Goal: Task Accomplishment & Management: Manage account settings

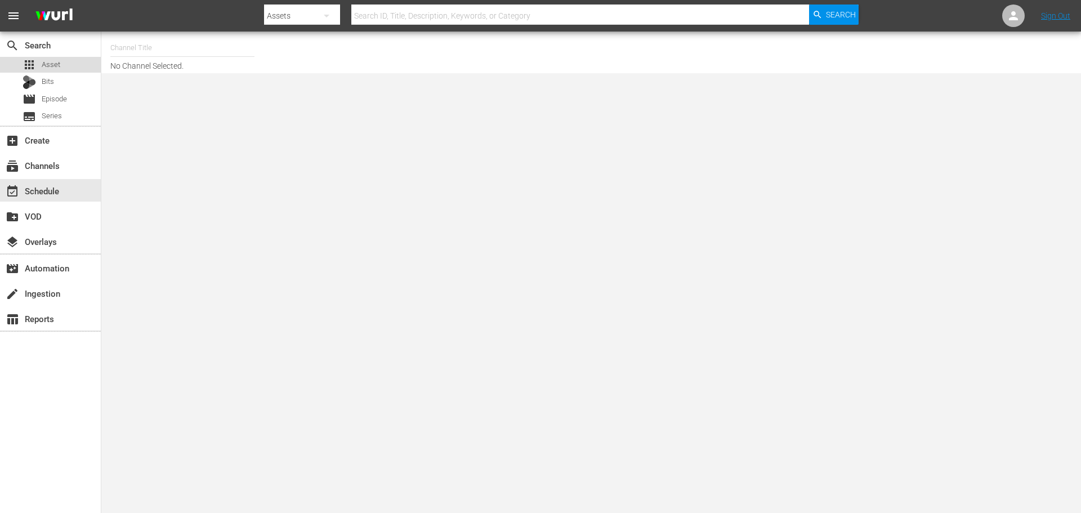
click at [81, 65] on div "apps Asset" at bounding box center [50, 65] width 101 height 16
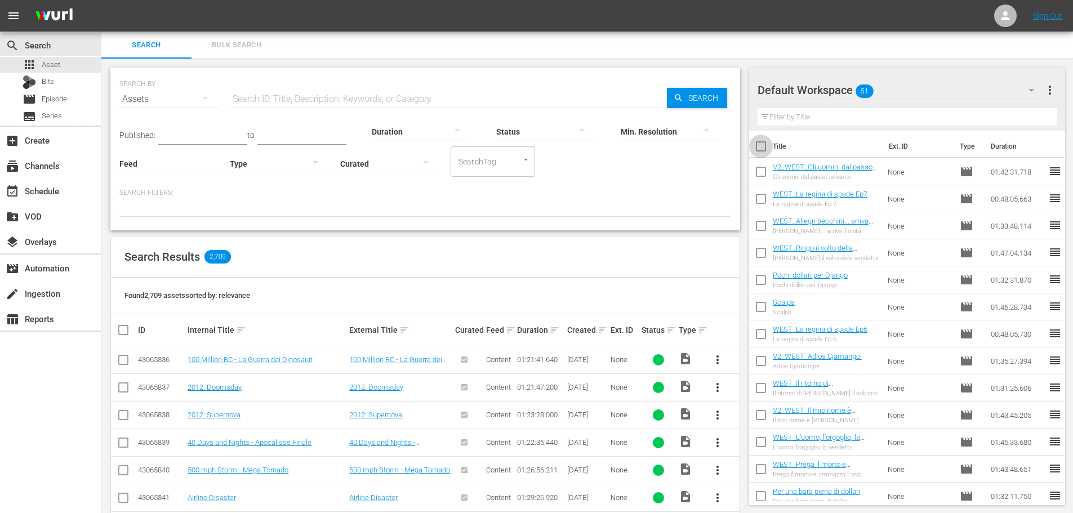
click at [763, 150] on input "checkbox" at bounding box center [761, 149] width 24 height 24
checkbox input "true"
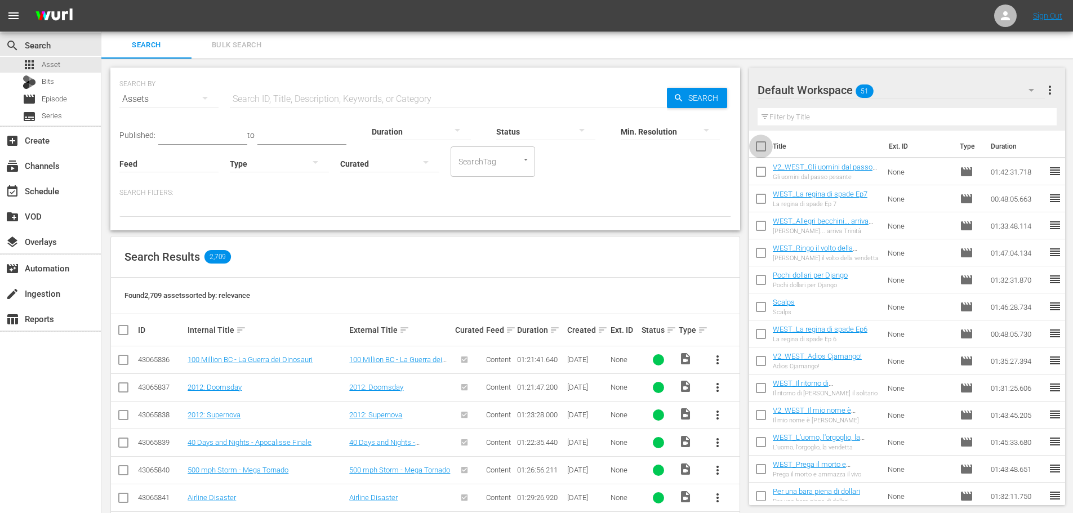
checkbox input "true"
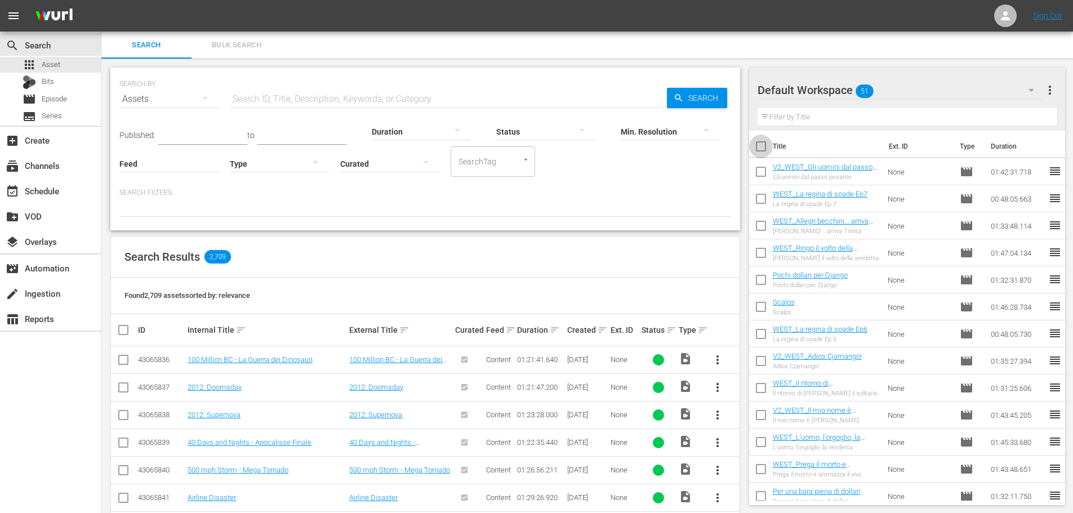
checkbox input "true"
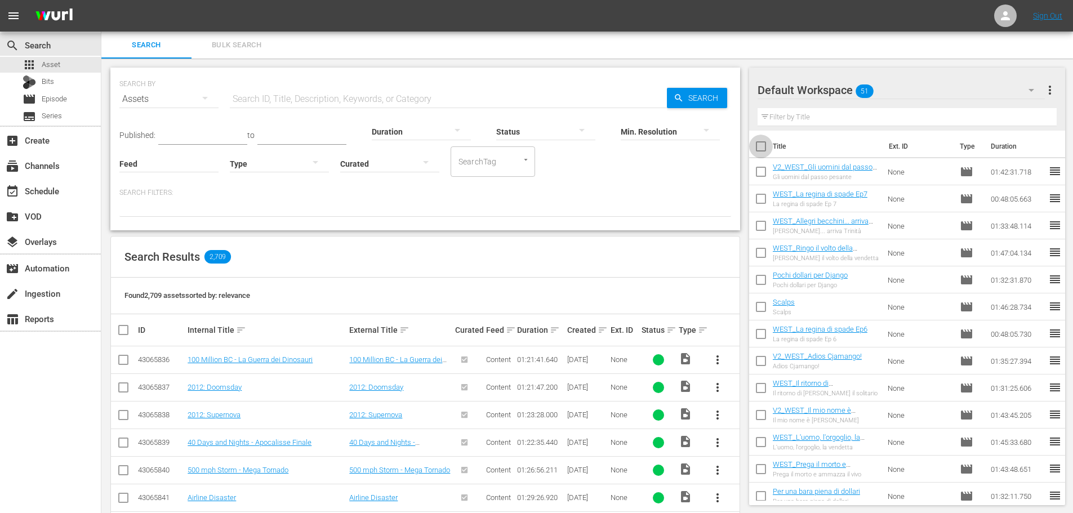
checkbox input "true"
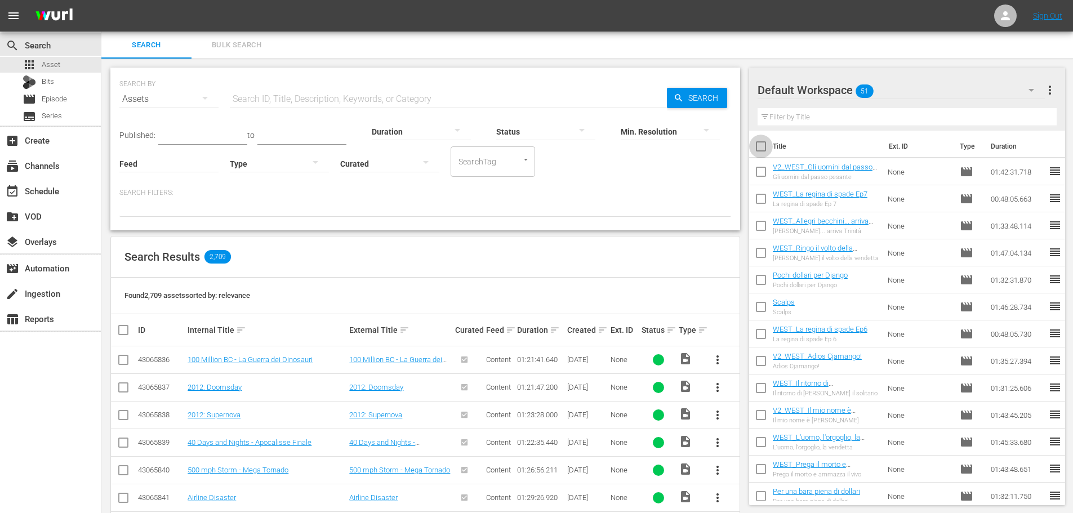
checkbox input "true"
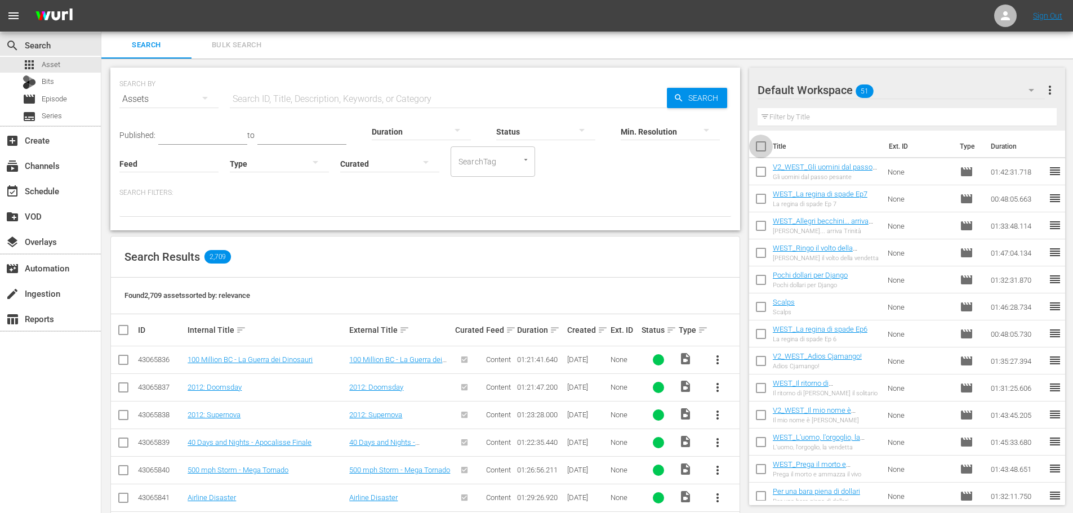
checkbox input "true"
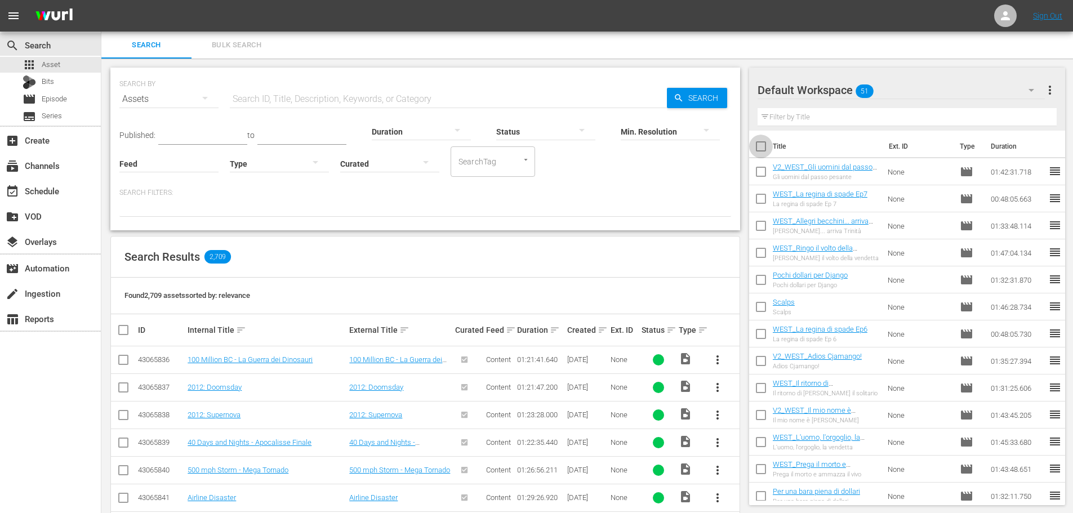
checkbox input "true"
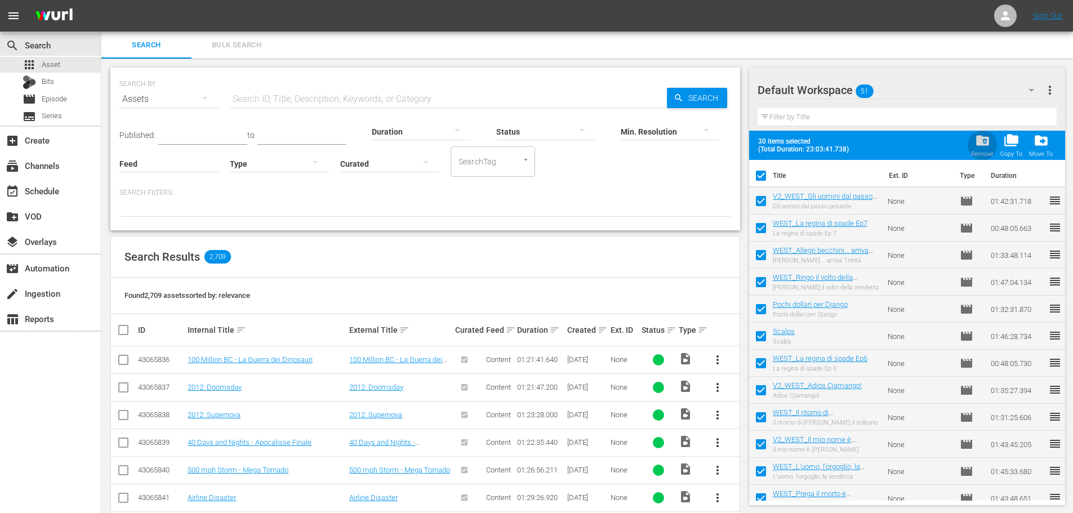
click at [973, 151] on div "Remove" at bounding box center [982, 153] width 23 height 7
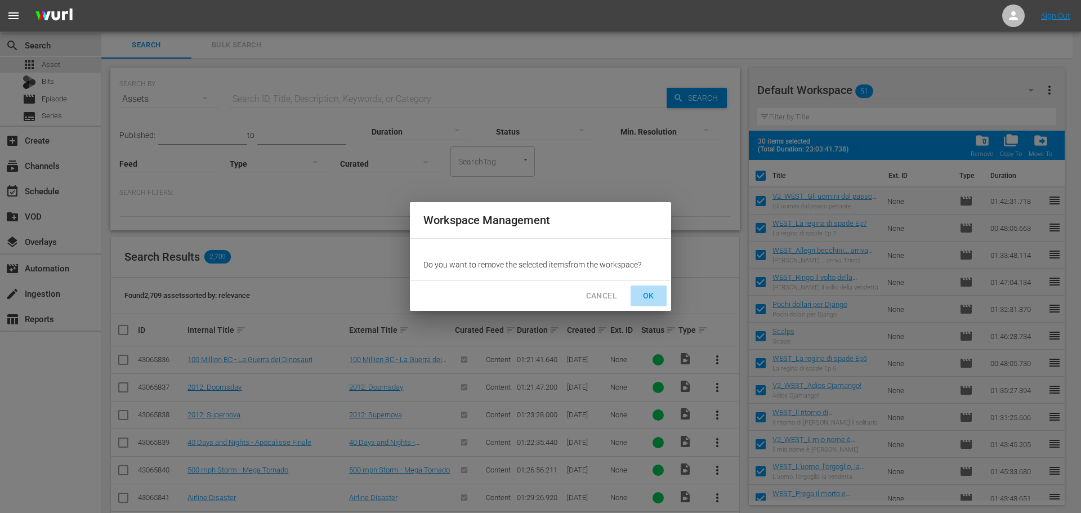
click at [644, 296] on span "OK" at bounding box center [649, 296] width 18 height 14
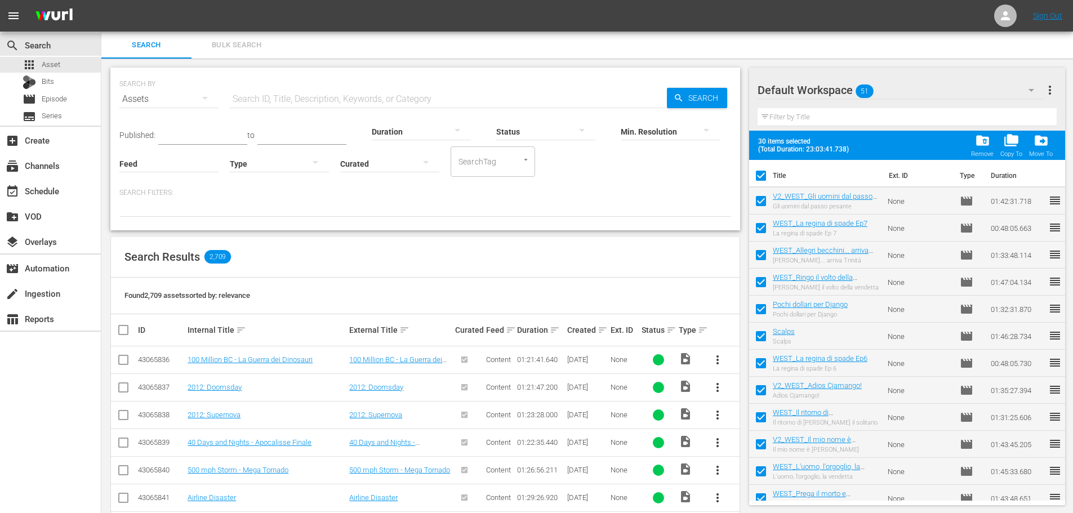
checkbox input "false"
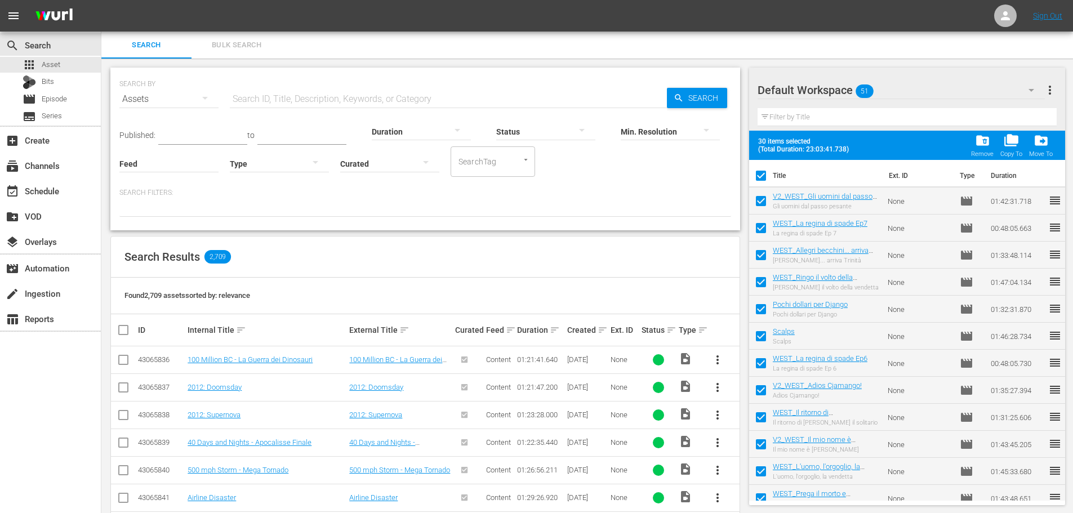
checkbox input "false"
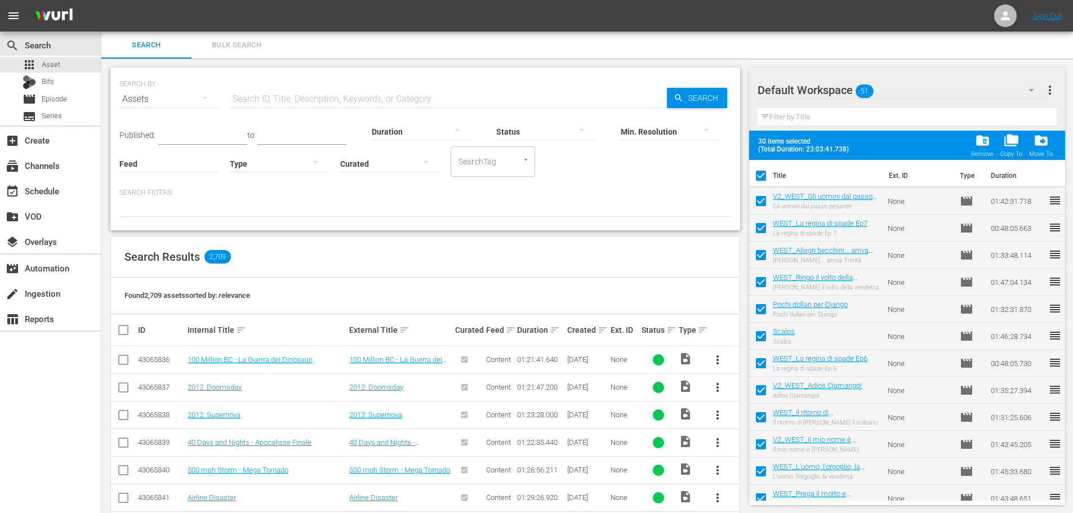
checkbox input "false"
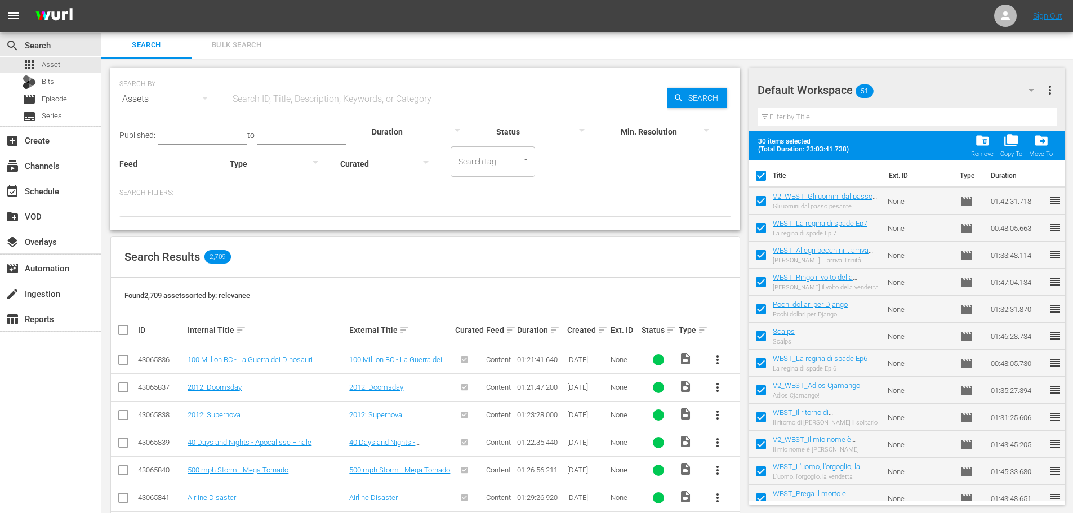
checkbox input "false"
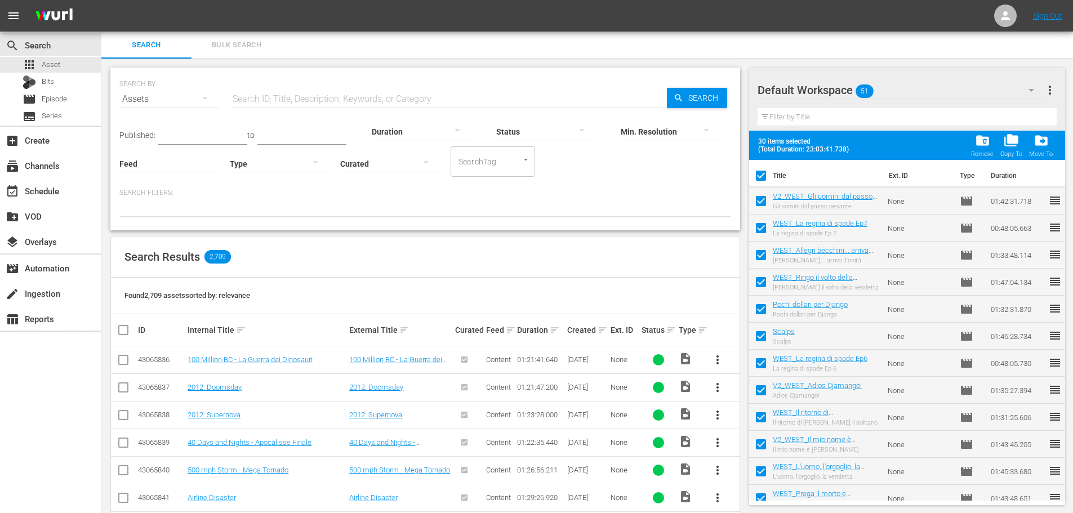
checkbox input "false"
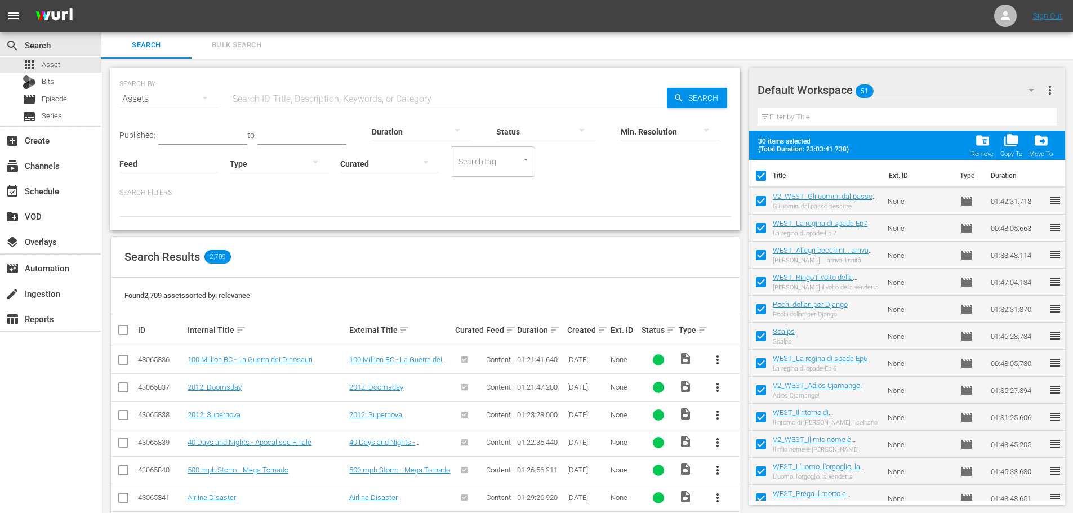
checkbox input "false"
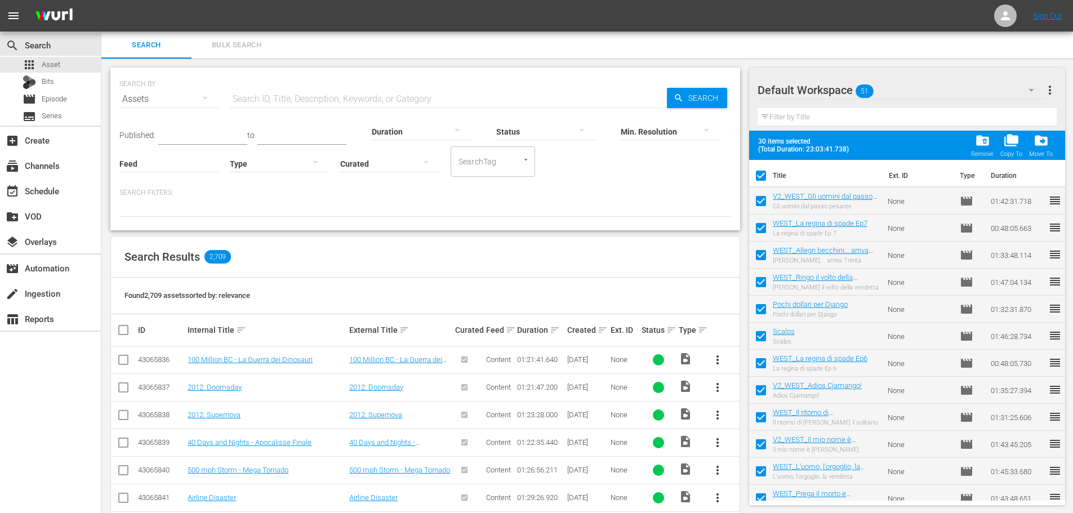
checkbox input "false"
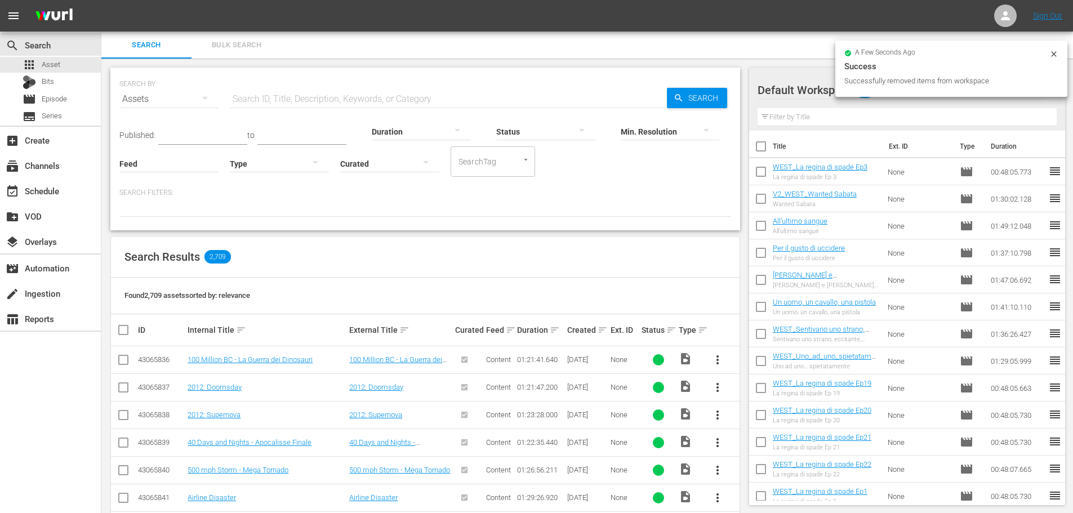
click at [299, 167] on div at bounding box center [279, 164] width 99 height 32
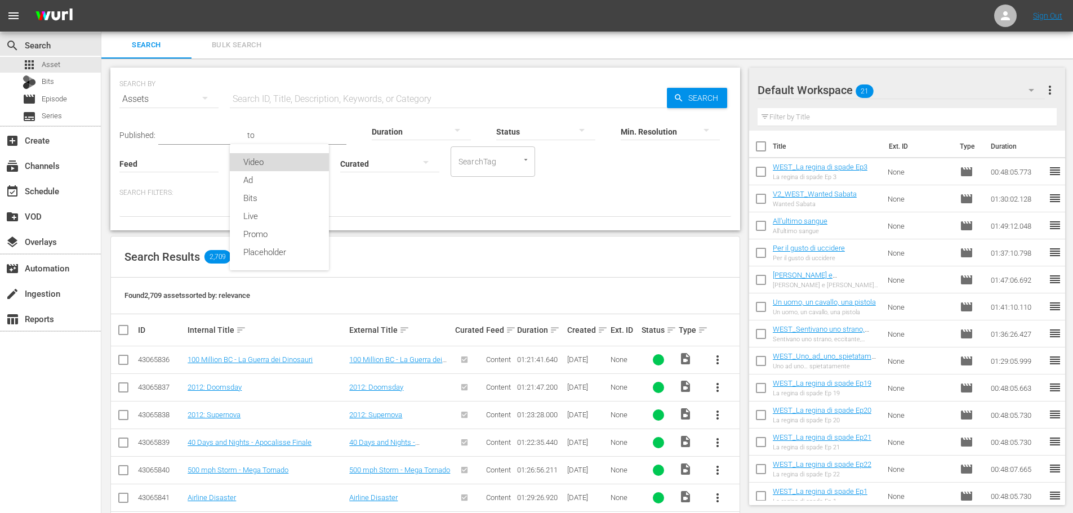
click at [270, 158] on div "Video" at bounding box center [279, 162] width 99 height 18
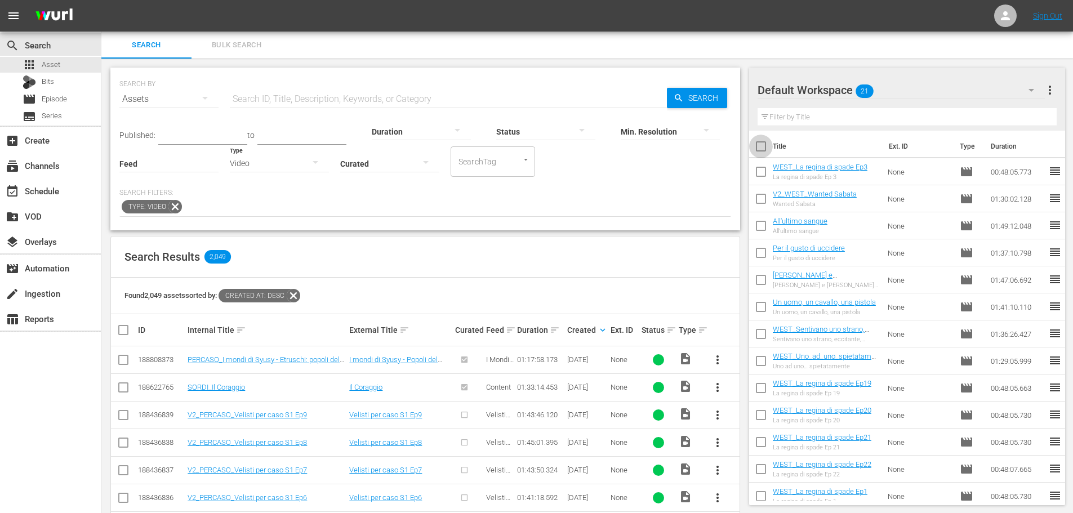
click at [761, 140] on input "checkbox" at bounding box center [761, 149] width 24 height 24
checkbox input "true"
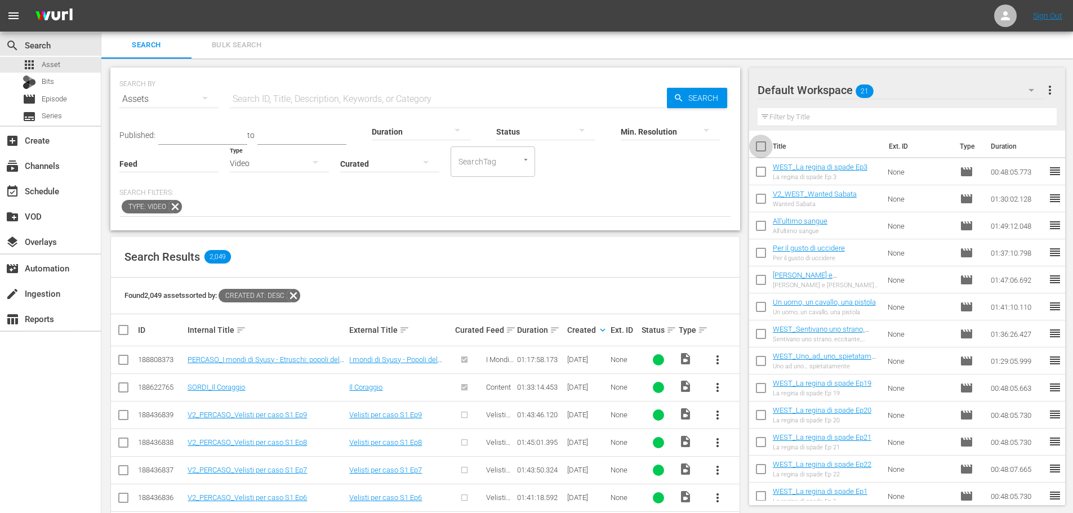
checkbox input "true"
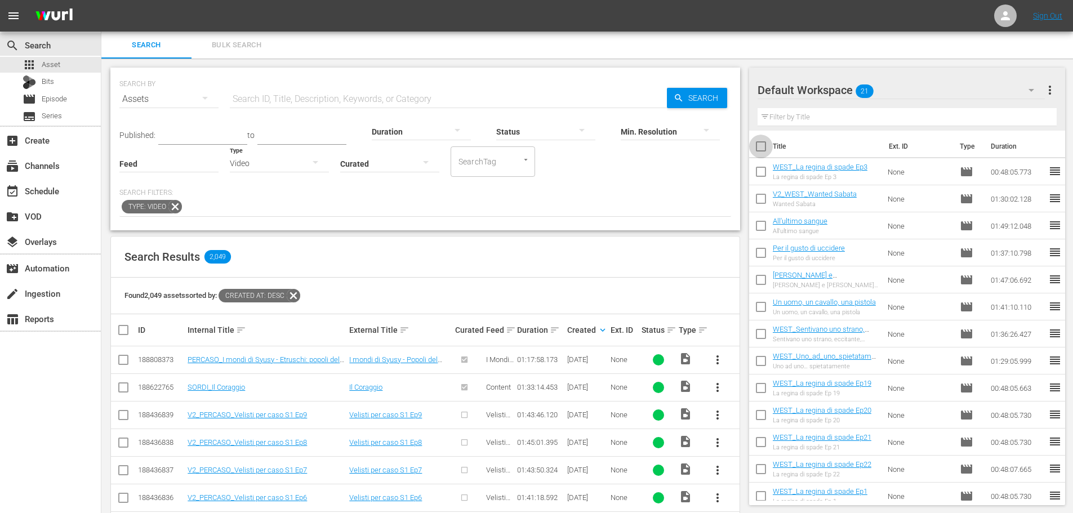
checkbox input "true"
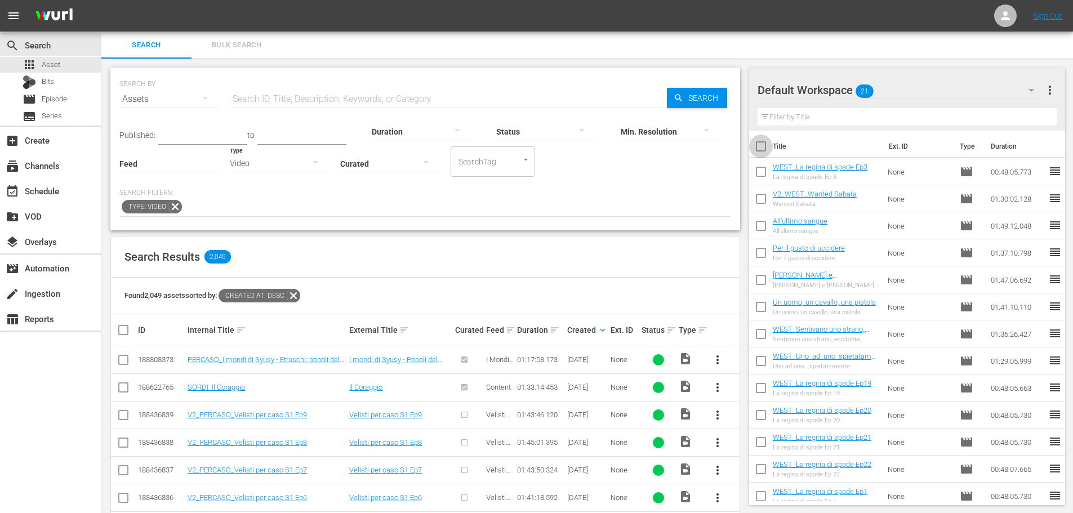
checkbox input "true"
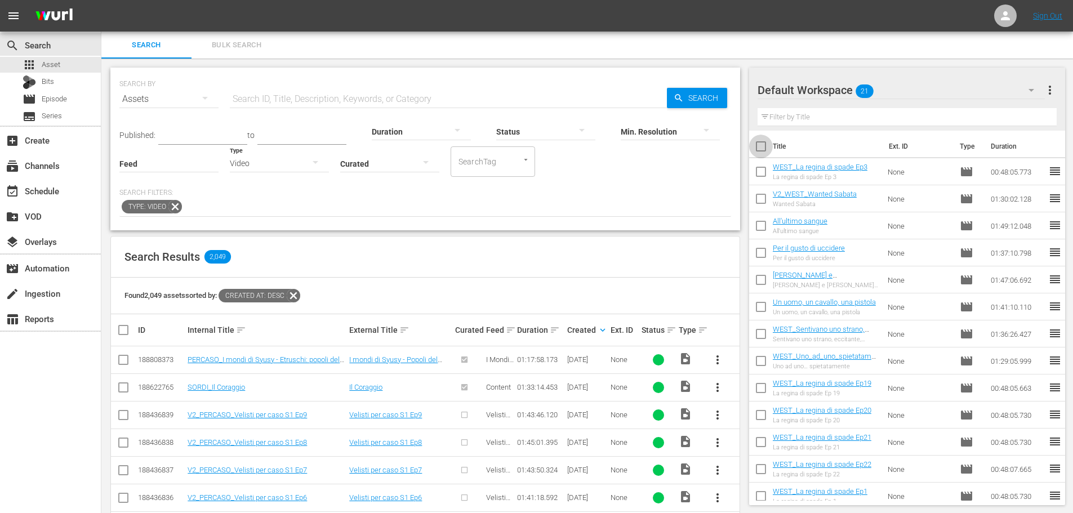
checkbox input "true"
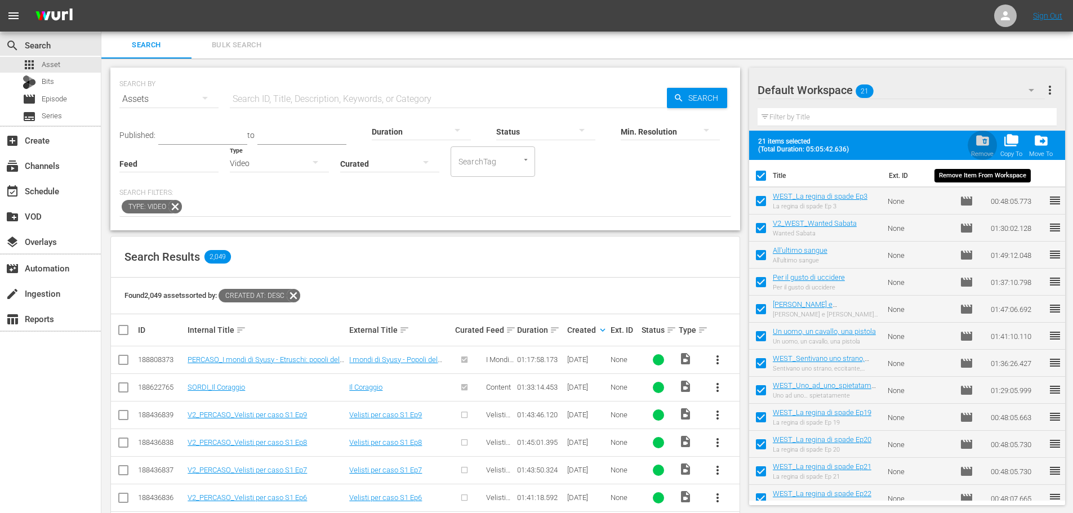
click at [971, 151] on button "folder_delete Remove" at bounding box center [981, 146] width 29 height 32
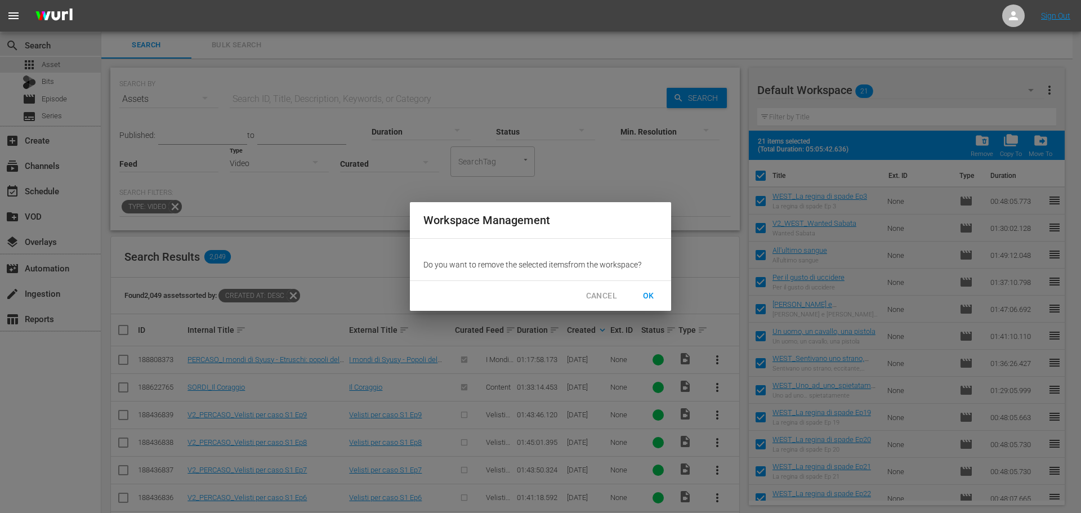
click at [651, 291] on span "OK" at bounding box center [649, 296] width 18 height 14
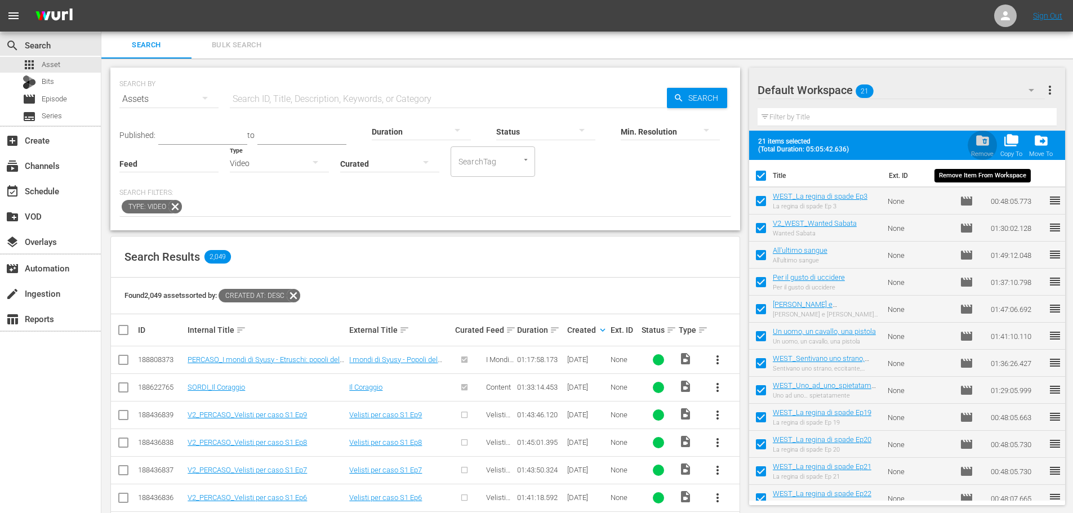
click at [979, 141] on span "folder_delete" at bounding box center [982, 140] width 15 height 15
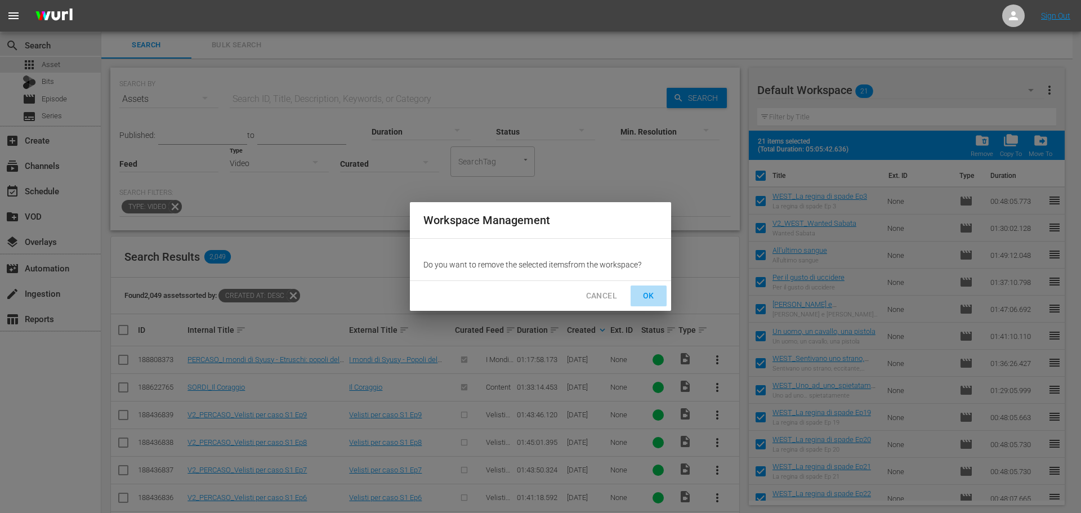
click at [650, 296] on span "OK" at bounding box center [649, 296] width 18 height 14
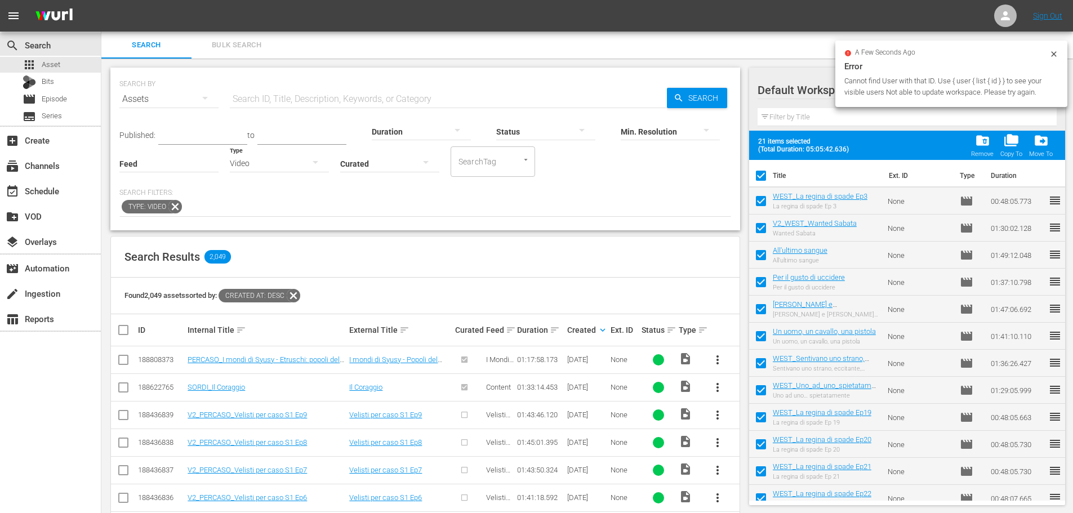
checkbox input "false"
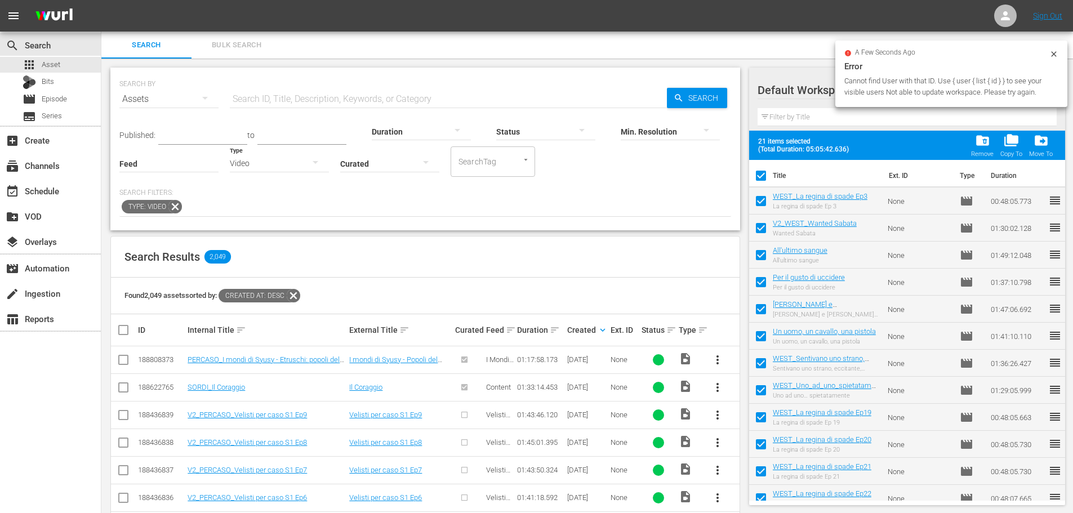
checkbox input "false"
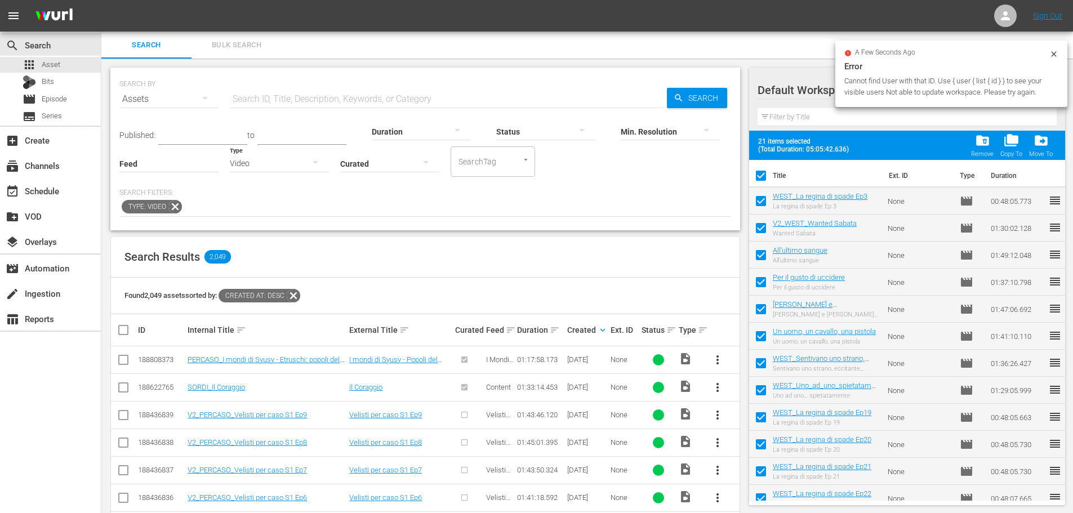
checkbox input "false"
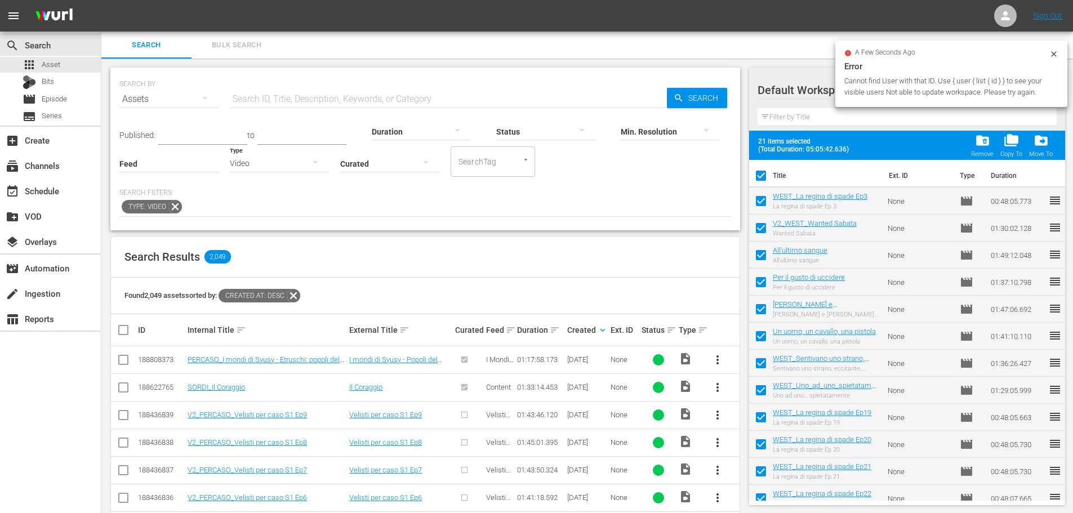
checkbox input "false"
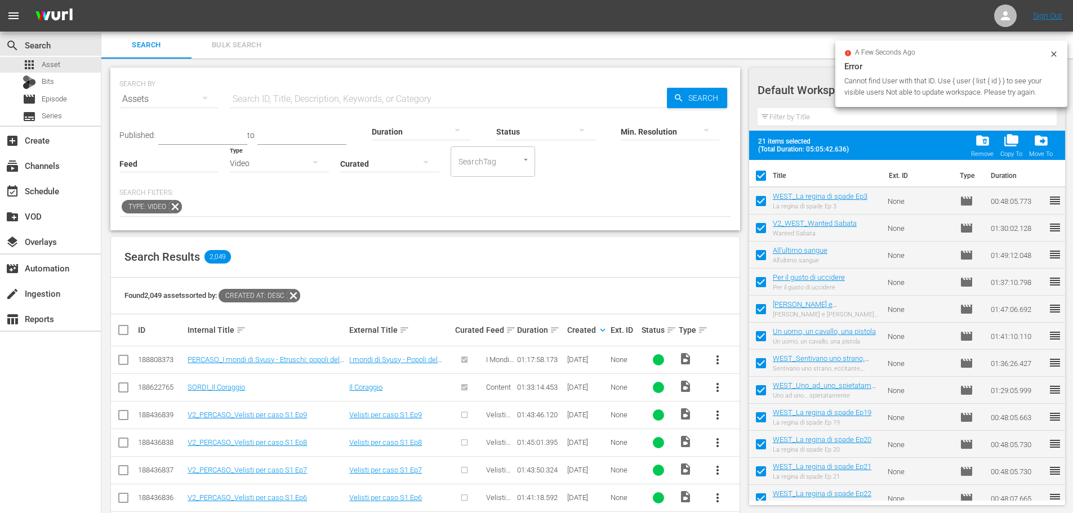
checkbox input "false"
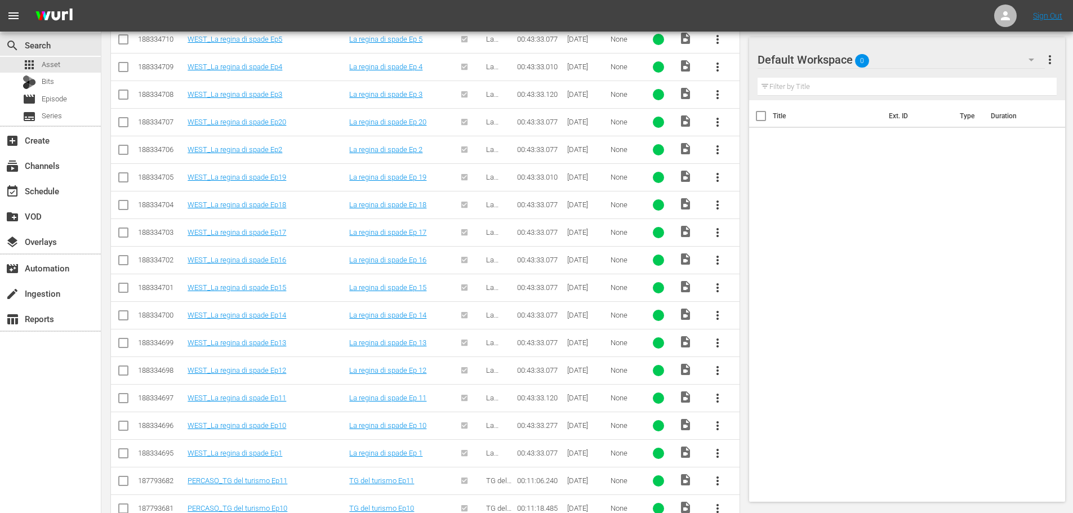
scroll to position [1182, 0]
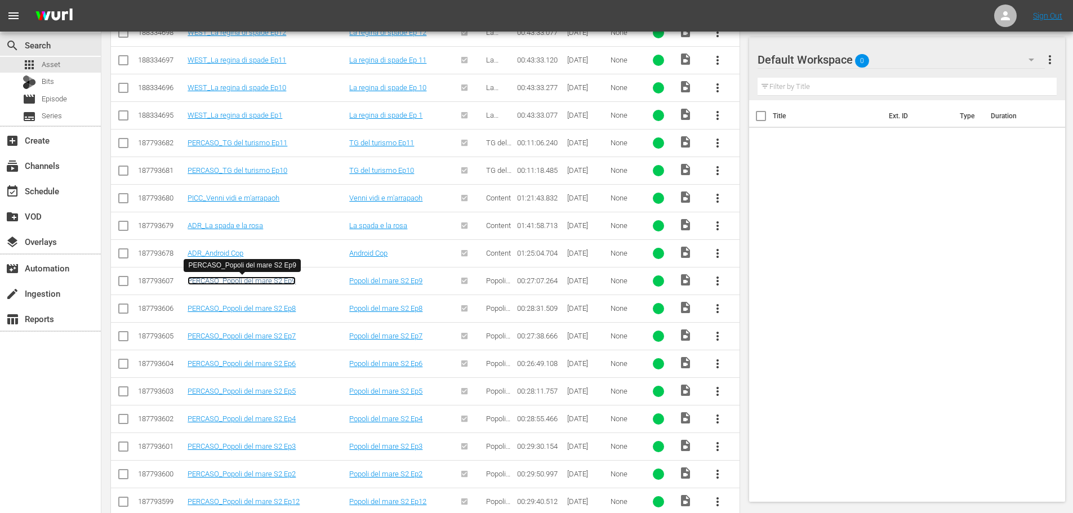
click at [291, 282] on link "PERCASO_Popoli del mare S2 Ep9" at bounding box center [242, 280] width 108 height 8
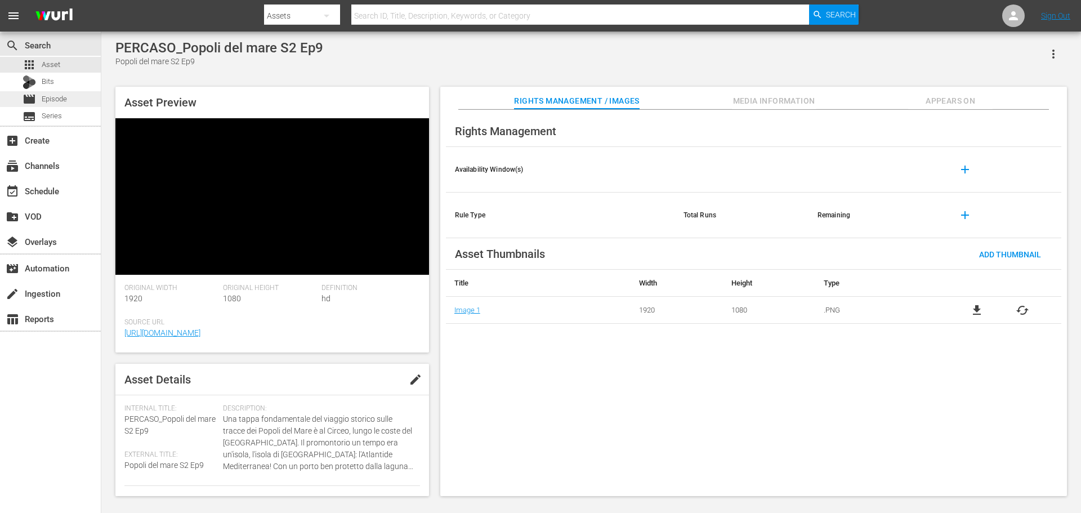
click at [61, 97] on span "Episode" at bounding box center [54, 98] width 25 height 11
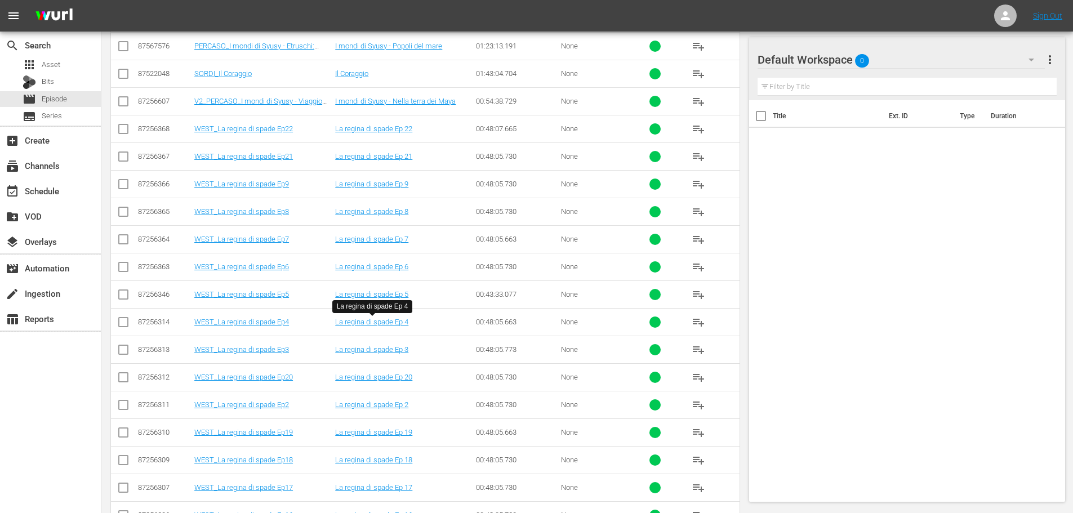
scroll to position [169, 0]
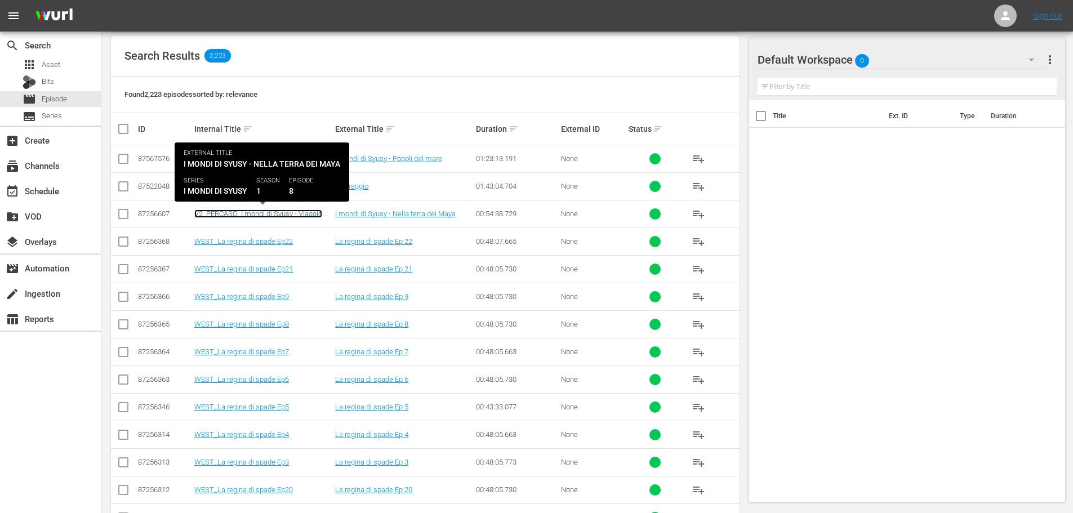
click at [276, 212] on link "V2_PERCASO_I mondi di Syusy - Viaggio nella [GEOGRAPHIC_DATA]" at bounding box center [258, 217] width 128 height 17
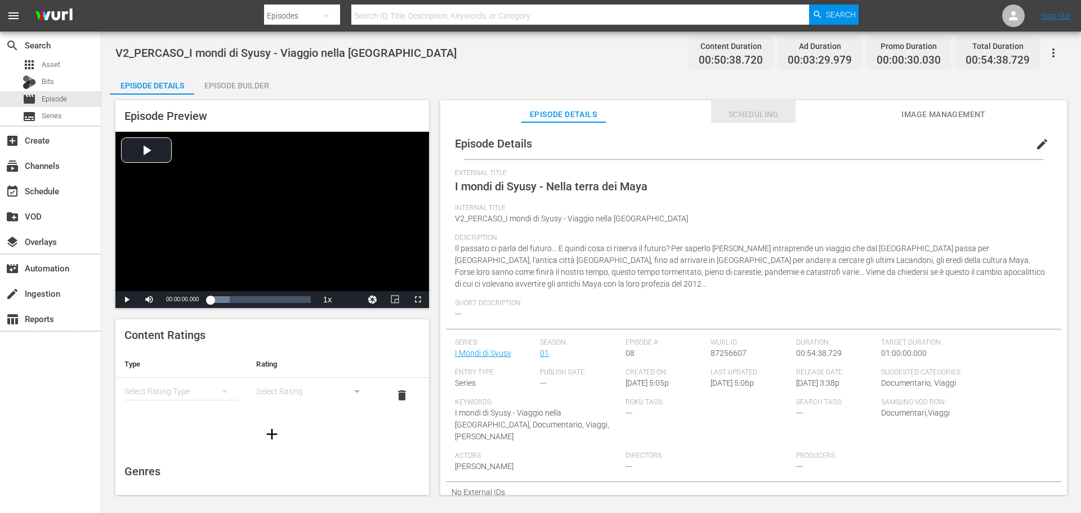
click at [747, 115] on span "Scheduling" at bounding box center [753, 115] width 84 height 14
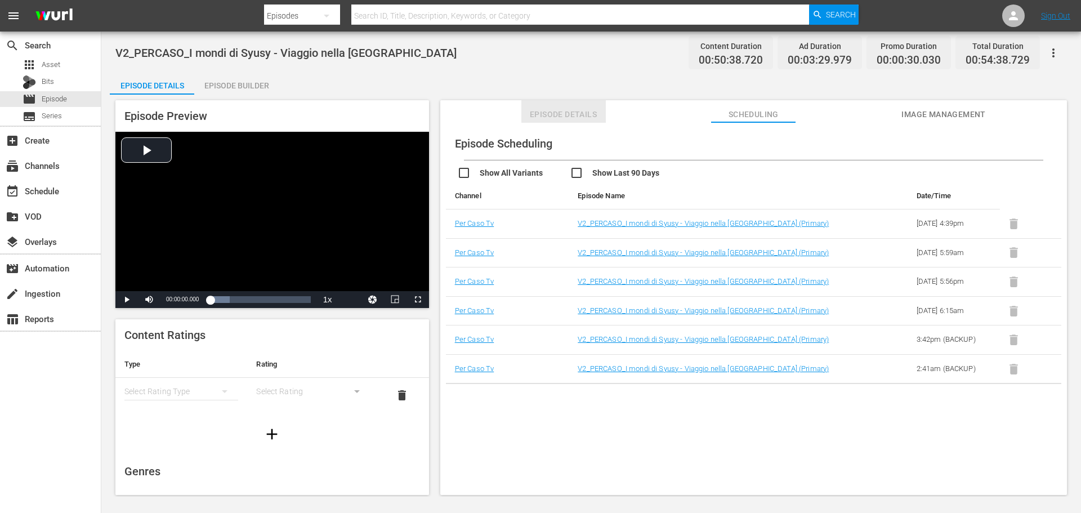
click at [568, 116] on span "Episode Details" at bounding box center [563, 115] width 84 height 14
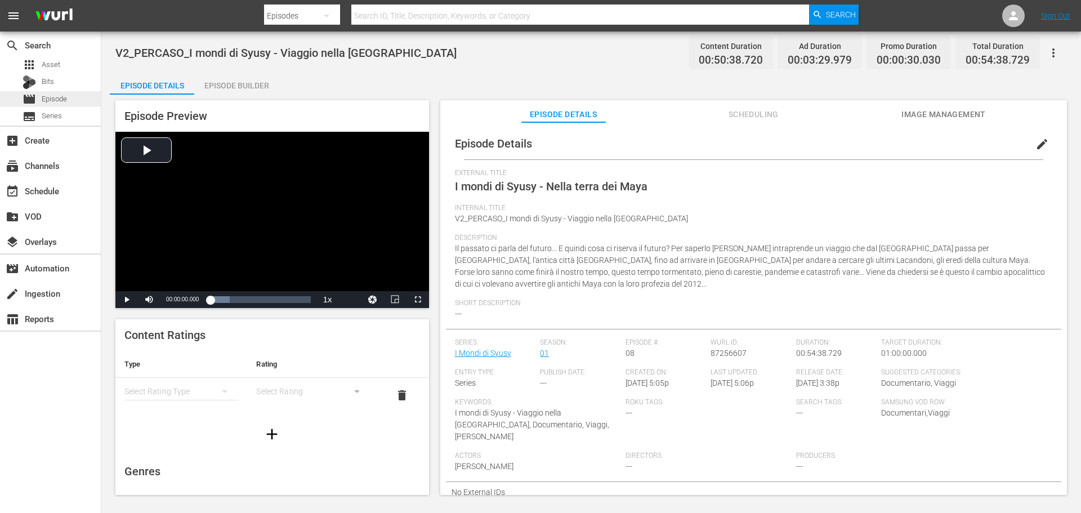
click at [75, 99] on div "movie Episode" at bounding box center [50, 99] width 101 height 16
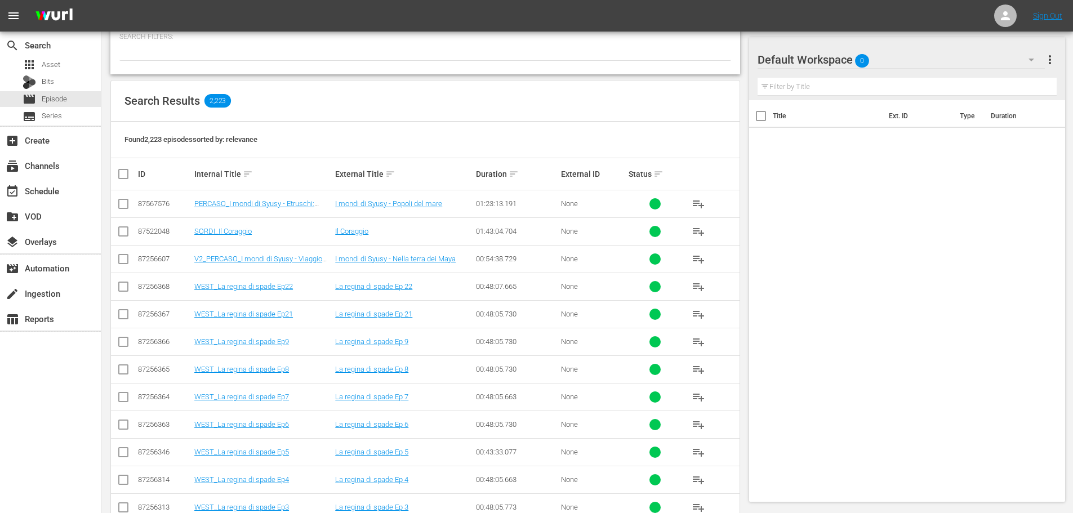
scroll to position [225, 0]
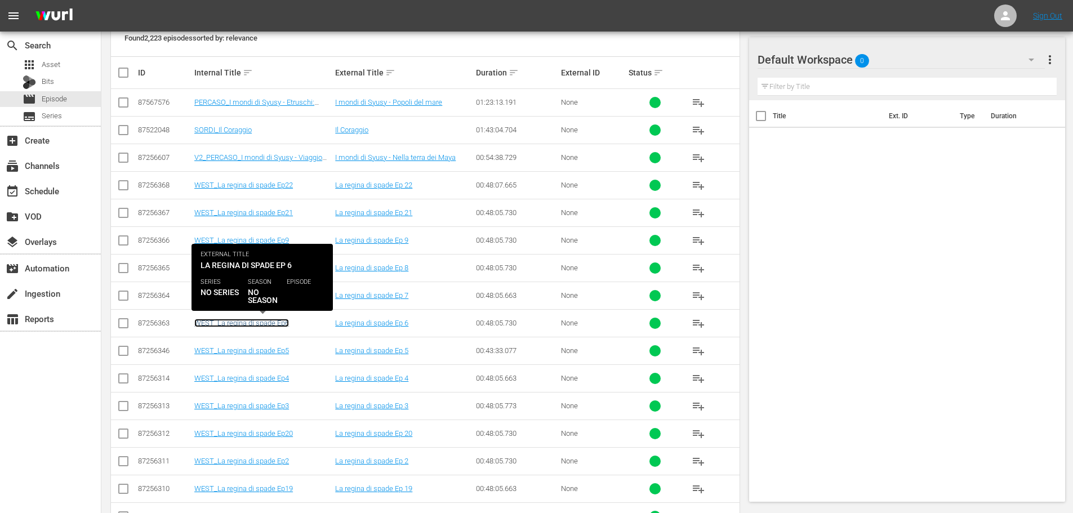
click at [274, 324] on link "WEST_La regina di spade Ep6" at bounding box center [241, 323] width 95 height 8
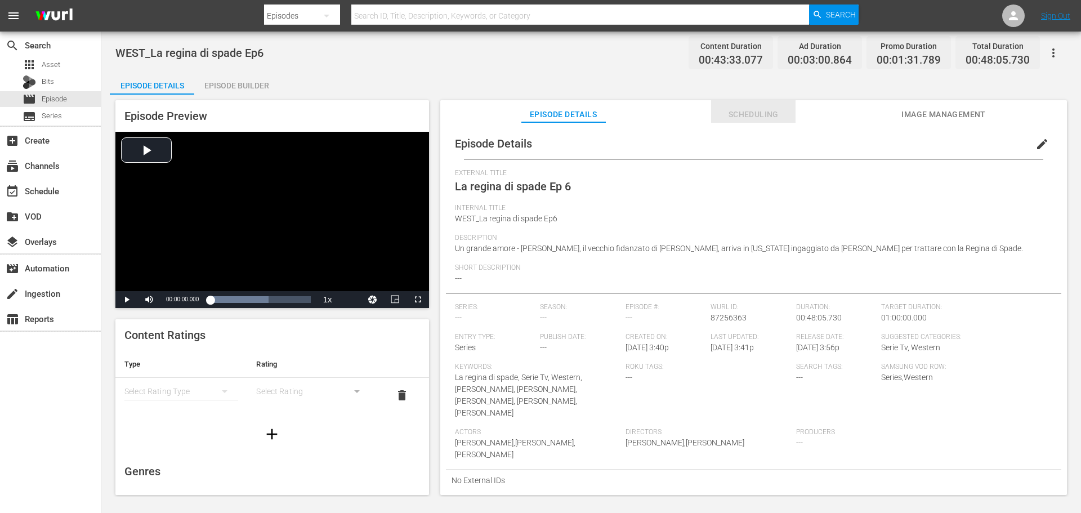
click at [766, 108] on span "Scheduling" at bounding box center [753, 115] width 84 height 14
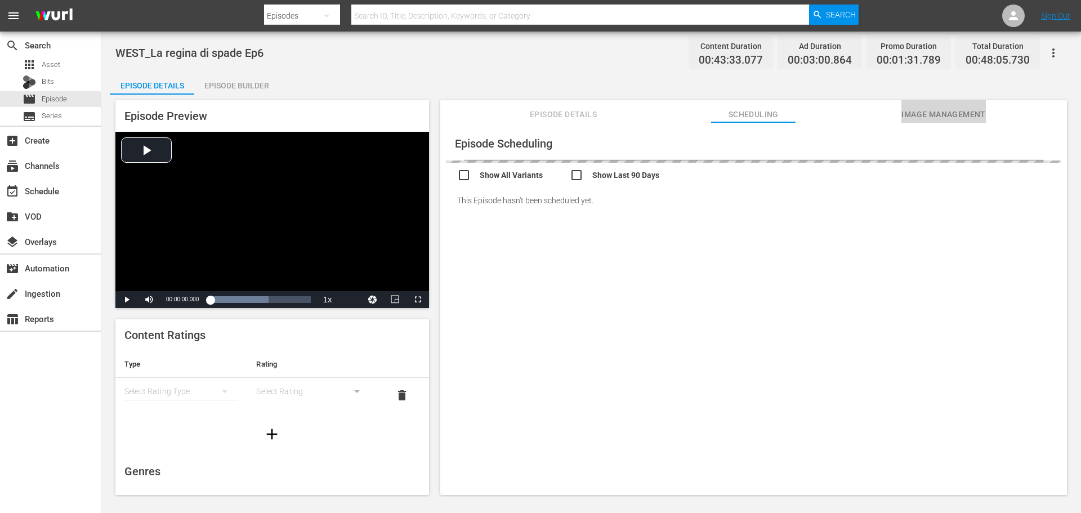
click at [963, 113] on span "Image Management" at bounding box center [943, 115] width 84 height 14
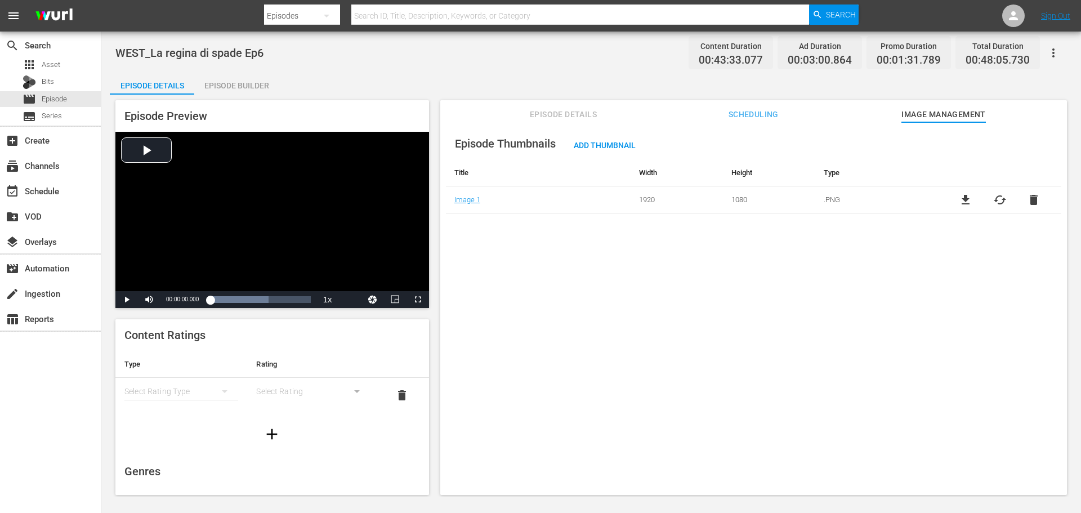
click at [547, 109] on span "Episode Details" at bounding box center [563, 115] width 84 height 14
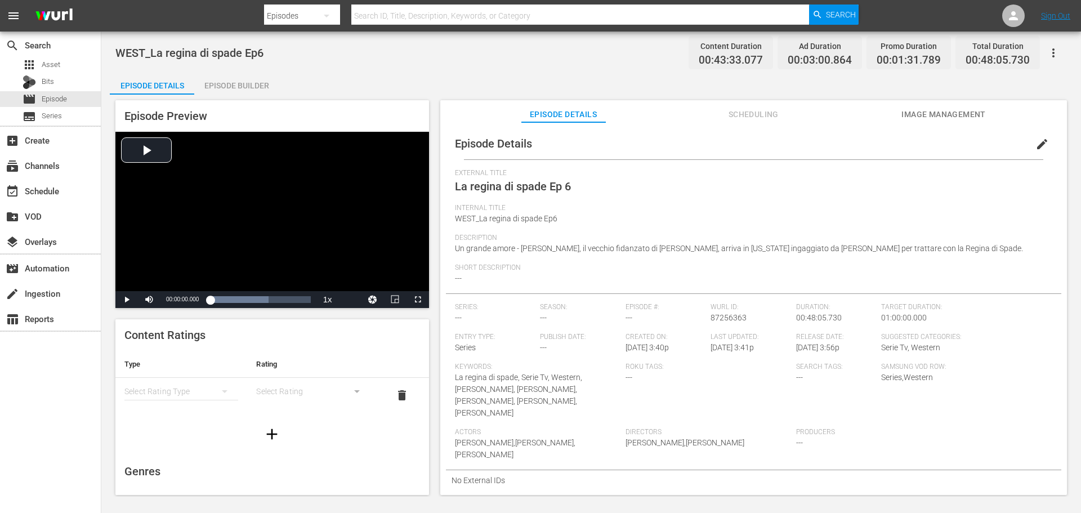
click at [245, 90] on div "Episode Builder" at bounding box center [236, 85] width 84 height 27
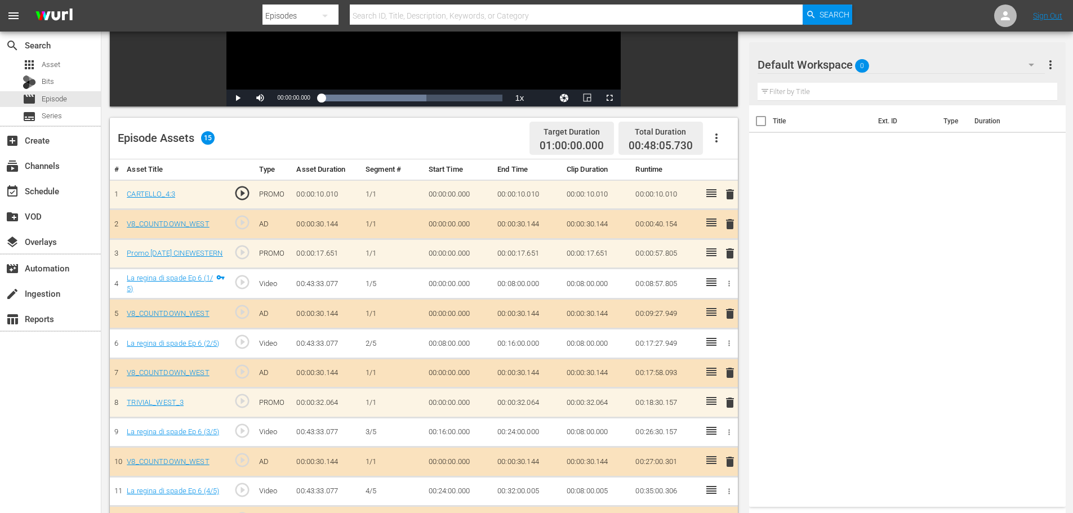
scroll to position [225, 0]
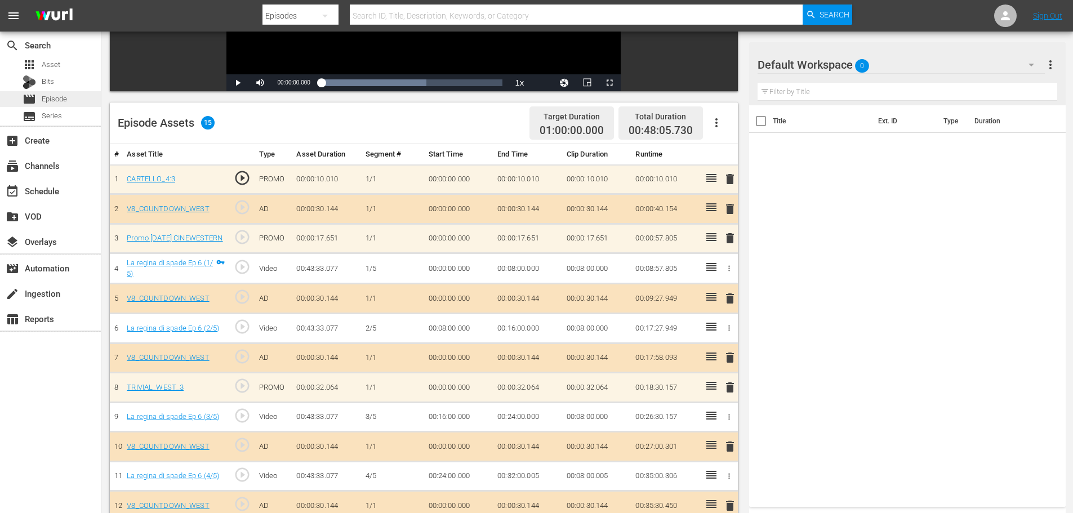
click at [72, 96] on div "movie Episode" at bounding box center [50, 99] width 101 height 16
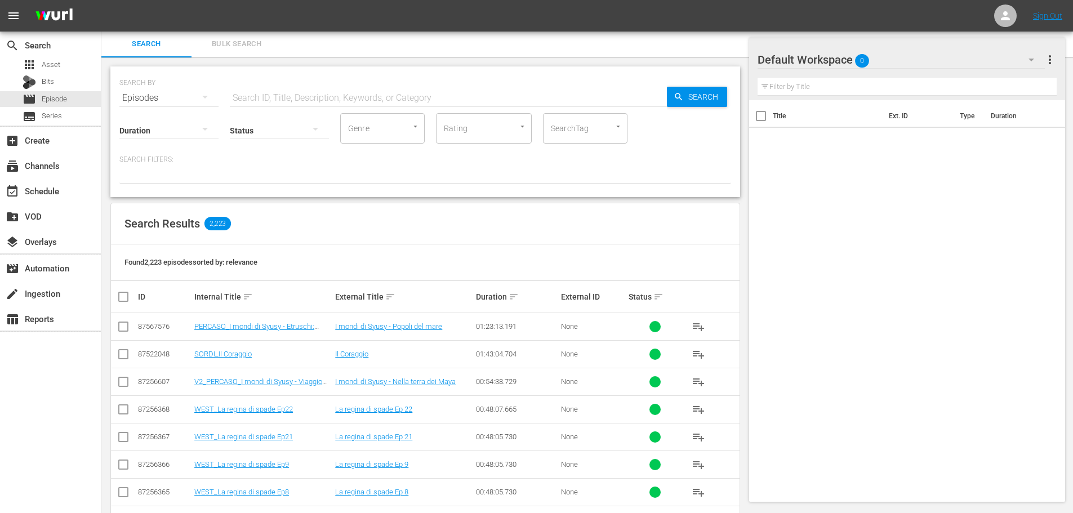
scroll to position [225, 0]
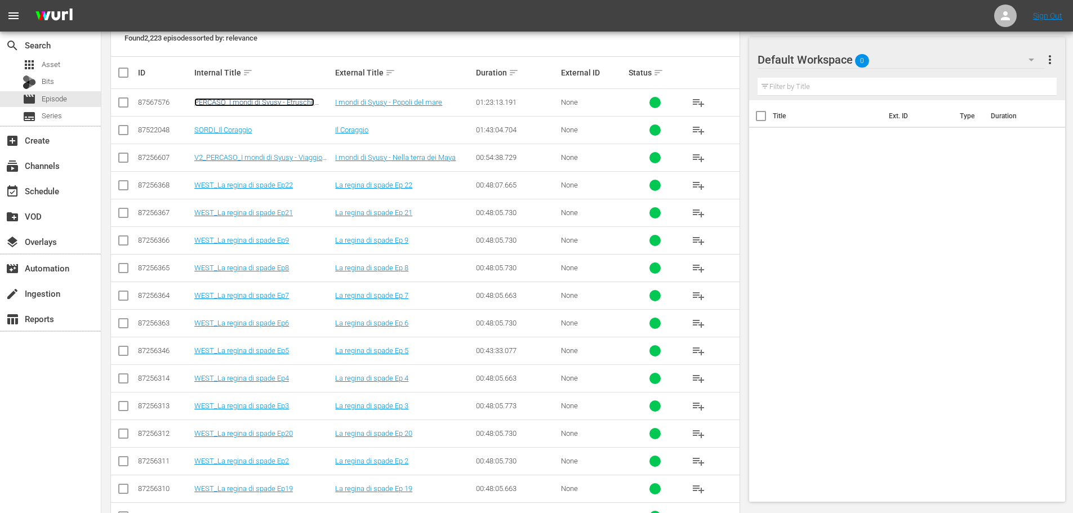
click at [273, 100] on link "PERCASO_I mondi di Syusy - Etruschi: popoli del mare" at bounding box center [254, 106] width 120 height 17
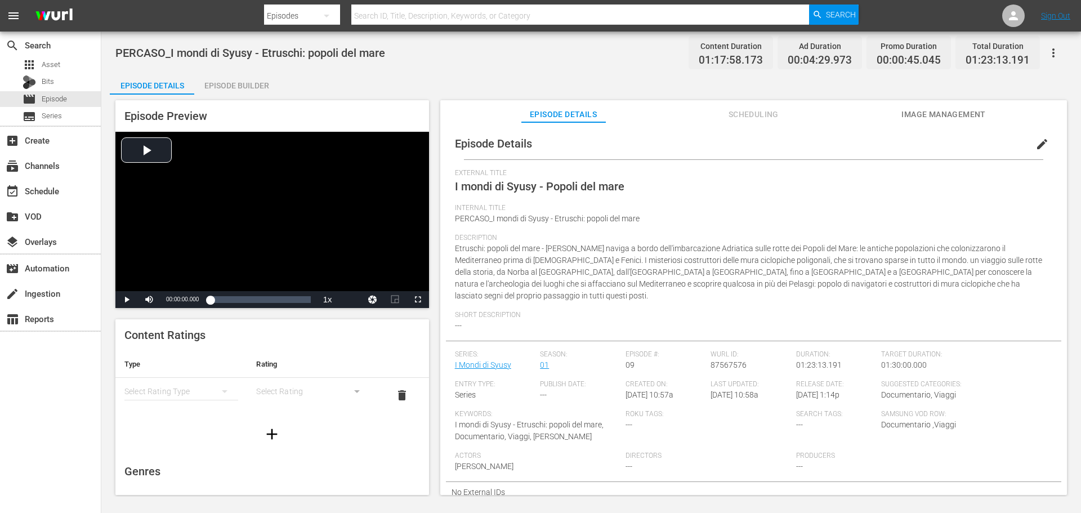
click at [247, 82] on div "Episode Builder" at bounding box center [236, 85] width 84 height 27
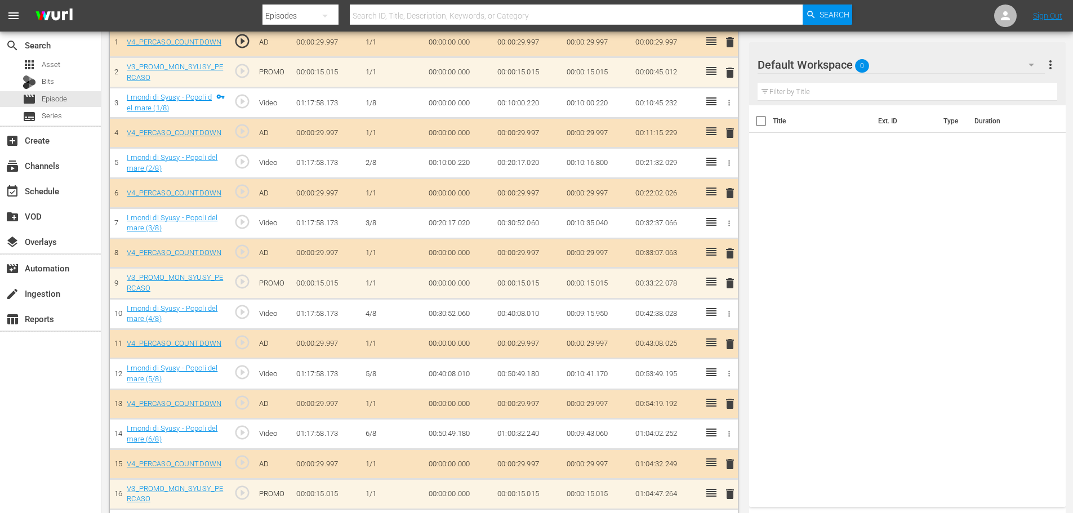
scroll to position [487, 0]
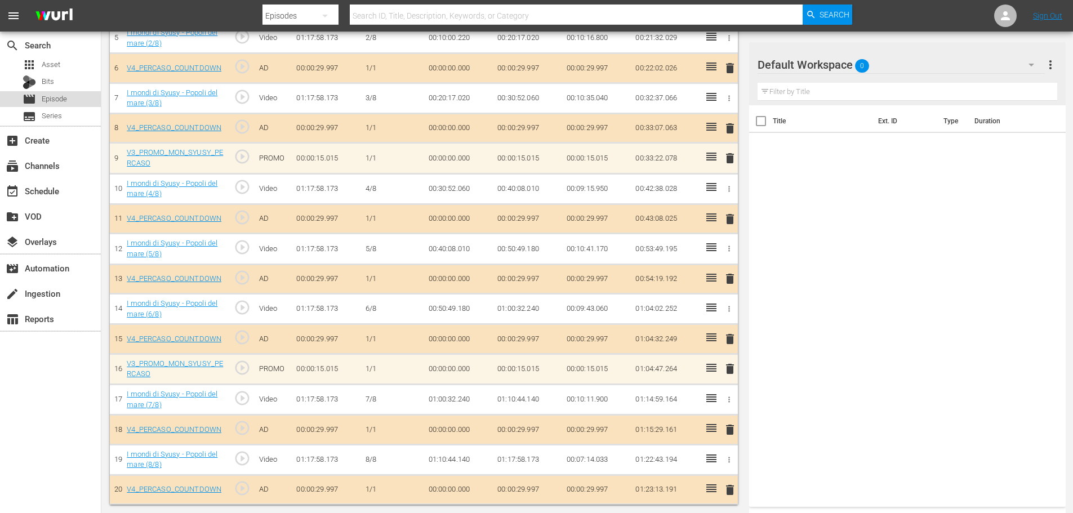
click at [70, 102] on div "movie Episode" at bounding box center [50, 99] width 101 height 16
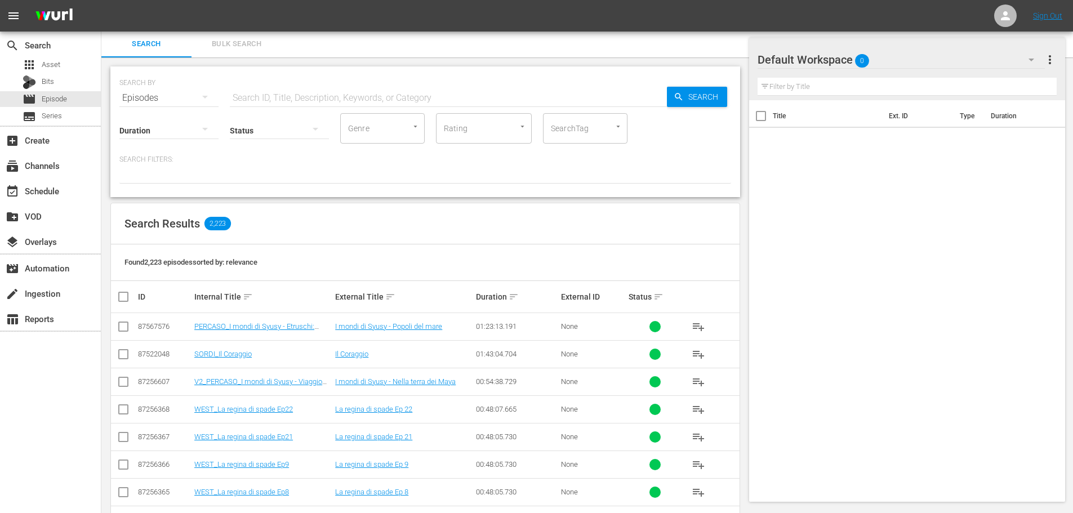
scroll to position [401, 0]
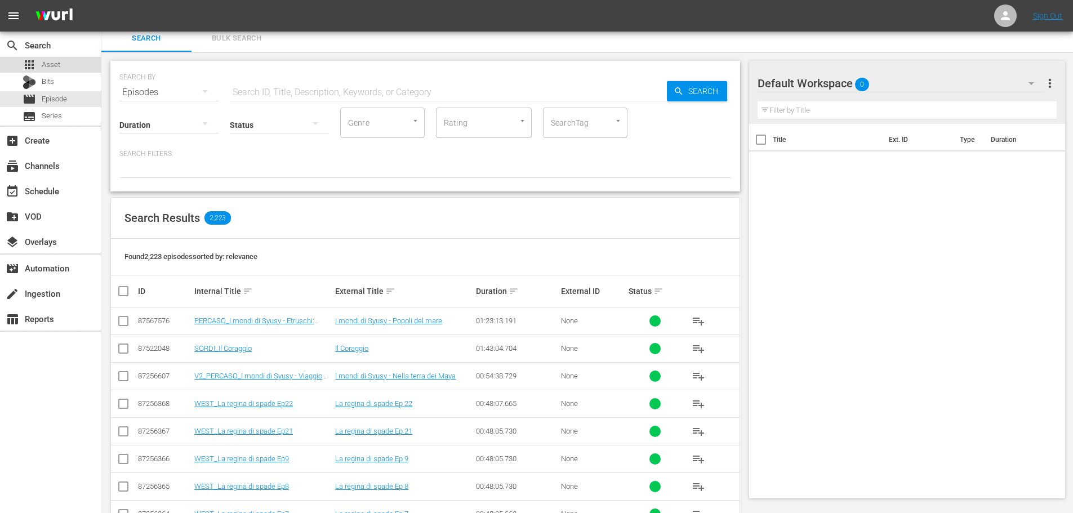
click at [60, 61] on span "Asset" at bounding box center [51, 64] width 19 height 11
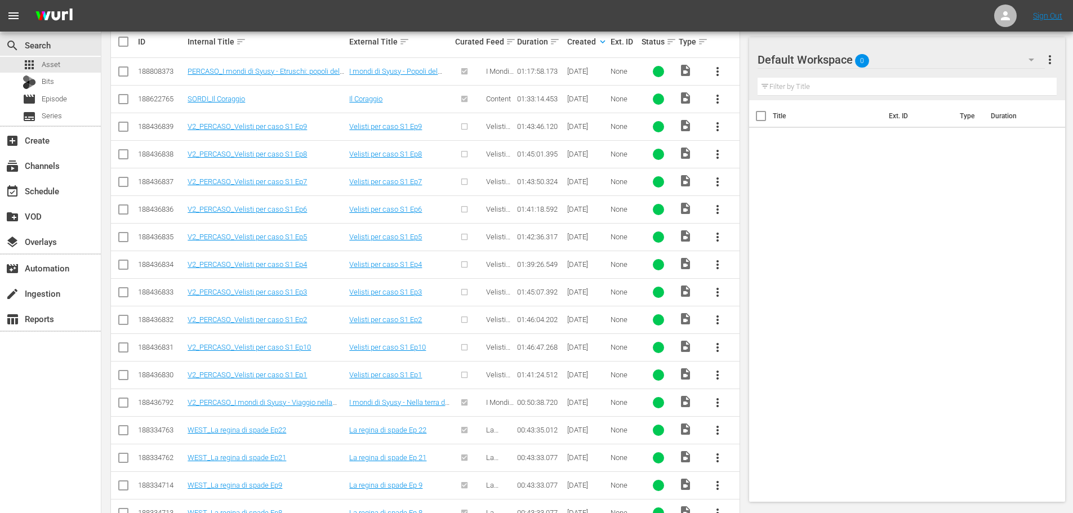
scroll to position [232, 0]
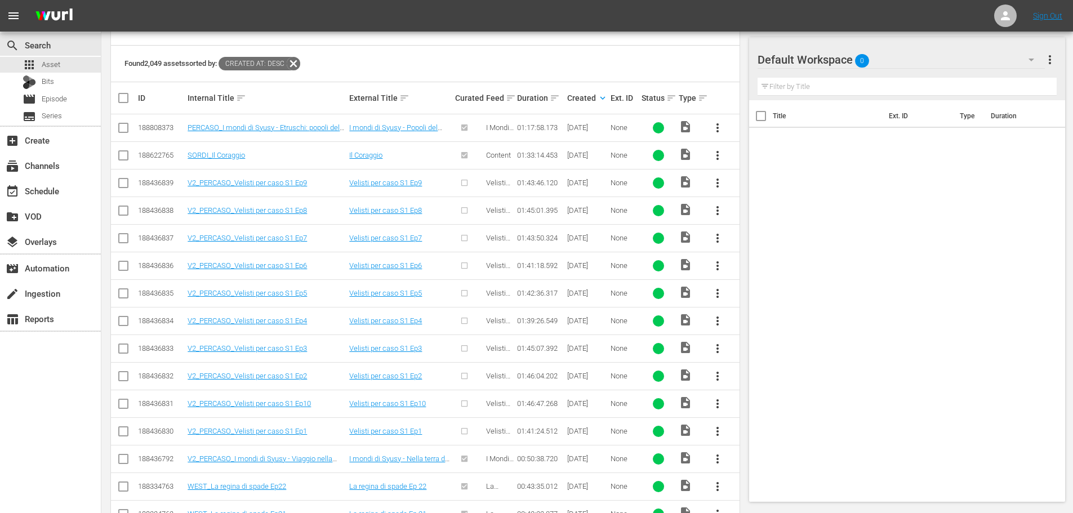
click at [714, 184] on span "more_vert" at bounding box center [718, 183] width 14 height 14
click at [760, 276] on div "Episode" at bounding box center [778, 268] width 77 height 27
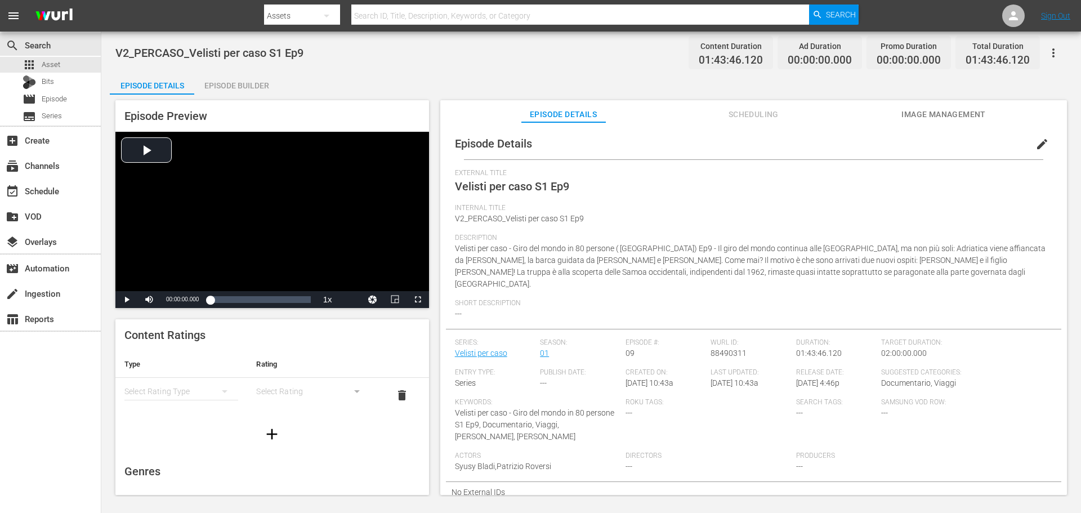
click at [891, 398] on span "Samsung VOD Row:" at bounding box center [921, 402] width 80 height 9
click at [1035, 146] on span "edit" at bounding box center [1042, 144] width 14 height 14
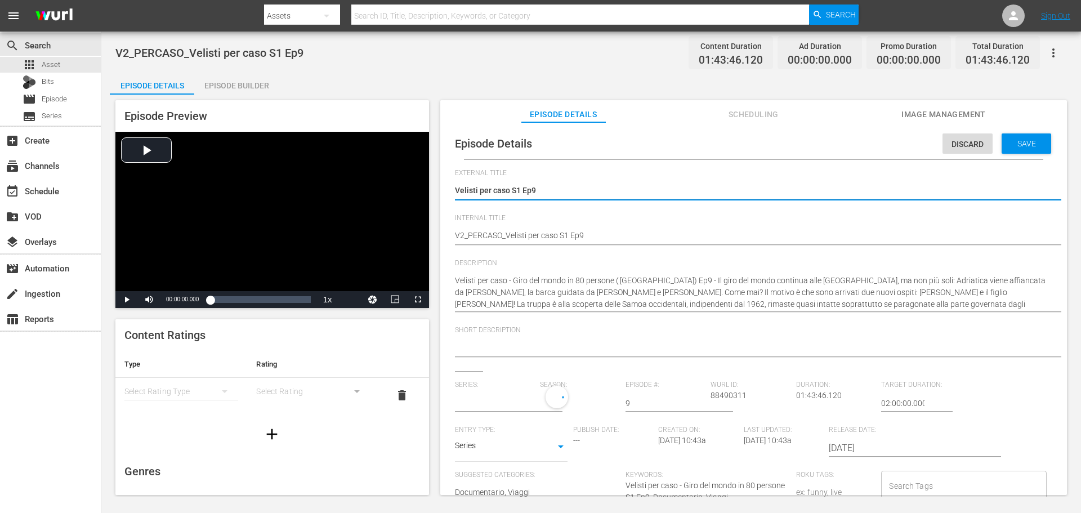
type input "Velisti per caso"
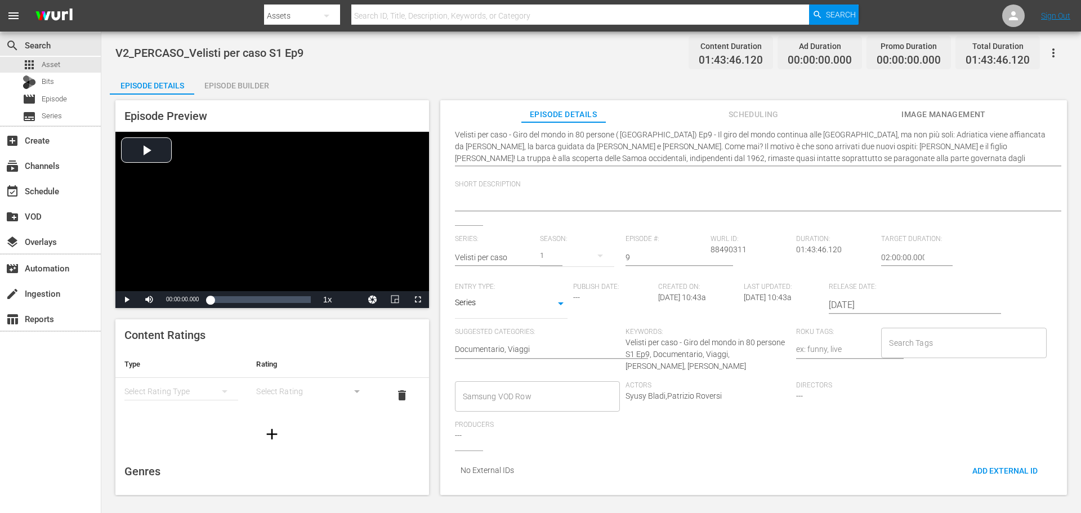
scroll to position [144, 0]
click at [488, 384] on div "Samsung VOD Row" at bounding box center [537, 396] width 165 height 30
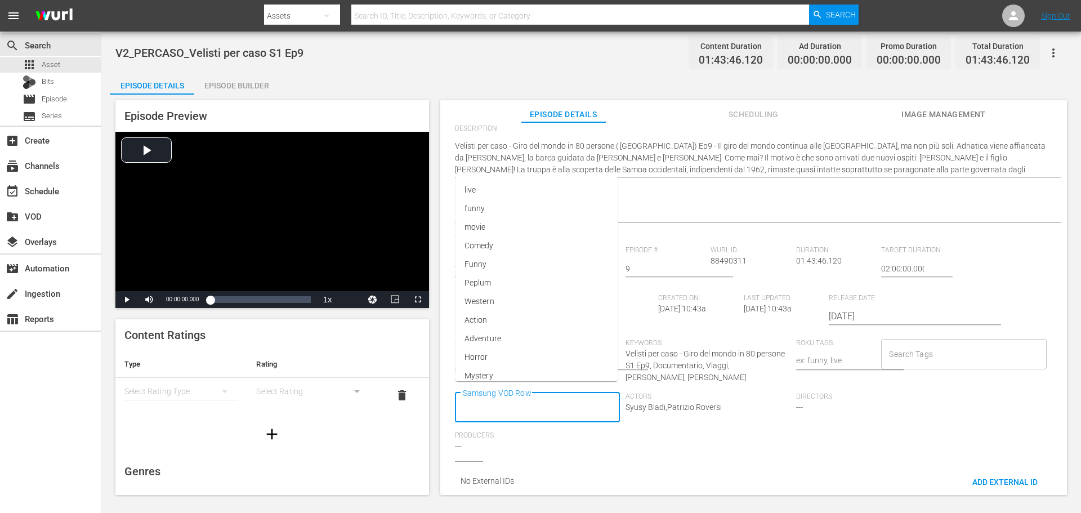
scroll to position [0, 0]
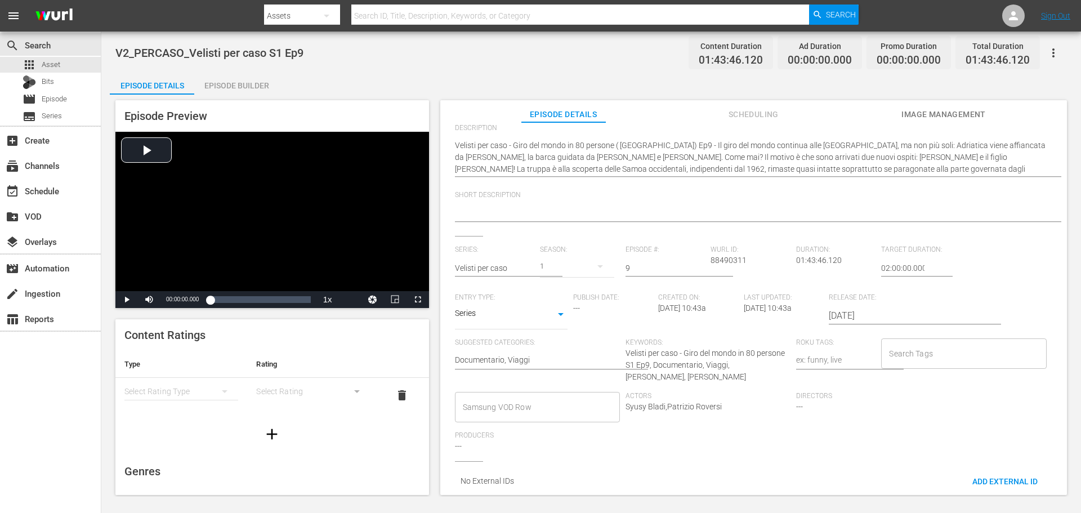
click at [941, 428] on div "Series: Velisti per caso Season: 1 Episode #: 9 Wurl ID: 88490311 Duration: 01:…" at bounding box center [753, 353] width 597 height 216
click at [521, 401] on input "Samsung VOD Row" at bounding box center [529, 407] width 138 height 20
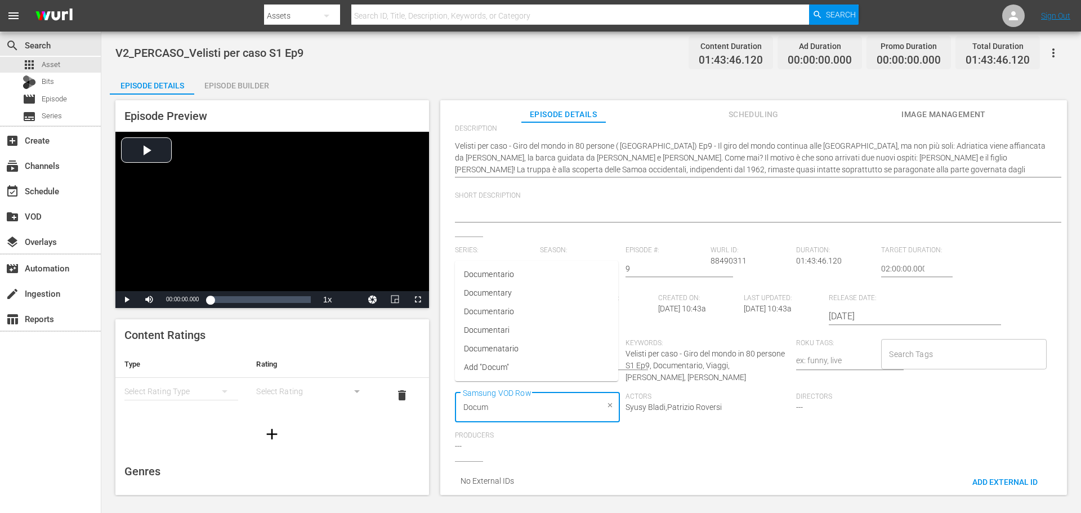
type input "Docume"
click at [475, 278] on span "Documentario" at bounding box center [489, 275] width 50 height 12
type input "Viaggi"
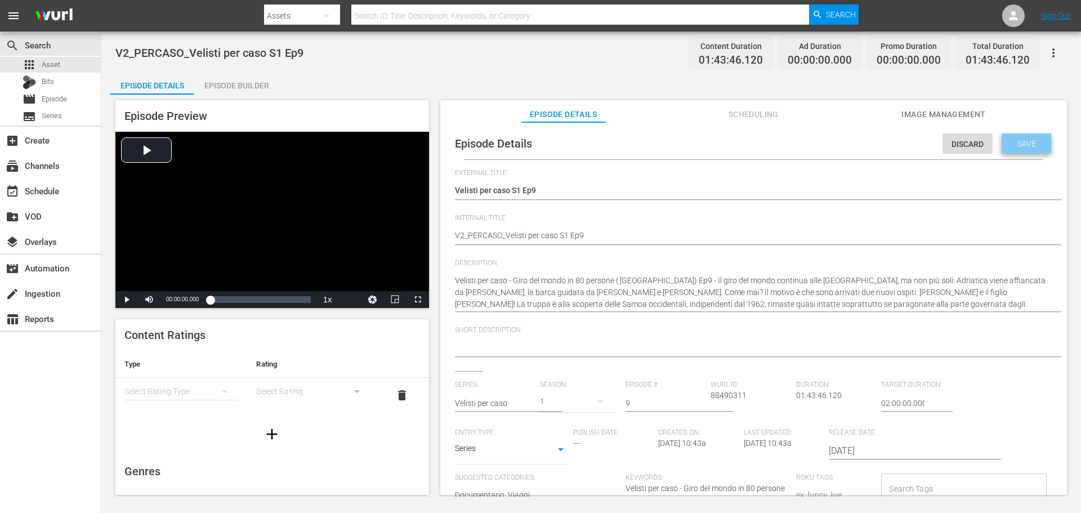
click at [1032, 148] on span "Save" at bounding box center [1026, 143] width 37 height 9
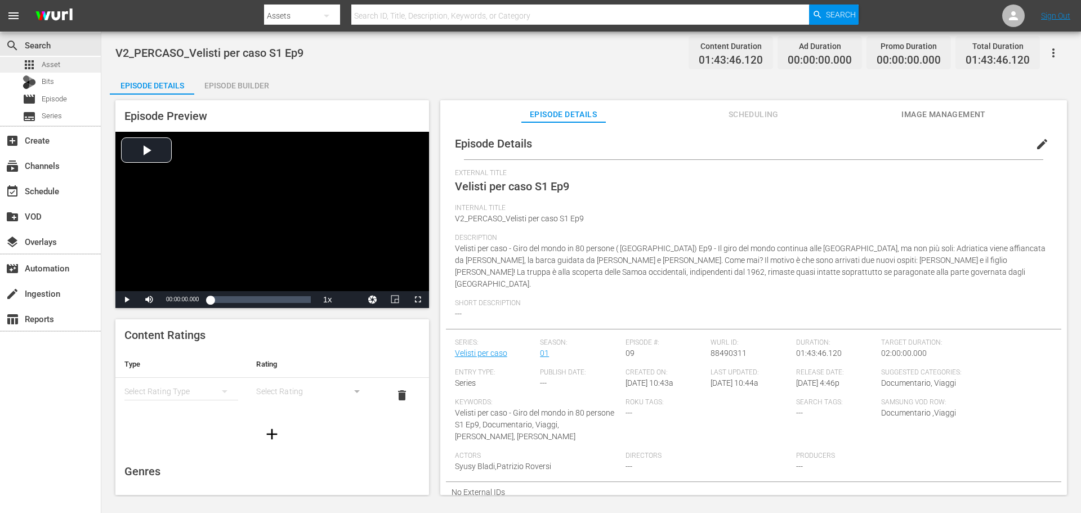
click at [68, 64] on div "apps Asset" at bounding box center [50, 65] width 101 height 16
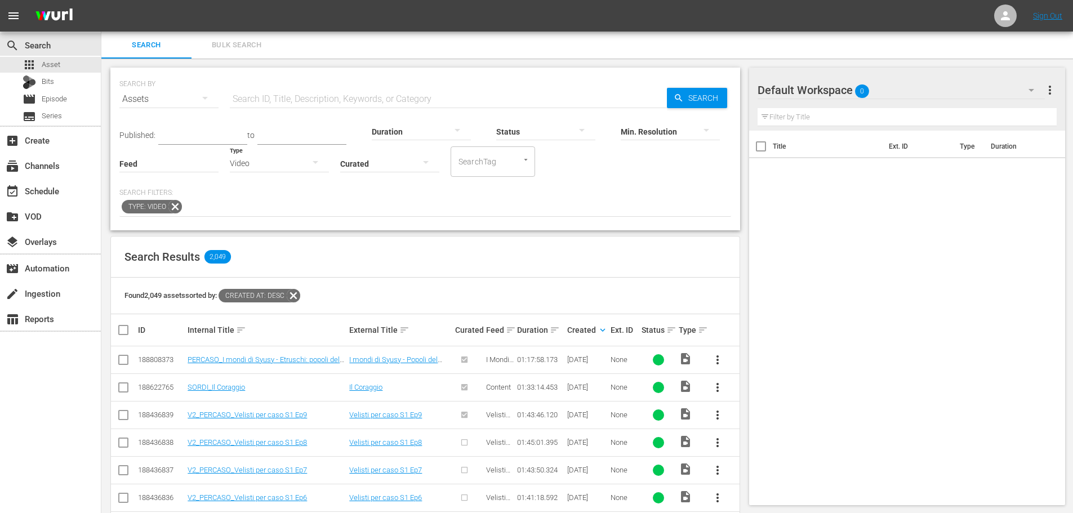
click at [294, 167] on div "Video" at bounding box center [279, 164] width 99 height 32
click at [264, 233] on div "Promo" at bounding box center [279, 234] width 99 height 18
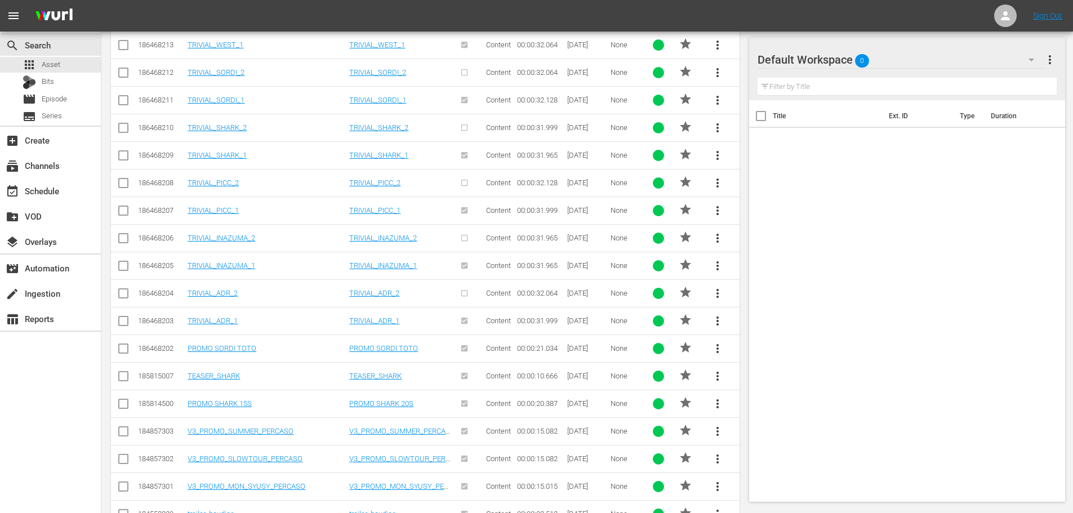
scroll to position [732, 0]
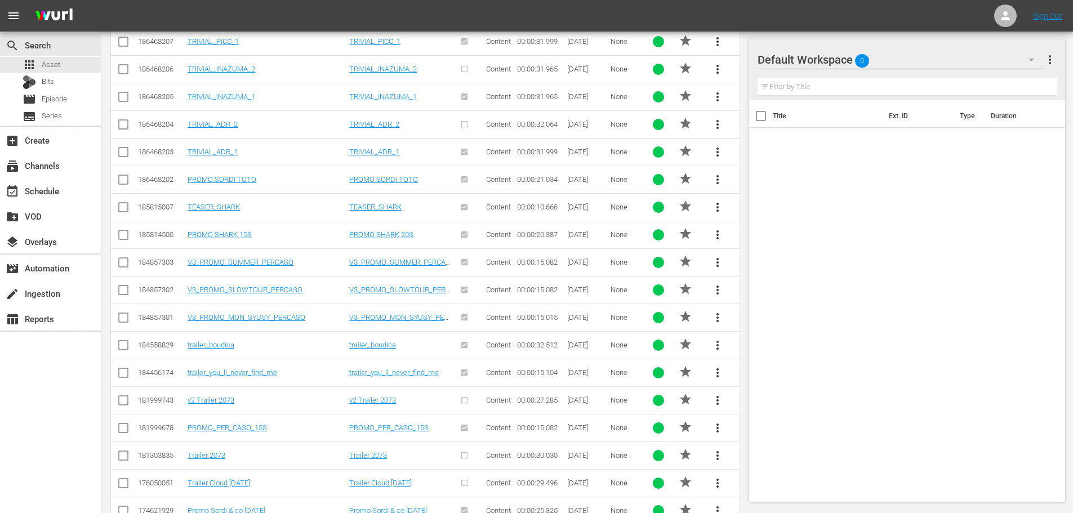
click at [713, 264] on span "more_vert" at bounding box center [718, 263] width 14 height 14
click at [773, 300] on div "Workspace" at bounding box center [794, 293] width 108 height 27
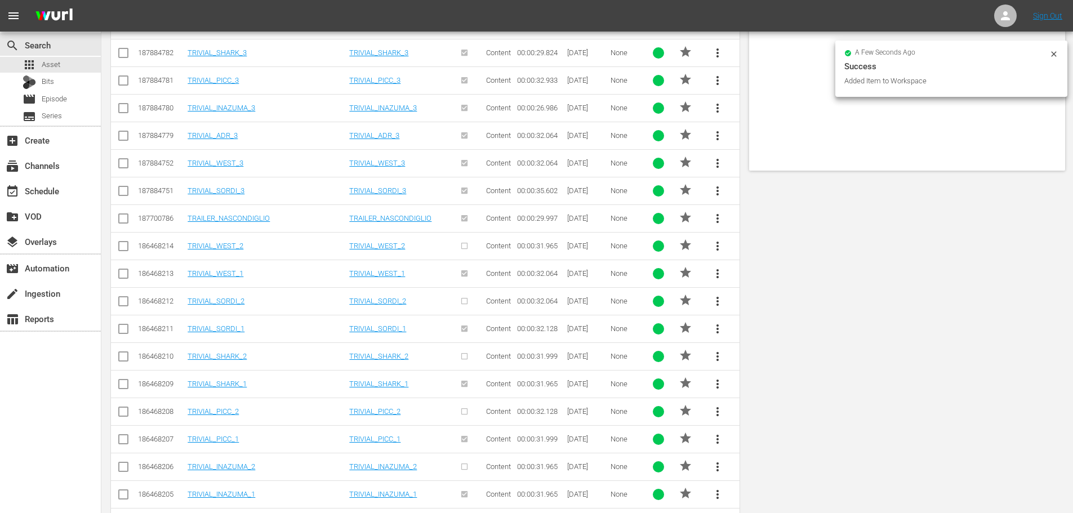
scroll to position [0, 0]
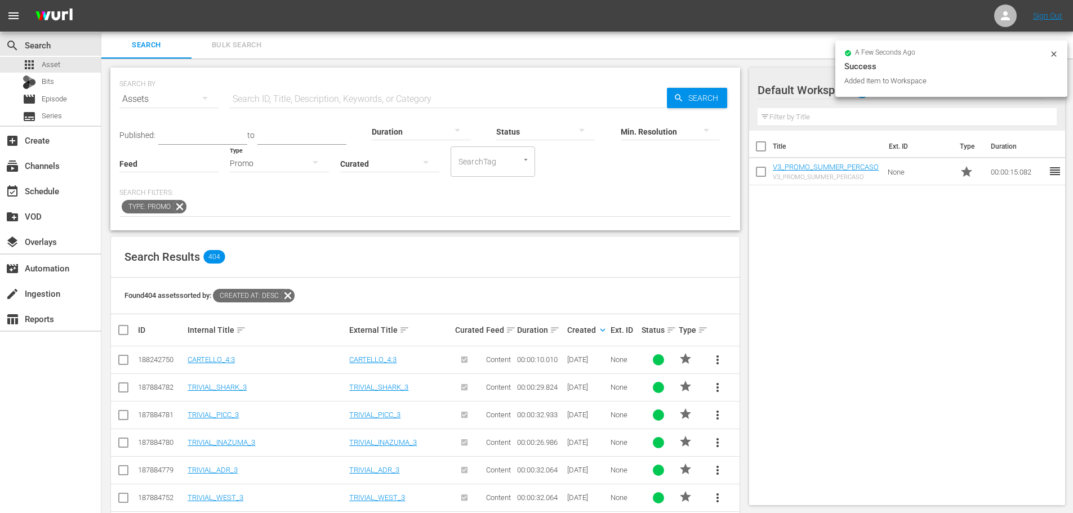
click at [282, 159] on div "Promo" at bounding box center [279, 164] width 99 height 32
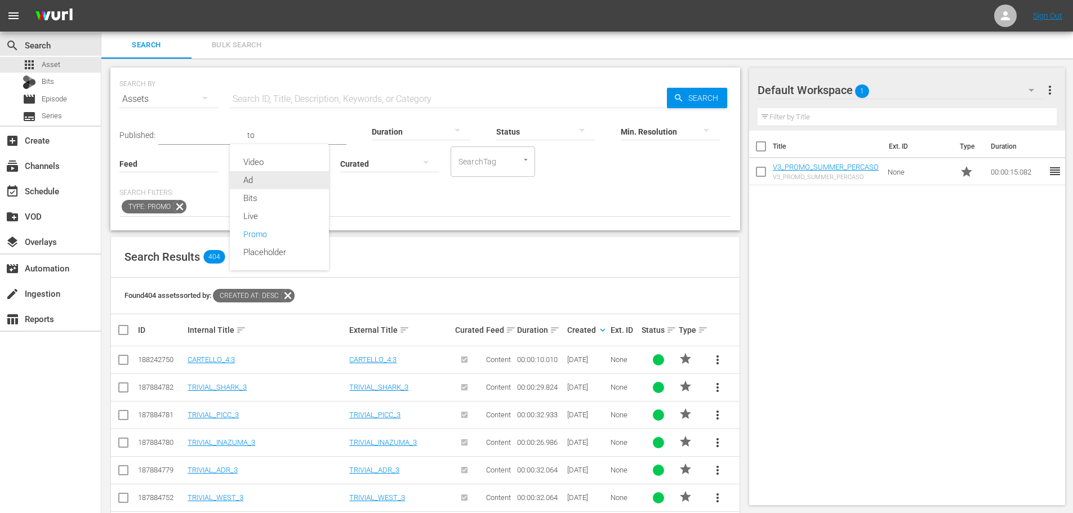
click at [269, 185] on div "Ad" at bounding box center [279, 180] width 99 height 18
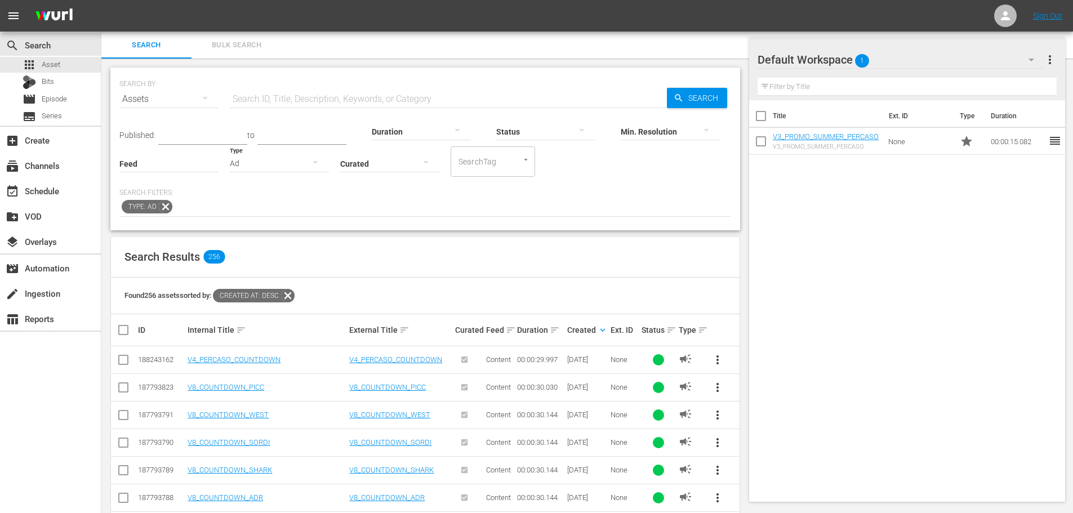
scroll to position [169, 0]
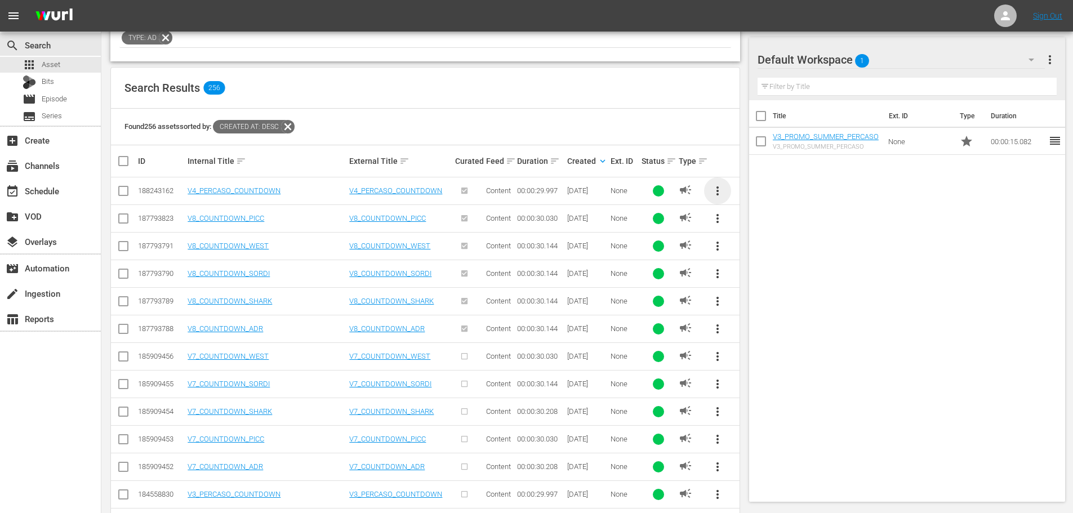
click at [720, 191] on span "more_vert" at bounding box center [718, 191] width 14 height 14
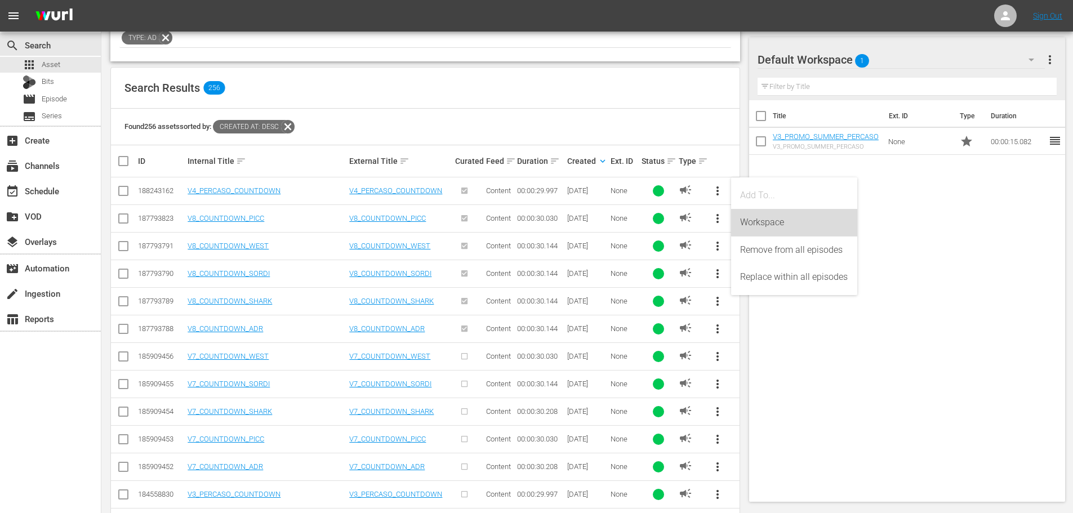
click at [764, 222] on div "Workspace" at bounding box center [794, 222] width 108 height 27
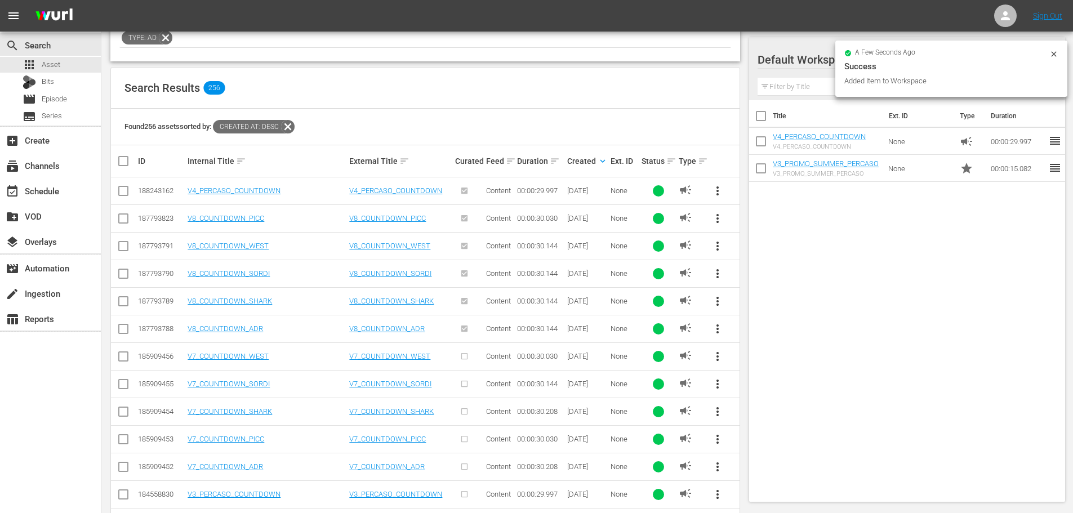
scroll to position [0, 0]
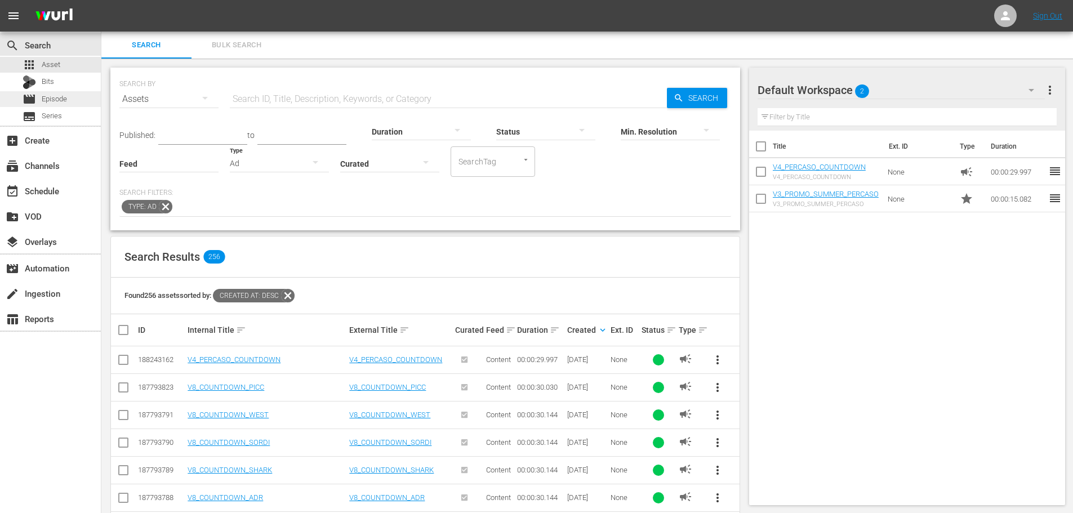
click at [86, 105] on div "movie Episode" at bounding box center [50, 99] width 101 height 16
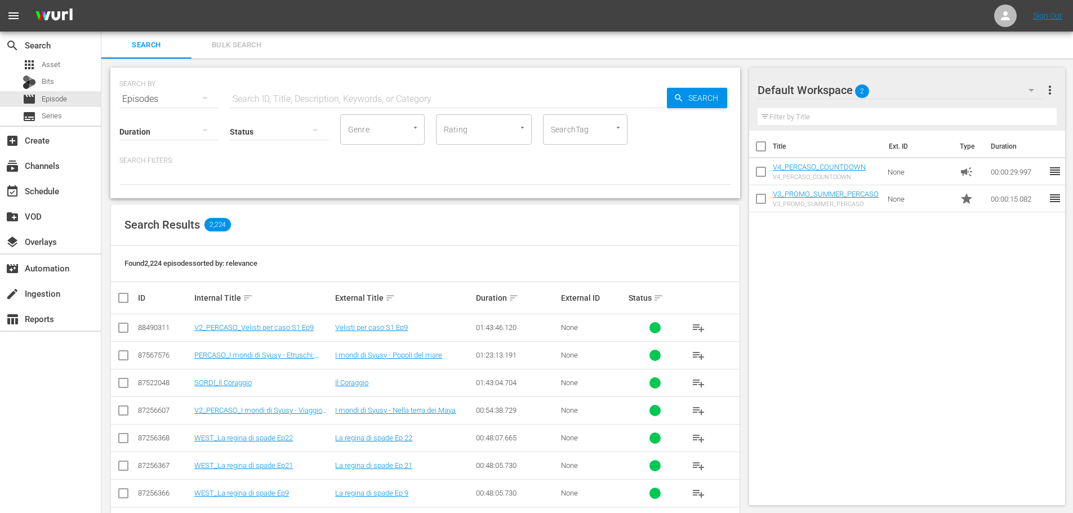
drag, startPoint x: 320, startPoint y: 98, endPoint x: 362, endPoint y: 93, distance: 42.0
click at [320, 98] on input "text" at bounding box center [448, 99] width 437 height 27
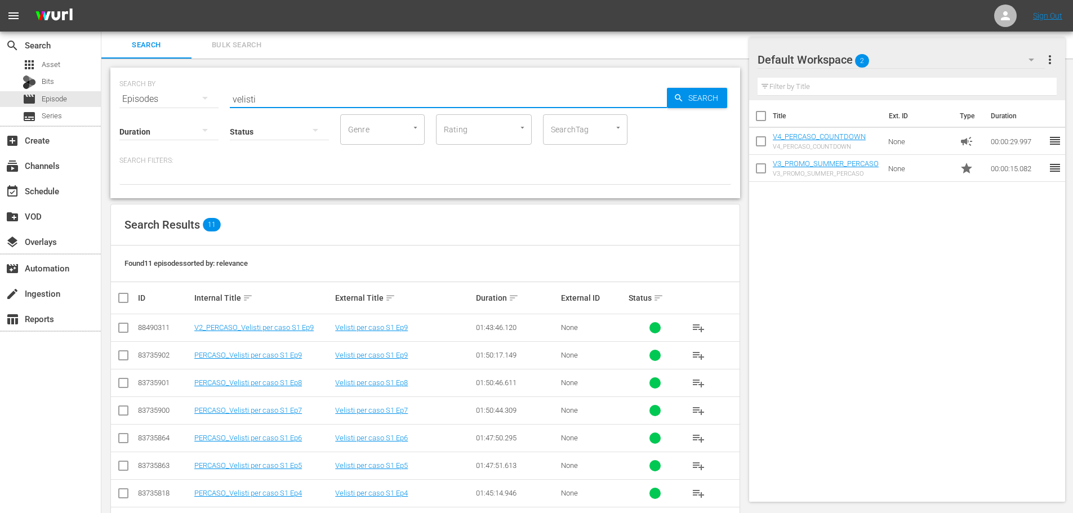
scroll to position [113, 0]
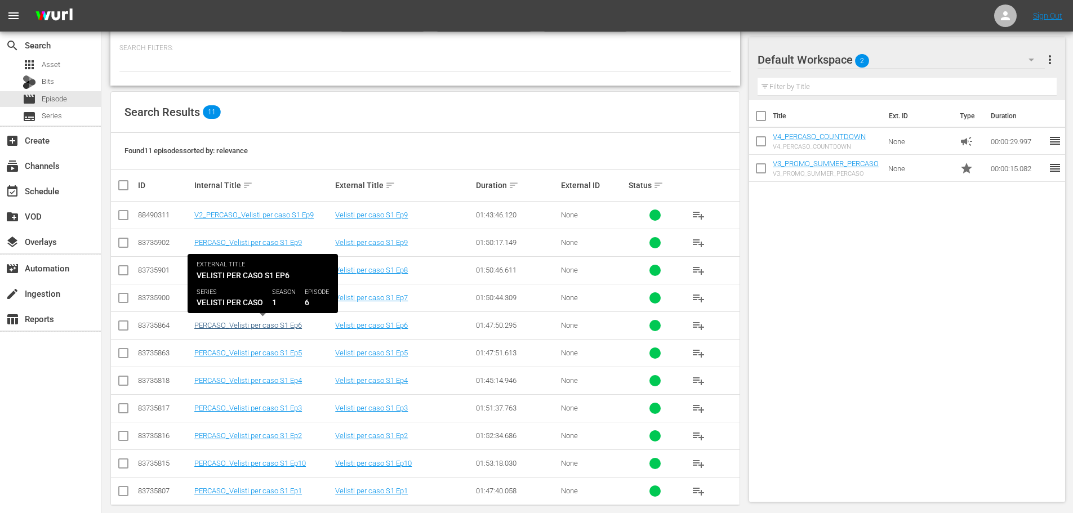
type input "velisti"
click at [289, 323] on link "PERCASO_Velisti per caso S1 Ep6" at bounding box center [248, 325] width 108 height 8
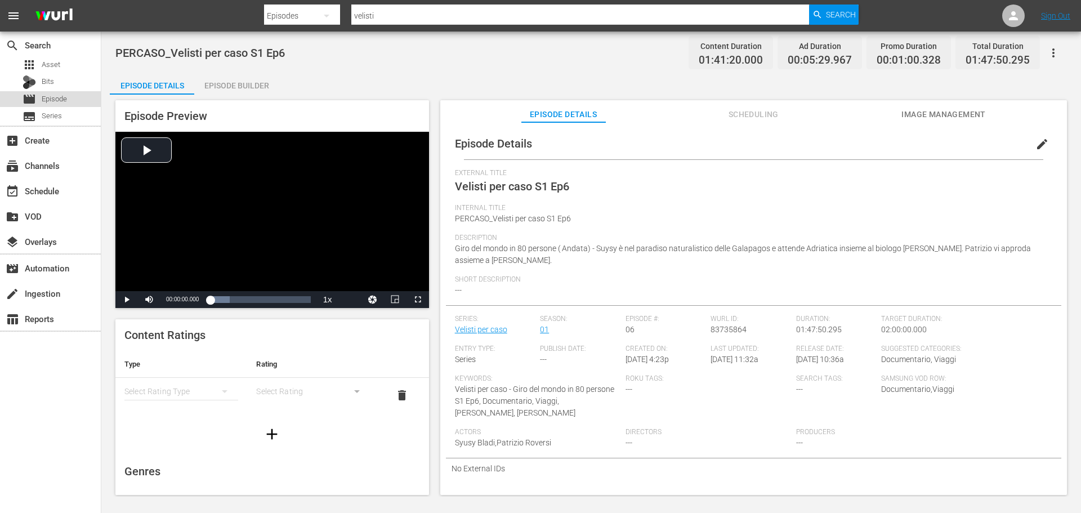
click at [64, 99] on span "Episode" at bounding box center [54, 98] width 25 height 11
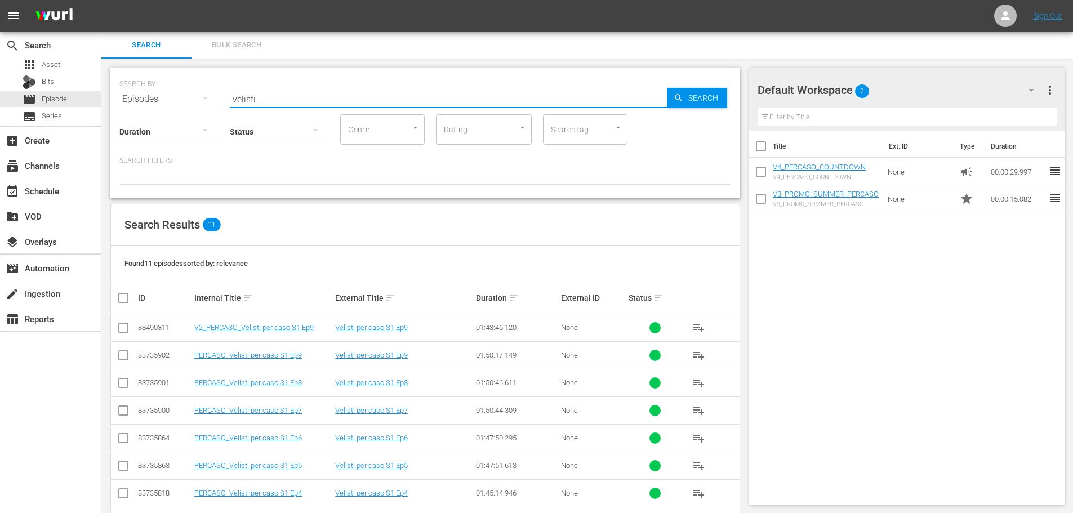
drag, startPoint x: 273, startPoint y: 100, endPoint x: 208, endPoint y: 108, distance: 64.6
click at [208, 108] on div "SEARCH BY Search By Episodes Search ID, Title, Description, Keywords, or Catego…" at bounding box center [425, 133] width 630 height 131
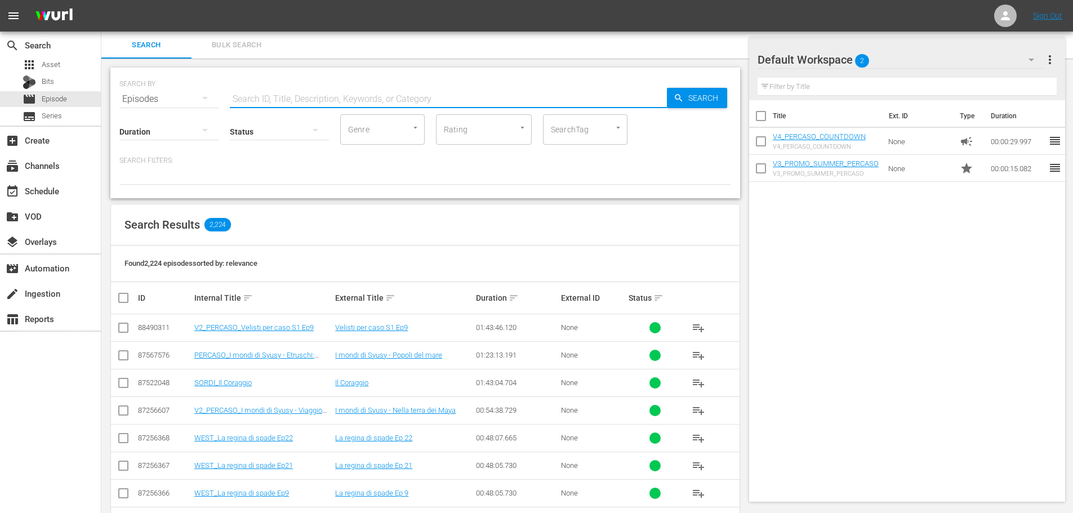
scroll to position [56, 0]
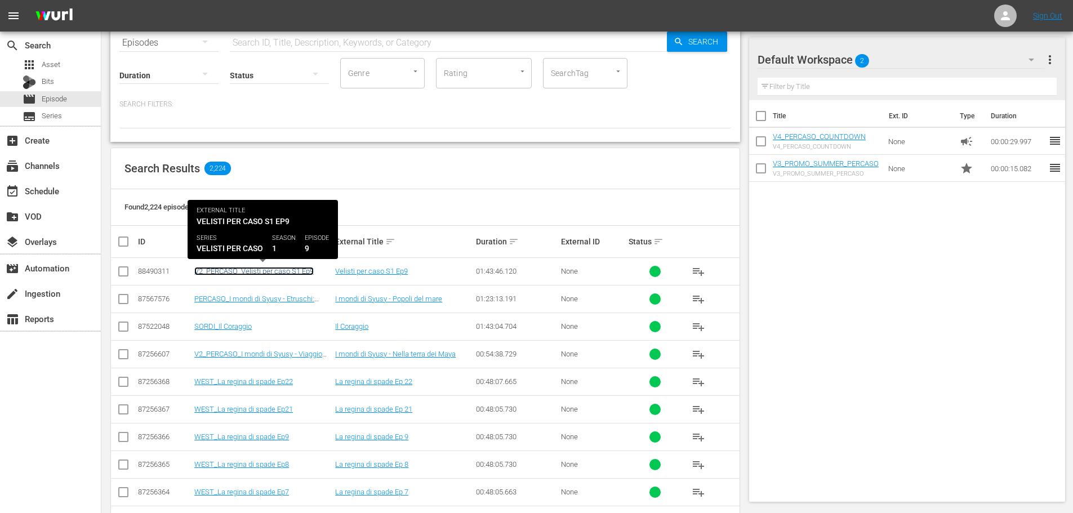
click at [301, 269] on link "V2_PERCASO_Velisti per caso S1 Ep9" at bounding box center [253, 271] width 119 height 8
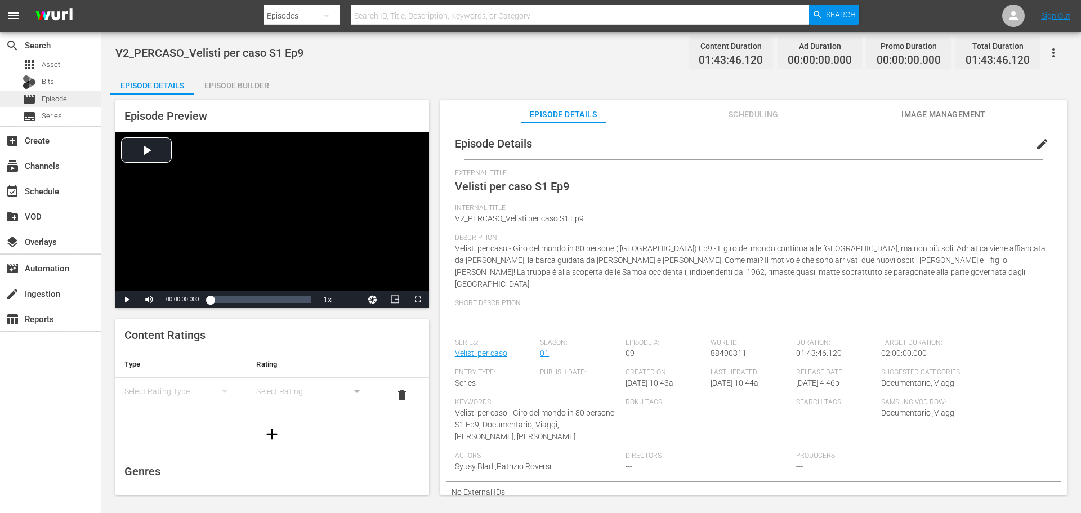
click at [82, 99] on div "movie Episode" at bounding box center [50, 99] width 101 height 16
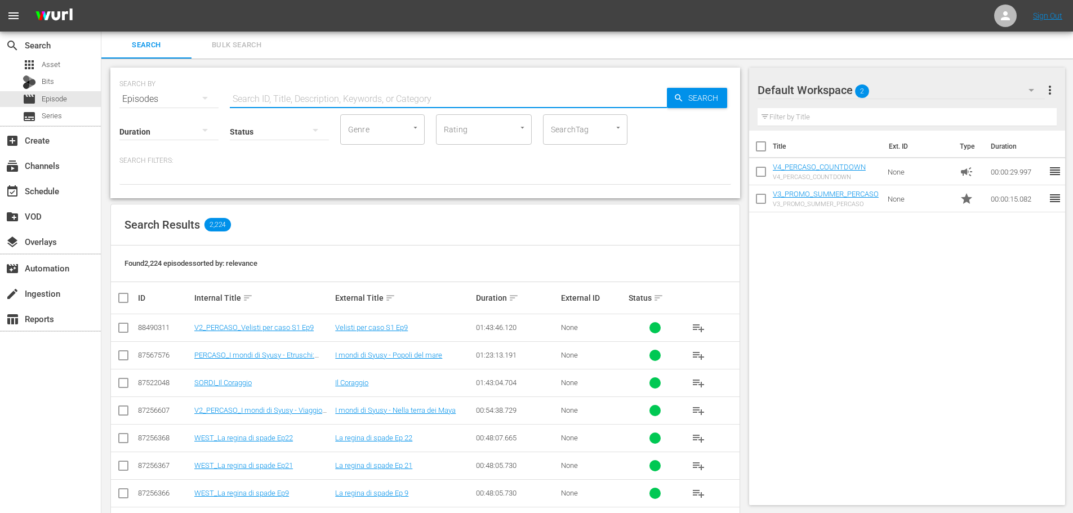
drag, startPoint x: 309, startPoint y: 97, endPoint x: 315, endPoint y: 96, distance: 5.7
click at [310, 97] on input "text" at bounding box center [448, 99] width 437 height 27
type input "velisti"
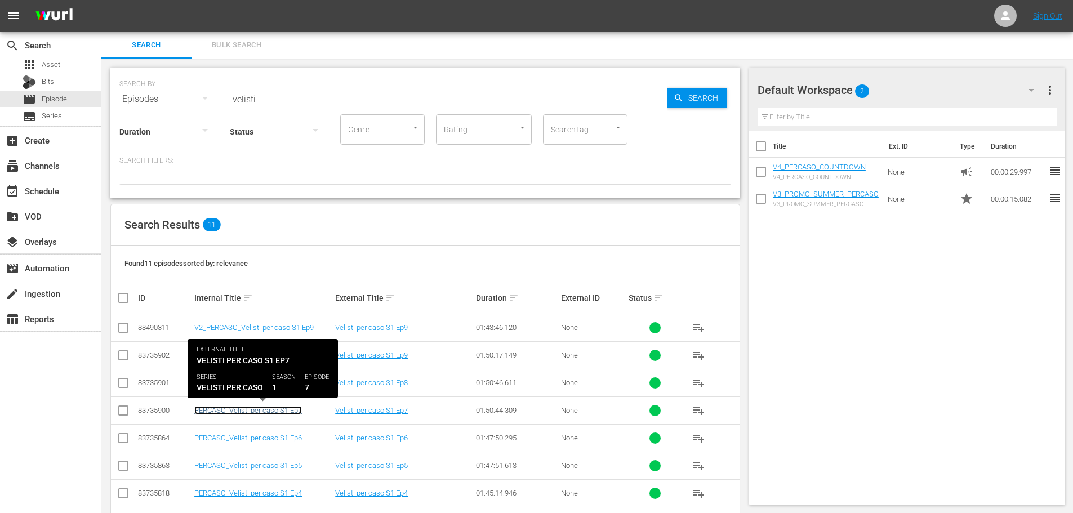
click at [288, 408] on link "PERCASO_Velisti per caso S1 Ep7" at bounding box center [248, 410] width 108 height 8
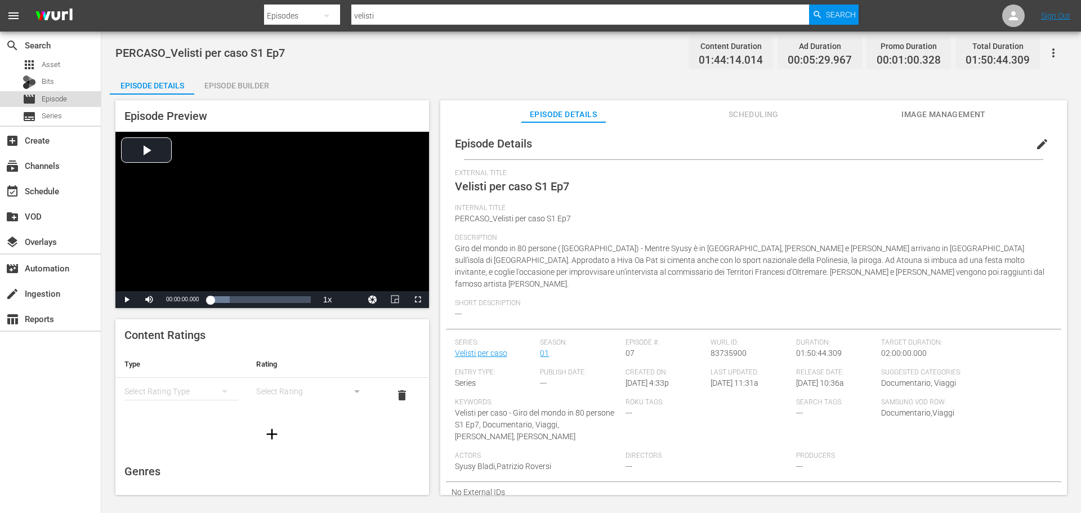
click at [73, 99] on div "movie Episode" at bounding box center [50, 99] width 101 height 16
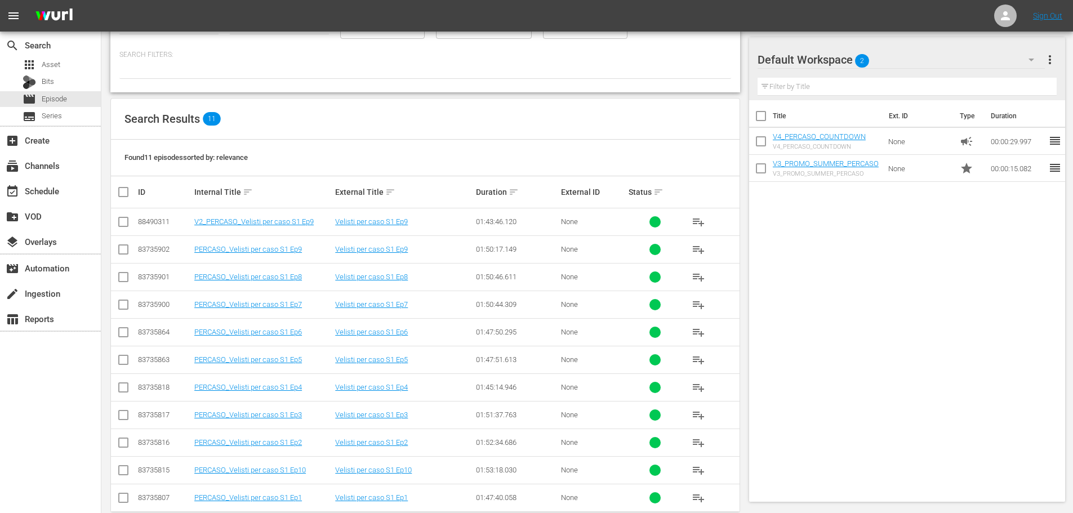
scroll to position [126, 0]
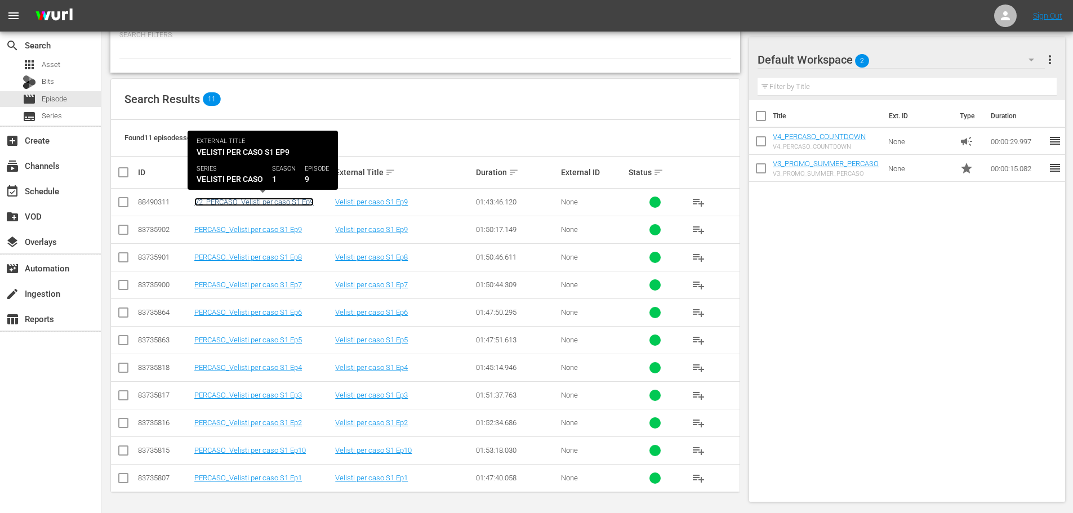
click at [269, 198] on link "V2_PERCASO_Velisti per caso S1 Ep9" at bounding box center [253, 202] width 119 height 8
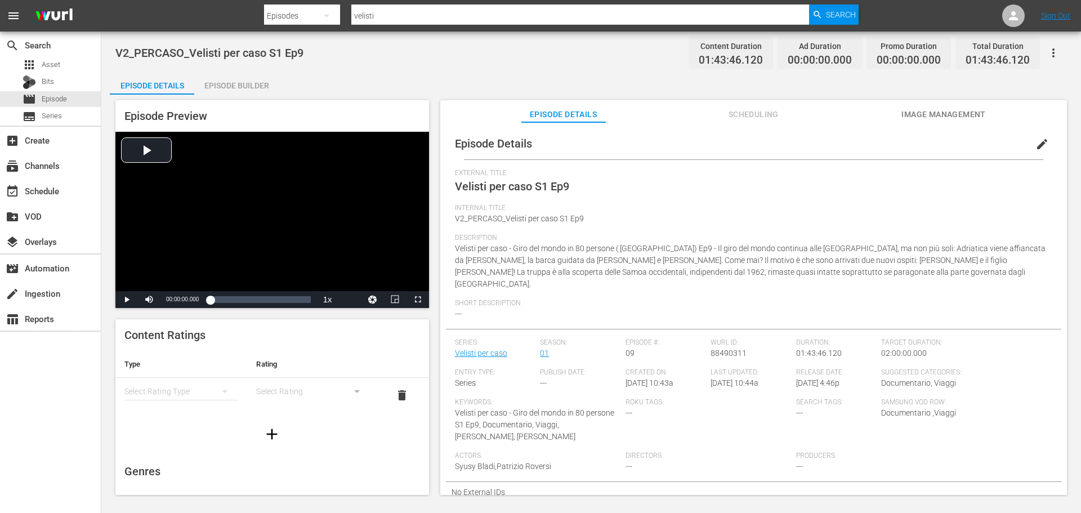
click at [78, 91] on div "apps Asset Bits movie Episode subtitles Series" at bounding box center [50, 91] width 101 height 68
click at [84, 100] on div "movie Episode" at bounding box center [50, 99] width 101 height 16
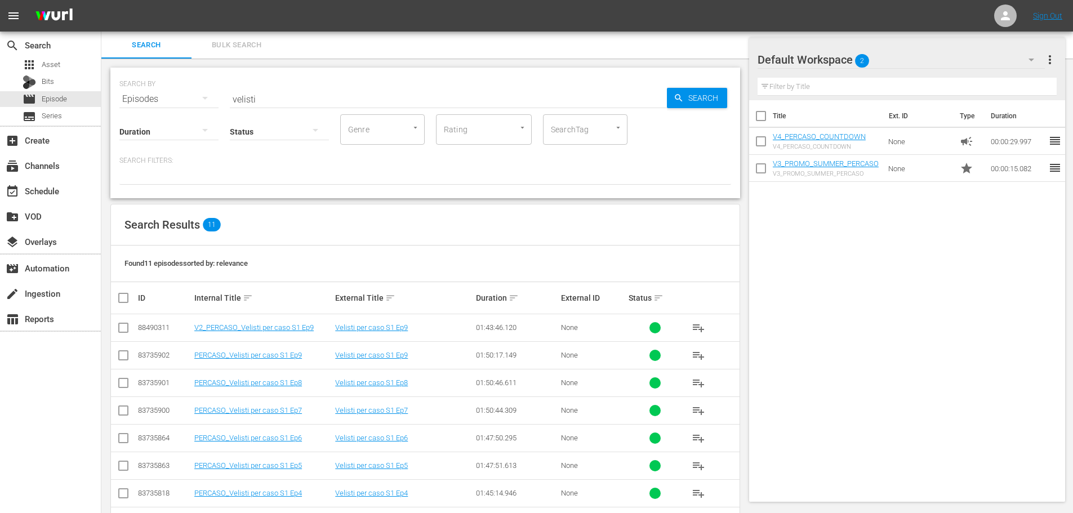
scroll to position [126, 0]
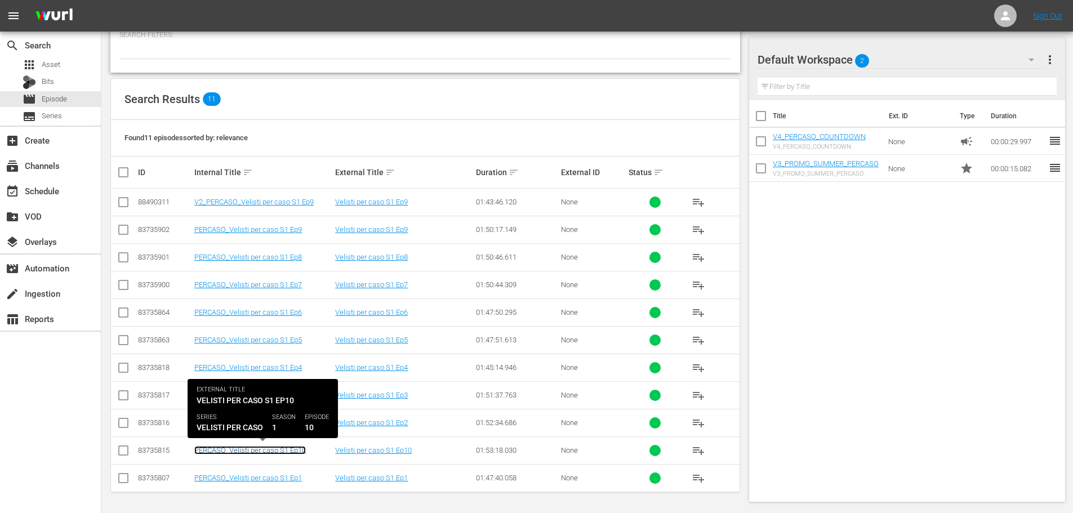
click at [272, 450] on link "PERCASO_Velisti per caso S1 Ep10" at bounding box center [249, 450] width 111 height 8
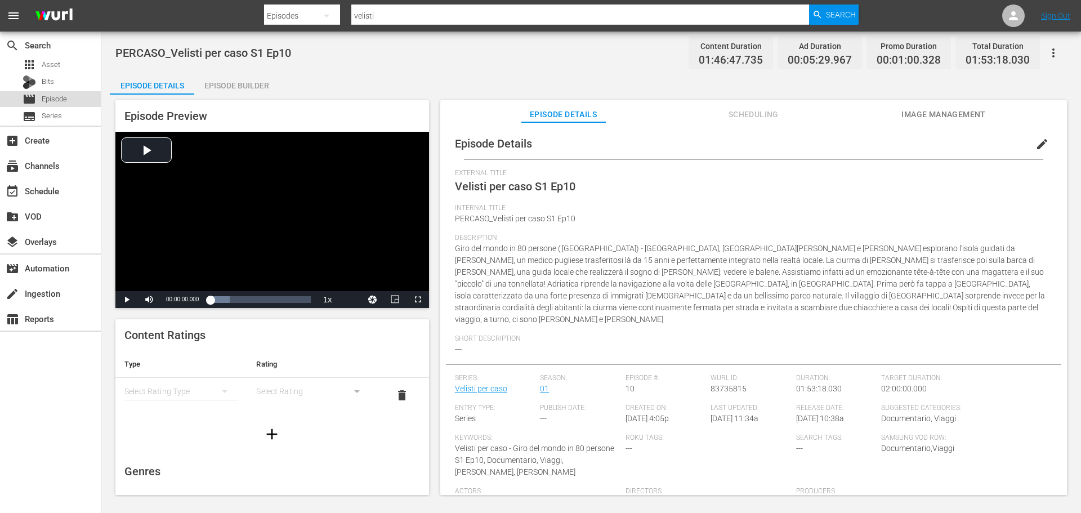
click at [46, 95] on span "Episode" at bounding box center [54, 98] width 25 height 11
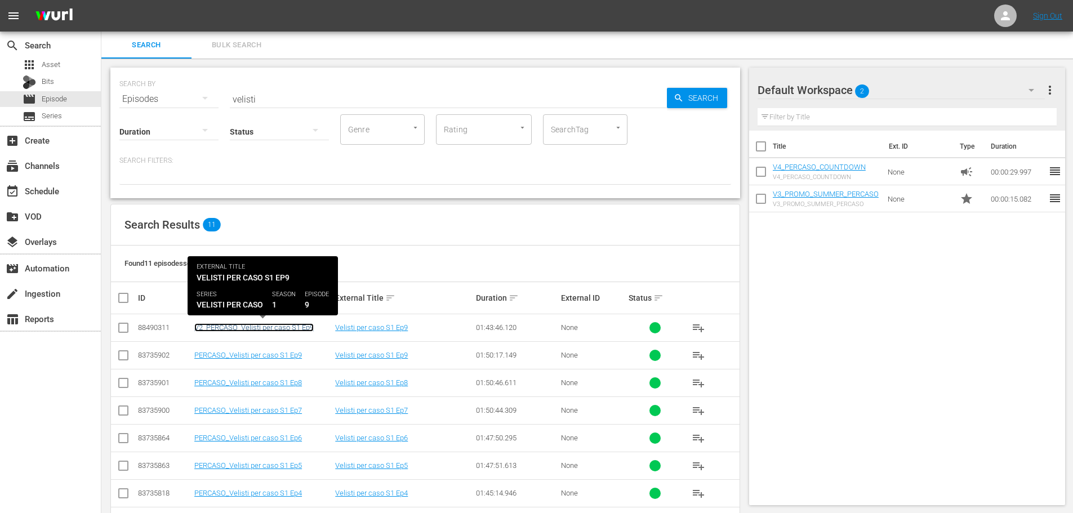
click at [301, 327] on link "V2_PERCASO_Velisti per caso S1 Ep9" at bounding box center [253, 327] width 119 height 8
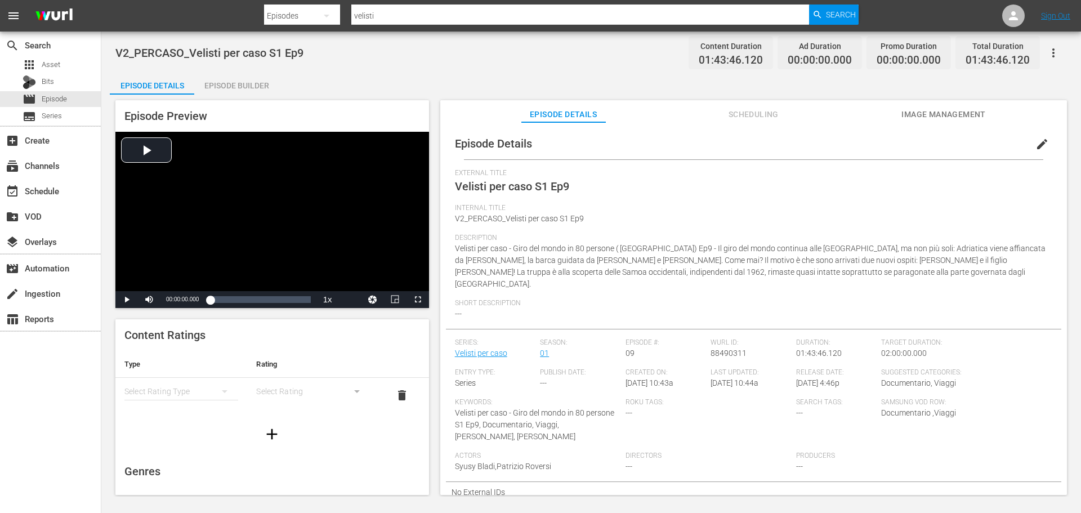
click at [1035, 144] on span "edit" at bounding box center [1042, 144] width 14 height 14
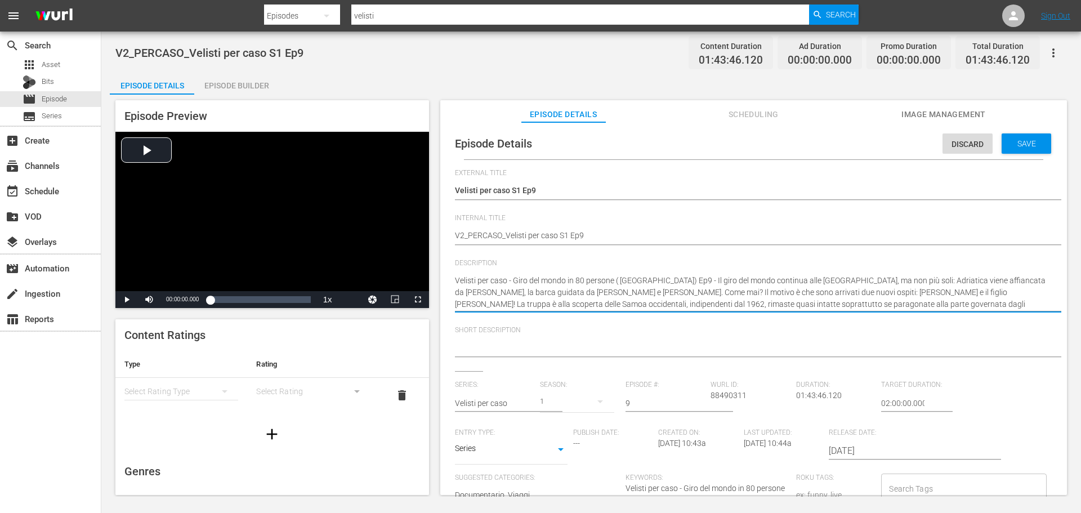
drag, startPoint x: 512, startPoint y: 279, endPoint x: 447, endPoint y: 279, distance: 64.8
type textarea "Giro del mondo in 80 persone ( Andata) Ep9 - Il giro del mondo continua alle is…"
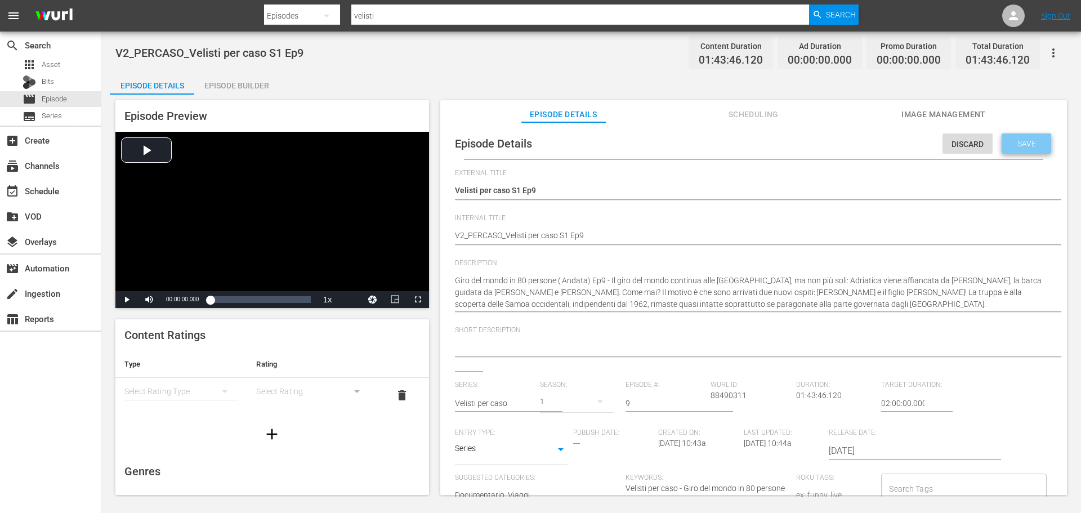
click at [1017, 143] on span "Save" at bounding box center [1026, 143] width 37 height 9
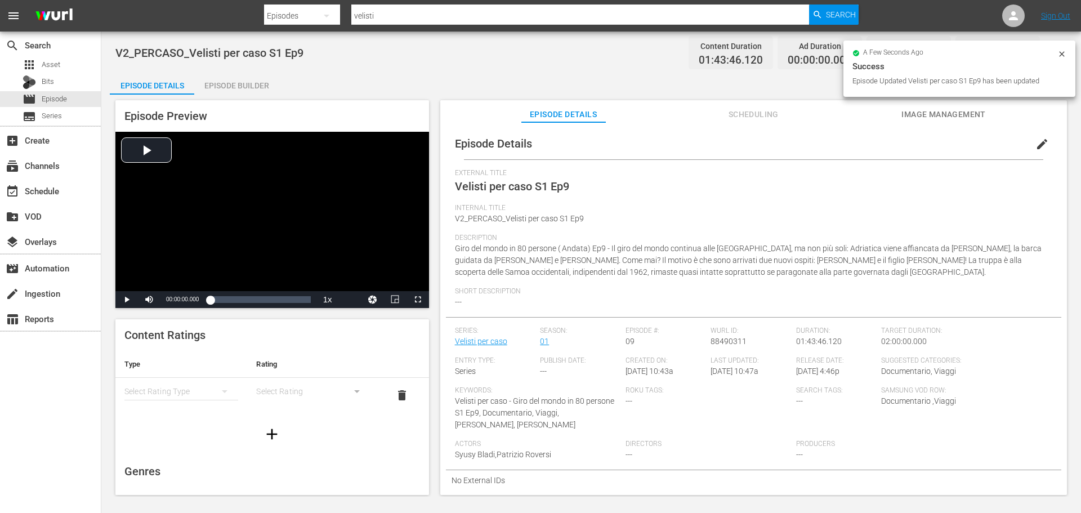
click at [248, 83] on div "Episode Builder" at bounding box center [236, 85] width 84 height 27
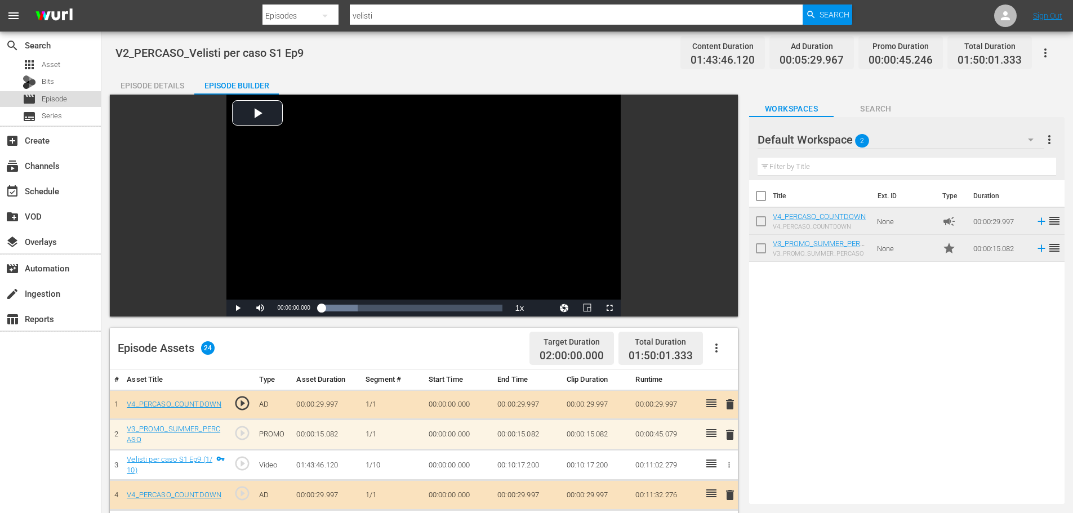
click at [79, 100] on div "movie Episode" at bounding box center [50, 99] width 101 height 16
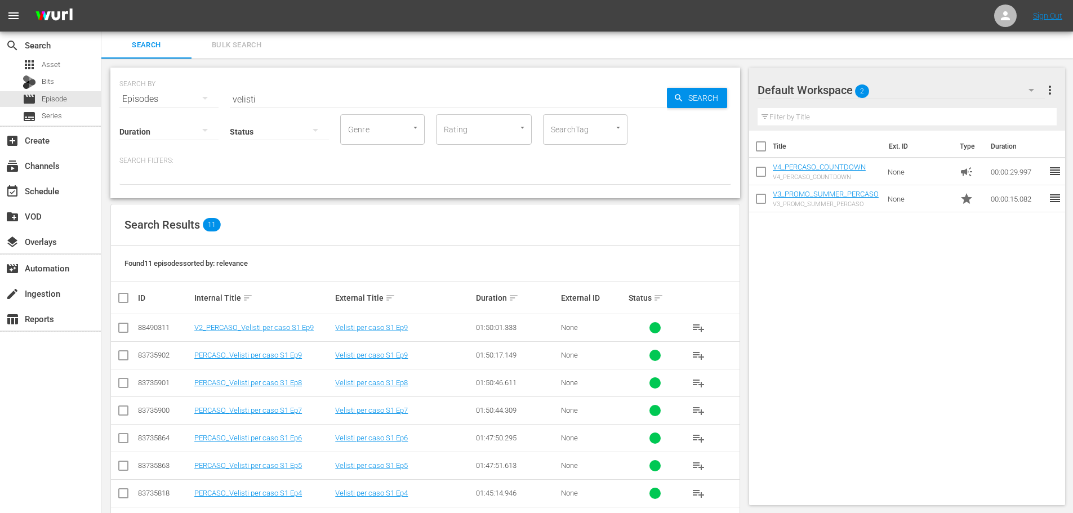
drag, startPoint x: 298, startPoint y: 108, endPoint x: 182, endPoint y: 111, distance: 115.5
click at [182, 113] on div "Duration Status Genre Genre Rating Rating SearchTag SearchTag" at bounding box center [424, 129] width 611 height 32
drag, startPoint x: 267, startPoint y: 104, endPoint x: 116, endPoint y: 141, distance: 155.4
click at [116, 141] on div "SEARCH BY Search By Episodes Search ID, Title, Description, Keywords, or Catego…" at bounding box center [425, 133] width 630 height 131
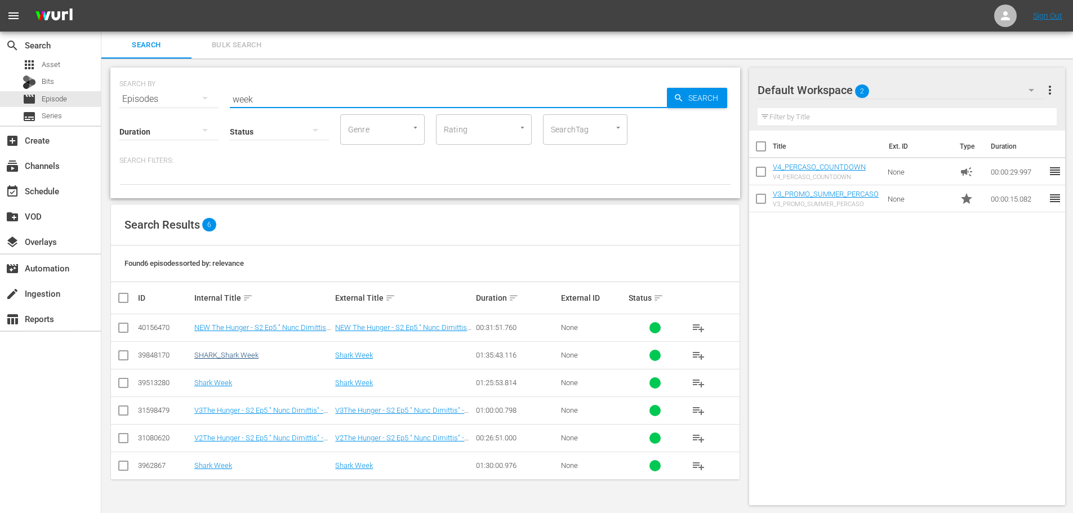
type input "week"
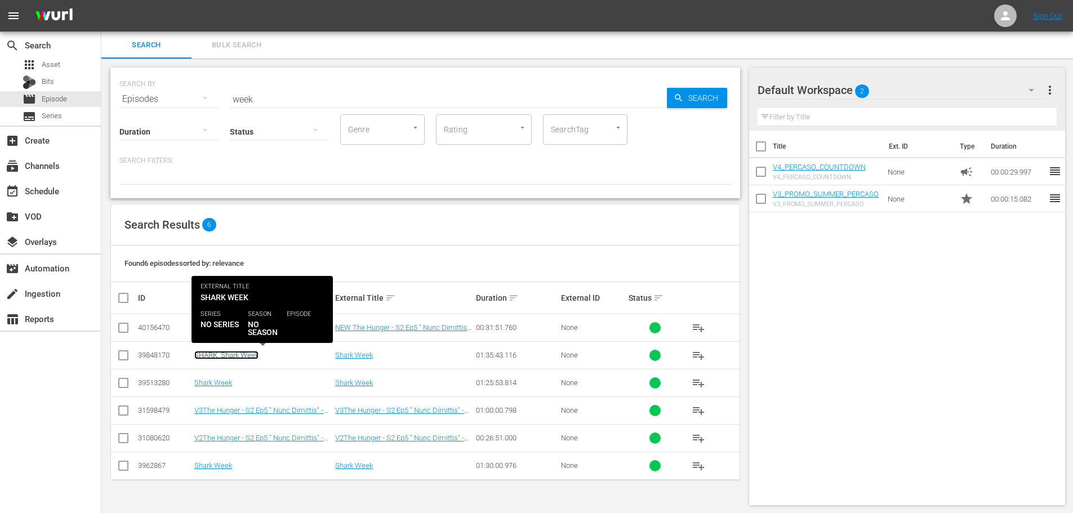
click at [252, 351] on link "SHARK_Shark Week" at bounding box center [226, 355] width 64 height 8
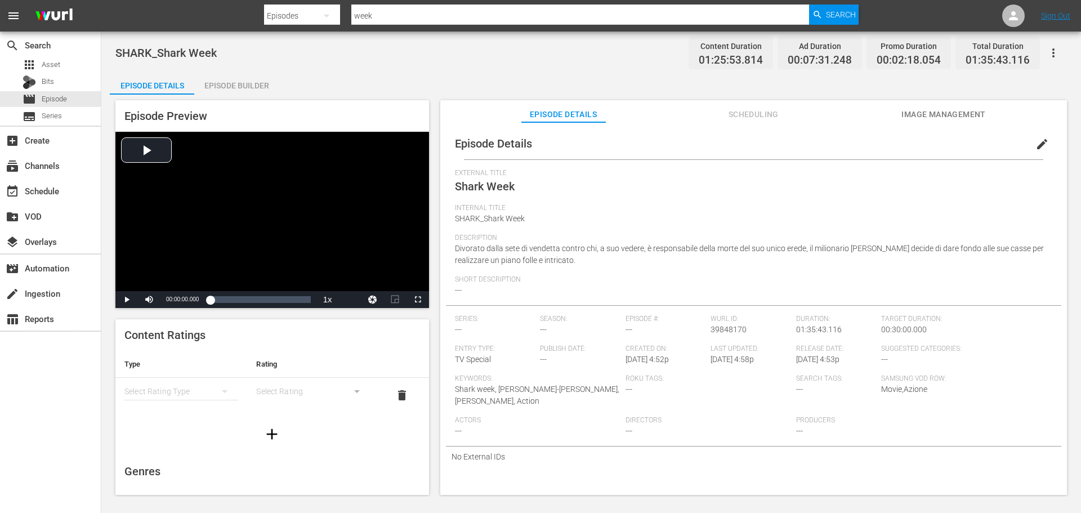
click at [1037, 145] on span "edit" at bounding box center [1042, 144] width 14 height 14
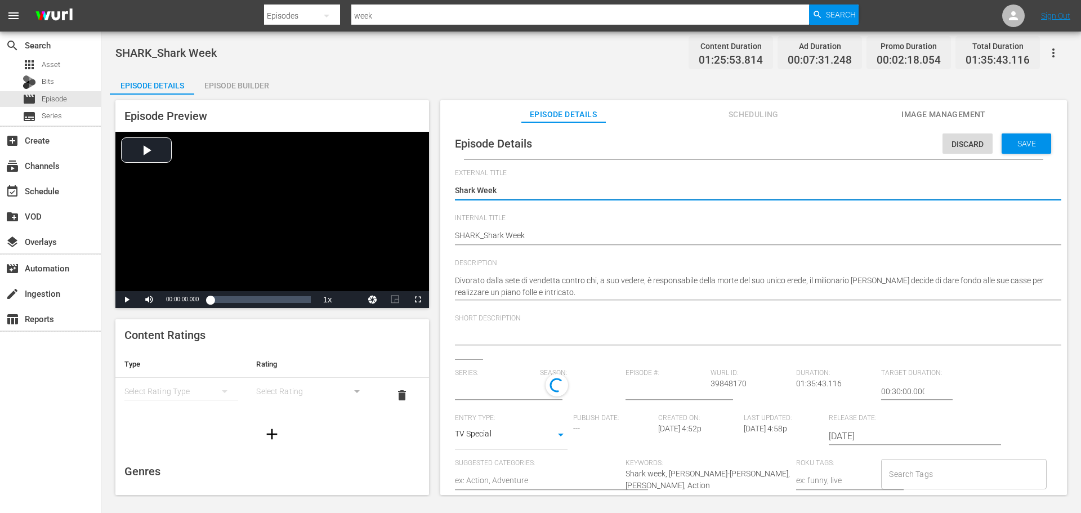
type input "No Series"
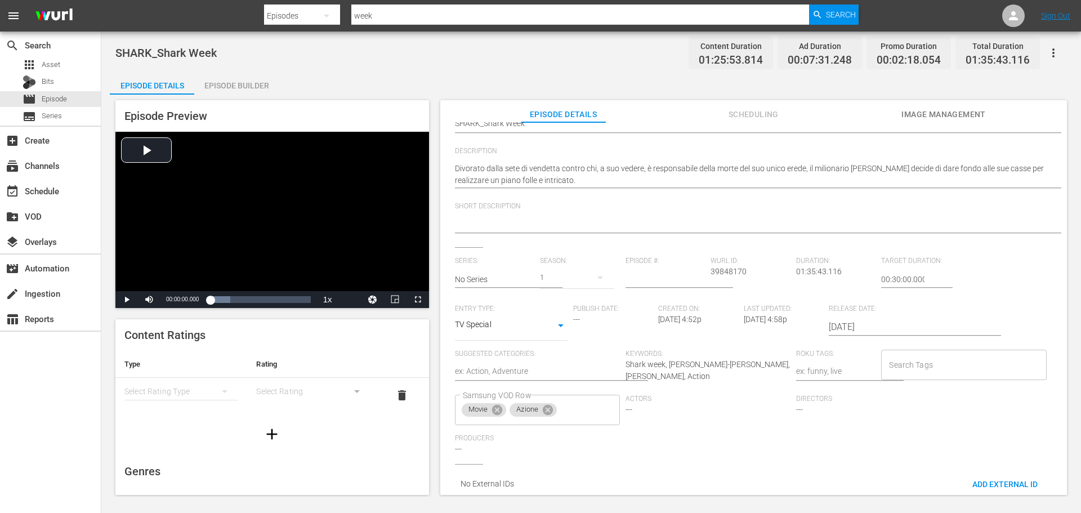
scroll to position [113, 0]
click at [556, 328] on body "menu Search By Episodes Search ID, Title, Description, Keywords, or Category we…" at bounding box center [540, 256] width 1081 height 513
click at [529, 293] on li "Movie" at bounding box center [511, 289] width 113 height 19
type input "MOVIE"
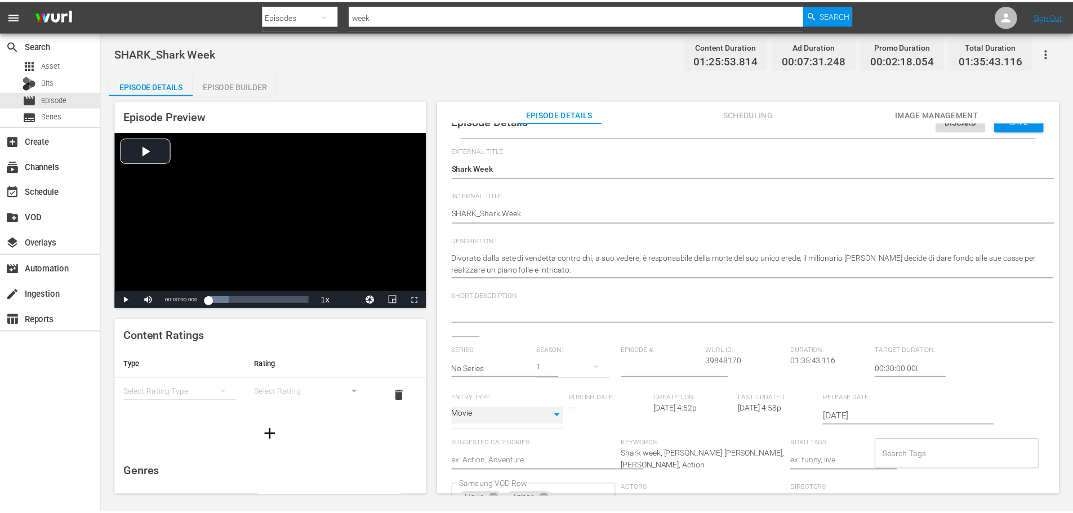
scroll to position [0, 0]
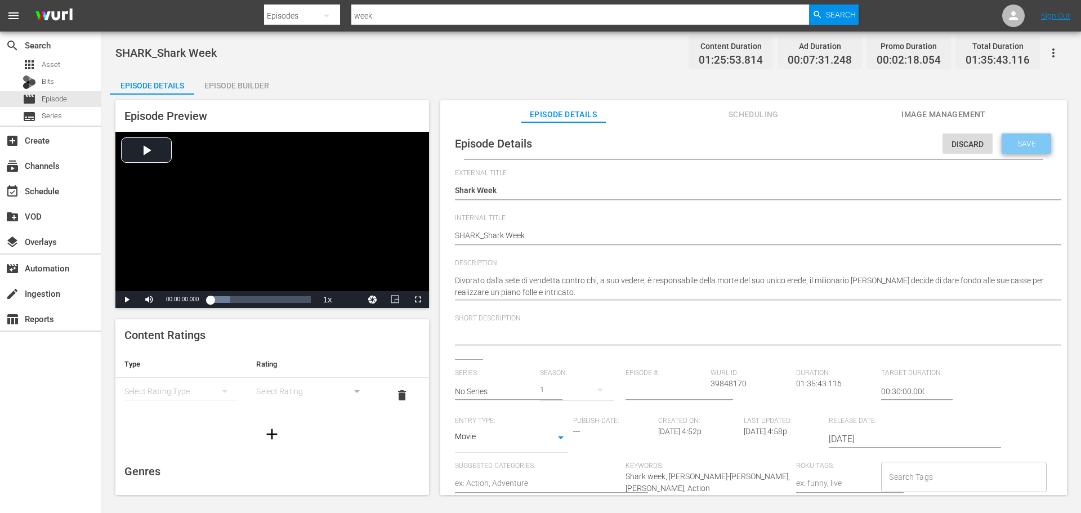
click at [1014, 146] on span "Save" at bounding box center [1026, 143] width 37 height 9
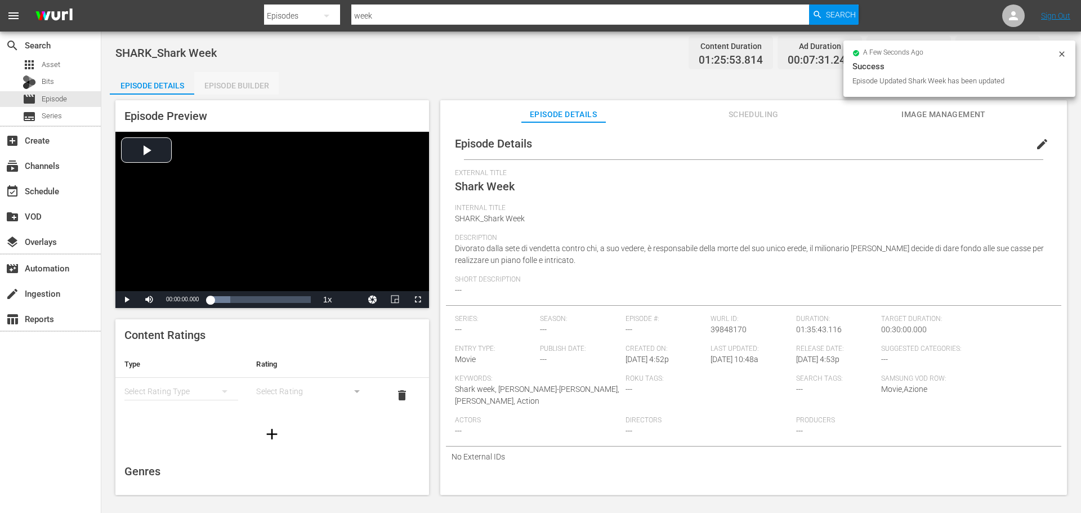
click at [255, 83] on div "Episode Builder" at bounding box center [236, 85] width 84 height 27
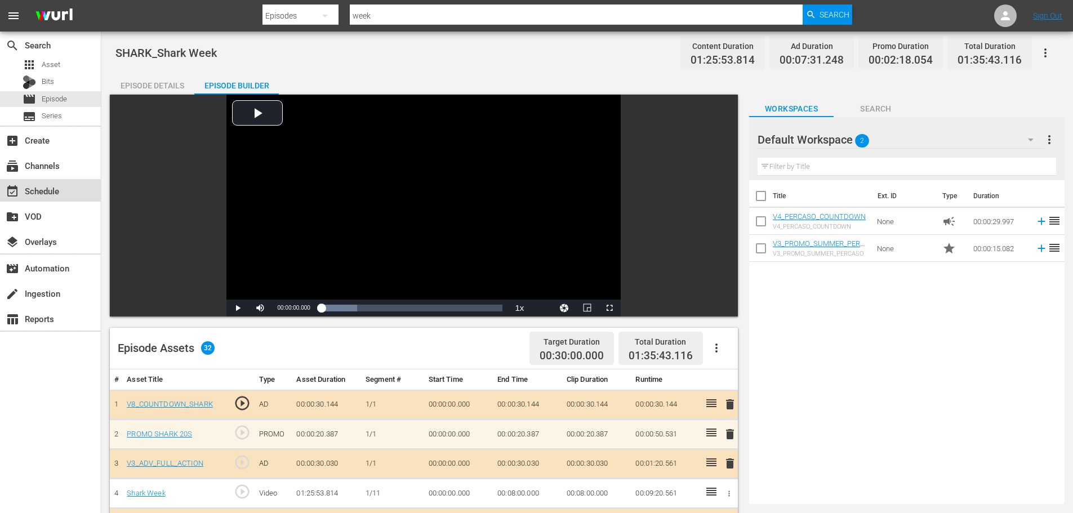
click at [69, 188] on div "event_available Schedule" at bounding box center [50, 190] width 101 height 23
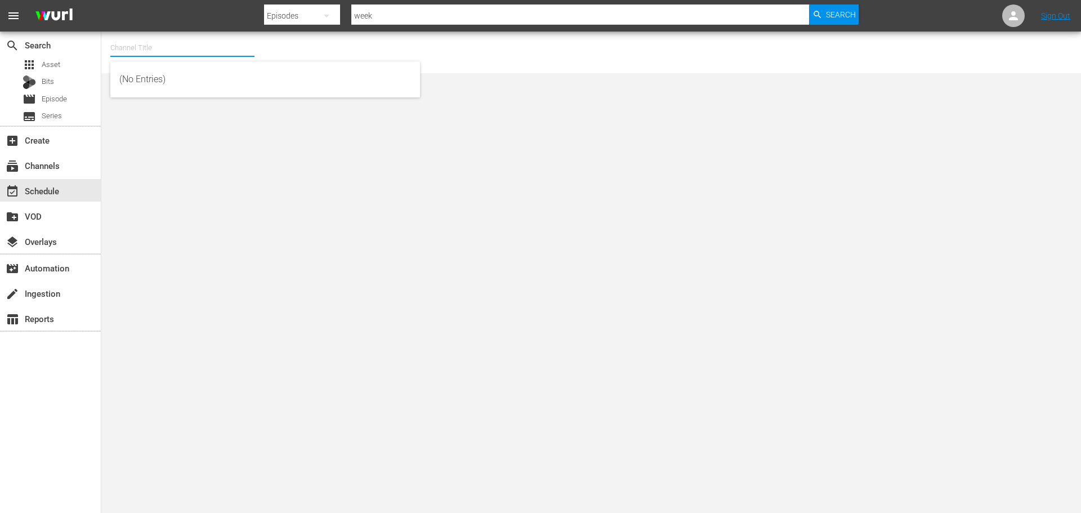
click at [151, 53] on input "text" at bounding box center [182, 47] width 144 height 27
click at [282, 72] on div "Shark Zone (PKA Bizzarro Movies then DinoMonsters Movies then CineAliens) (607 …" at bounding box center [265, 79] width 292 height 27
type input "Shark Zone (PKA Bizzarro Movies then DinoMonsters Movies then CineAliens) (607 …"
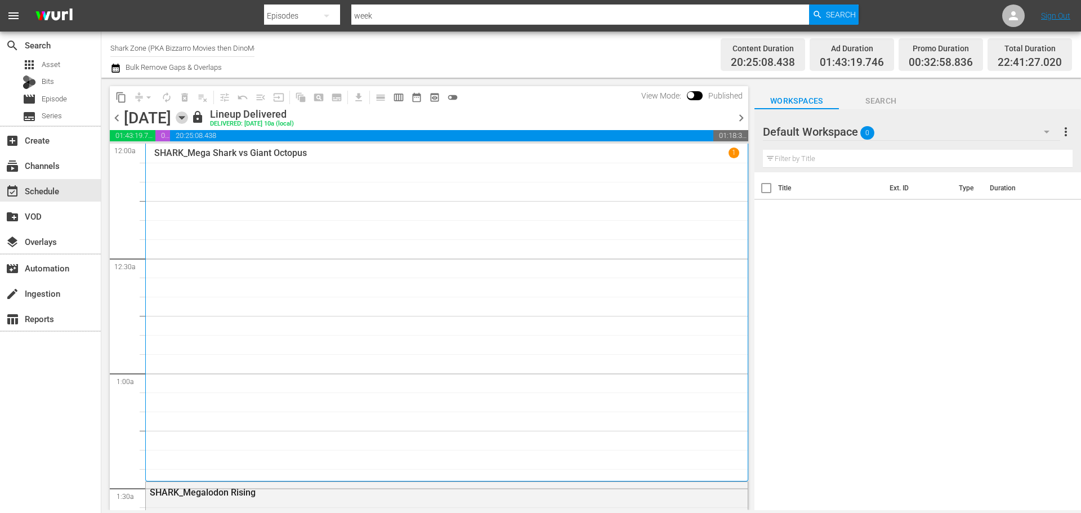
click at [188, 123] on icon "button" at bounding box center [182, 117] width 12 height 12
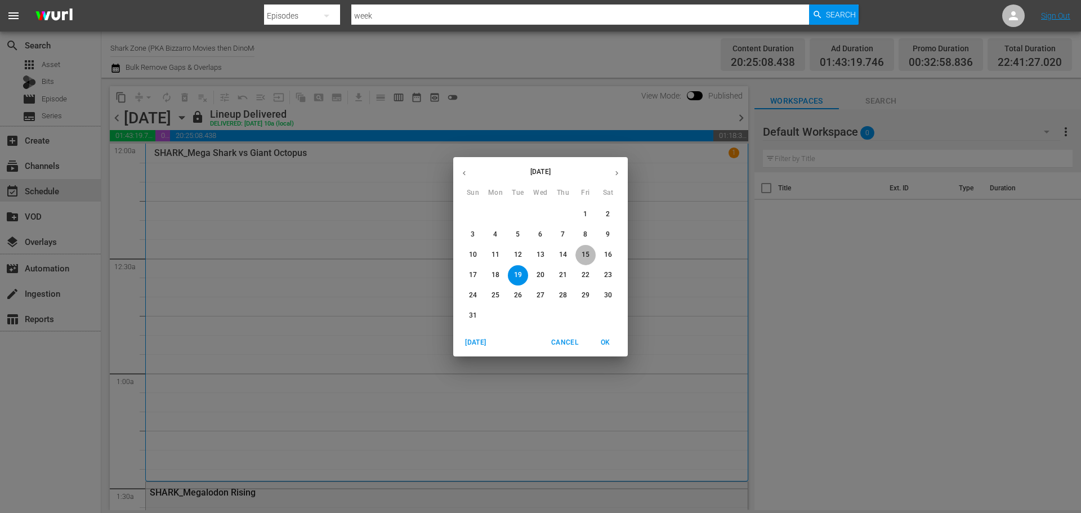
click at [582, 257] on p "15" at bounding box center [586, 255] width 8 height 10
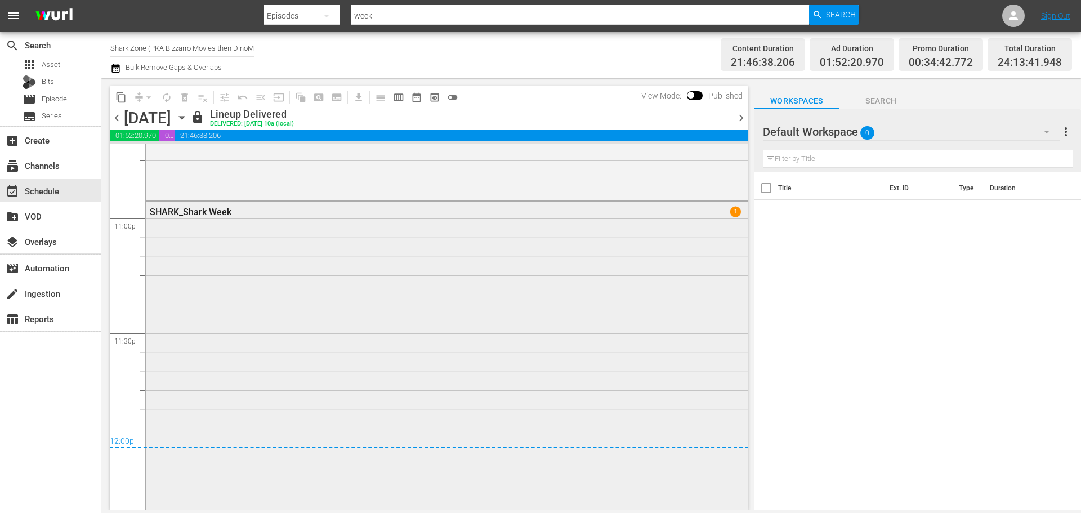
scroll to position [5192, 0]
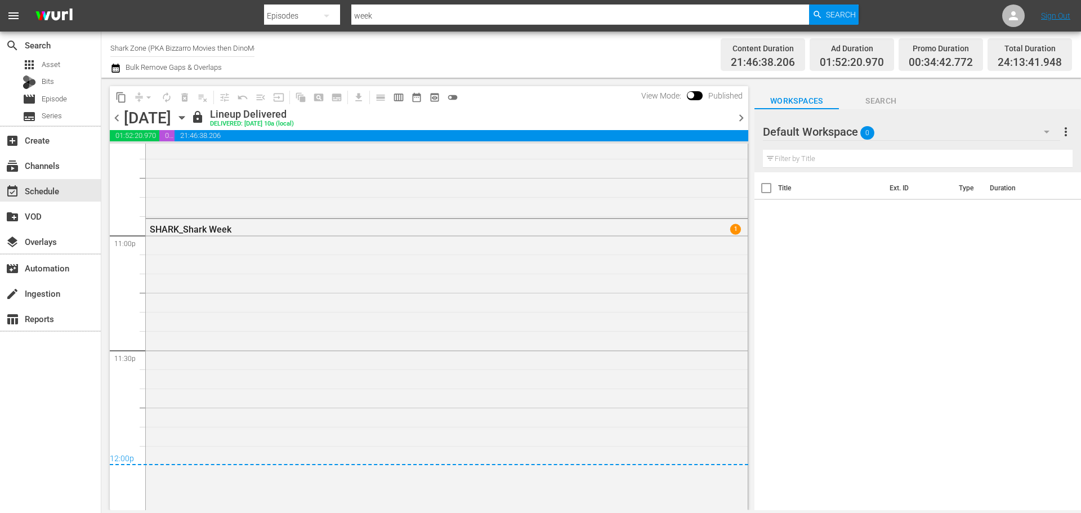
click at [743, 120] on span "chevron_right" at bounding box center [741, 118] width 14 height 14
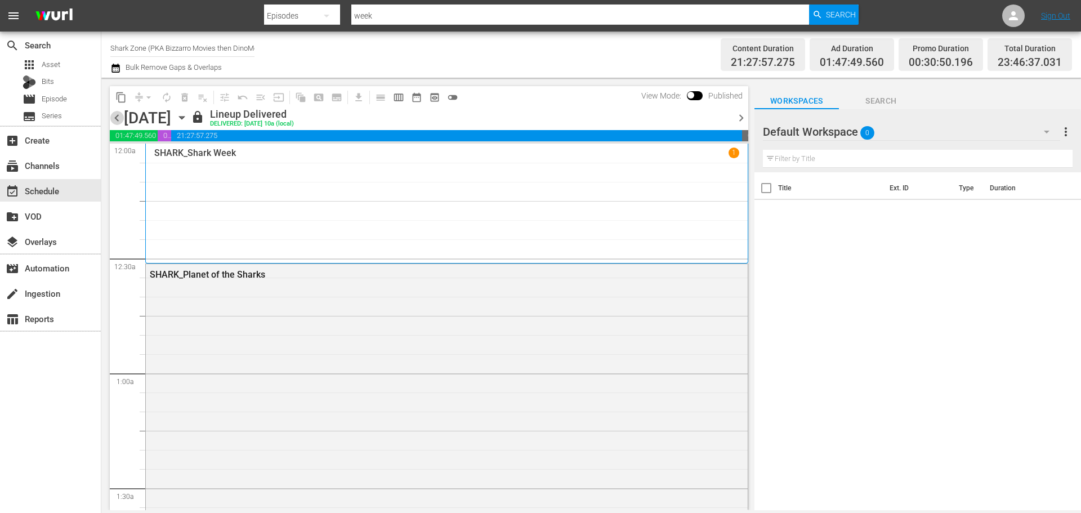
click at [117, 117] on span "chevron_left" at bounding box center [117, 118] width 14 height 14
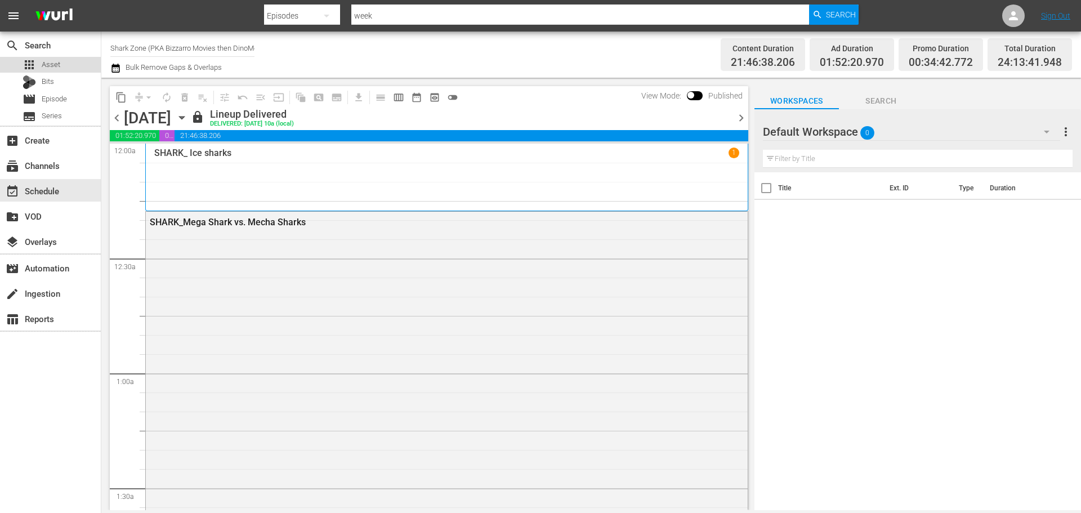
click at [73, 72] on div "apps Asset" at bounding box center [50, 65] width 101 height 16
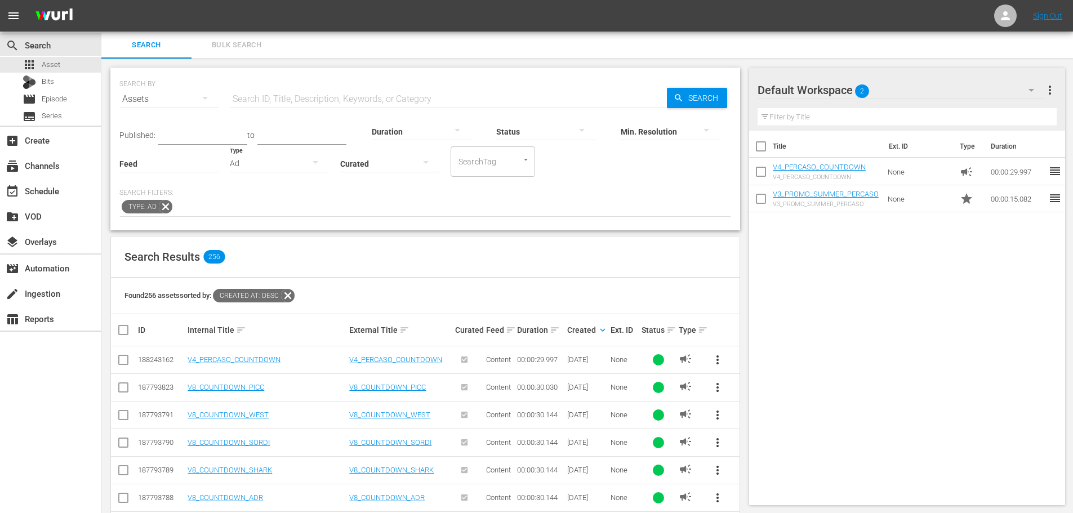
click at [288, 166] on div "Ad" at bounding box center [279, 164] width 99 height 32
click at [285, 164] on div "Video" at bounding box center [279, 162] width 99 height 18
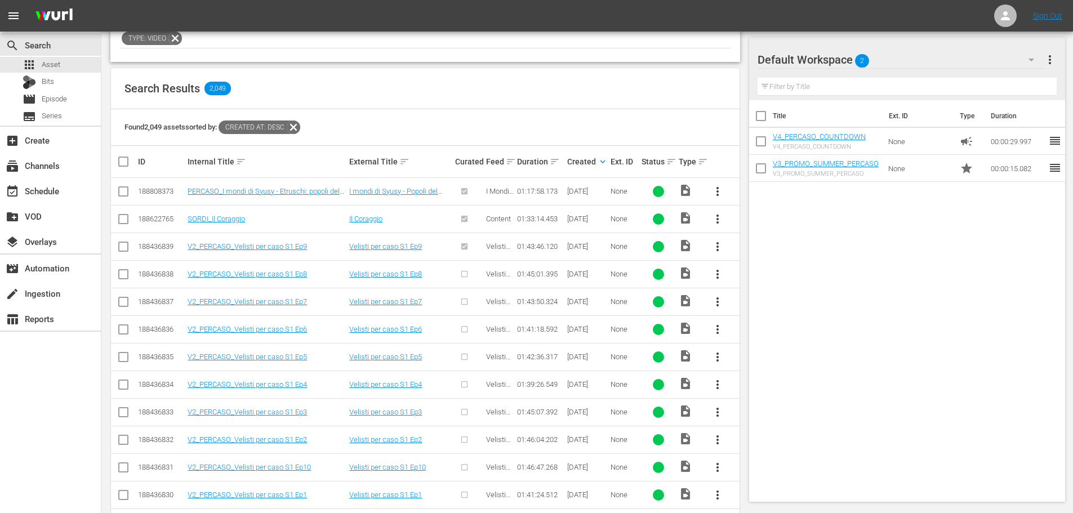
scroll to position [169, 0]
click at [718, 274] on span "more_vert" at bounding box center [718, 274] width 14 height 14
click at [749, 361] on div "Episode" at bounding box center [778, 359] width 77 height 27
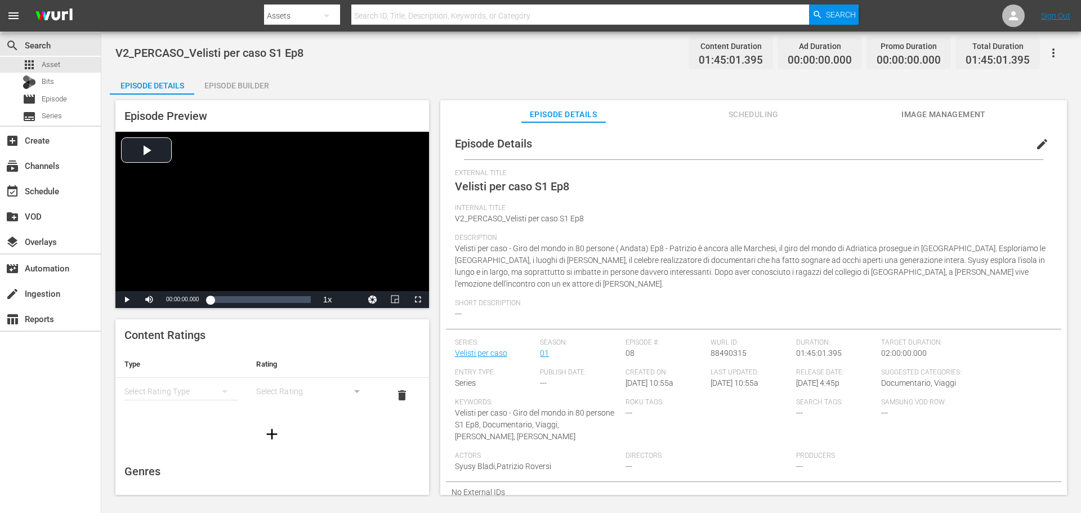
click at [1035, 144] on span "edit" at bounding box center [1042, 144] width 14 height 14
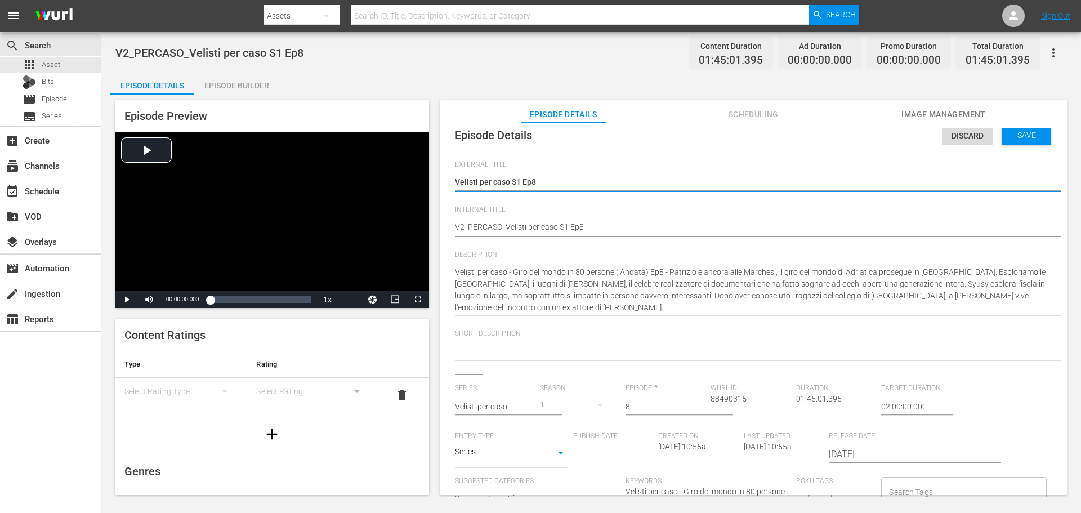
scroll to position [11, 0]
click at [534, 449] on body "menu Search By Assets Search ID, Title, Description, Keywords, or Category Sear…" at bounding box center [540, 256] width 1081 height 513
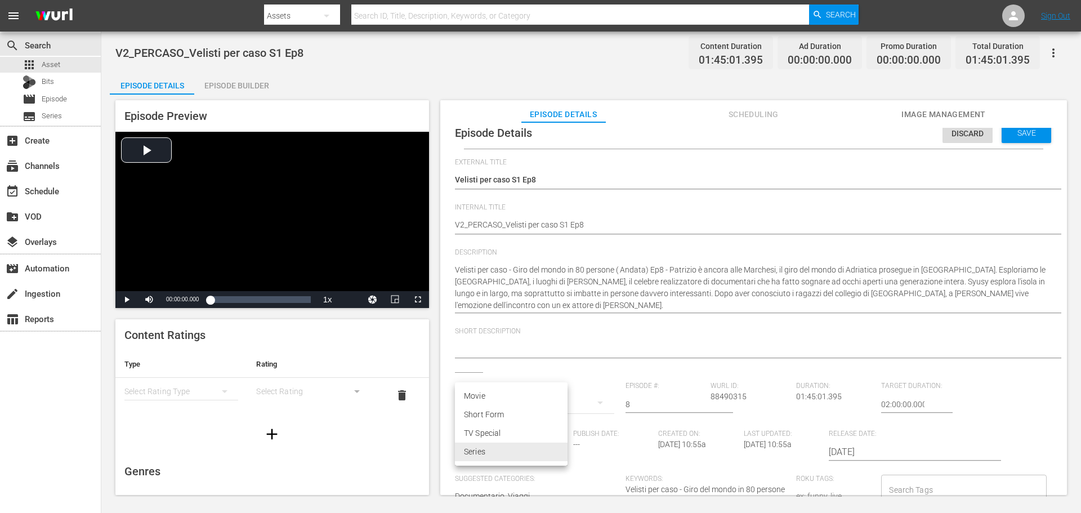
click at [663, 272] on div at bounding box center [540, 256] width 1081 height 513
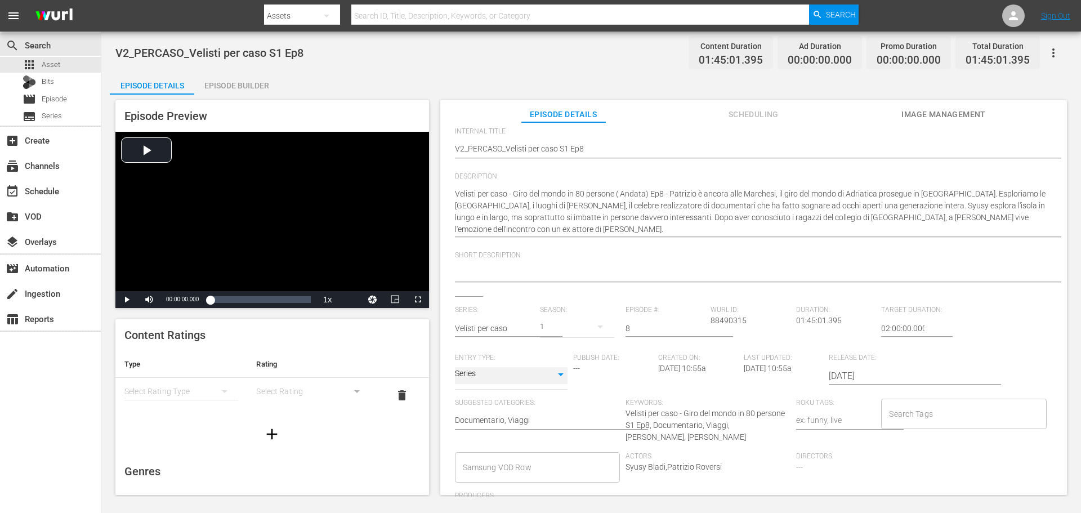
scroll to position [156, 0]
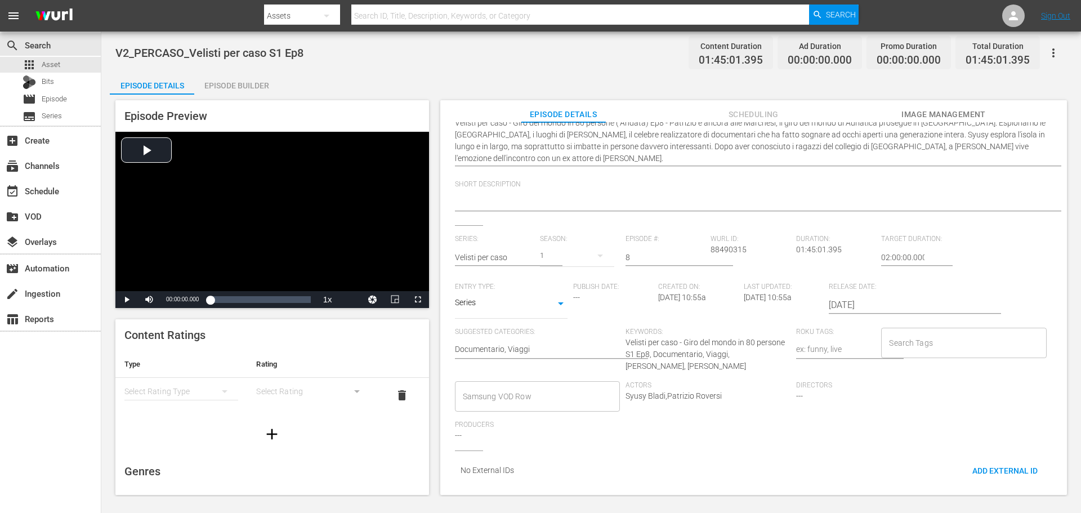
click at [572, 386] on input "Samsung VOD Row" at bounding box center [529, 396] width 138 height 20
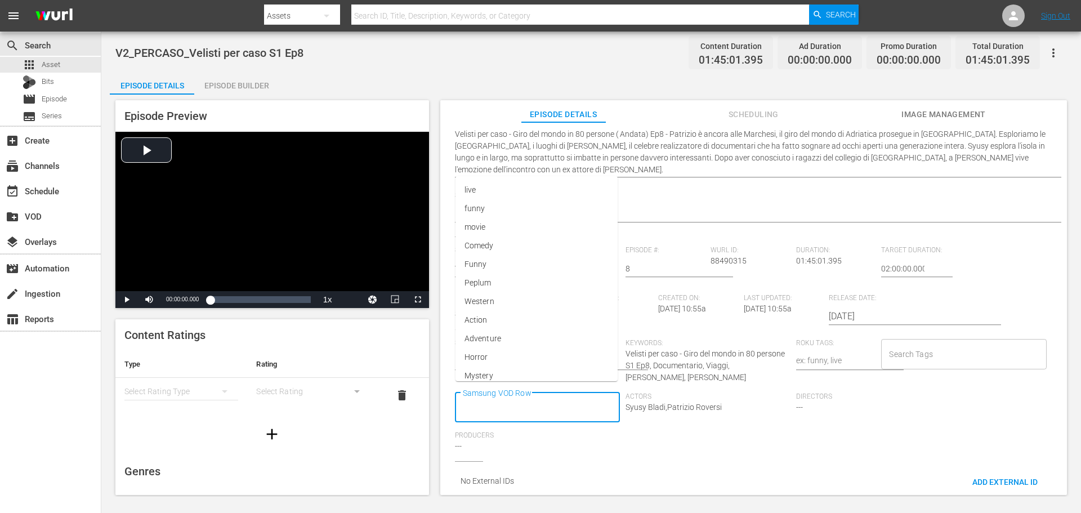
scroll to position [0, 0]
type input "Documen"
click at [587, 277] on li "Documentario" at bounding box center [536, 274] width 163 height 19
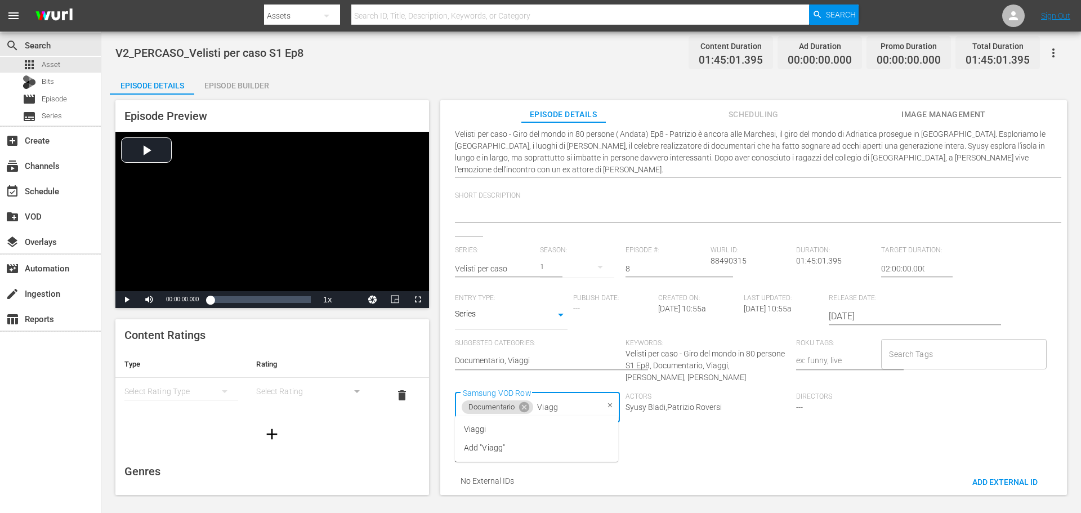
type input "Viaggi"
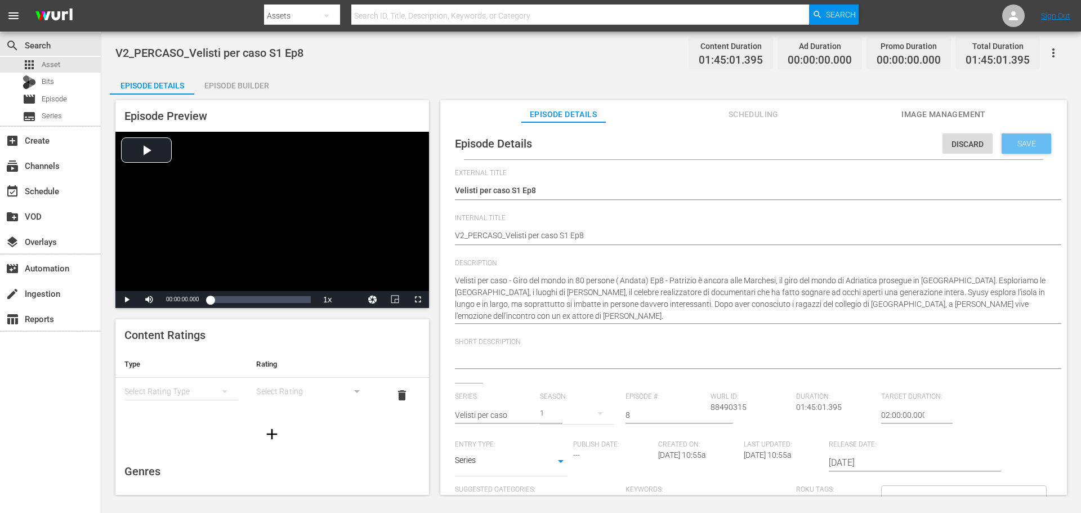
click at [1026, 135] on div "Save" at bounding box center [1027, 143] width 50 height 20
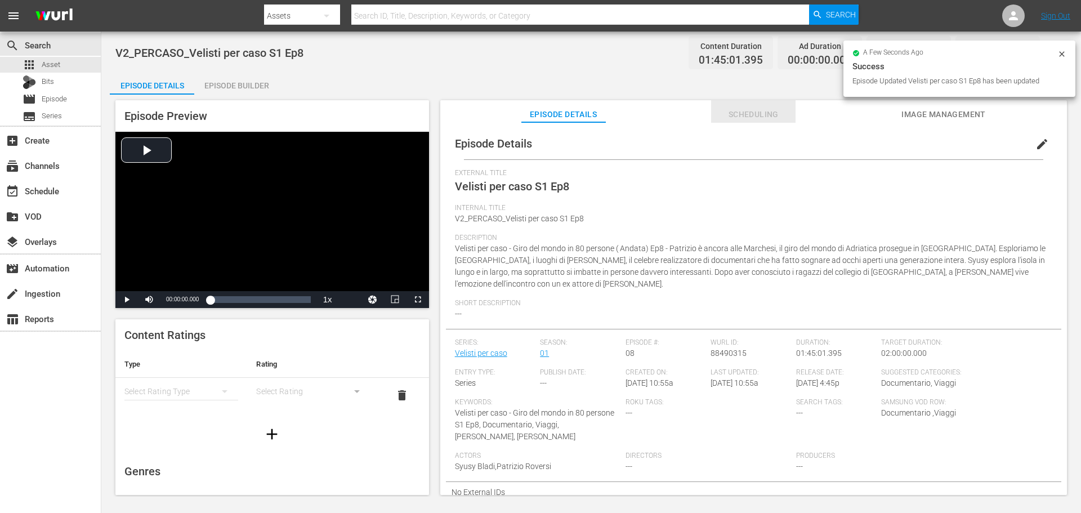
click at [752, 114] on span "Scheduling" at bounding box center [753, 115] width 84 height 14
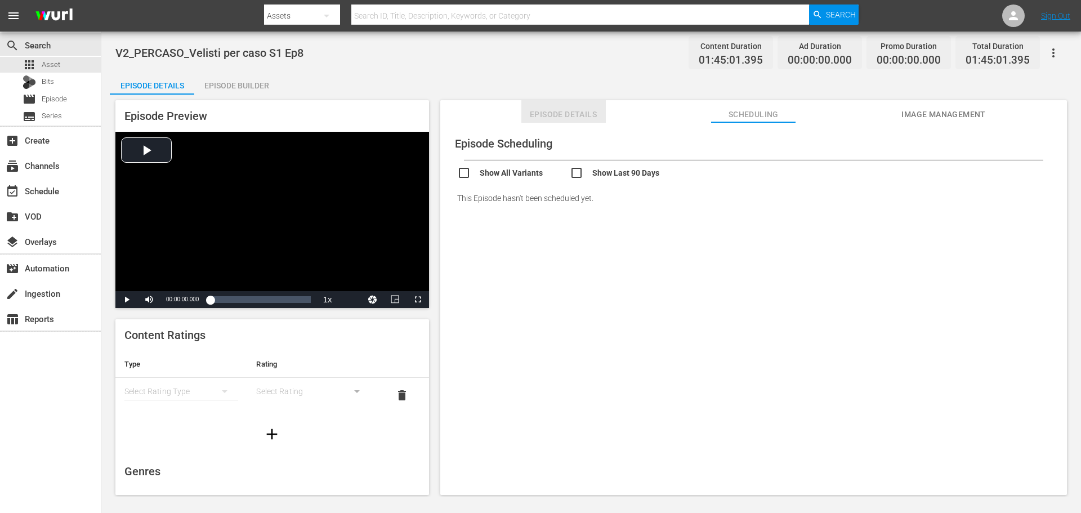
click at [558, 117] on span "Episode Details" at bounding box center [563, 115] width 84 height 14
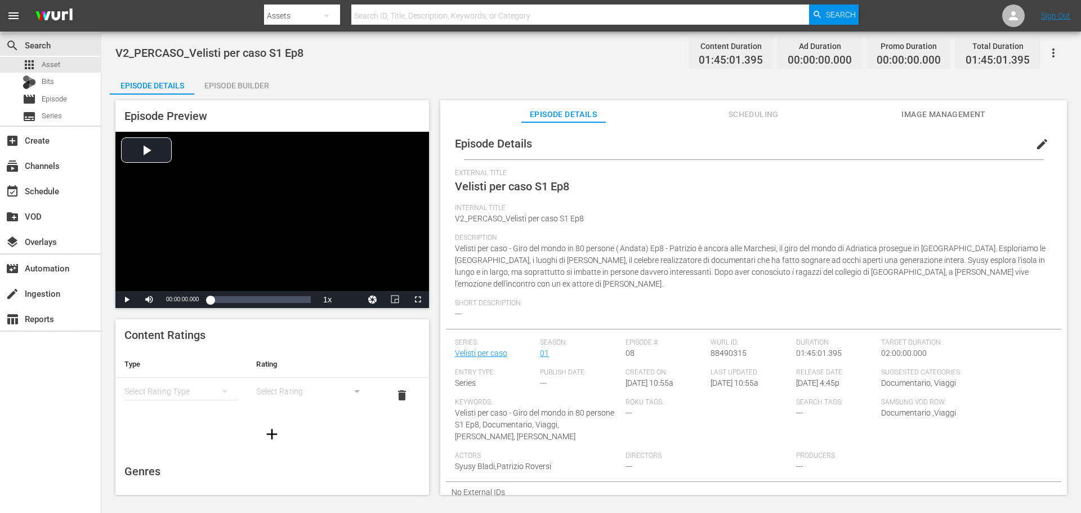
scroll to position [3, 0]
click at [1041, 141] on span "edit" at bounding box center [1042, 142] width 14 height 14
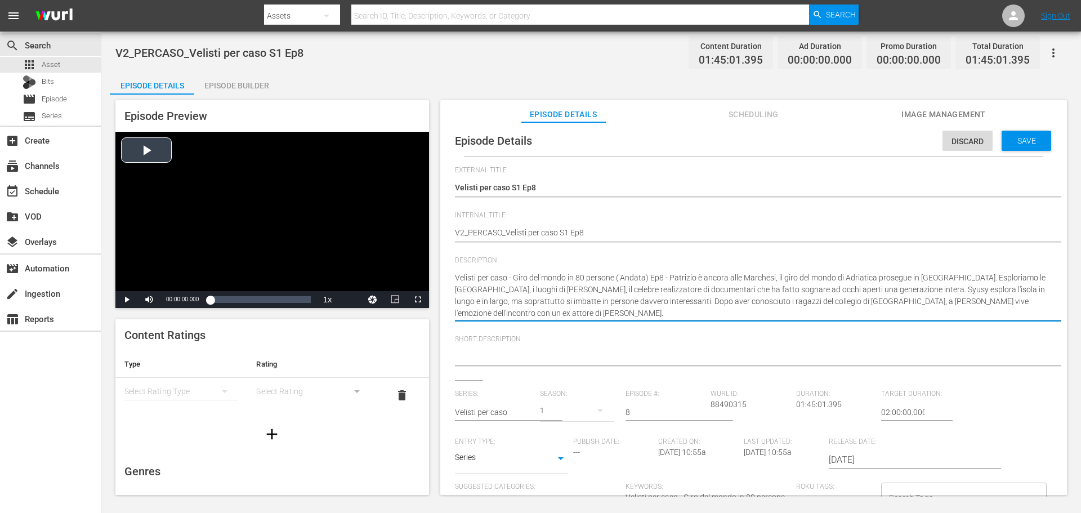
drag, startPoint x: 515, startPoint y: 276, endPoint x: 424, endPoint y: 265, distance: 91.3
type textarea "Giro del mondo in 80 persone ( Andata) Ep8 - Patrizio è ancora alle Marchesi, i…"
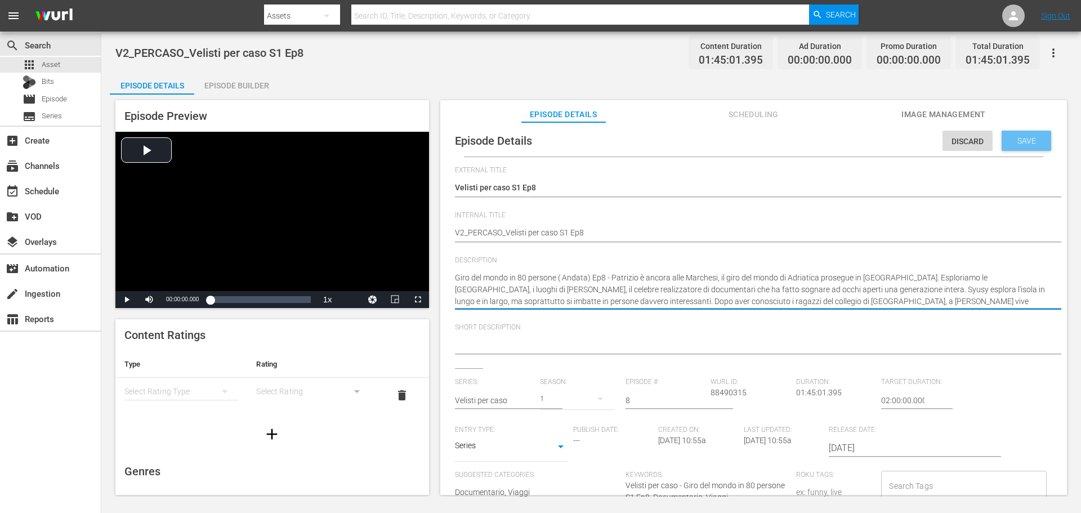
type textarea "Giro del mondo in 80 persone ( Andata) Ep8 - Patrizio è ancora alle Marchesi, i…"
click at [1031, 135] on div "Save" at bounding box center [1027, 141] width 50 height 20
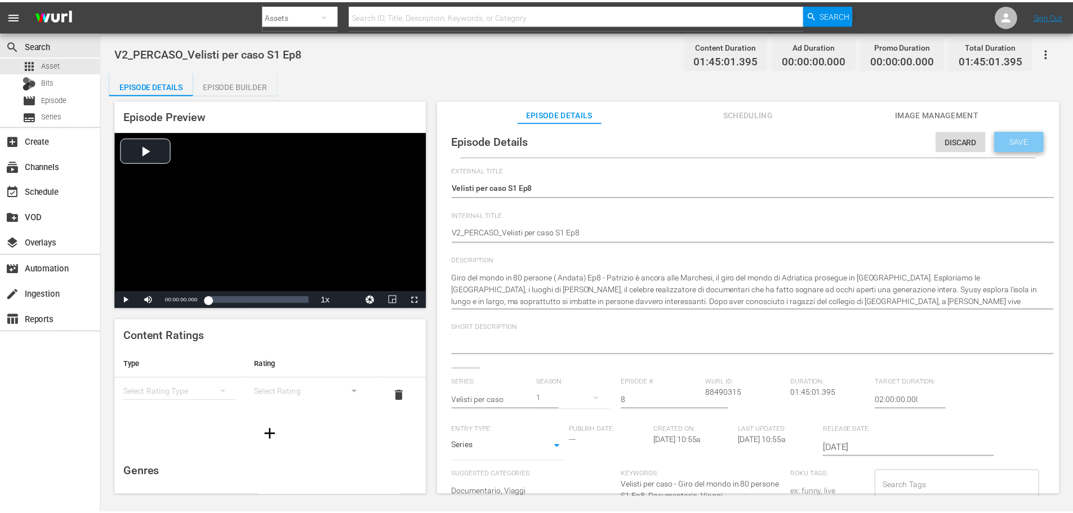
scroll to position [0, 0]
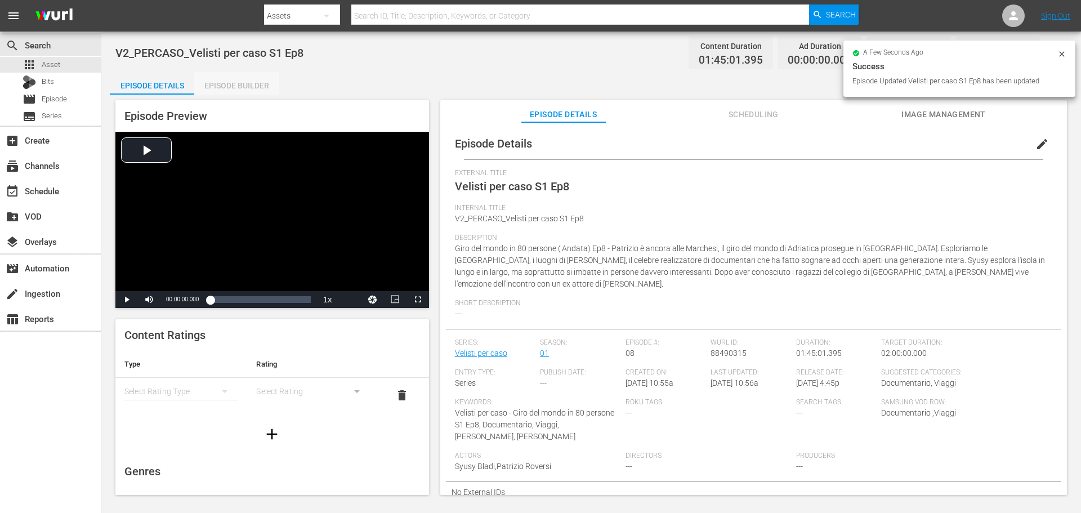
click at [238, 83] on div "Episode Builder" at bounding box center [236, 85] width 84 height 27
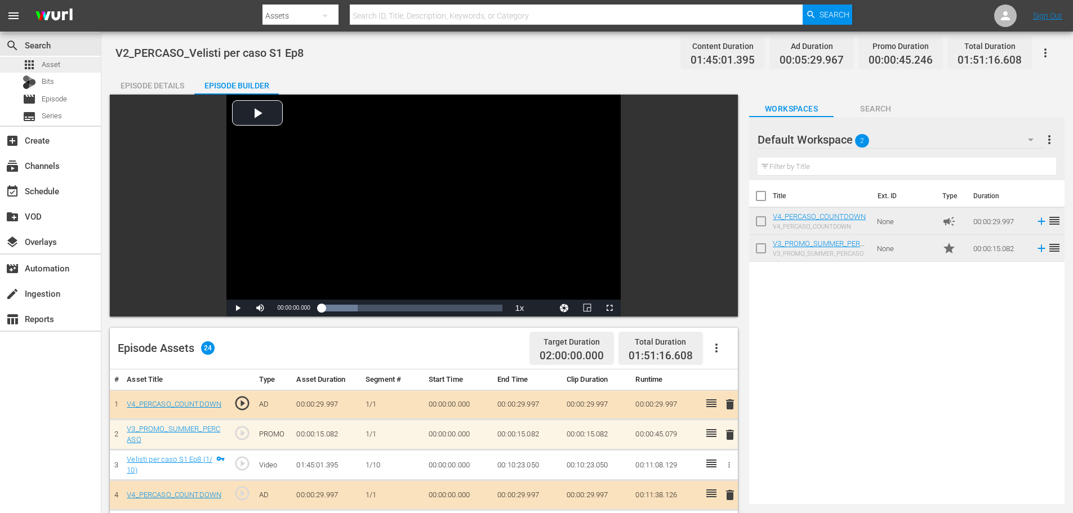
click at [67, 68] on div "apps Asset" at bounding box center [50, 65] width 101 height 16
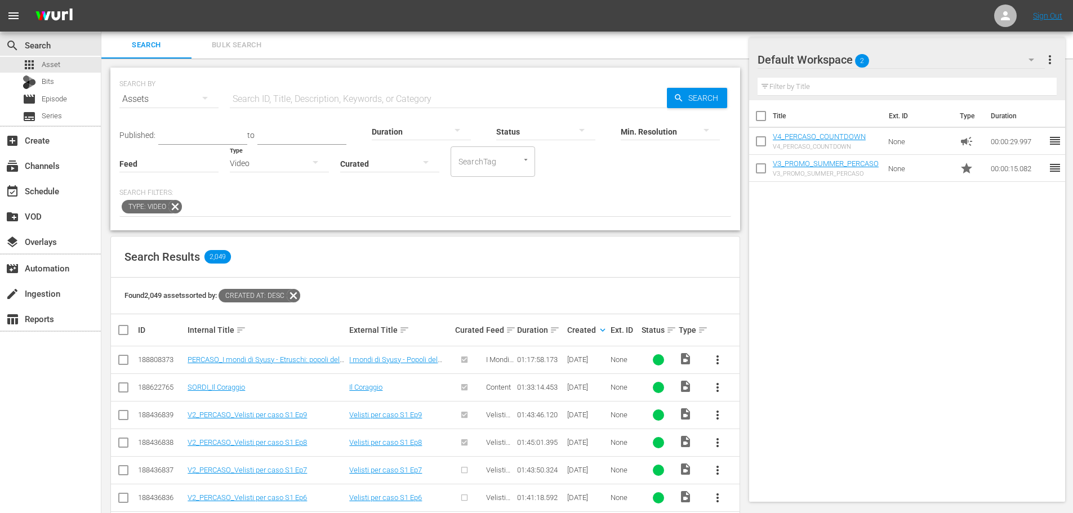
scroll to position [169, 0]
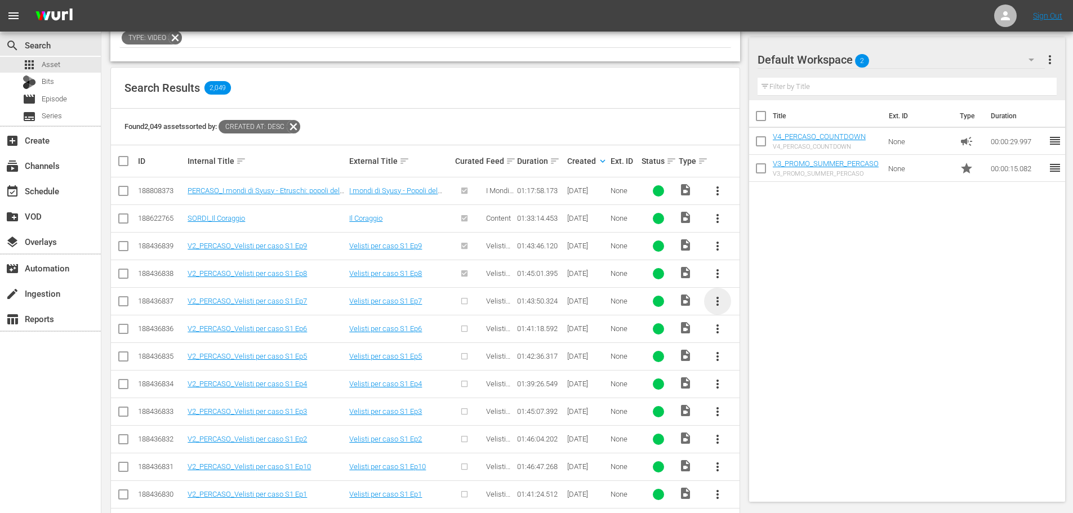
click at [718, 299] on span "more_vert" at bounding box center [718, 301] width 14 height 14
click at [774, 387] on div "Episode" at bounding box center [778, 386] width 77 height 27
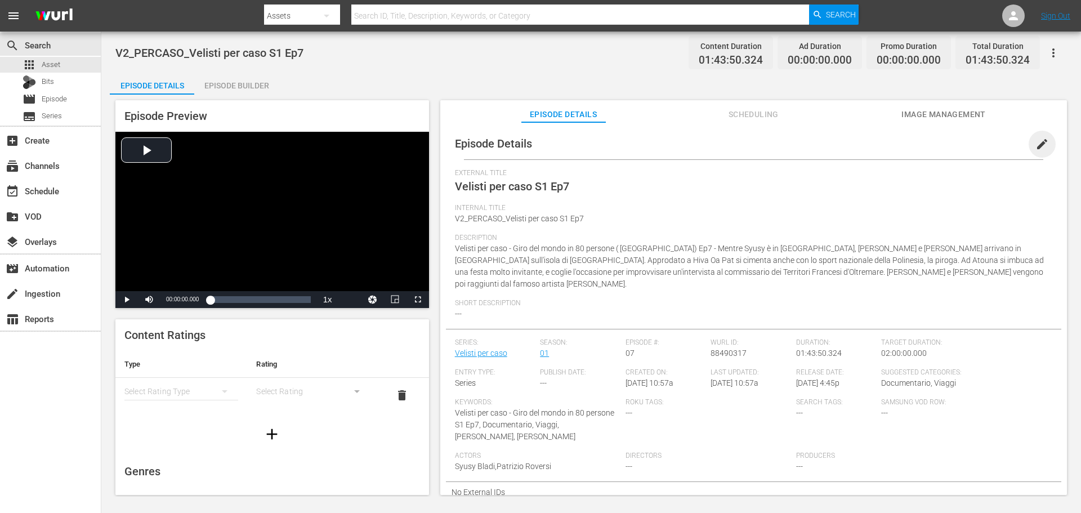
click at [1035, 137] on span "edit" at bounding box center [1042, 144] width 14 height 14
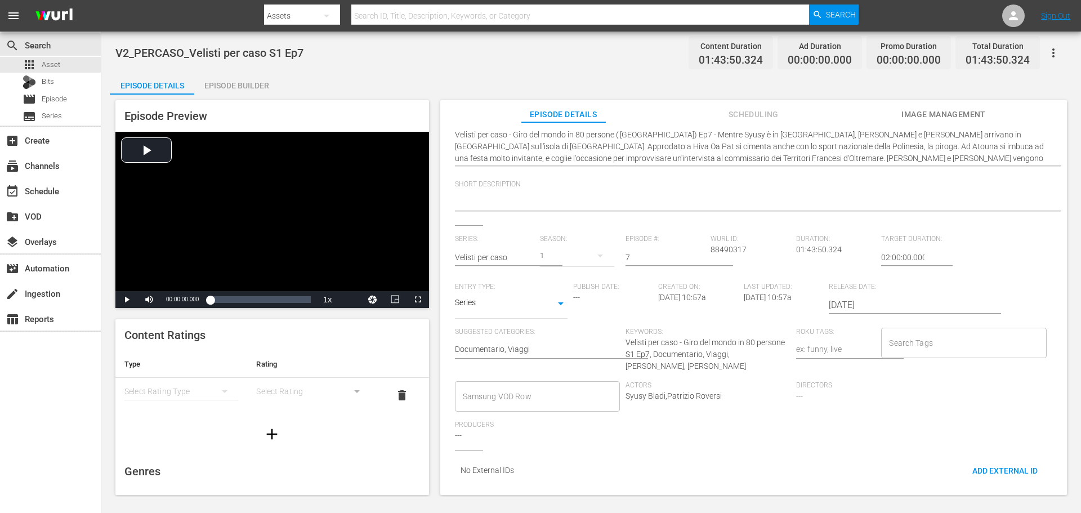
scroll to position [144, 0]
click at [563, 386] on input "Samsung VOD Row" at bounding box center [529, 396] width 138 height 20
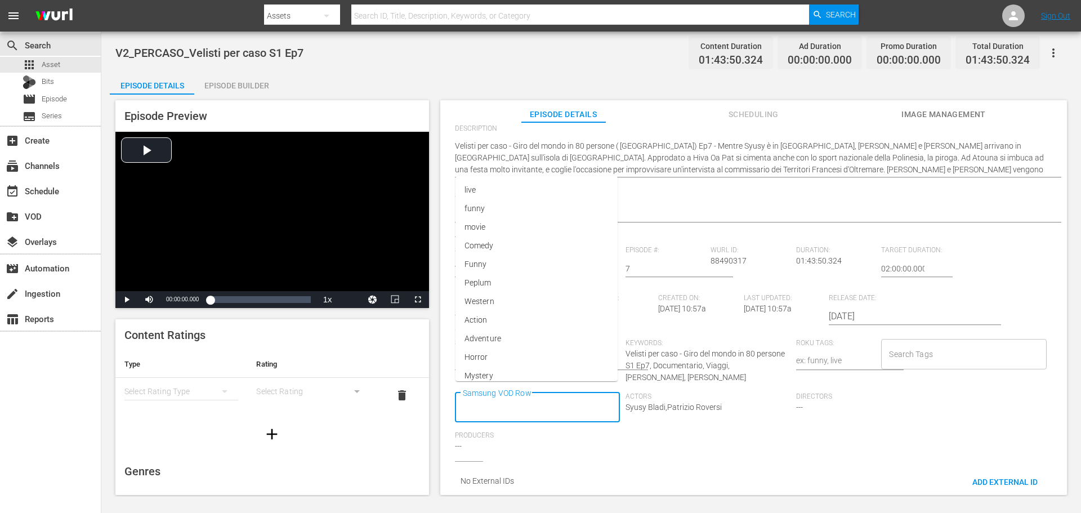
scroll to position [0, 0]
type input "Docu"
click at [535, 278] on li "Documentario" at bounding box center [536, 274] width 163 height 19
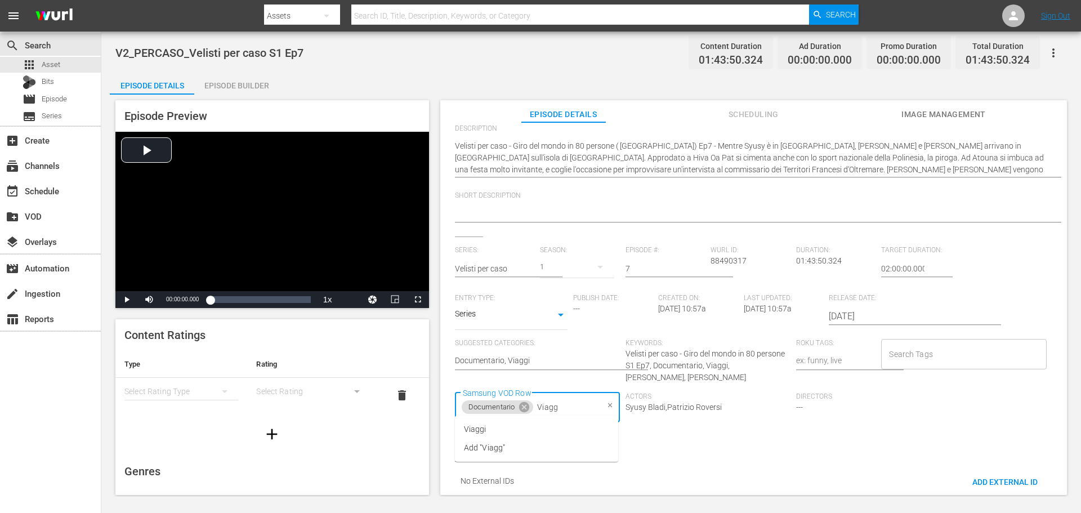
type input "Viaggi"
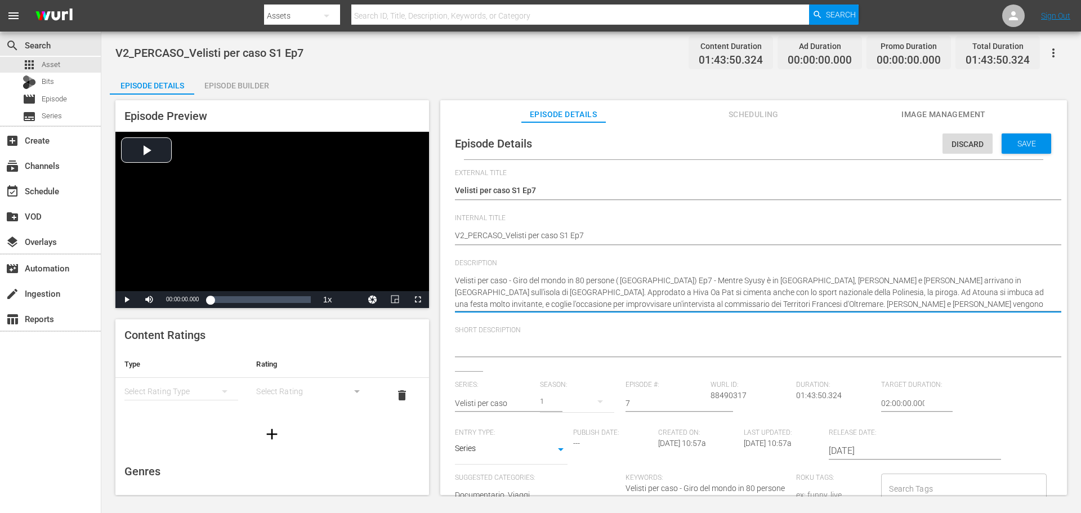
drag, startPoint x: 513, startPoint y: 277, endPoint x: 447, endPoint y: 281, distance: 66.0
click at [447, 281] on div "Episode Details Discard Save External Title Velisti per caso S1 Ep7 Velisti per…" at bounding box center [753, 381] width 615 height 507
type textarea "Giro del mondo in 80 persone ( Andata) Ep7 - Mentre Syusy è in Ecuador, Patrizi…"
type textarea "iro del mondo in 80 persone ( Andata) Ep7 - Mentre Syusy è in Ecuador, Patrizio…"
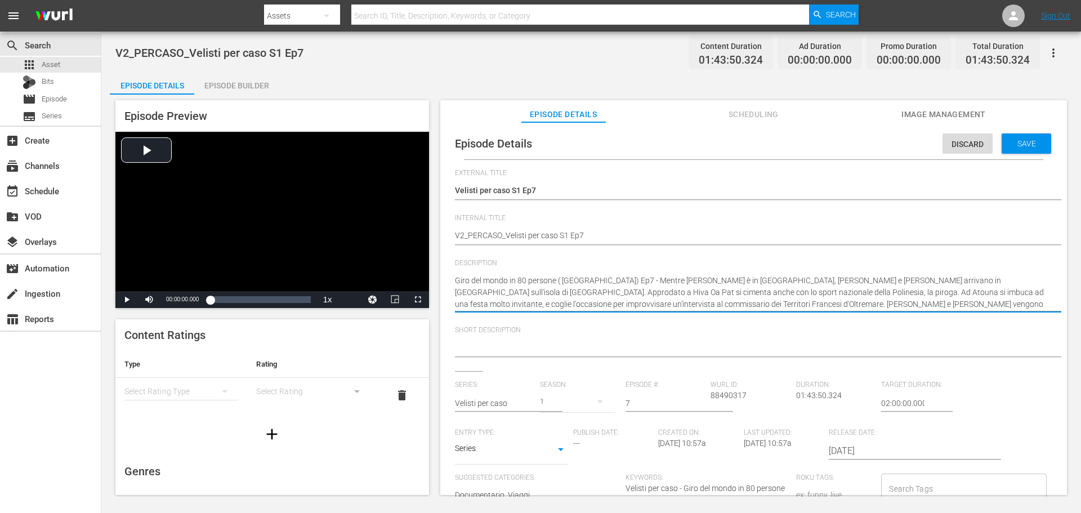
type textarea "iro del mondo in 80 persone ( Andata) Ep7 - Mentre Syusy è in Ecuador, Patrizio…"
type textarea "Giro del mondo in 80 persone ( Andata) Ep7 - Mentre Syusy è in Ecuador, Patrizi…"
click at [1017, 138] on div "Save" at bounding box center [1027, 143] width 50 height 20
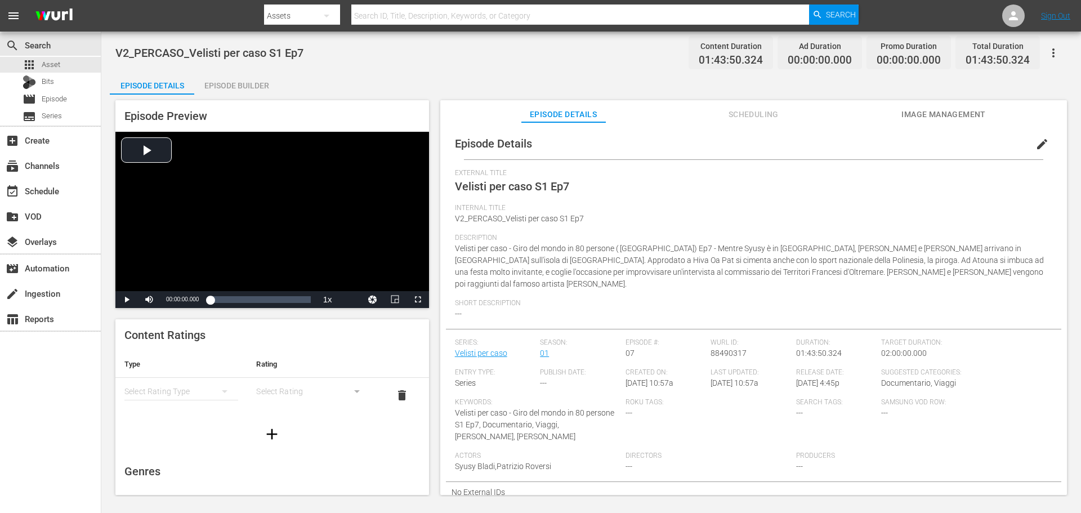
click at [244, 95] on div "Episode Preview Video Player is loading. Play Video Play Mute Current Time 00:0…" at bounding box center [591, 299] width 963 height 409
click at [247, 85] on div "Episode Builder" at bounding box center [236, 85] width 84 height 27
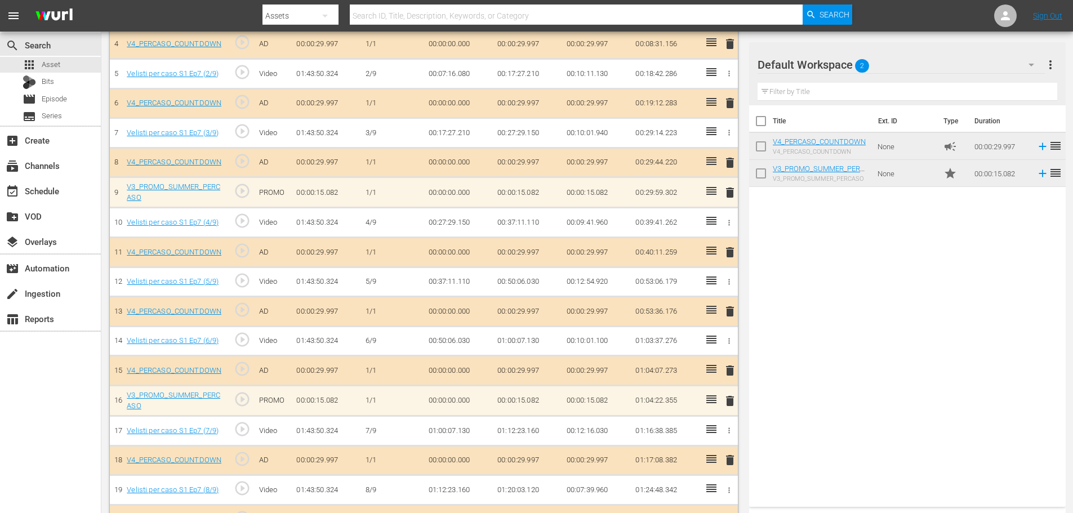
scroll to position [541, 0]
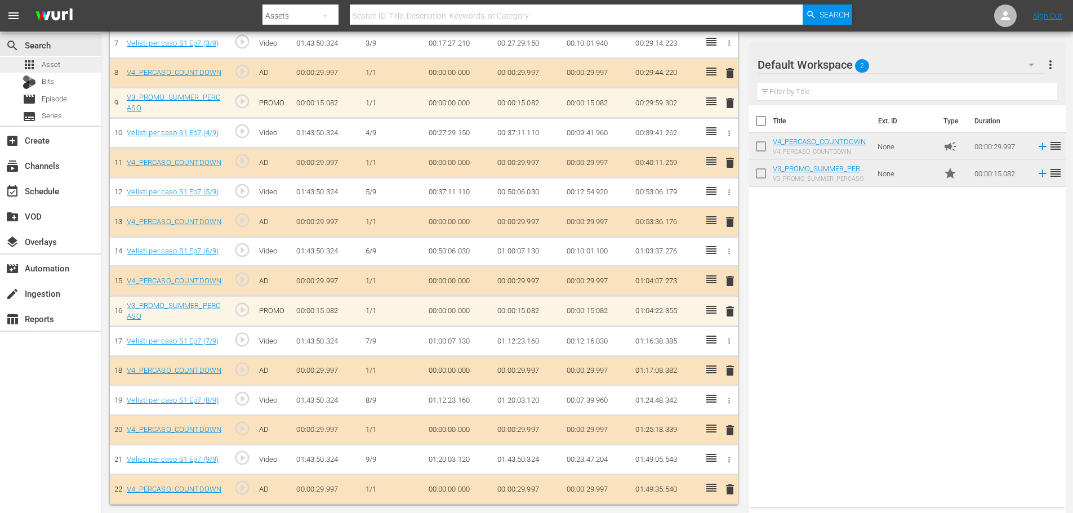
click at [68, 61] on div "apps Asset" at bounding box center [50, 65] width 101 height 16
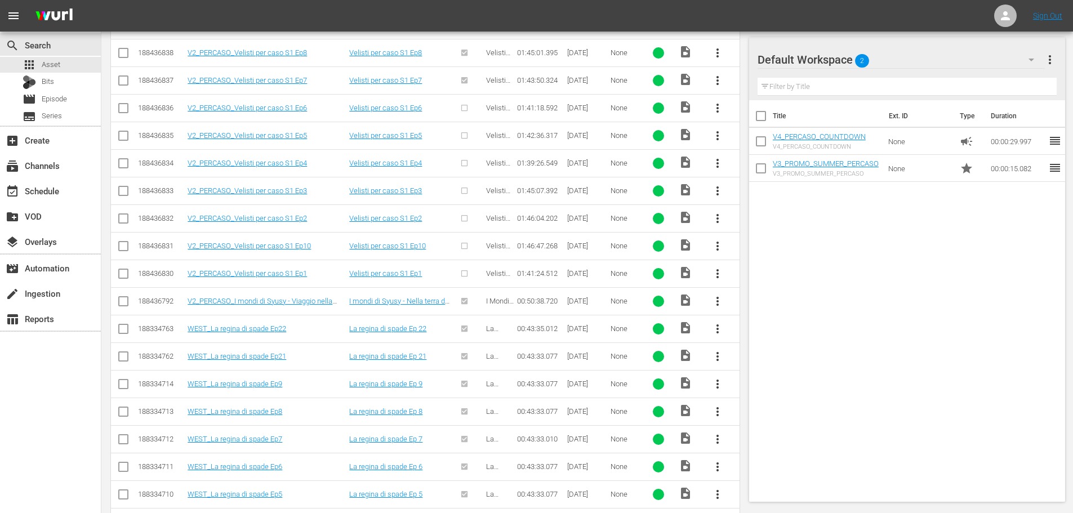
scroll to position [208, 0]
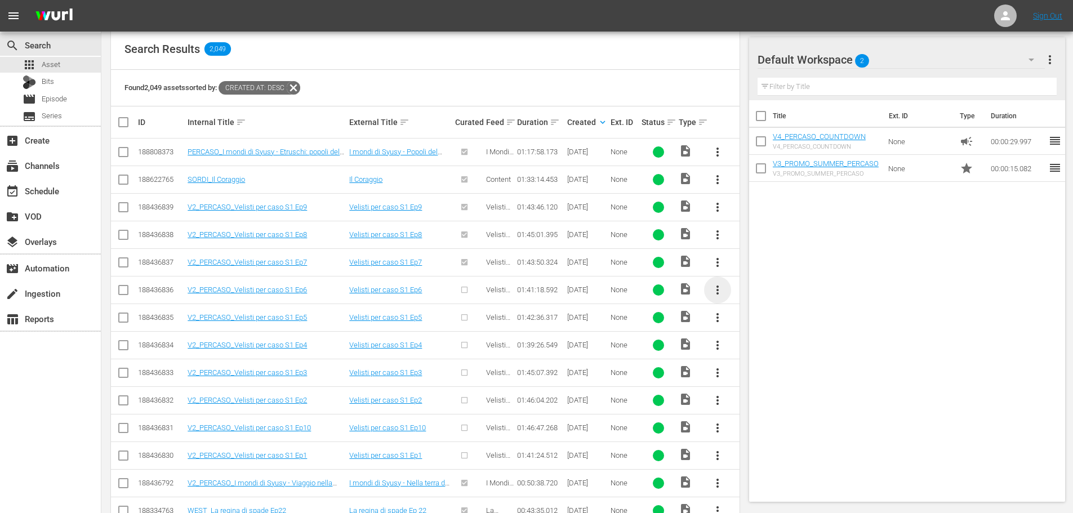
click at [718, 290] on span "more_vert" at bounding box center [718, 290] width 14 height 14
click at [784, 383] on div "Episode" at bounding box center [778, 375] width 77 height 27
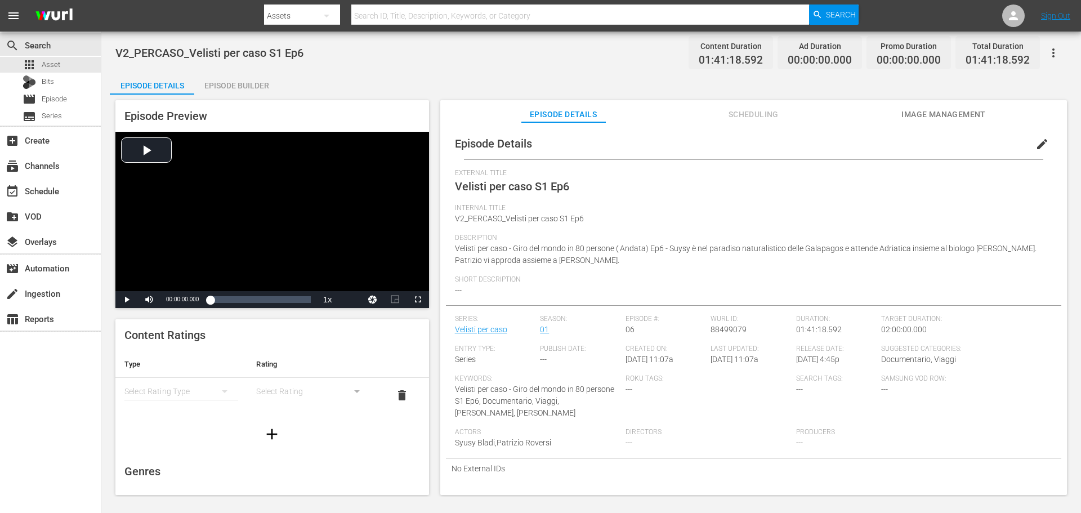
click at [1043, 142] on button "edit" at bounding box center [1042, 144] width 27 height 27
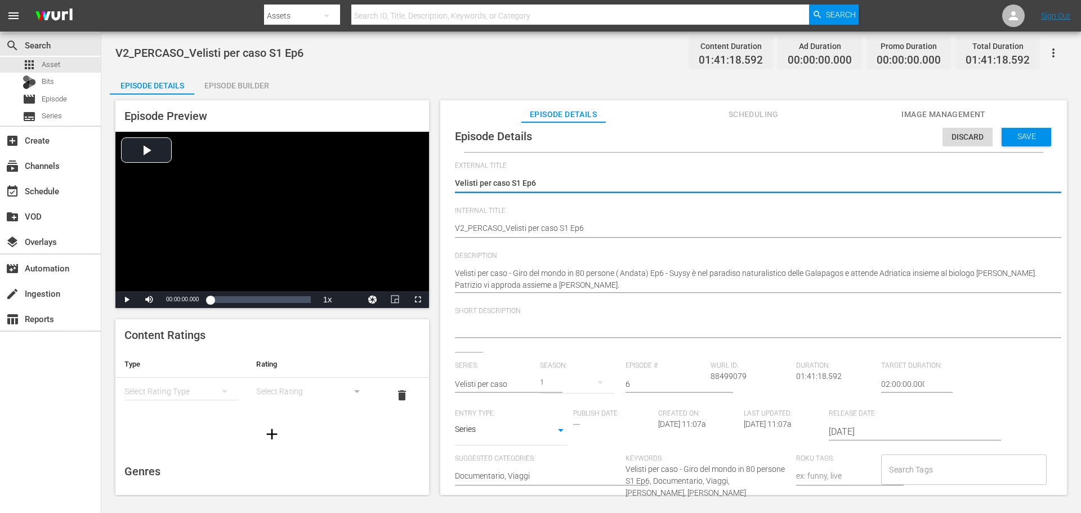
scroll to position [11, 0]
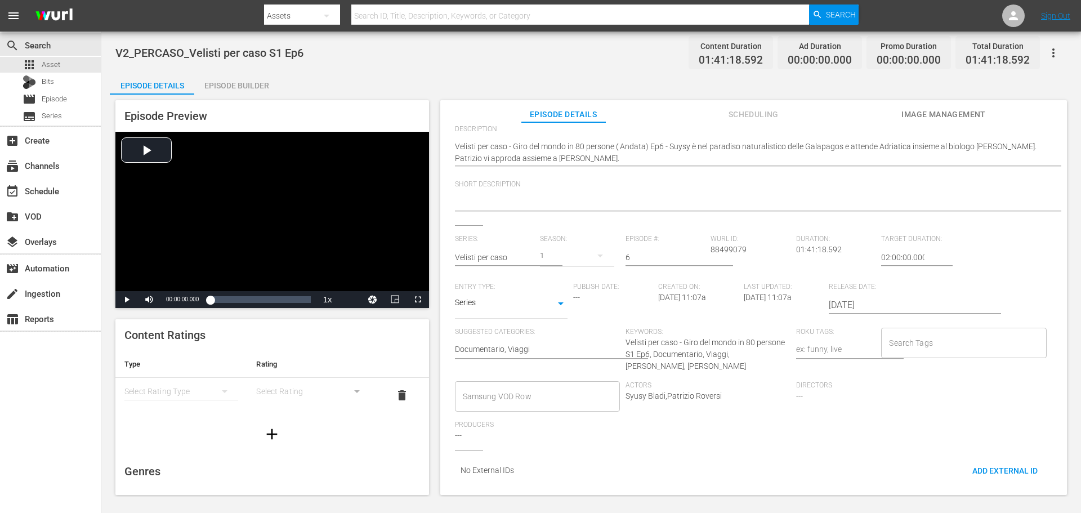
click at [552, 386] on input "Samsung VOD Row" at bounding box center [529, 396] width 138 height 20
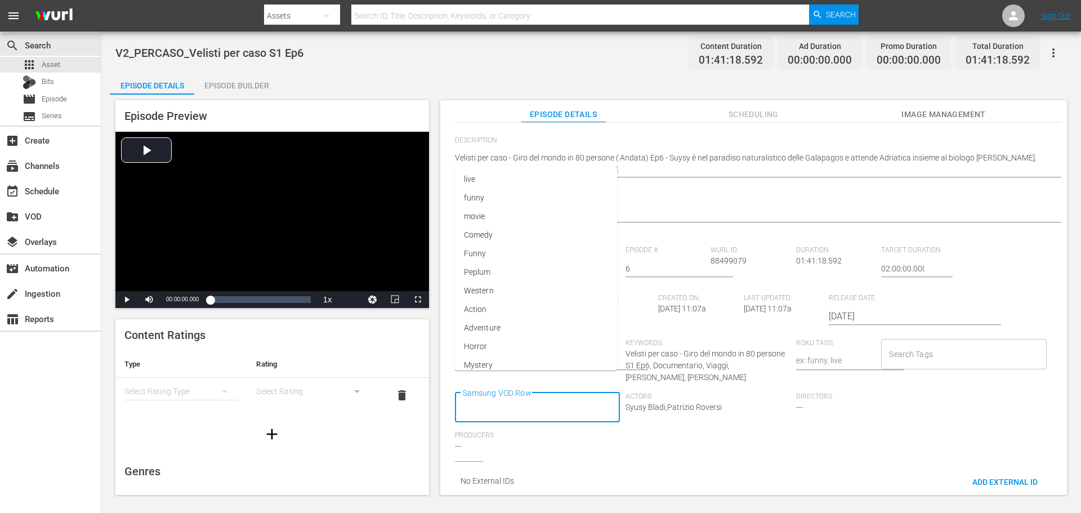
scroll to position [0, 0]
type input "Doc"
click at [493, 275] on span "Documentario" at bounding box center [489, 275] width 50 height 12
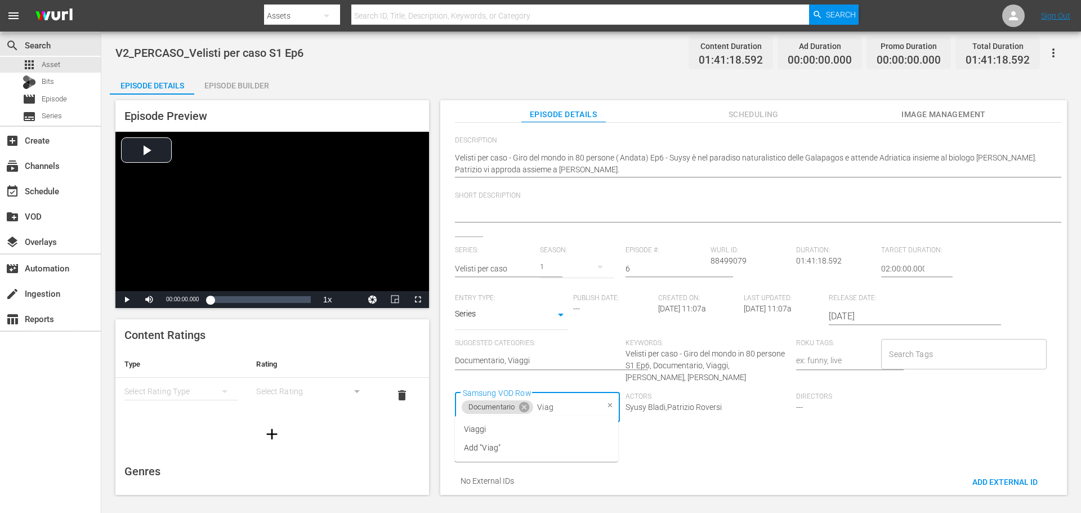
type input "Viagg"
click at [566, 423] on li "Viaggi" at bounding box center [536, 429] width 163 height 19
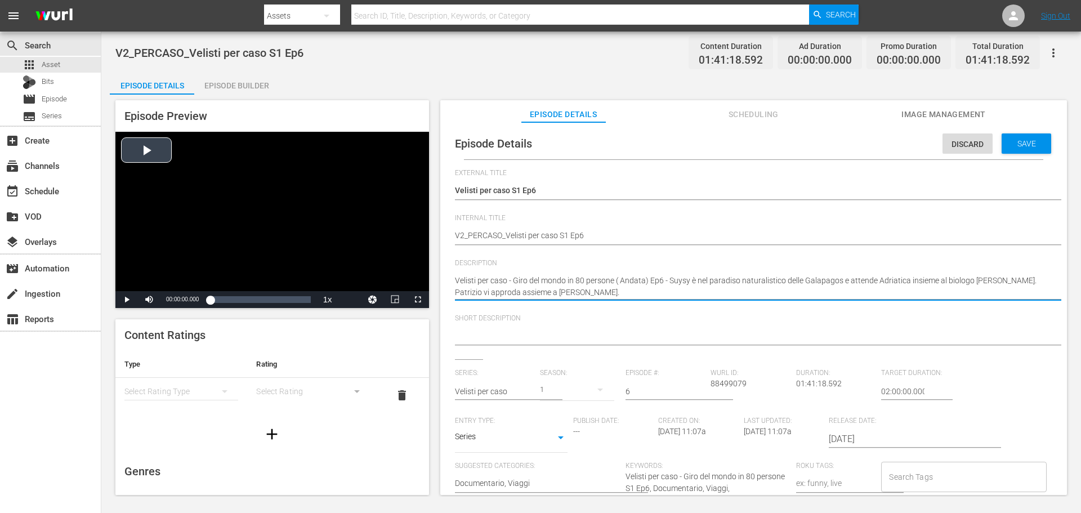
drag, startPoint x: 514, startPoint y: 280, endPoint x: 428, endPoint y: 286, distance: 85.2
click at [428, 286] on div "Episode Preview Video Player is loading. Play Video Play Mute Current Time 00:0…" at bounding box center [591, 299] width 963 height 409
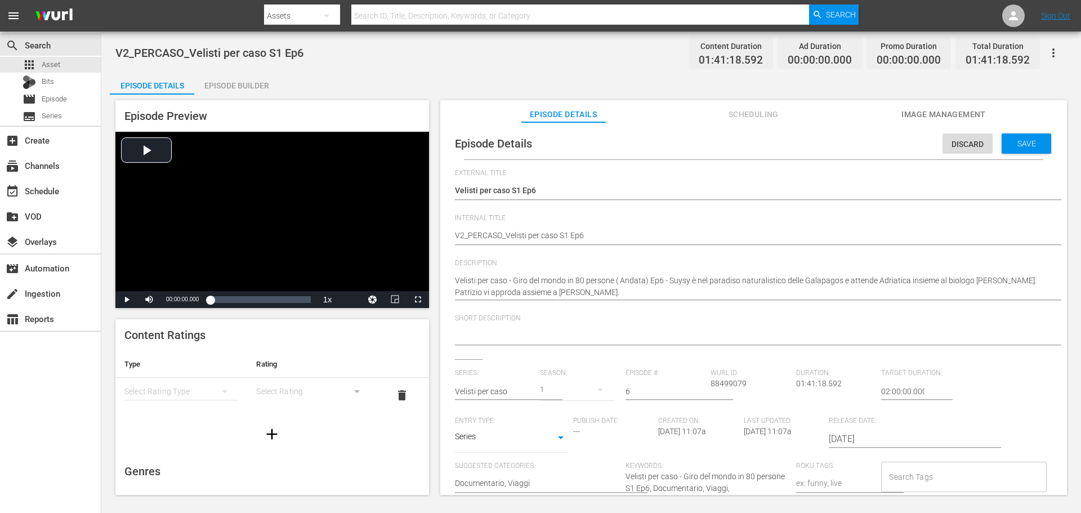
click at [512, 268] on div "Velisti per caso - Giro del mondo in 80 persone ( Andata) Ep6 - Suysy è nel par…" at bounding box center [751, 286] width 592 height 37
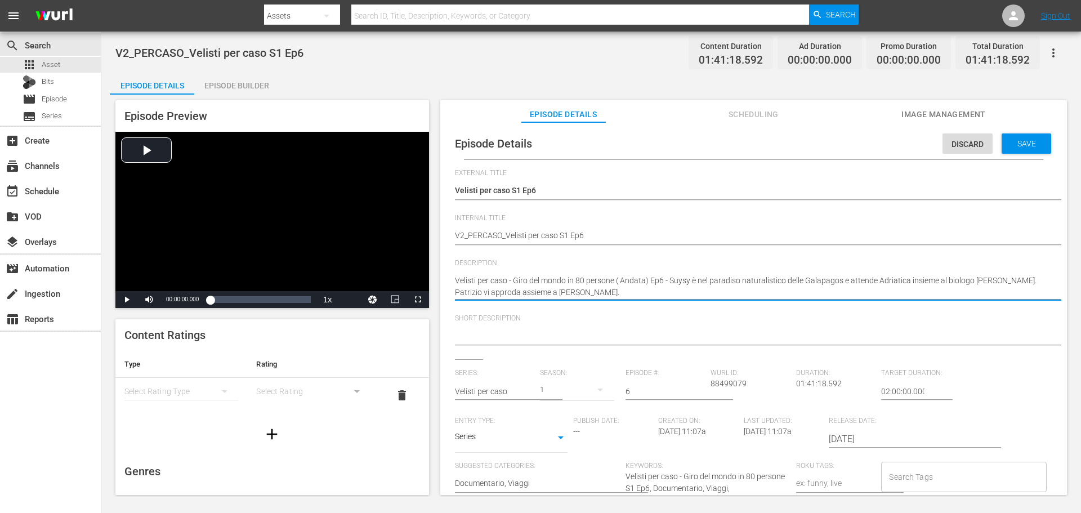
drag, startPoint x: 511, startPoint y: 279, endPoint x: 443, endPoint y: 277, distance: 68.2
type textarea "Giro del mondo in 80 persone ( Andata) Ep6 - Suysy è nel paradiso naturalistico…"
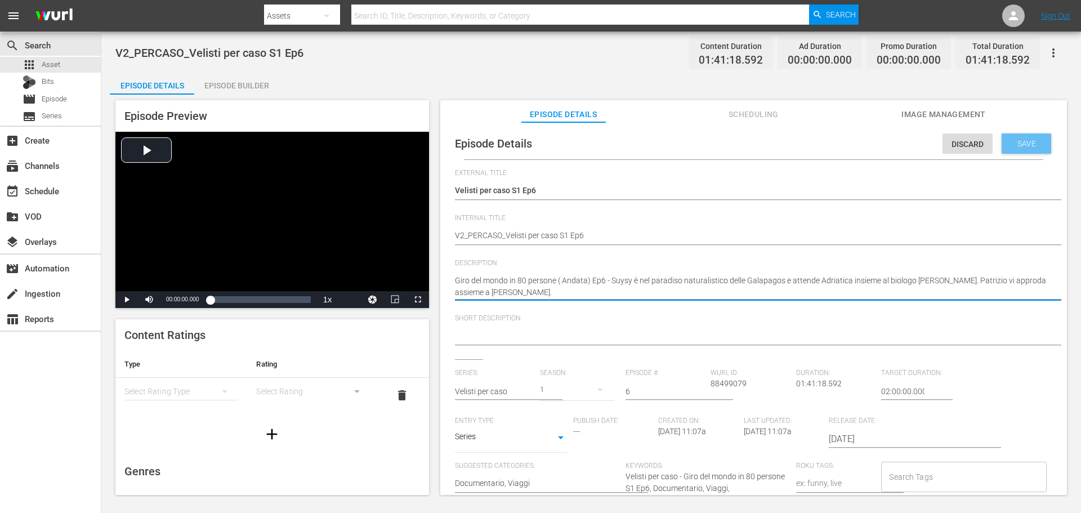
click at [1017, 138] on div "Save" at bounding box center [1027, 143] width 50 height 20
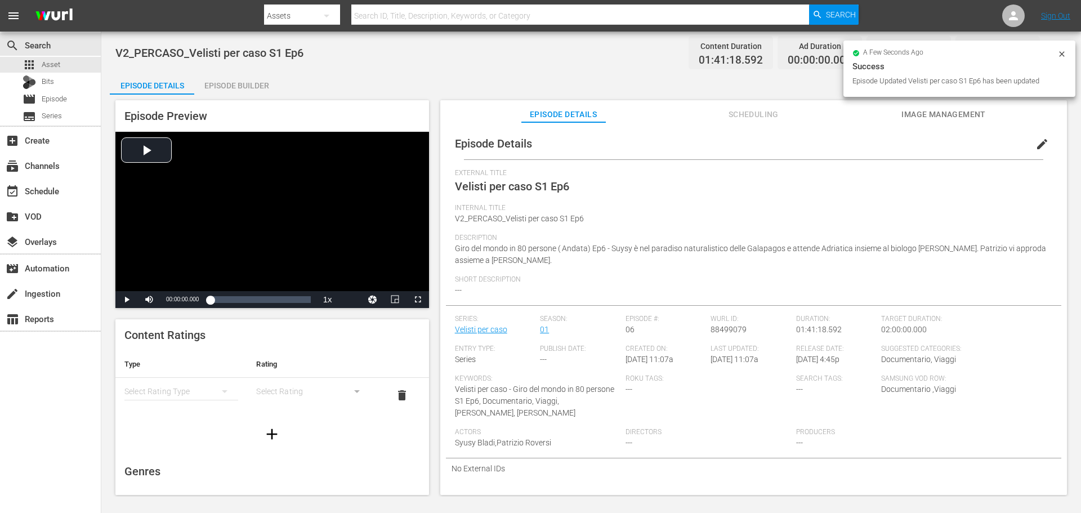
click at [261, 83] on div "Episode Builder" at bounding box center [236, 85] width 84 height 27
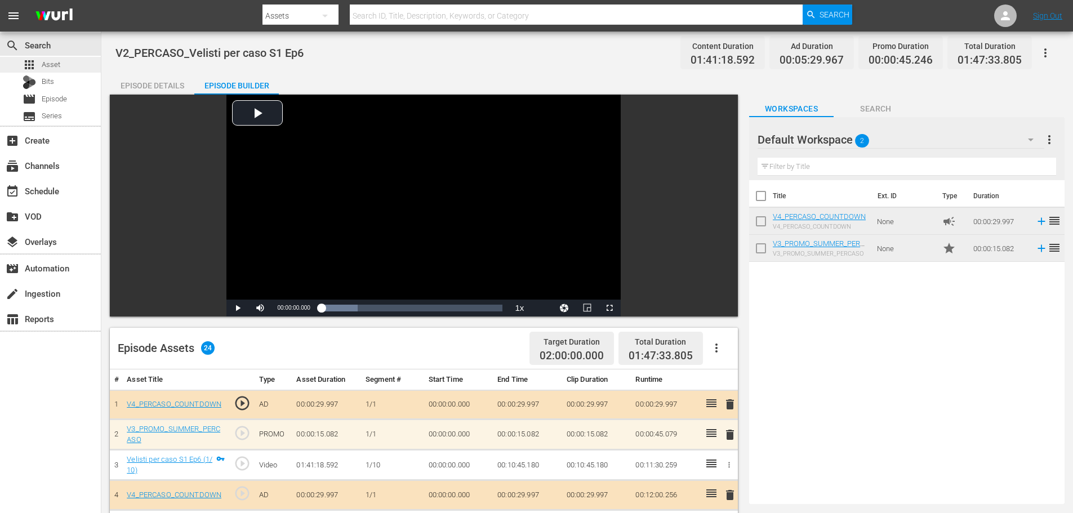
click at [75, 65] on div "apps Asset" at bounding box center [50, 65] width 101 height 16
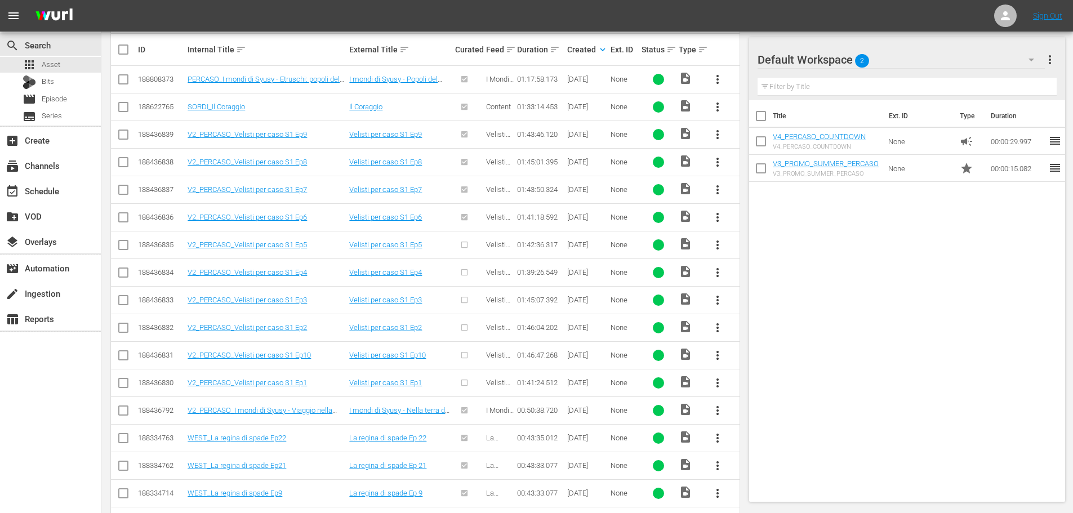
scroll to position [282, 0]
click at [718, 241] on span "more_vert" at bounding box center [718, 244] width 14 height 14
click at [785, 337] on div "Episode" at bounding box center [778, 329] width 77 height 27
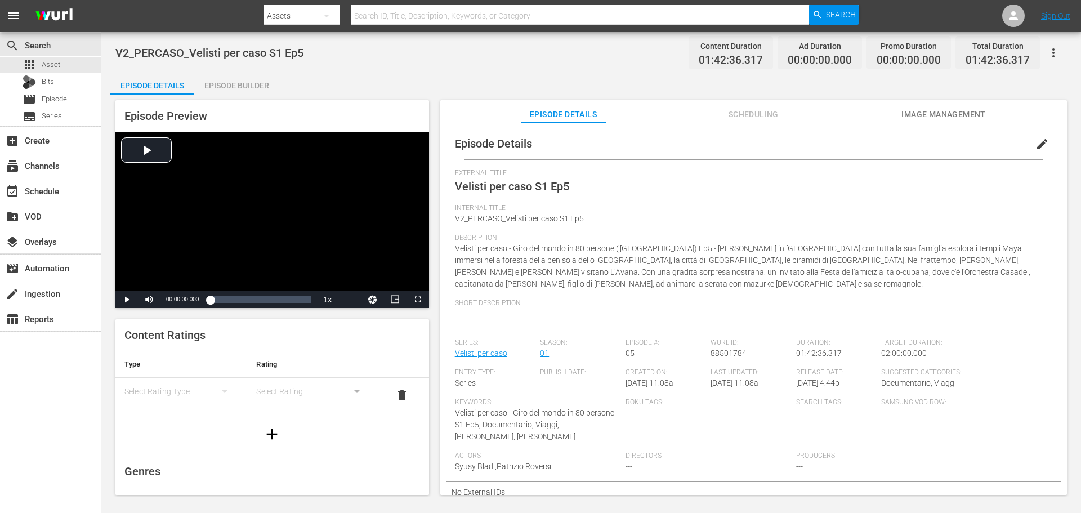
click at [1038, 146] on span "edit" at bounding box center [1042, 144] width 14 height 14
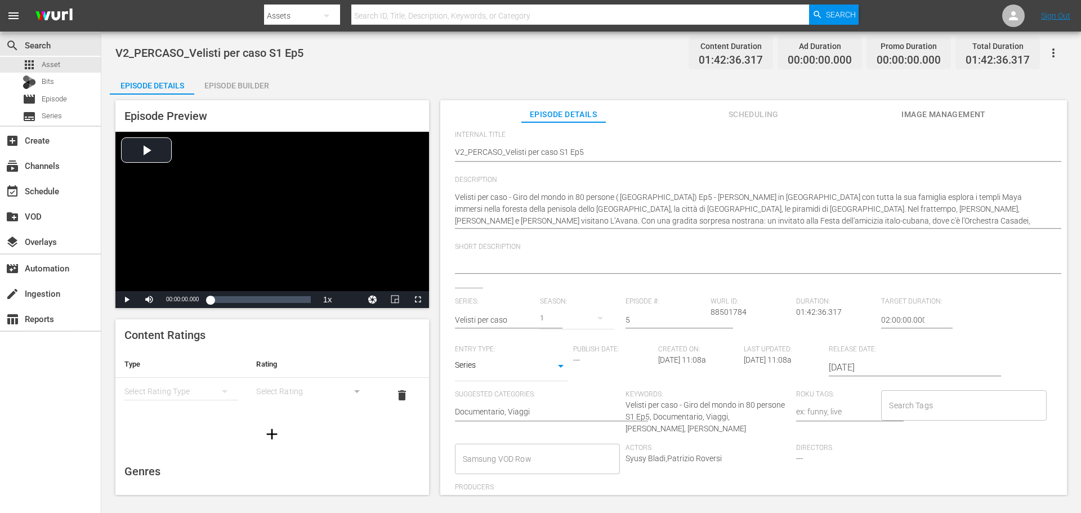
scroll to position [144, 0]
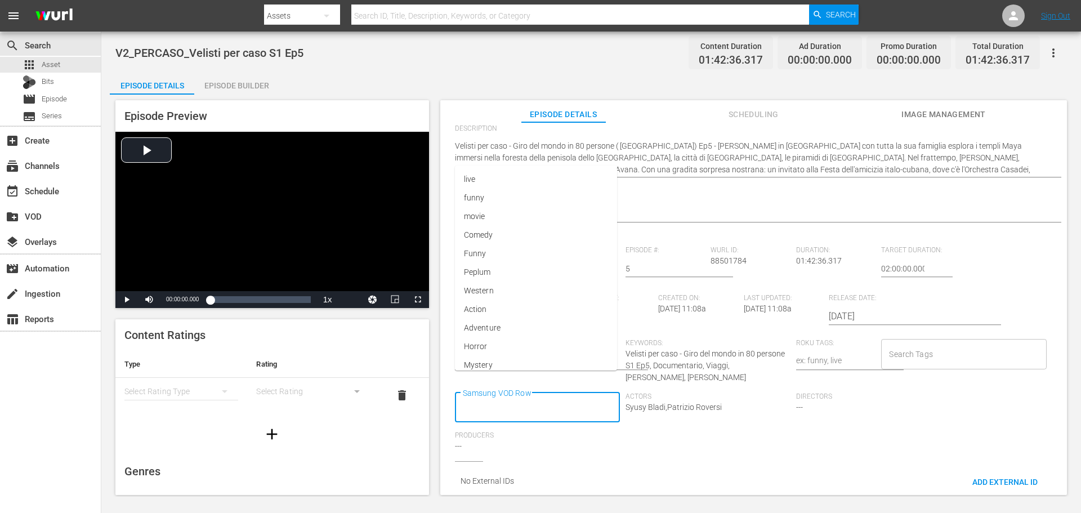
click at [559, 398] on input "Samsung VOD Row" at bounding box center [529, 408] width 138 height 20
type input "Docu"
click at [521, 274] on li "Documentario" at bounding box center [536, 274] width 163 height 19
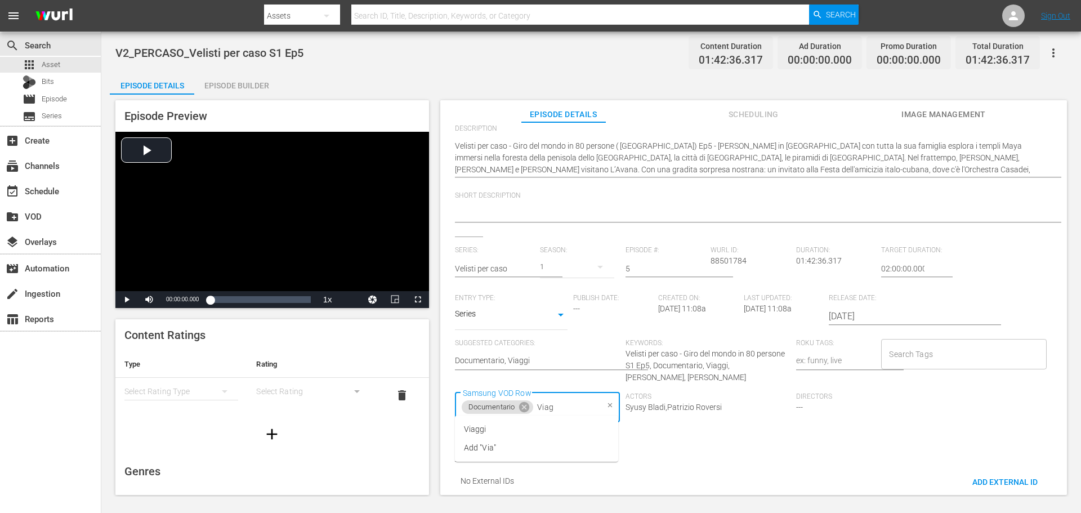
type input "Viagg"
click at [523, 430] on li "Viaggi" at bounding box center [536, 429] width 163 height 19
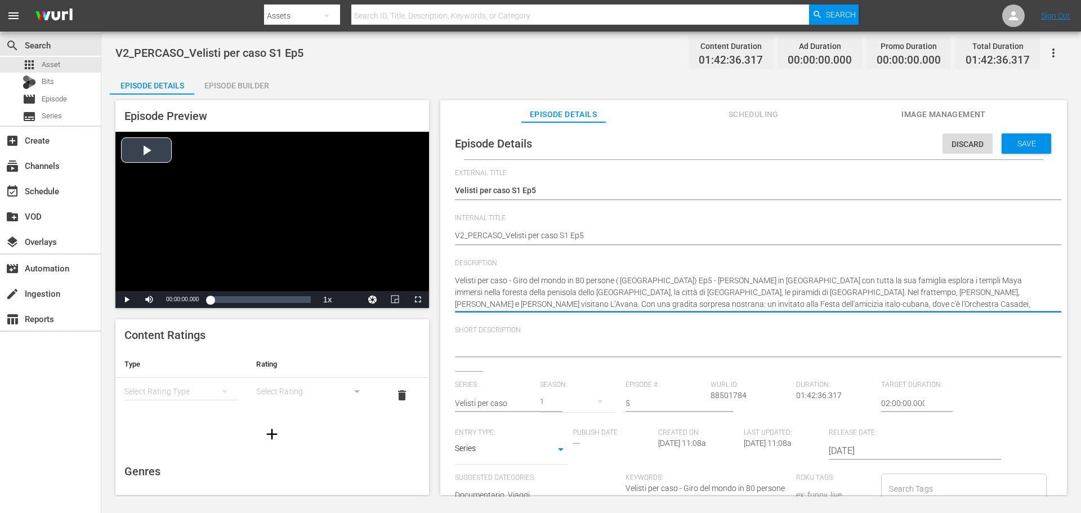
drag, startPoint x: 513, startPoint y: 275, endPoint x: 428, endPoint y: 280, distance: 84.6
type textarea "Giro del mondo in 80 persone ( Andata) Ep5 - Giobbe Covatta in Messico con tutt…"
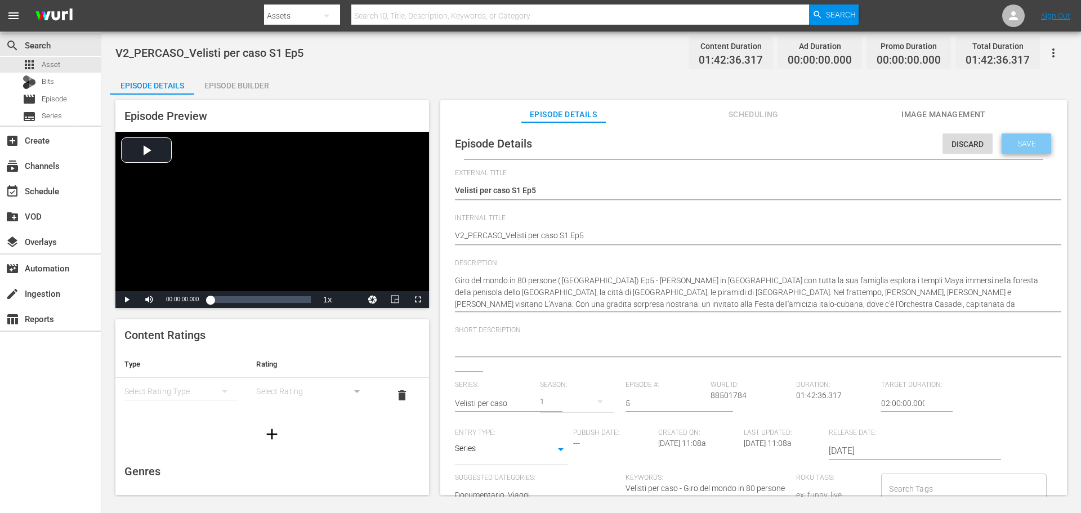
click at [1021, 144] on span "Save" at bounding box center [1026, 143] width 37 height 9
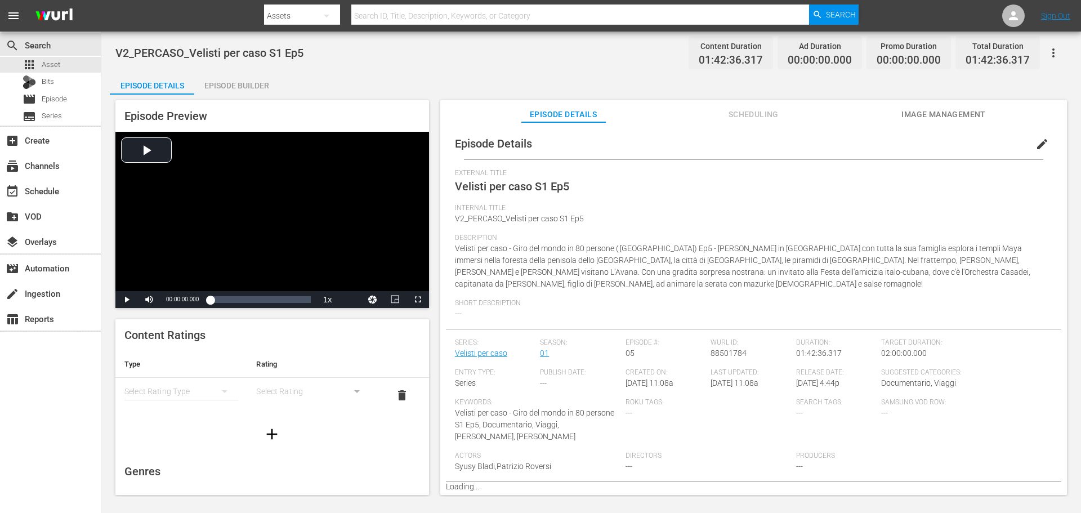
click at [264, 82] on div "Episode Builder" at bounding box center [236, 85] width 84 height 27
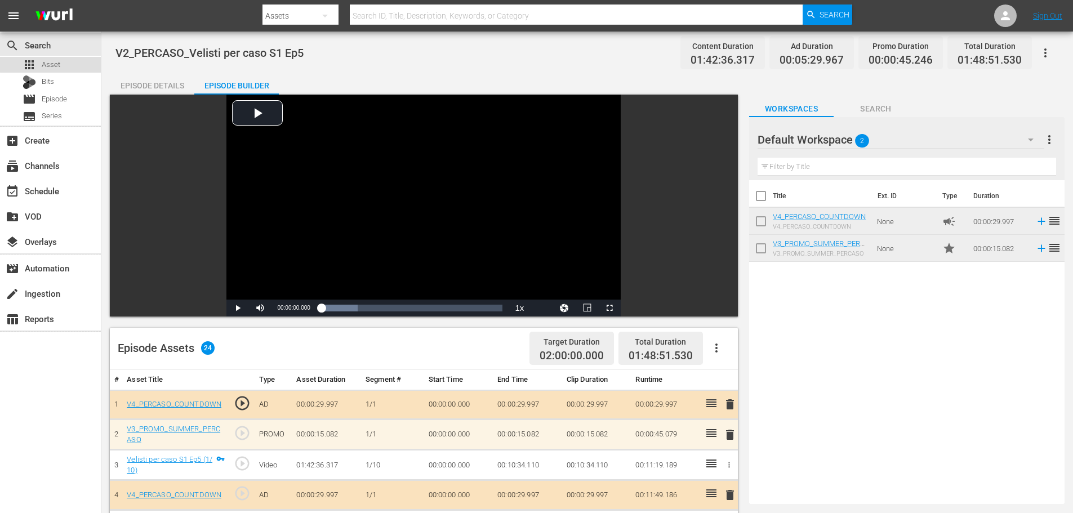
click at [61, 60] on div "apps Asset" at bounding box center [50, 65] width 101 height 16
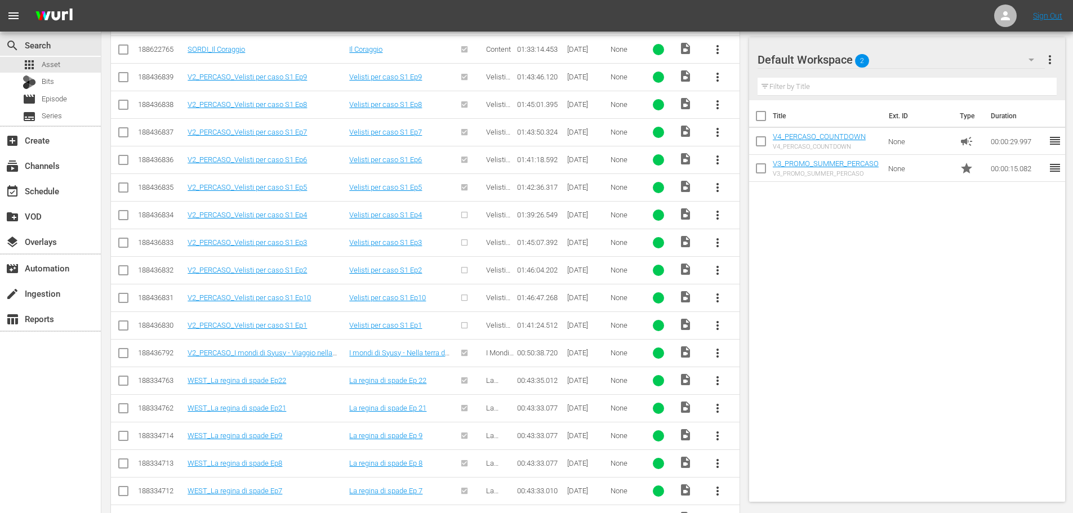
scroll to position [225, 0]
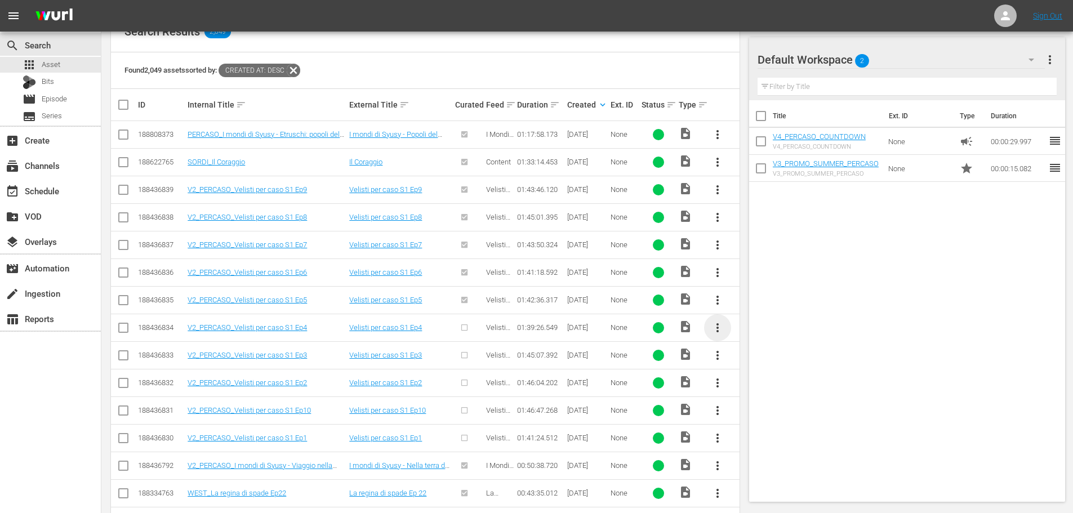
click at [722, 330] on span "more_vert" at bounding box center [718, 328] width 14 height 14
click at [789, 425] on div "Episode" at bounding box center [778, 413] width 77 height 27
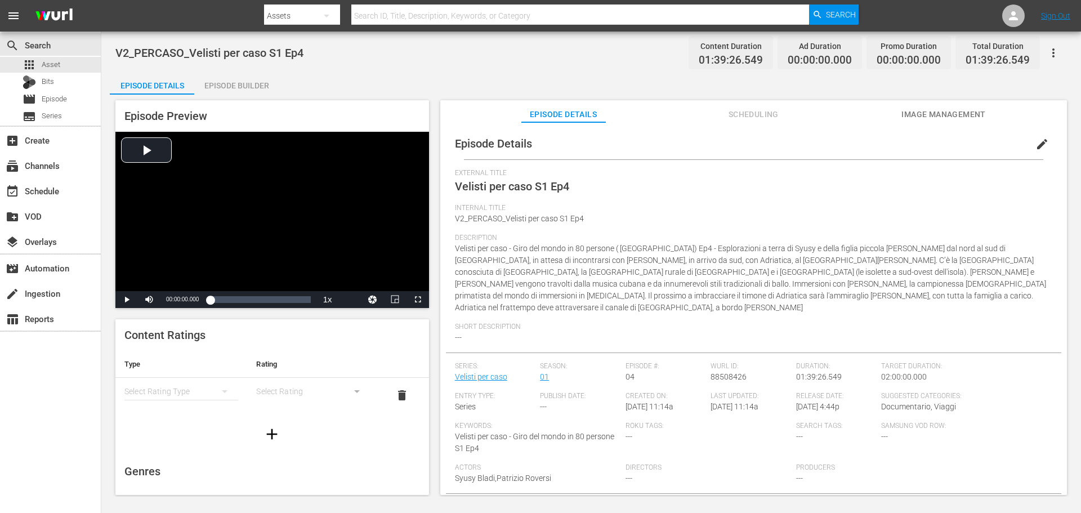
click at [1035, 144] on span "edit" at bounding box center [1042, 144] width 14 height 14
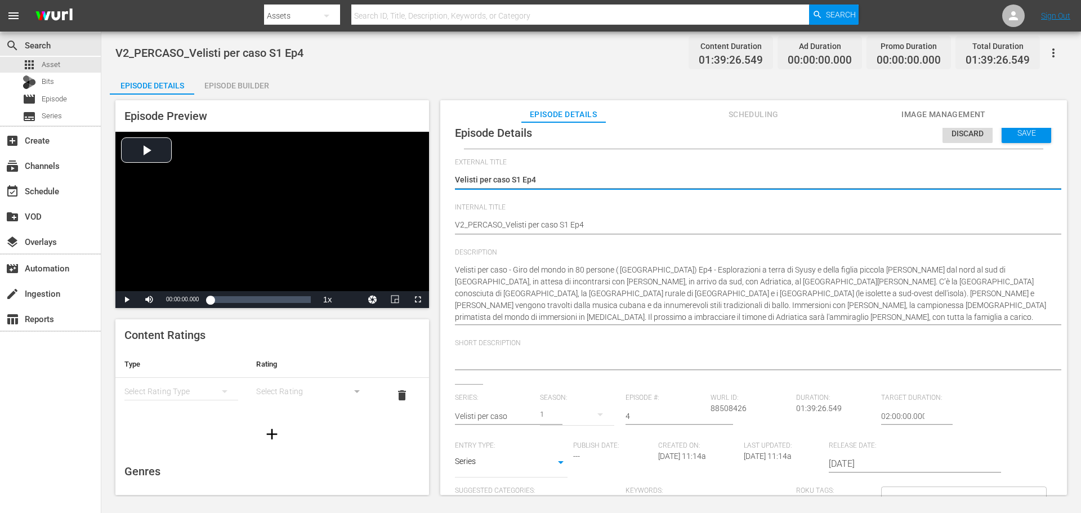
scroll to position [159, 0]
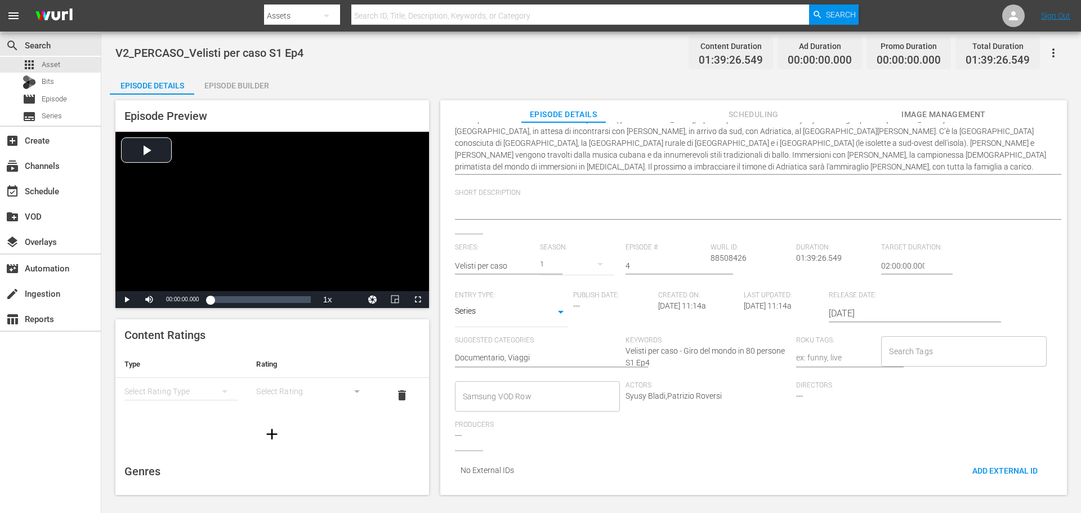
click at [547, 386] on input "Samsung VOD Row" at bounding box center [529, 396] width 138 height 20
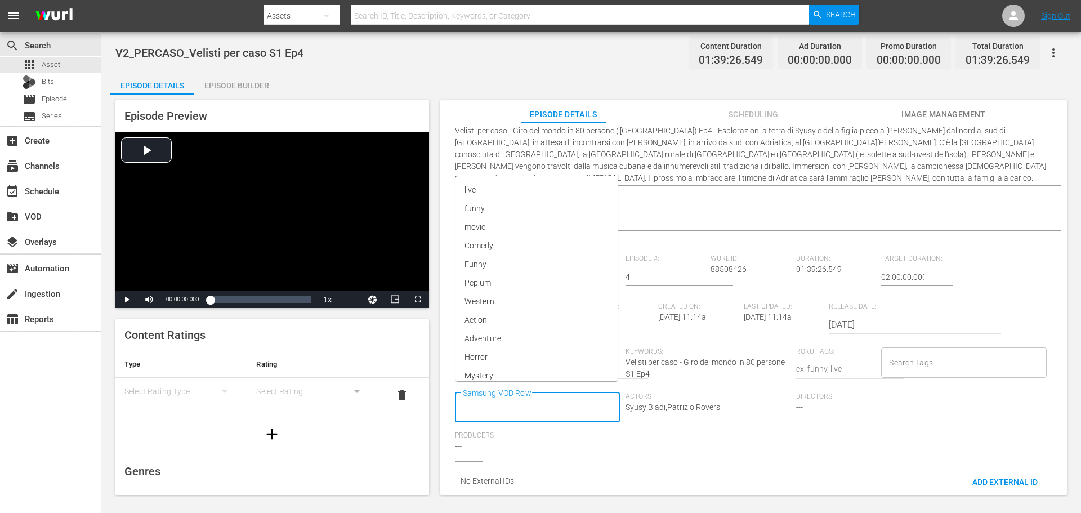
scroll to position [0, 0]
type input "Docume"
click at [474, 268] on li "Documentario" at bounding box center [536, 274] width 163 height 19
type input "Via"
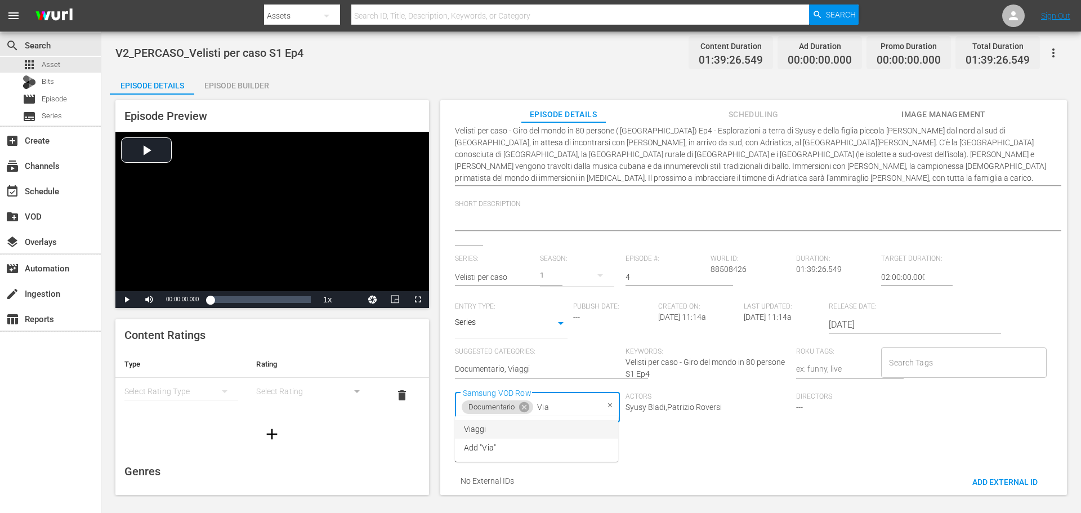
click at [481, 423] on span "Viaggi" at bounding box center [475, 429] width 23 height 12
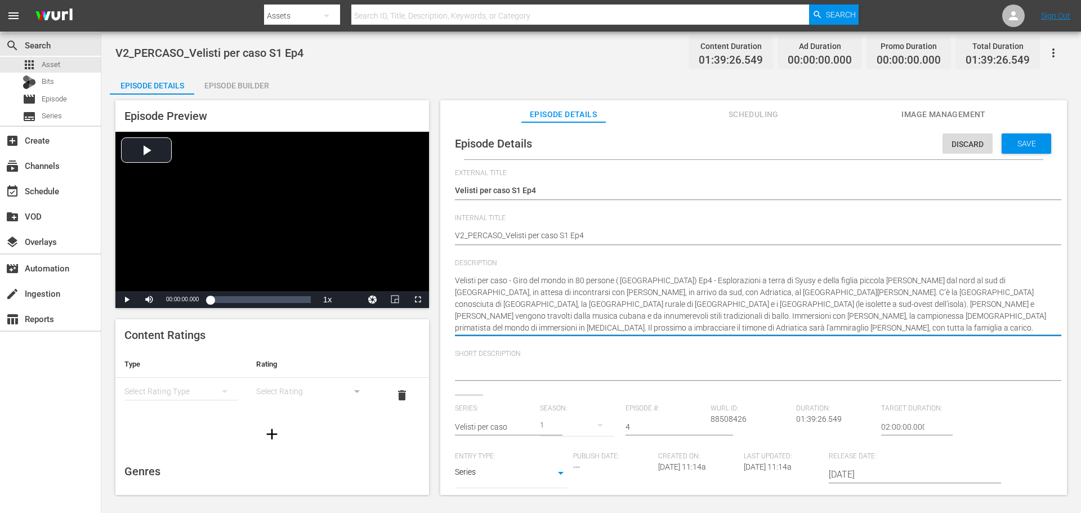
drag, startPoint x: 515, startPoint y: 276, endPoint x: 431, endPoint y: 280, distance: 83.5
type textarea "Giro del mondo in 80 persone ( Andata) Ep4 - Esplorazioni a terra di Syusy e de…"
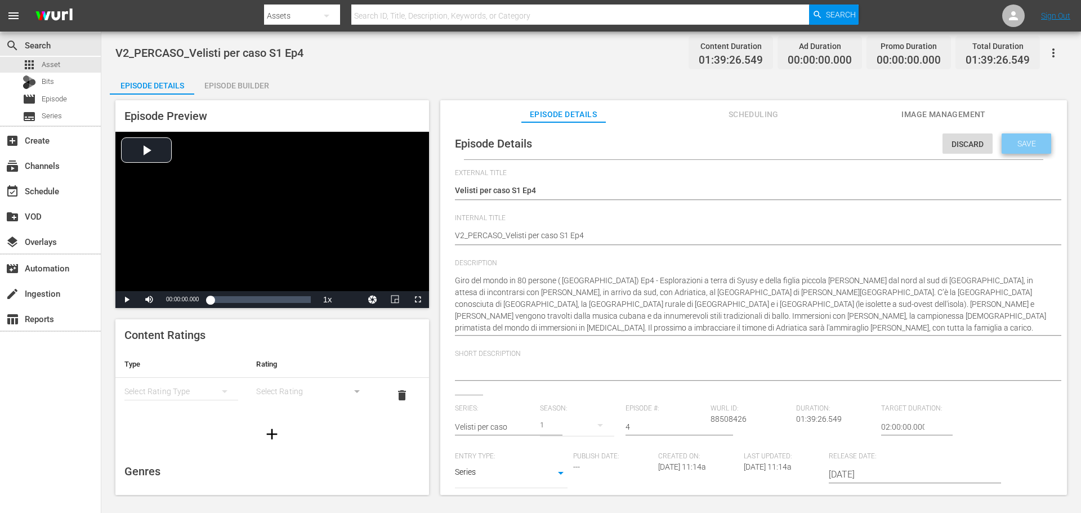
click at [1029, 142] on span "Save" at bounding box center [1026, 143] width 37 height 9
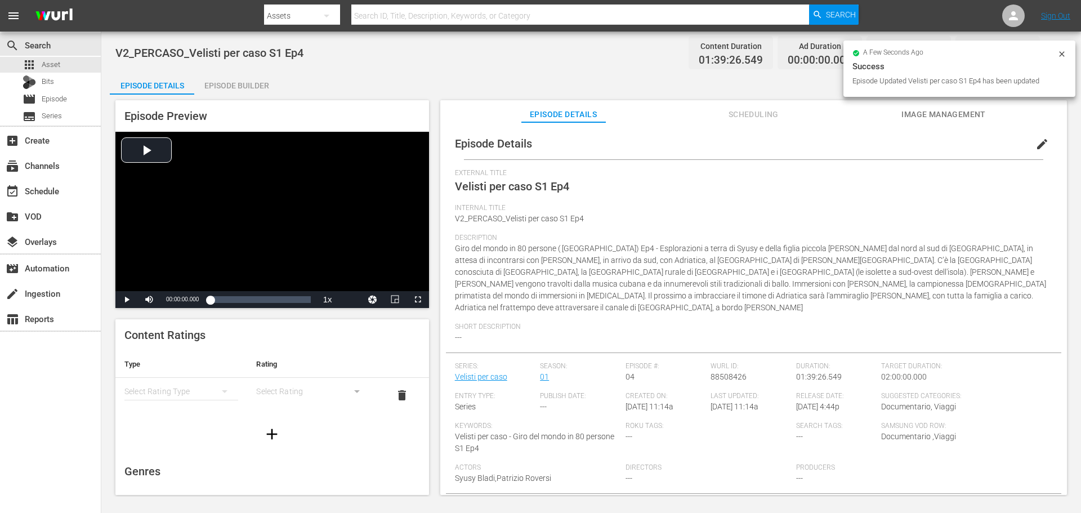
click at [250, 85] on div "Episode Builder" at bounding box center [236, 85] width 84 height 27
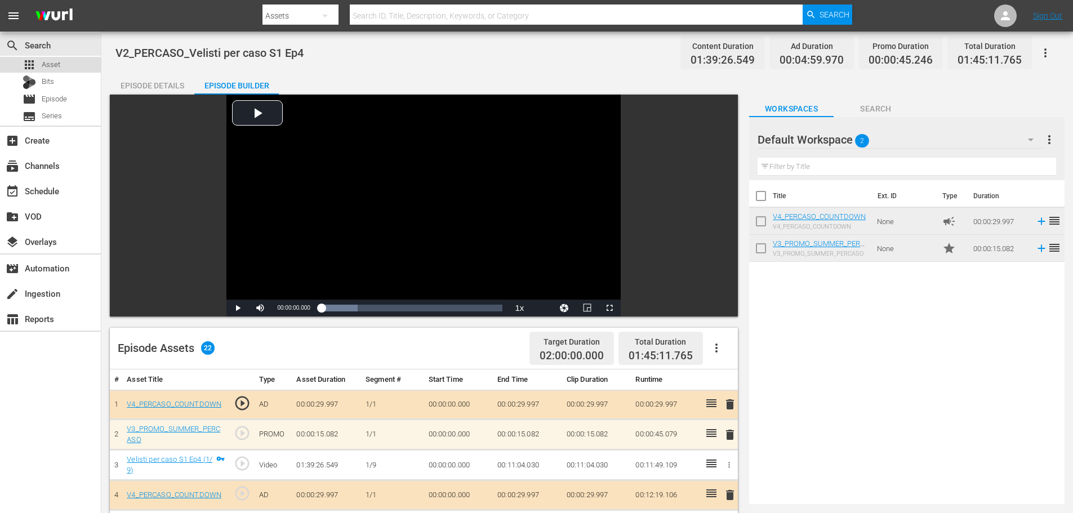
click at [59, 64] on span "Asset" at bounding box center [51, 64] width 19 height 11
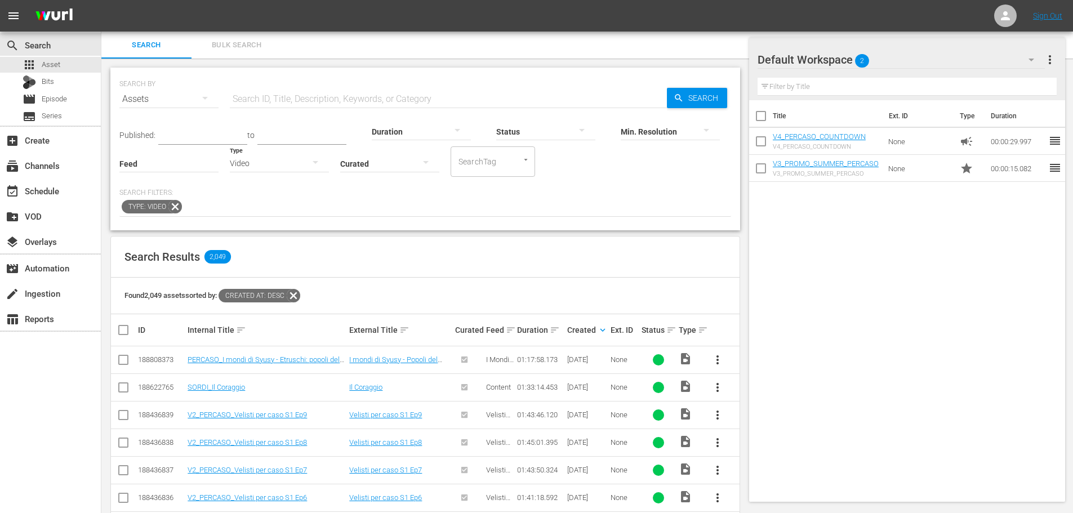
scroll to position [225, 0]
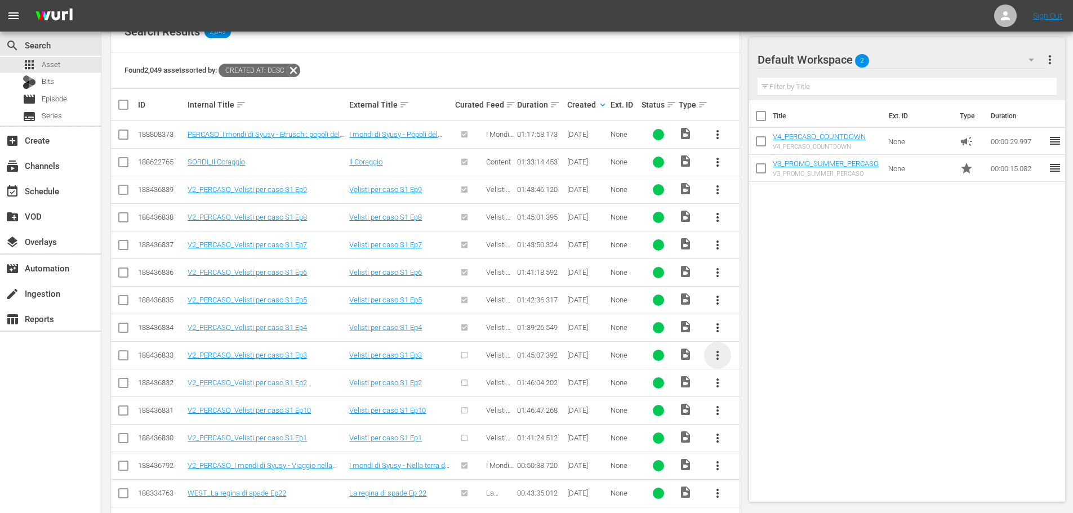
click at [720, 355] on span "more_vert" at bounding box center [718, 356] width 14 height 14
click at [767, 443] on div "Episode" at bounding box center [778, 440] width 77 height 27
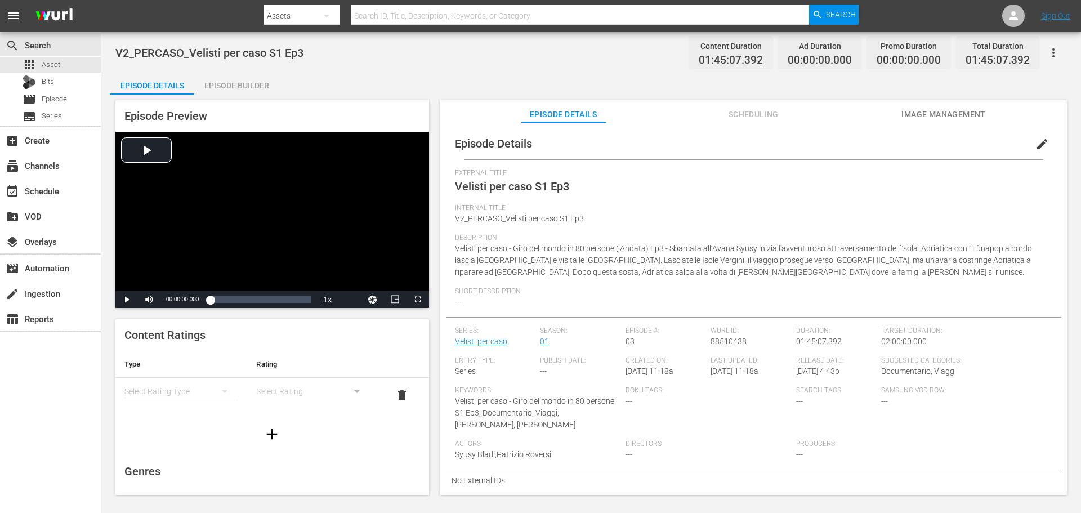
click at [1035, 144] on span "edit" at bounding box center [1042, 144] width 14 height 14
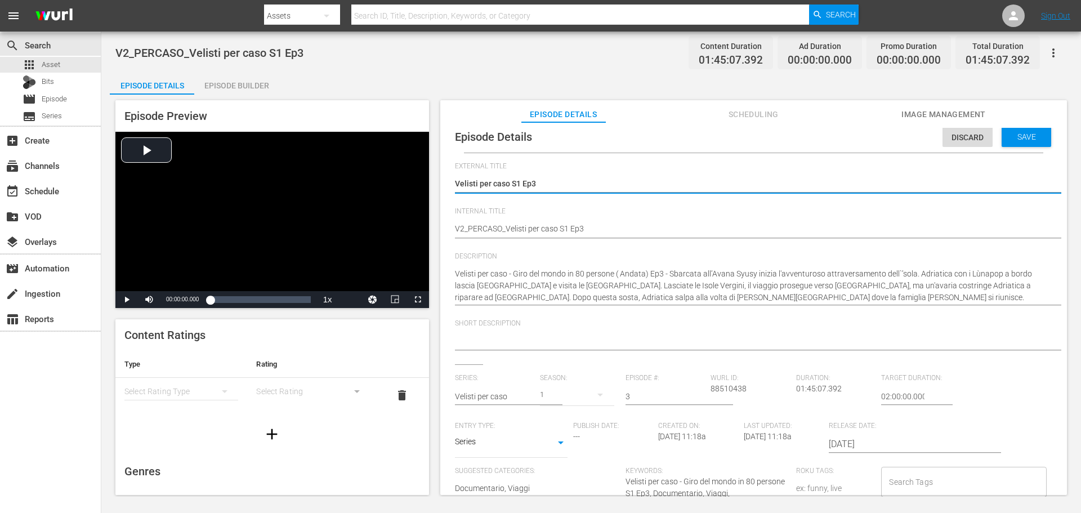
scroll to position [11, 0]
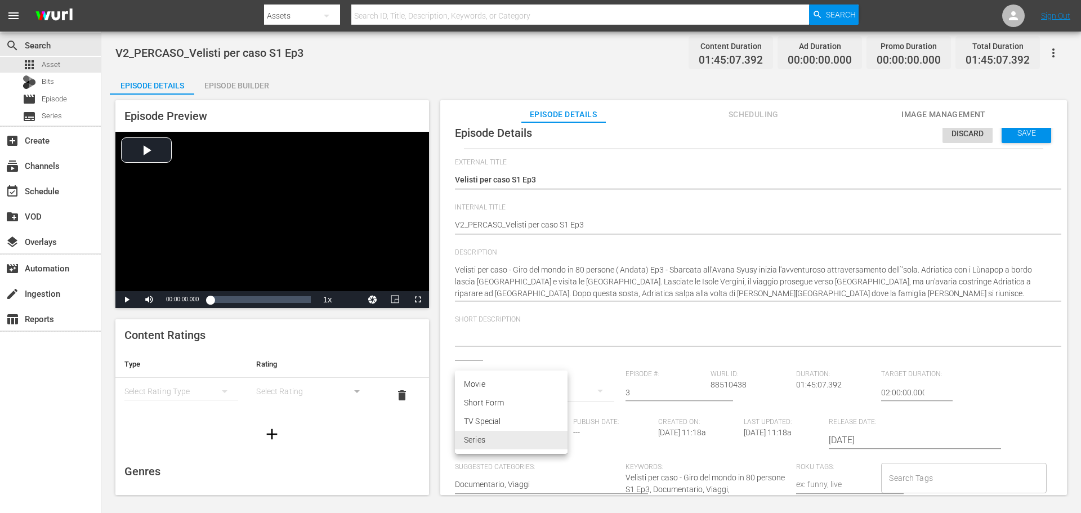
click at [548, 439] on body "menu Search By Assets Search ID, Title, Description, Keywords, or Category Sear…" at bounding box center [540, 256] width 1081 height 513
click at [664, 306] on div at bounding box center [540, 256] width 1081 height 513
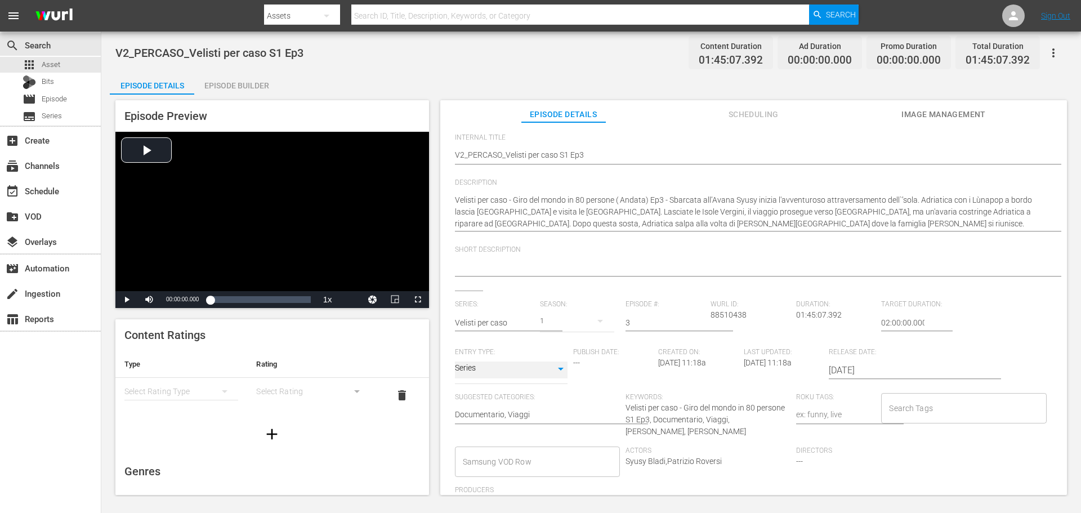
scroll to position [144, 0]
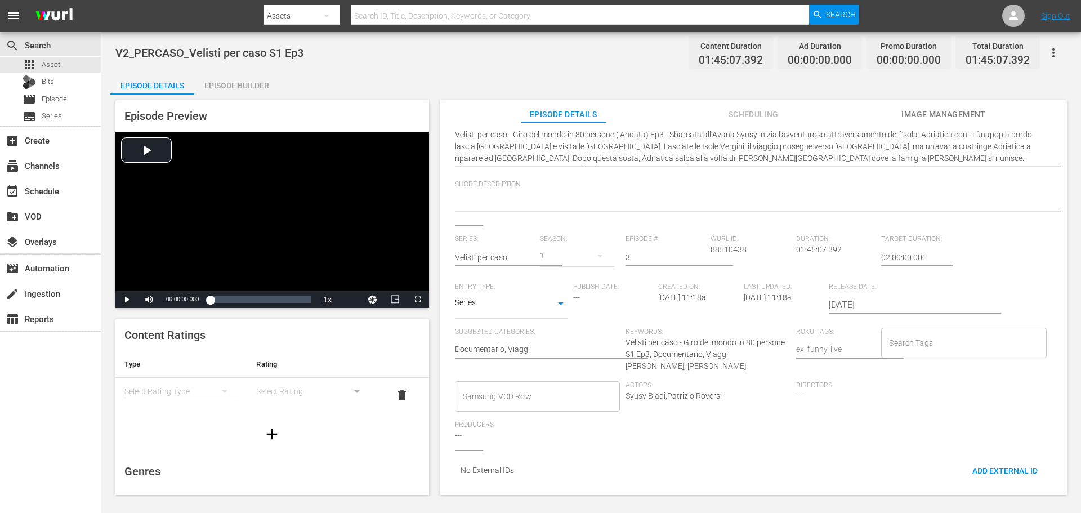
click at [533, 386] on input "Samsung VOD Row" at bounding box center [529, 396] width 138 height 20
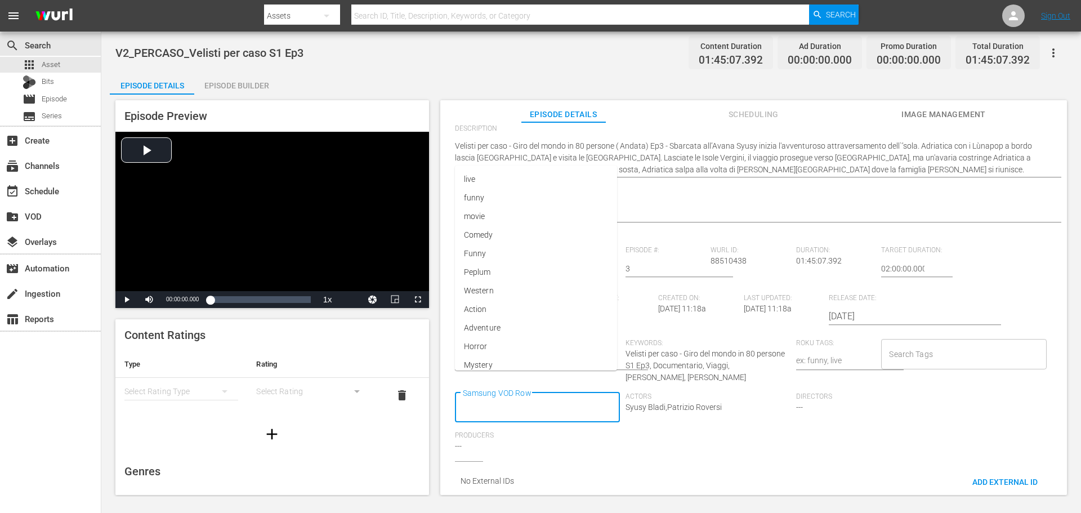
scroll to position [0, 0]
type input "Documen"
click at [543, 268] on li "Documentario" at bounding box center [536, 274] width 163 height 19
type input "Via"
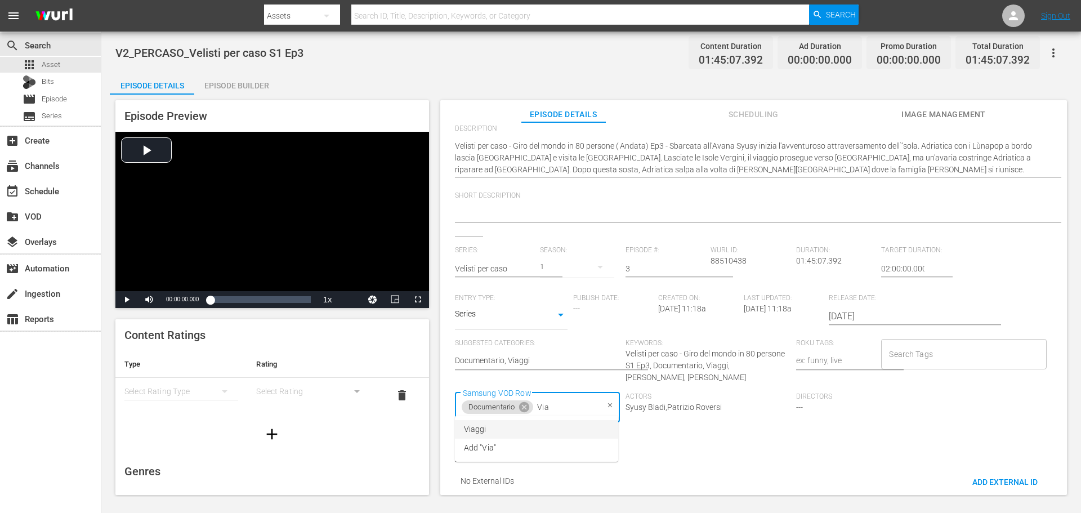
click at [480, 431] on span "Viaggi" at bounding box center [475, 429] width 23 height 12
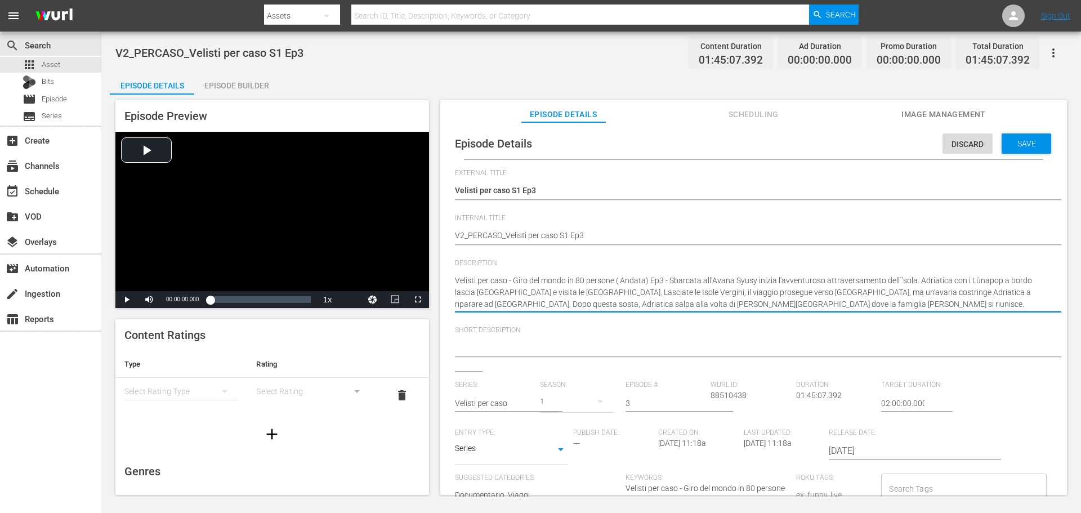
drag, startPoint x: 512, startPoint y: 279, endPoint x: 450, endPoint y: 284, distance: 62.1
type textarea "Giro del mondo in 80 persone ( Andata) Ep3 - Sbarcata all’Avana Syusy inizia l'…"
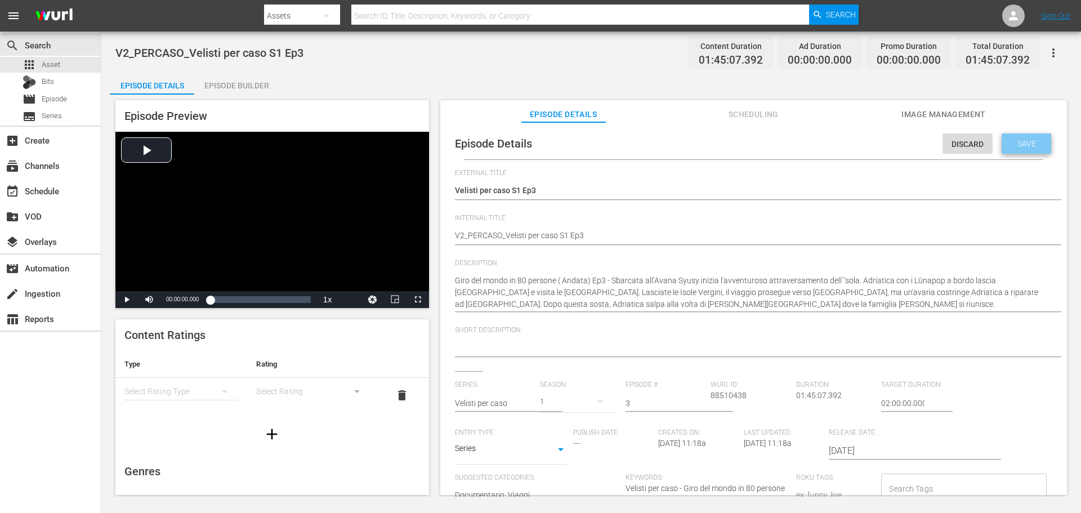
click at [1014, 140] on span "Save" at bounding box center [1026, 143] width 37 height 9
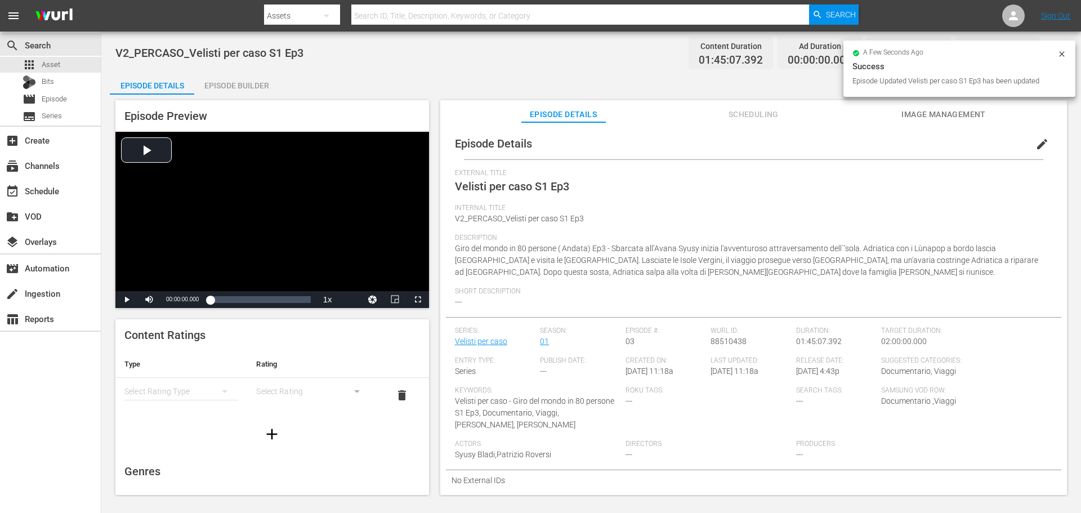
click at [241, 78] on div "Episode Builder" at bounding box center [236, 85] width 84 height 27
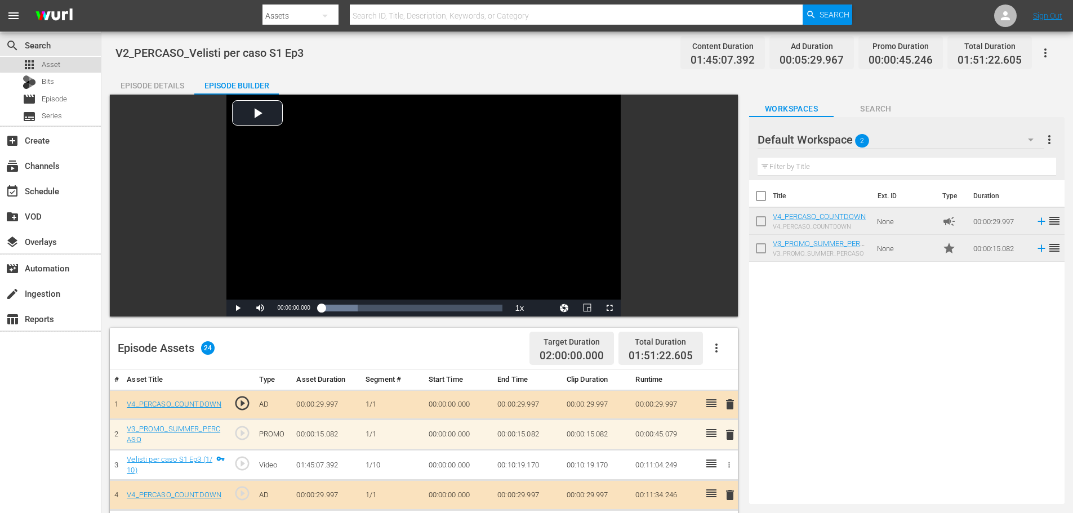
click at [56, 61] on span "Asset" at bounding box center [51, 64] width 19 height 11
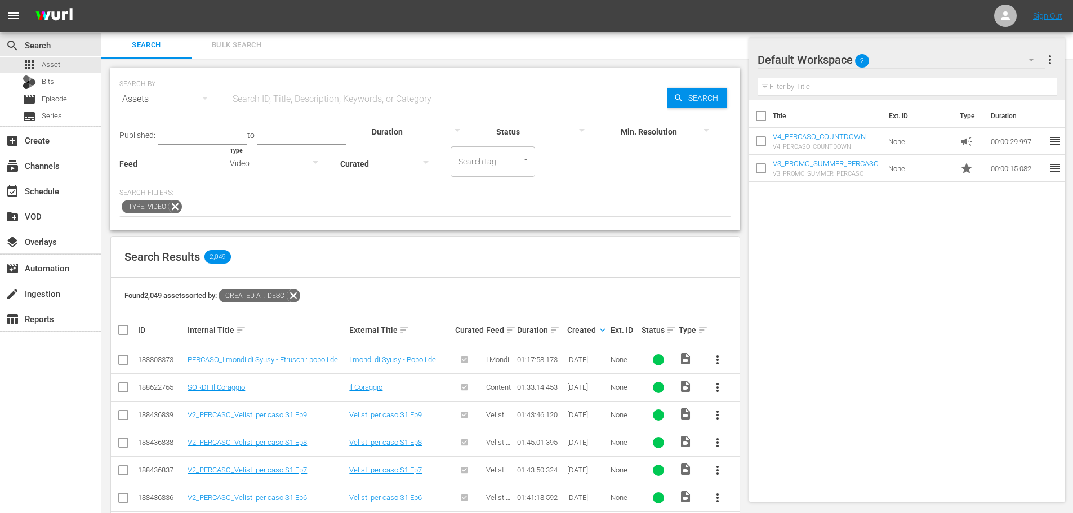
scroll to position [338, 0]
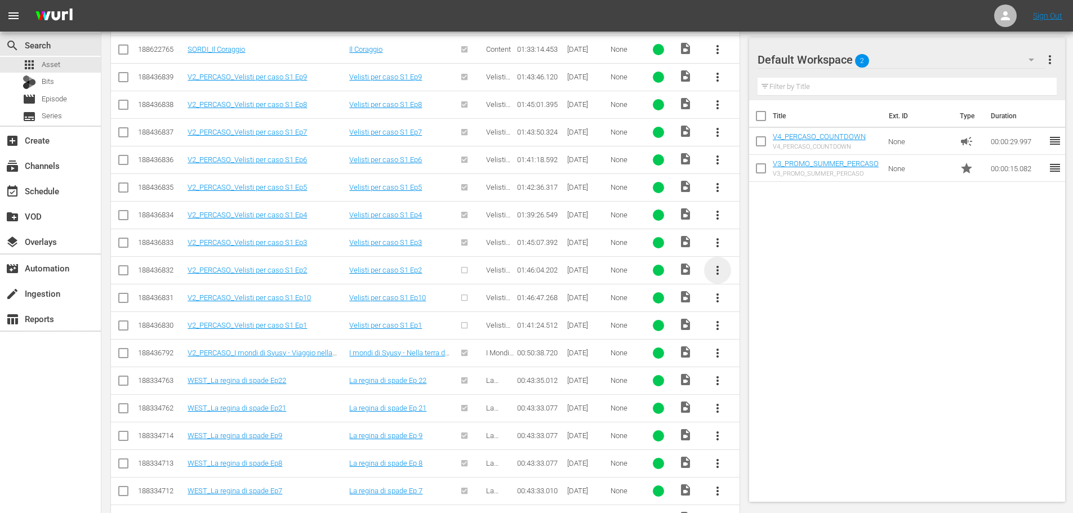
click at [715, 270] on span "more_vert" at bounding box center [718, 271] width 14 height 14
click at [748, 352] on div "Episode" at bounding box center [778, 355] width 77 height 27
click at [792, 359] on div "Episode" at bounding box center [778, 355] width 77 height 27
click at [769, 352] on div "Episode" at bounding box center [778, 355] width 77 height 27
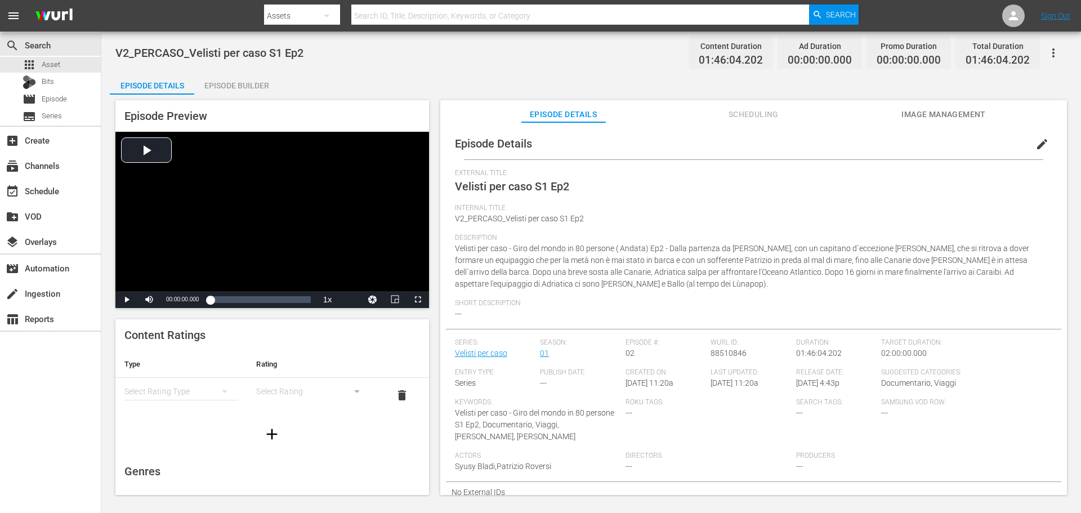
click at [1053, 142] on div "edit" at bounding box center [1045, 141] width 33 height 27
click at [1037, 141] on span "edit" at bounding box center [1042, 144] width 14 height 14
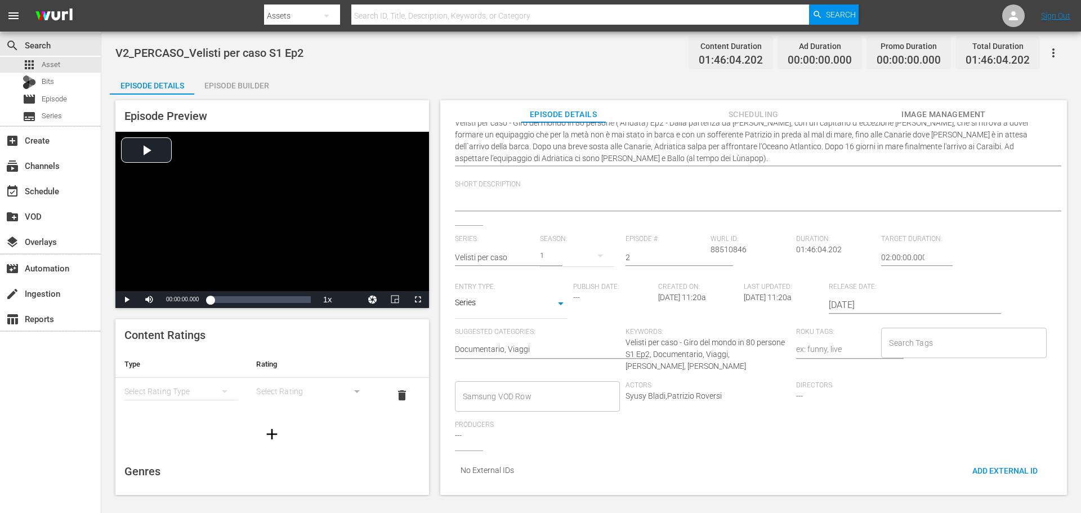
scroll to position [156, 0]
click at [516, 386] on input "Samsung VOD Row" at bounding box center [529, 396] width 138 height 20
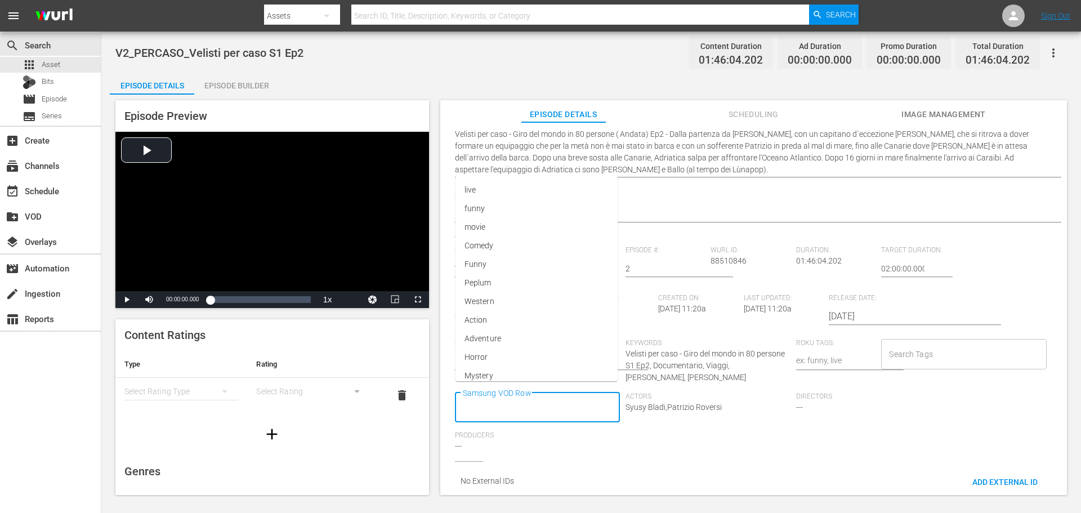
scroll to position [0, 0]
type input "Docu"
click at [550, 278] on li "Documentario" at bounding box center [536, 274] width 163 height 19
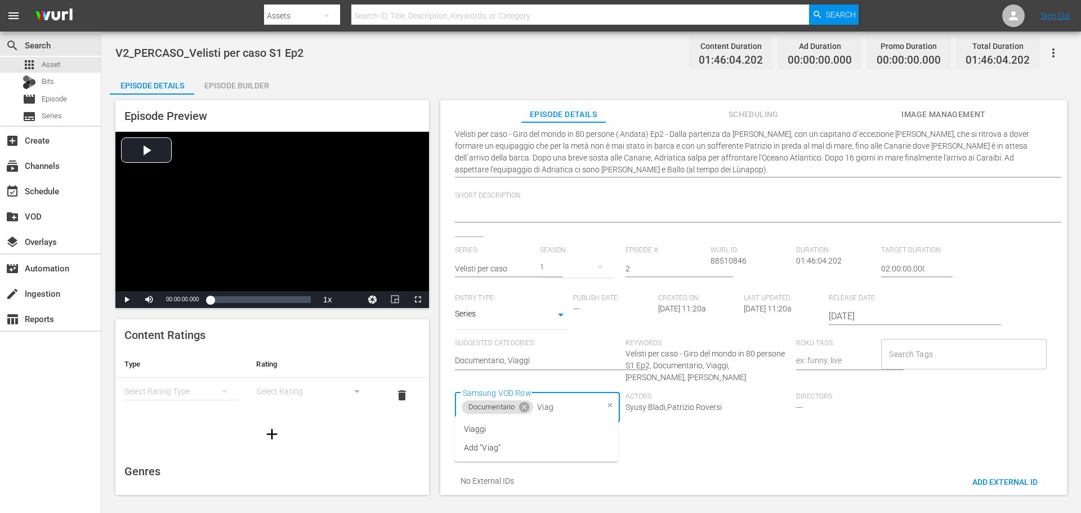
type input "Viagg"
click at [493, 429] on li "Viaggi" at bounding box center [536, 429] width 163 height 19
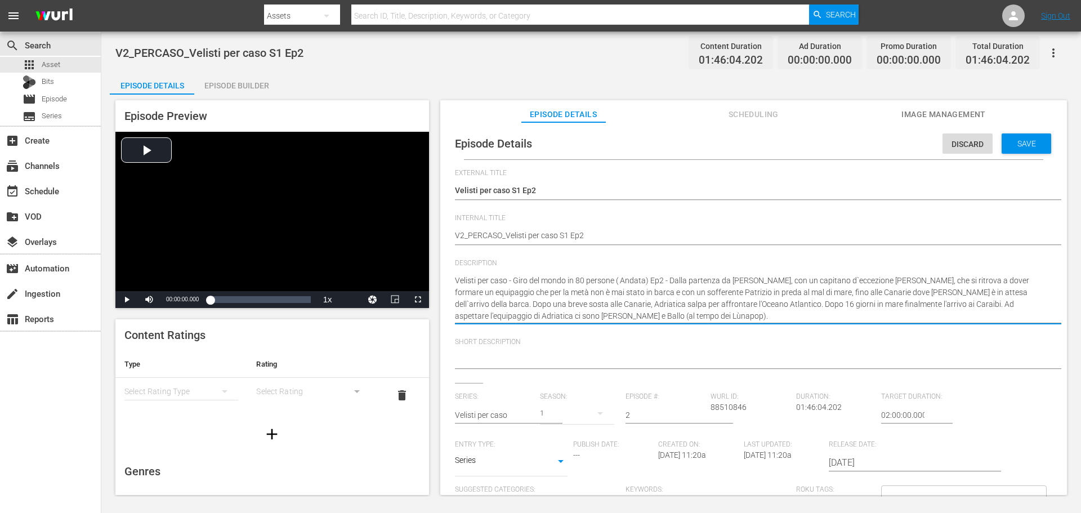
drag, startPoint x: 513, startPoint y: 280, endPoint x: 449, endPoint y: 269, distance: 64.5
click at [449, 269] on div "Episode Details Discard Save External Title Velisti per caso S1 Ep2 Velisti per…" at bounding box center [753, 387] width 615 height 519
type textarea "Giro del mondo in 80 persone ( Andata) Ep2 - Dalla partenza da Gibilterra, con …"
click at [1029, 144] on span "Save" at bounding box center [1026, 143] width 37 height 9
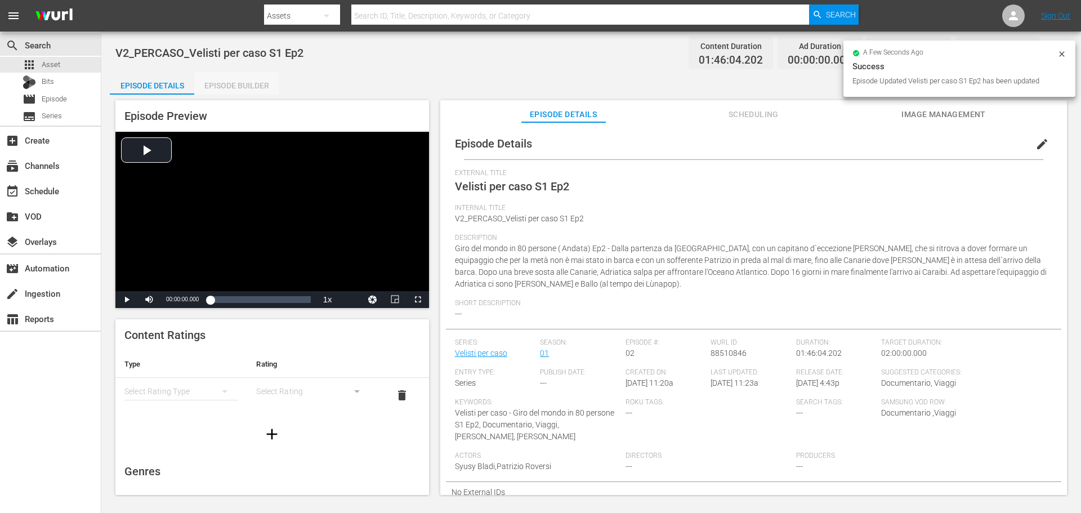
click at [227, 79] on div "Episode Builder" at bounding box center [236, 85] width 84 height 27
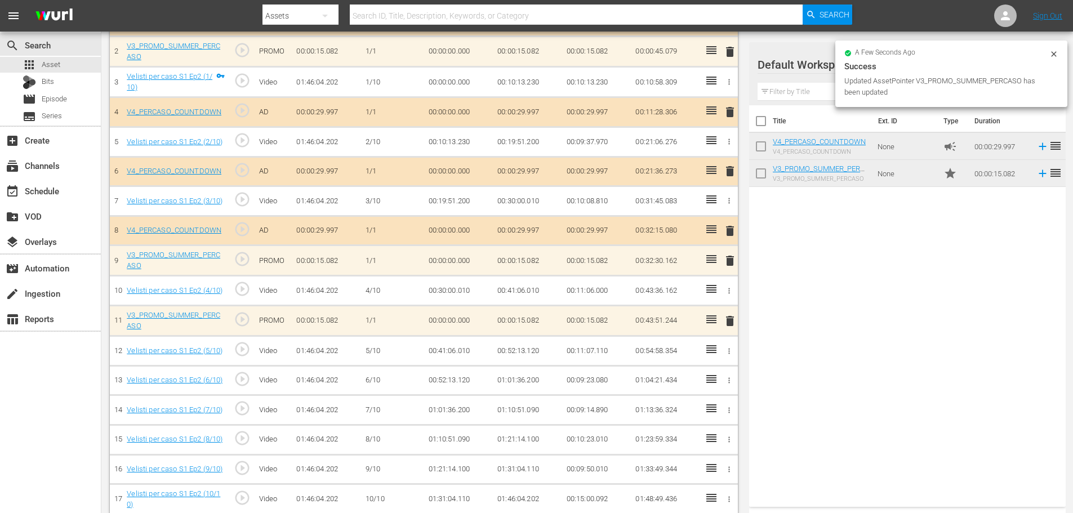
scroll to position [393, 0]
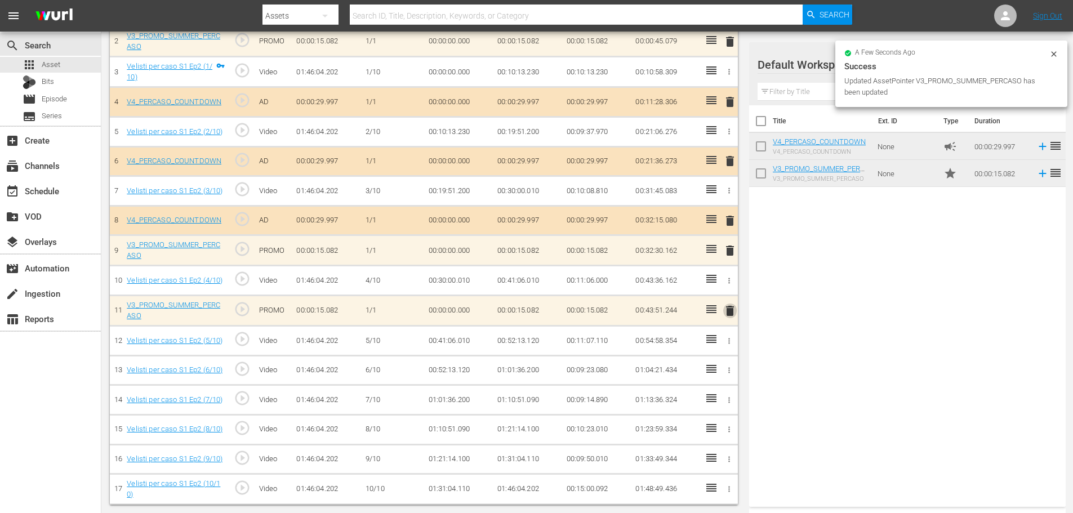
click at [734, 312] on span "delete" at bounding box center [730, 311] width 14 height 14
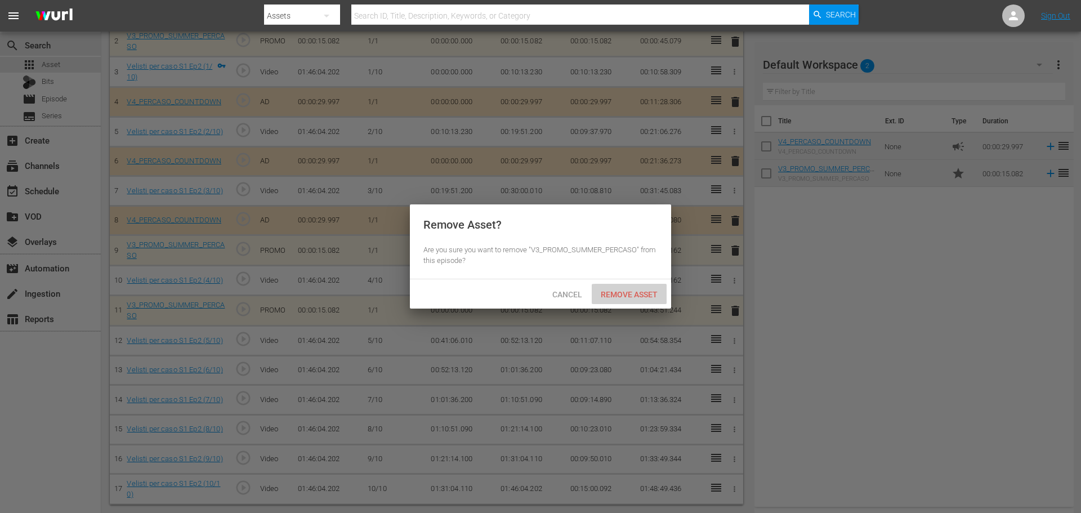
click at [632, 290] on span "Remove Asset" at bounding box center [629, 294] width 75 height 9
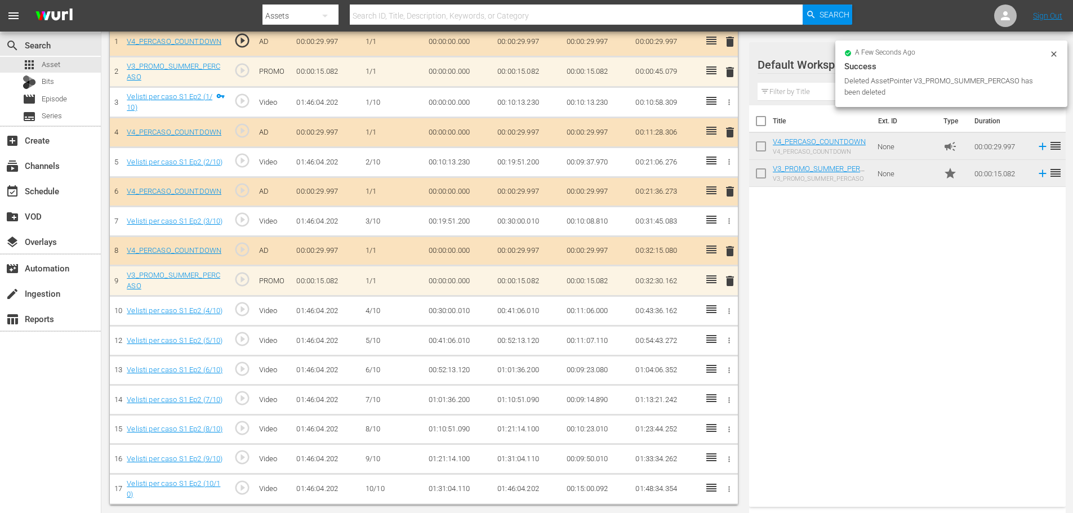
scroll to position [363, 0]
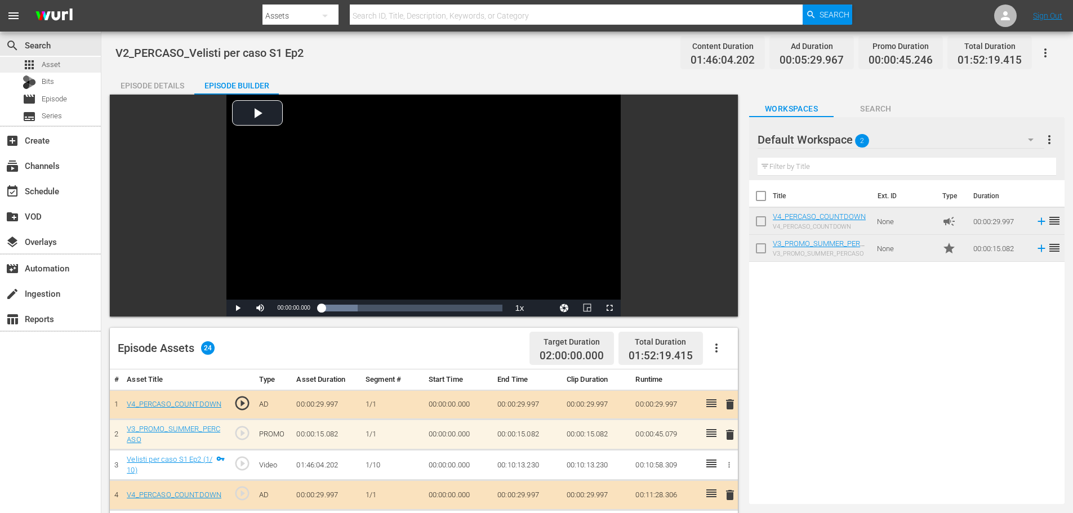
click at [62, 60] on div "apps Asset" at bounding box center [50, 65] width 101 height 16
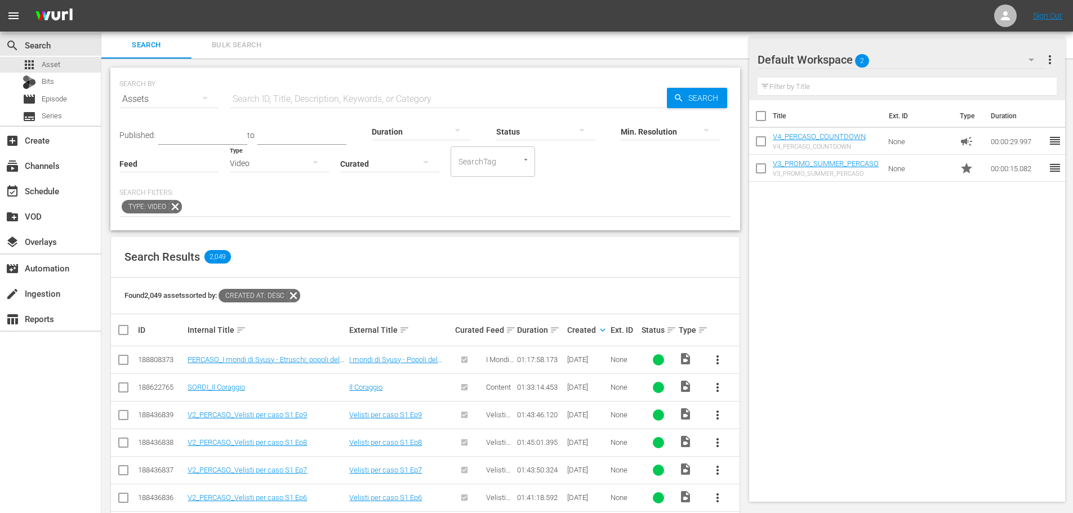
scroll to position [282, 0]
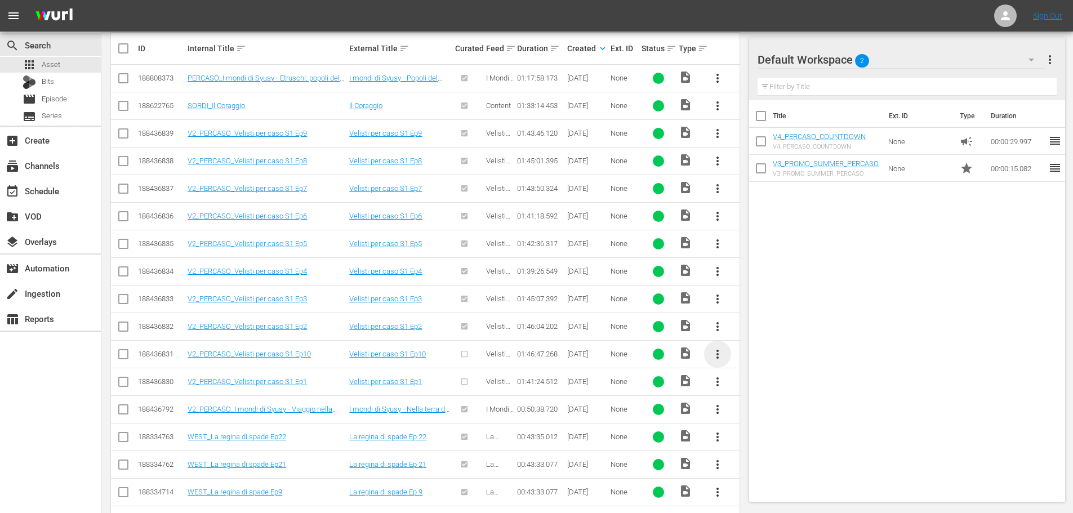
click at [716, 351] on span "more_vert" at bounding box center [718, 354] width 14 height 14
click at [753, 437] on div "Episode" at bounding box center [778, 439] width 77 height 27
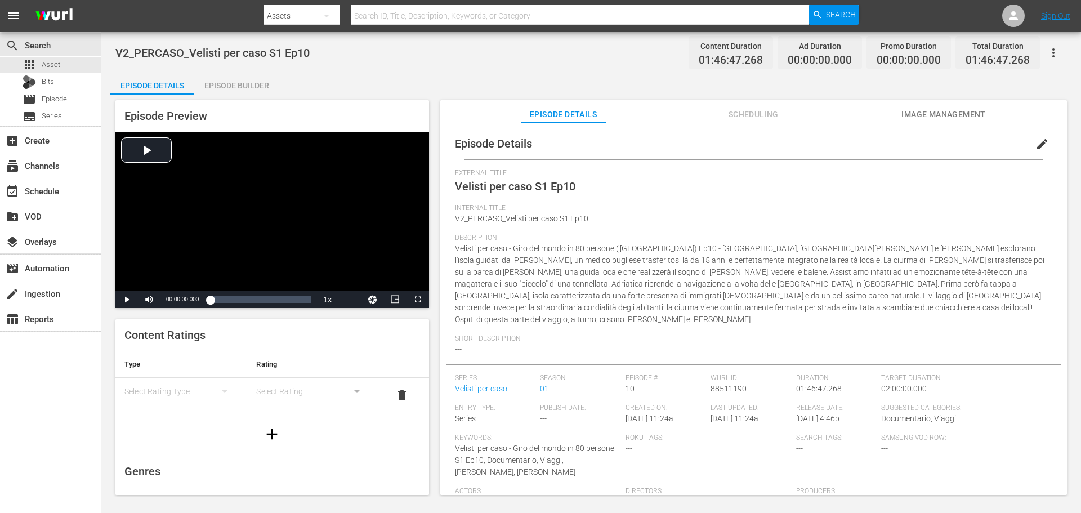
click at [1035, 141] on span "edit" at bounding box center [1042, 144] width 14 height 14
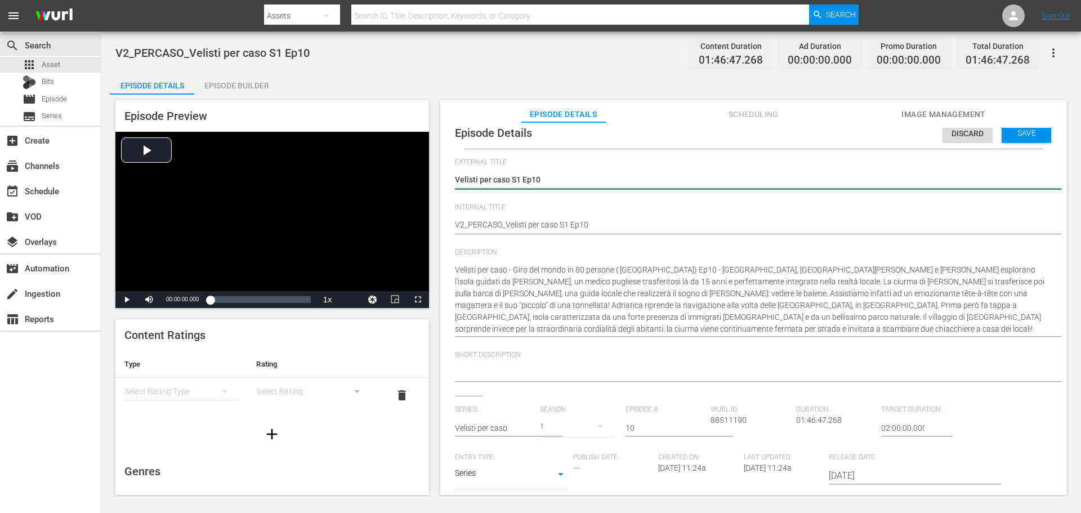
scroll to position [180, 0]
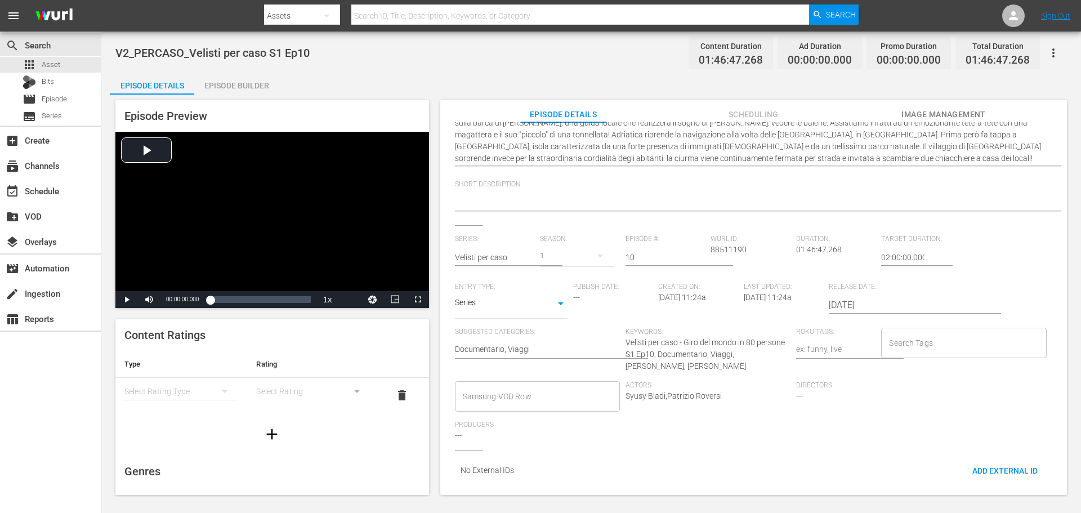
click at [511, 387] on input "Samsung VOD Row" at bounding box center [529, 396] width 138 height 20
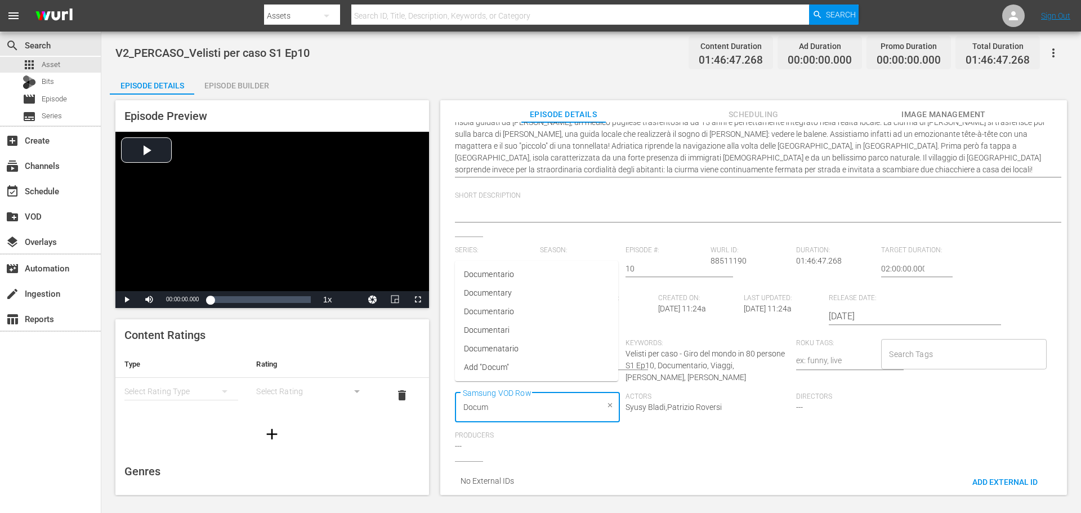
type input "Docume"
click at [505, 265] on li "Documentario" at bounding box center [536, 274] width 163 height 19
type input "Via"
click at [525, 430] on li "Viaggi" at bounding box center [536, 429] width 163 height 19
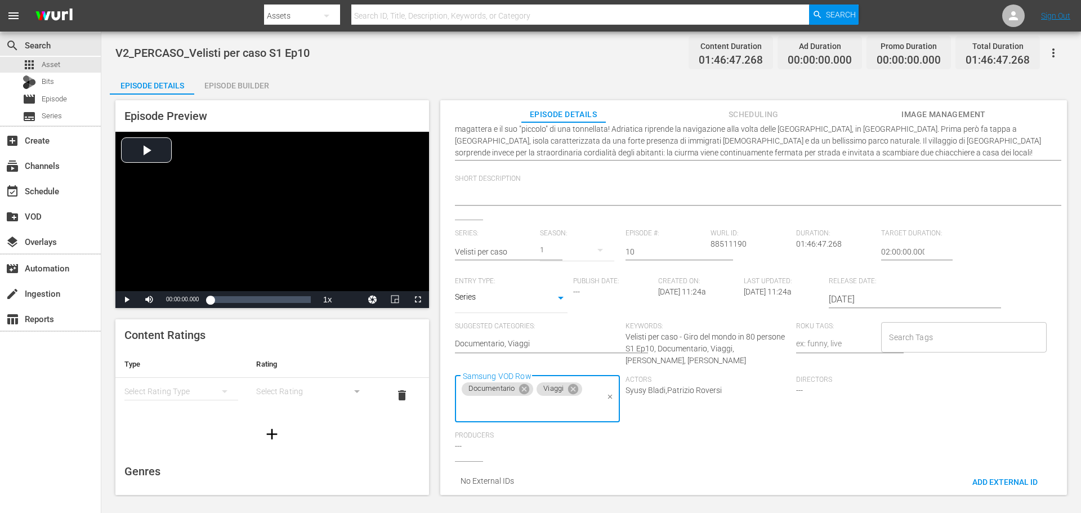
scroll to position [21, 0]
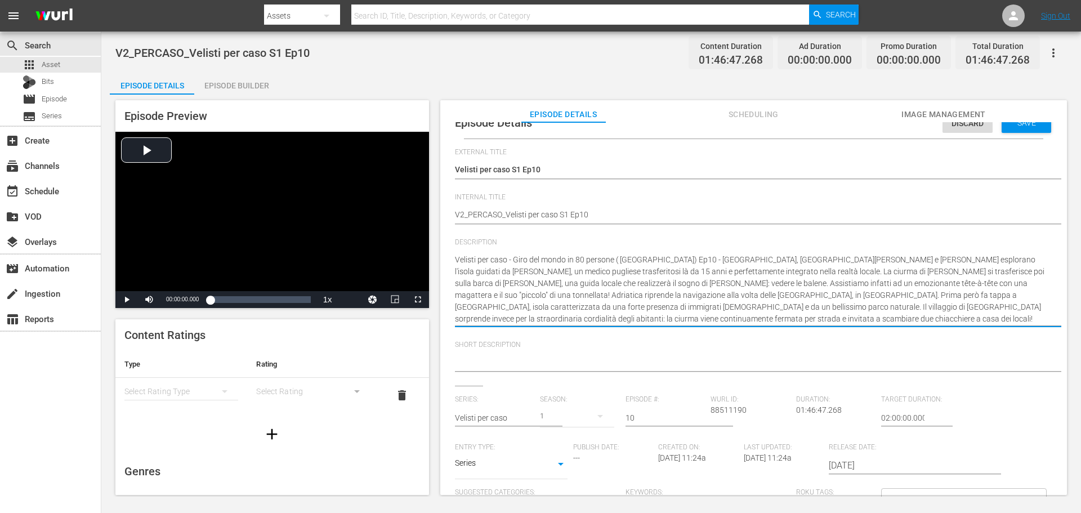
drag, startPoint x: 514, startPoint y: 258, endPoint x: 434, endPoint y: 261, distance: 79.4
type textarea "Giro del mondo in 80 persone ( Andata) Ep10 - Tonga, isole Vava’u. Patrizio e S…"
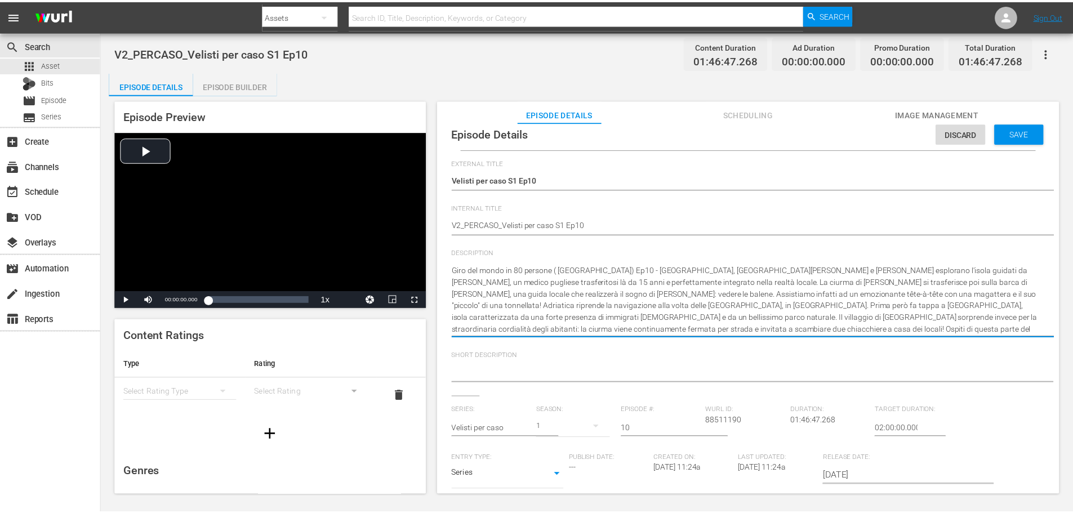
scroll to position [0, 0]
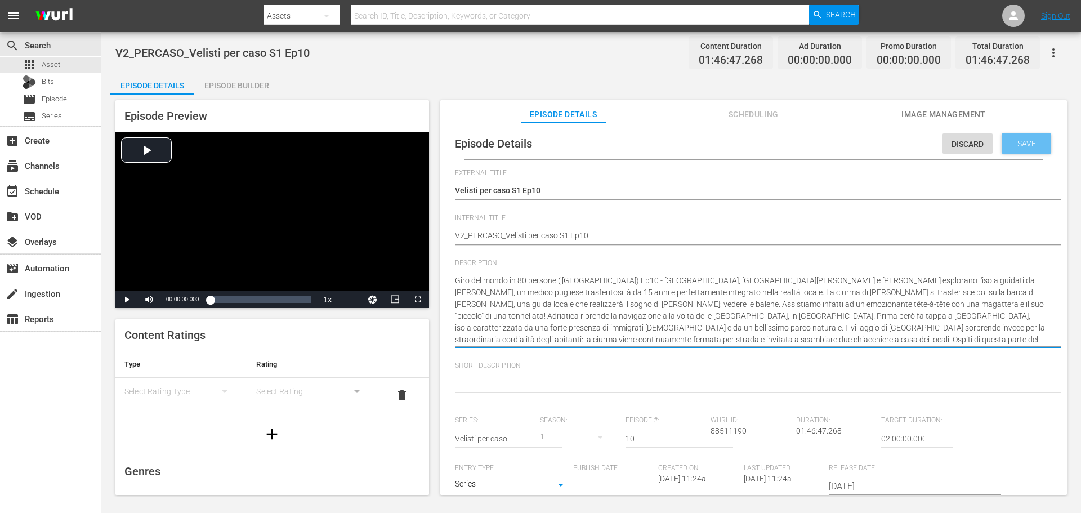
type textarea "Giro del mondo in 80 persone ( Andata) Ep10 - Tonga, isole Vava’u. Patrizio e S…"
drag, startPoint x: 1023, startPoint y: 138, endPoint x: 990, endPoint y: 123, distance: 36.0
click at [1023, 138] on div "Save" at bounding box center [1027, 143] width 50 height 20
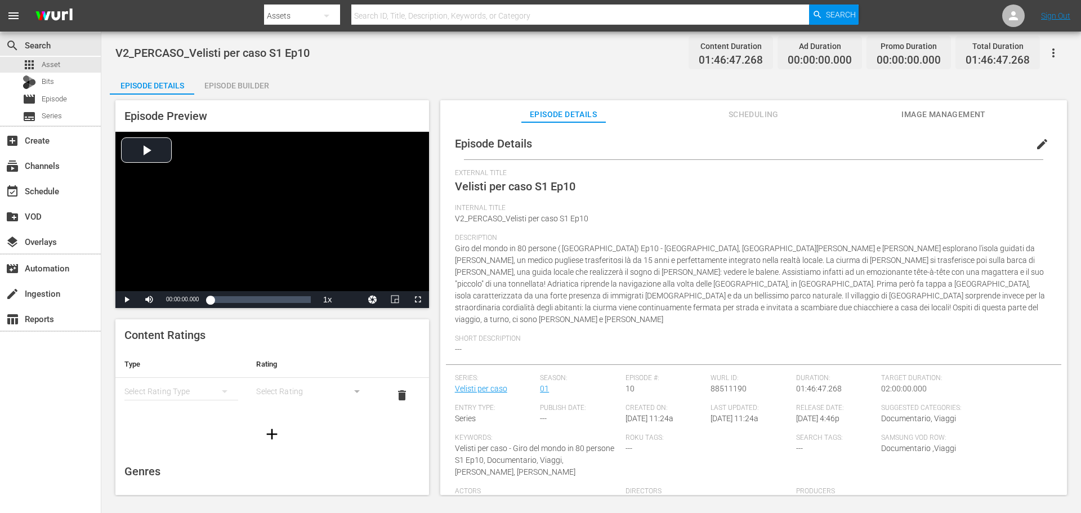
click at [246, 87] on div "Episode Builder" at bounding box center [236, 85] width 84 height 27
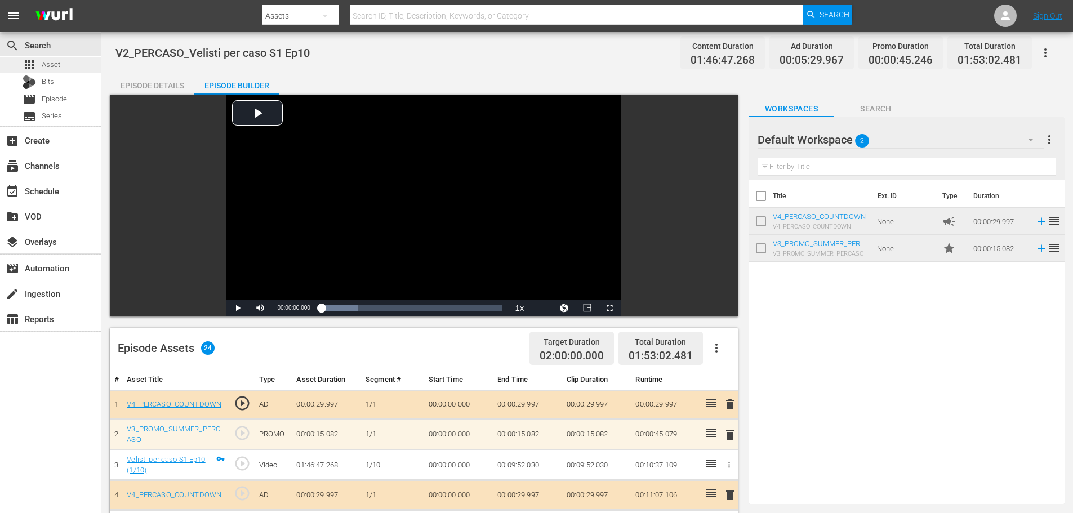
click at [69, 63] on div "apps Asset" at bounding box center [50, 65] width 101 height 16
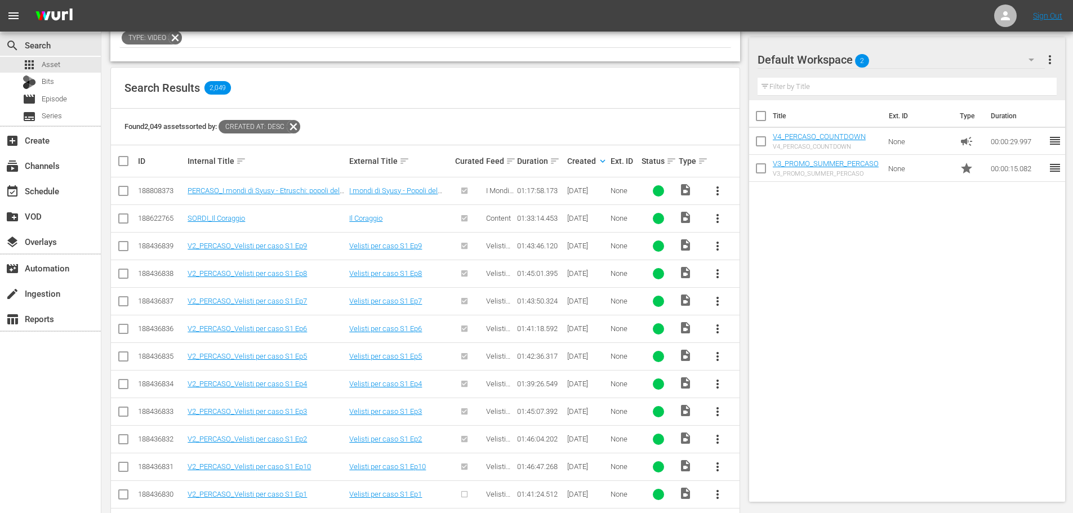
scroll to position [394, 0]
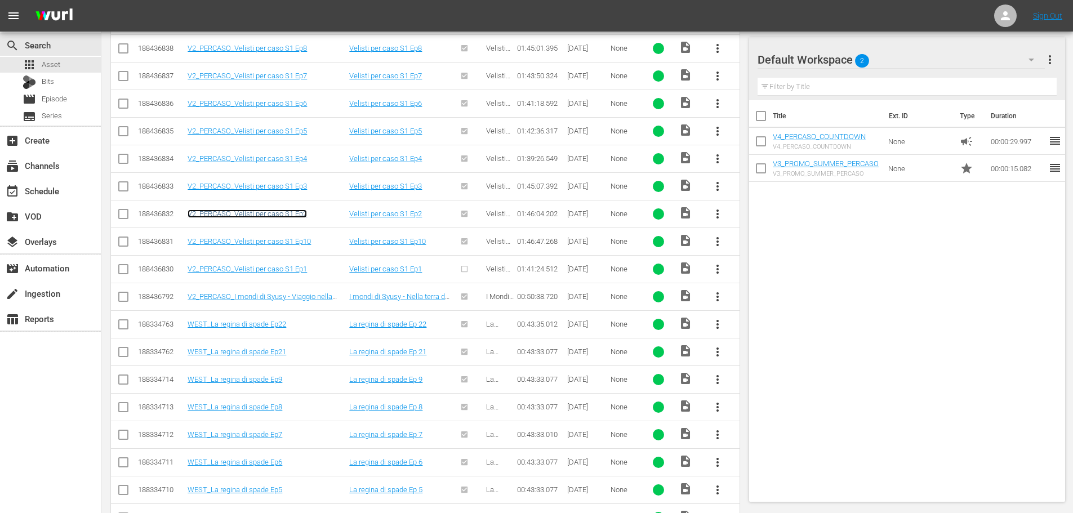
click at [267, 213] on link "V2_PERCASO_Velisti per caso S1 Ep2" at bounding box center [247, 213] width 119 height 8
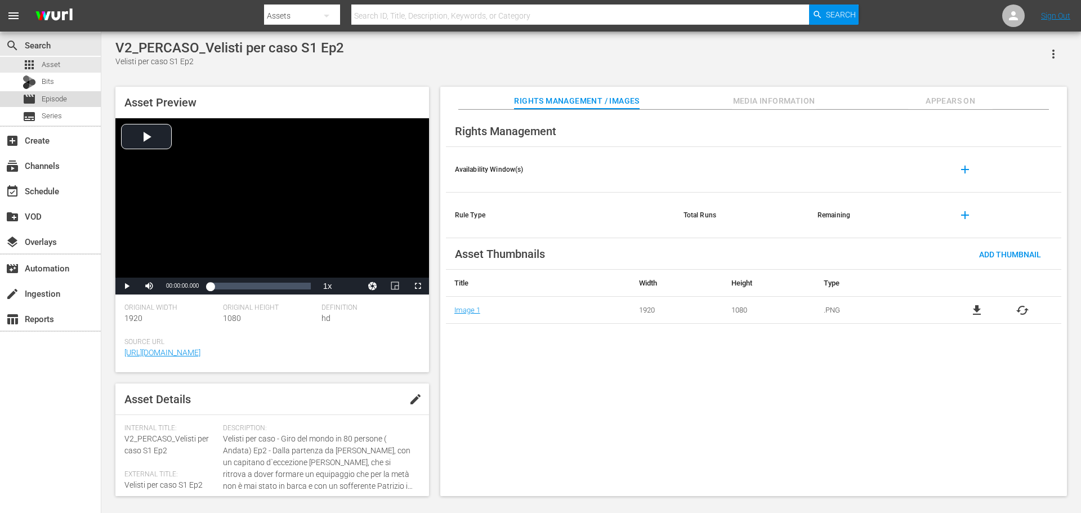
click at [72, 100] on div "movie Episode" at bounding box center [50, 99] width 101 height 16
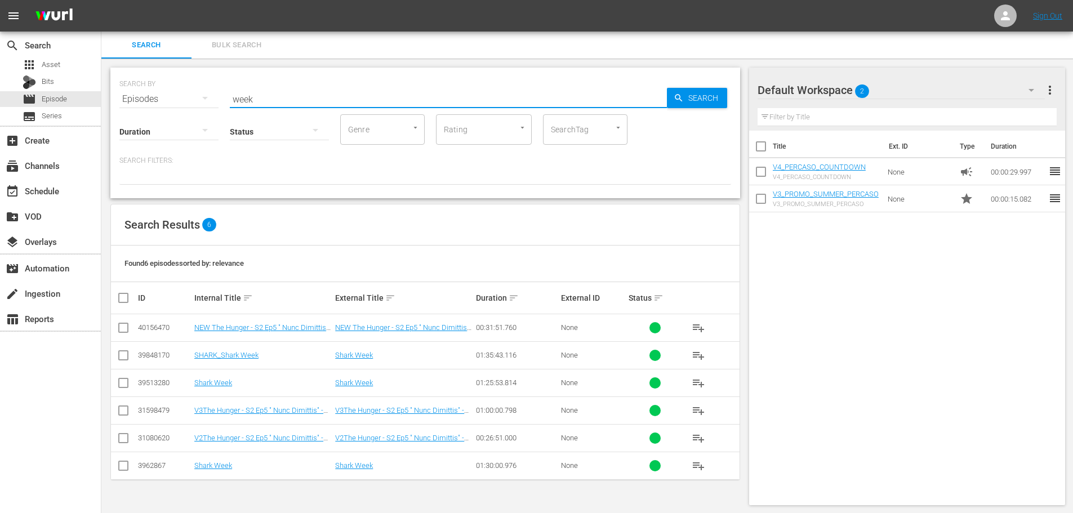
drag, startPoint x: 300, startPoint y: 94, endPoint x: 108, endPoint y: 132, distance: 196.2
click at [108, 132] on div "SEARCH BY Search By Episodes Search ID, Title, Description, Keywords, or Catego…" at bounding box center [425, 287] width 648 height 456
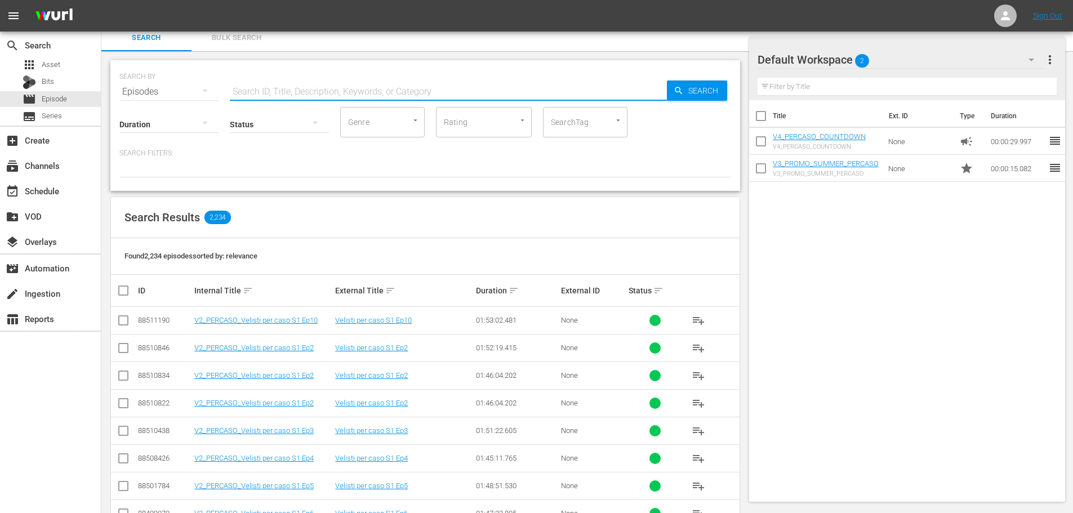
scroll to position [113, 0]
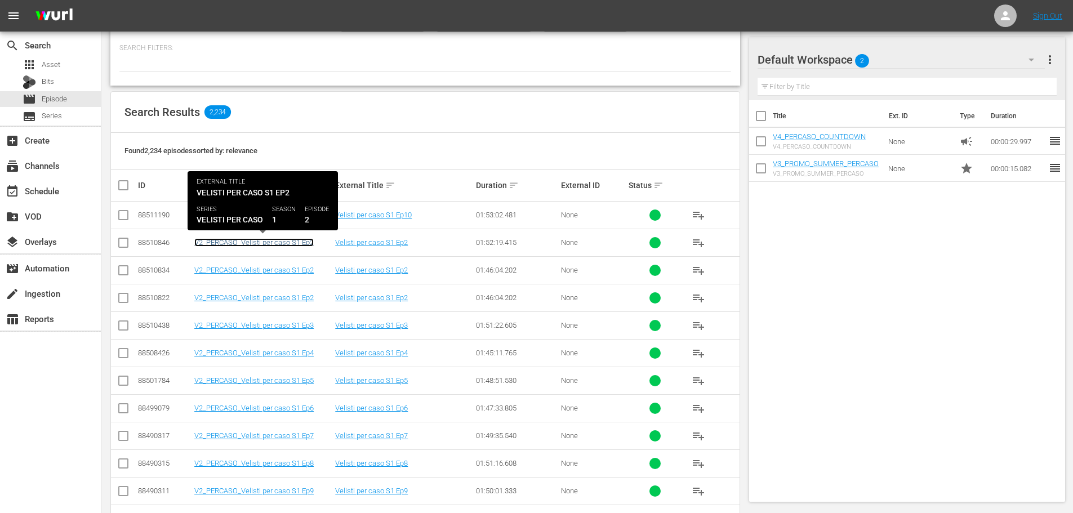
click at [306, 244] on link "V2_PERCASO_Velisti per caso S1 Ep2" at bounding box center [253, 242] width 119 height 8
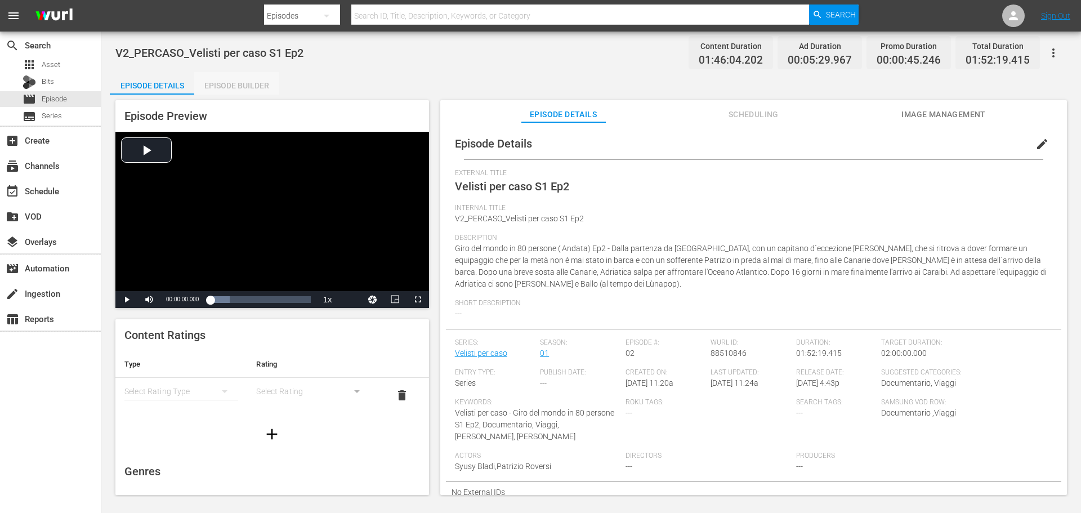
click at [248, 83] on div "Episode Builder" at bounding box center [236, 85] width 84 height 27
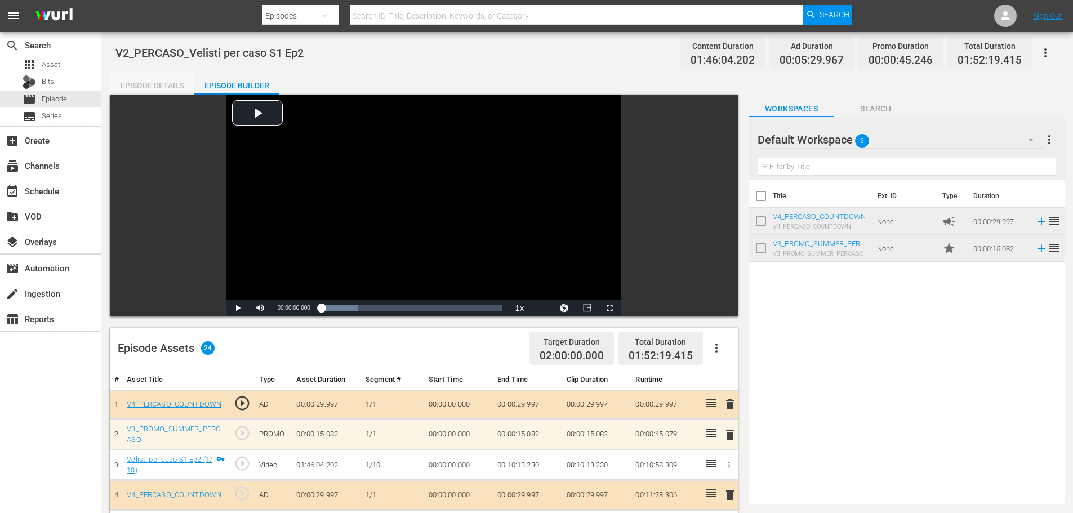
click at [145, 82] on div "Episode Details" at bounding box center [152, 85] width 84 height 27
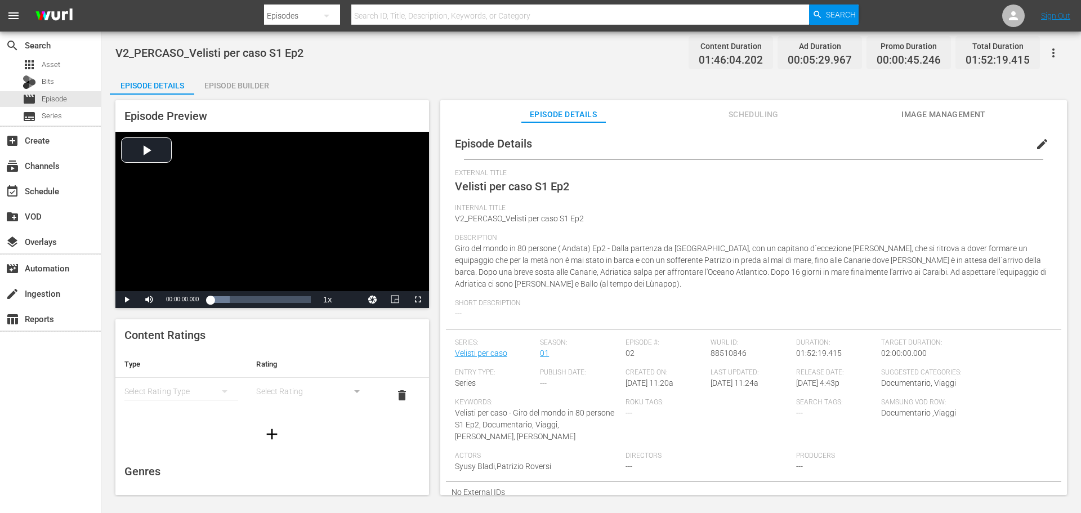
click at [1035, 145] on span "edit" at bounding box center [1042, 144] width 14 height 14
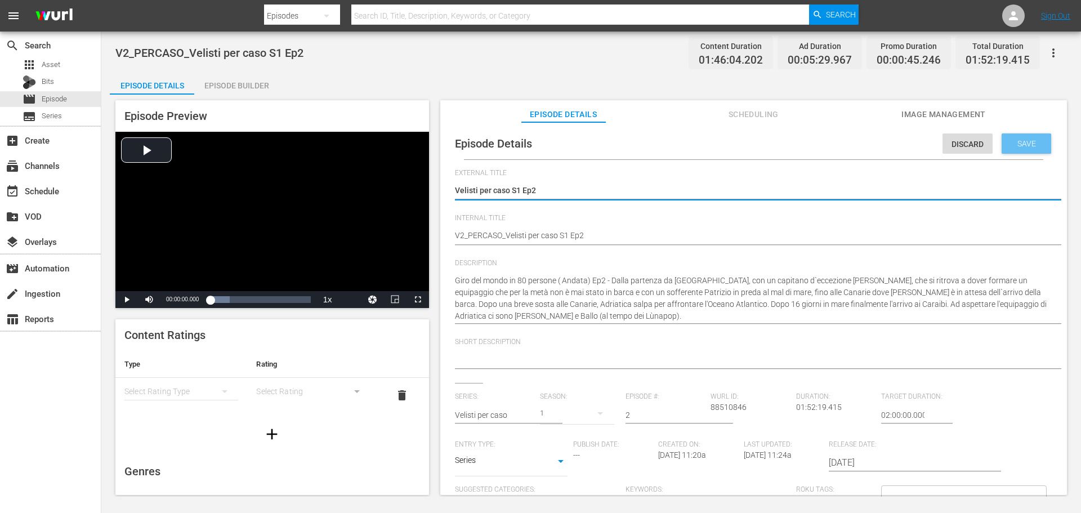
click at [1038, 145] on span "Save" at bounding box center [1026, 143] width 37 height 9
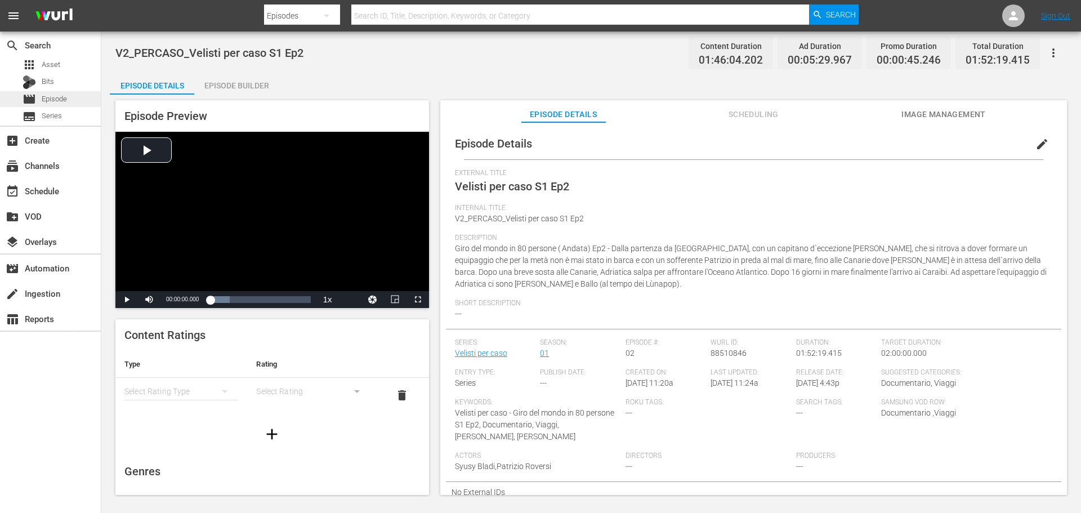
click at [90, 99] on div "movie Episode" at bounding box center [50, 99] width 101 height 16
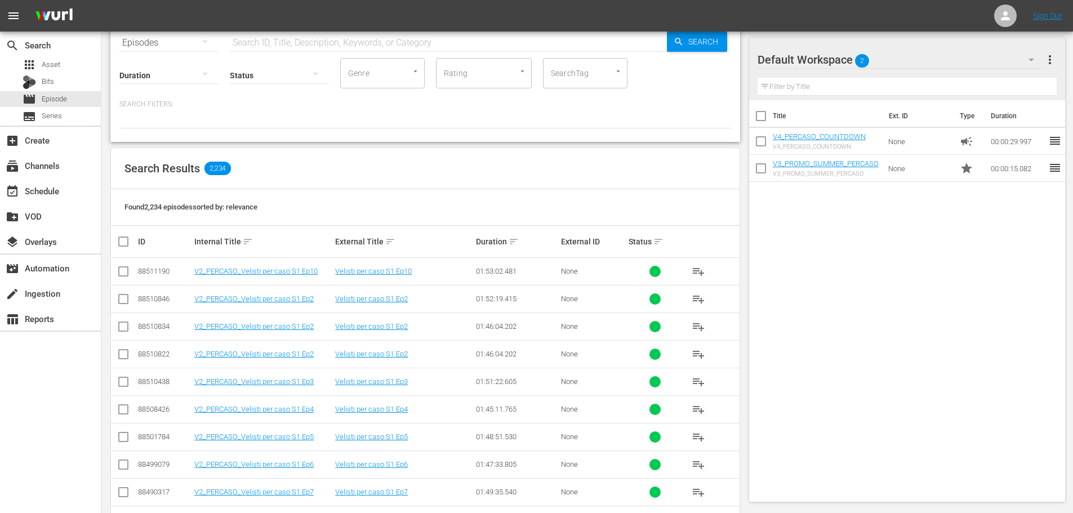
scroll to position [113, 0]
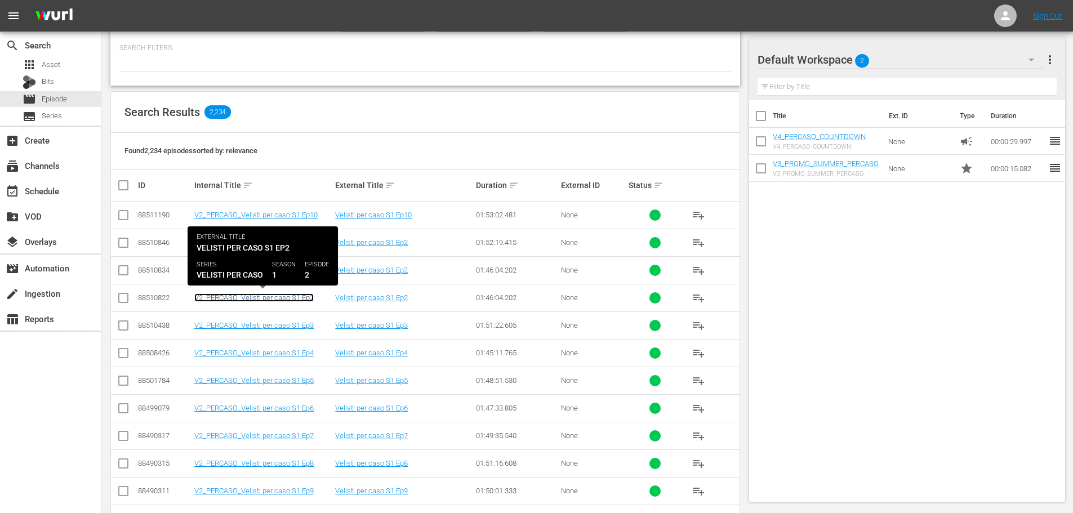
click at [286, 301] on link "V2_PERCASO_Velisti per caso S1 Ep2" at bounding box center [253, 297] width 119 height 8
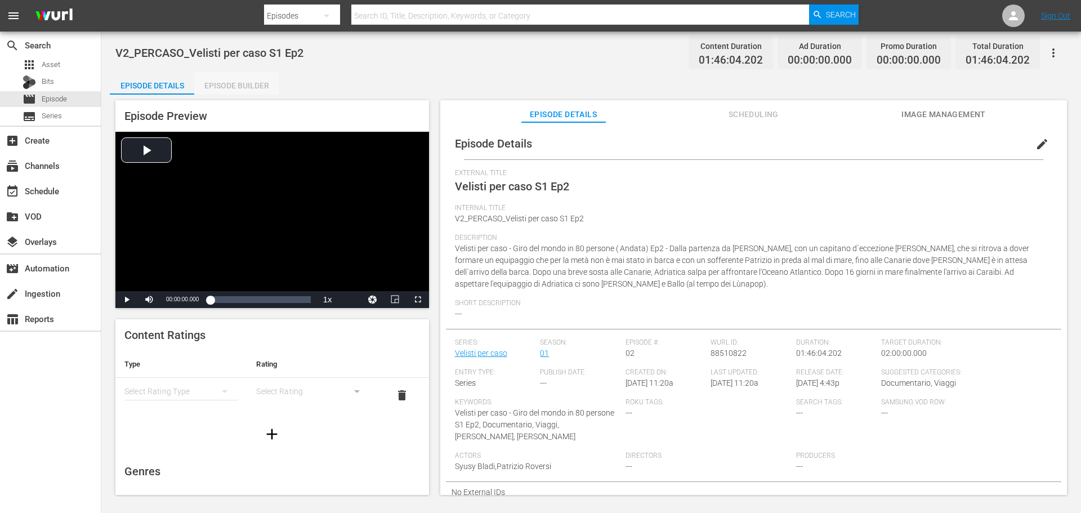
click at [244, 85] on div "Episode Builder" at bounding box center [236, 85] width 84 height 27
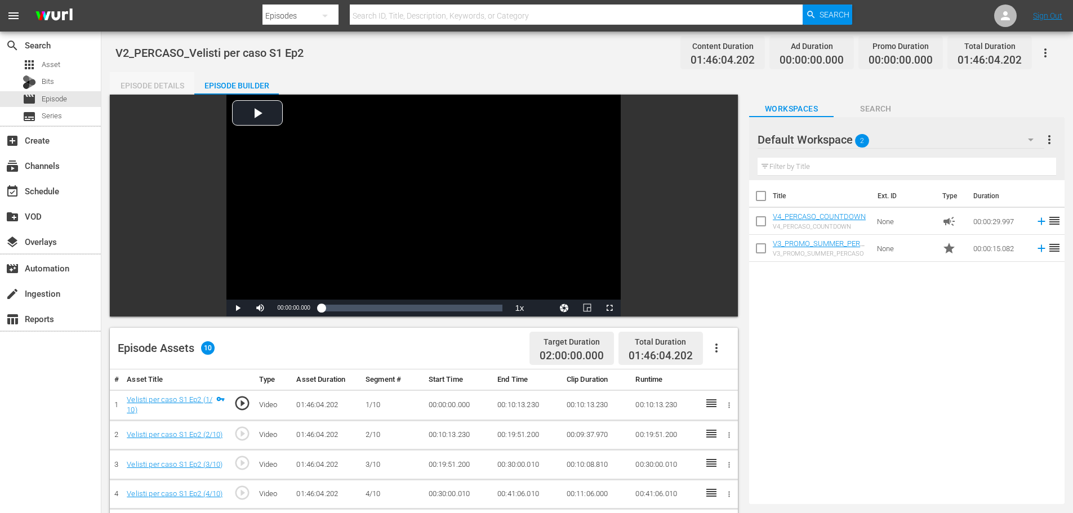
click at [172, 83] on div "Episode Details" at bounding box center [152, 85] width 84 height 27
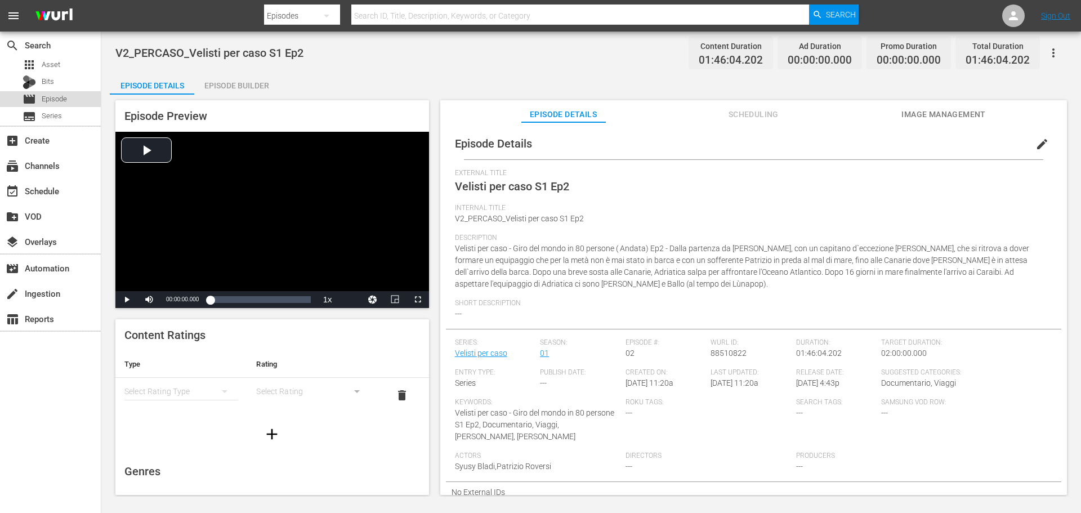
click at [67, 98] on span "Episode" at bounding box center [54, 98] width 25 height 11
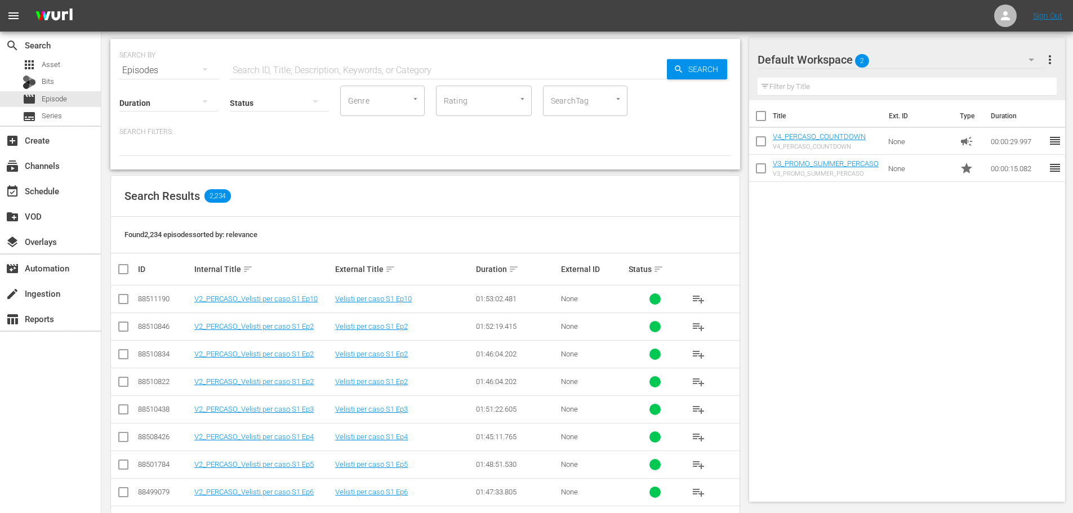
scroll to position [113, 0]
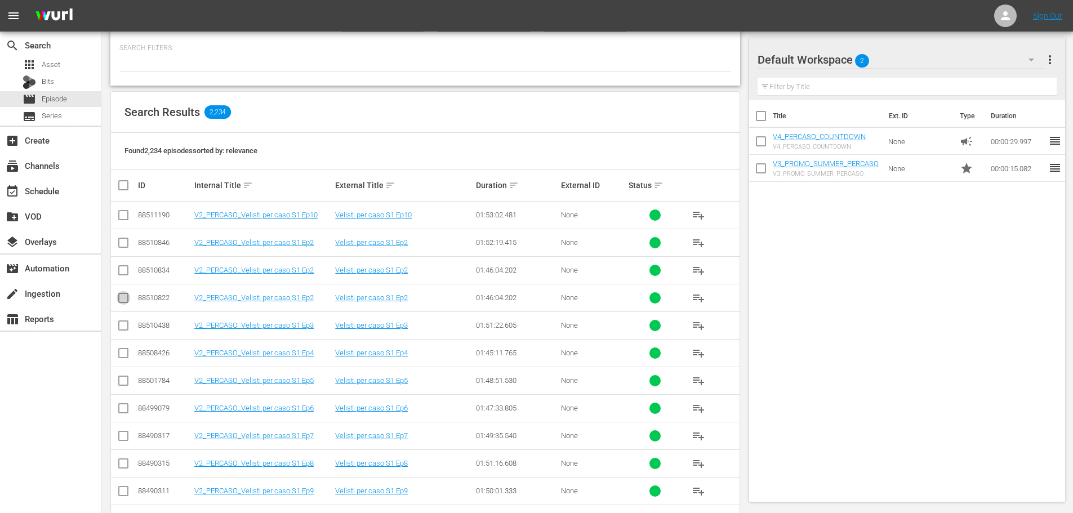
click at [119, 299] on input "checkbox" at bounding box center [124, 300] width 14 height 14
checkbox input "true"
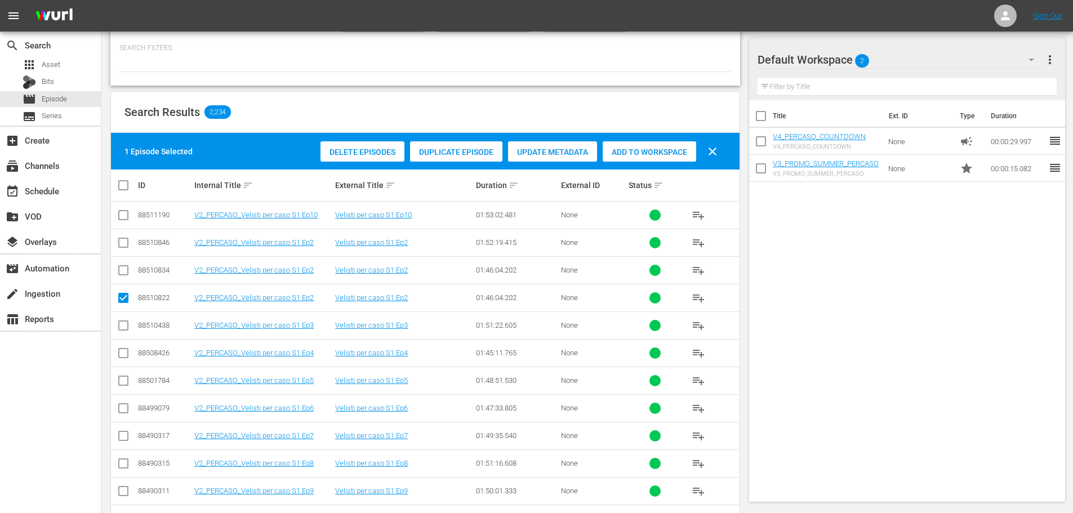
click at [118, 274] on input "checkbox" at bounding box center [124, 273] width 14 height 14
checkbox input "true"
click at [377, 146] on div "Delete Episodes" at bounding box center [362, 151] width 84 height 21
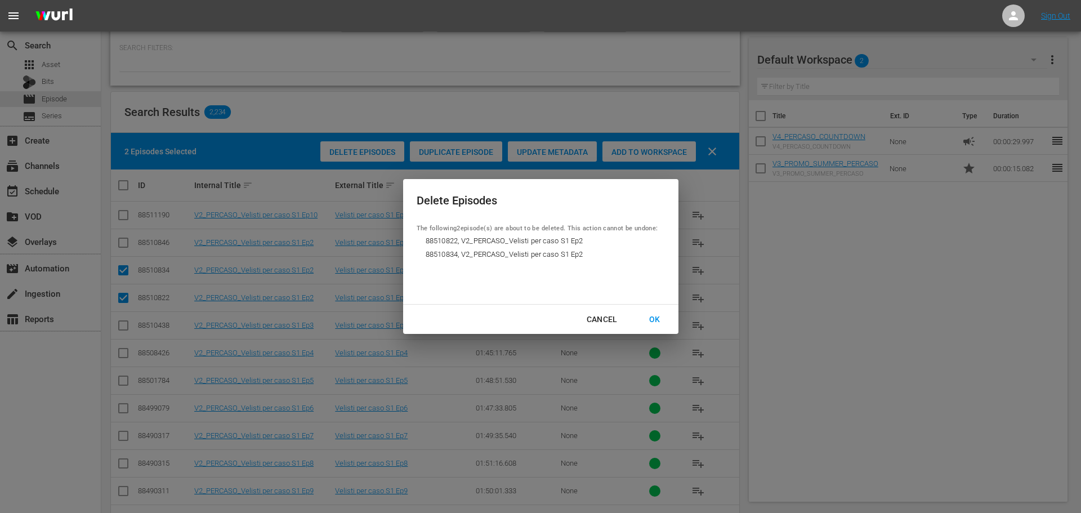
click at [662, 315] on div "OK" at bounding box center [654, 320] width 29 height 14
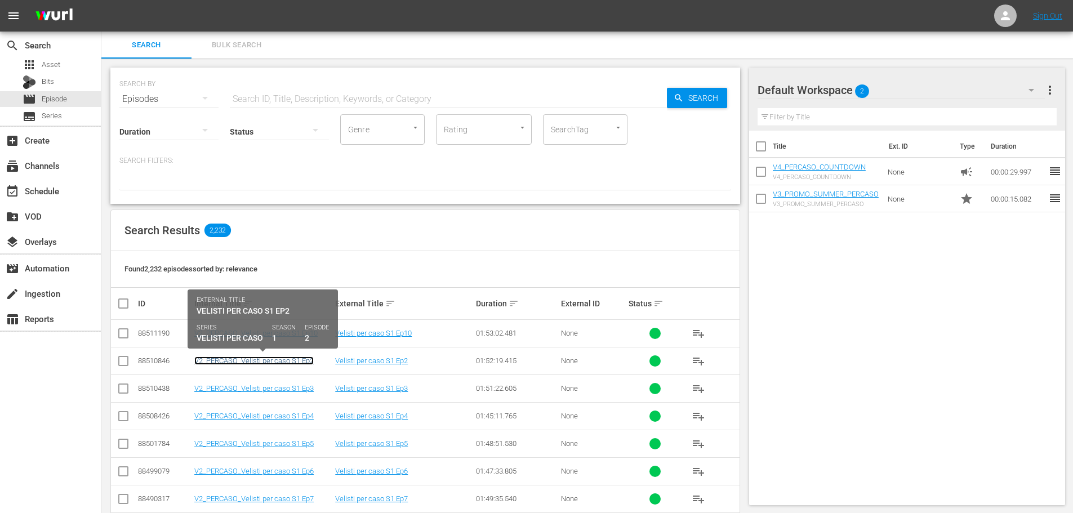
click at [303, 360] on link "V2_PERCASO_Velisti per caso S1 Ep2" at bounding box center [253, 360] width 119 height 8
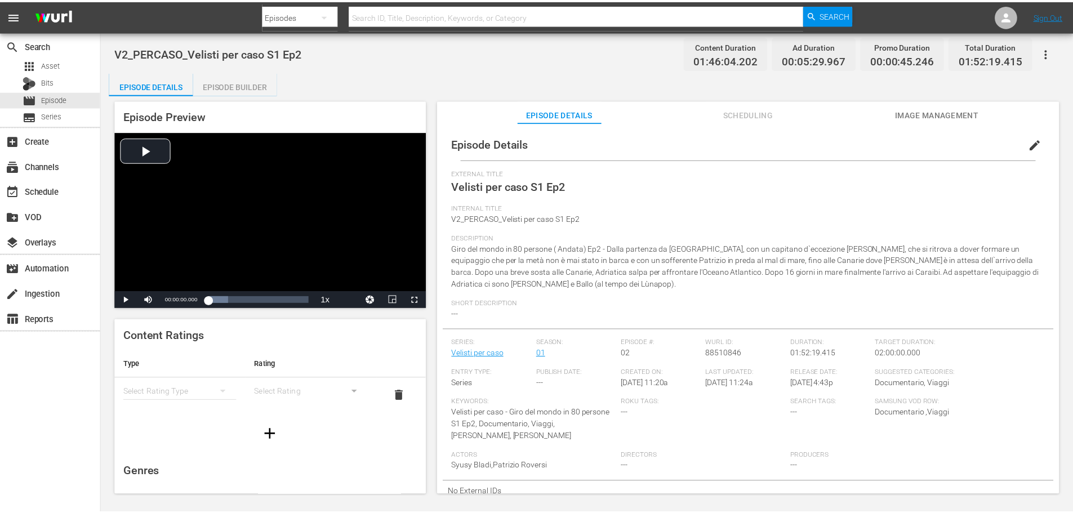
scroll to position [3, 0]
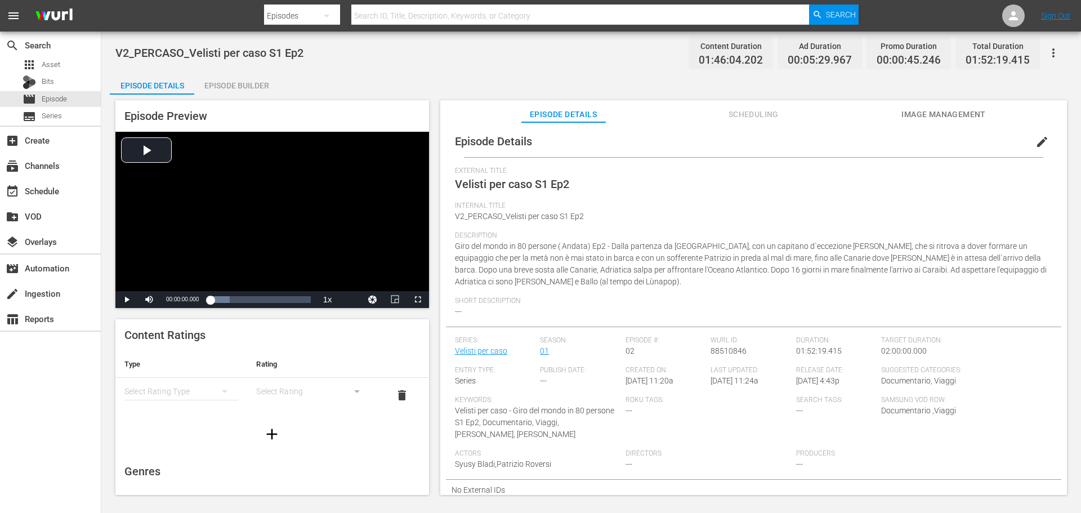
click at [247, 90] on div "Episode Builder" at bounding box center [236, 85] width 84 height 27
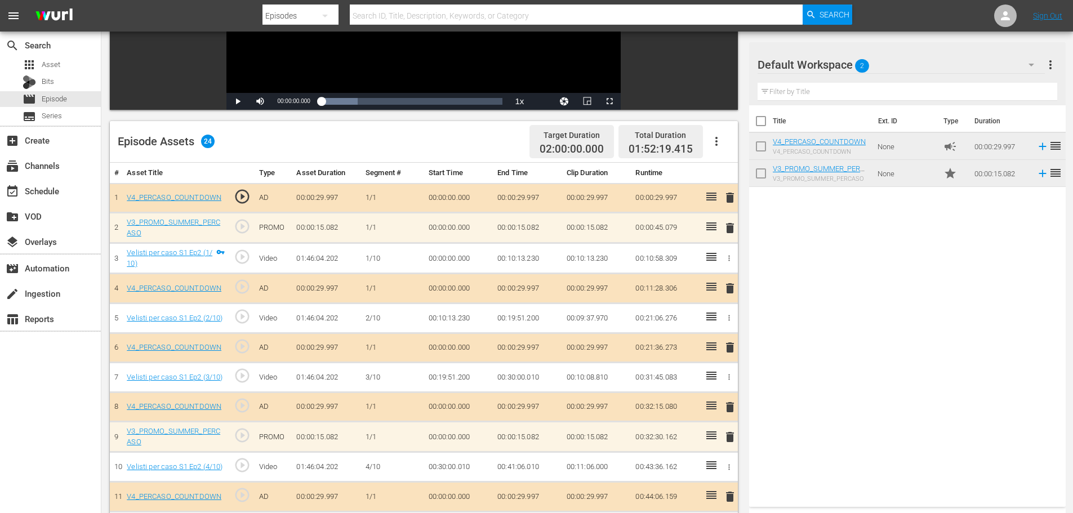
scroll to position [225, 0]
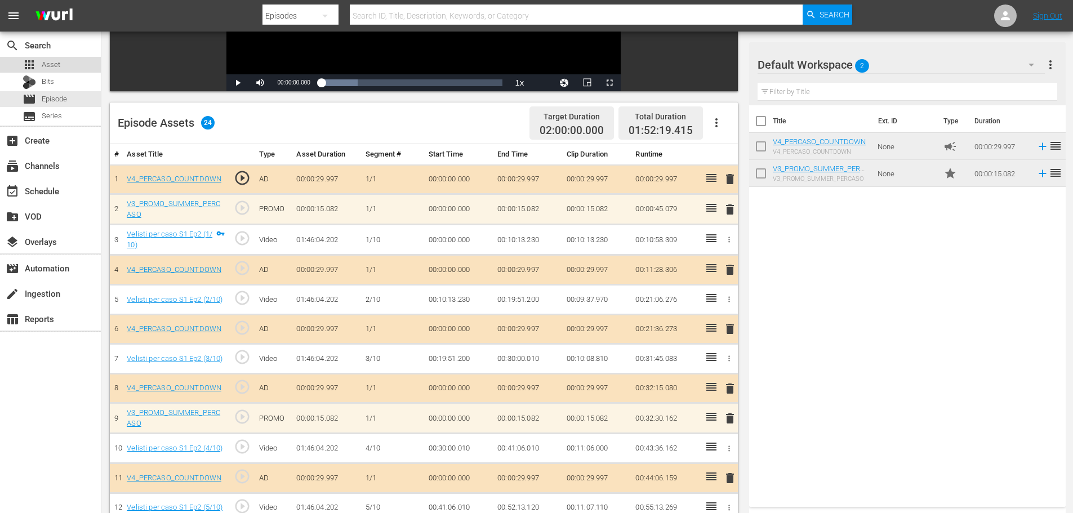
click at [59, 66] on span "Asset" at bounding box center [51, 64] width 19 height 11
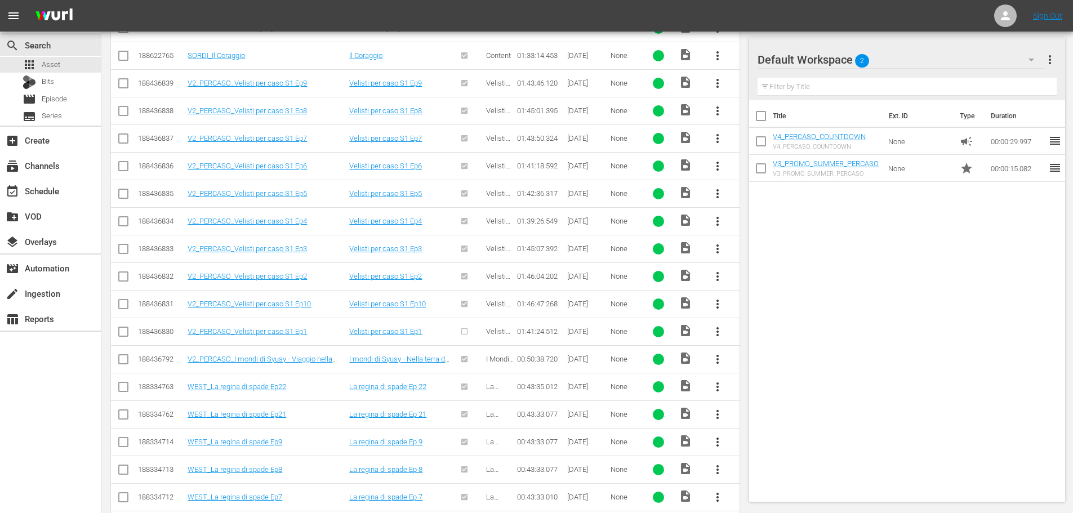
scroll to position [338, 0]
click at [721, 328] on span "more_vert" at bounding box center [718, 331] width 14 height 14
click at [776, 416] on div "Episode" at bounding box center [778, 416] width 77 height 27
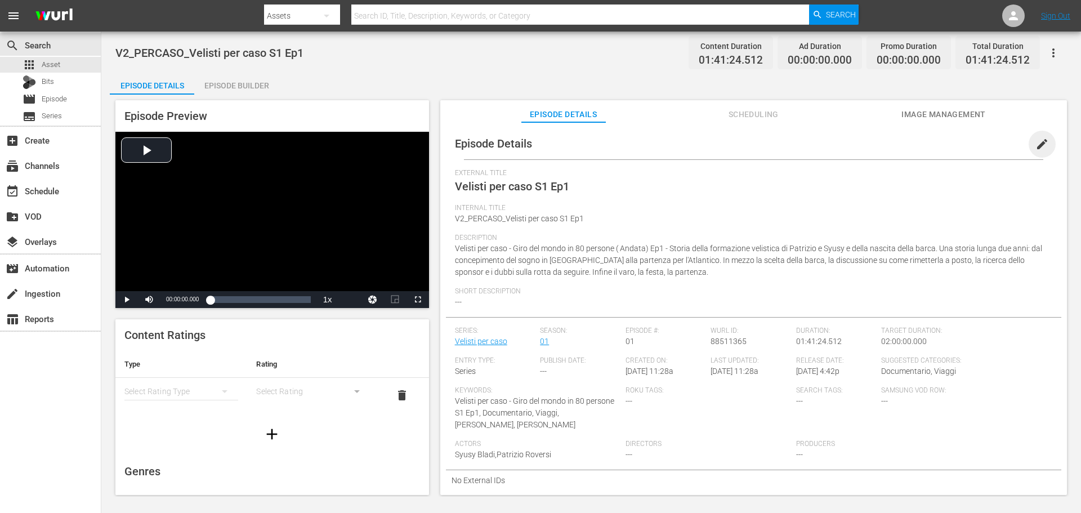
click at [1035, 145] on span "edit" at bounding box center [1042, 144] width 14 height 14
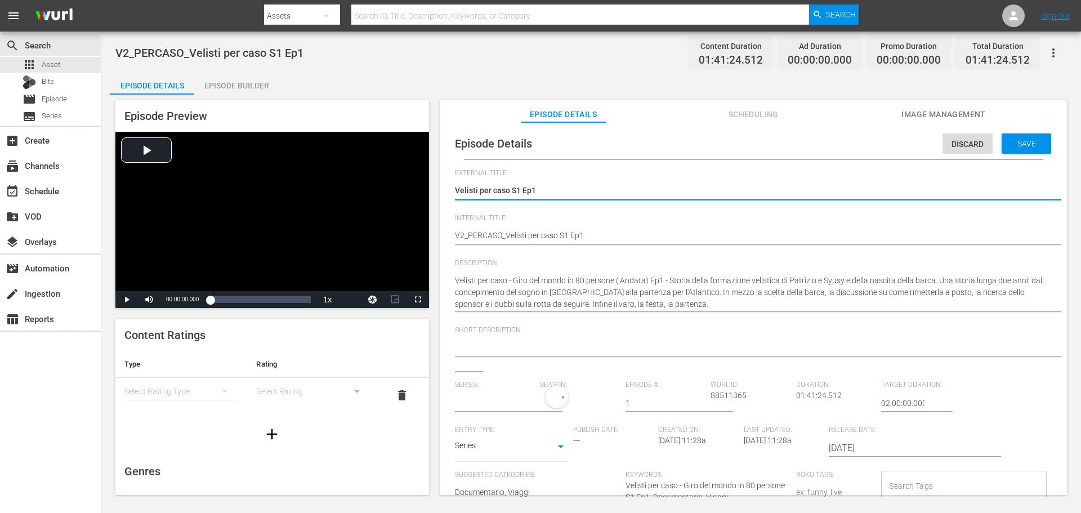
type input "Velisti per caso"
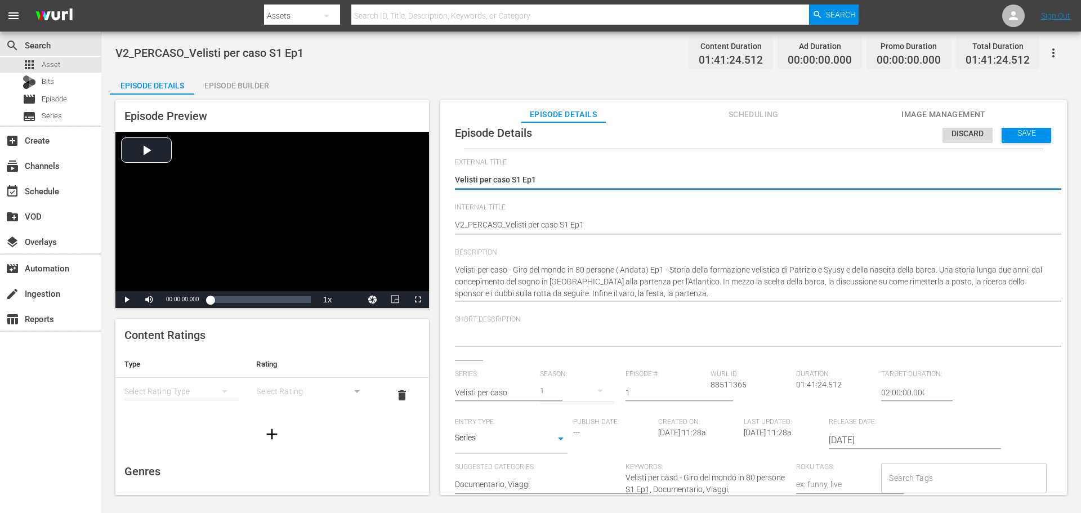
scroll to position [144, 0]
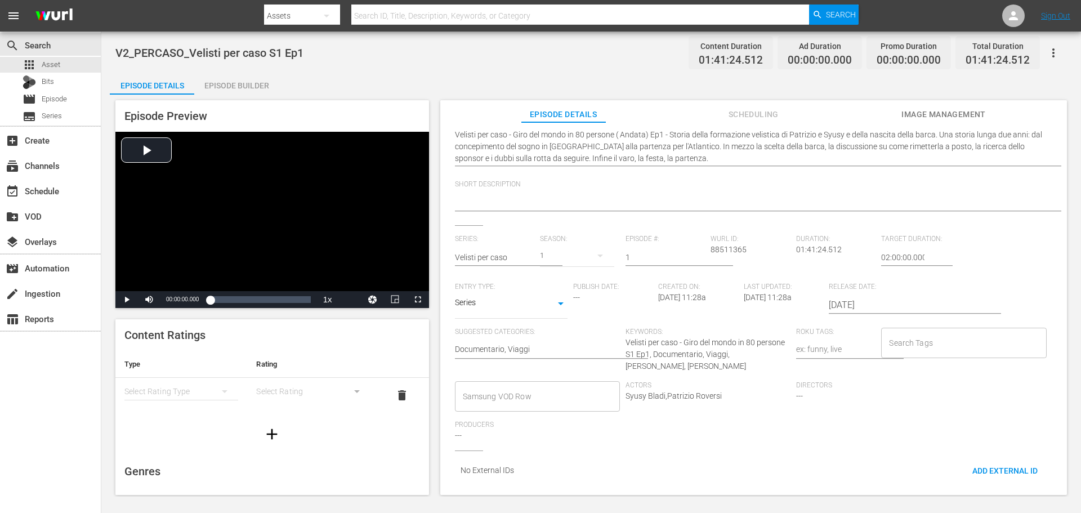
click at [552, 387] on input "Samsung VOD Row" at bounding box center [529, 396] width 138 height 20
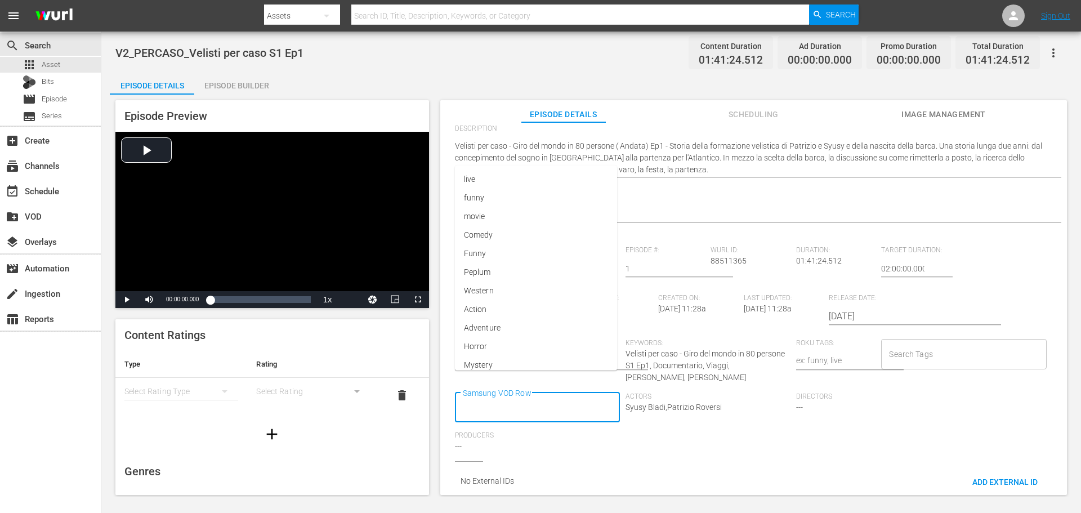
scroll to position [0, 0]
type input "Documen"
click at [549, 274] on li "Documentario" at bounding box center [536, 274] width 163 height 19
type input "Via"
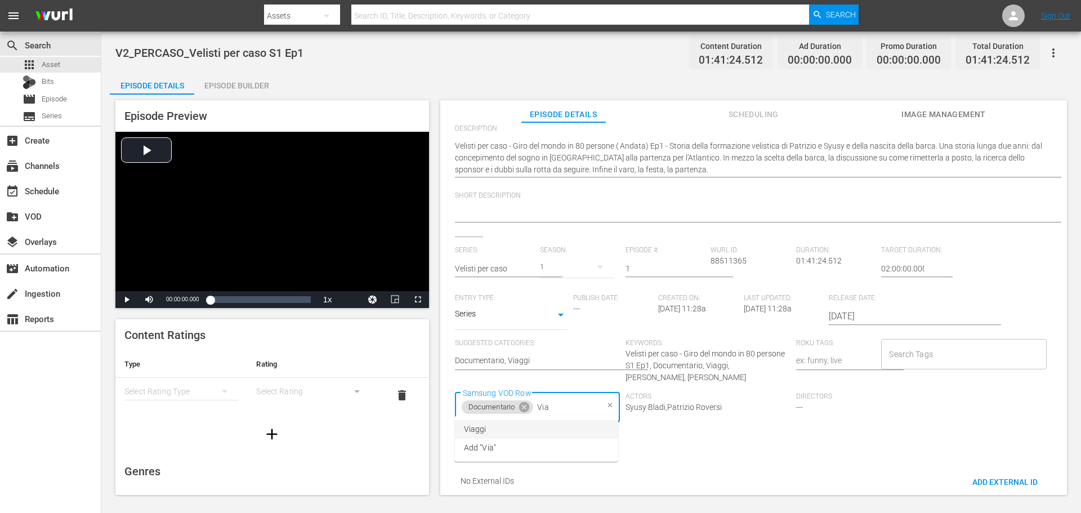
click at [506, 430] on li "Viaggi" at bounding box center [536, 429] width 163 height 19
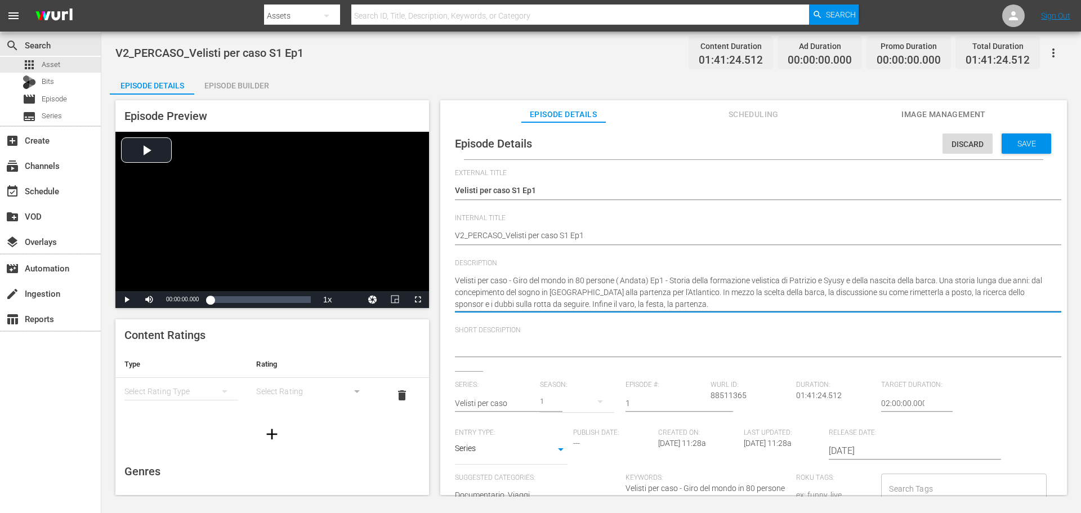
drag, startPoint x: 512, startPoint y: 280, endPoint x: 466, endPoint y: 285, distance: 46.4
click at [466, 285] on textarea "Velisti per caso - Giro del mondo in 80 persone ( Andata) Ep1 - Storia della fo…" at bounding box center [751, 292] width 592 height 35
click at [532, 279] on textarea "Velisti per caso - Giro del mondo in 80 persone ( Andata) Ep1 - Storia della fo…" at bounding box center [751, 292] width 592 height 35
click at [514, 276] on textarea "Velisti per caso - Giro del mondo in 80 persone ( Andata) Ep1 - Storia della fo…" at bounding box center [751, 292] width 592 height 35
drag, startPoint x: 514, startPoint y: 276, endPoint x: 465, endPoint y: 278, distance: 48.5
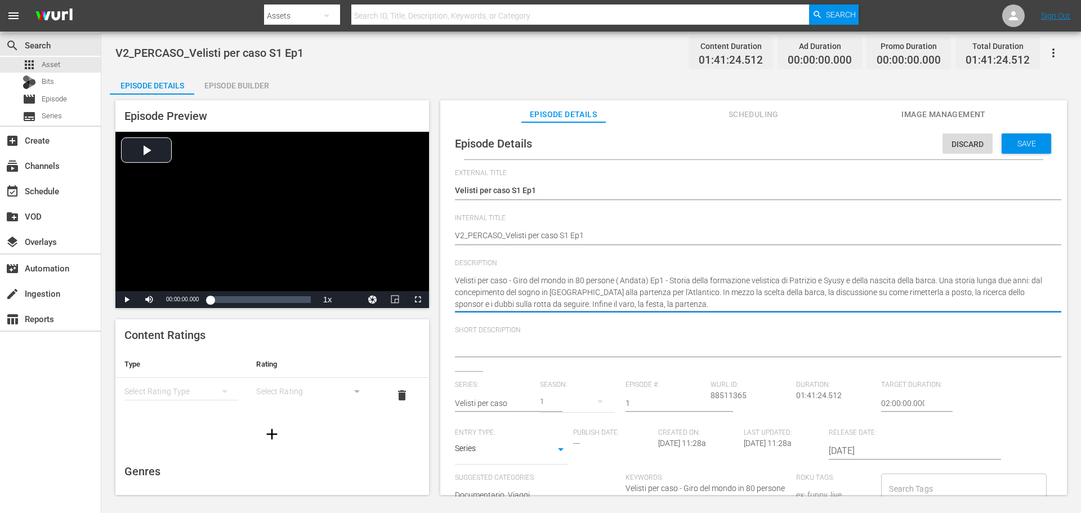
click at [465, 278] on textarea "Velisti per caso - Giro del mondo in 80 persone ( Andata) Ep1 - Storia della fo…" at bounding box center [751, 292] width 592 height 35
click at [508, 280] on textarea "Velisti per caso - Giro del mondo in 80 persone ( Andata) Ep1 - Storia della fo…" at bounding box center [751, 292] width 592 height 35
click at [514, 279] on textarea "Velisti per caso - Giro del mondo in 80 persone ( Andata) Ep1 - Storia della fo…" at bounding box center [751, 292] width 592 height 35
type textarea "Velisti per caso -Giro del mondo in 80 persone ( Andata) Ep1 - Storia della for…"
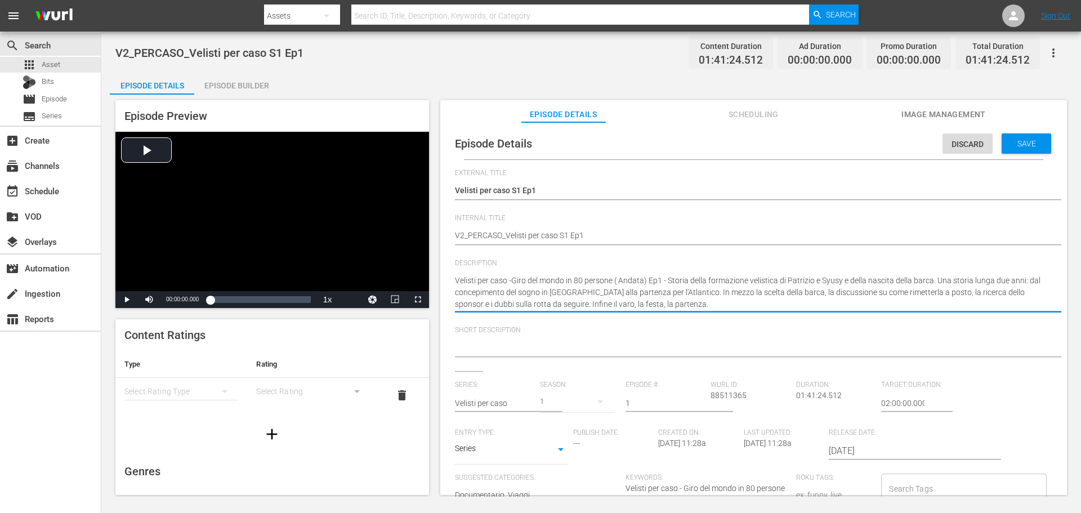
type textarea "Velisti per caso Giro del mondo in 80 persone ( Andata) Ep1 - Storia della form…"
type textarea "Velisti per casoGiro del mondo in 80 persone ( Andata) Ep1 - Storia della forma…"
type textarea "Velisti per casGiro del mondo in 80 persone ( Andata) Ep1 - Storia della formaz…"
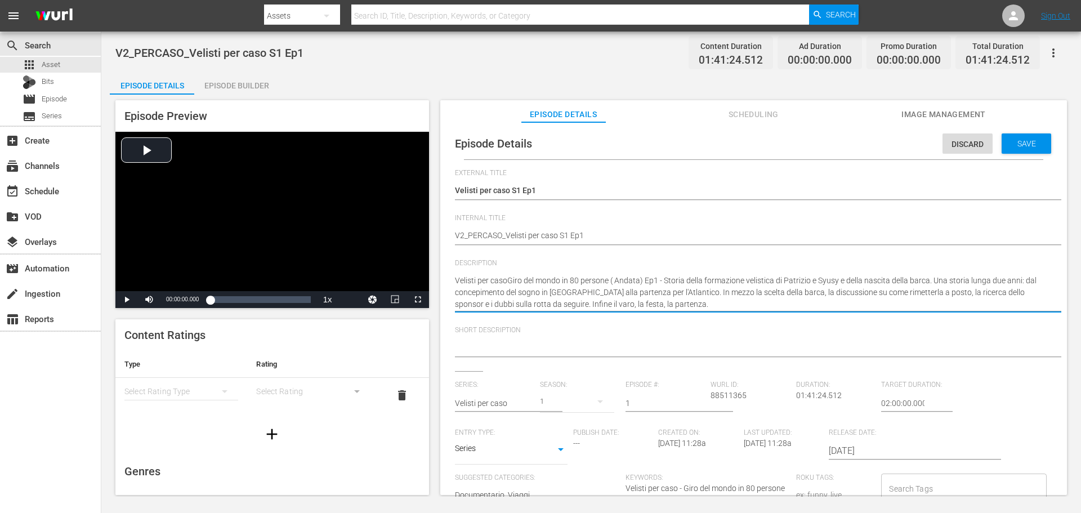
type textarea "Velisti per casGiro del mondo in 80 persone ( Andata) Ep1 - Storia della formaz…"
type textarea "Velisti per caGiro del mondo in 80 persone ( Andata) Ep1 - Storia della formazi…"
type textarea "Velisti per cGiro del mondo in 80 persone ( Andata) Ep1 - Storia della formazio…"
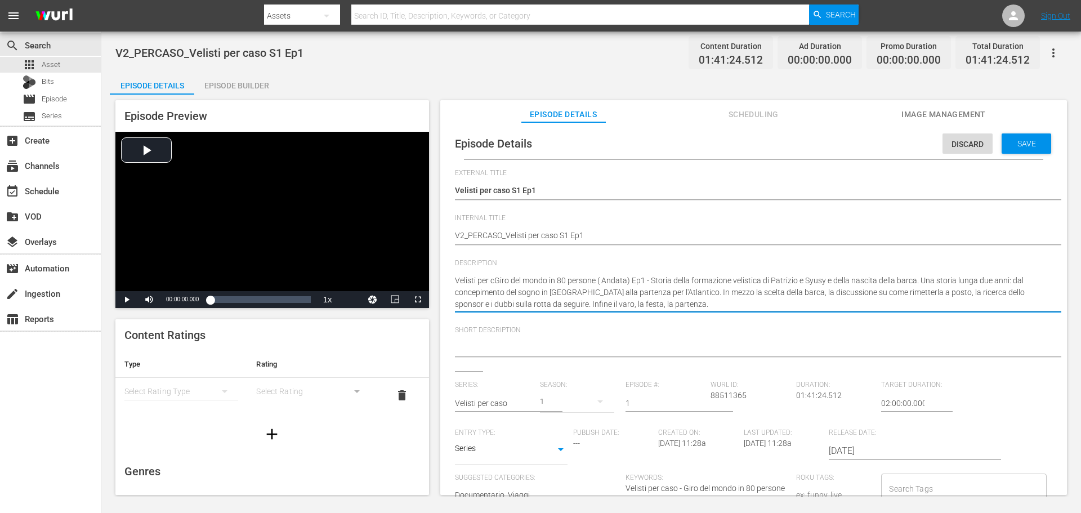
type textarea "Velisti per Giro del mondo in 80 persone ( Andata) Ep1 - Storia della formazion…"
type textarea "Velisti perGiro del mondo in 80 persone ( Andata) Ep1 - Storia della formazione…"
type textarea "Velisti peGiro del mondo in 80 persone ( Andata) Ep1 - Storia della formazione …"
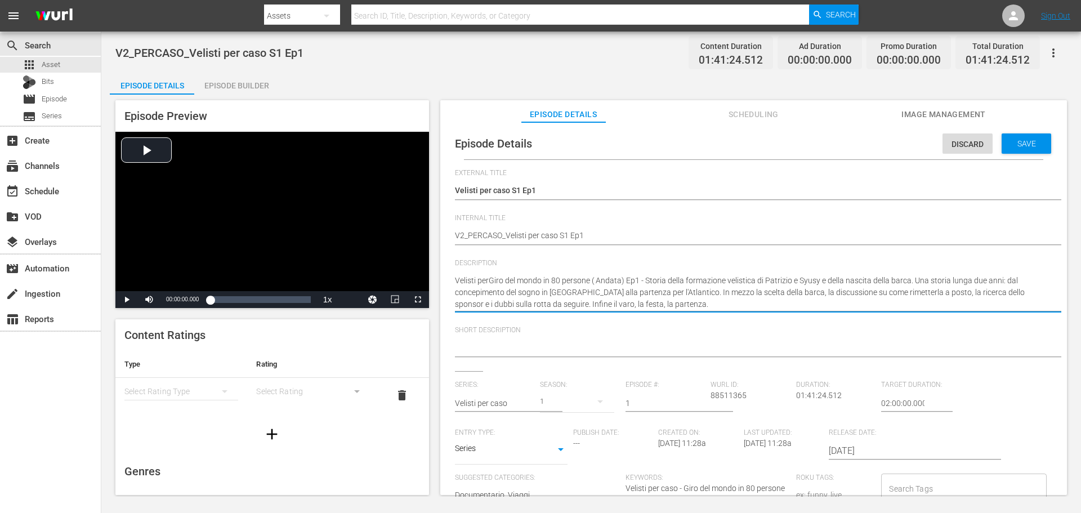
type textarea "Velisti peGiro del mondo in 80 persone ( Andata) Ep1 - Storia della formazione …"
type textarea "Velisti pGiro del mondo in 80 persone ( Andata) Ep1 - Storia della formazione v…"
type textarea "Velisti Giro del mondo in 80 persone ( Andata) Ep1 - Storia della formazione ve…"
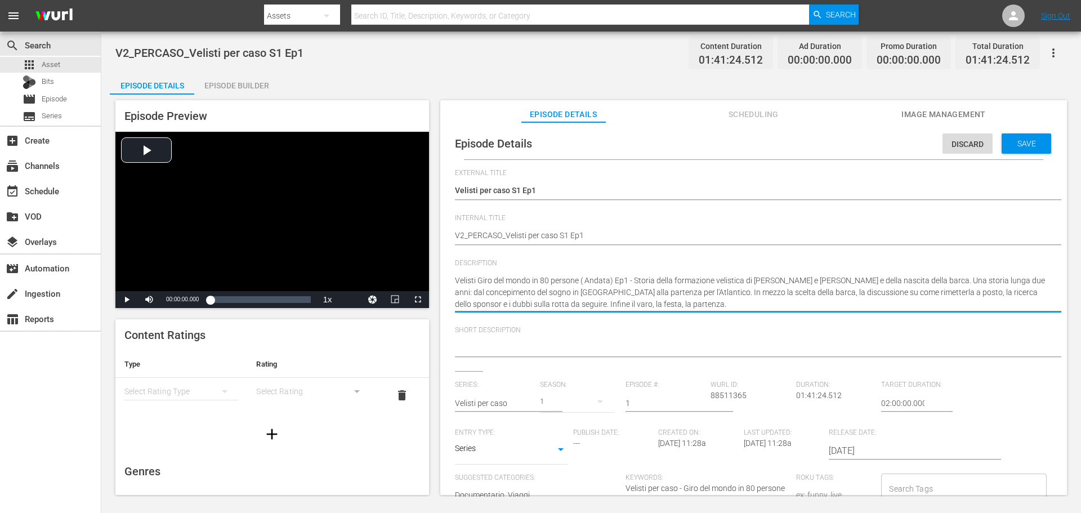
type textarea "VelistiGiro del mondo in 80 persone ( Andata) Ep1 - Storia della formazione vel…"
type textarea "VelistGiro del mondo in 80 persone ( Andata) Ep1 - Storia della formazione veli…"
type textarea "VelisGiro del mondo in 80 persone ( Andata) Ep1 - Storia della formazione velis…"
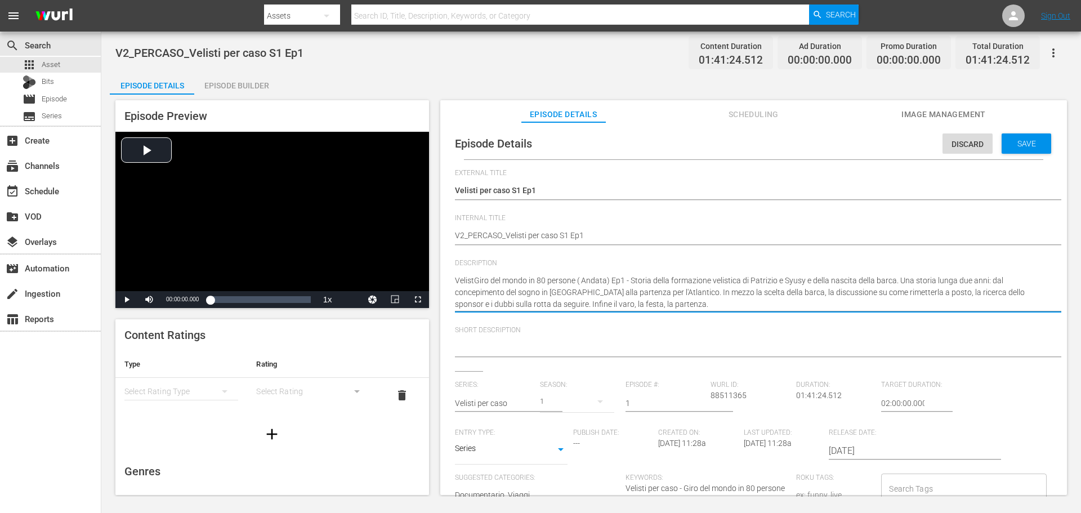
type textarea "VelisGiro del mondo in 80 persone ( Andata) Ep1 - Storia della formazione velis…"
type textarea "VeliGiro del mondo in 80 persone ( Andata) Ep1 - Storia della formazione velist…"
type textarea "VelGiro del mondo in 80 persone ( Andata) Ep1 - Storia della formazione velisti…"
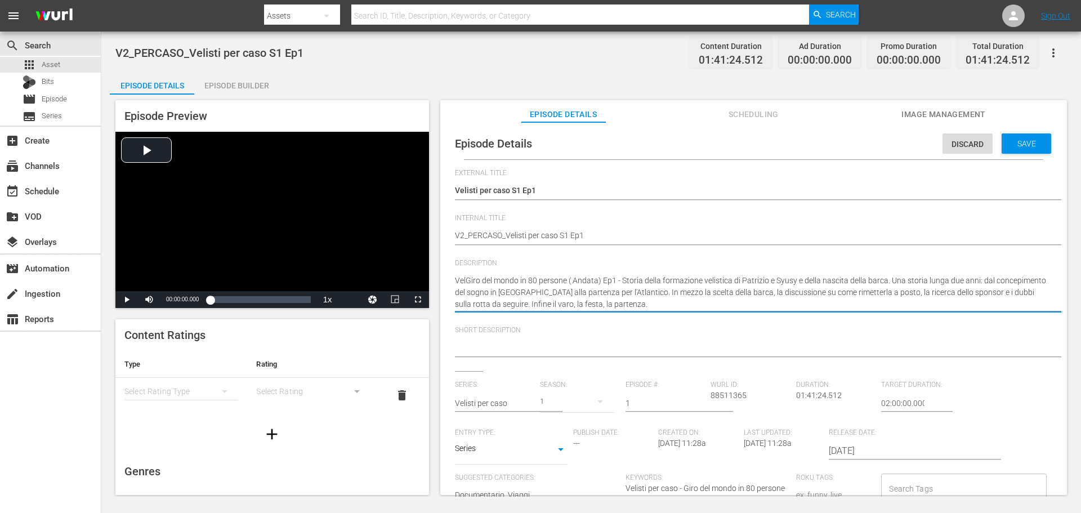
type textarea "VeGiro del mondo in 80 persone ( Andata) Ep1 - Storia della formazione velistic…"
type textarea "VGiro del mondo in 80 persone ( Andata) Ep1 - Storia della formazione velistica…"
type textarea "Giro del mondo in 80 persone ( Andata) Ep1 - Storia della formazione velistica …"
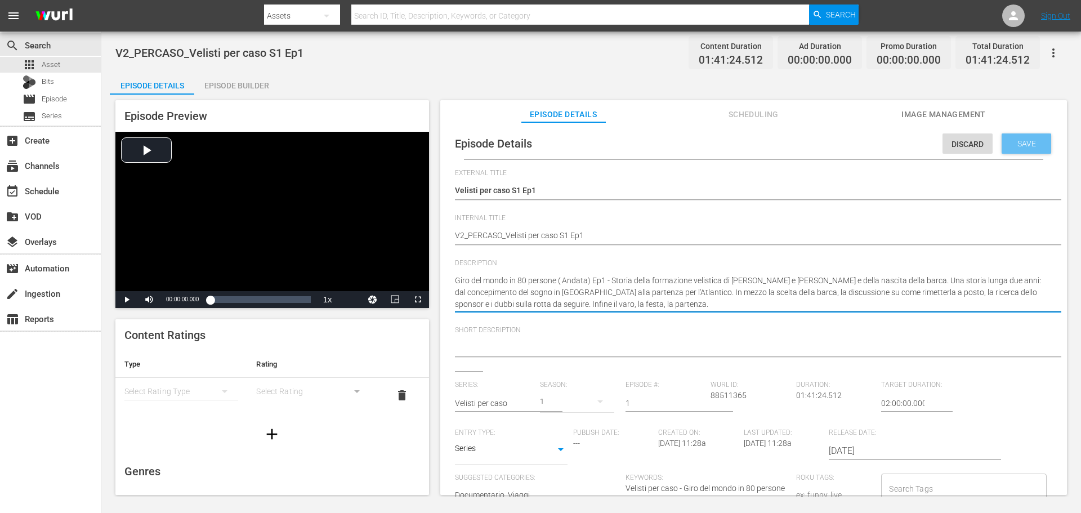
type textarea "Giro del mondo in 80 persone ( Andata) Ep1 - Storia della formazione velistica …"
click at [1016, 146] on span "Save" at bounding box center [1026, 143] width 37 height 9
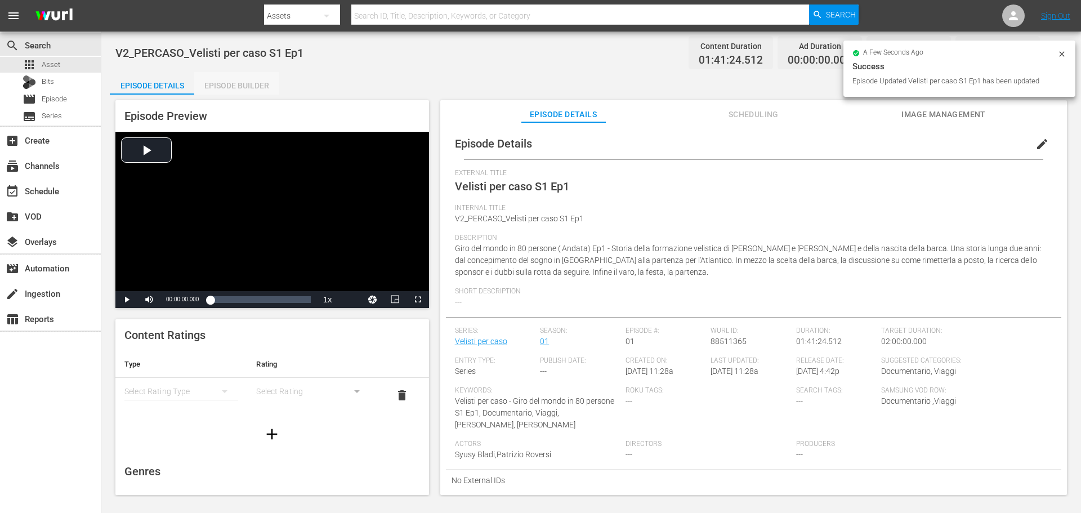
click at [250, 86] on div "Episode Builder" at bounding box center [236, 85] width 84 height 27
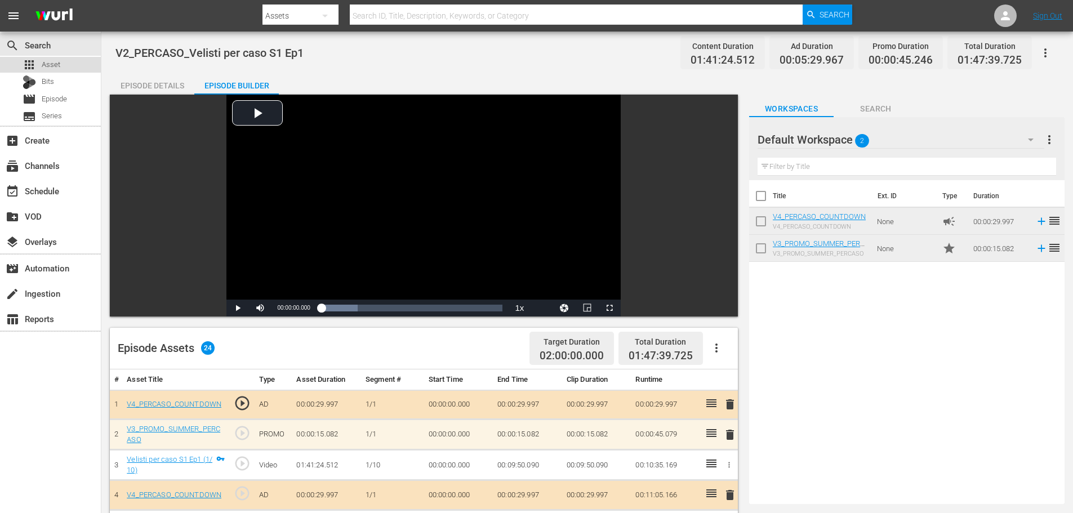
click at [63, 64] on div "apps Asset" at bounding box center [50, 65] width 101 height 16
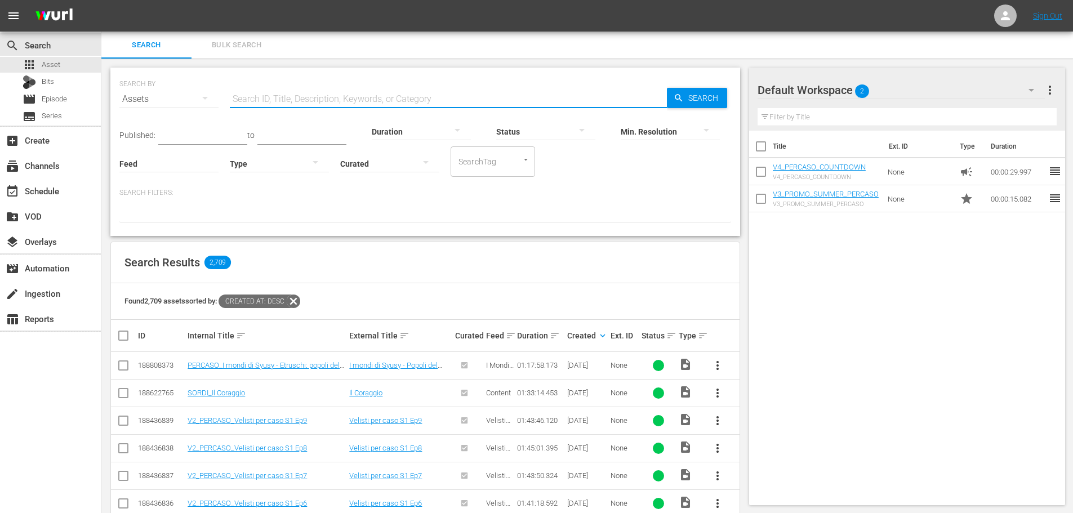
click at [323, 99] on input "text" at bounding box center [448, 99] width 437 height 27
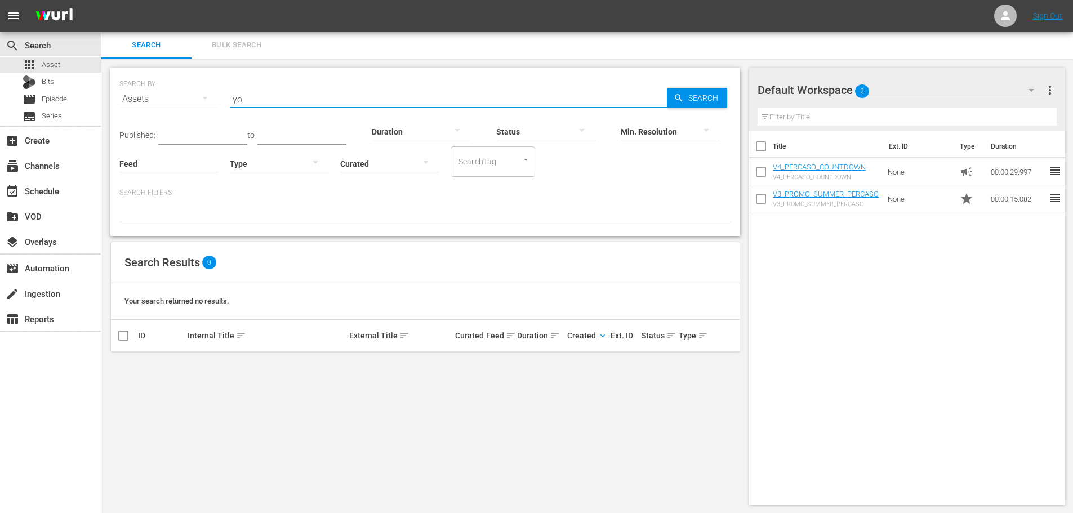
type input "y"
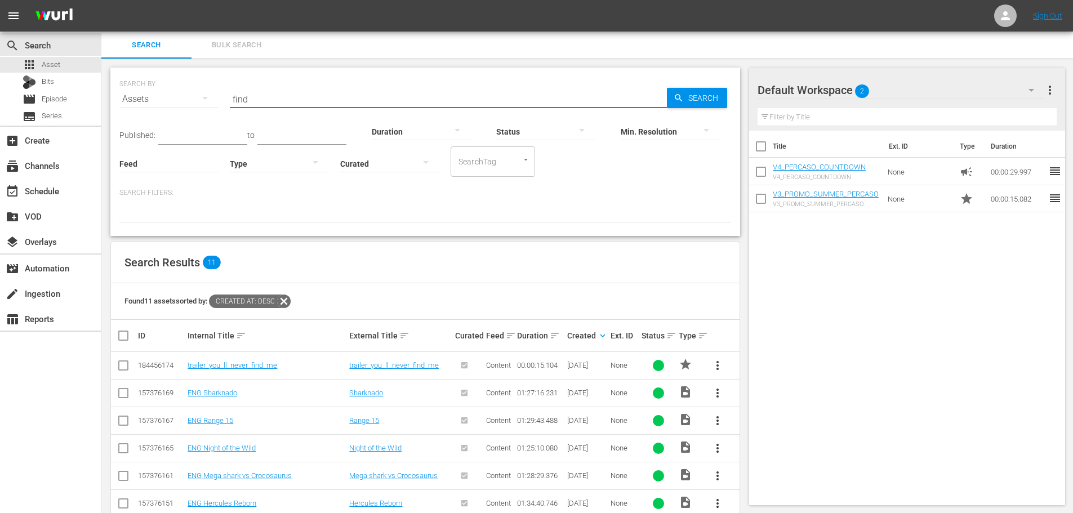
type input "find"
click at [255, 360] on td "trailer_you_ll_never_find_me" at bounding box center [267, 366] width 162 height 28
click at [255, 365] on link "trailer_you_ll_never_find_me" at bounding box center [233, 365] width 90 height 8
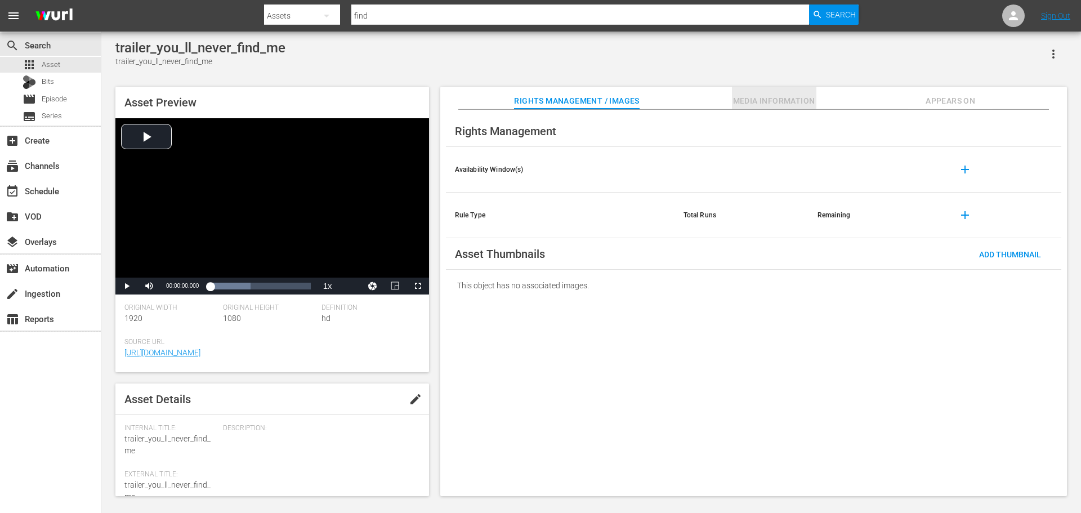
click at [770, 94] on span "Media Information" at bounding box center [774, 101] width 84 height 14
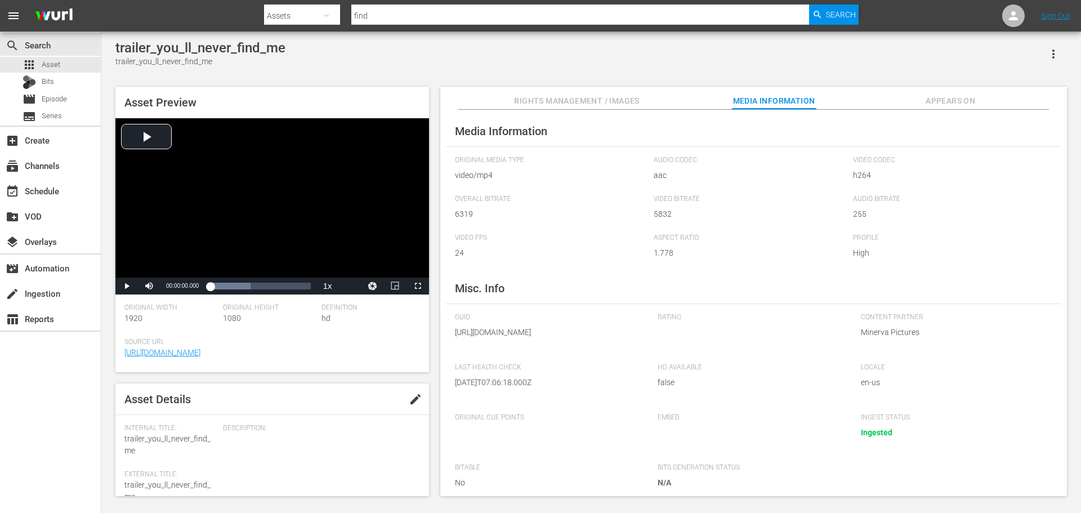
click at [923, 95] on span "Appears On" at bounding box center [950, 101] width 84 height 14
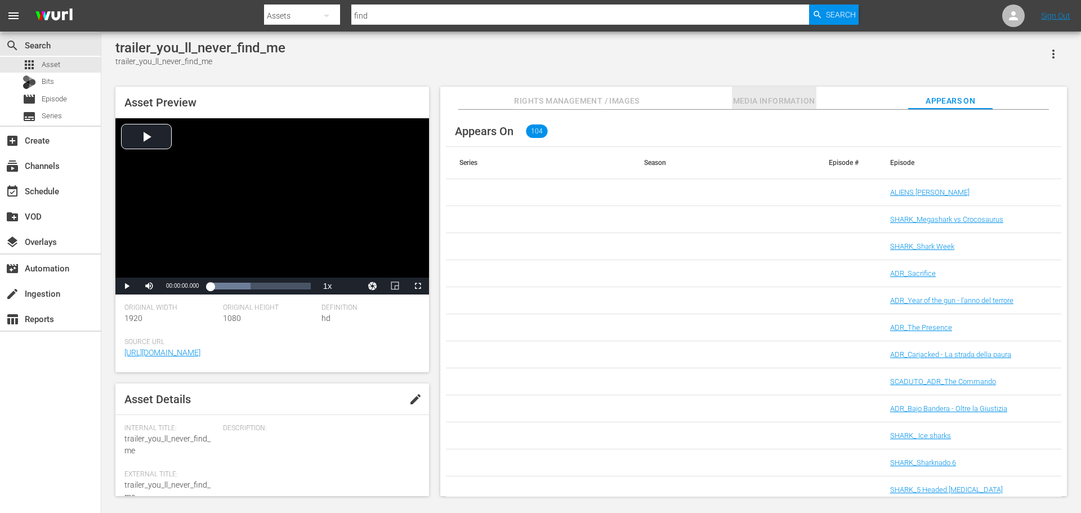
click at [753, 95] on span "Media Information" at bounding box center [774, 101] width 84 height 14
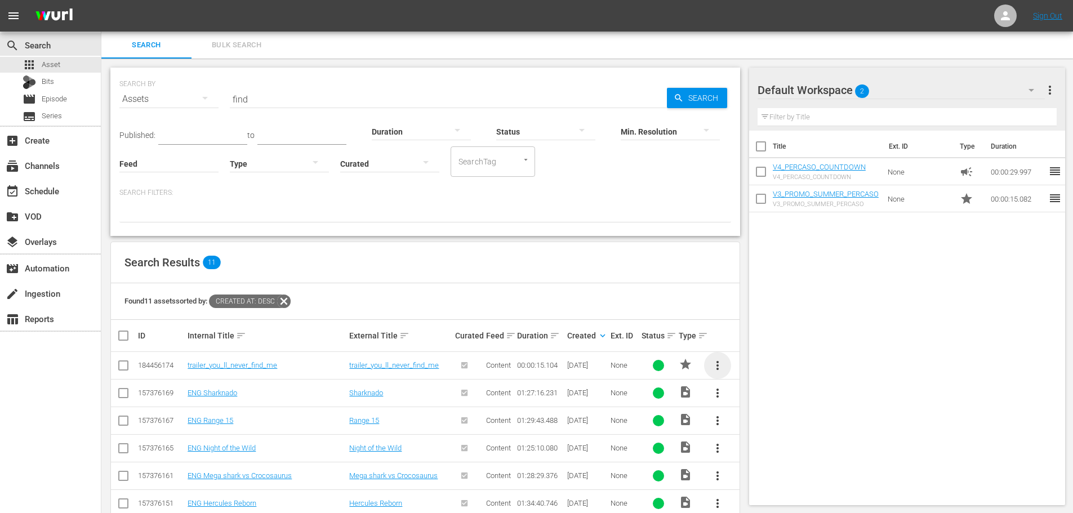
click at [715, 368] on span "more_vert" at bounding box center [718, 366] width 14 height 14
click at [821, 280] on div "Title Ext. ID Type Duration V4_PERCASO_COUNTDOWN V4_PERCASO_COUNTDOWN None camp…" at bounding box center [907, 316] width 316 height 370
drag, startPoint x: 261, startPoint y: 101, endPoint x: 186, endPoint y: 118, distance: 77.2
click at [186, 113] on div "SEARCH BY Search By Assets Search ID, Title, Description, Keywords, or Category…" at bounding box center [424, 92] width 611 height 41
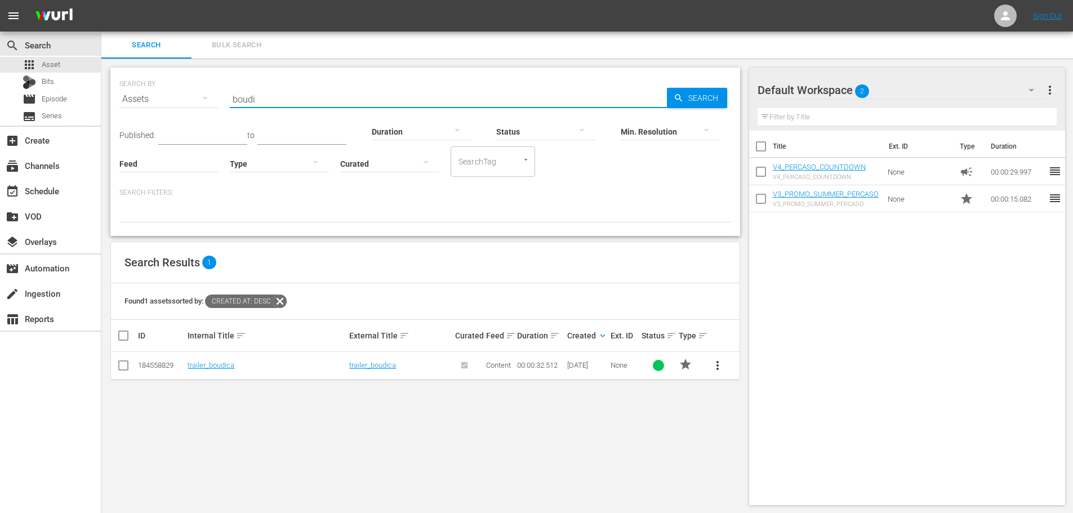
type input "boudi"
click at [715, 369] on span "more_vert" at bounding box center [718, 366] width 14 height 14
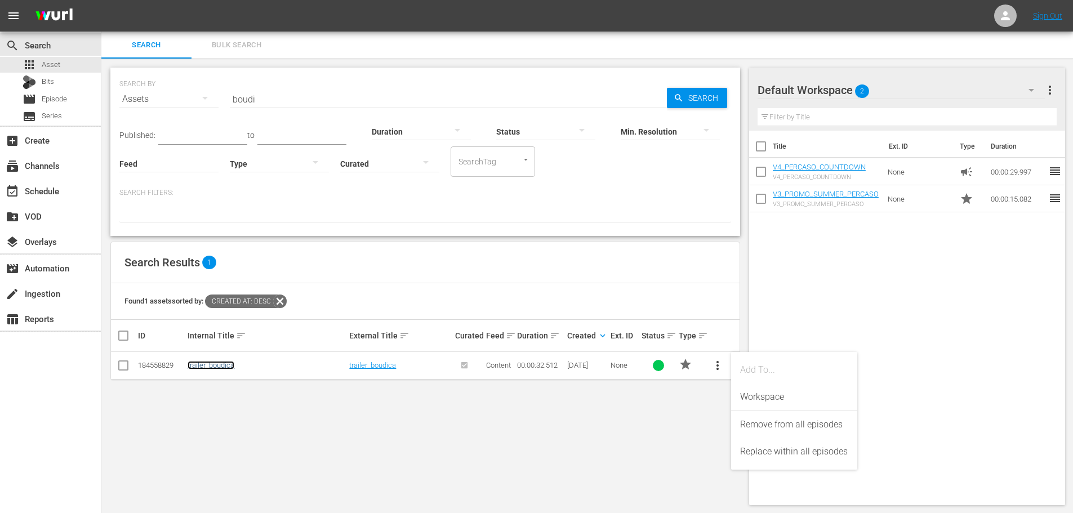
click at [216, 365] on link "trailer_boudica" at bounding box center [211, 365] width 47 height 8
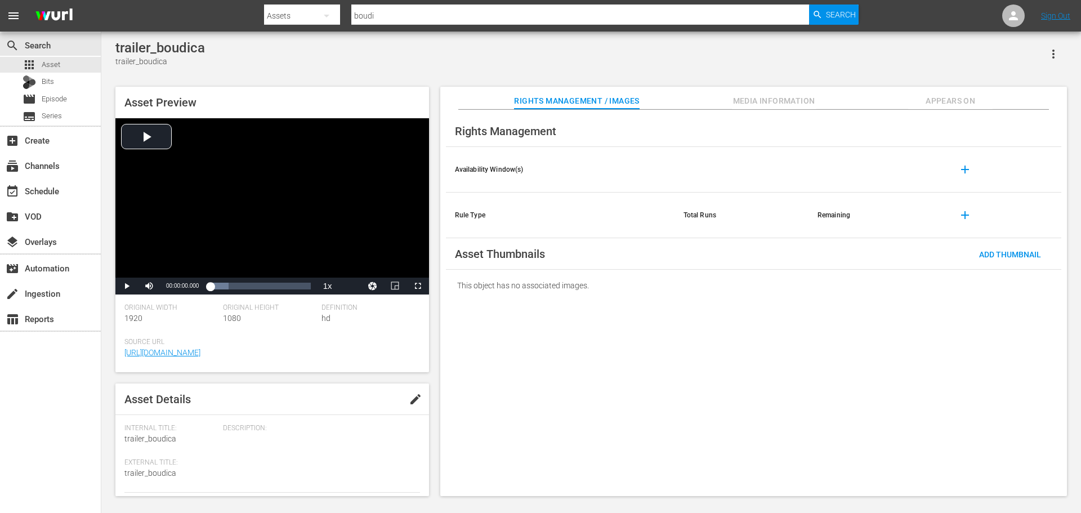
click at [935, 102] on span "Appears On" at bounding box center [950, 101] width 84 height 14
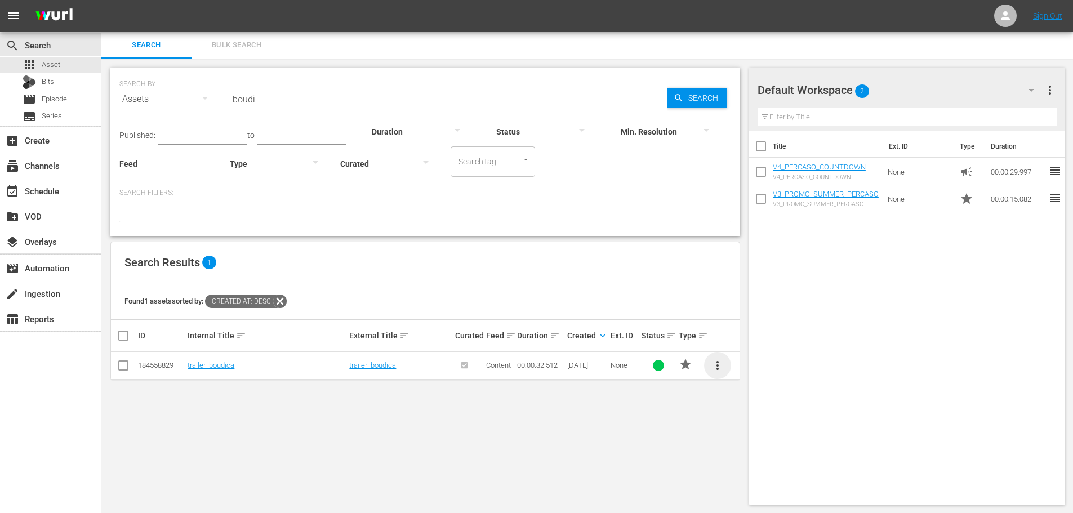
click at [718, 363] on span "more_vert" at bounding box center [718, 366] width 14 height 14
click at [805, 423] on div "Remove from all episodes" at bounding box center [794, 424] width 108 height 27
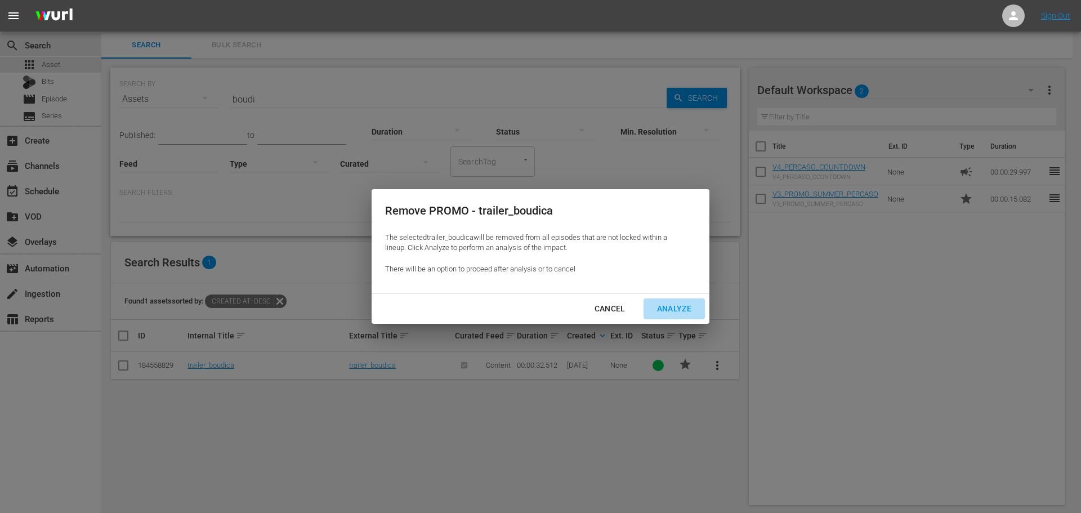
click at [682, 311] on div "Analyze" at bounding box center [674, 309] width 52 height 14
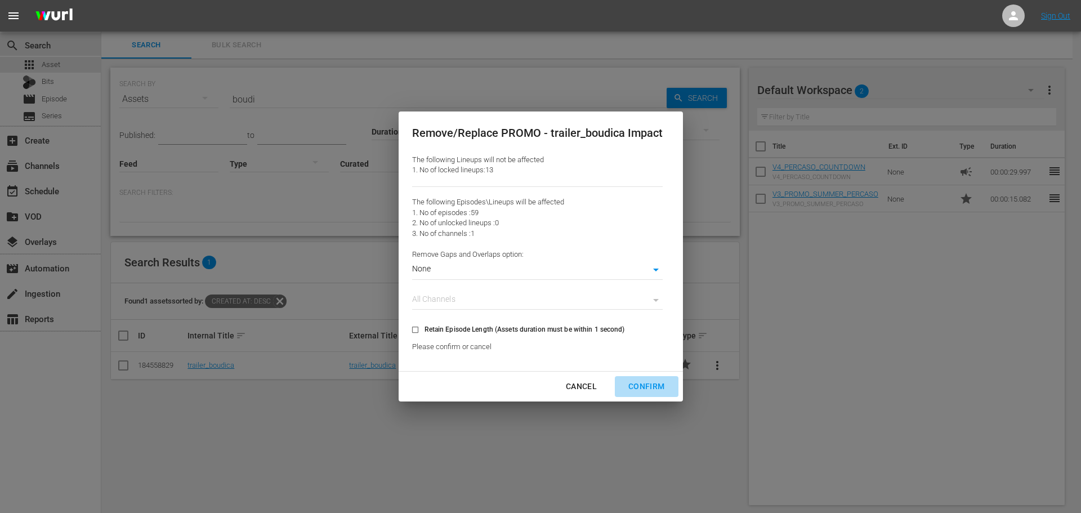
click at [658, 386] on div "Confirm" at bounding box center [646, 387] width 54 height 14
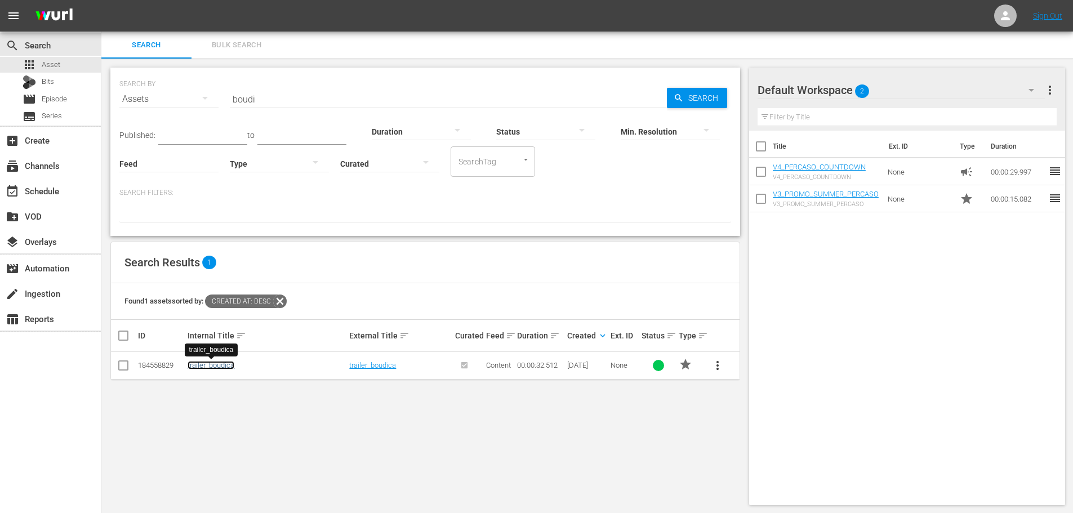
click at [220, 363] on link "trailer_boudica" at bounding box center [211, 365] width 47 height 8
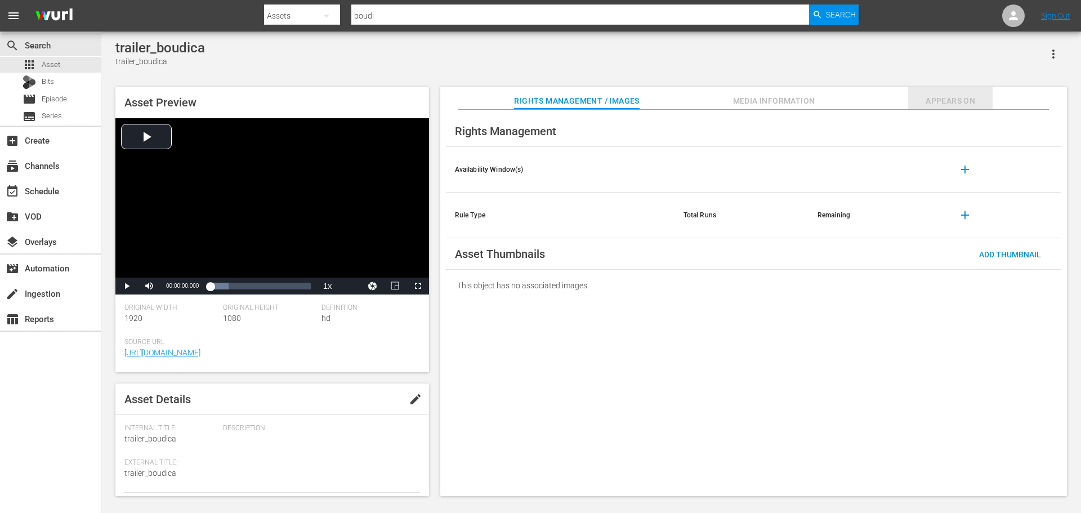
click at [923, 102] on span "Appears On" at bounding box center [950, 101] width 84 height 14
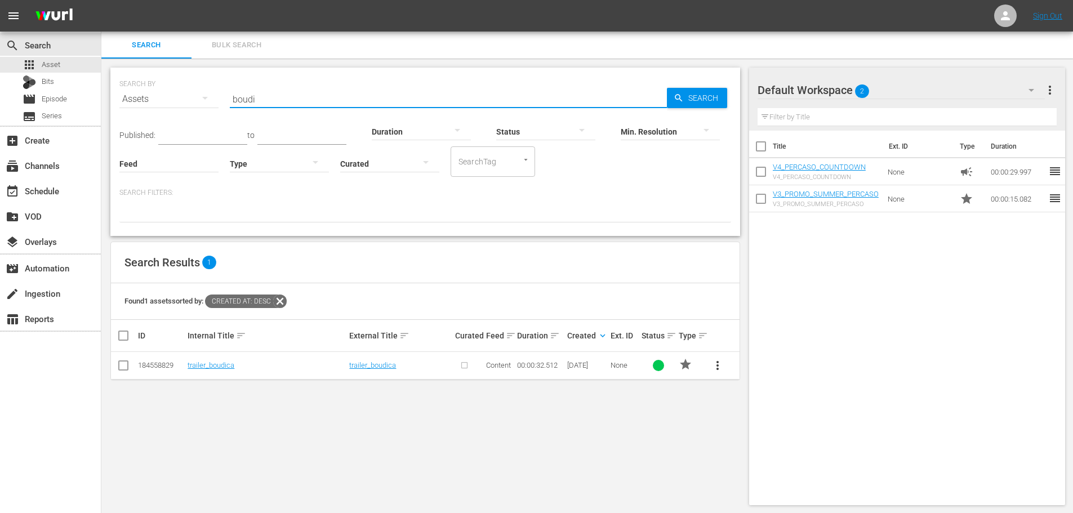
drag, startPoint x: 268, startPoint y: 93, endPoint x: 206, endPoint y: 111, distance: 64.4
click at [206, 111] on div "SEARCH BY Search By Assets Search ID, Title, Description, Keywords, or Category…" at bounding box center [424, 92] width 611 height 41
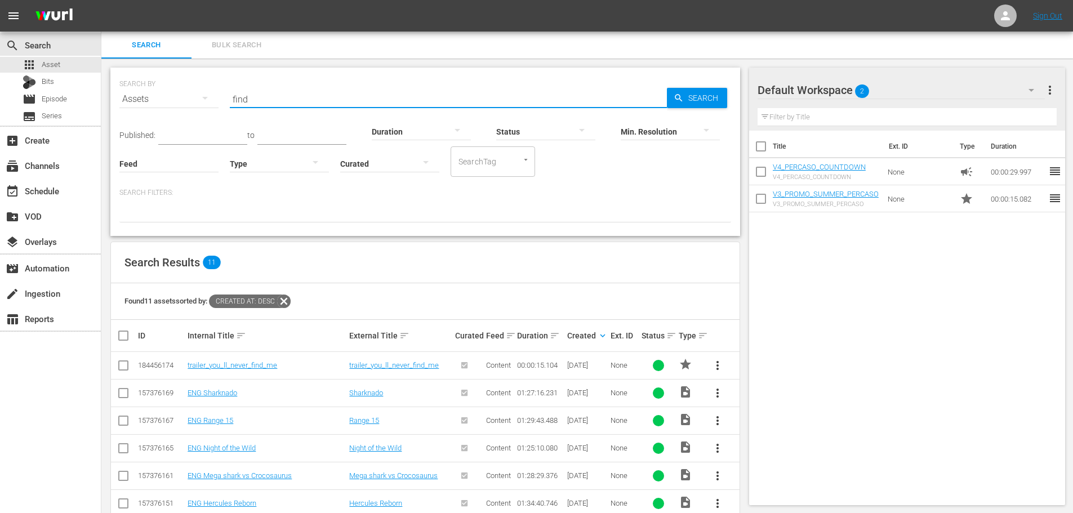
type input "find"
click at [716, 361] on span "more_vert" at bounding box center [718, 366] width 14 height 14
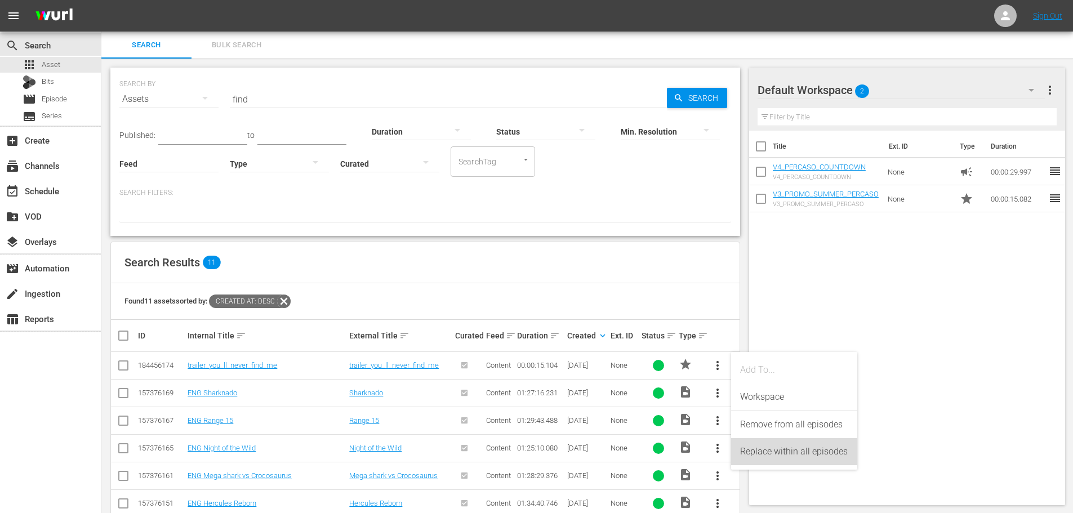
click at [766, 454] on div "Replace within all episodes" at bounding box center [794, 451] width 108 height 27
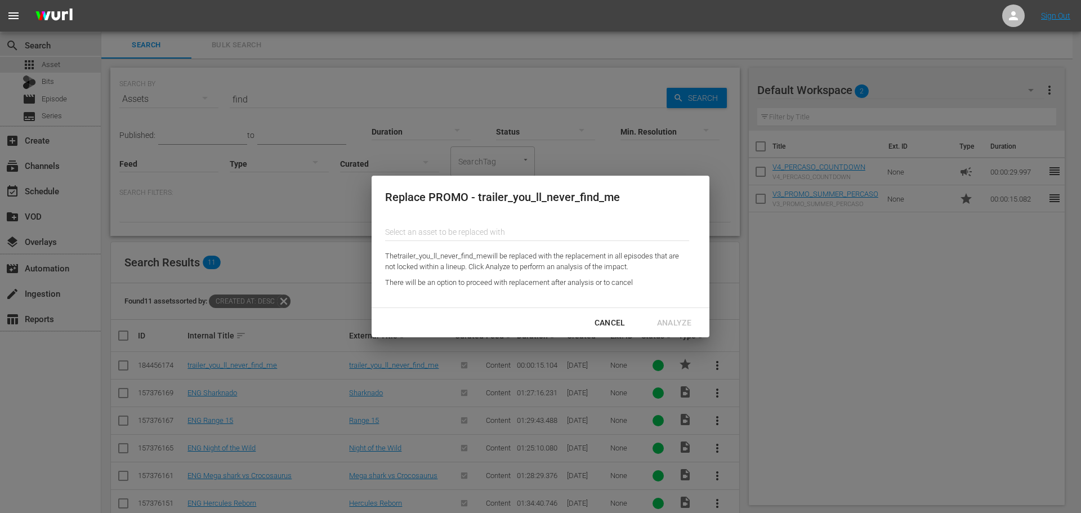
click at [449, 235] on input "text" at bounding box center [537, 231] width 304 height 27
click at [454, 261] on div "trailer_boudica (184558829)" at bounding box center [476, 263] width 165 height 27
type input "trailer_boudica (184558829)"
click at [676, 324] on div "Analyze" at bounding box center [674, 323] width 52 height 14
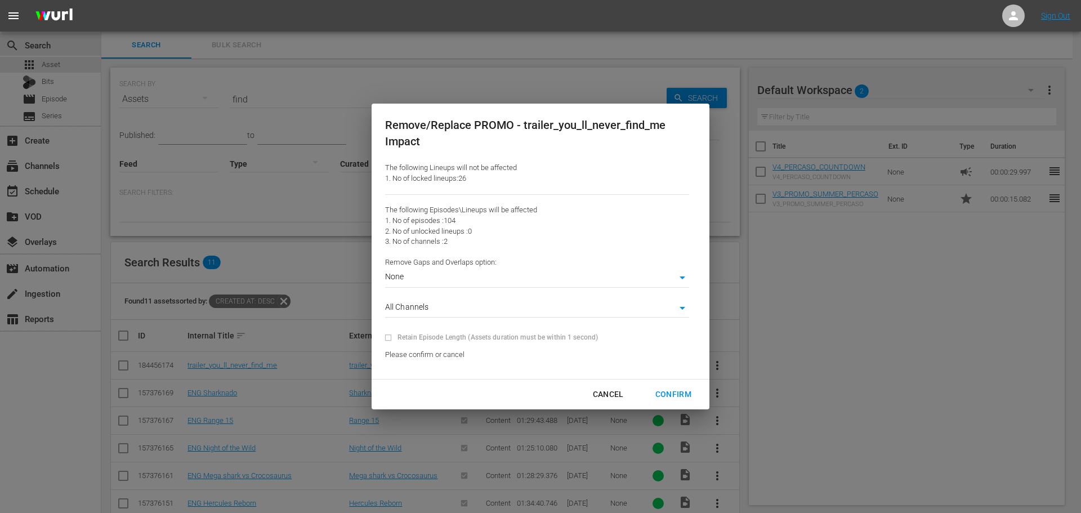
click at [658, 280] on body "menu Sign Out search Search apps Asset Bits movie Episode subtitles Series add_…" at bounding box center [540, 256] width 1081 height 513
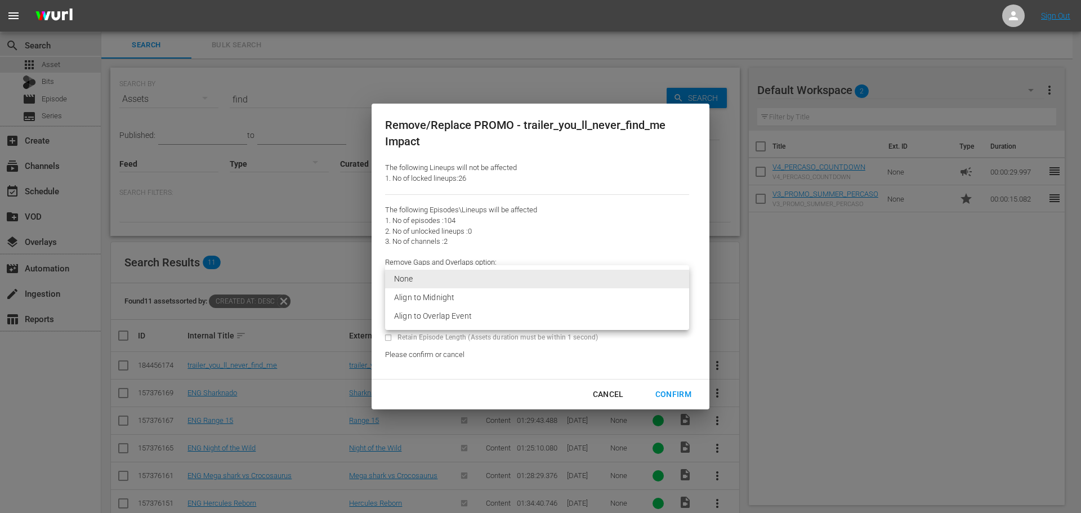
click at [461, 320] on li "Align to Overlap Event" at bounding box center [537, 316] width 304 height 19
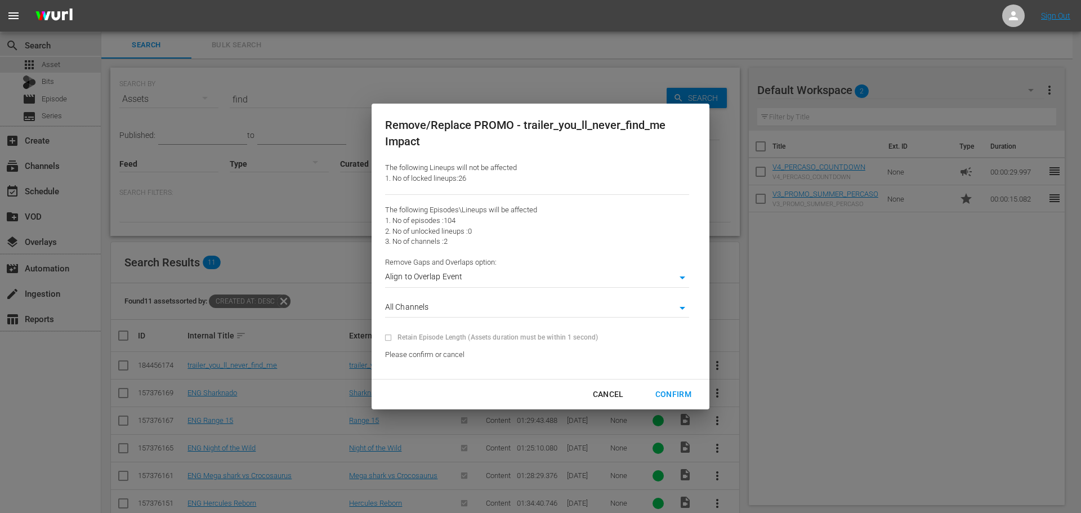
click at [682, 395] on div "Confirm" at bounding box center [673, 394] width 54 height 14
type input "0"
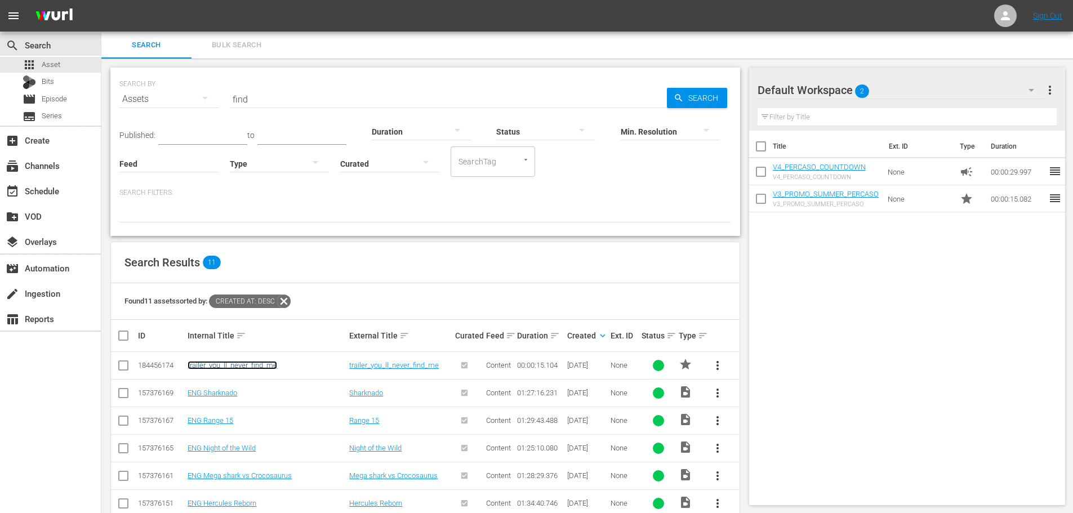
click at [255, 363] on link "trailer_you_ll_never_find_me" at bounding box center [233, 365] width 90 height 8
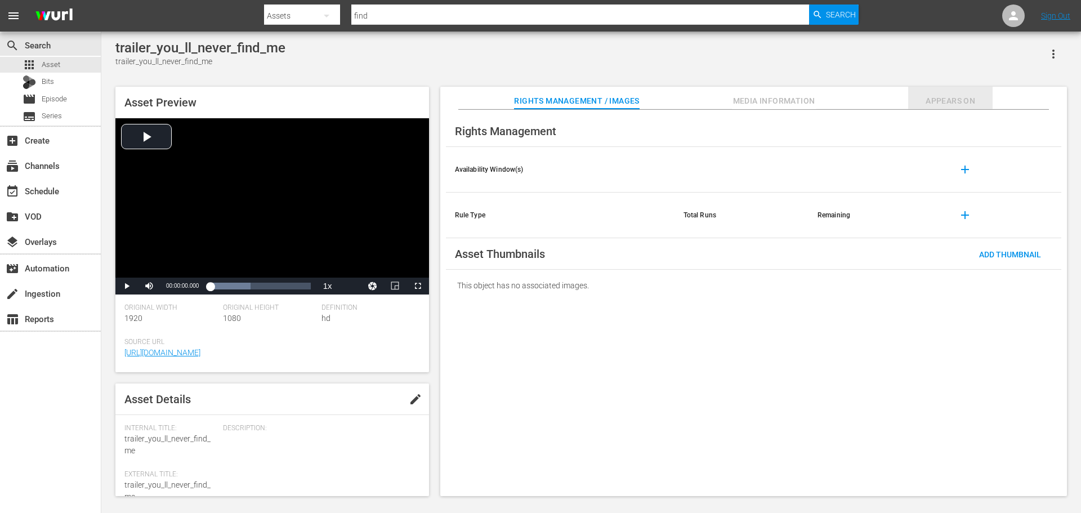
click at [971, 99] on span "Appears On" at bounding box center [950, 101] width 84 height 14
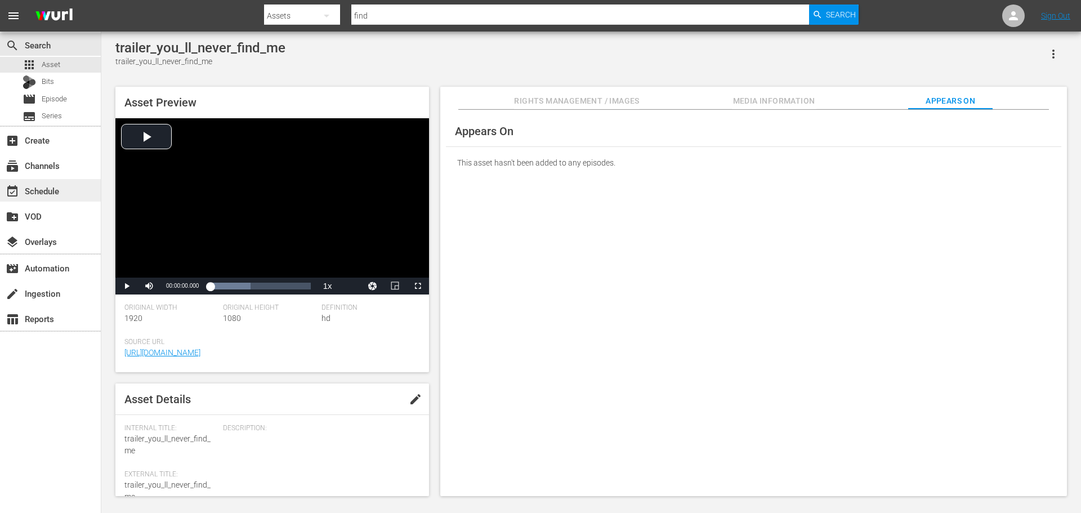
click at [70, 186] on div "event_available Schedule" at bounding box center [50, 190] width 101 height 23
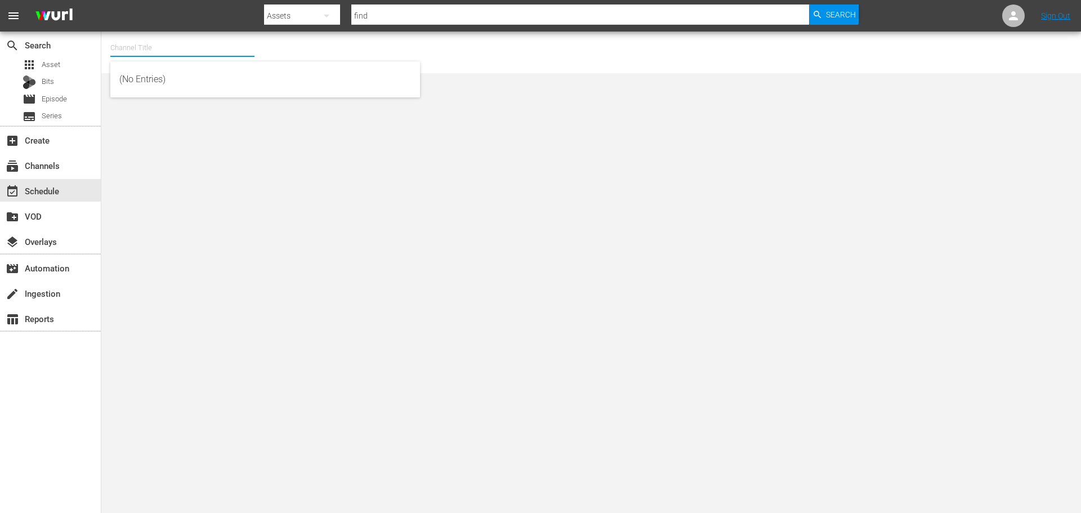
click at [190, 46] on input "text" at bounding box center [182, 47] width 144 height 27
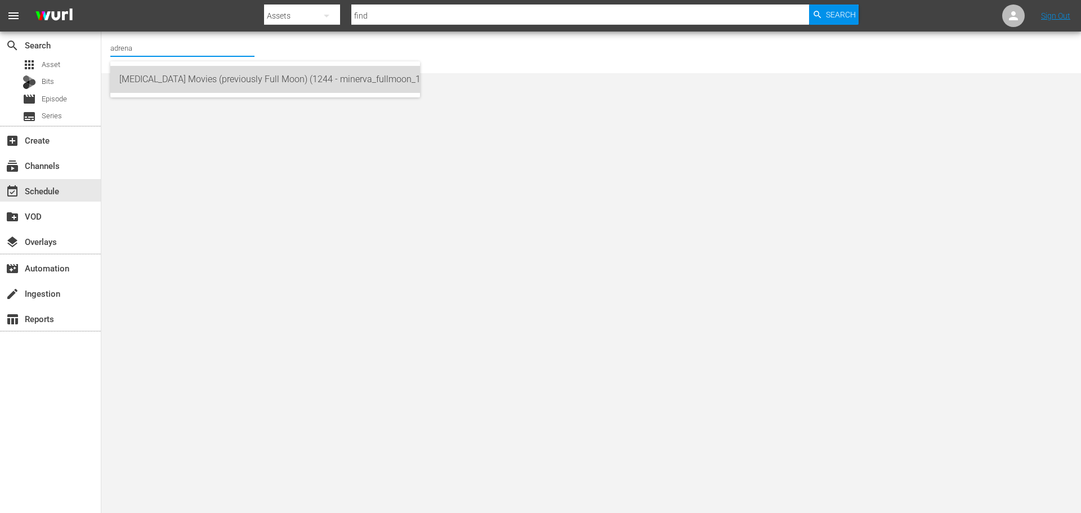
click at [318, 89] on div "[MEDICAL_DATA] Movies (previously Full Moon) (1244 - minerva_fullmoon_1)" at bounding box center [265, 79] width 292 height 27
type input "[MEDICAL_DATA] Movies (previously Full Moon) (1244 - minerva_fullmoon_1)"
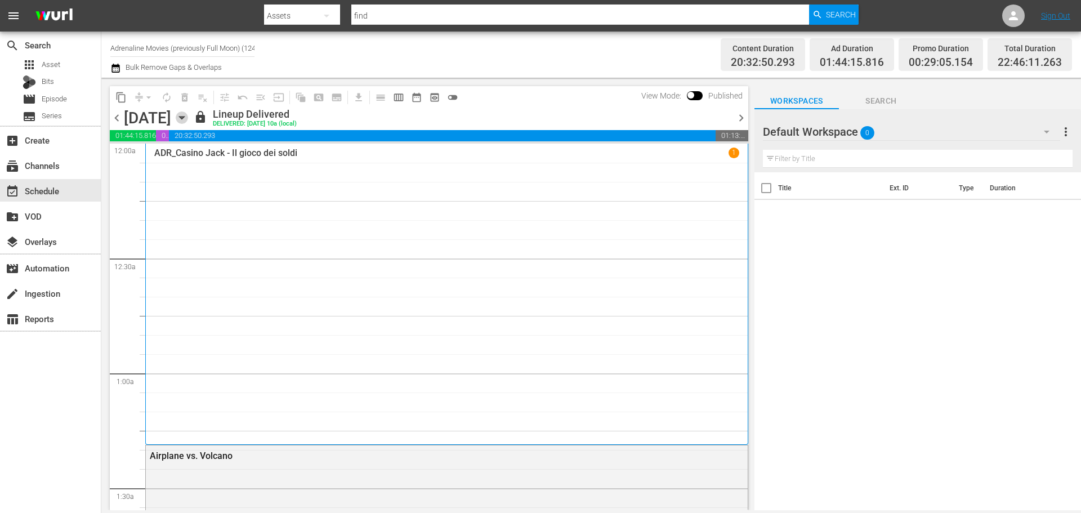
click at [184, 118] on icon "button" at bounding box center [181, 118] width 5 height 3
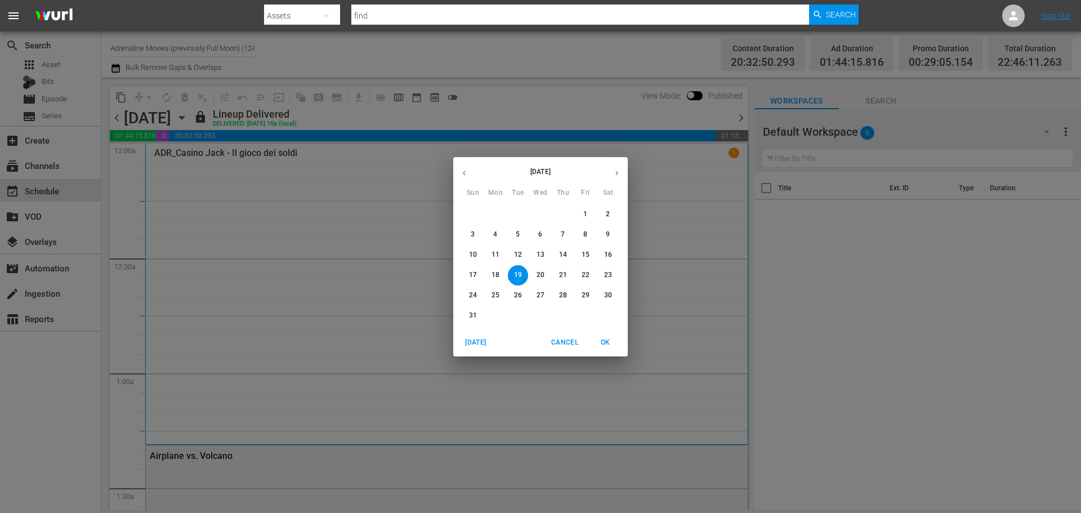
click at [565, 272] on p "21" at bounding box center [563, 275] width 8 height 10
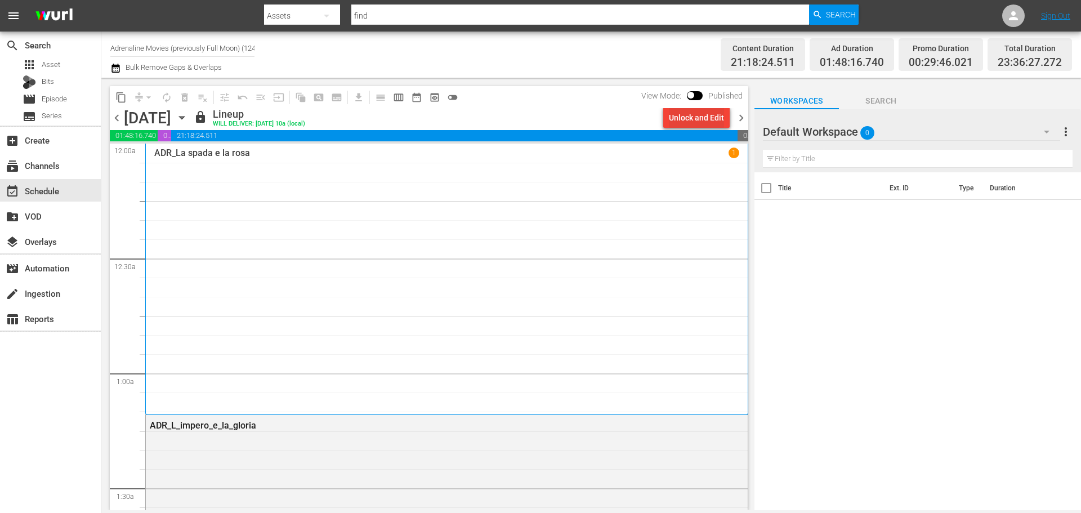
click at [701, 120] on div "Unlock and Edit" at bounding box center [696, 118] width 55 height 20
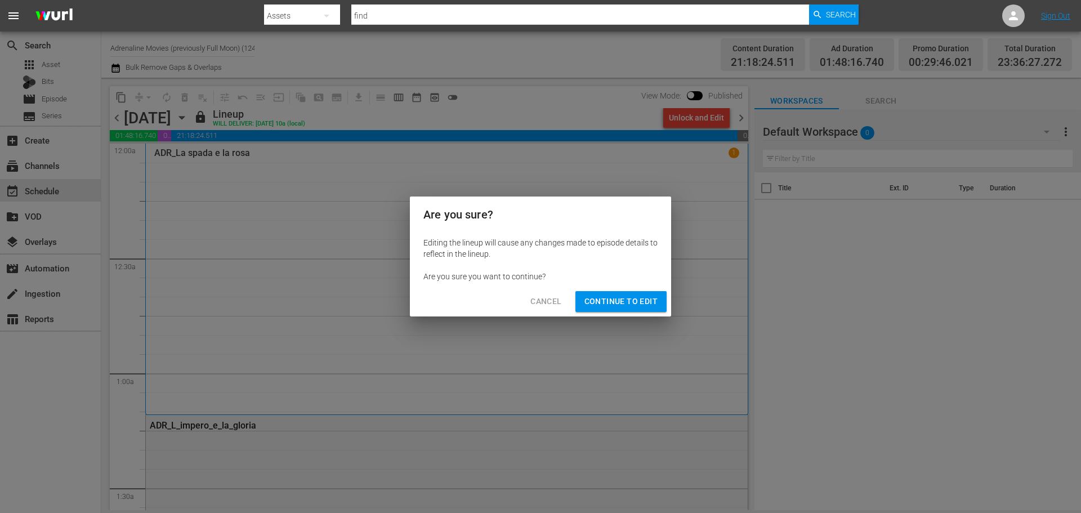
click at [647, 294] on span "Continue to Edit" at bounding box center [620, 301] width 73 height 14
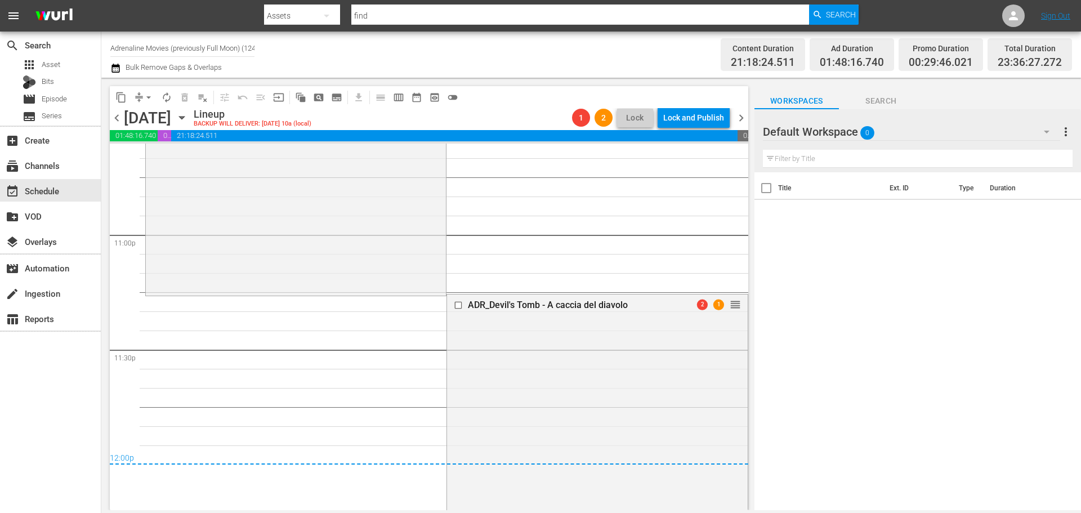
scroll to position [5202, 0]
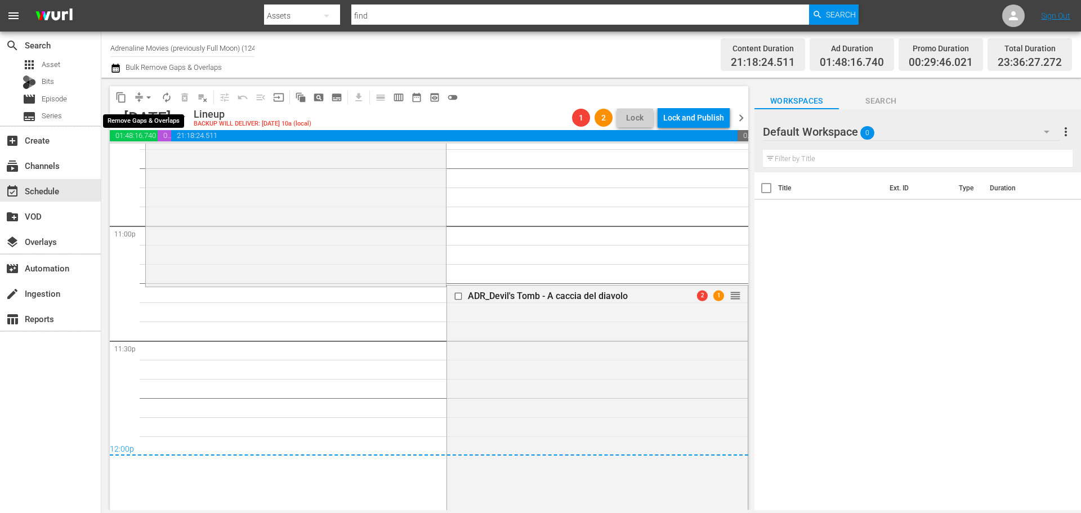
click at [148, 96] on span "arrow_drop_down" at bounding box center [148, 97] width 11 height 11
click at [154, 157] on li "Align to End of Previous Day" at bounding box center [149, 157] width 118 height 19
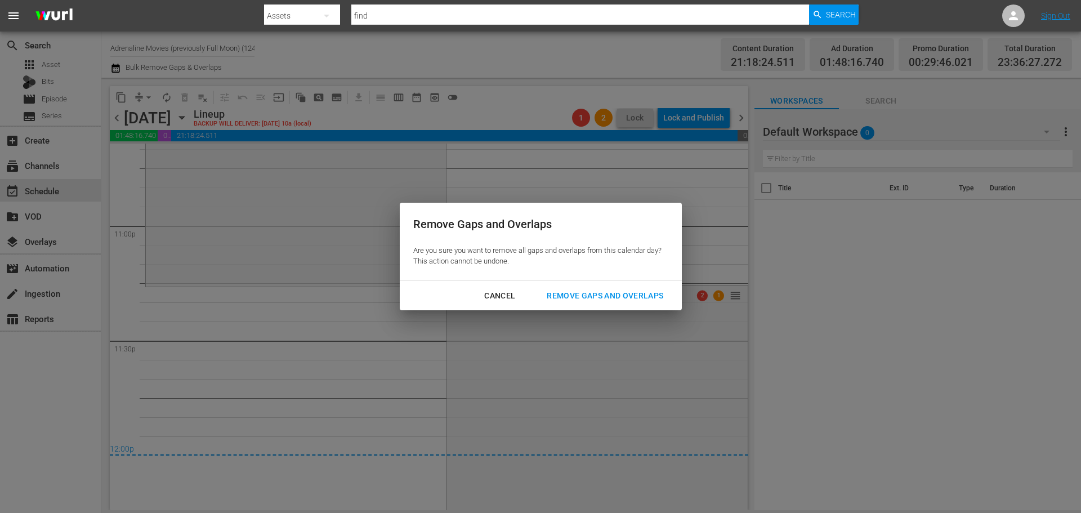
click at [590, 285] on button "Remove Gaps and Overlaps" at bounding box center [605, 295] width 144 height 21
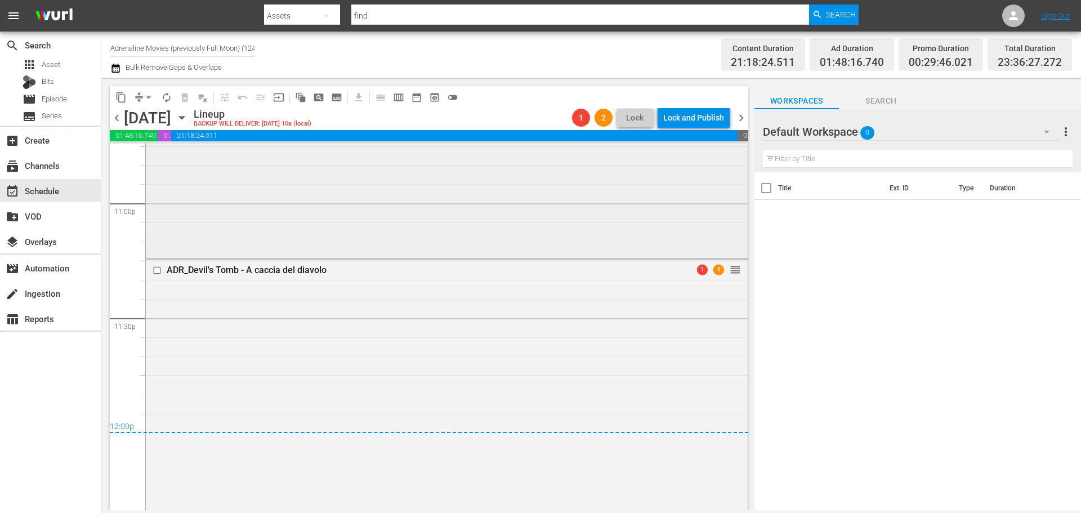
scroll to position [5216, 0]
click at [708, 120] on div "Lock and Publish" at bounding box center [693, 118] width 61 height 20
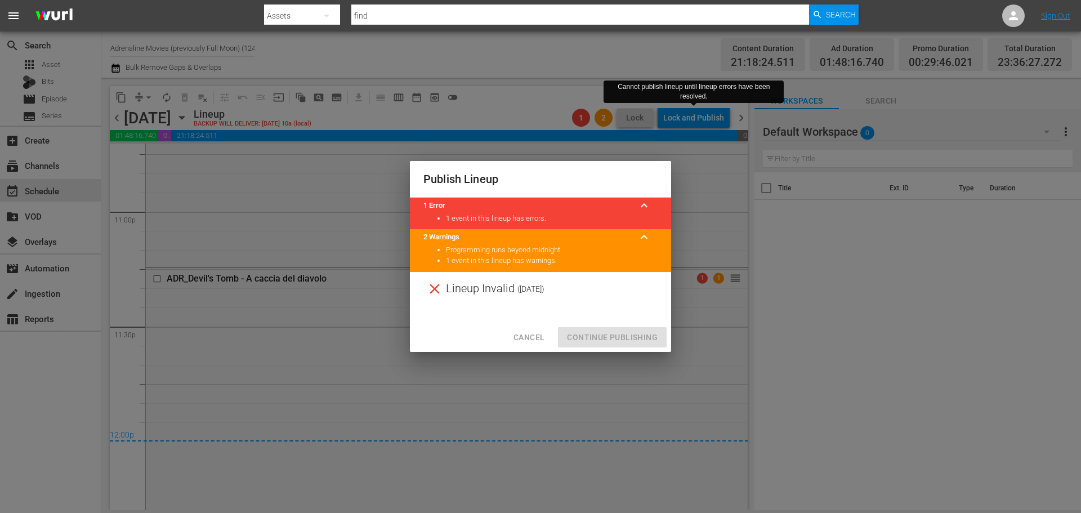
click at [528, 341] on span "Cancel" at bounding box center [529, 338] width 31 height 14
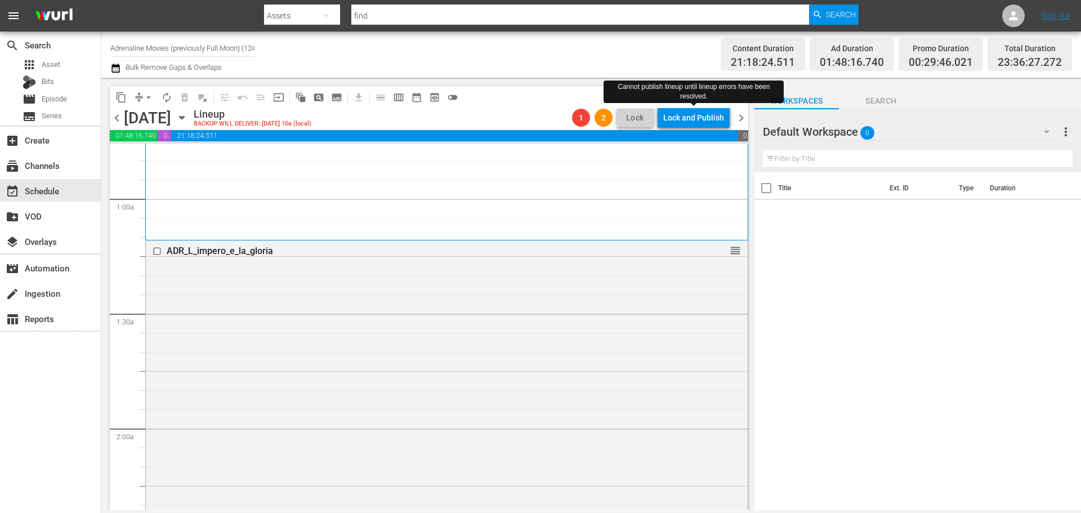
scroll to position [0, 0]
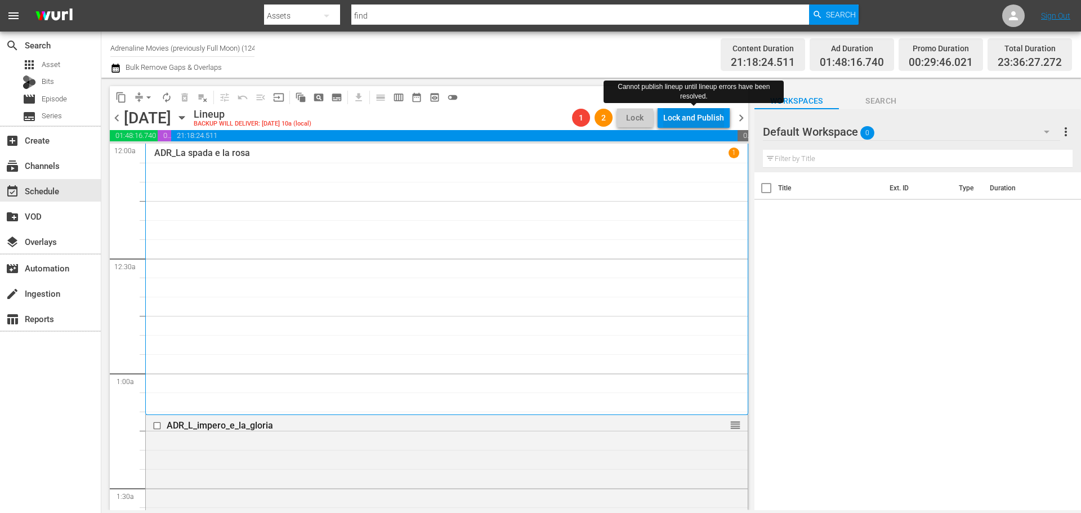
click at [706, 113] on div "Lock and Publish" at bounding box center [693, 118] width 61 height 20
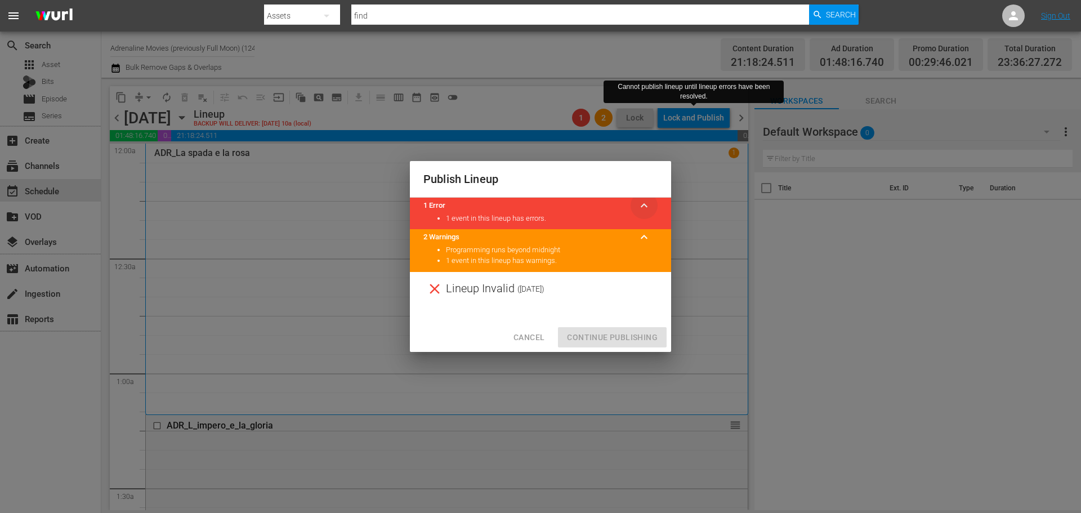
click at [643, 208] on span "keyboard_arrow_up" at bounding box center [644, 206] width 14 height 14
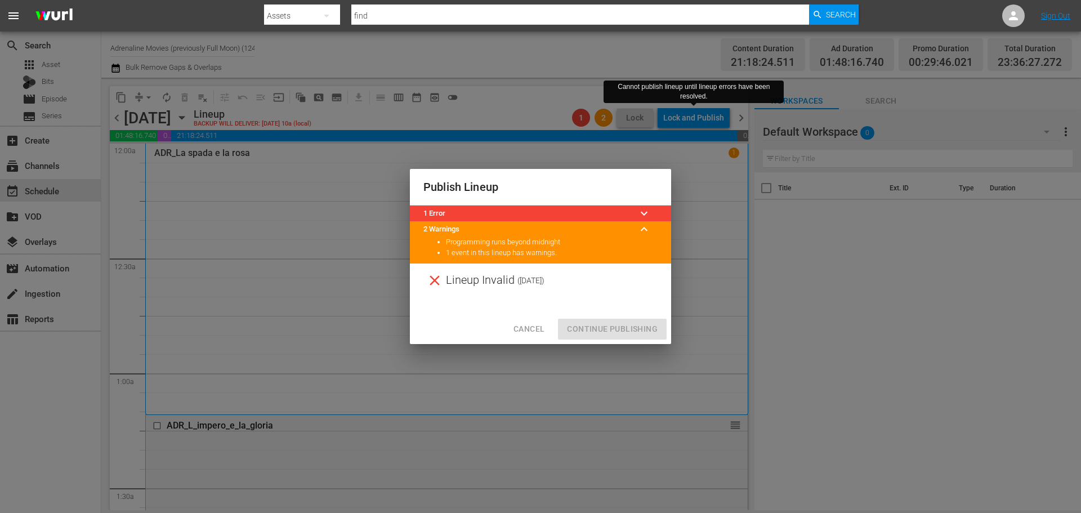
click at [517, 220] on header "1 Error keyboard_arrow_down" at bounding box center [540, 214] width 234 height 16
click at [517, 216] on title "1 Error" at bounding box center [526, 213] width 207 height 11
click at [641, 215] on span "keyboard_arrow_down" at bounding box center [644, 214] width 14 height 14
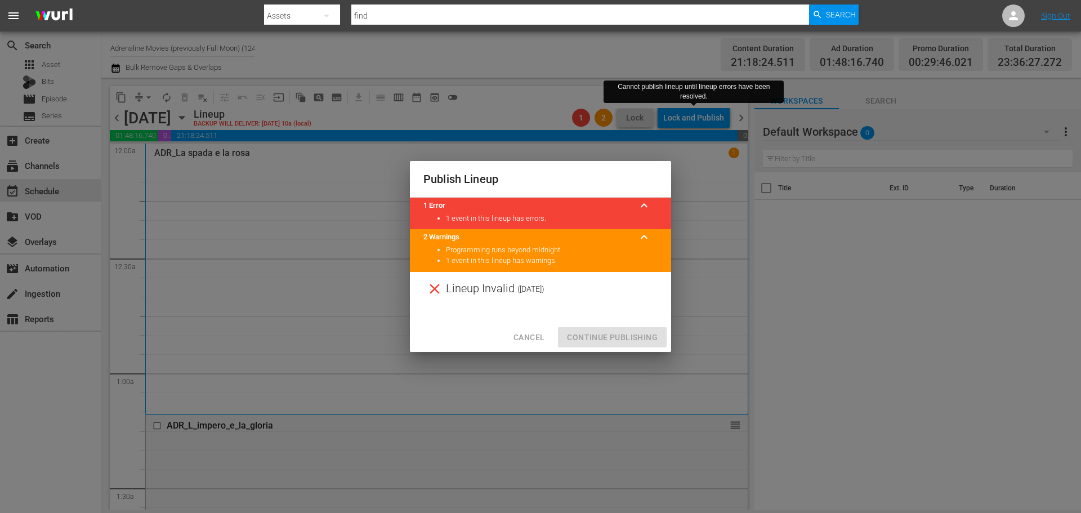
click at [608, 338] on div "Cancel Continue Publishing" at bounding box center [540, 338] width 261 height 30
click at [538, 334] on span "Cancel" at bounding box center [529, 338] width 31 height 14
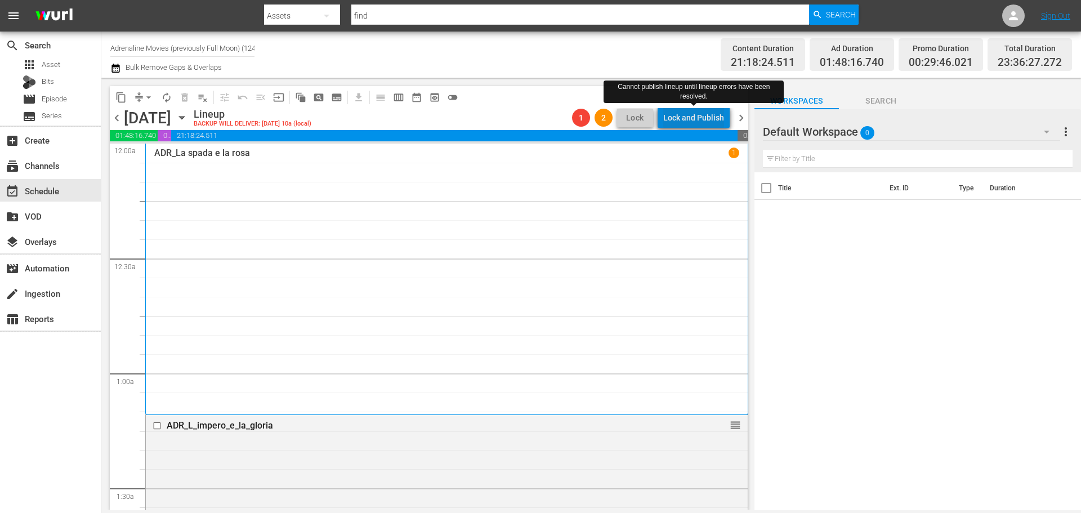
click at [723, 121] on div "Lock and Publish" at bounding box center [693, 118] width 61 height 20
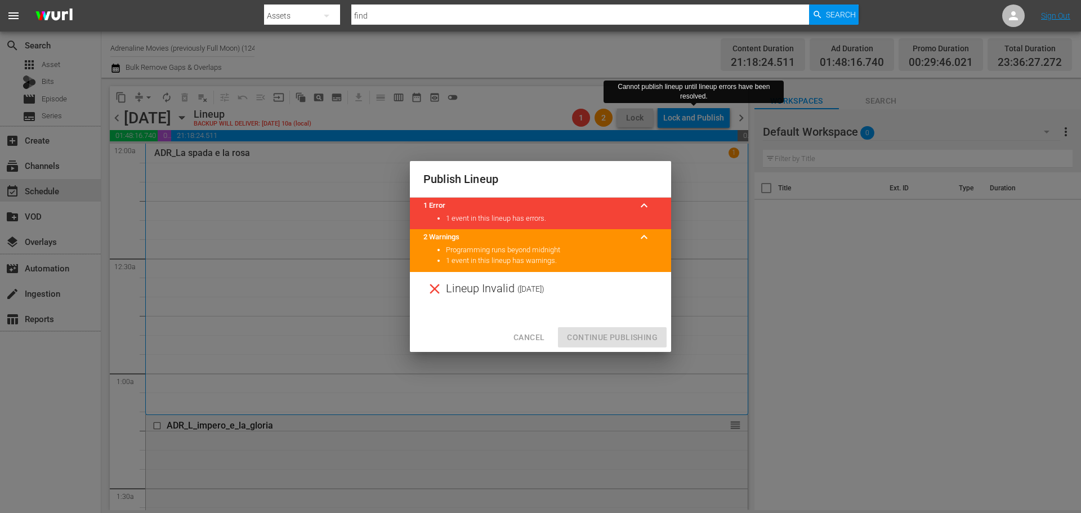
click at [648, 340] on div "Cancel Continue Publishing" at bounding box center [540, 338] width 261 height 30
click at [599, 305] on div "Lineup Invalid ( 2025-08-21 )" at bounding box center [540, 289] width 261 height 34
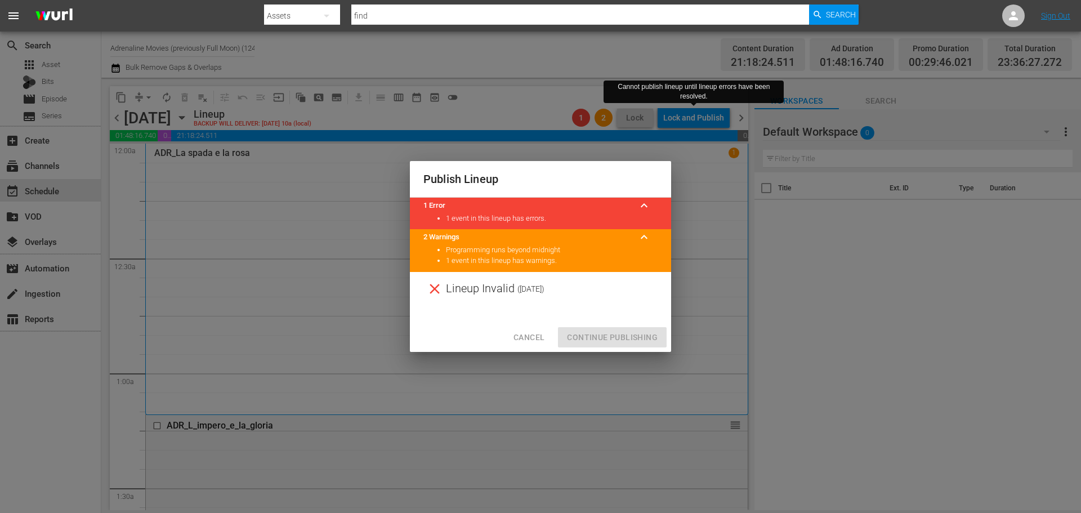
click at [747, 191] on div "Publish Lineup 1 Error keyboard_arrow_up 1 event in this lineup has errors. 2 W…" at bounding box center [540, 256] width 1081 height 513
click at [812, 318] on div "Publish Lineup 1 Error keyboard_arrow_up 1 event in this lineup has errors. 2 W…" at bounding box center [540, 256] width 1081 height 513
click at [536, 334] on span "Cancel" at bounding box center [529, 338] width 31 height 14
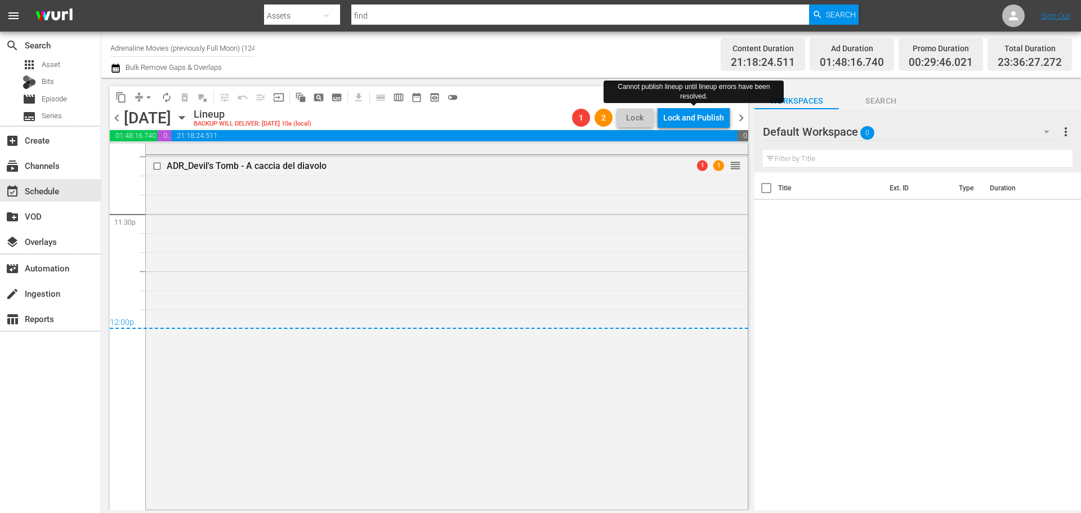
scroll to position [5047, 0]
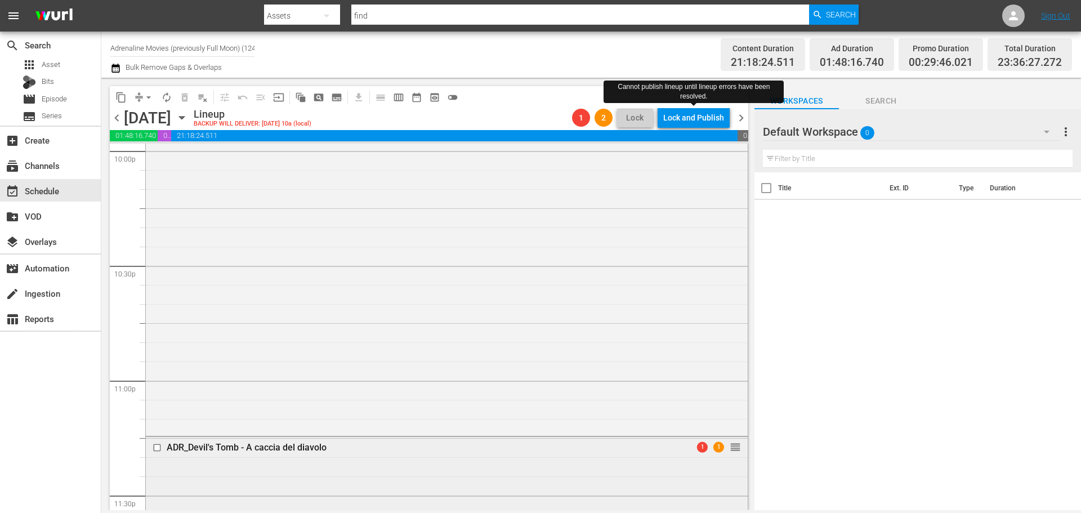
click at [314, 449] on div "ADR_Devil's Tomb - A caccia del diavolo" at bounding box center [426, 447] width 519 height 11
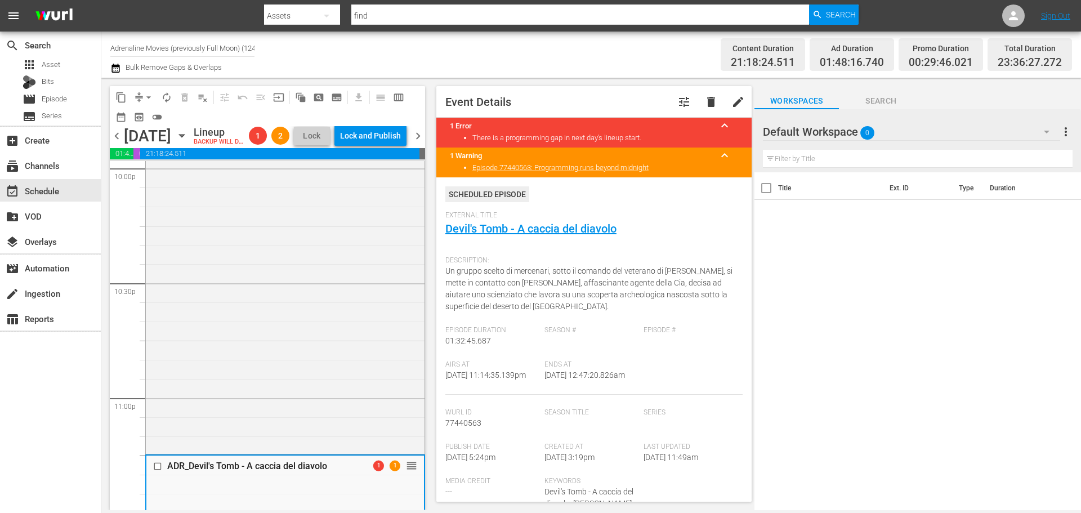
click at [416, 143] on span "chevron_right" at bounding box center [418, 136] width 14 height 14
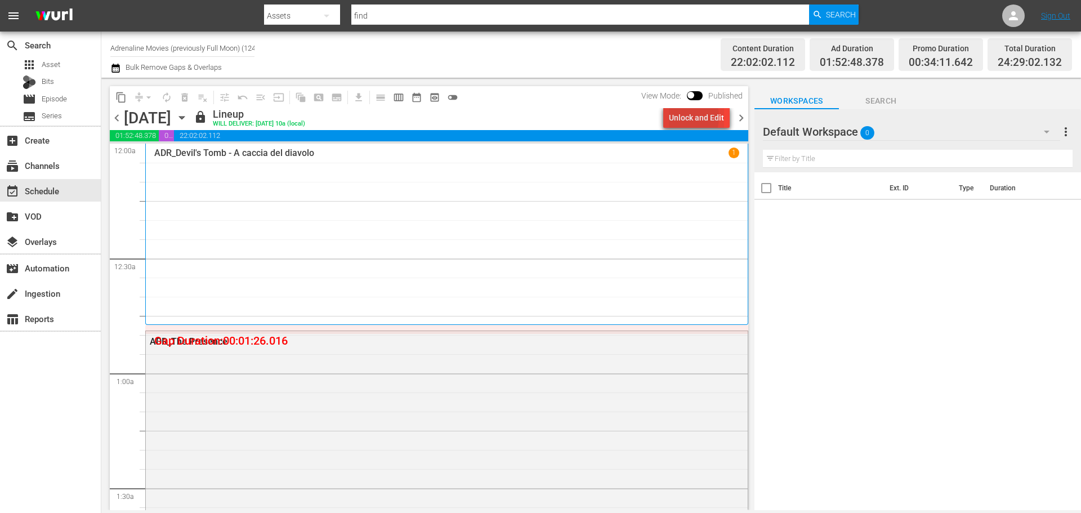
click at [679, 117] on div "Unlock and Edit" at bounding box center [696, 118] width 55 height 20
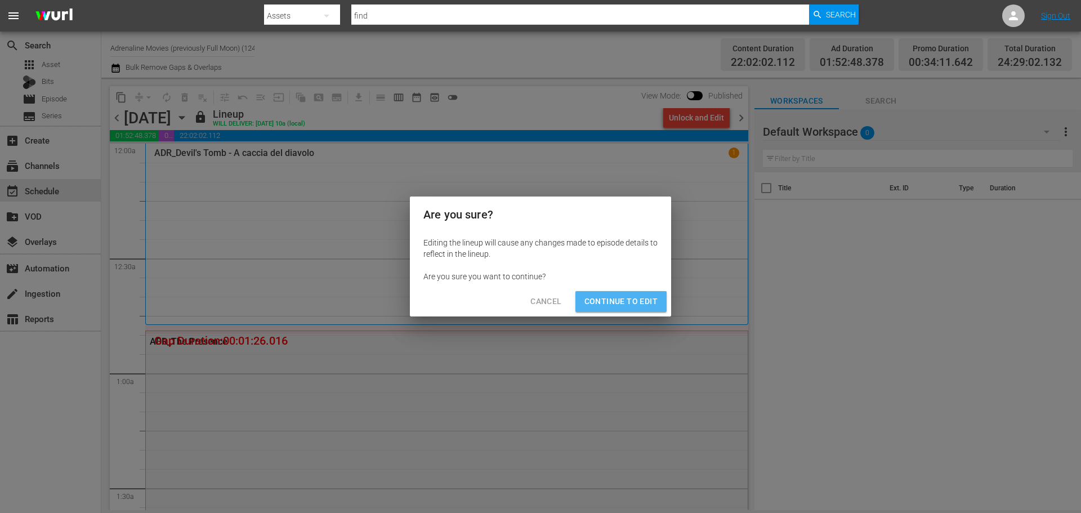
click at [635, 302] on span "Continue to Edit" at bounding box center [620, 301] width 73 height 14
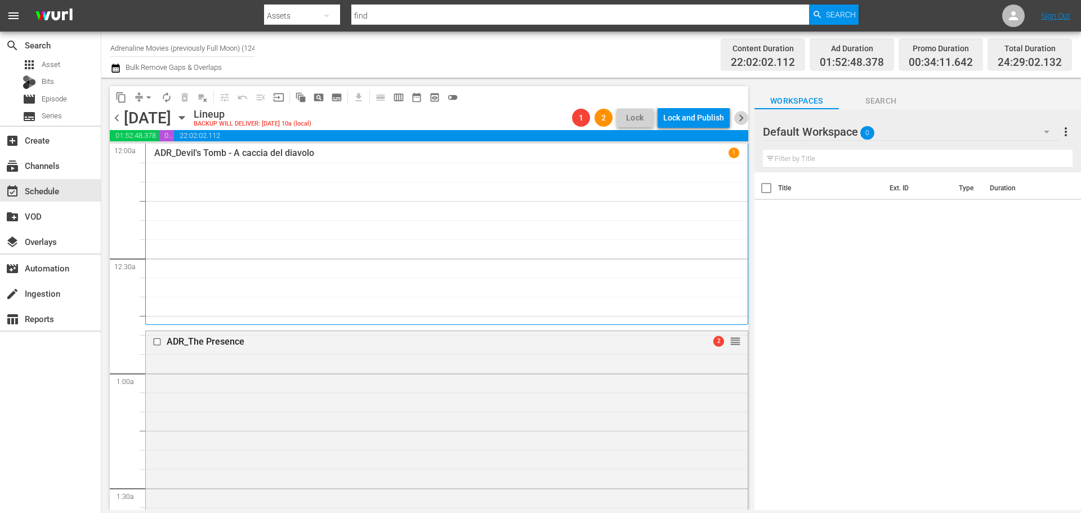
click at [740, 118] on span "chevron_right" at bounding box center [741, 118] width 14 height 14
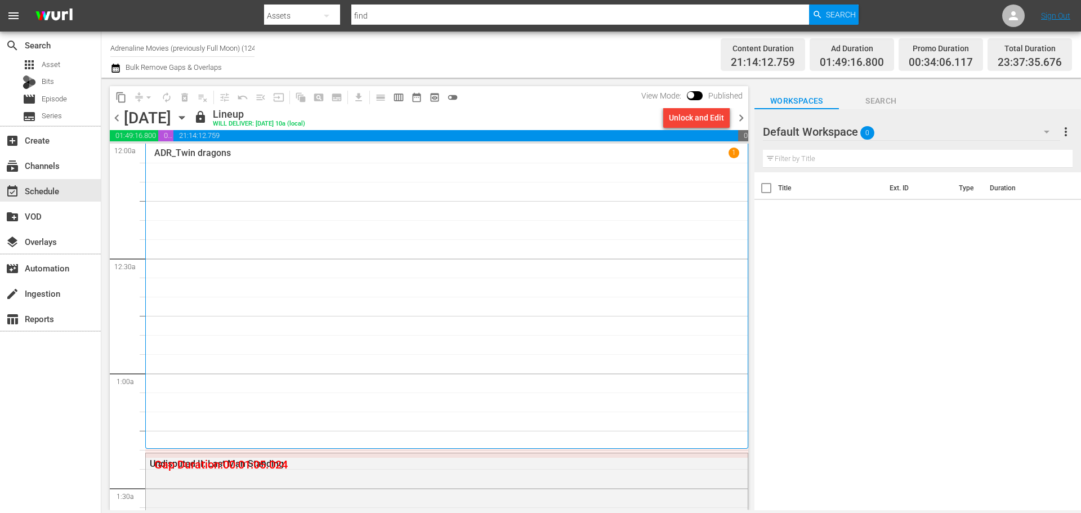
click at [110, 120] on span "chevron_left" at bounding box center [117, 118] width 14 height 14
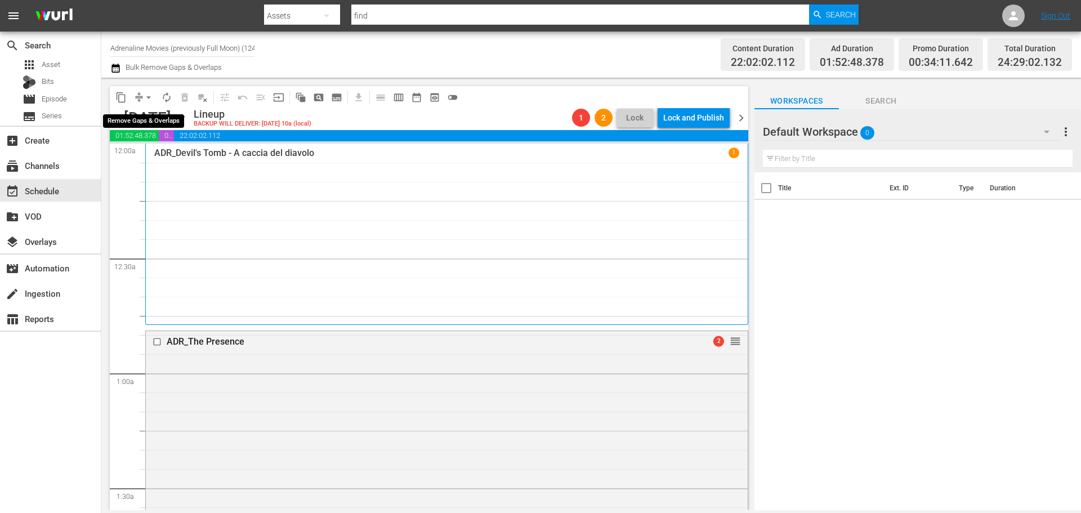
click at [148, 98] on span "arrow_drop_down" at bounding box center [148, 97] width 11 height 11
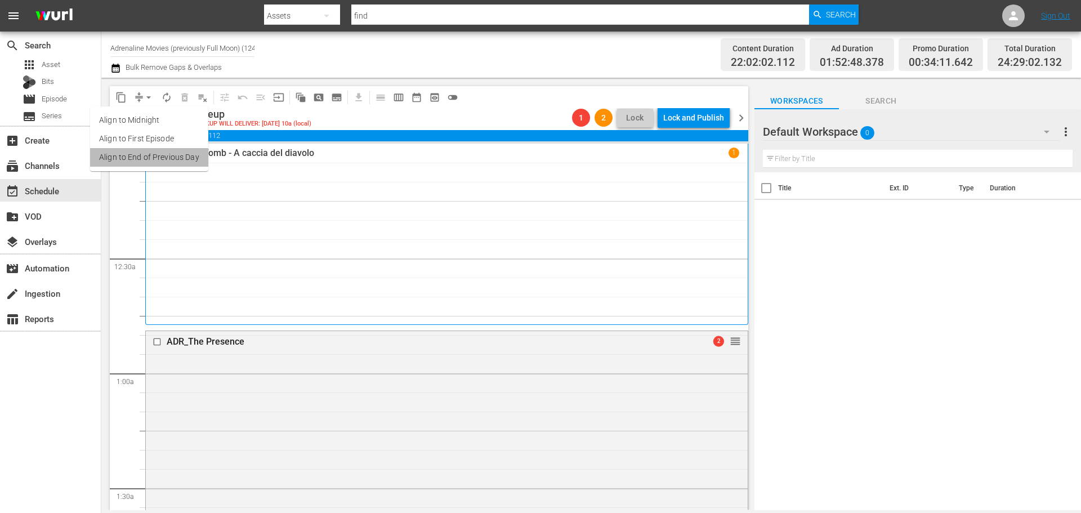
click at [156, 160] on li "Align to End of Previous Day" at bounding box center [149, 157] width 118 height 19
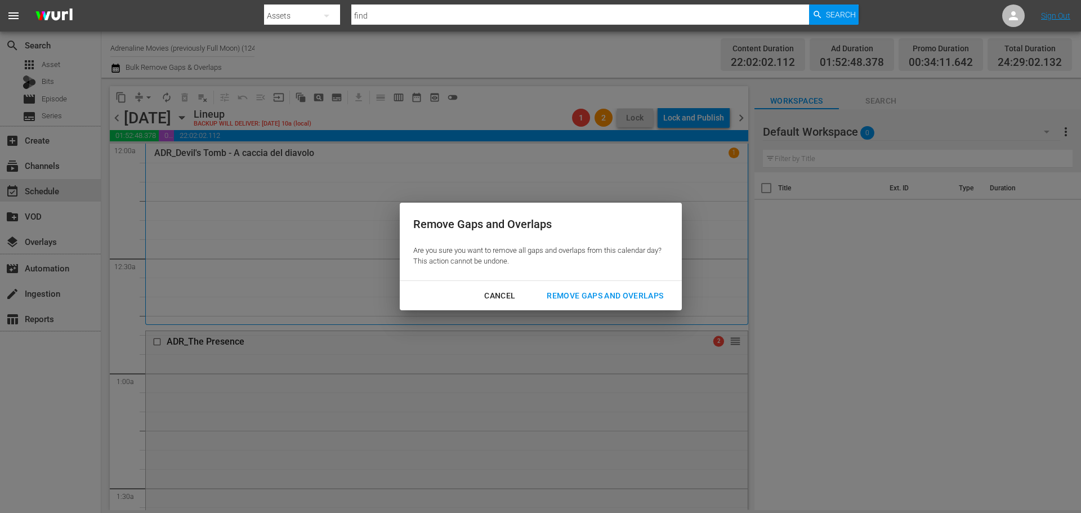
click at [640, 291] on div "Remove Gaps and Overlaps" at bounding box center [605, 296] width 135 height 14
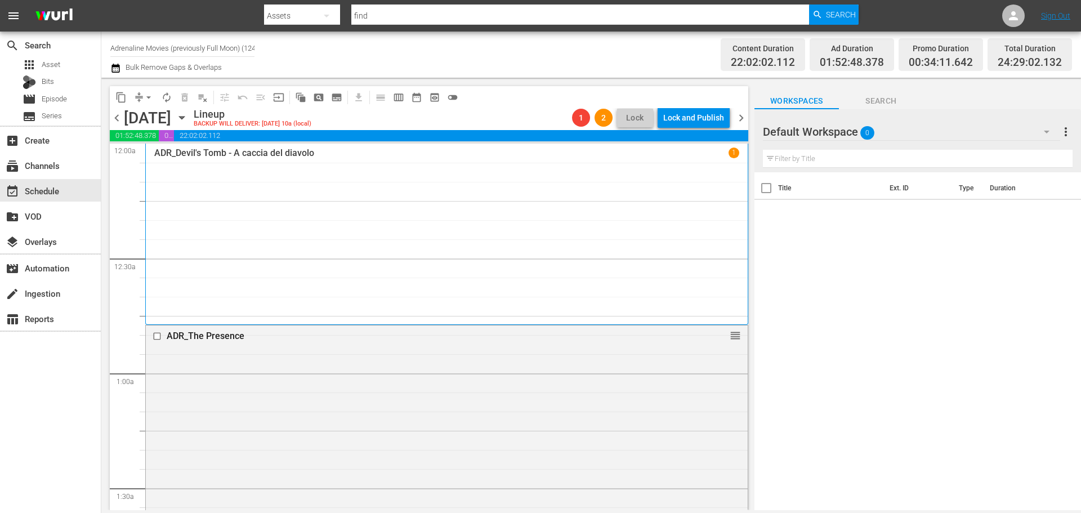
click at [740, 118] on span "chevron_right" at bounding box center [741, 118] width 14 height 14
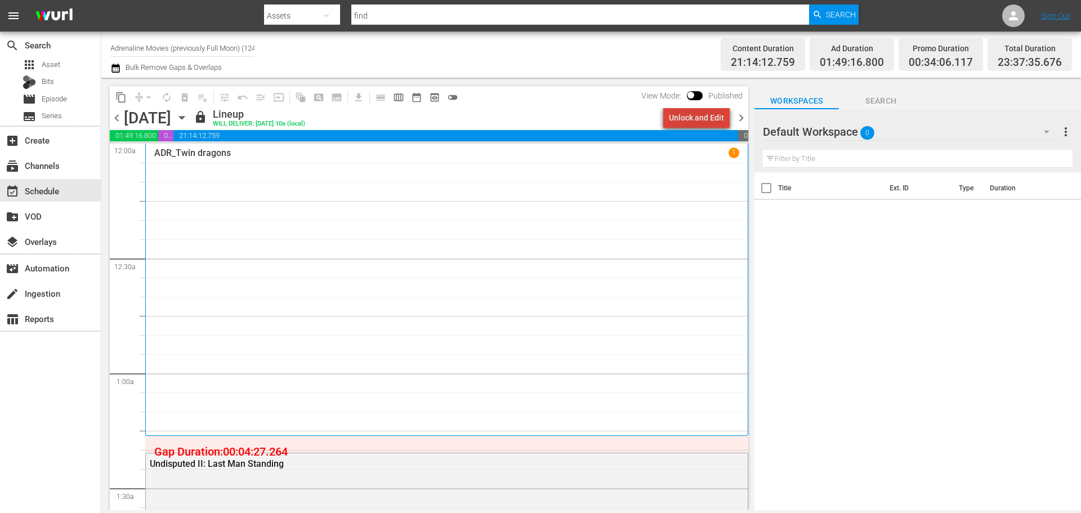
click at [712, 120] on div "Unlock and Edit" at bounding box center [696, 118] width 55 height 20
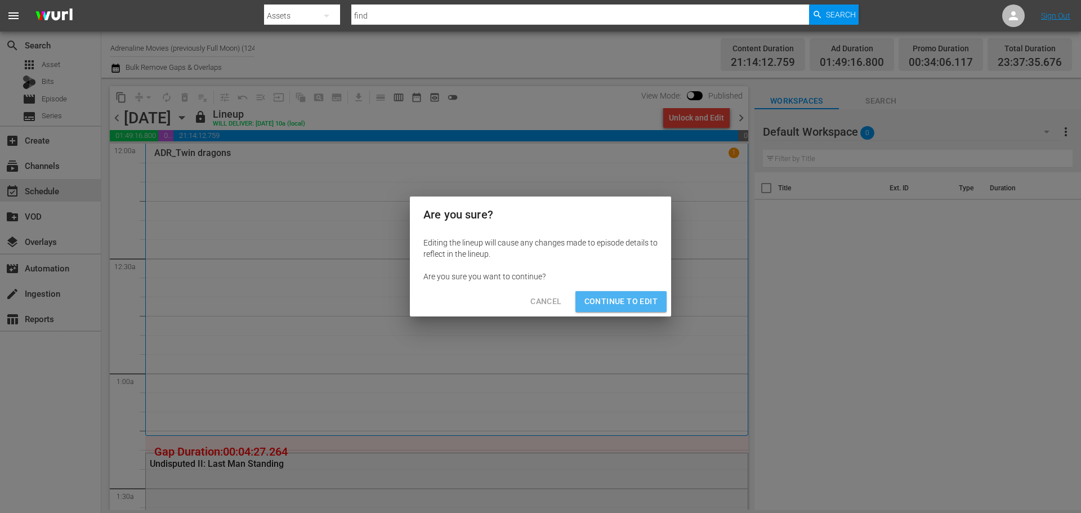
click at [630, 299] on span "Continue to Edit" at bounding box center [620, 301] width 73 height 14
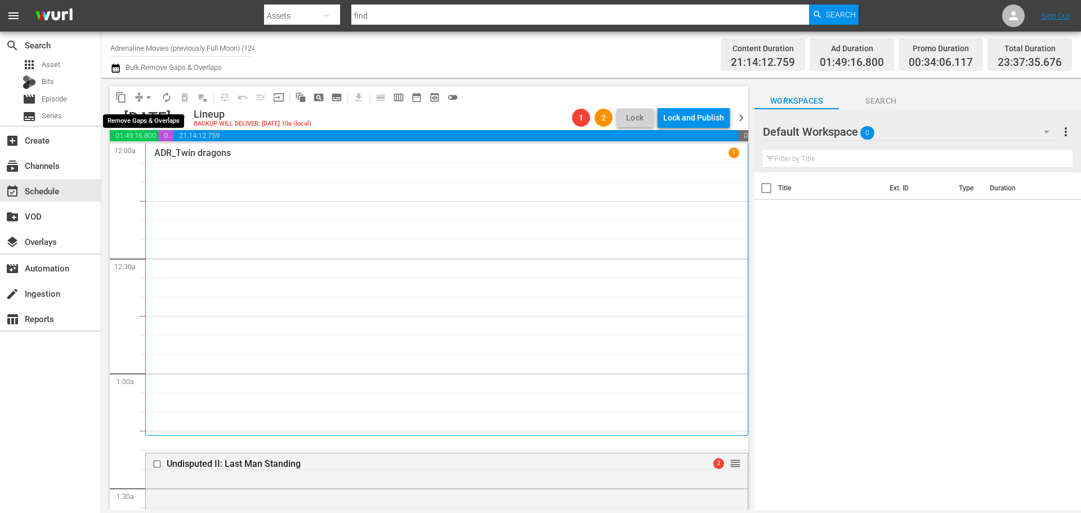
click at [148, 97] on span "arrow_drop_down" at bounding box center [148, 97] width 11 height 11
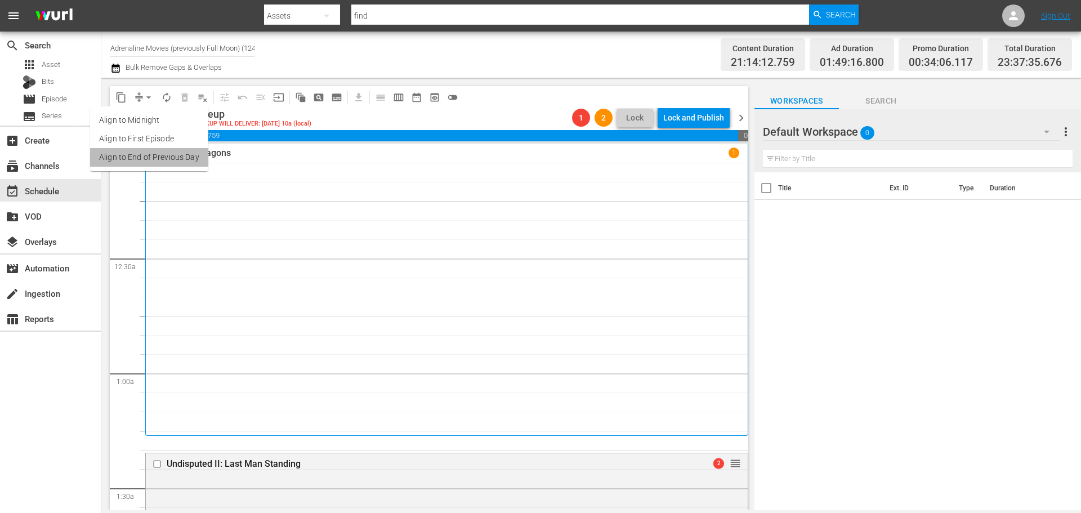
click at [151, 158] on li "Align to End of Previous Day" at bounding box center [149, 157] width 118 height 19
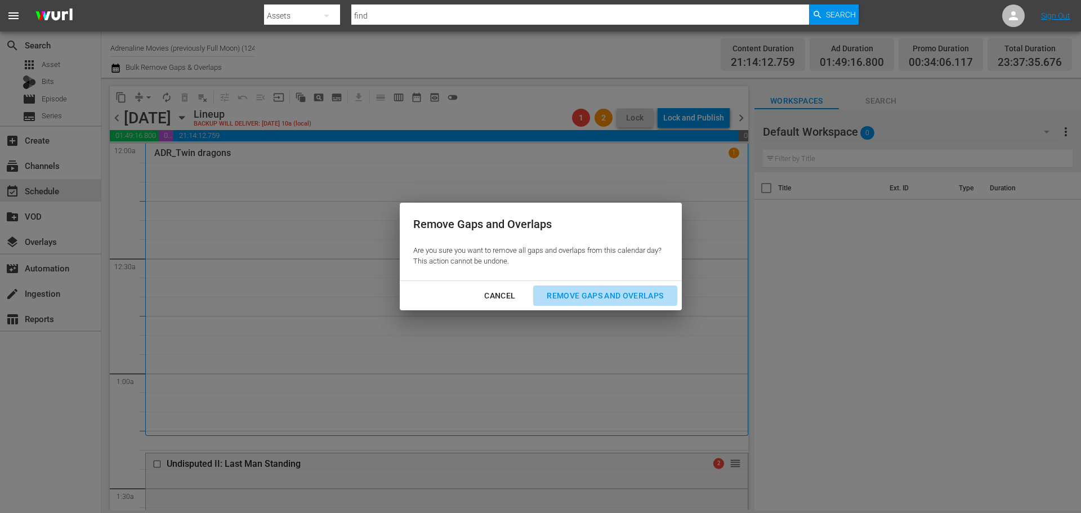
click at [573, 294] on div "Remove Gaps and Overlaps" at bounding box center [605, 296] width 135 height 14
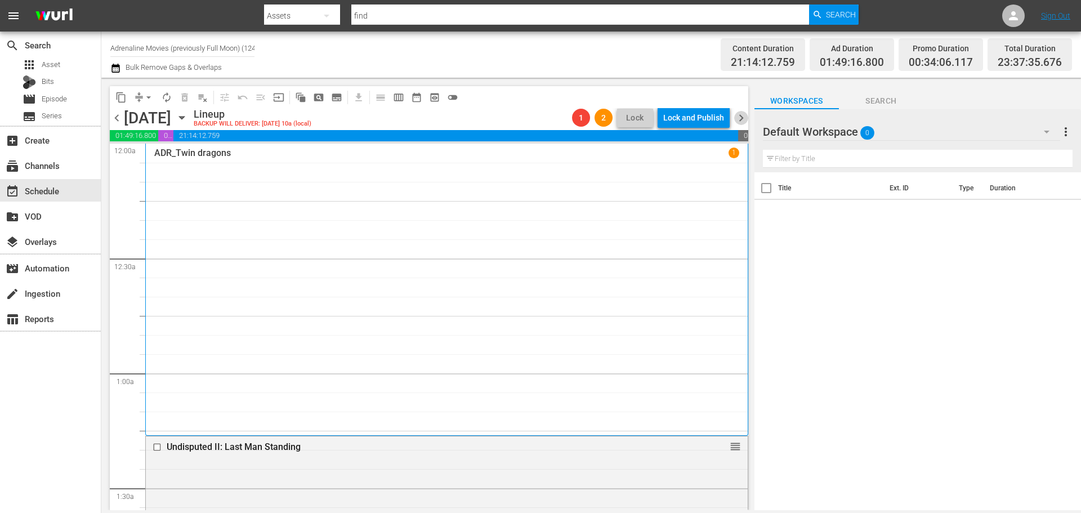
click at [743, 120] on span "chevron_right" at bounding box center [741, 118] width 14 height 14
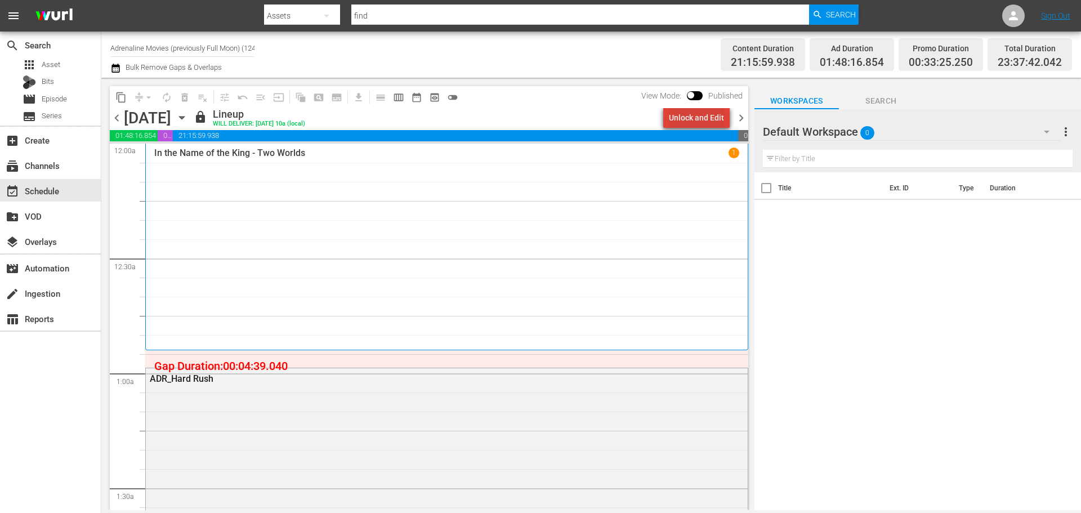
click at [710, 121] on div "Unlock and Edit" at bounding box center [696, 118] width 55 height 20
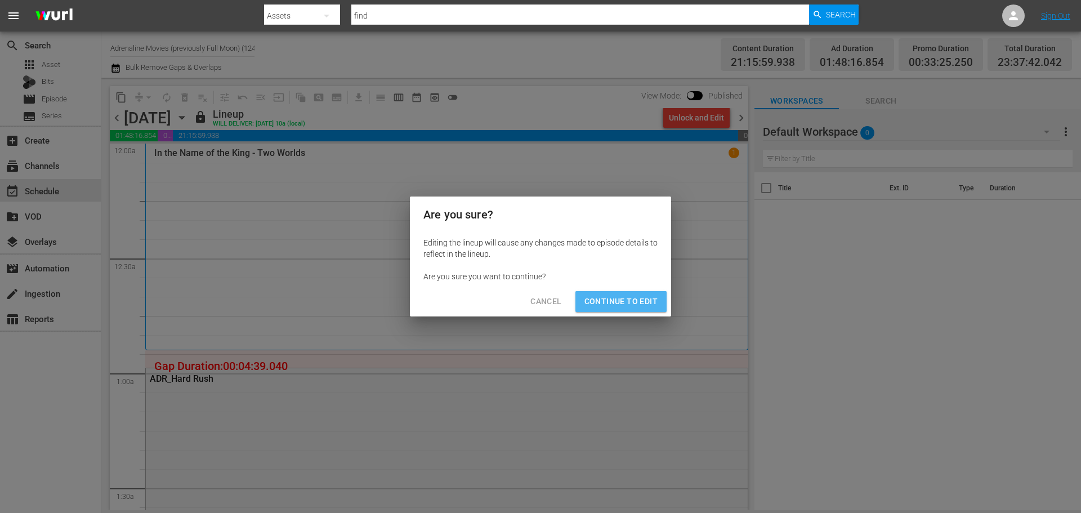
click at [630, 301] on span "Continue to Edit" at bounding box center [620, 301] width 73 height 14
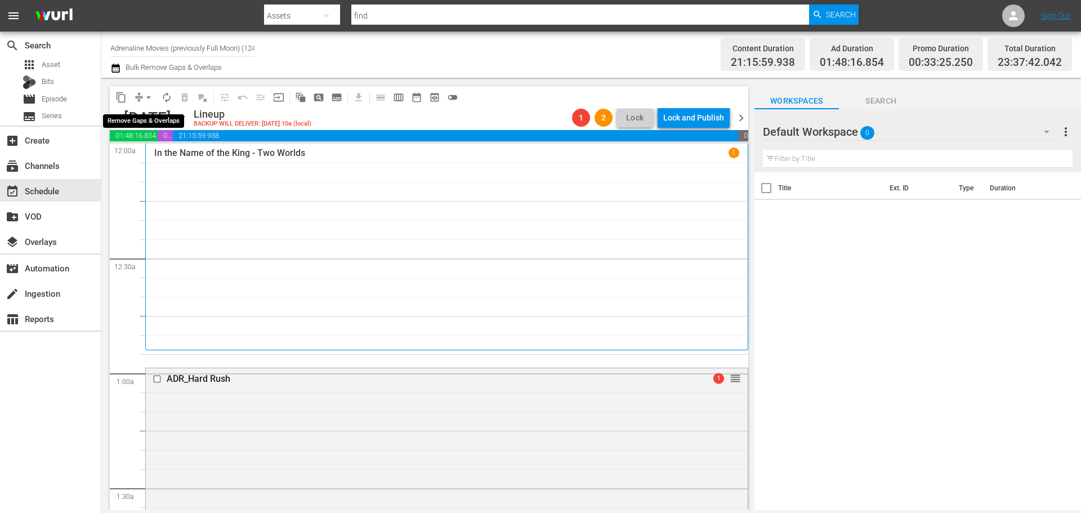
click at [146, 96] on span "arrow_drop_down" at bounding box center [148, 97] width 11 height 11
click at [165, 154] on li "Align to End of Previous Day" at bounding box center [149, 157] width 118 height 19
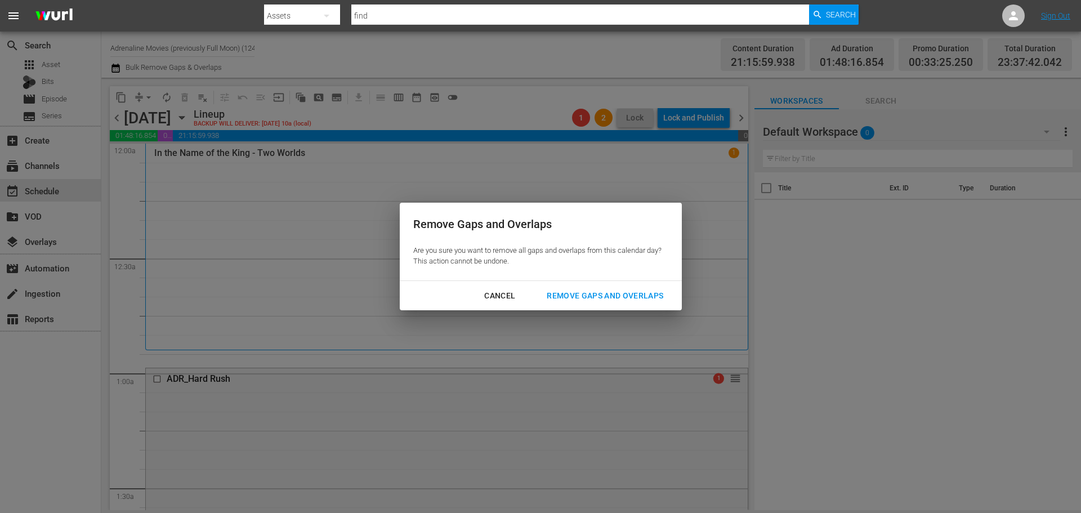
click at [618, 294] on div "Remove Gaps and Overlaps" at bounding box center [605, 296] width 135 height 14
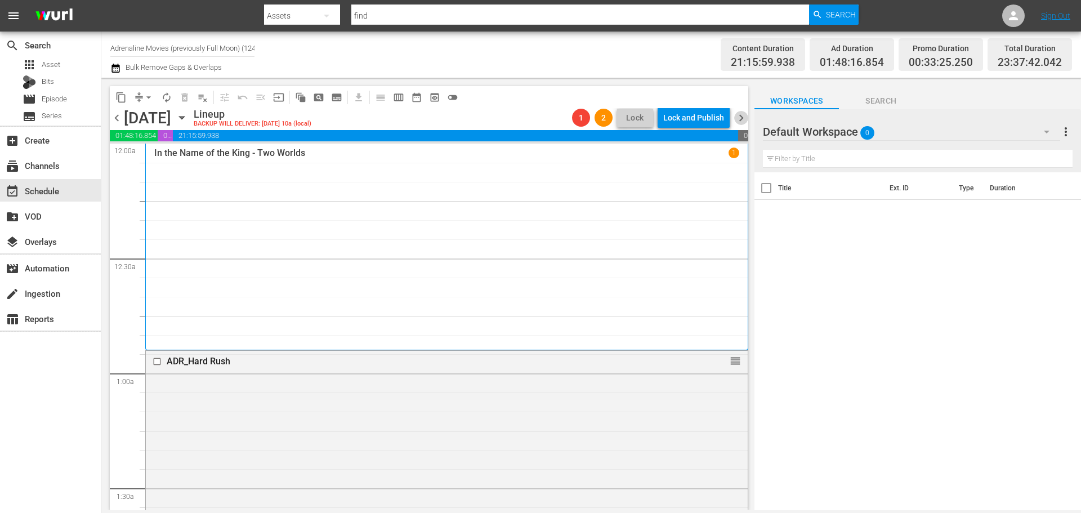
click at [743, 120] on span "chevron_right" at bounding box center [741, 118] width 14 height 14
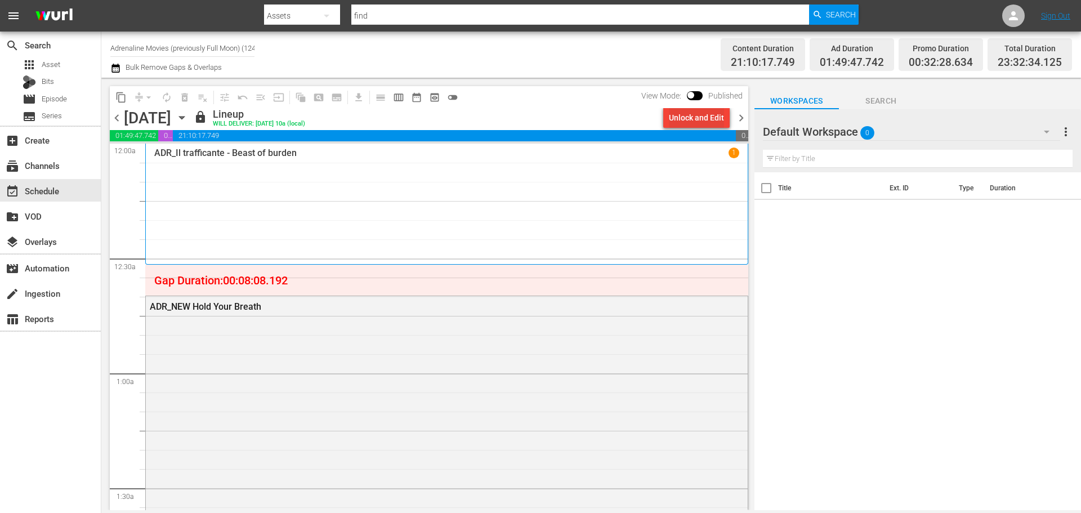
click at [706, 117] on div "Unlock and Edit" at bounding box center [696, 118] width 55 height 20
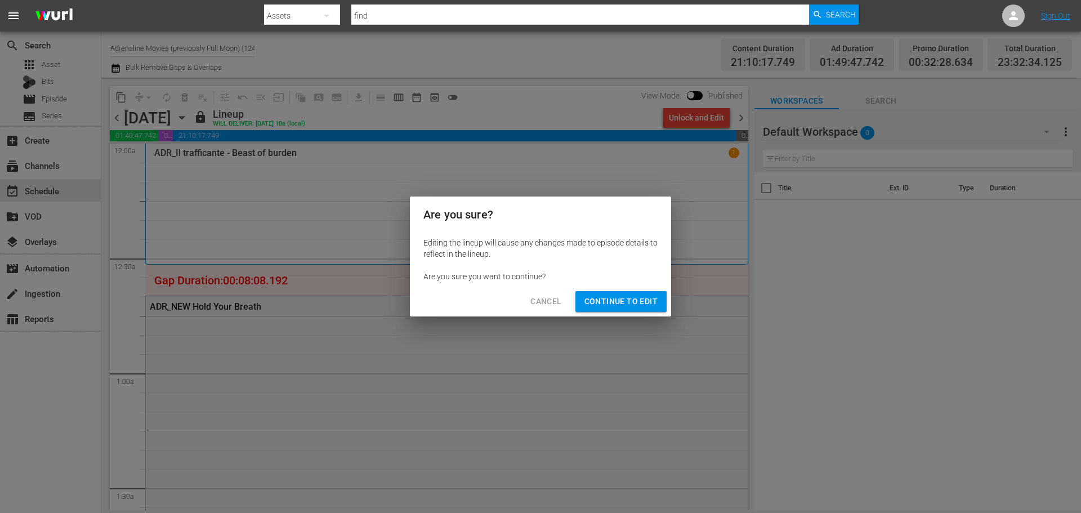
click at [629, 296] on span "Continue to Edit" at bounding box center [620, 301] width 73 height 14
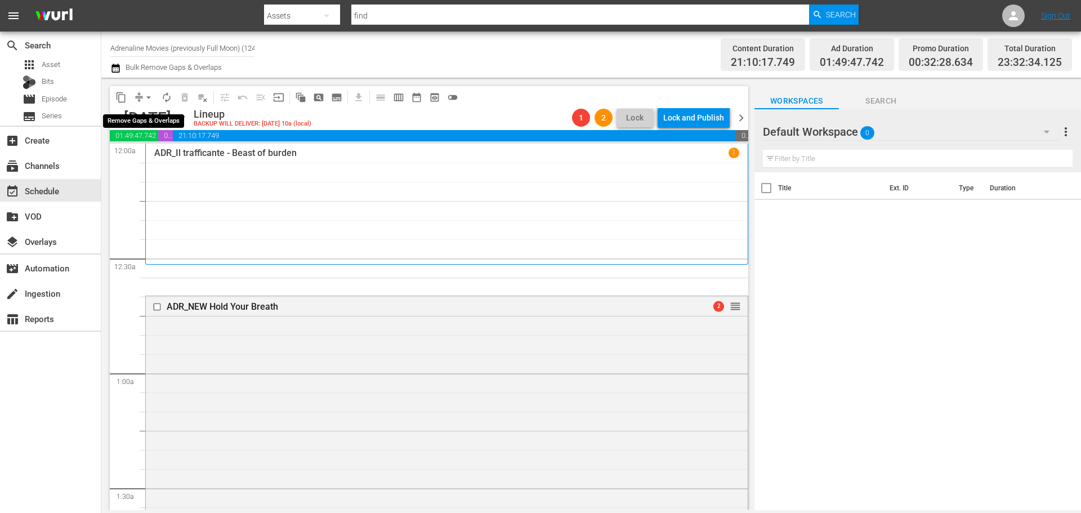
click at [146, 96] on span "arrow_drop_down" at bounding box center [148, 97] width 11 height 11
click at [155, 158] on li "Align to End of Previous Day" at bounding box center [149, 157] width 118 height 19
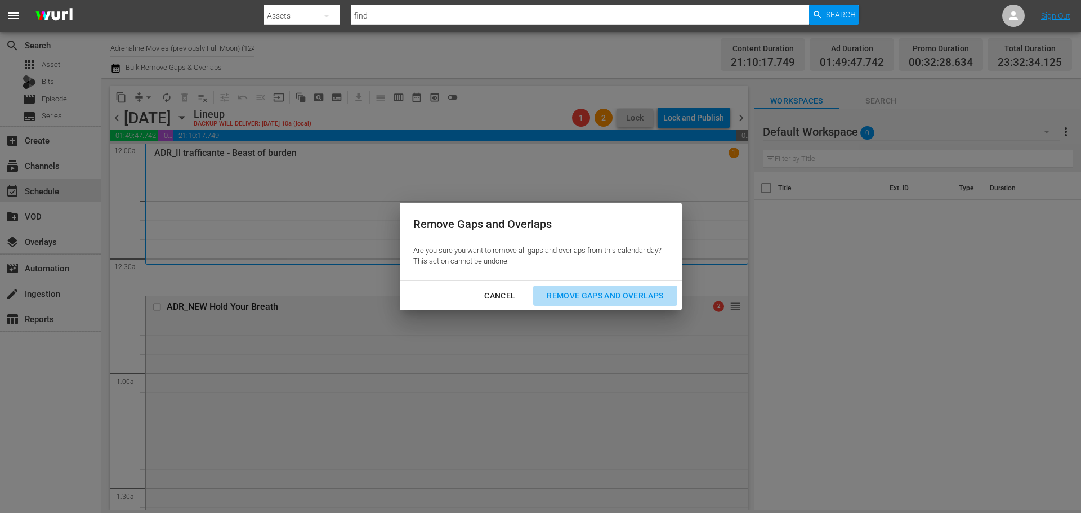
click at [624, 303] on button "Remove Gaps and Overlaps" at bounding box center [605, 295] width 144 height 21
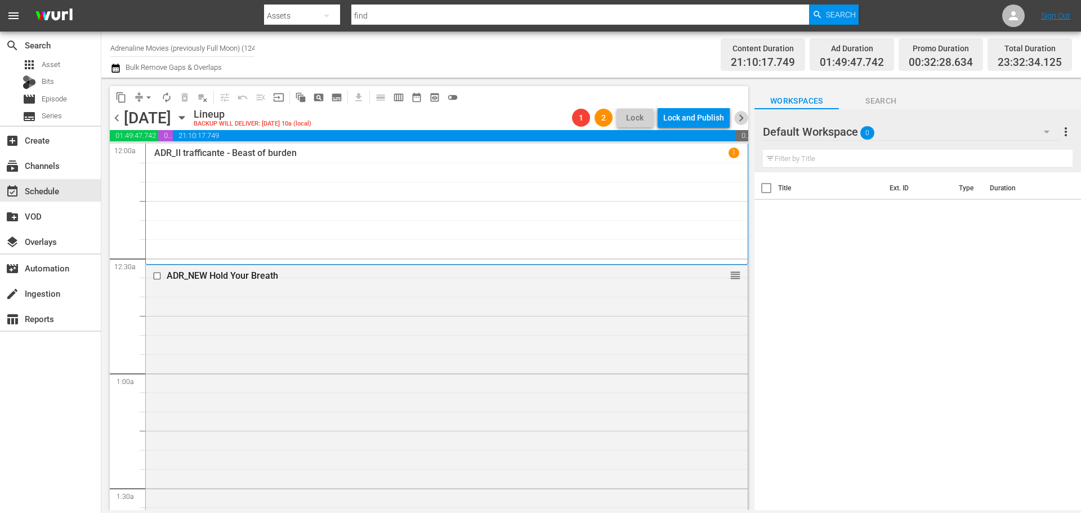
click at [740, 124] on span "chevron_right" at bounding box center [741, 118] width 14 height 14
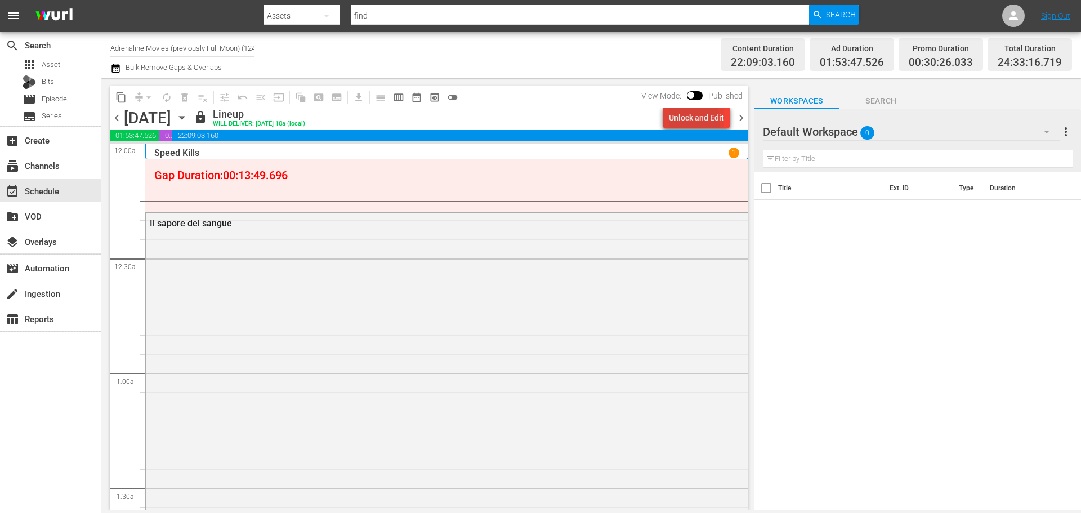
click at [685, 121] on div "Unlock and Edit" at bounding box center [696, 118] width 55 height 20
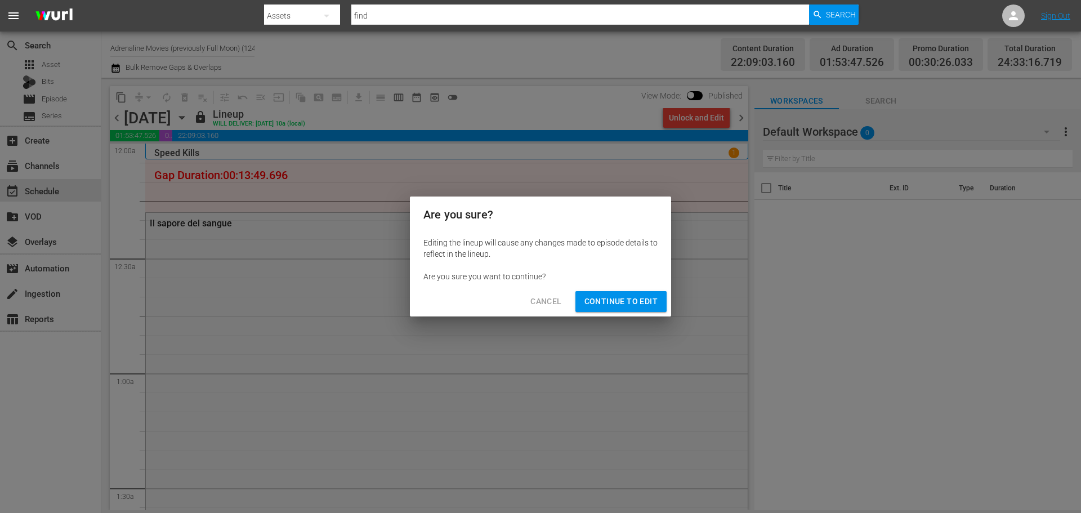
click at [608, 305] on span "Continue to Edit" at bounding box center [620, 301] width 73 height 14
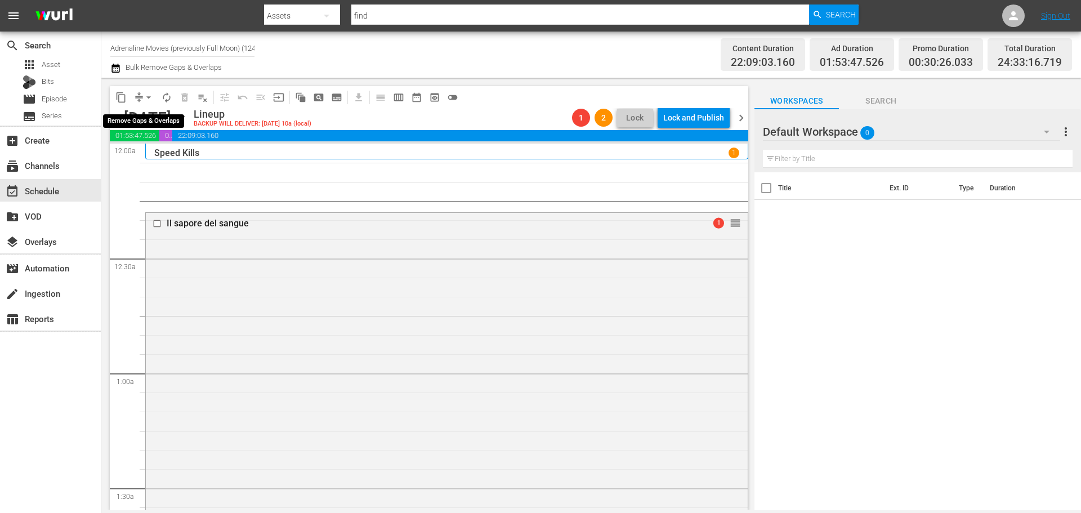
click at [149, 97] on span "arrow_drop_down" at bounding box center [148, 97] width 11 height 11
click at [171, 164] on li "Align to End of Previous Day" at bounding box center [149, 157] width 118 height 19
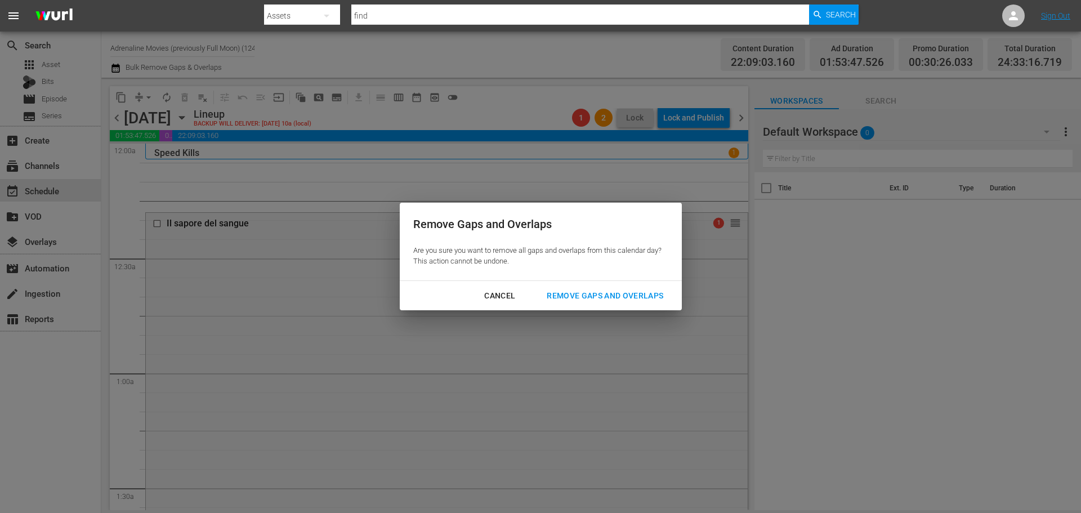
click at [624, 289] on div "Remove Gaps and Overlaps" at bounding box center [605, 296] width 135 height 14
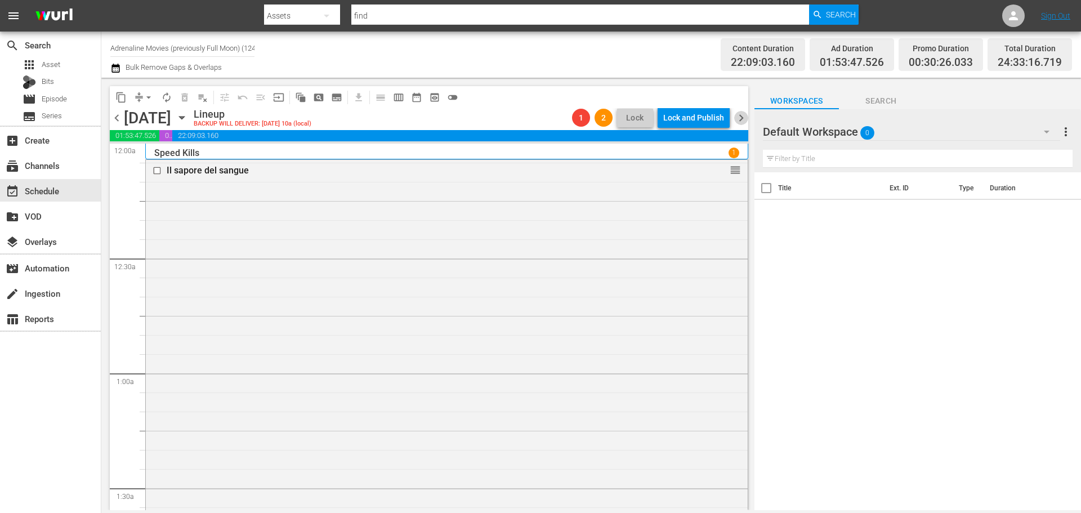
click at [741, 119] on span "chevron_right" at bounding box center [741, 118] width 14 height 14
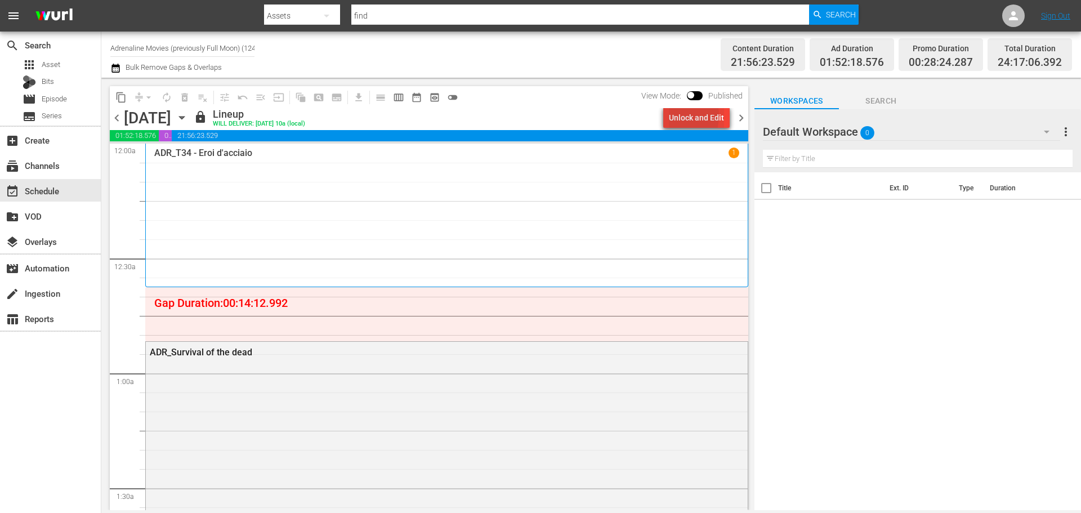
click at [675, 116] on div "Unlock and Edit" at bounding box center [696, 118] width 55 height 20
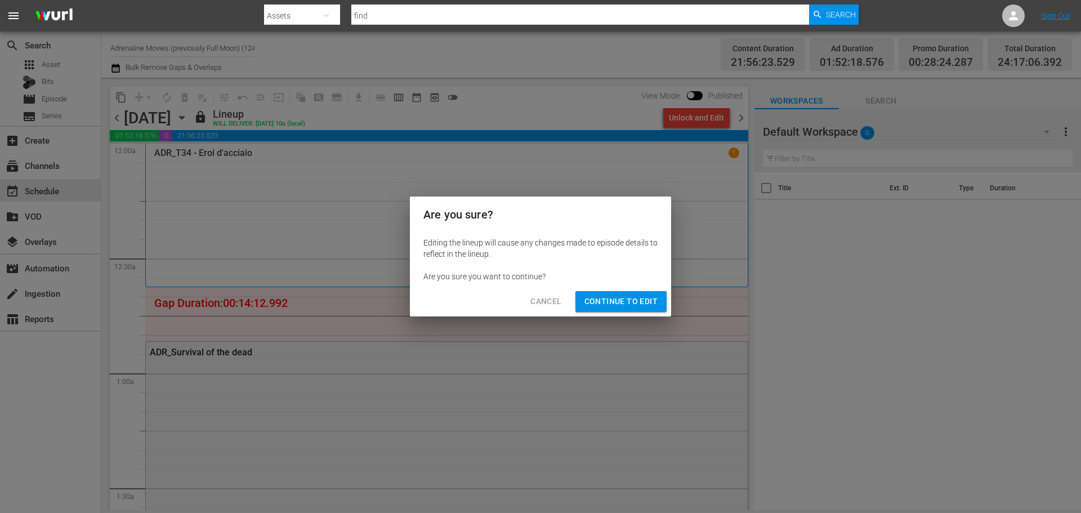
click at [622, 303] on span "Continue to Edit" at bounding box center [620, 301] width 73 height 14
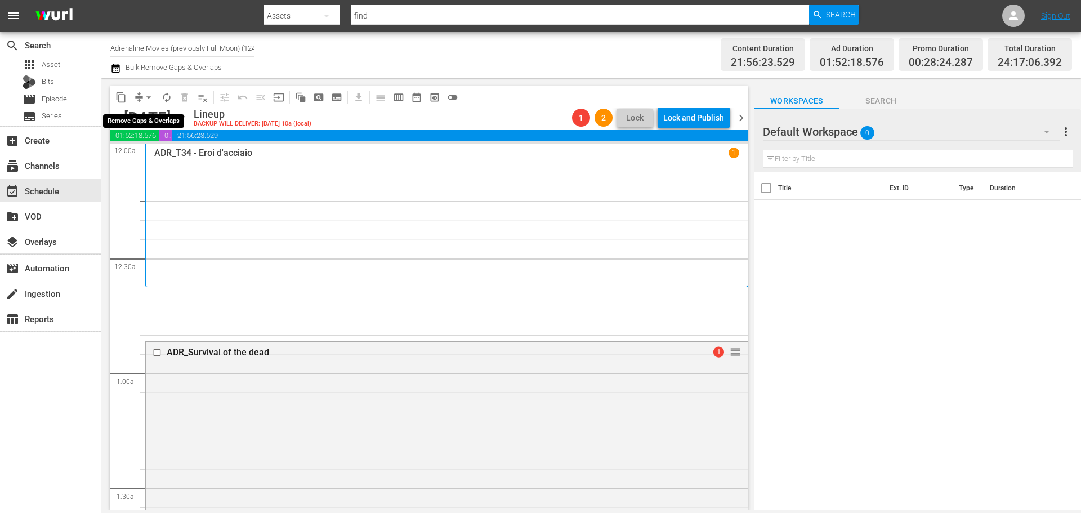
click at [149, 95] on span "arrow_drop_down" at bounding box center [148, 97] width 11 height 11
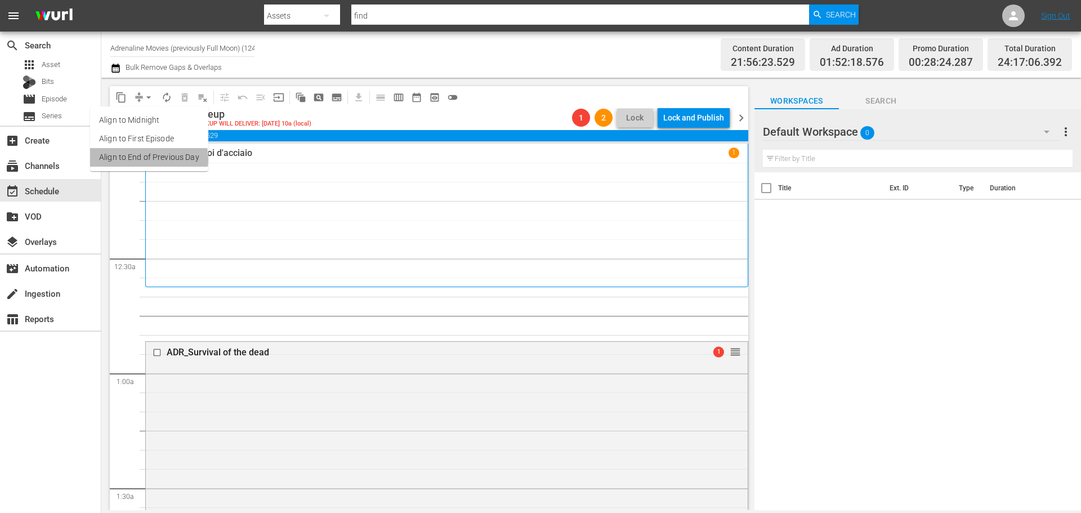
click at [144, 159] on li "Align to End of Previous Day" at bounding box center [149, 157] width 118 height 19
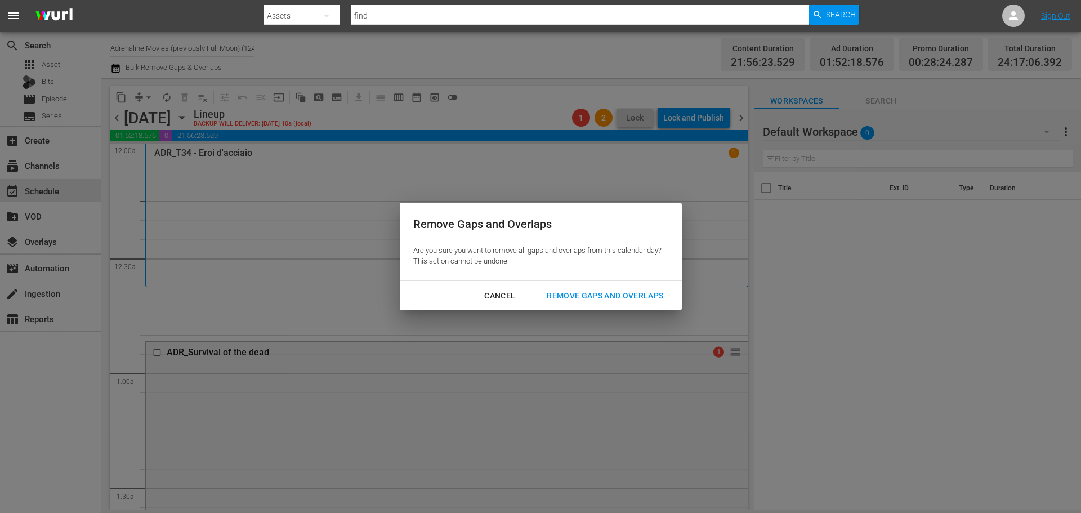
click at [653, 292] on div "Remove Gaps and Overlaps" at bounding box center [605, 296] width 135 height 14
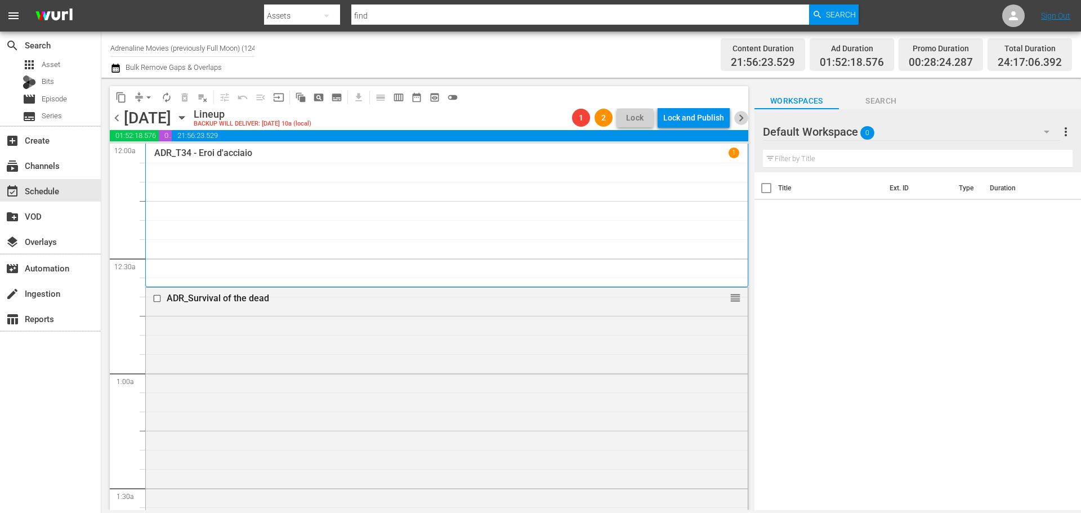
click at [739, 120] on span "chevron_right" at bounding box center [741, 118] width 14 height 14
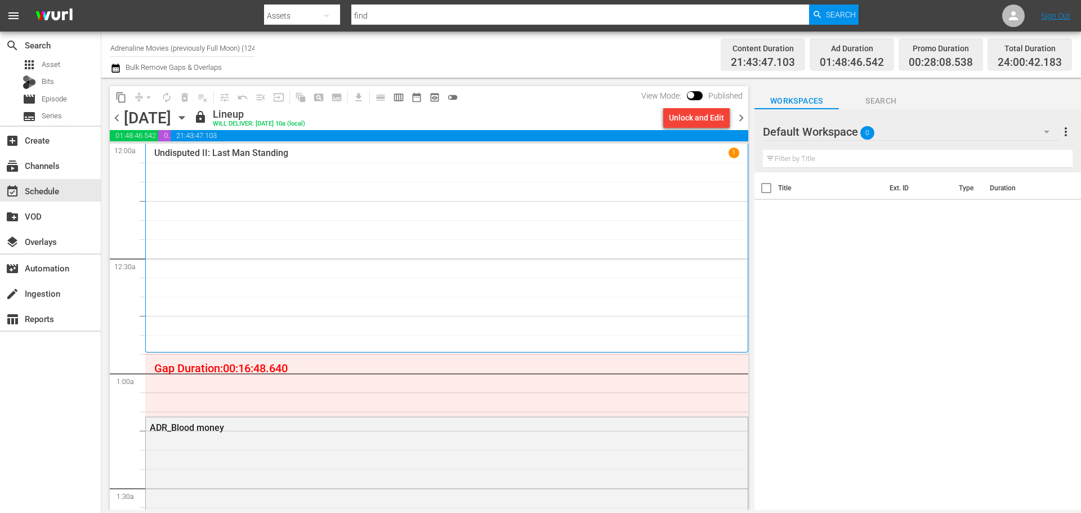
click at [710, 117] on div "Unlock and Edit" at bounding box center [696, 118] width 55 height 20
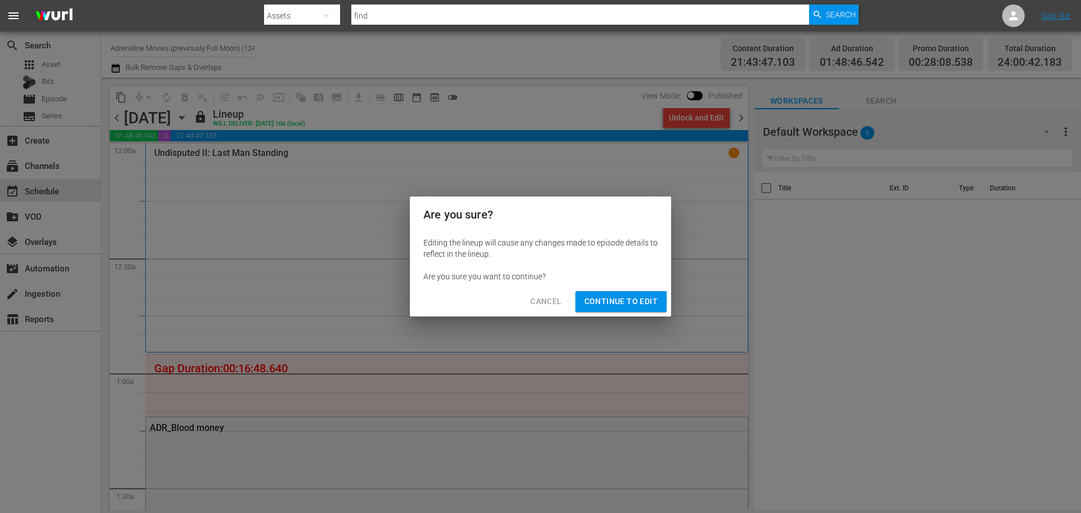
click at [646, 301] on span "Continue to Edit" at bounding box center [620, 301] width 73 height 14
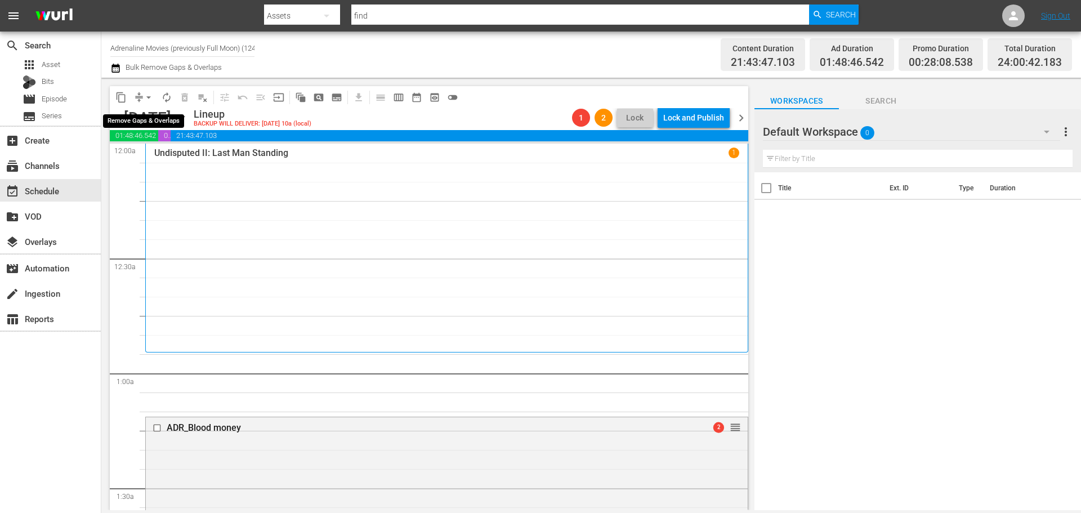
click at [149, 94] on span "arrow_drop_down" at bounding box center [148, 97] width 11 height 11
click at [151, 155] on li "Align to End of Previous Day" at bounding box center [149, 157] width 118 height 19
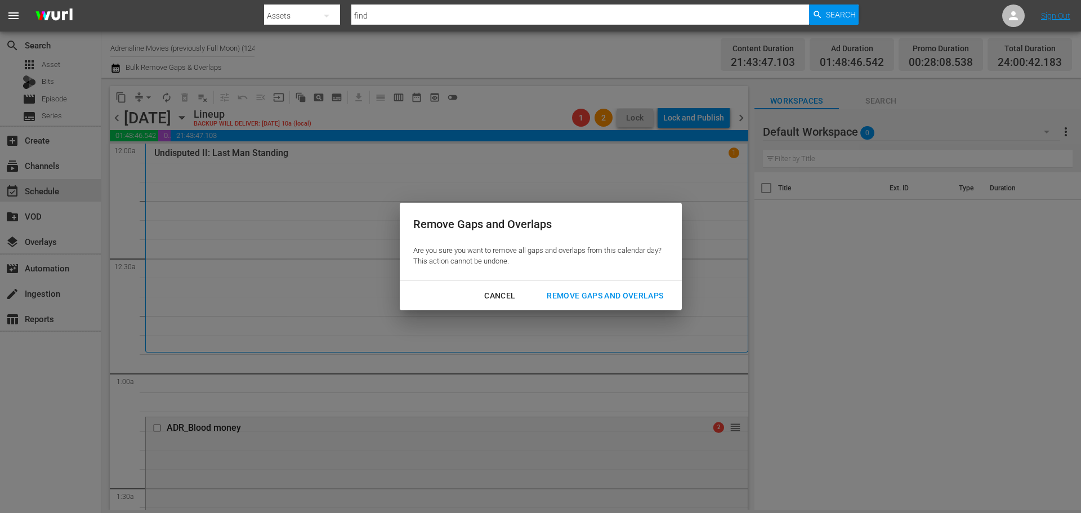
click at [645, 296] on div "Remove Gaps and Overlaps" at bounding box center [605, 296] width 135 height 14
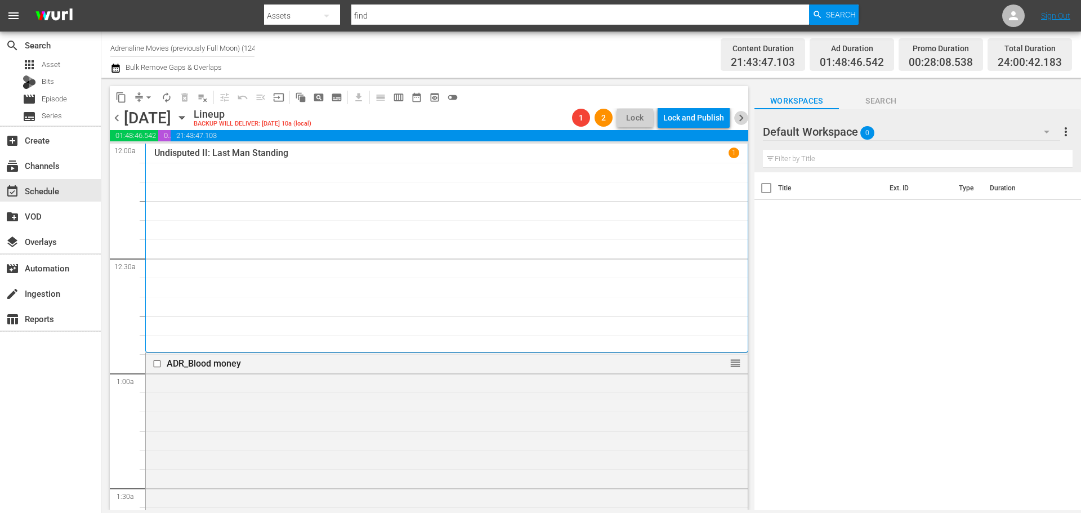
click at [743, 118] on span "chevron_right" at bounding box center [741, 118] width 14 height 14
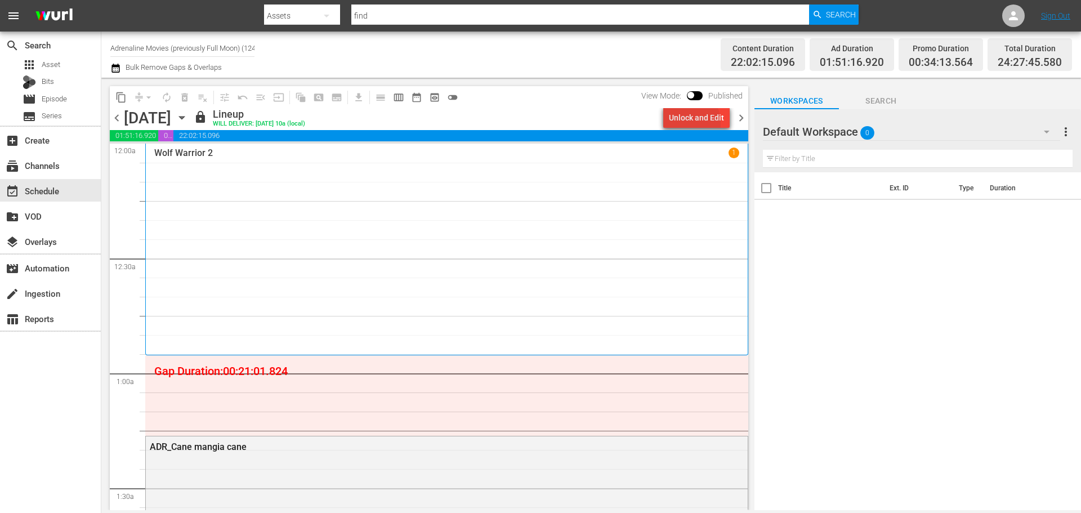
click at [686, 123] on div "Unlock and Edit" at bounding box center [696, 118] width 55 height 20
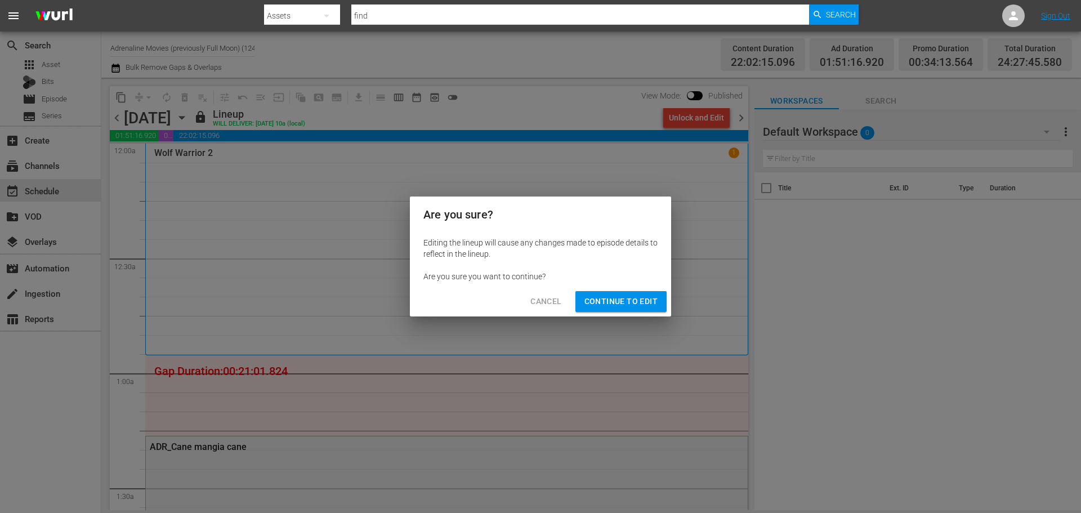
click at [645, 297] on span "Continue to Edit" at bounding box center [620, 301] width 73 height 14
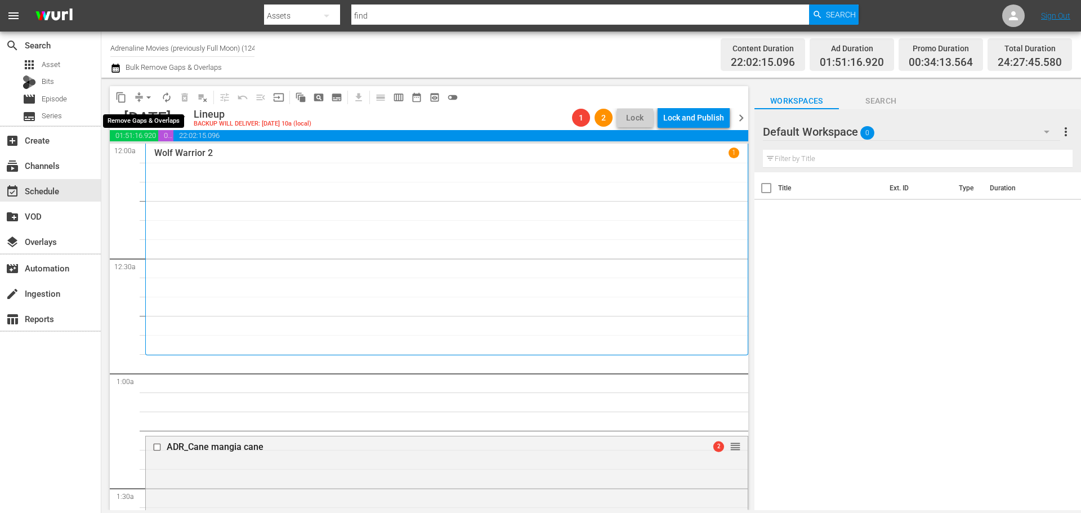
click at [148, 97] on span "arrow_drop_down" at bounding box center [148, 97] width 11 height 11
click at [158, 154] on li "Align to End of Previous Day" at bounding box center [149, 157] width 118 height 19
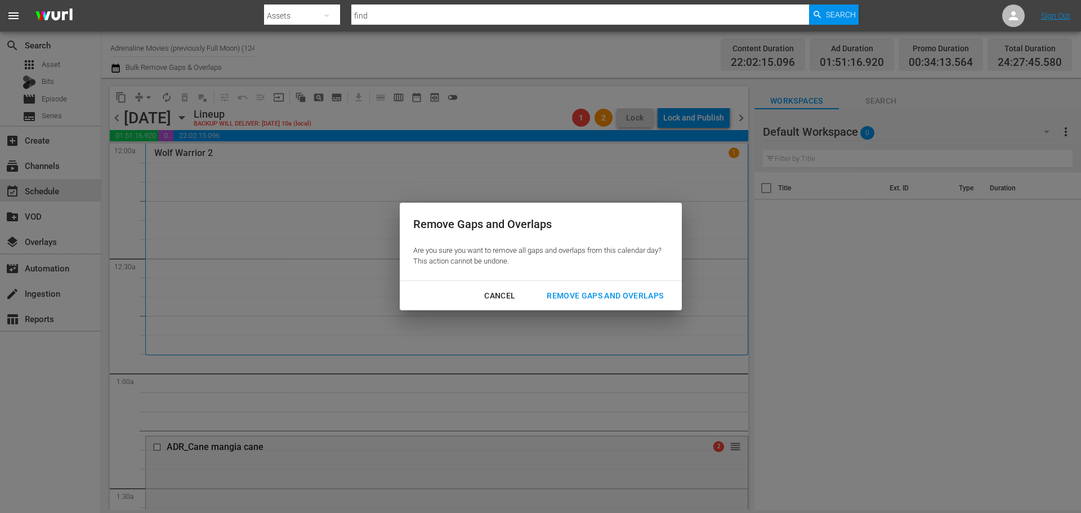
click at [592, 294] on div "Remove Gaps and Overlaps" at bounding box center [605, 296] width 135 height 14
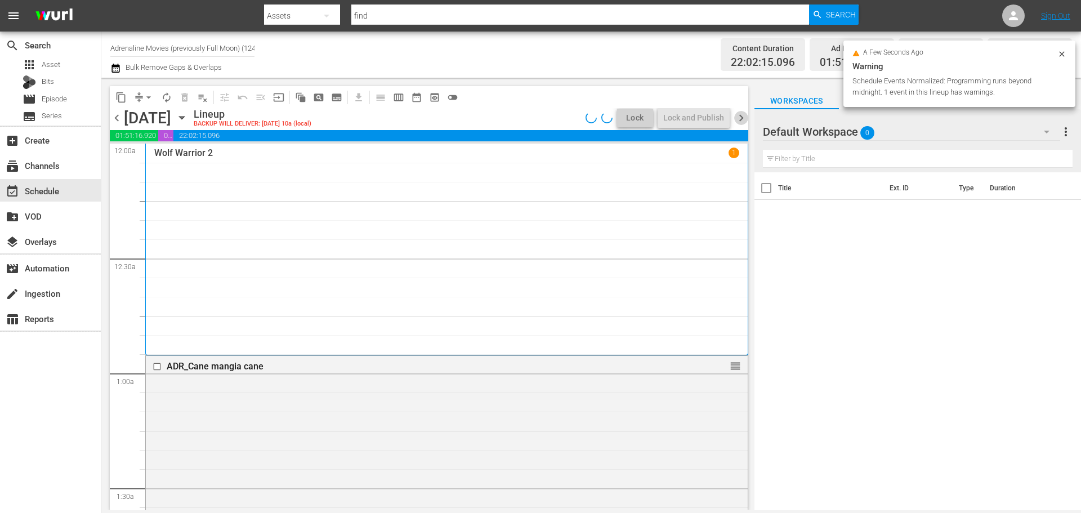
click at [742, 119] on span "chevron_right" at bounding box center [741, 118] width 14 height 14
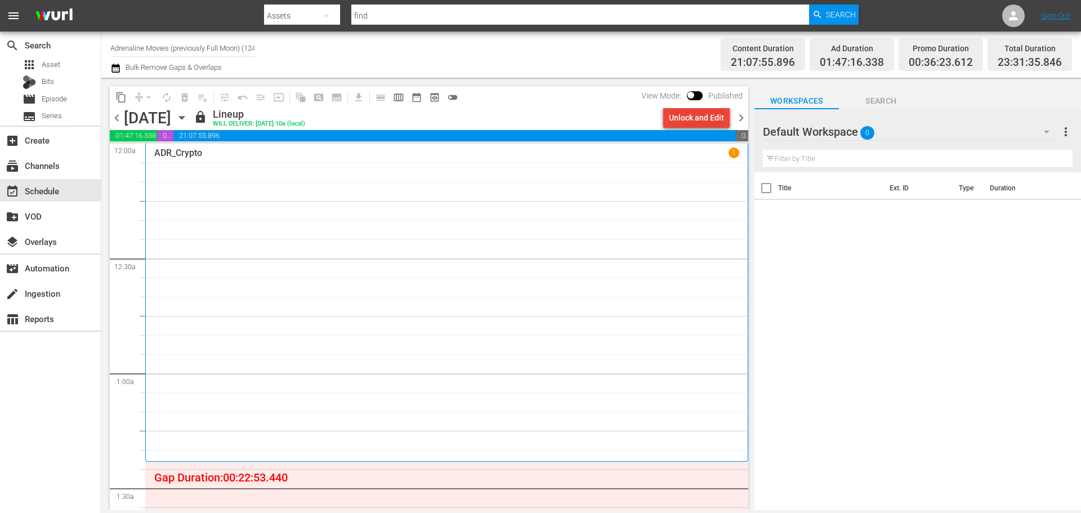
click at [706, 121] on div "Unlock and Edit" at bounding box center [696, 118] width 55 height 20
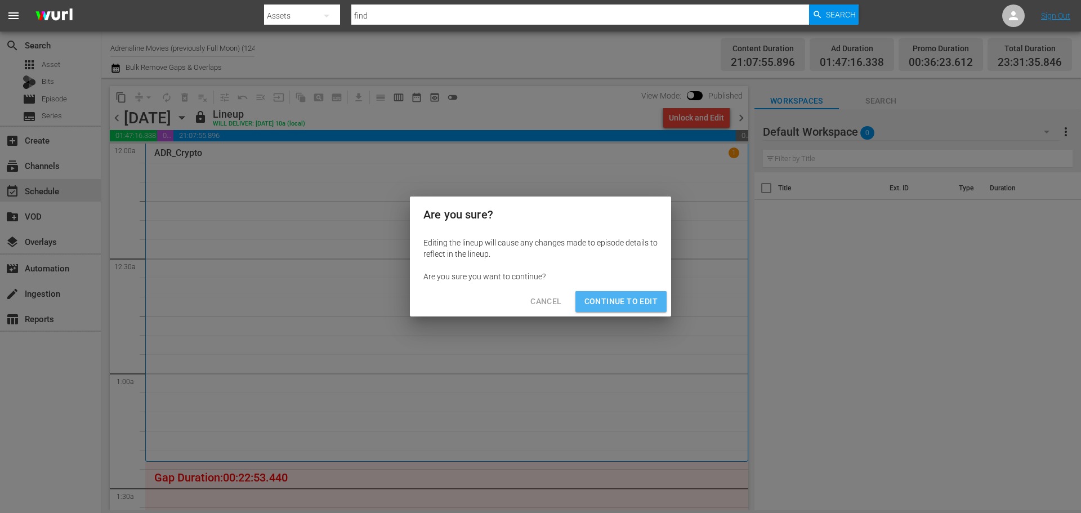
click at [635, 309] on button "Continue to Edit" at bounding box center [620, 301] width 91 height 21
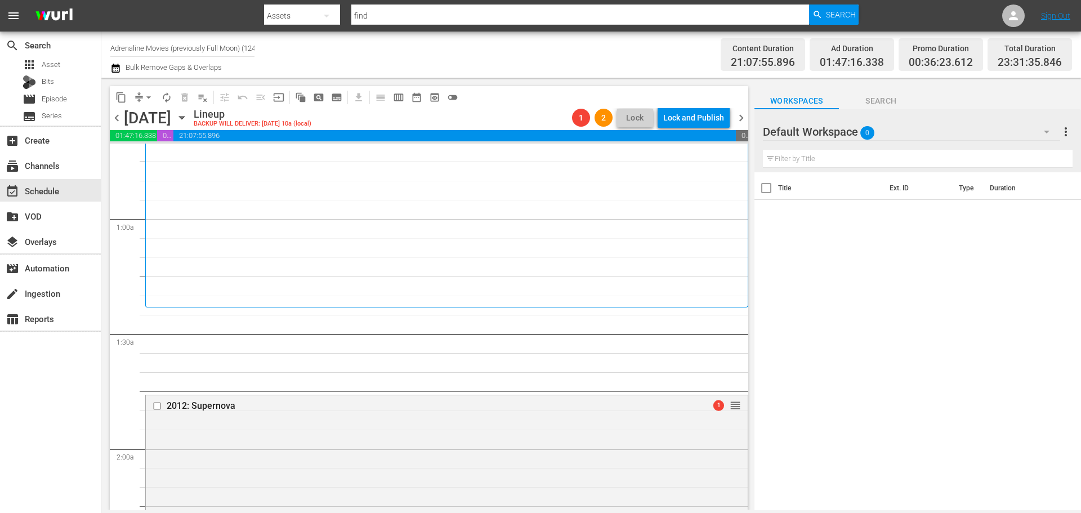
scroll to position [169, 0]
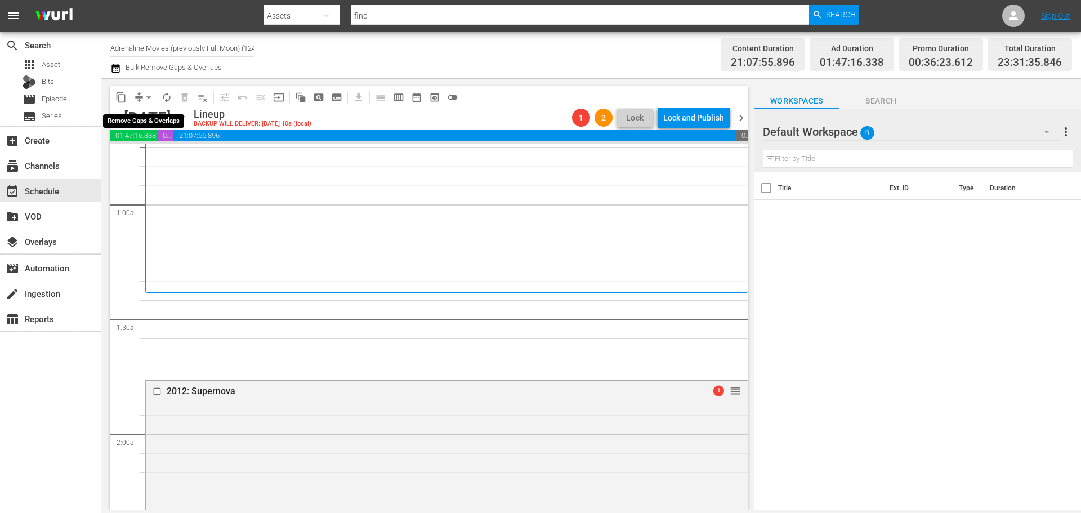
click at [149, 97] on span "arrow_drop_down" at bounding box center [148, 97] width 11 height 11
click at [164, 159] on li "Align to End of Previous Day" at bounding box center [149, 157] width 118 height 19
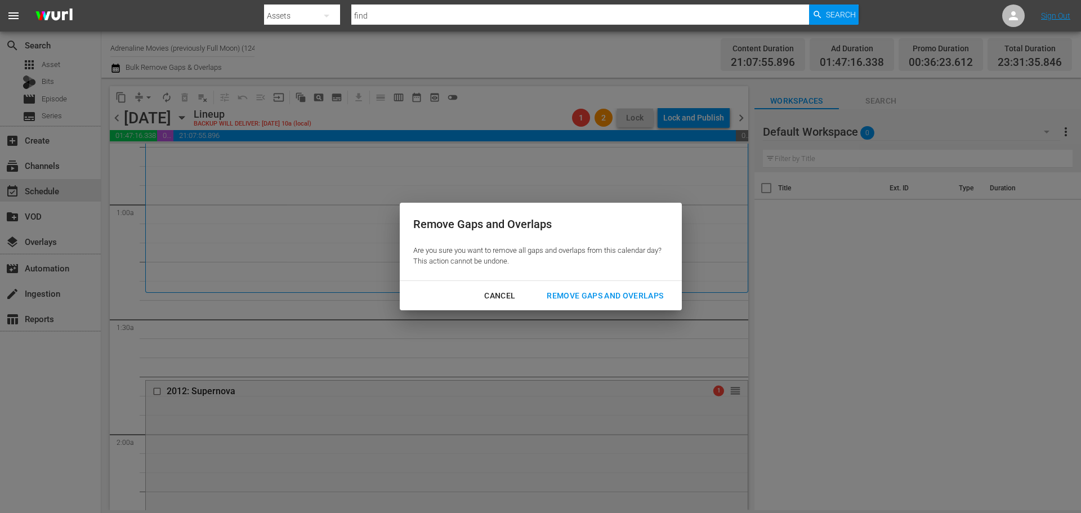
click at [616, 294] on div "Remove Gaps and Overlaps" at bounding box center [605, 296] width 135 height 14
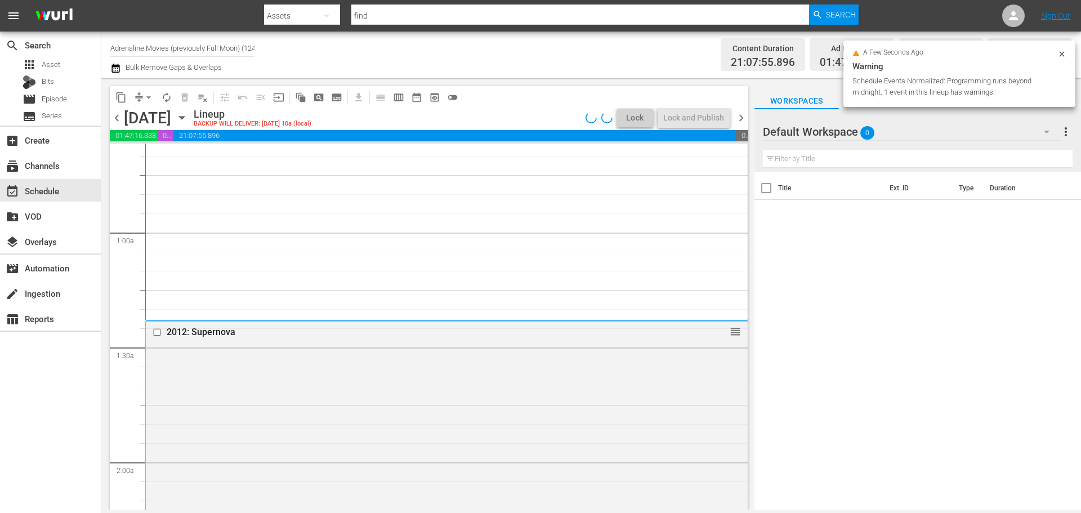
scroll to position [0, 0]
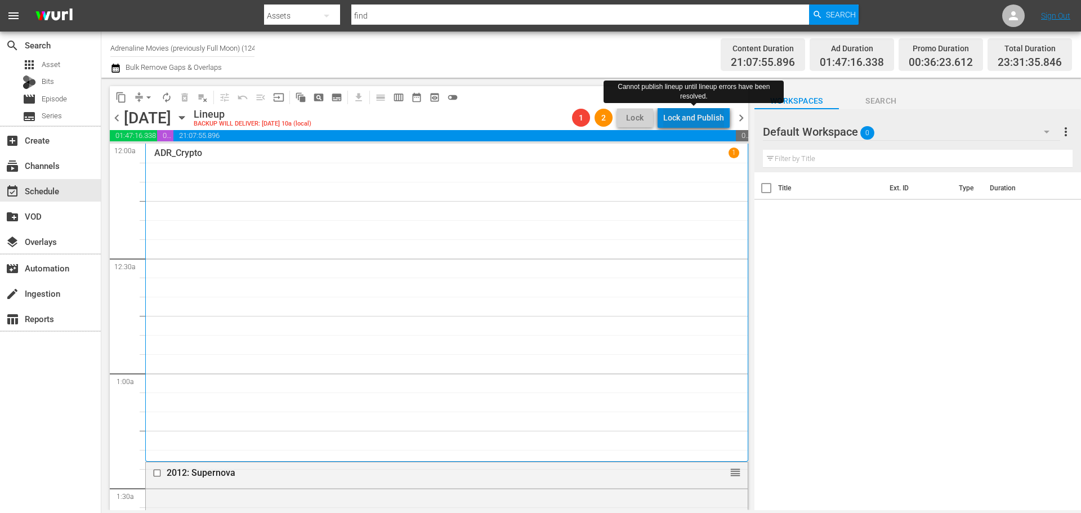
click at [699, 119] on div "Lock and Publish" at bounding box center [693, 118] width 61 height 20
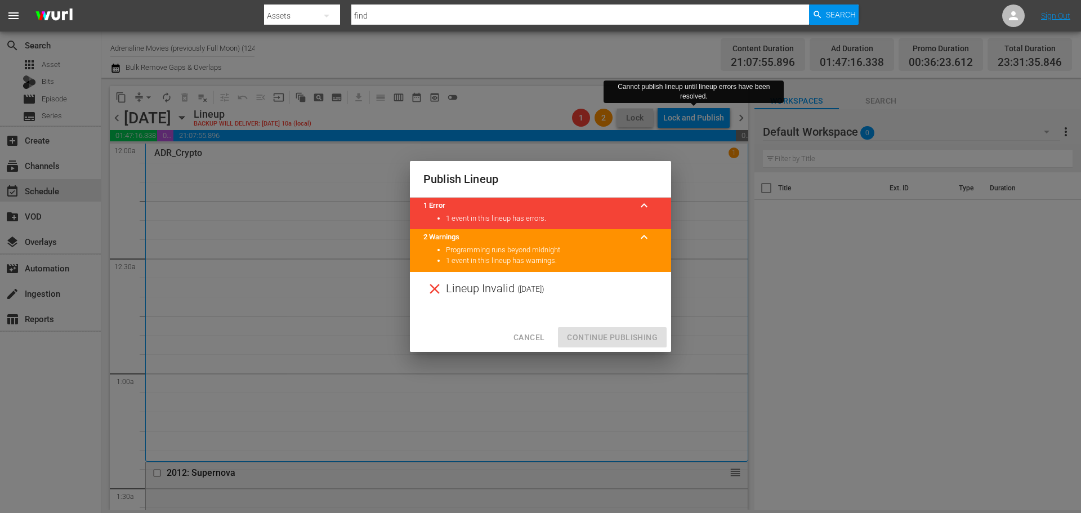
click at [535, 300] on div "Lineup Invalid ( 2025-08-30 )" at bounding box center [540, 289] width 261 height 34
click at [532, 333] on span "Cancel" at bounding box center [529, 338] width 31 height 14
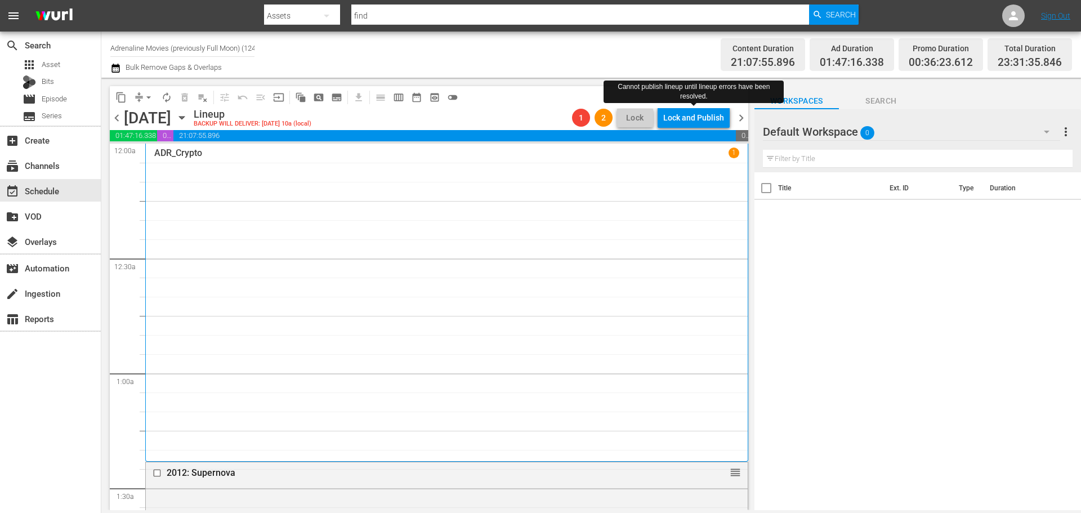
click at [741, 123] on span "chevron_right" at bounding box center [741, 118] width 14 height 14
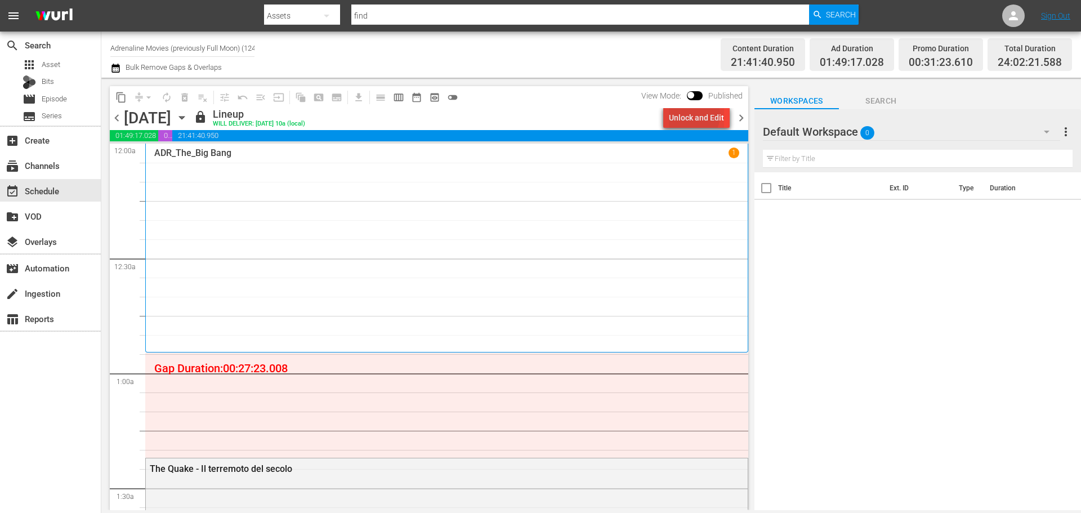
click at [690, 114] on div "Unlock and Edit" at bounding box center [696, 118] width 55 height 20
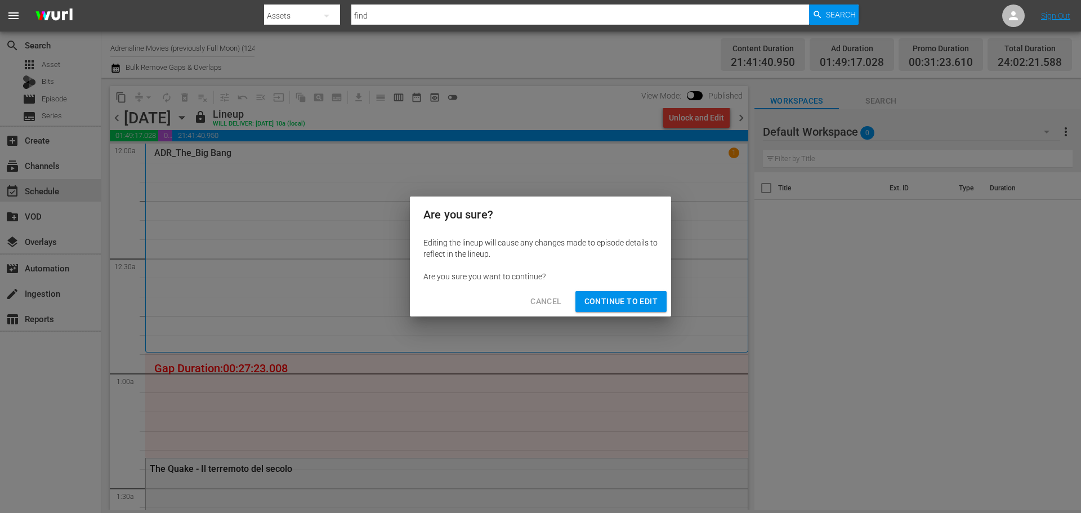
click at [622, 296] on span "Continue to Edit" at bounding box center [620, 301] width 73 height 14
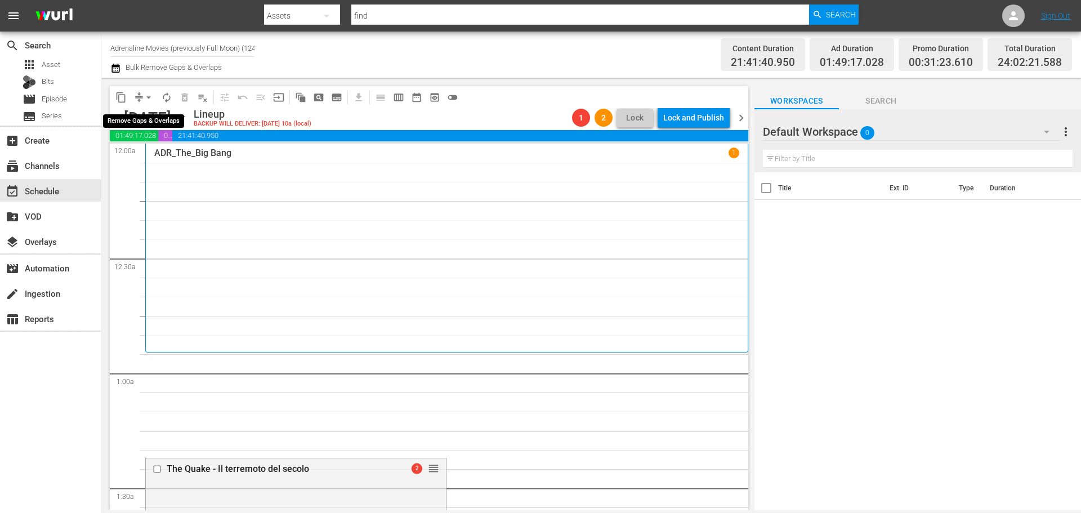
click at [148, 96] on span "arrow_drop_down" at bounding box center [148, 97] width 11 height 11
click at [159, 152] on li "Align to End of Previous Day" at bounding box center [149, 157] width 118 height 19
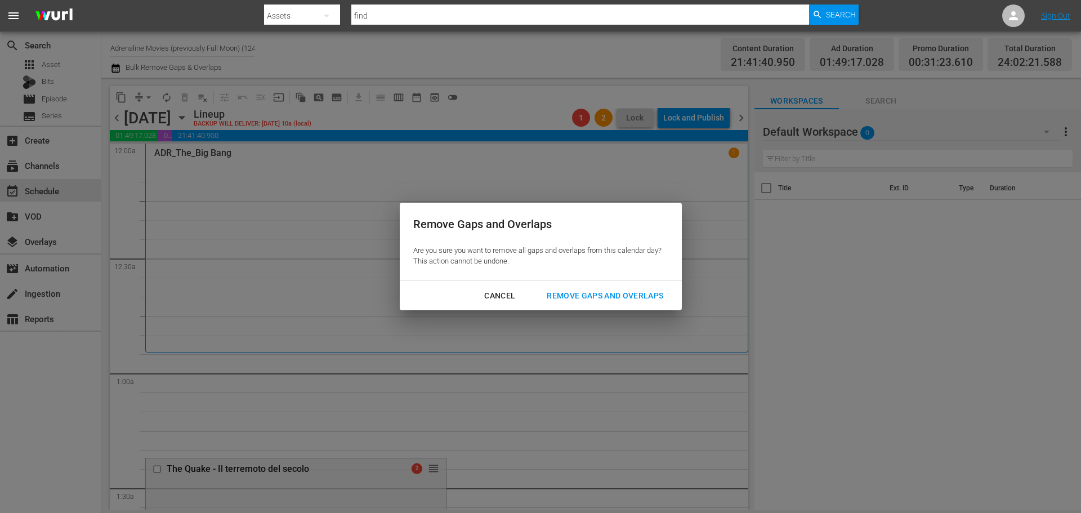
click at [659, 296] on div "Remove Gaps and Overlaps" at bounding box center [605, 296] width 135 height 14
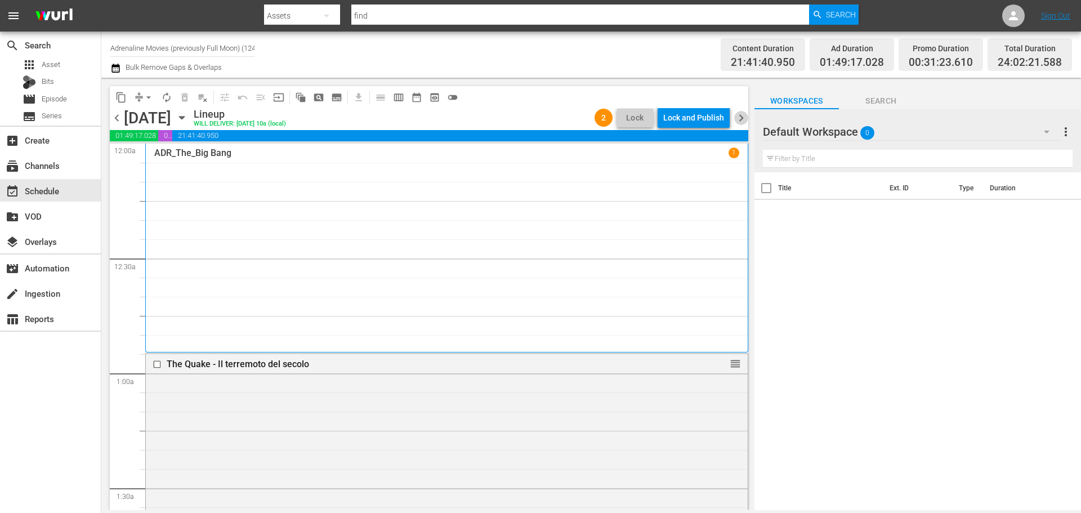
click at [739, 119] on span "chevron_right" at bounding box center [741, 118] width 14 height 14
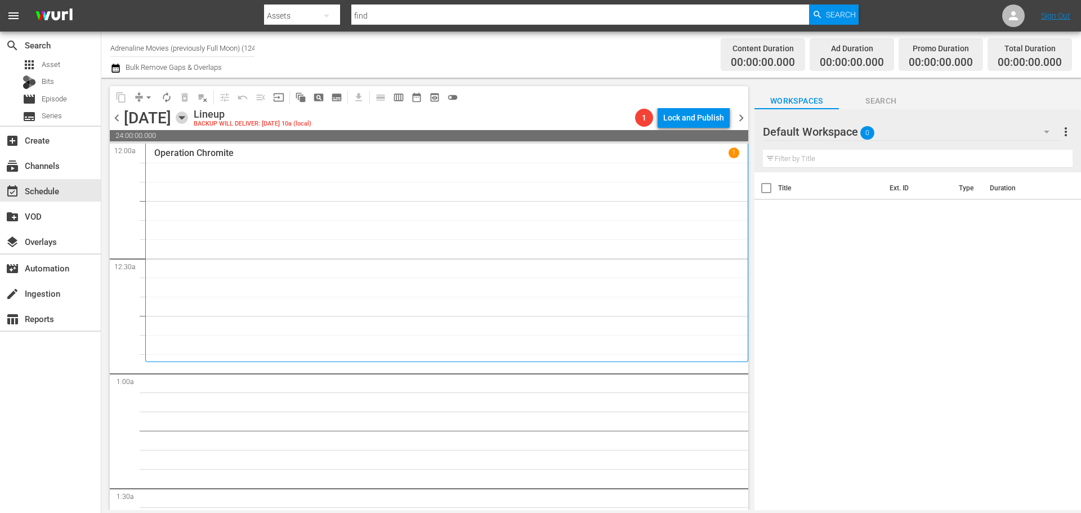
click at [188, 114] on icon "button" at bounding box center [182, 117] width 12 height 12
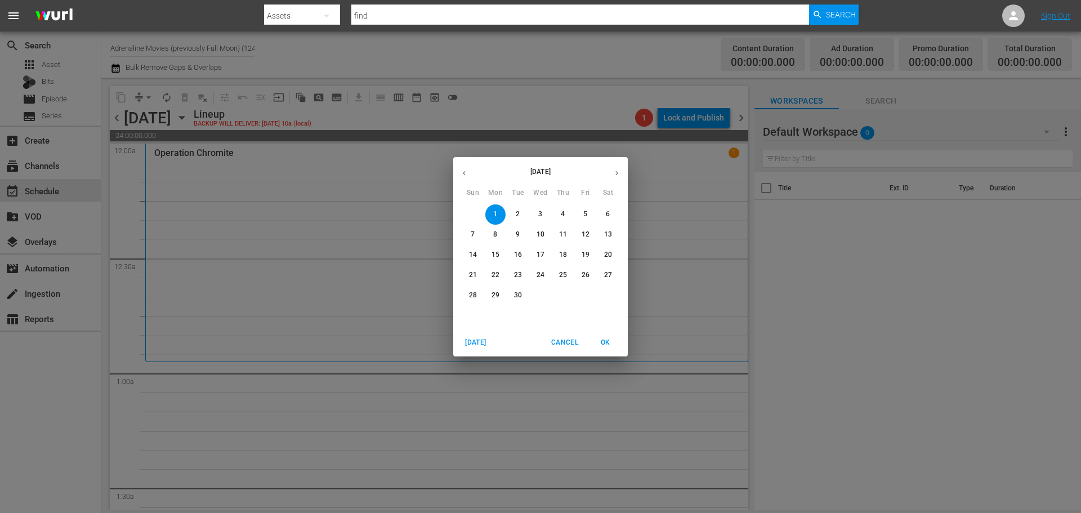
click at [462, 178] on button "button" at bounding box center [464, 173] width 22 height 22
click at [564, 278] on p "21" at bounding box center [563, 275] width 8 height 10
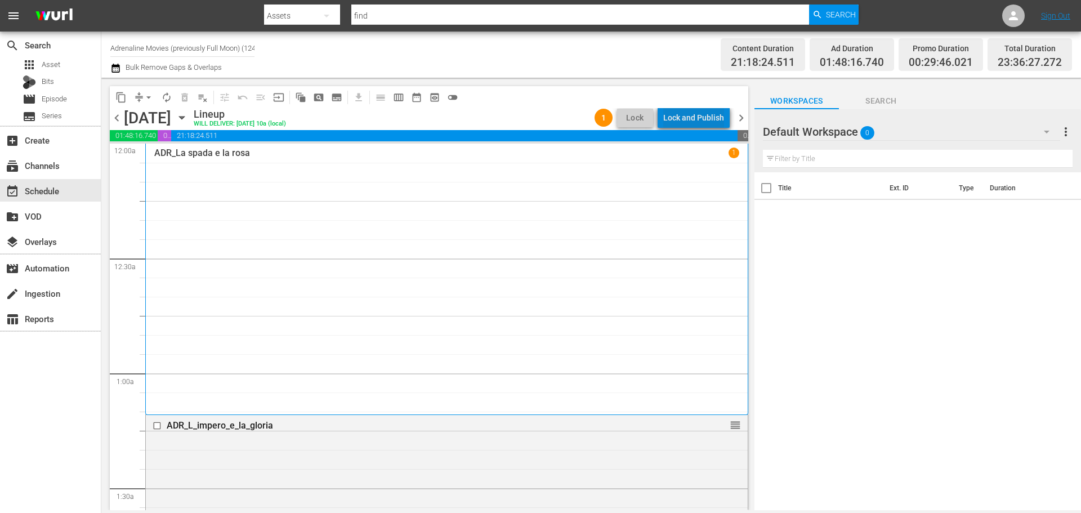
click at [714, 118] on div "Lock and Publish" at bounding box center [693, 118] width 61 height 20
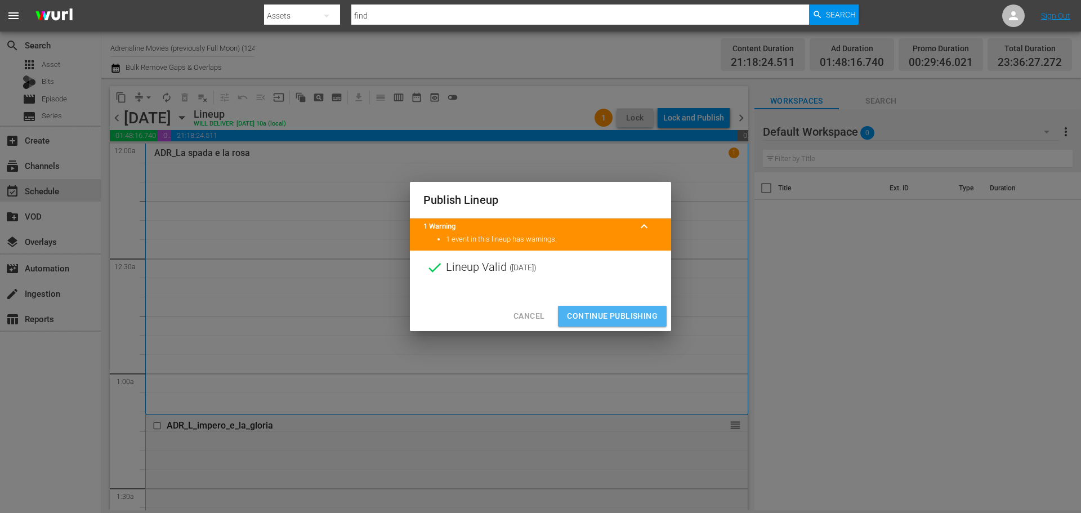
click at [640, 318] on span "Continue Publishing" at bounding box center [612, 316] width 91 height 14
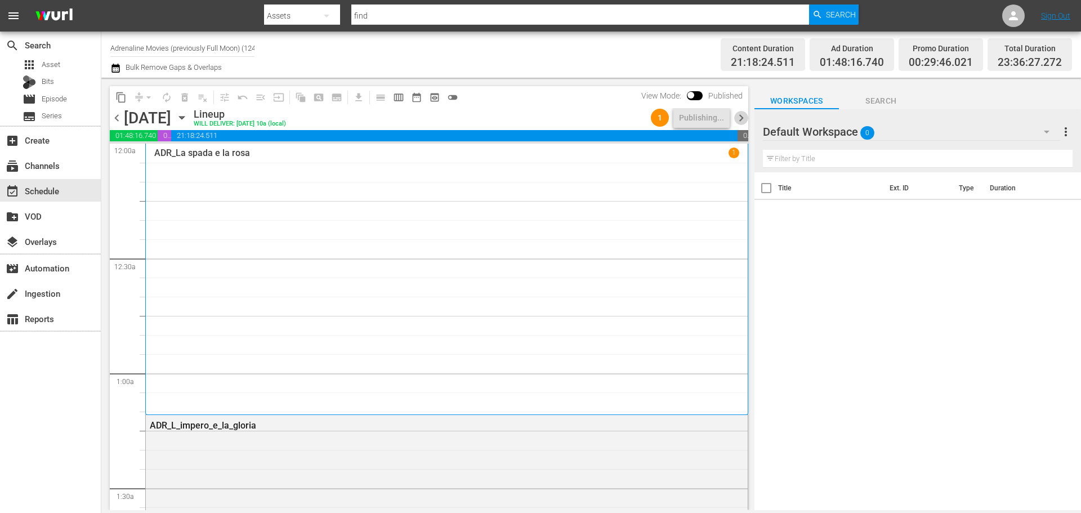
click at [742, 122] on span "chevron_right" at bounding box center [741, 118] width 14 height 14
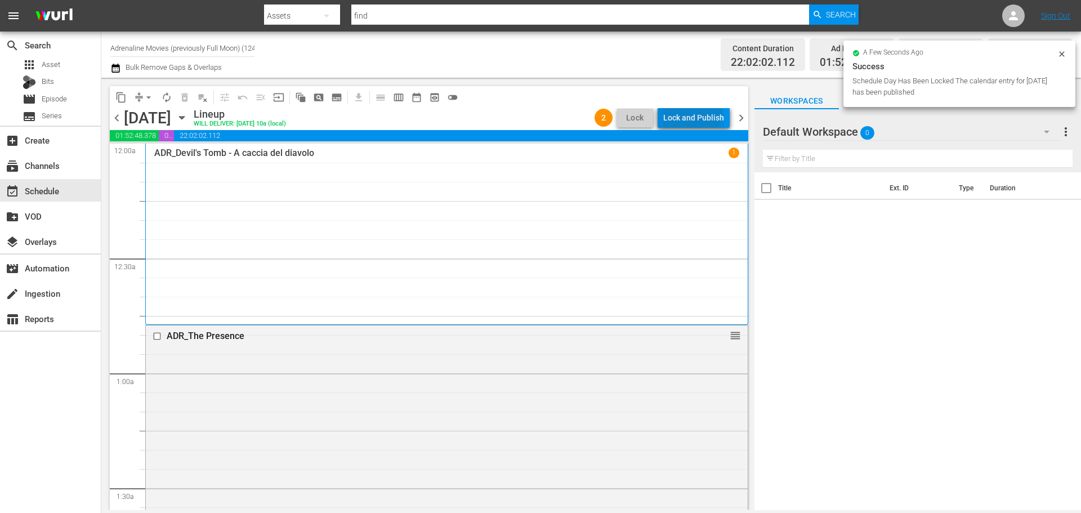
click at [693, 111] on div "Lock and Publish" at bounding box center [693, 118] width 61 height 20
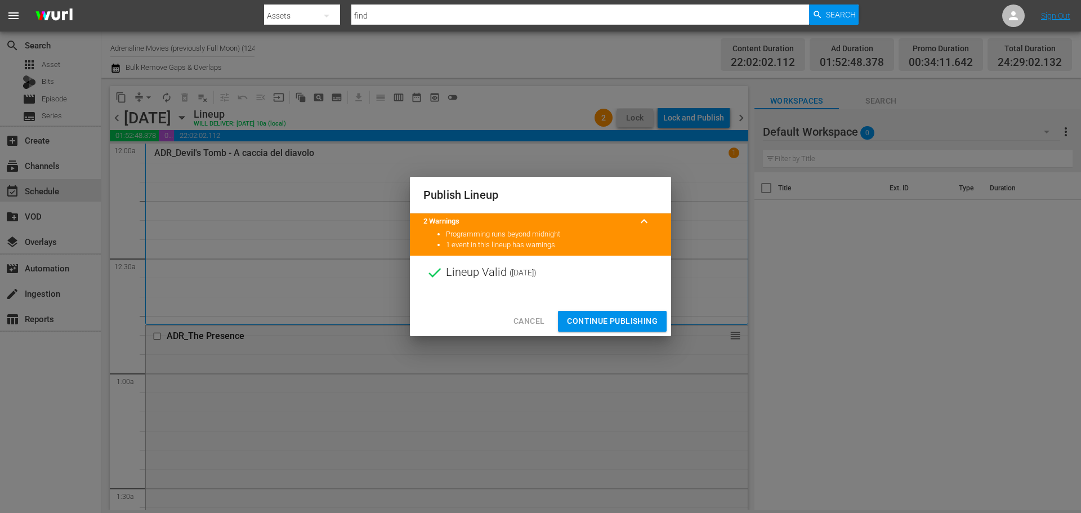
click at [636, 318] on span "Continue Publishing" at bounding box center [612, 321] width 91 height 14
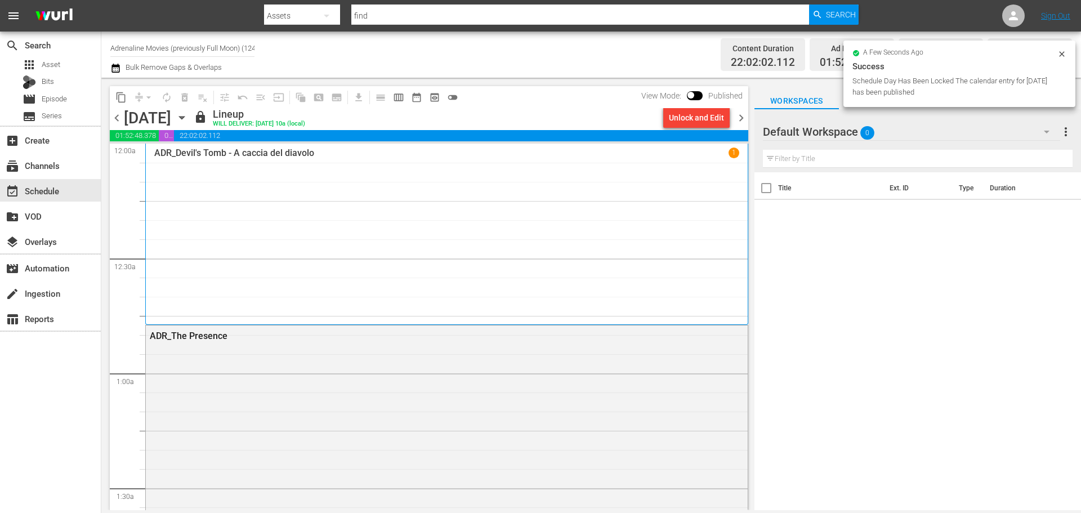
click at [744, 120] on span "chevron_right" at bounding box center [741, 118] width 14 height 14
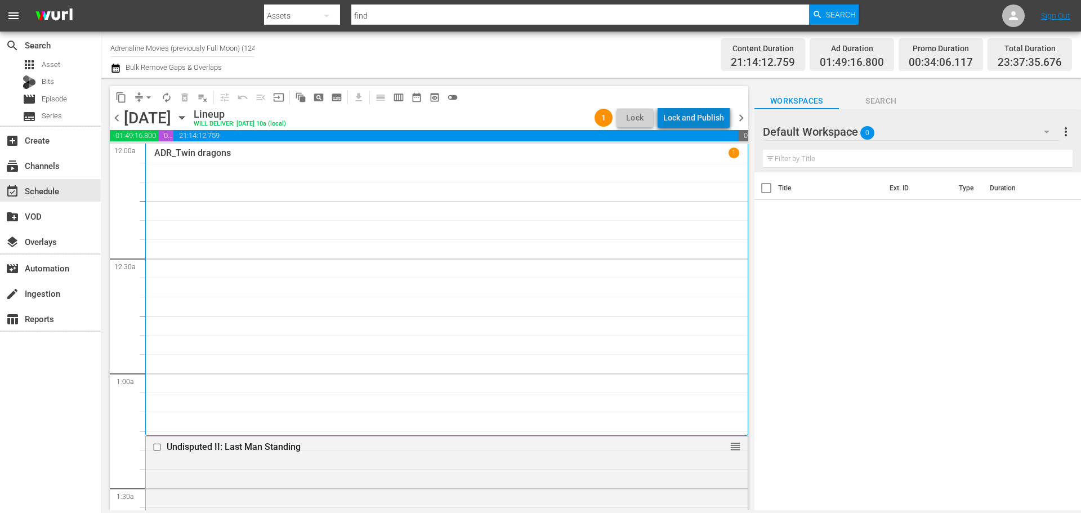
click at [705, 120] on div "Lock and Publish" at bounding box center [693, 118] width 61 height 20
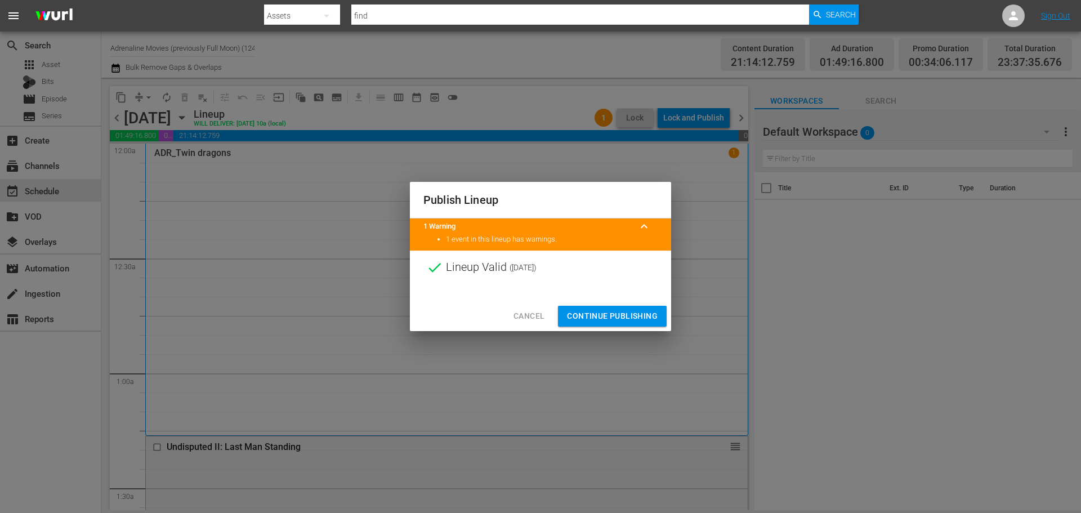
click at [646, 320] on span "Continue Publishing" at bounding box center [612, 316] width 91 height 14
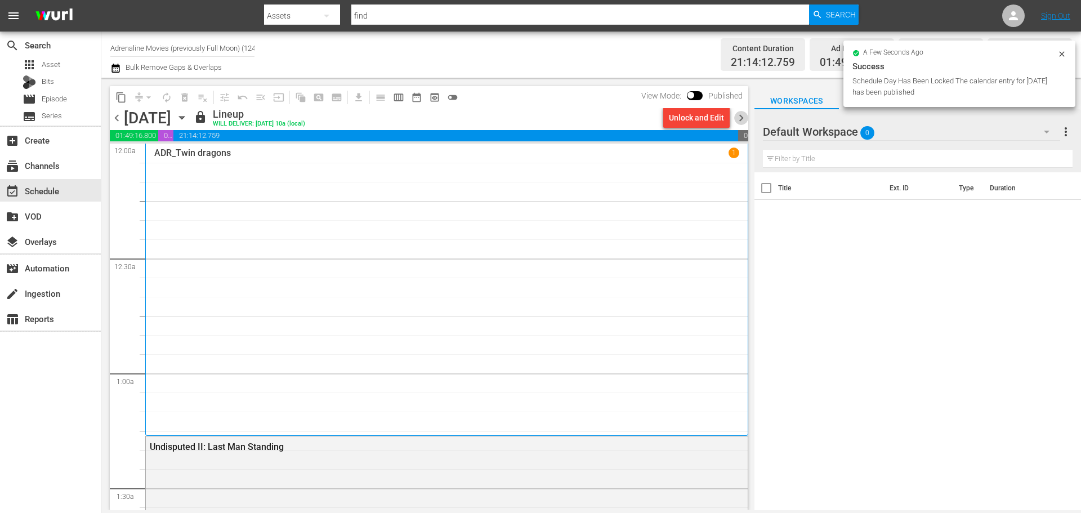
click at [742, 120] on span "chevron_right" at bounding box center [741, 118] width 14 height 14
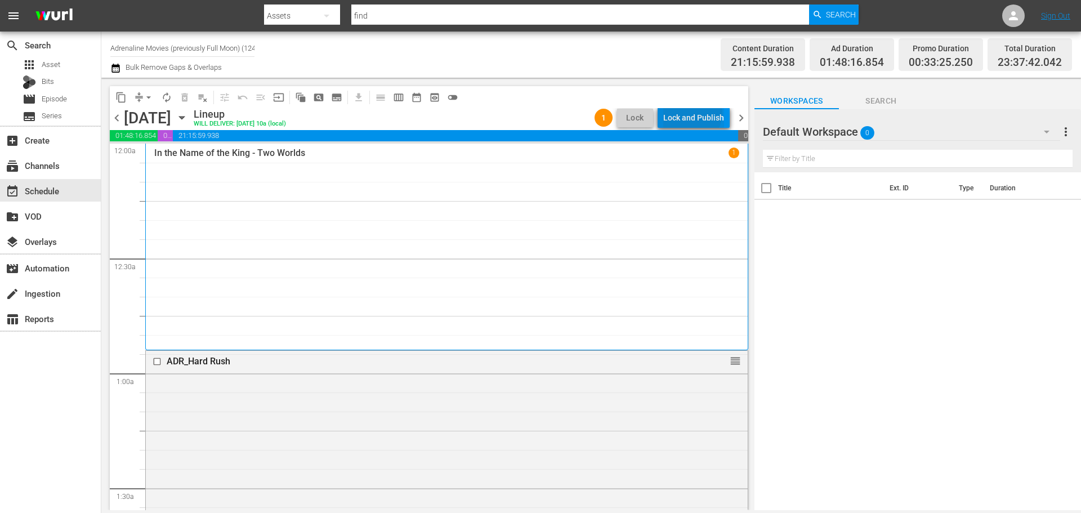
click at [694, 113] on div "Lock and Publish" at bounding box center [693, 118] width 61 height 20
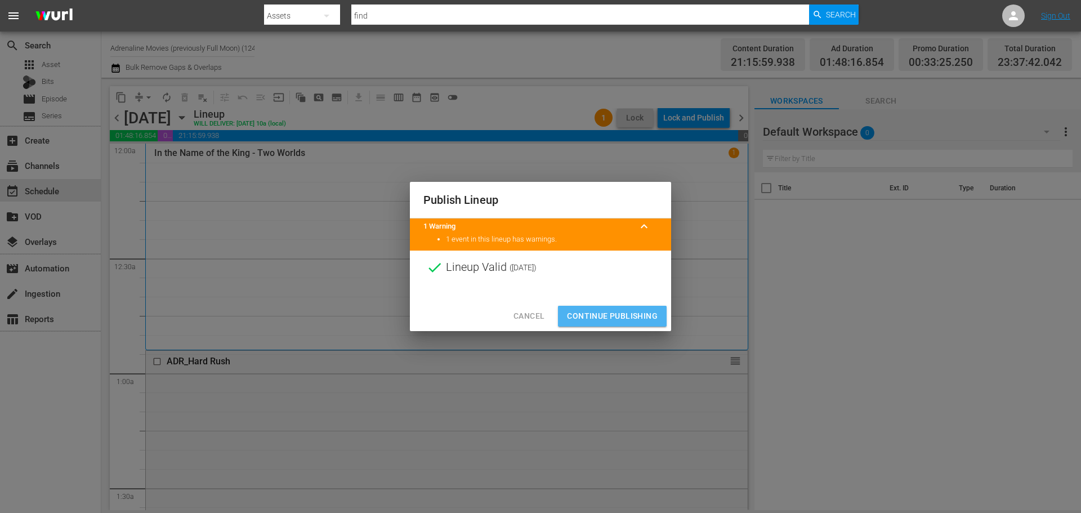
click at [641, 318] on span "Continue Publishing" at bounding box center [612, 316] width 91 height 14
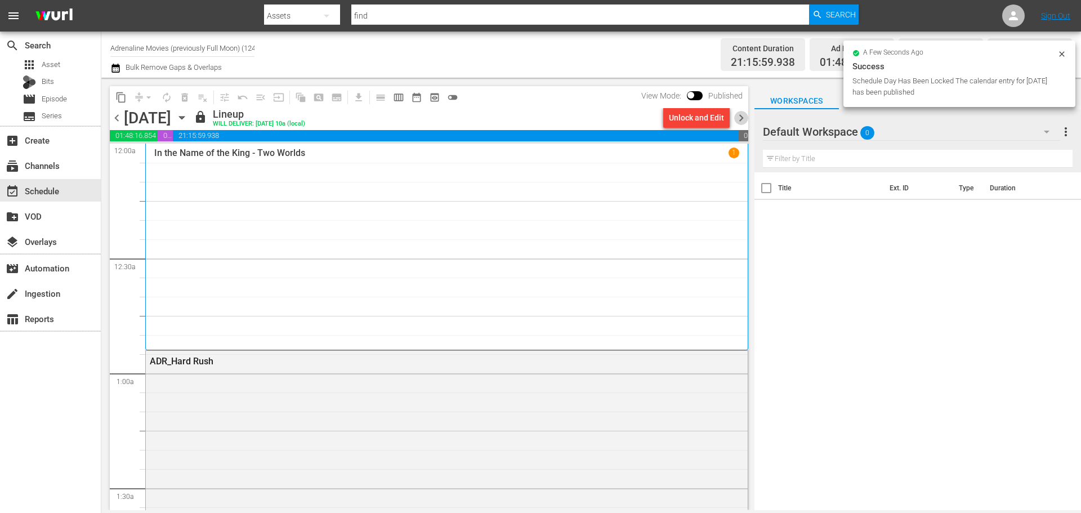
click at [742, 120] on span "chevron_right" at bounding box center [741, 118] width 14 height 14
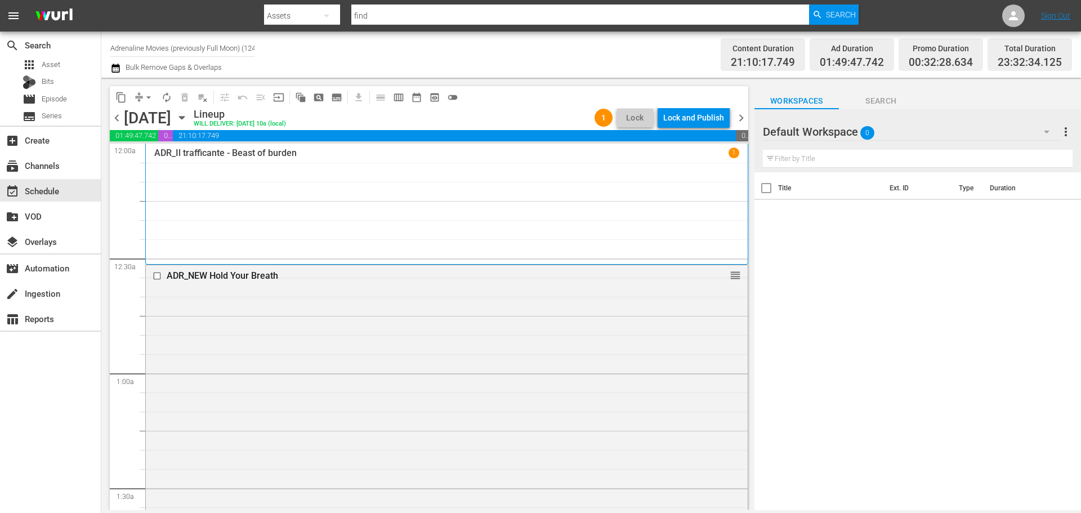
click at [707, 119] on div "Lock and Publish" at bounding box center [693, 118] width 61 height 20
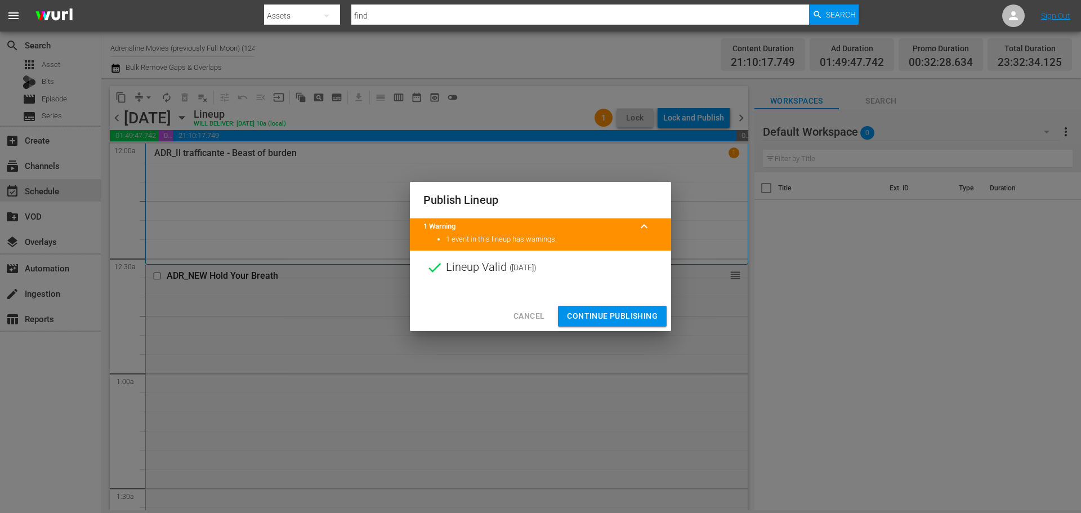
click at [630, 322] on span "Continue Publishing" at bounding box center [612, 316] width 91 height 14
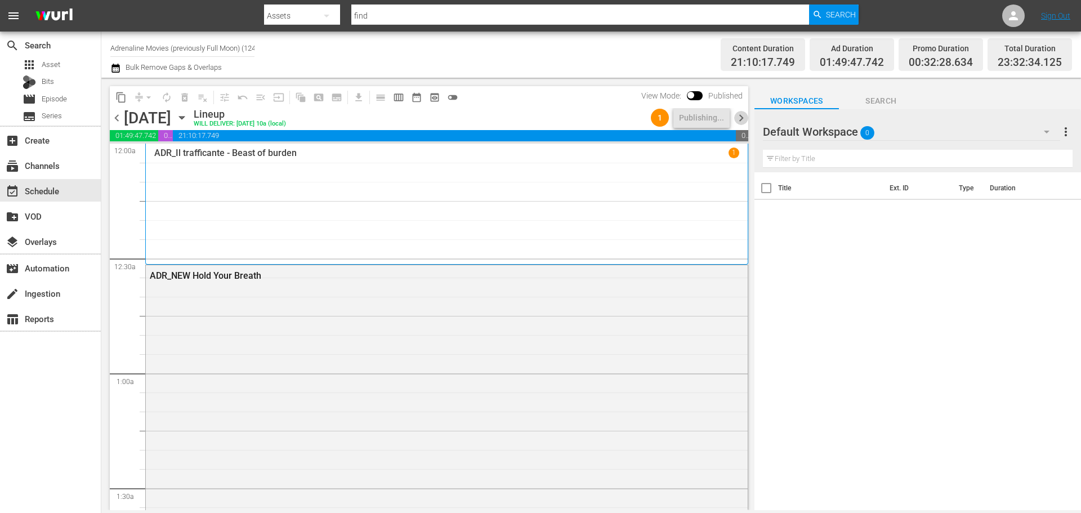
click at [742, 119] on span "chevron_right" at bounding box center [741, 118] width 14 height 14
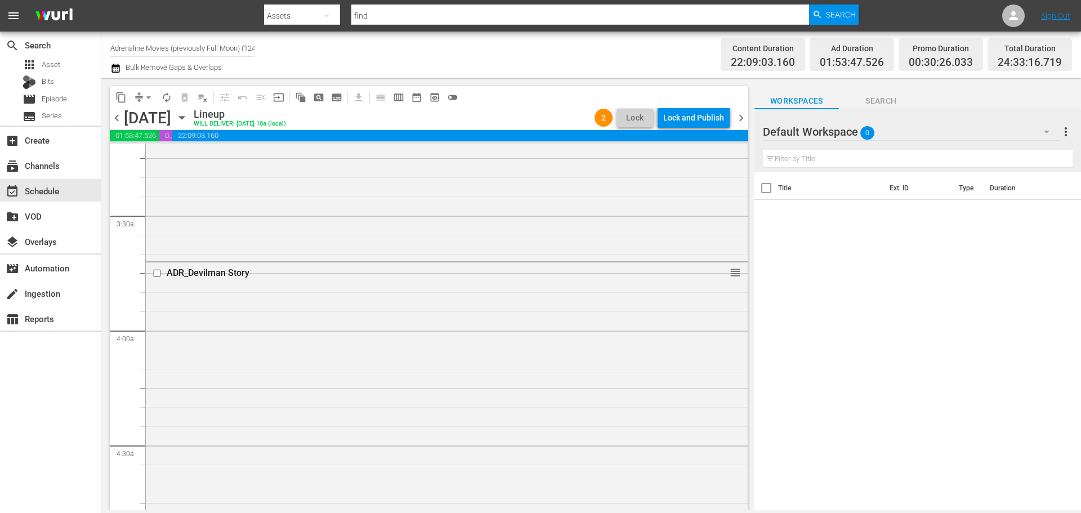
scroll to position [338, 0]
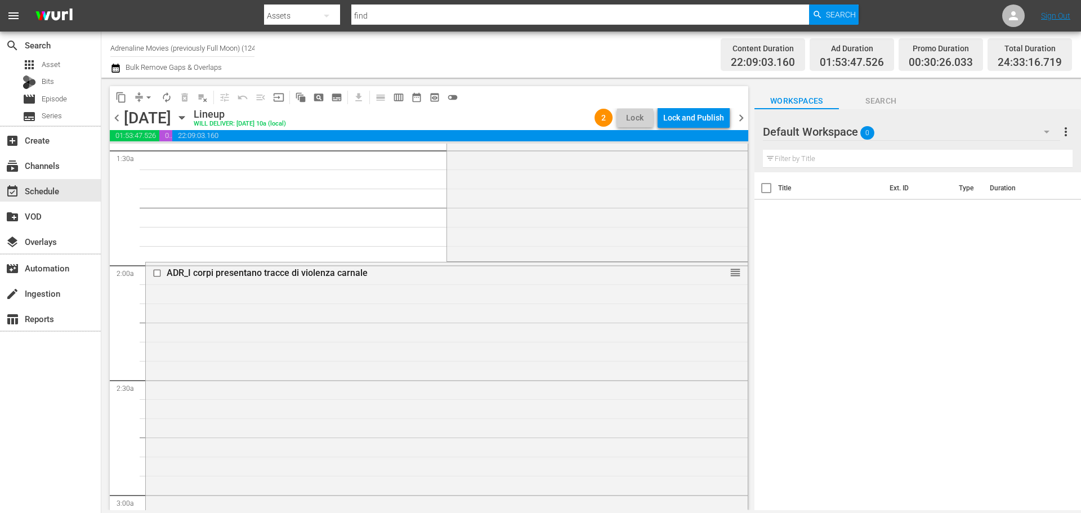
click at [113, 114] on span "chevron_left" at bounding box center [117, 118] width 14 height 14
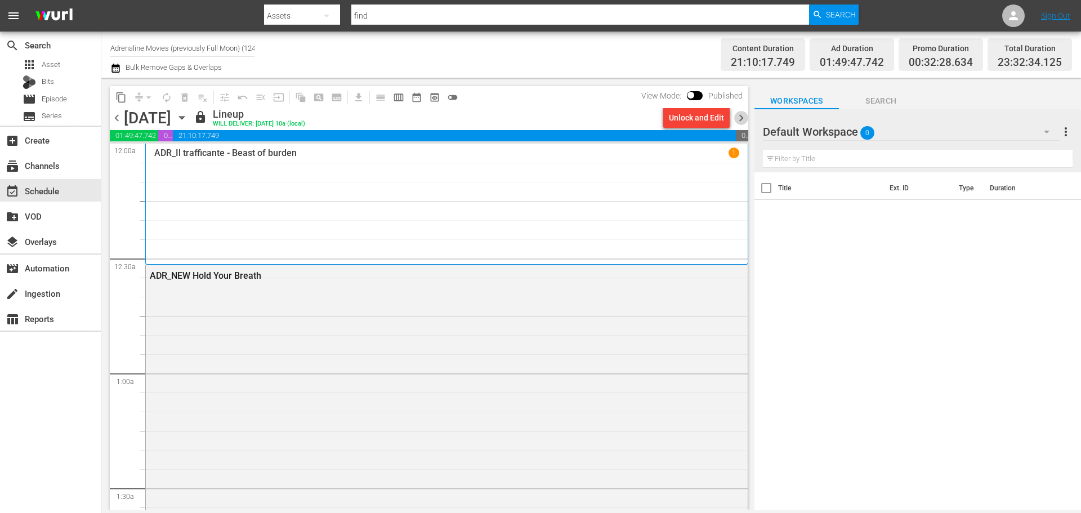
click at [740, 122] on span "chevron_right" at bounding box center [741, 118] width 14 height 14
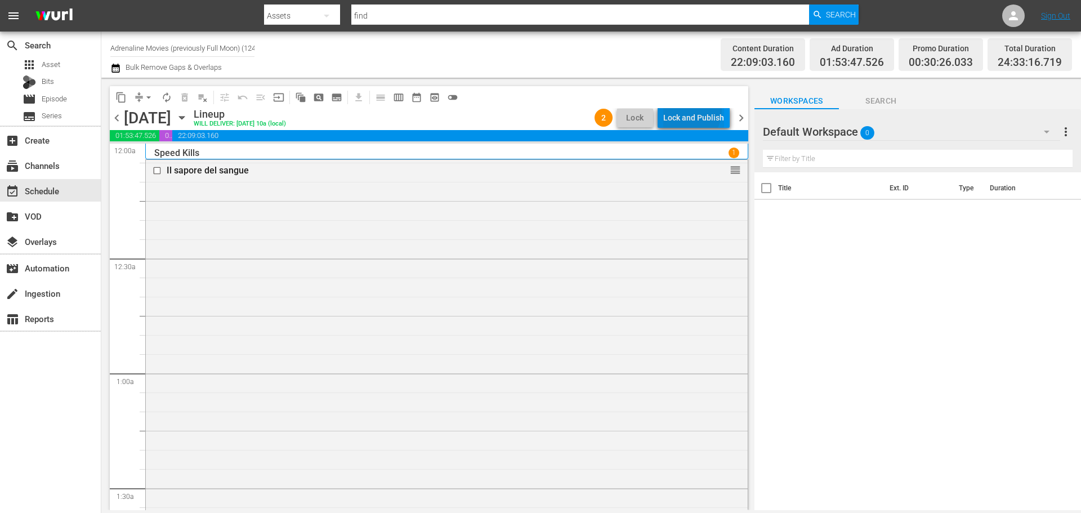
click at [687, 110] on div "Lock and Publish" at bounding box center [693, 118] width 61 height 20
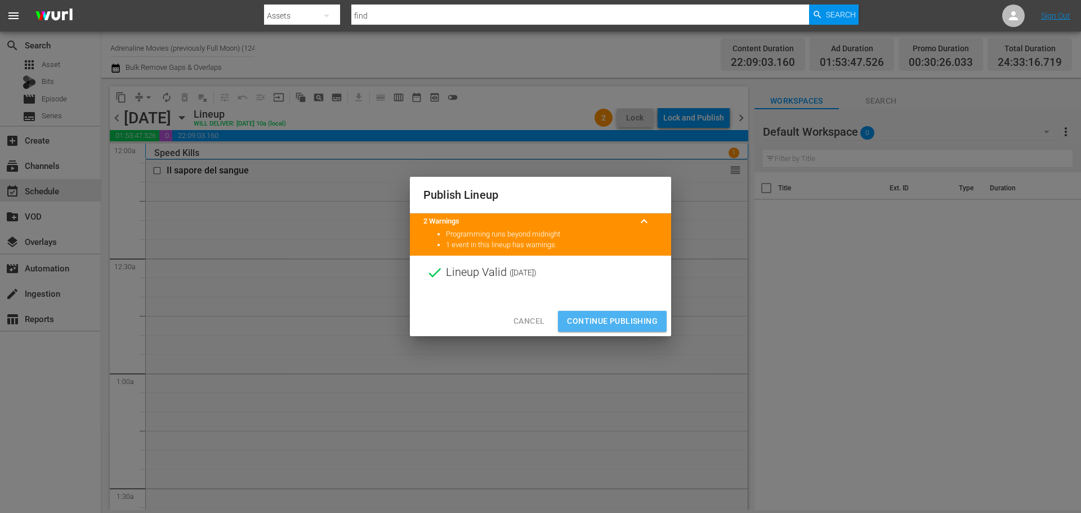
drag, startPoint x: 646, startPoint y: 317, endPoint x: 471, endPoint y: 20, distance: 344.6
click at [644, 313] on button "Continue Publishing" at bounding box center [612, 321] width 109 height 21
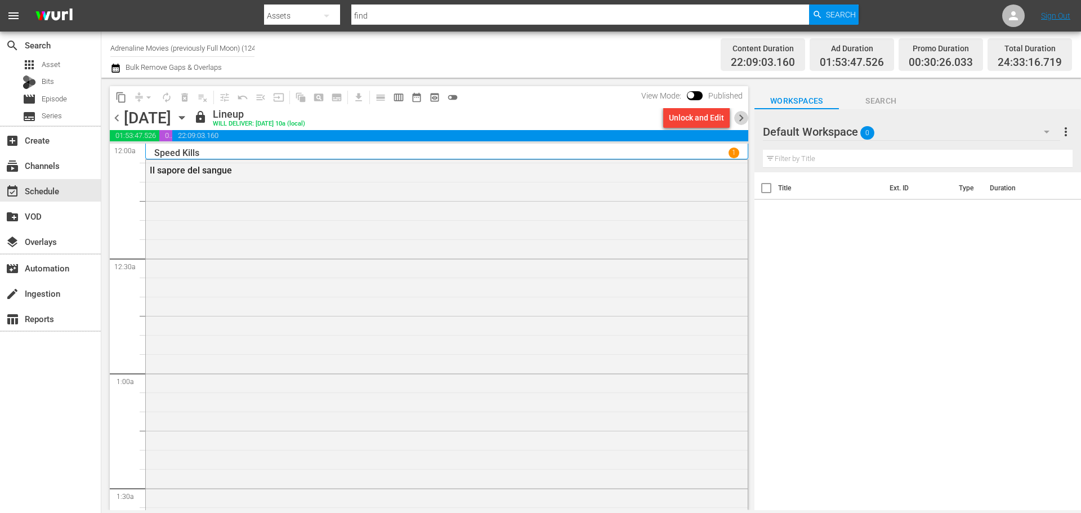
click at [740, 115] on span "chevron_right" at bounding box center [741, 118] width 14 height 14
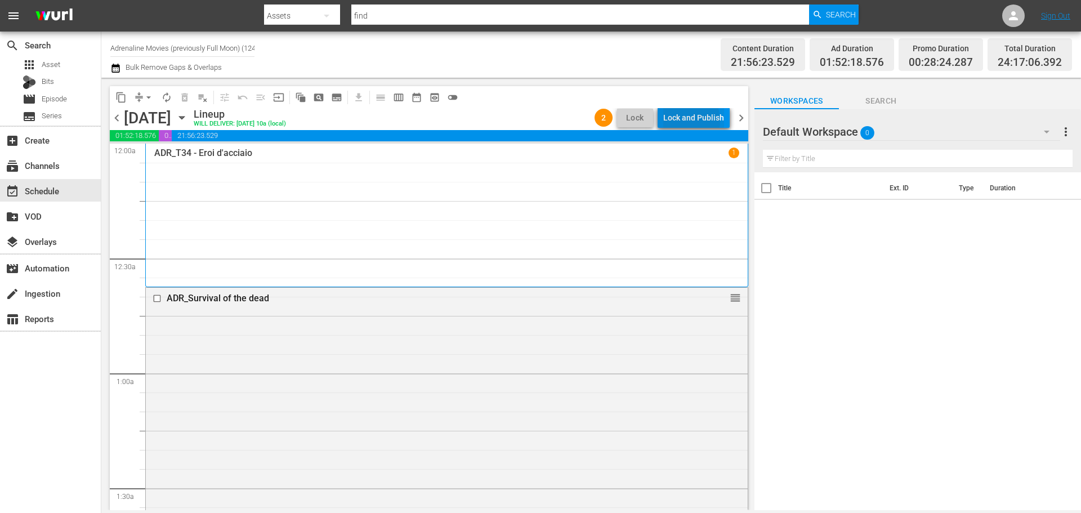
click at [687, 120] on div "Lock and Publish" at bounding box center [693, 118] width 61 height 20
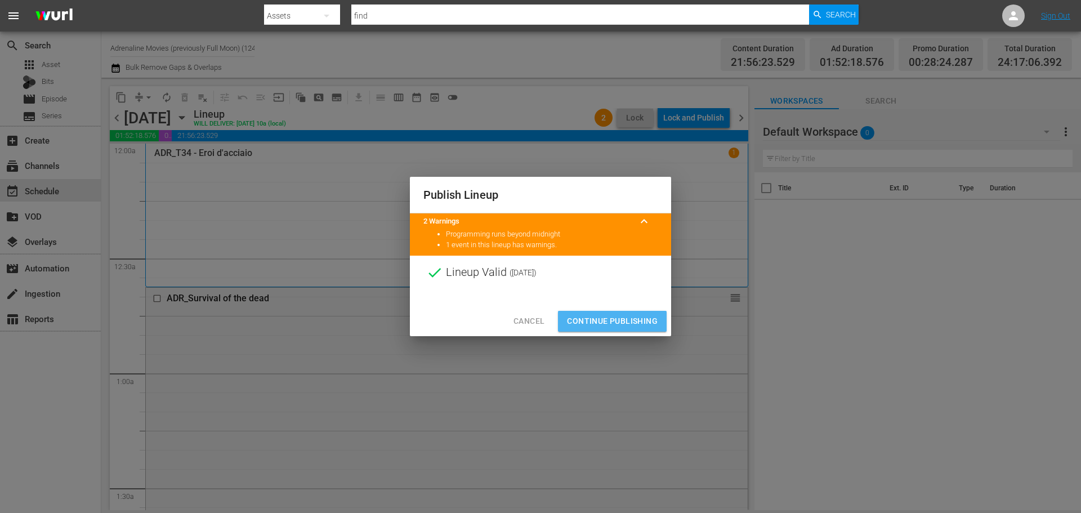
click at [648, 314] on button "Continue Publishing" at bounding box center [612, 321] width 109 height 21
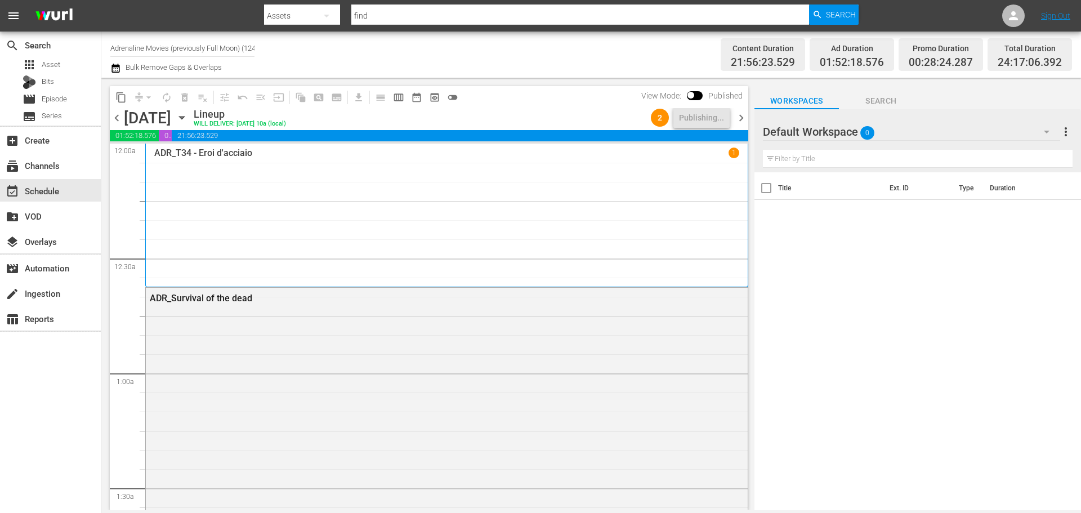
click at [743, 119] on span "chevron_right" at bounding box center [741, 118] width 14 height 14
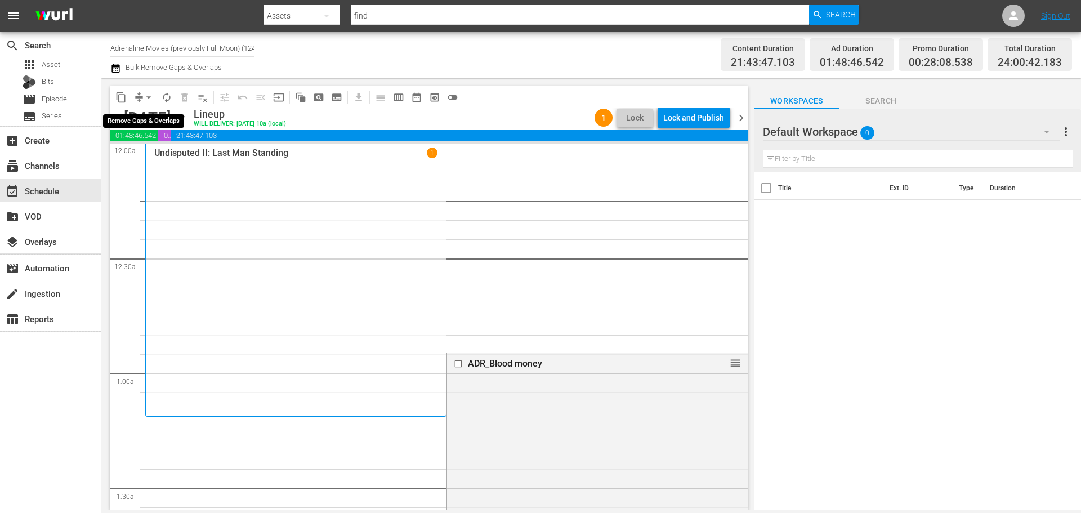
click at [145, 96] on span "arrow_drop_down" at bounding box center [148, 97] width 11 height 11
click at [170, 164] on li "Align to End of Previous Day" at bounding box center [149, 157] width 118 height 19
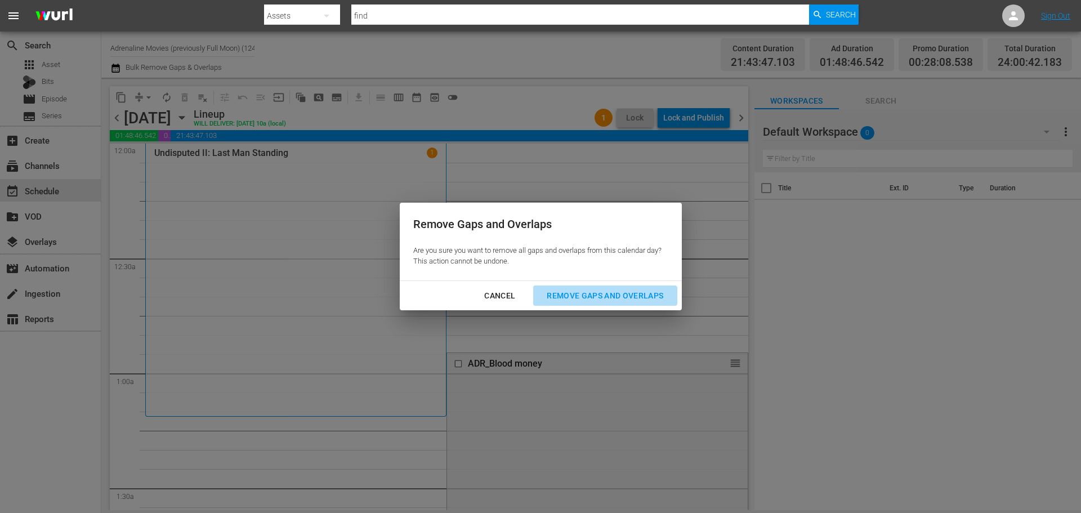
click at [581, 295] on div "Remove Gaps and Overlaps" at bounding box center [605, 296] width 135 height 14
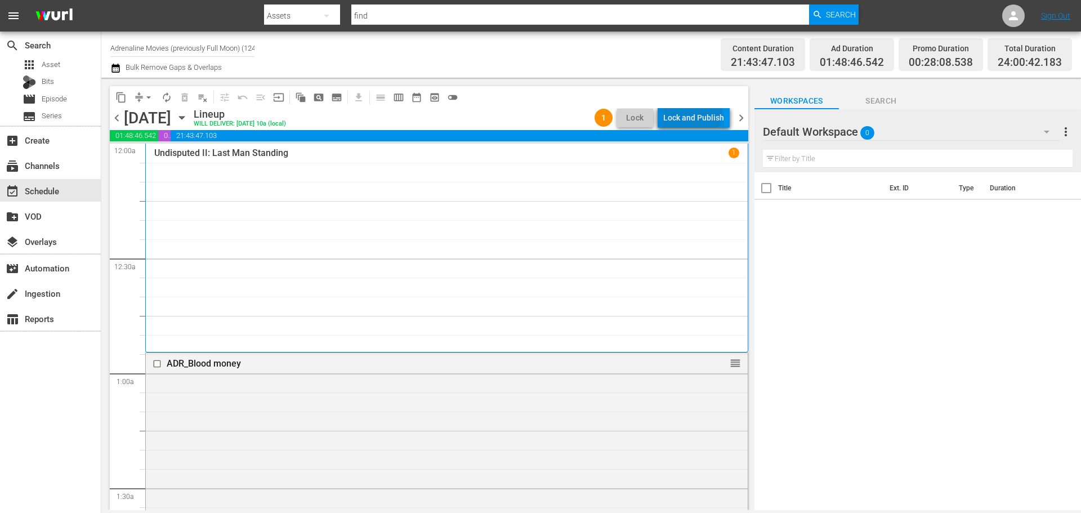
click at [689, 111] on div "Lock and Publish" at bounding box center [693, 118] width 61 height 20
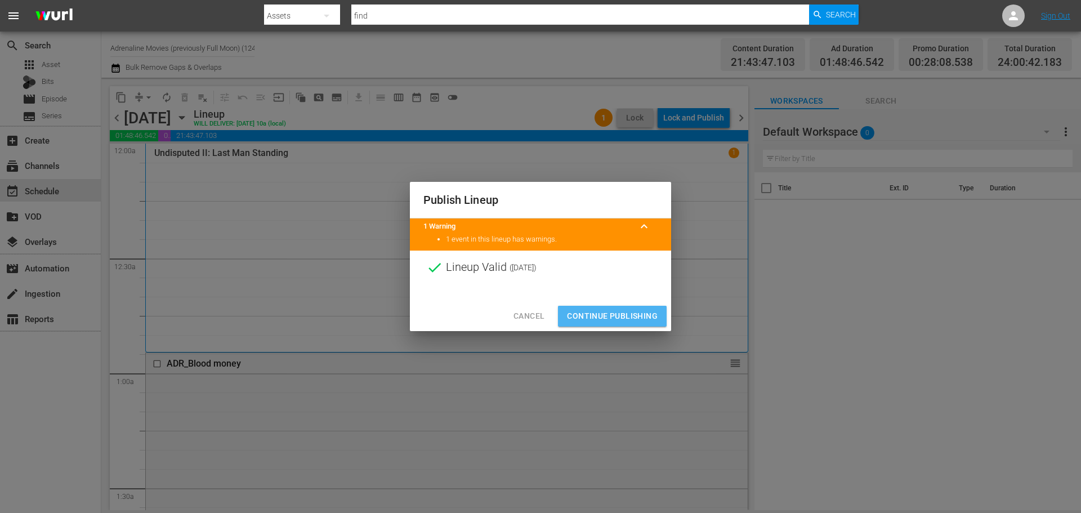
click at [627, 318] on span "Continue Publishing" at bounding box center [612, 316] width 91 height 14
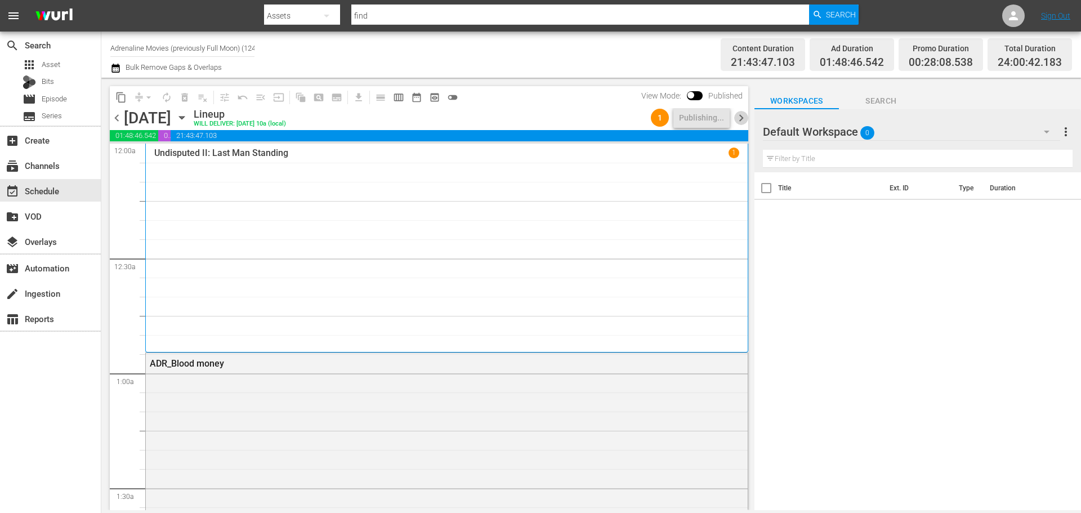
click at [742, 117] on span "chevron_right" at bounding box center [741, 118] width 14 height 14
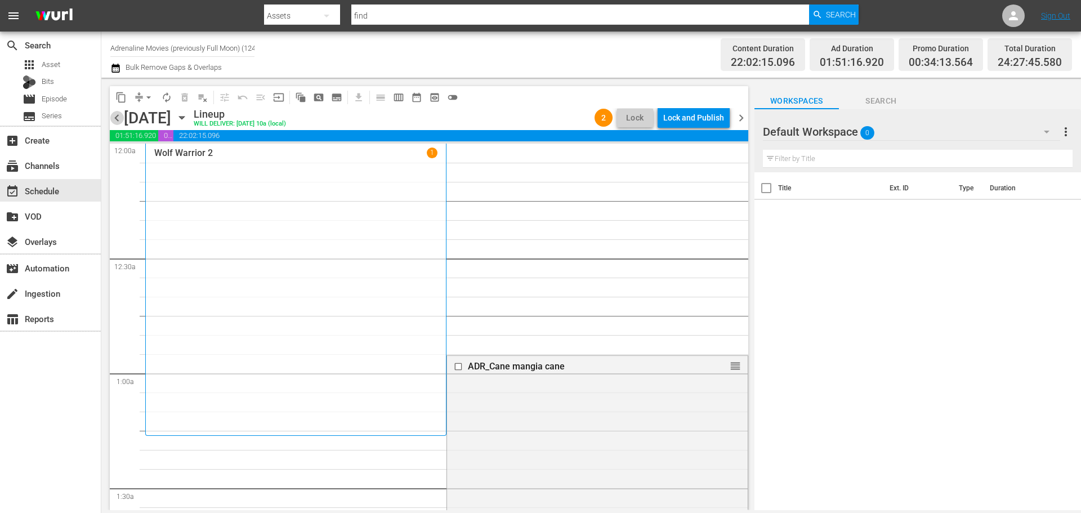
click at [117, 114] on span "chevron_left" at bounding box center [117, 118] width 14 height 14
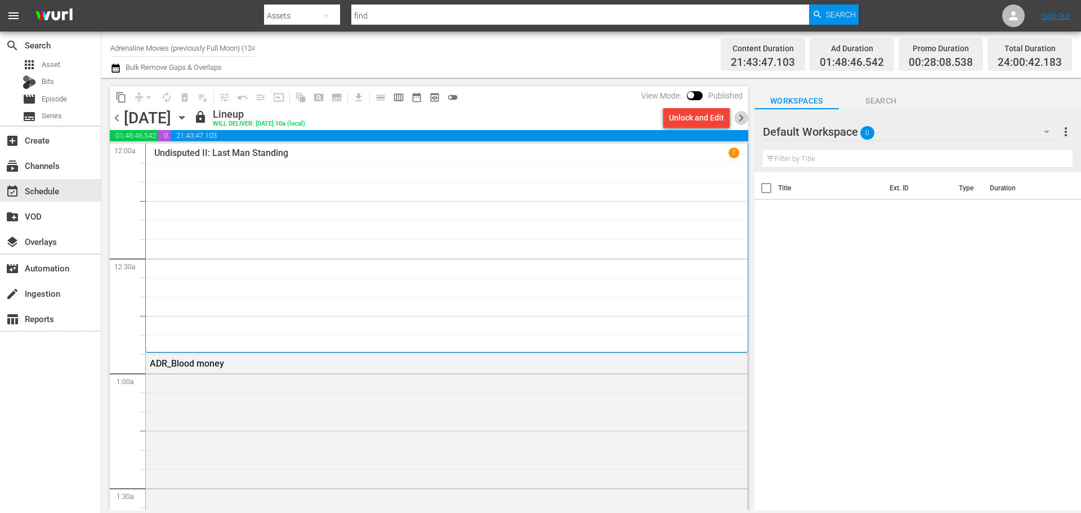
click at [743, 119] on span "chevron_right" at bounding box center [741, 118] width 14 height 14
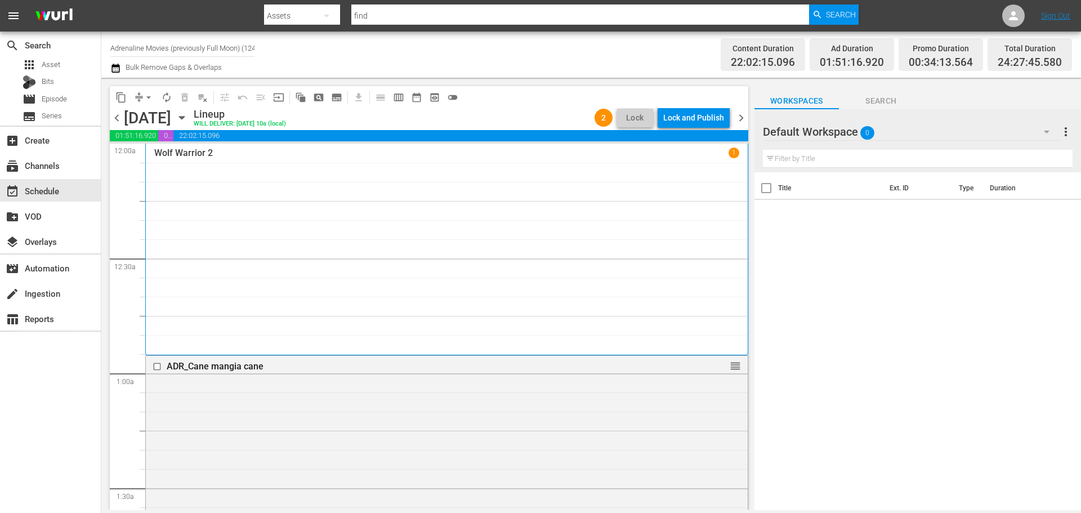
click at [707, 120] on div "Lock and Publish" at bounding box center [693, 118] width 61 height 20
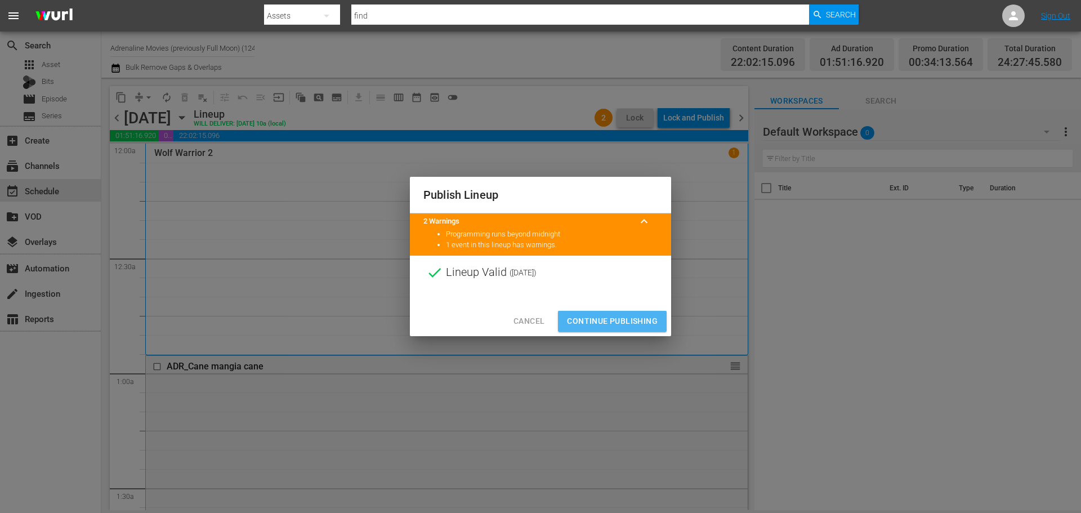
click at [647, 318] on span "Continue Publishing" at bounding box center [612, 321] width 91 height 14
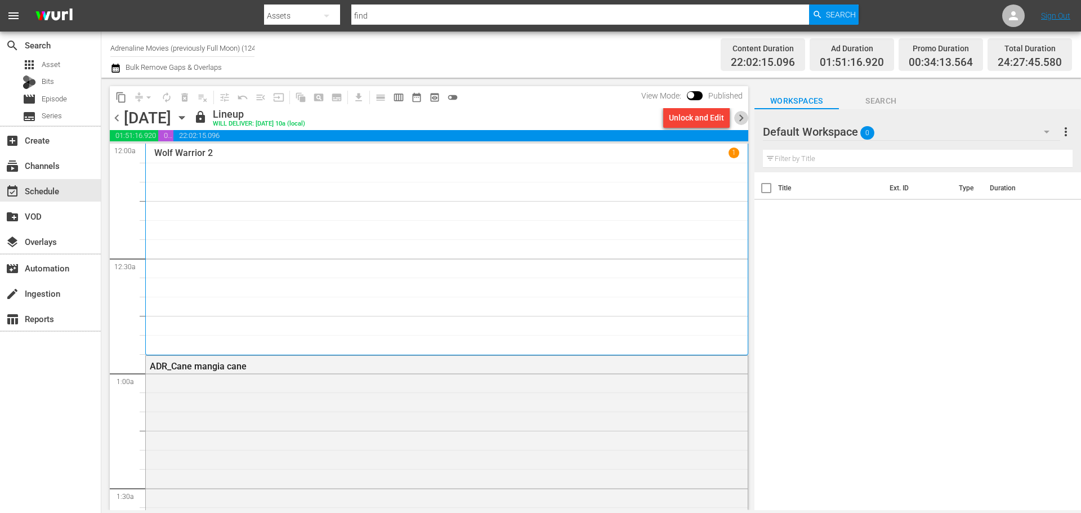
click at [743, 115] on span "chevron_right" at bounding box center [741, 118] width 14 height 14
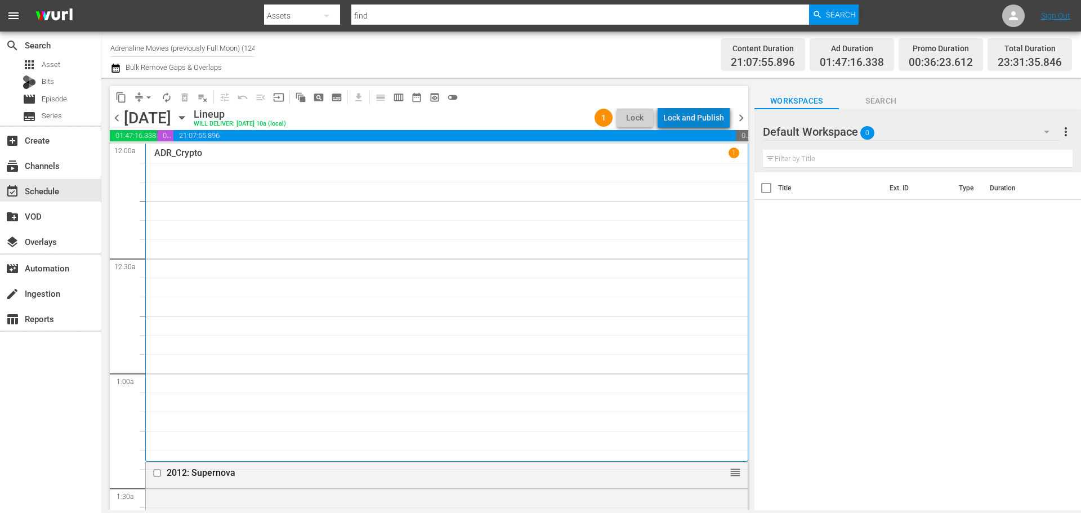
click at [714, 115] on div "Lock and Publish" at bounding box center [693, 118] width 61 height 20
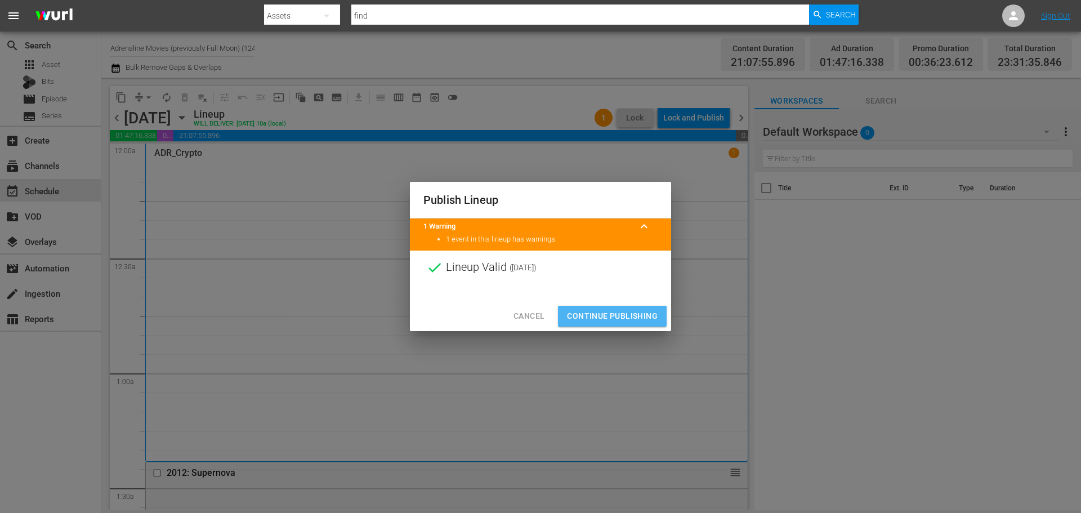
click at [651, 316] on span "Continue Publishing" at bounding box center [612, 316] width 91 height 14
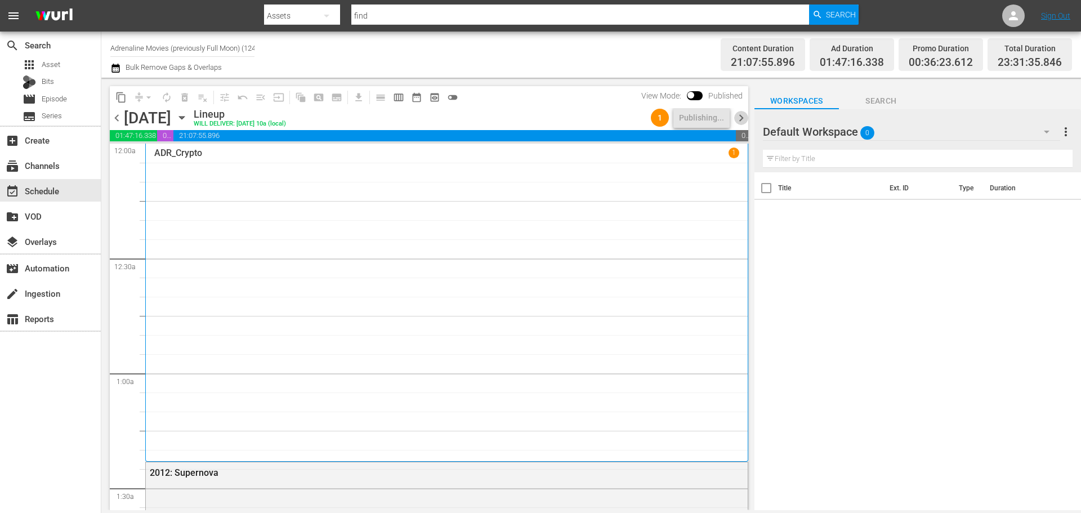
click at [741, 113] on span "chevron_right" at bounding box center [741, 118] width 14 height 14
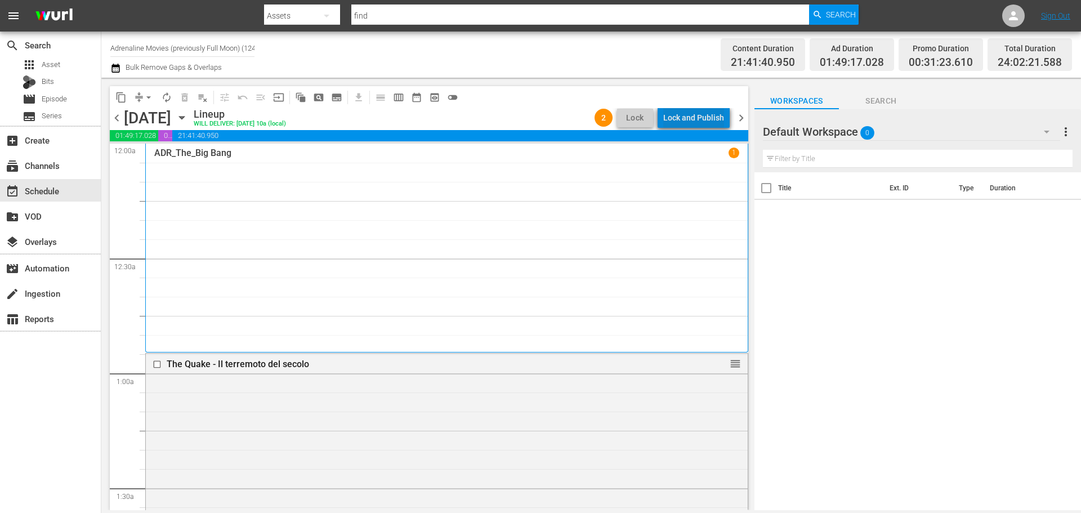
click at [711, 117] on div "Lock and Publish" at bounding box center [693, 118] width 61 height 20
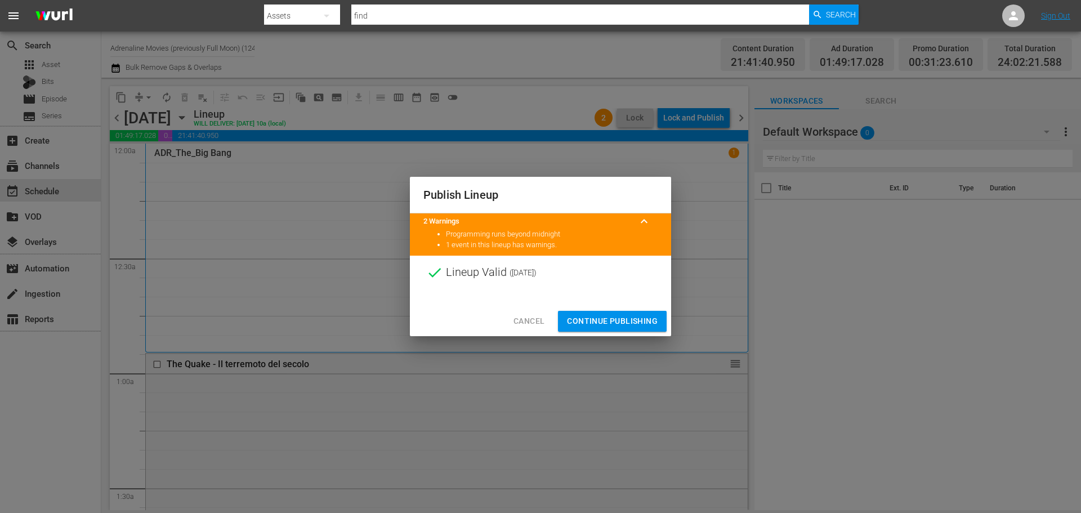
click at [650, 316] on span "Continue Publishing" at bounding box center [612, 321] width 91 height 14
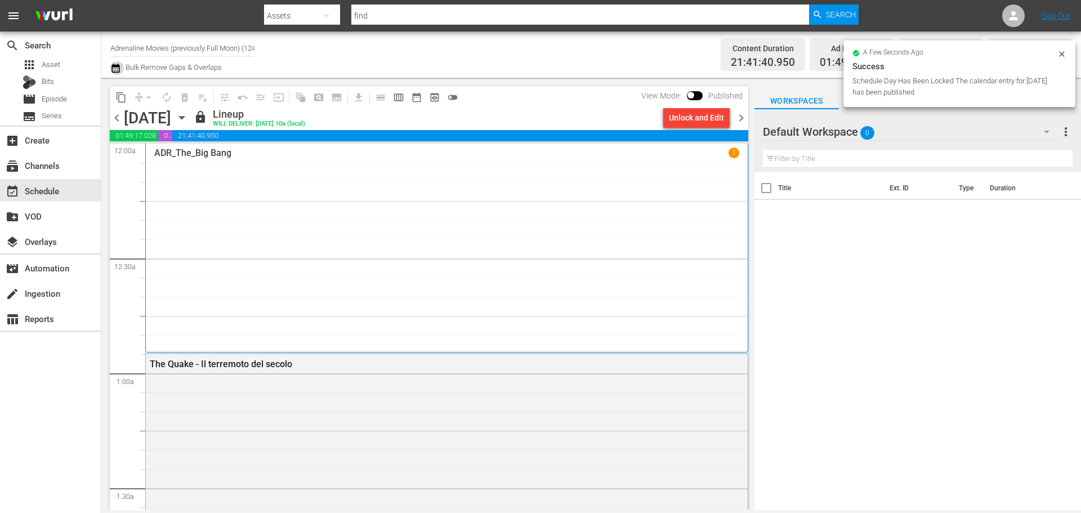
click at [119, 70] on icon "button" at bounding box center [115, 68] width 11 height 14
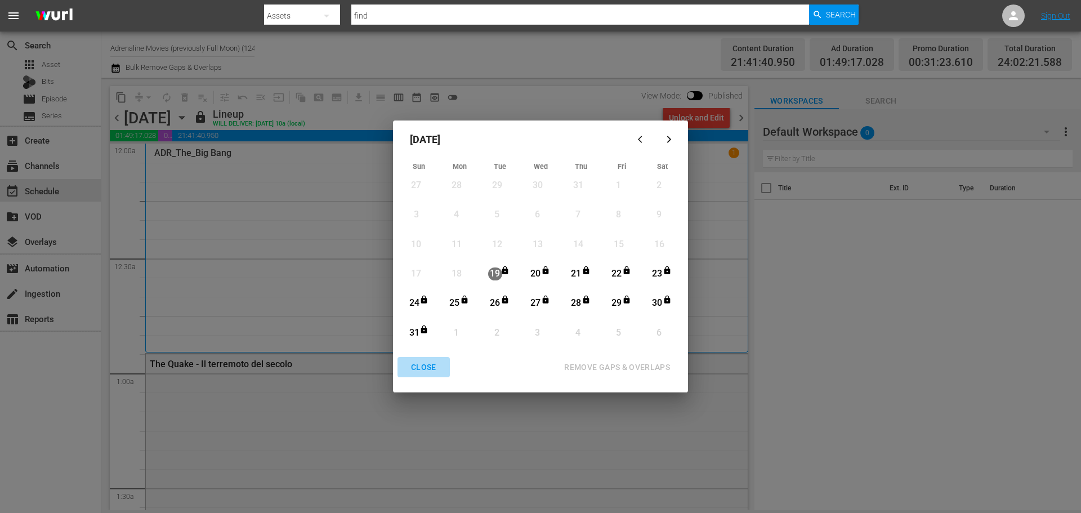
click at [424, 371] on div "CLOSE" at bounding box center [423, 367] width 43 height 14
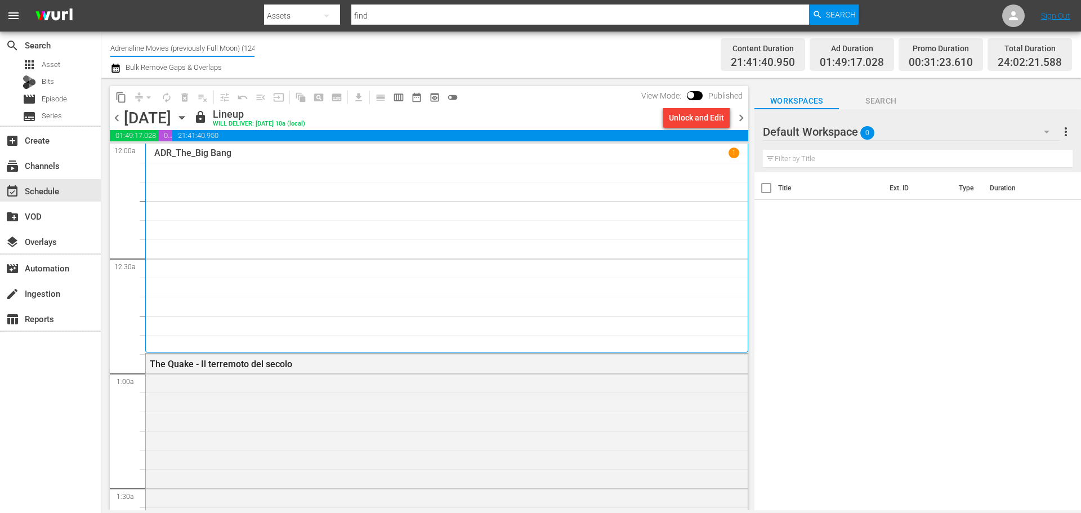
click at [191, 51] on input "Adrenaline Movies (previously Full Moon) (1244)" at bounding box center [182, 47] width 144 height 27
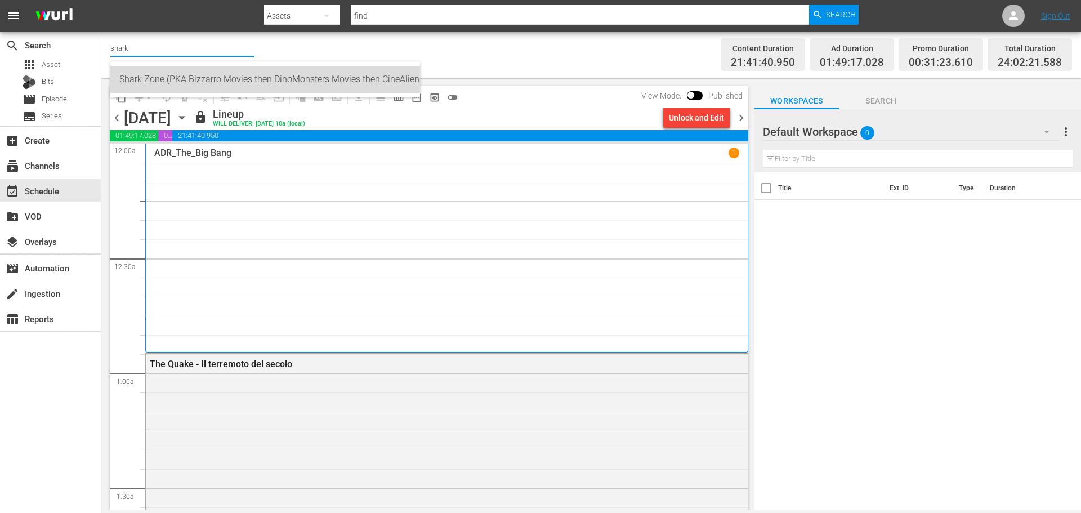
click at [219, 73] on div "Shark Zone (PKA Bizzarro Movies then DinoMonsters Movies then CineAliens) (607 …" at bounding box center [265, 79] width 292 height 27
type input "Shark Zone (PKA Bizzarro Movies then DinoMonsters Movies then CineAliens) (607 …"
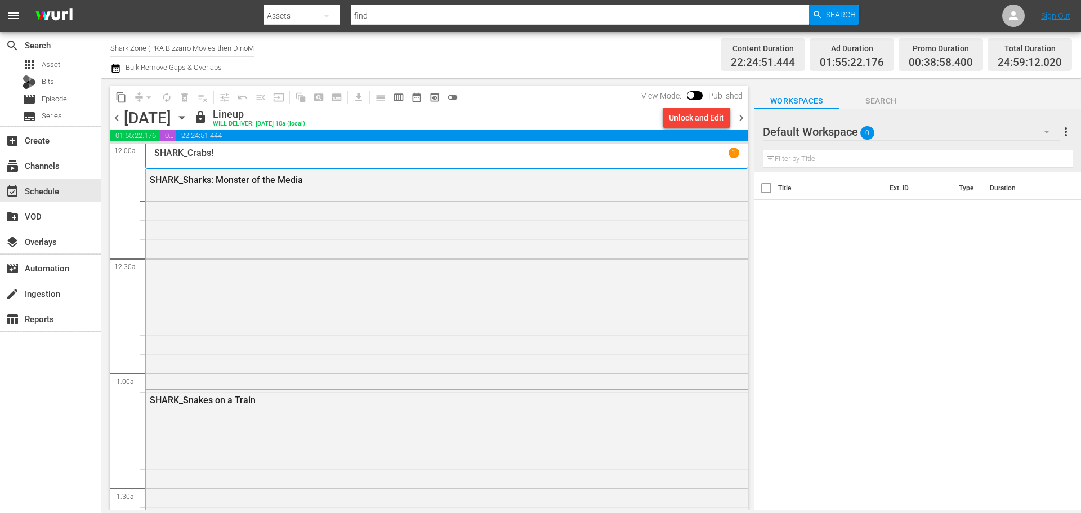
click at [188, 119] on icon "button" at bounding box center [182, 117] width 12 height 12
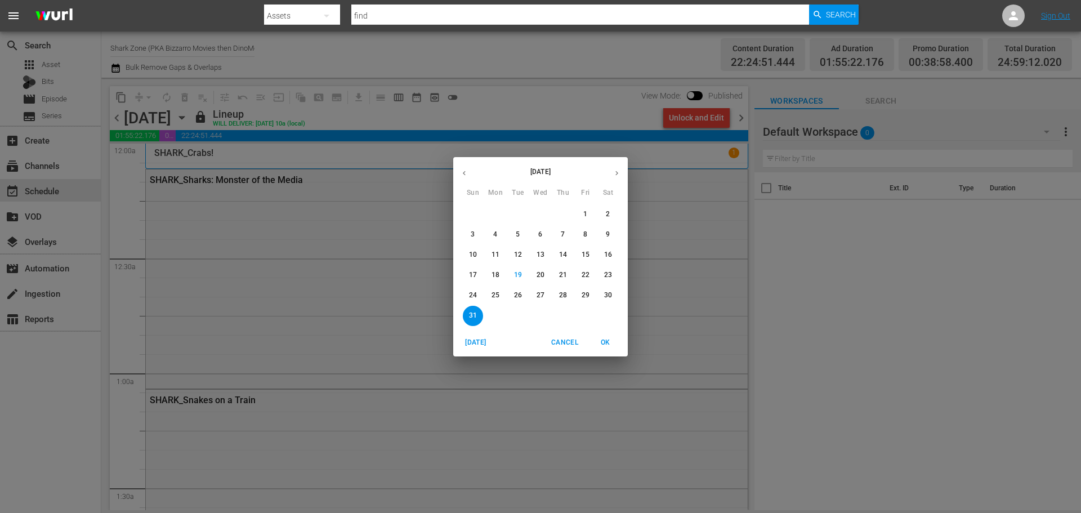
click at [565, 274] on p "21" at bounding box center [563, 275] width 8 height 10
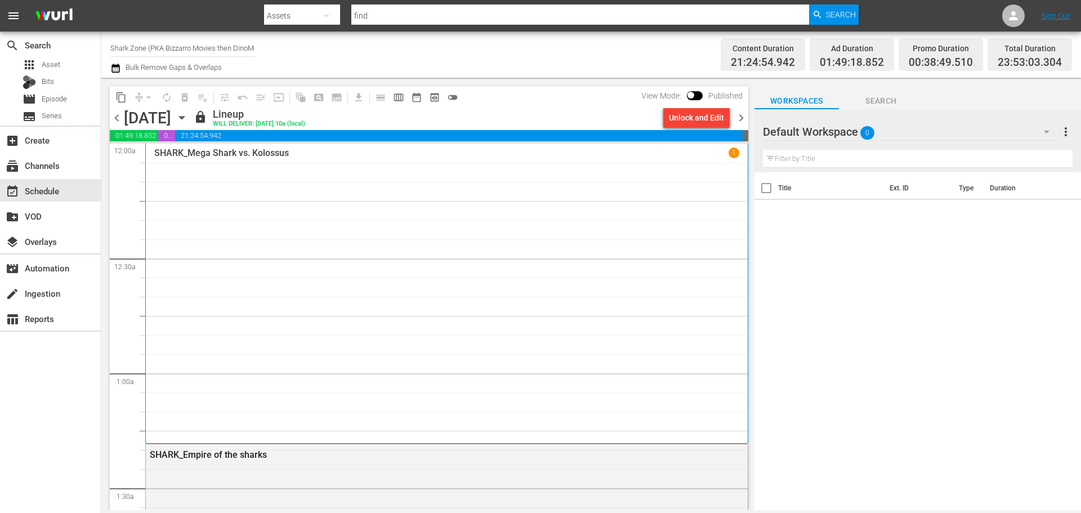
click at [699, 122] on div "Unlock and Edit" at bounding box center [696, 118] width 55 height 20
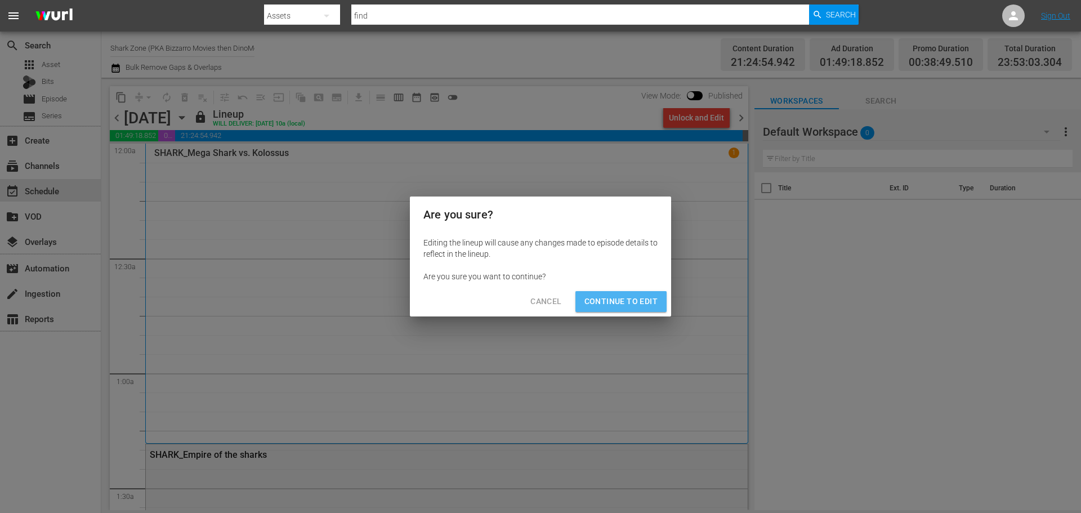
click at [642, 298] on span "Continue to Edit" at bounding box center [620, 301] width 73 height 14
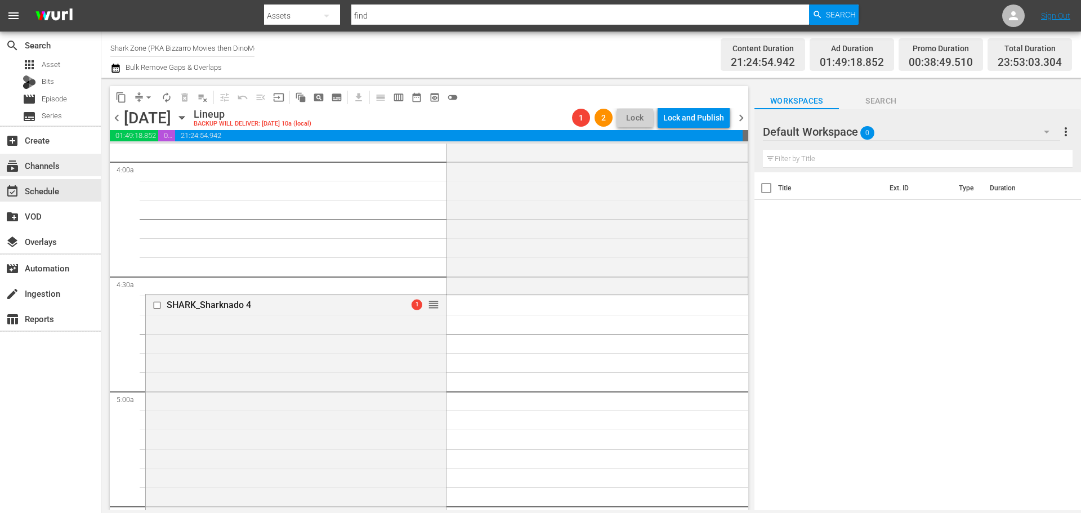
scroll to position [845, 0]
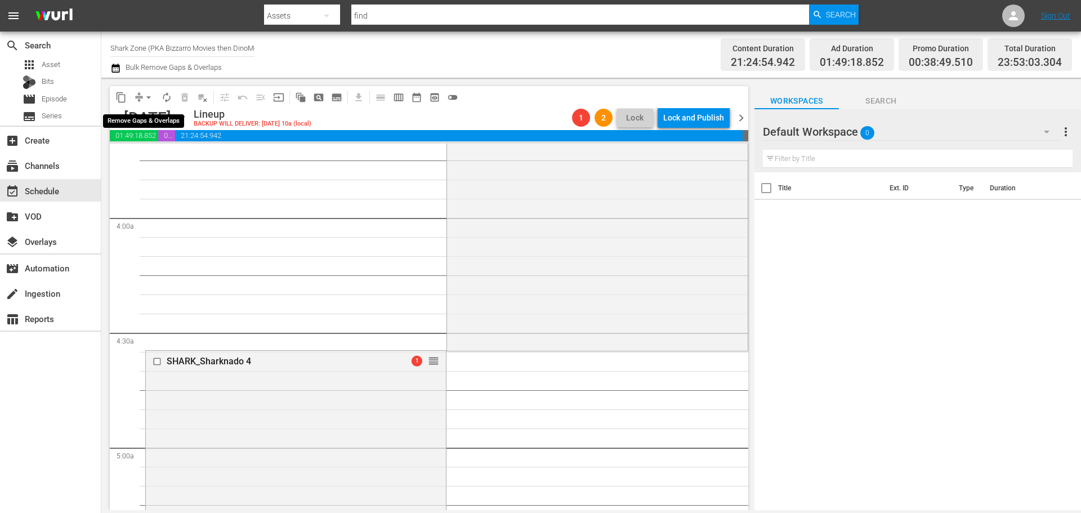
click at [149, 97] on span "arrow_drop_down" at bounding box center [148, 97] width 11 height 11
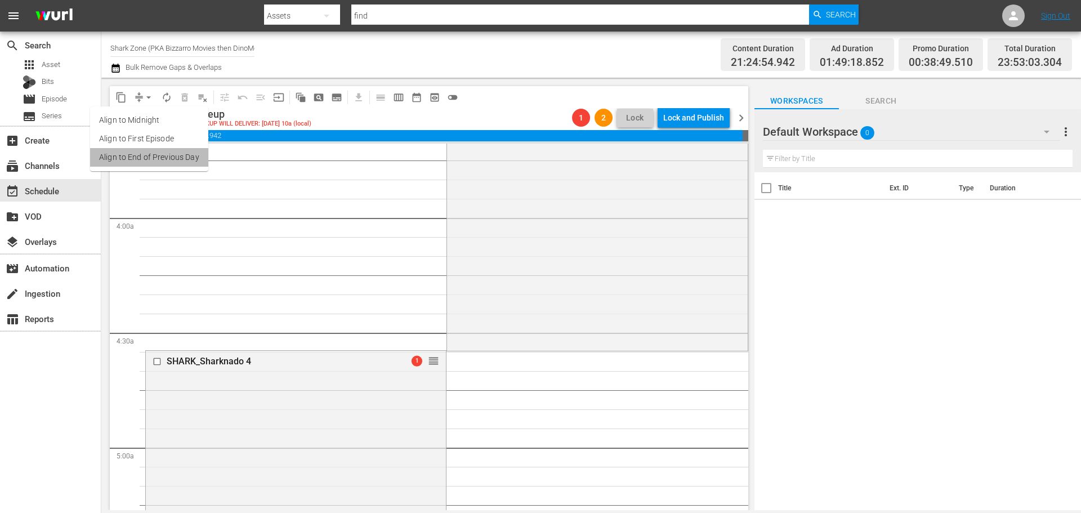
click at [157, 160] on li "Align to End of Previous Day" at bounding box center [149, 157] width 118 height 19
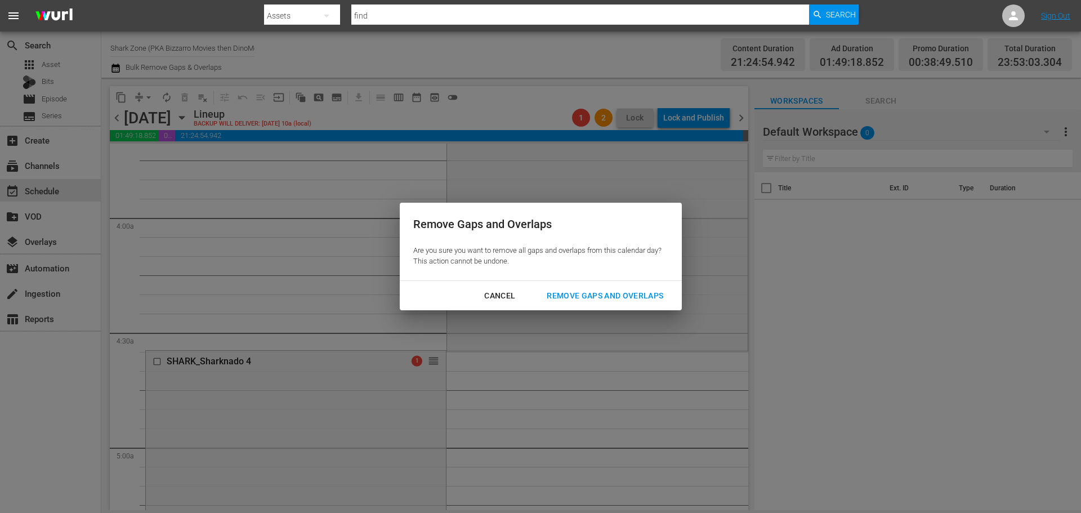
click at [584, 292] on div "Remove Gaps and Overlaps" at bounding box center [605, 296] width 135 height 14
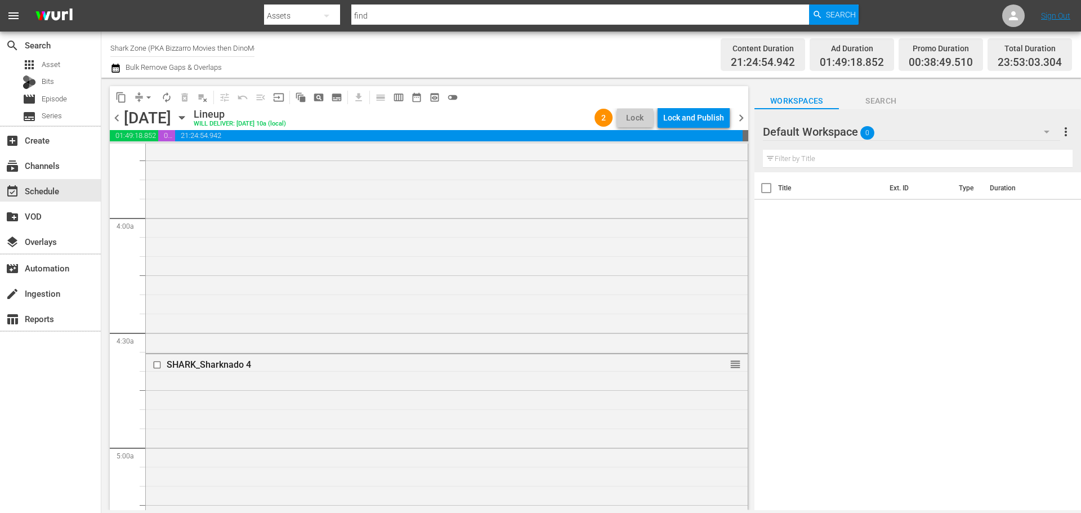
click at [747, 119] on span "chevron_right" at bounding box center [741, 118] width 14 height 14
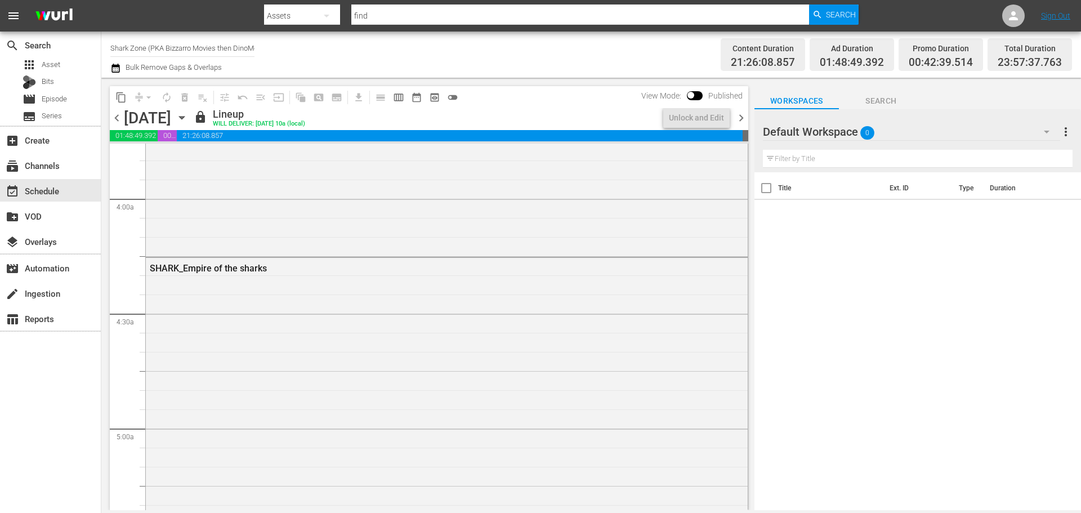
scroll to position [845, 0]
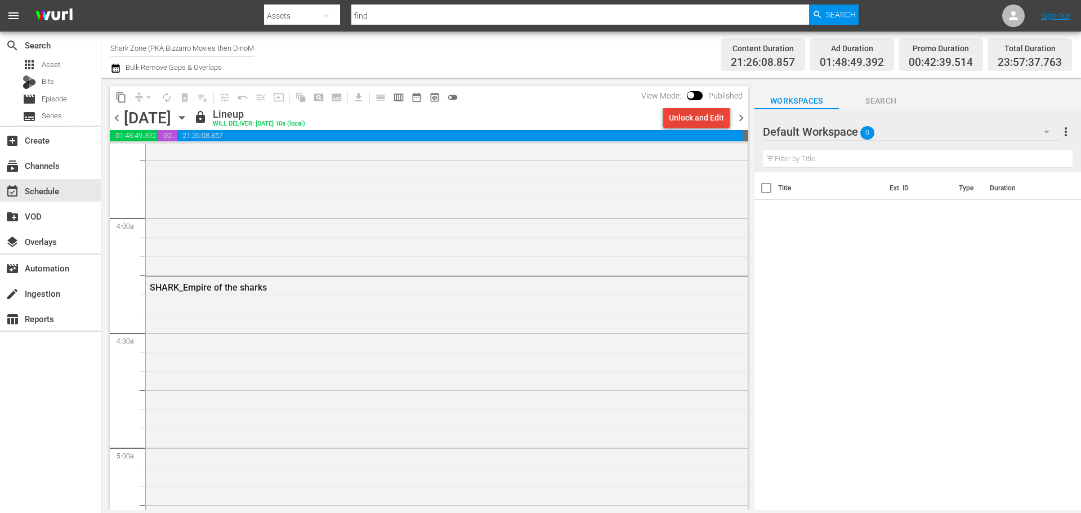
click at [725, 119] on button "Unlock and Edit" at bounding box center [696, 118] width 66 height 20
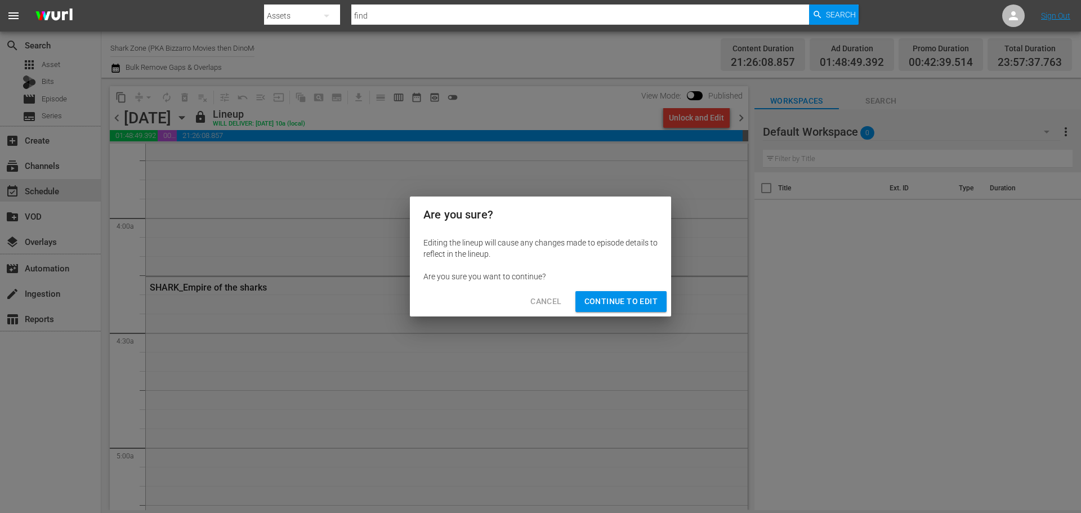
click at [642, 295] on span "Continue to Edit" at bounding box center [620, 301] width 73 height 14
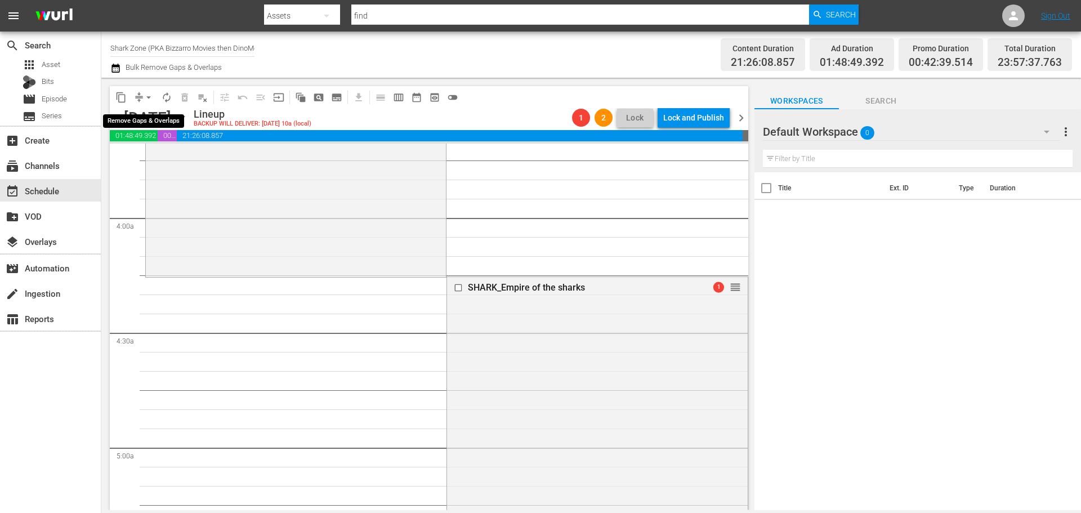
click at [148, 100] on span "arrow_drop_down" at bounding box center [148, 97] width 11 height 11
click at [162, 164] on li "Align to End of Previous Day" at bounding box center [149, 157] width 118 height 19
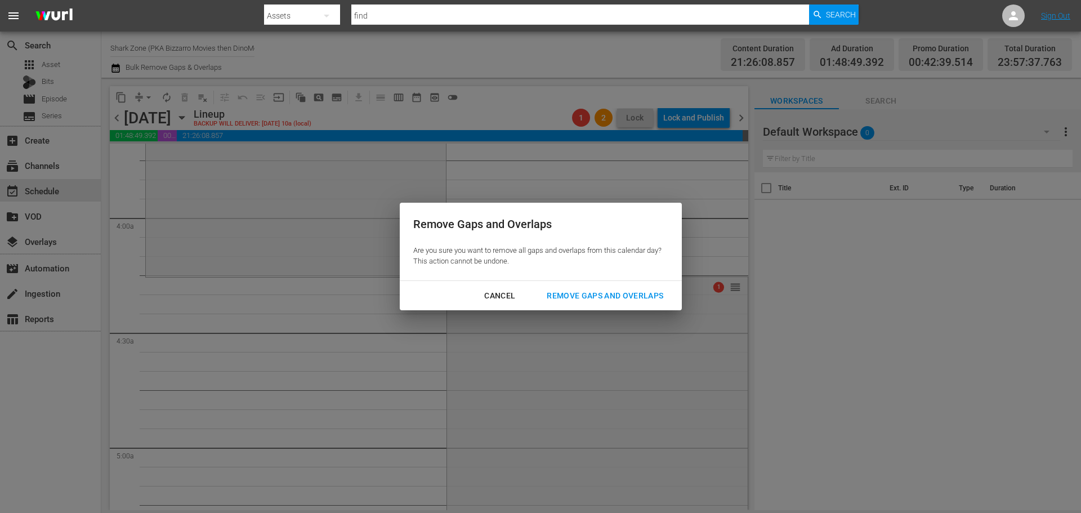
click at [635, 290] on div "Remove Gaps and Overlaps" at bounding box center [605, 296] width 135 height 14
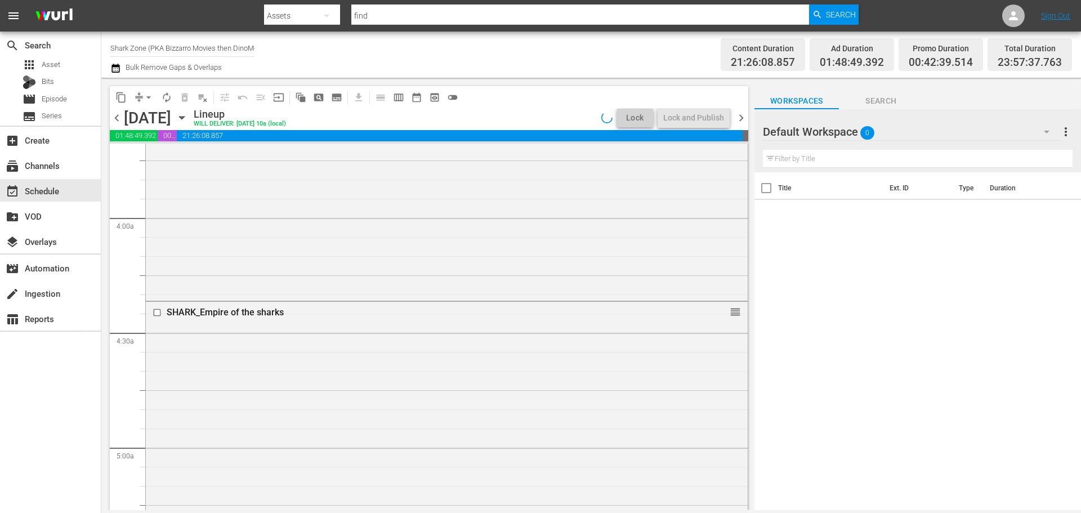
scroll to position [825, 0]
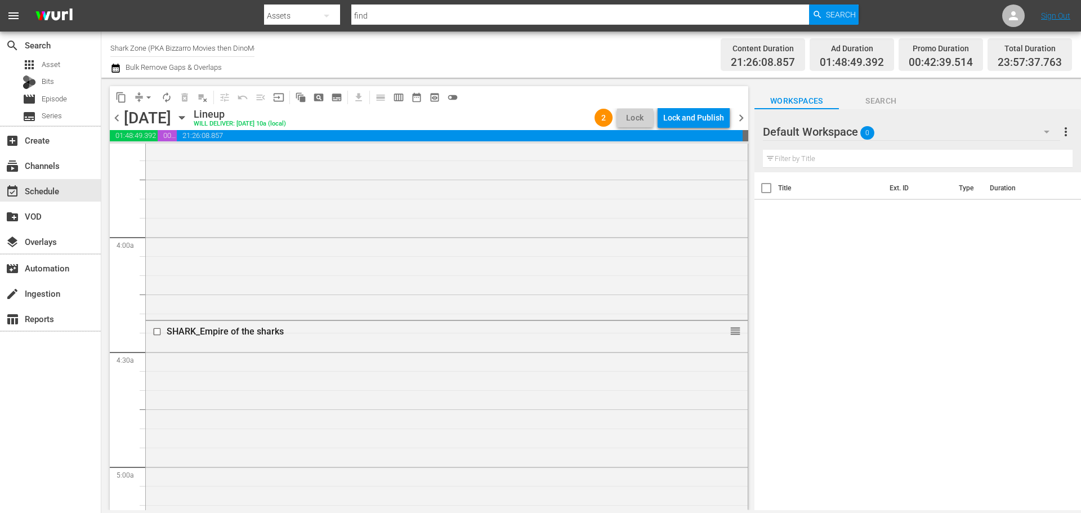
click at [740, 116] on span "chevron_right" at bounding box center [741, 118] width 14 height 14
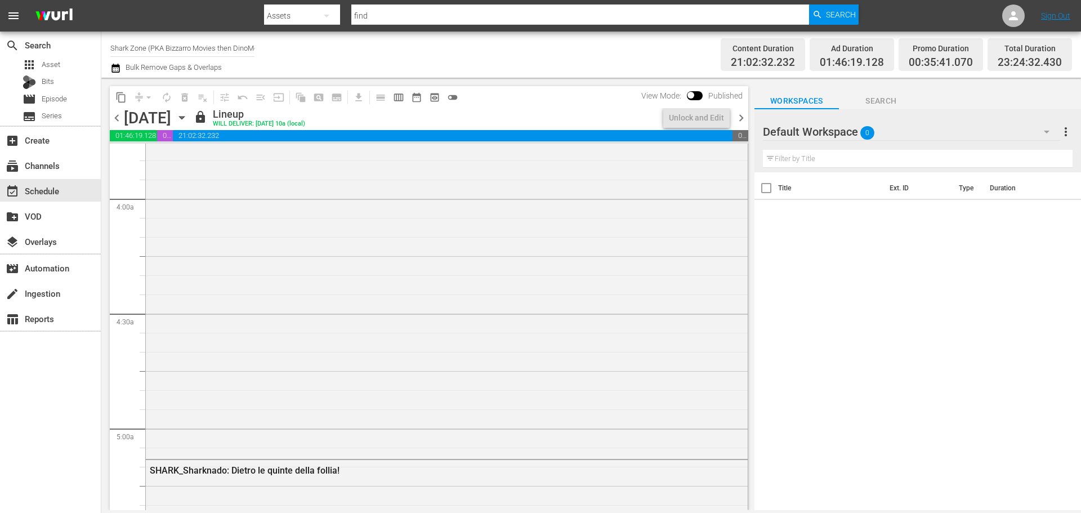
scroll to position [825, 0]
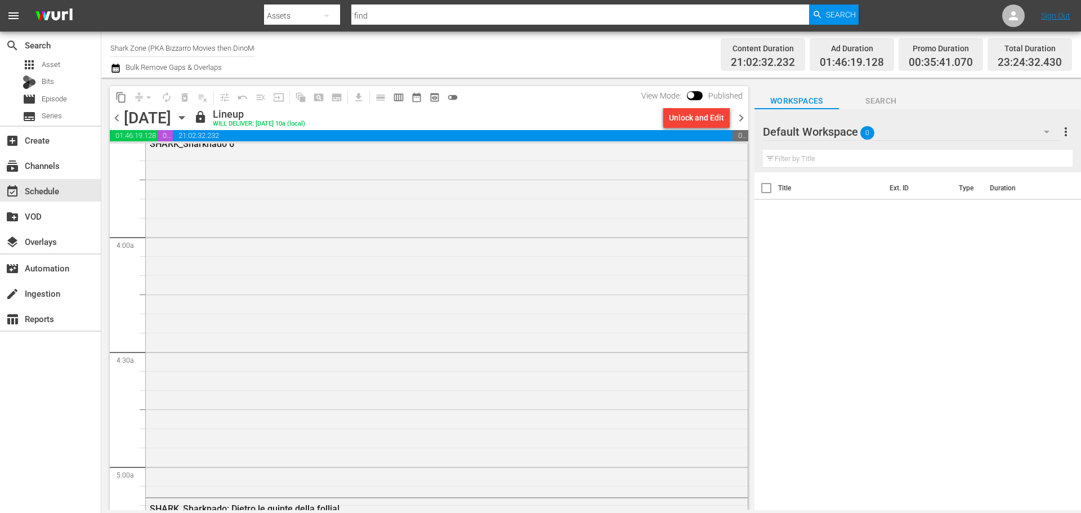
click at [712, 121] on div "Unlock and Edit" at bounding box center [696, 118] width 55 height 20
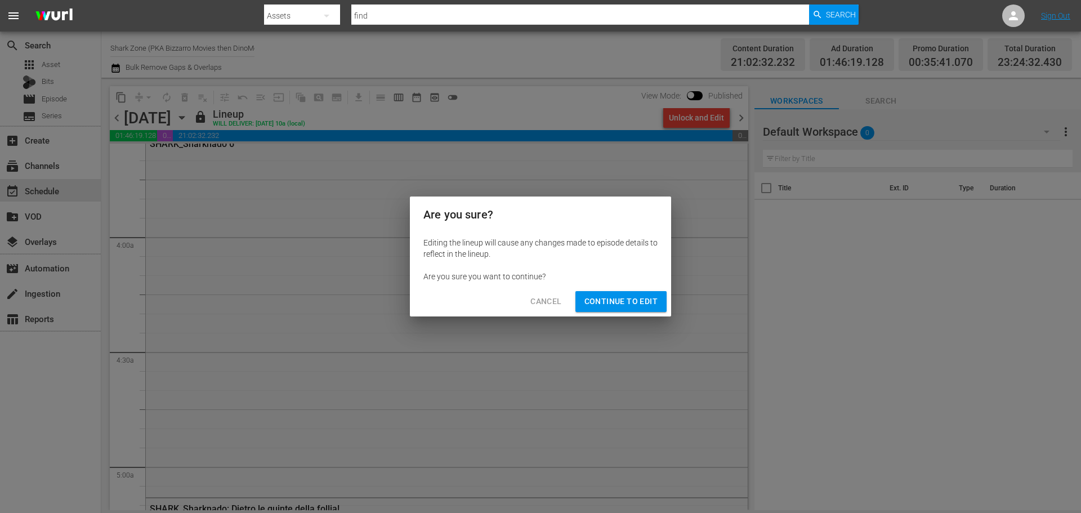
click at [654, 300] on span "Continue to Edit" at bounding box center [620, 301] width 73 height 14
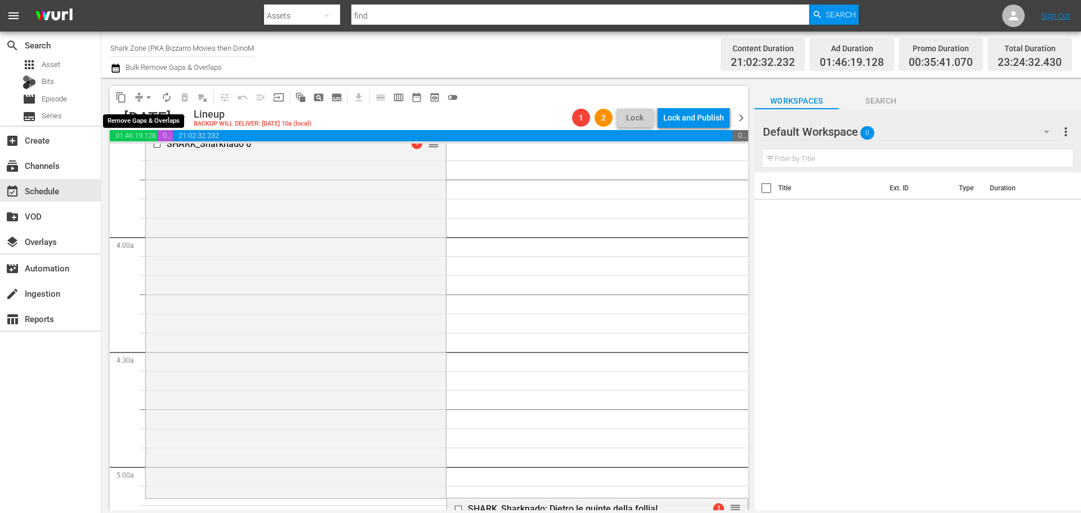
click at [147, 98] on span "arrow_drop_down" at bounding box center [148, 97] width 11 height 11
click at [156, 158] on li "Align to End of Previous Day" at bounding box center [149, 157] width 118 height 19
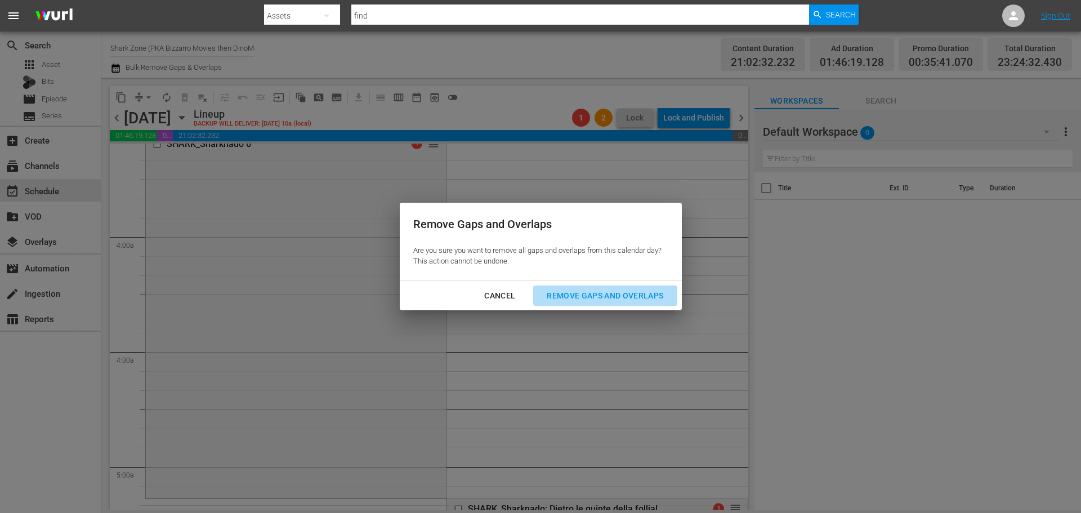
click at [640, 298] on div "Remove Gaps and Overlaps" at bounding box center [605, 296] width 135 height 14
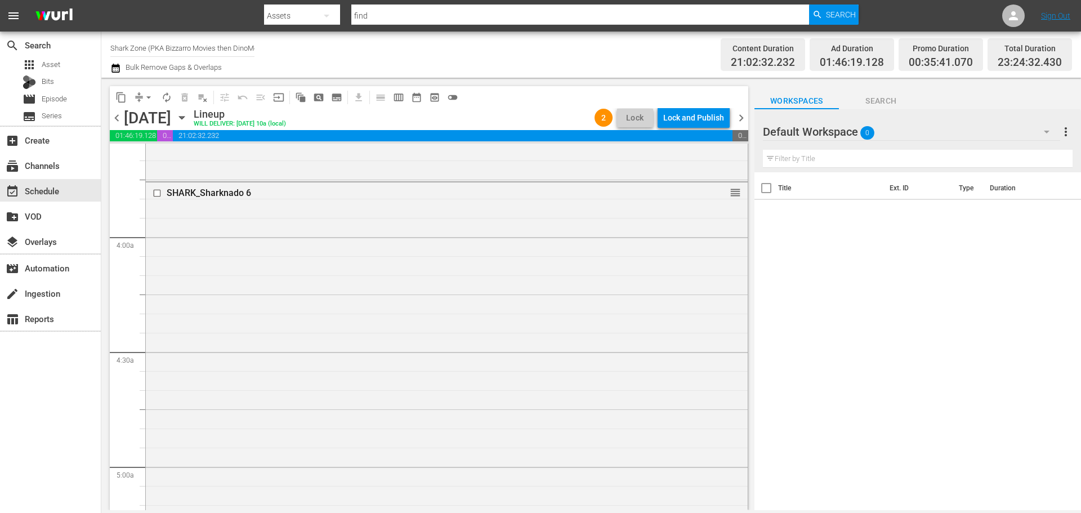
scroll to position [0, 0]
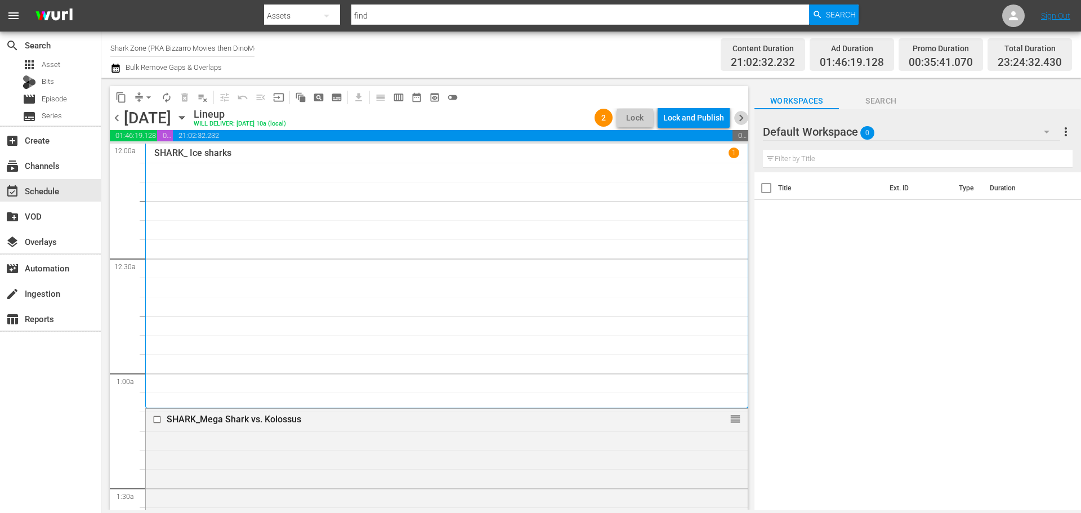
click at [741, 113] on span "chevron_right" at bounding box center [741, 118] width 14 height 14
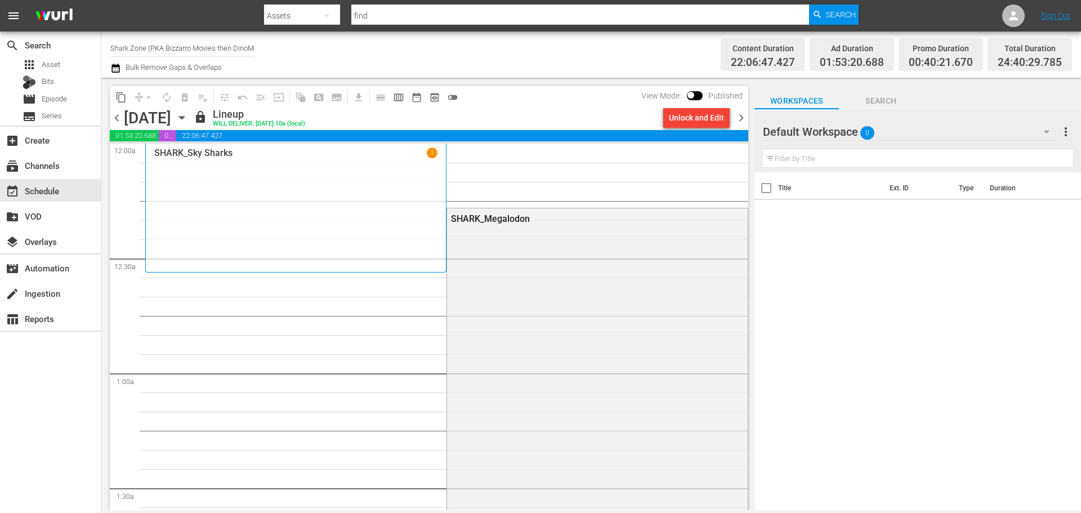
click at [716, 118] on div "Unlock and Edit" at bounding box center [696, 118] width 55 height 20
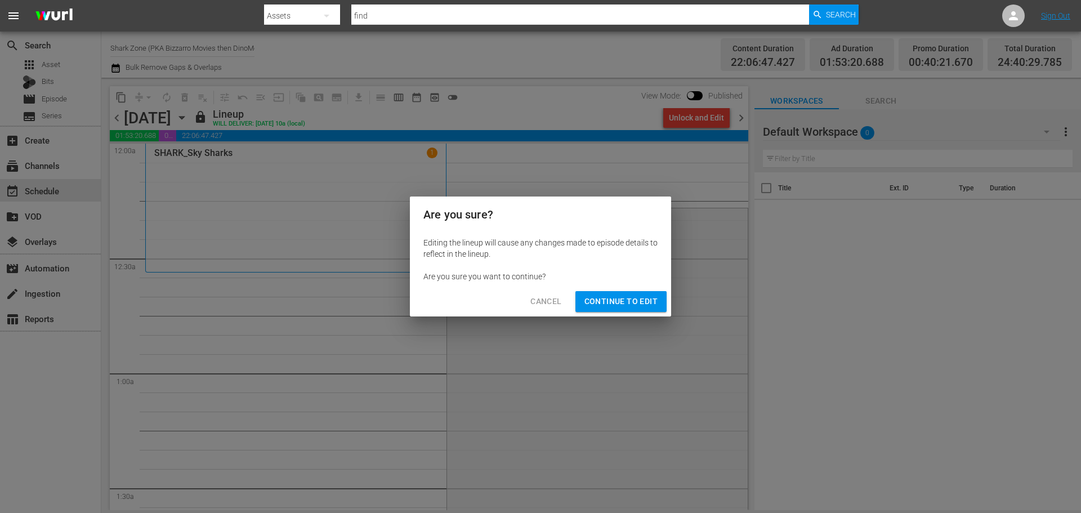
click at [630, 301] on span "Continue to Edit" at bounding box center [620, 301] width 73 height 14
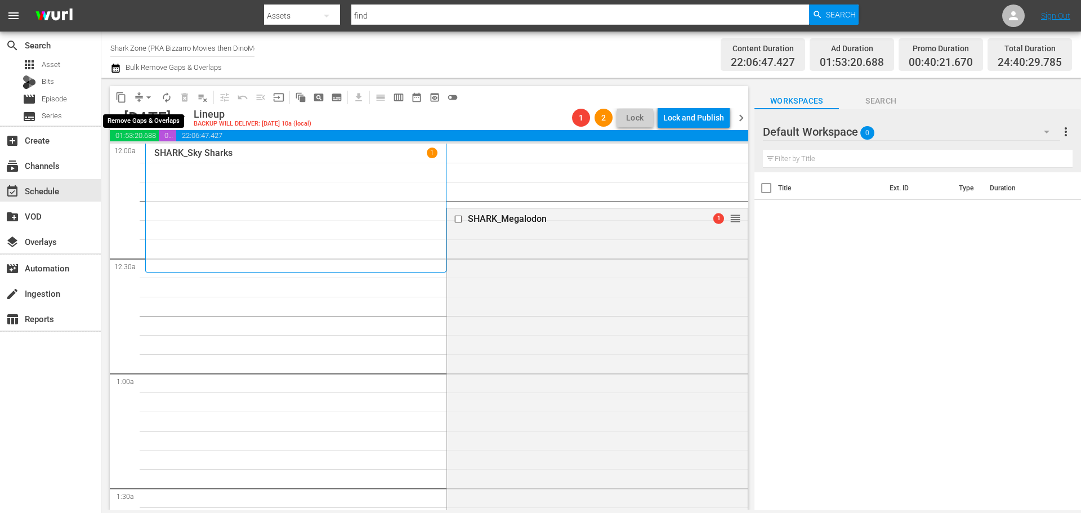
click at [148, 97] on span "arrow_drop_down" at bounding box center [148, 97] width 11 height 11
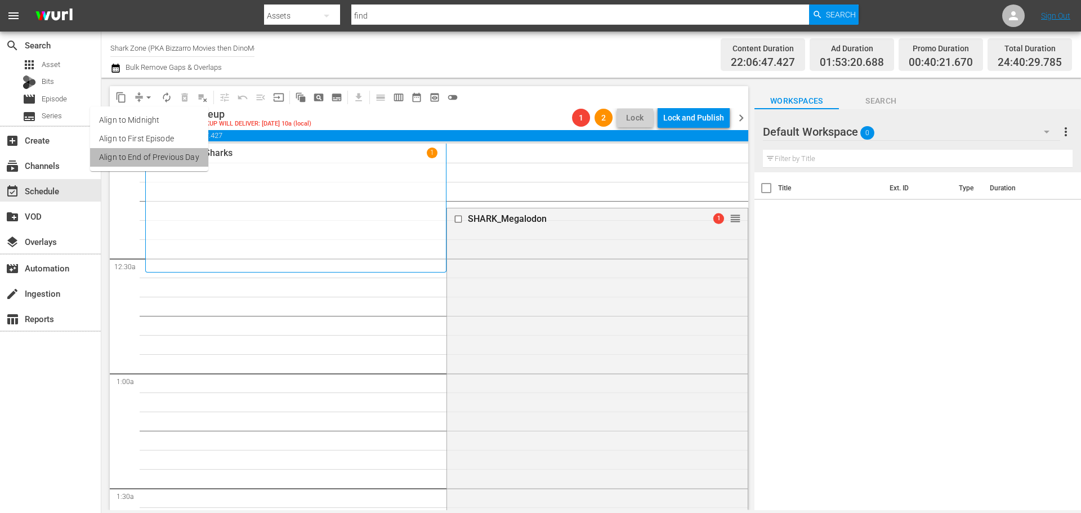
click at [171, 159] on li "Align to End of Previous Day" at bounding box center [149, 157] width 118 height 19
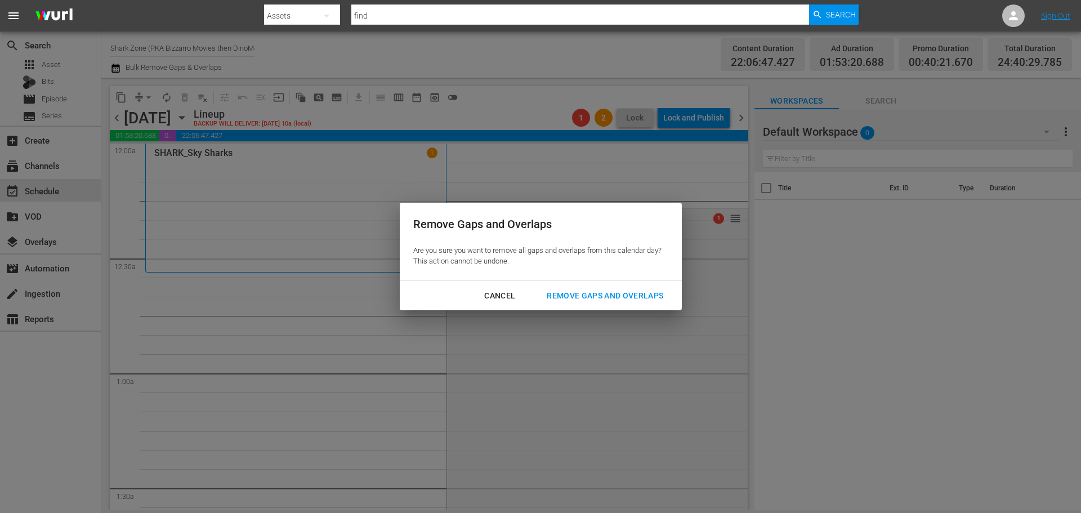
click at [663, 291] on div "Remove Gaps and Overlaps" at bounding box center [605, 296] width 135 height 14
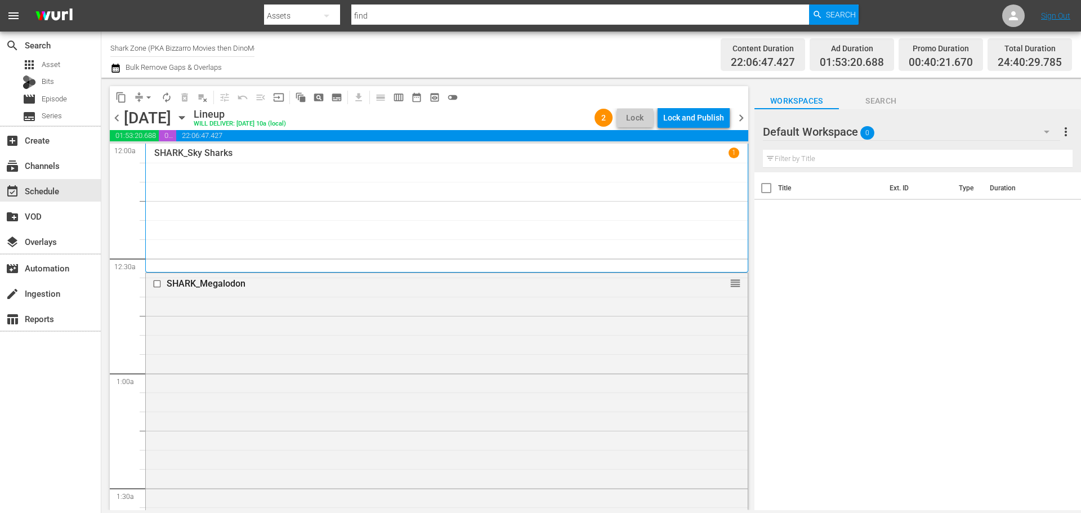
click at [738, 118] on span "chevron_right" at bounding box center [741, 118] width 14 height 14
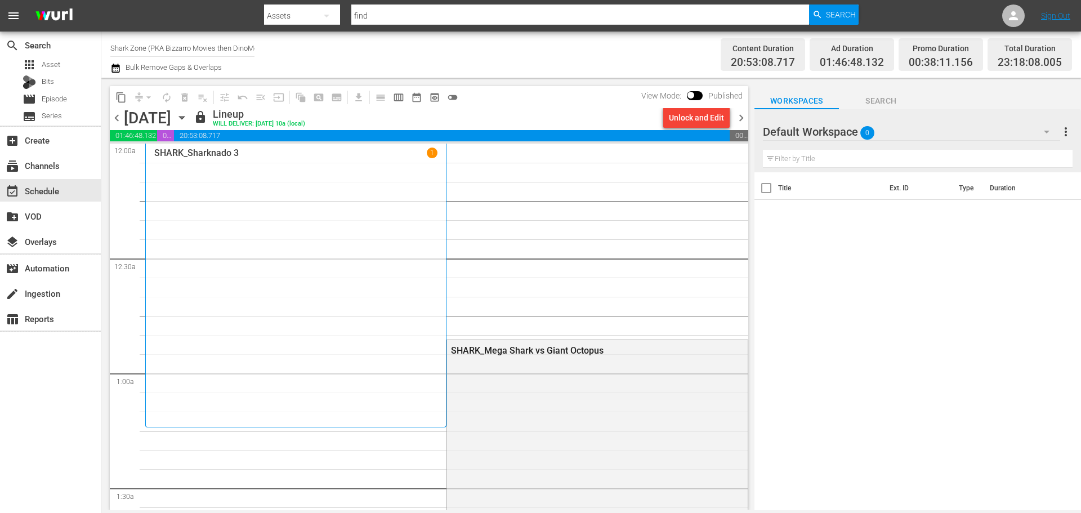
click at [692, 120] on div "Unlock and Edit" at bounding box center [696, 118] width 55 height 20
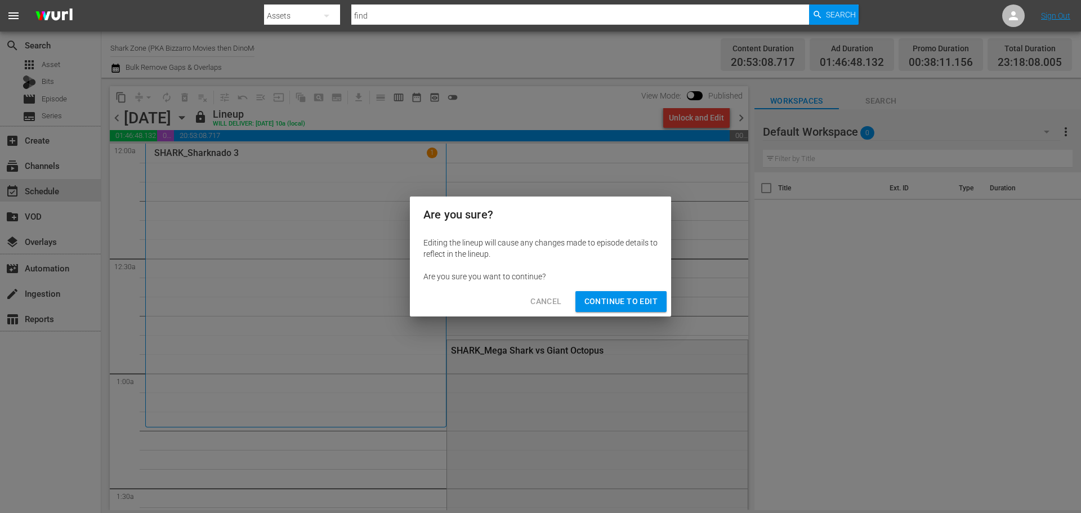
drag, startPoint x: 619, startPoint y: 303, endPoint x: 603, endPoint y: 289, distance: 21.6
click at [620, 303] on span "Continue to Edit" at bounding box center [620, 301] width 73 height 14
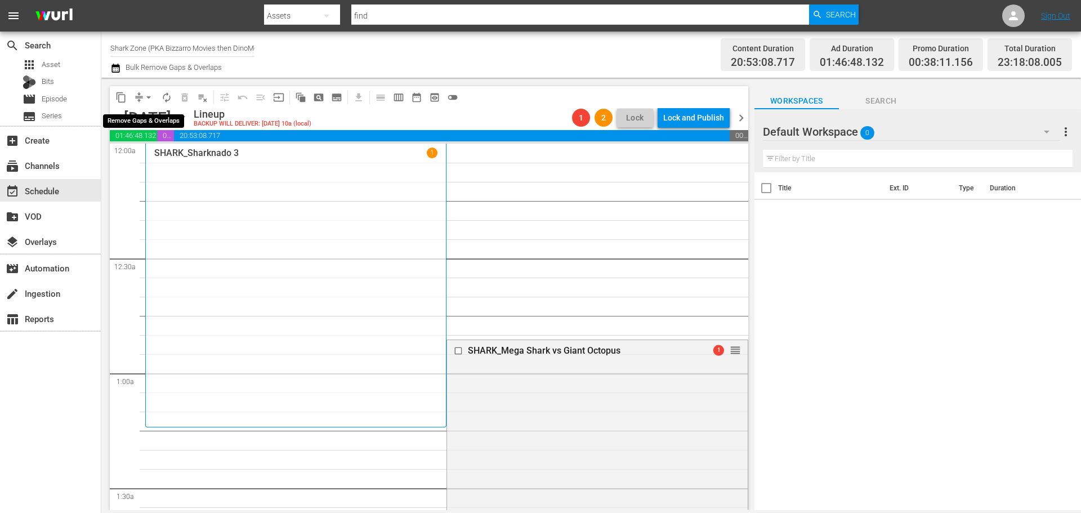
click at [146, 97] on span "arrow_drop_down" at bounding box center [148, 97] width 11 height 11
click at [185, 164] on li "Align to End of Previous Day" at bounding box center [149, 157] width 118 height 19
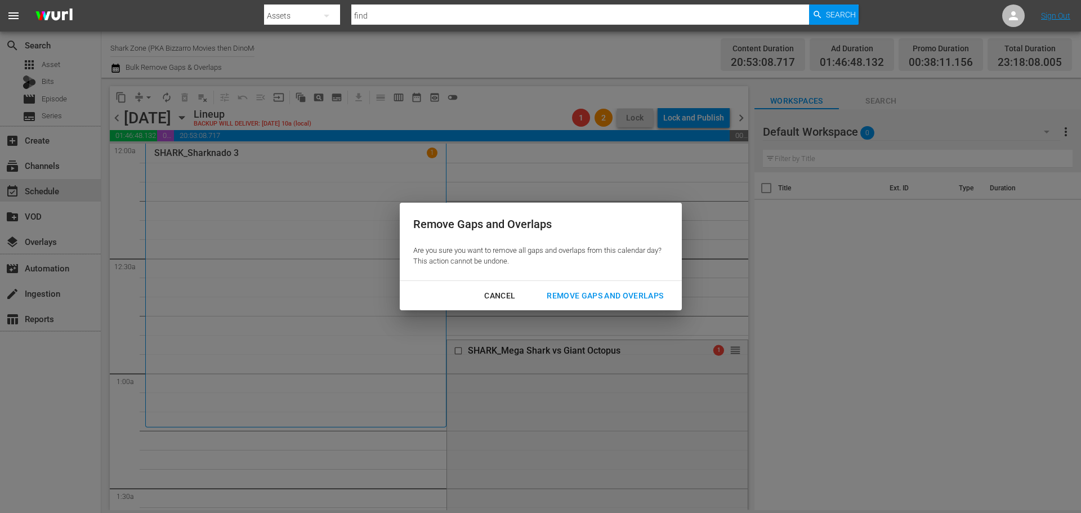
click at [642, 290] on div "Remove Gaps and Overlaps" at bounding box center [605, 296] width 135 height 14
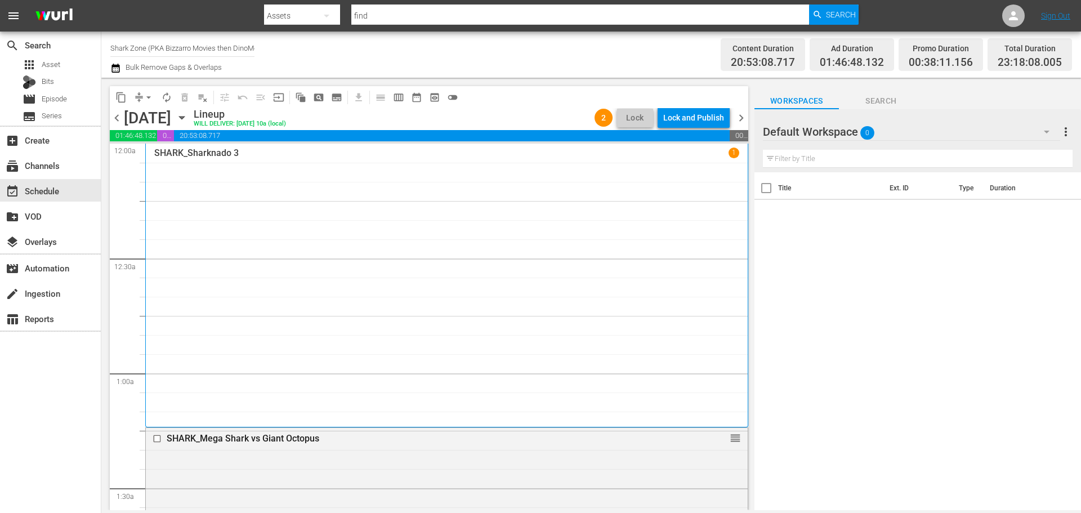
click at [742, 118] on span "chevron_right" at bounding box center [741, 118] width 14 height 14
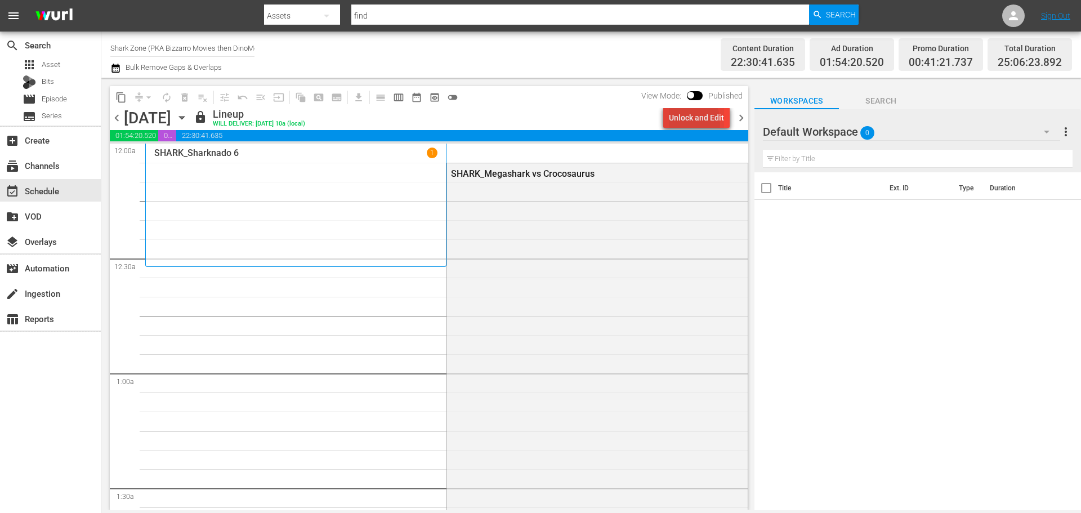
click at [681, 123] on div "Unlock and Edit" at bounding box center [696, 118] width 55 height 20
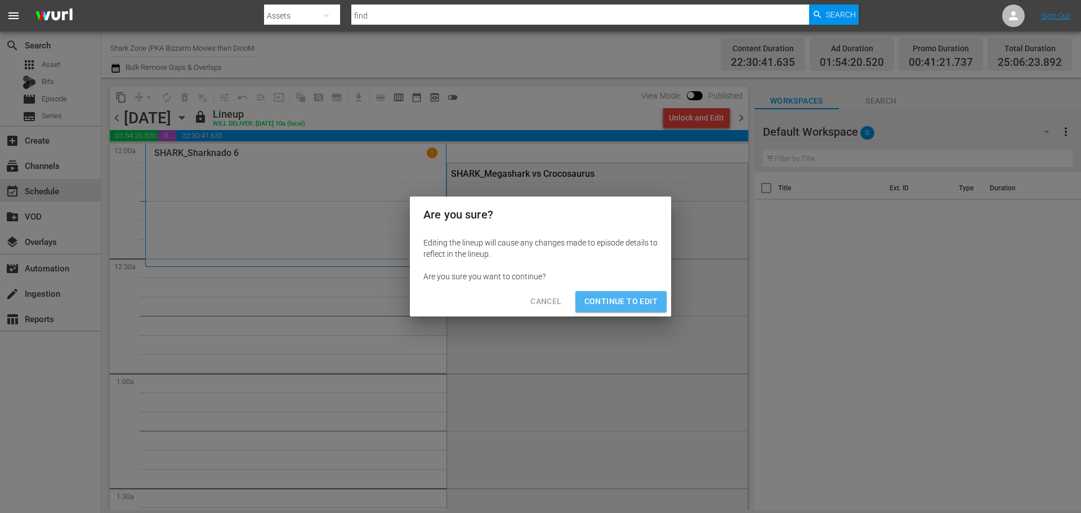
drag, startPoint x: 640, startPoint y: 297, endPoint x: 233, endPoint y: 211, distance: 416.8
click at [637, 297] on span "Continue to Edit" at bounding box center [620, 301] width 73 height 14
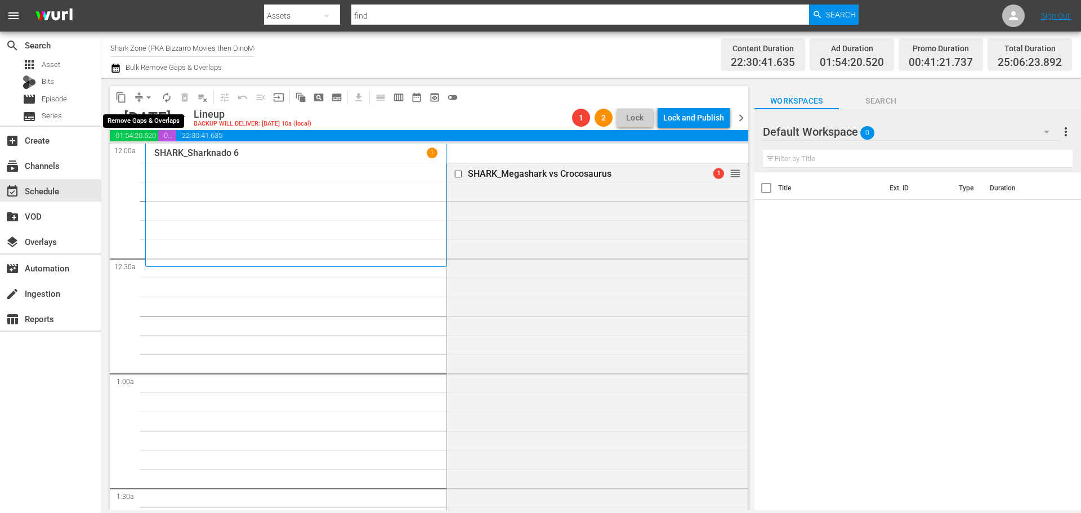
click at [145, 99] on span "arrow_drop_down" at bounding box center [148, 97] width 11 height 11
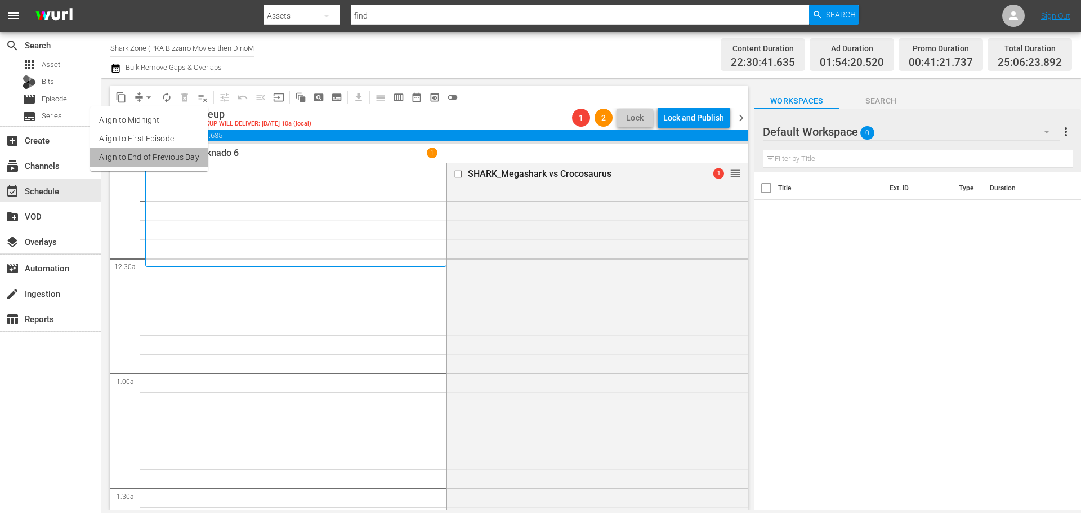
click at [184, 166] on li "Align to End of Previous Day" at bounding box center [149, 157] width 118 height 19
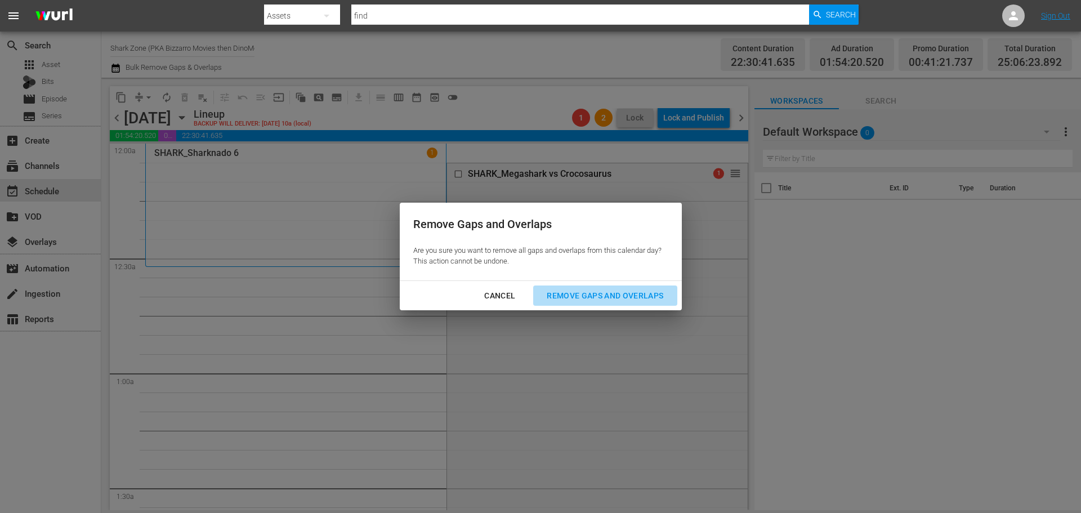
click at [631, 297] on div "Remove Gaps and Overlaps" at bounding box center [605, 296] width 135 height 14
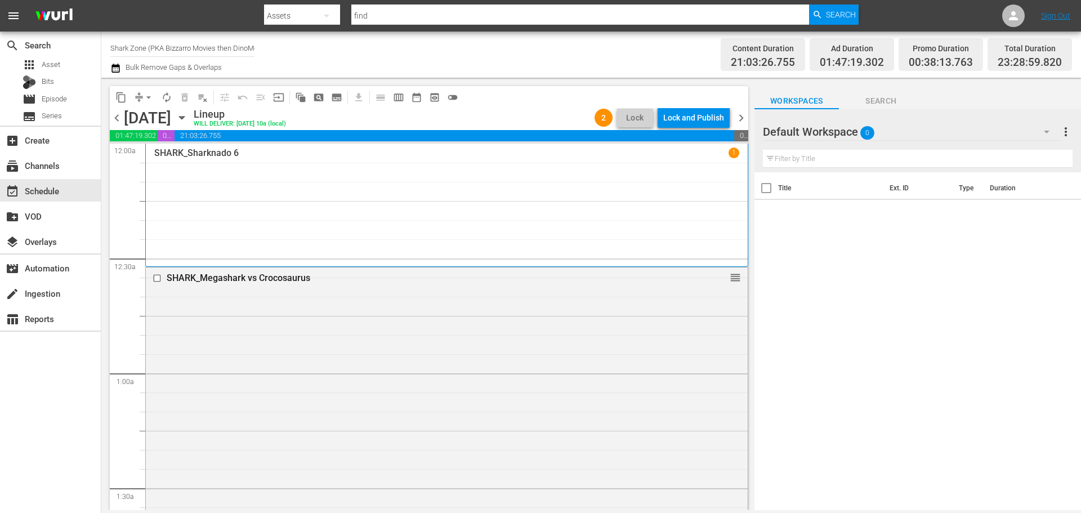
click at [741, 119] on span "chevron_right" at bounding box center [741, 118] width 14 height 14
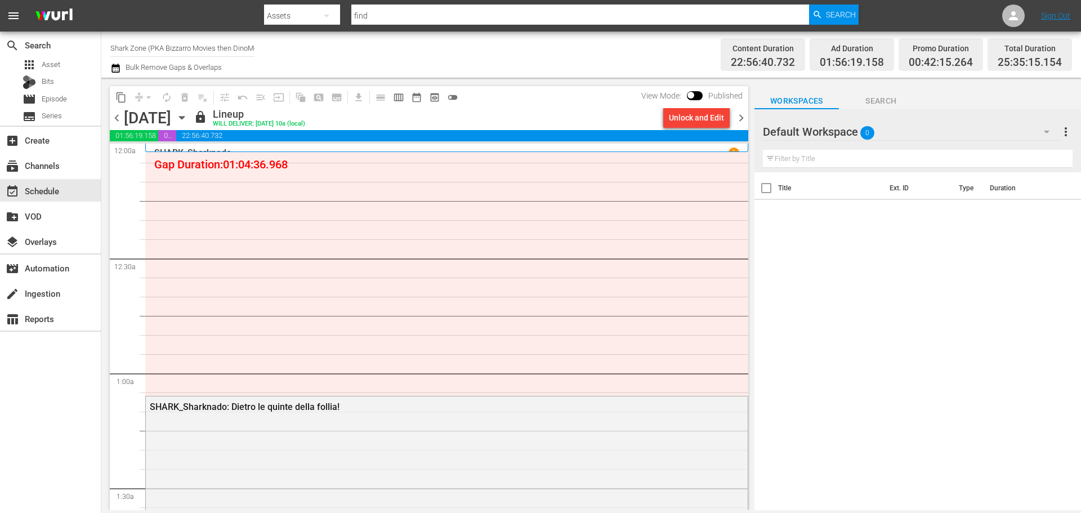
click at [685, 119] on div "Unlock and Edit" at bounding box center [696, 118] width 55 height 20
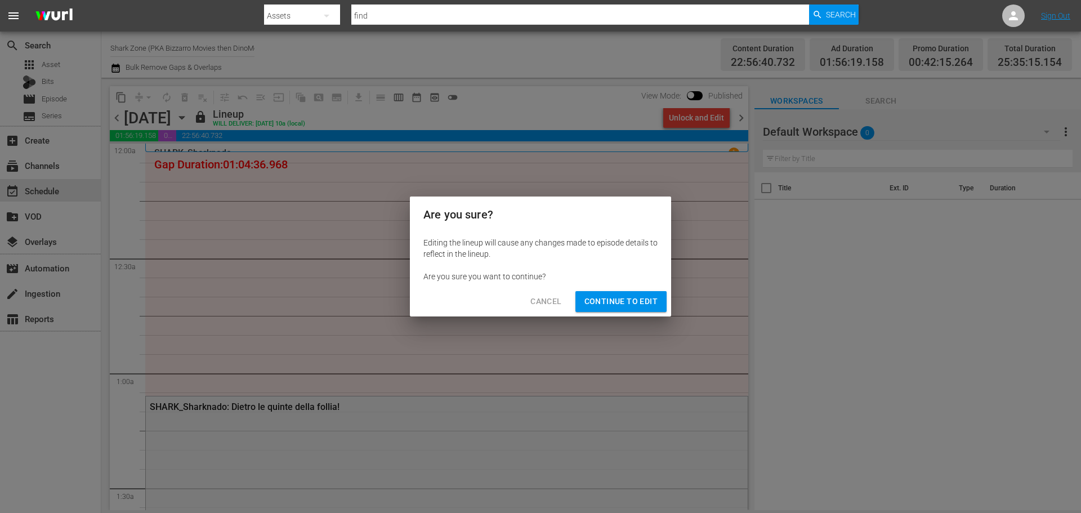
click at [633, 304] on span "Continue to Edit" at bounding box center [620, 301] width 73 height 14
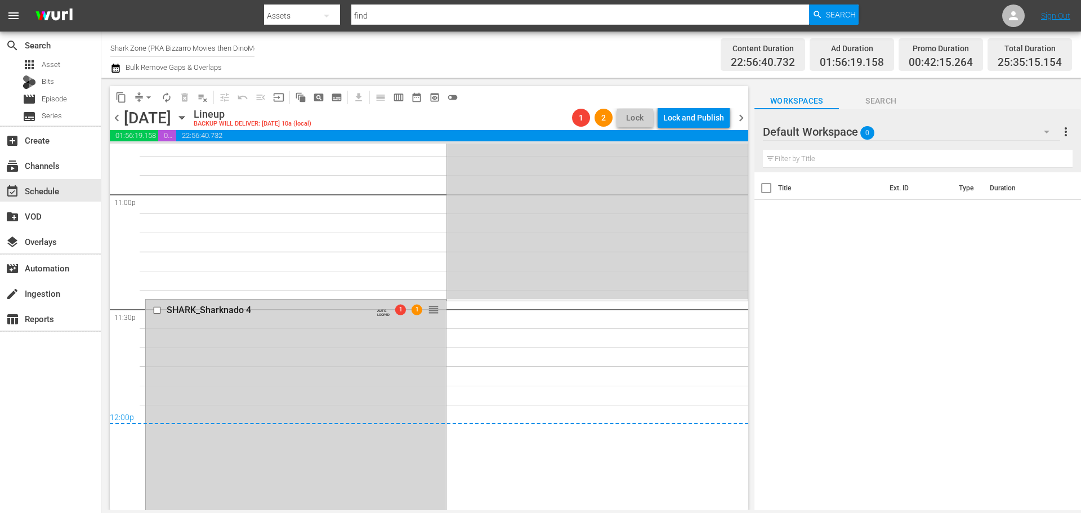
scroll to position [5373, 0]
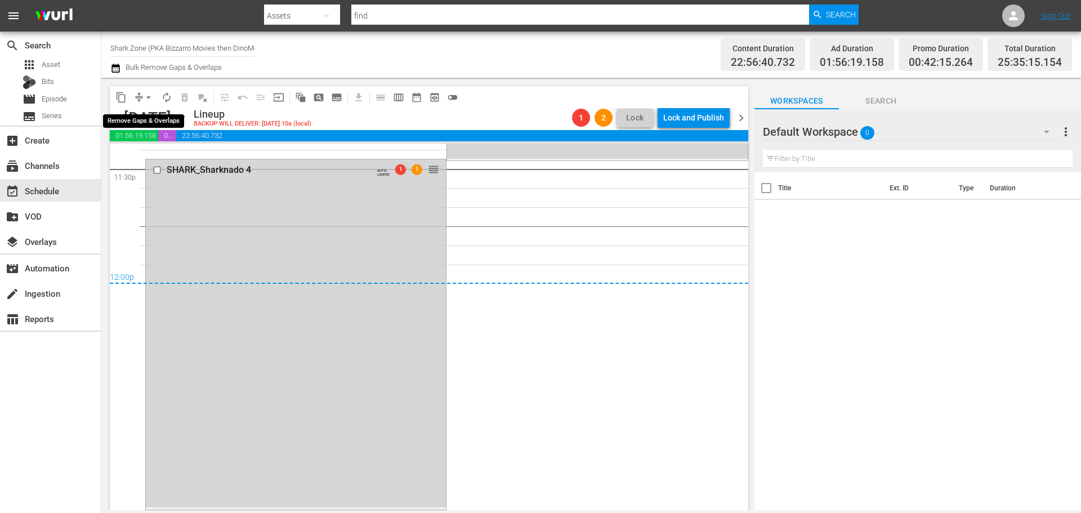
click at [147, 97] on span "arrow_drop_down" at bounding box center [148, 97] width 11 height 11
click at [187, 156] on li "Align to End of Previous Day" at bounding box center [149, 157] width 118 height 19
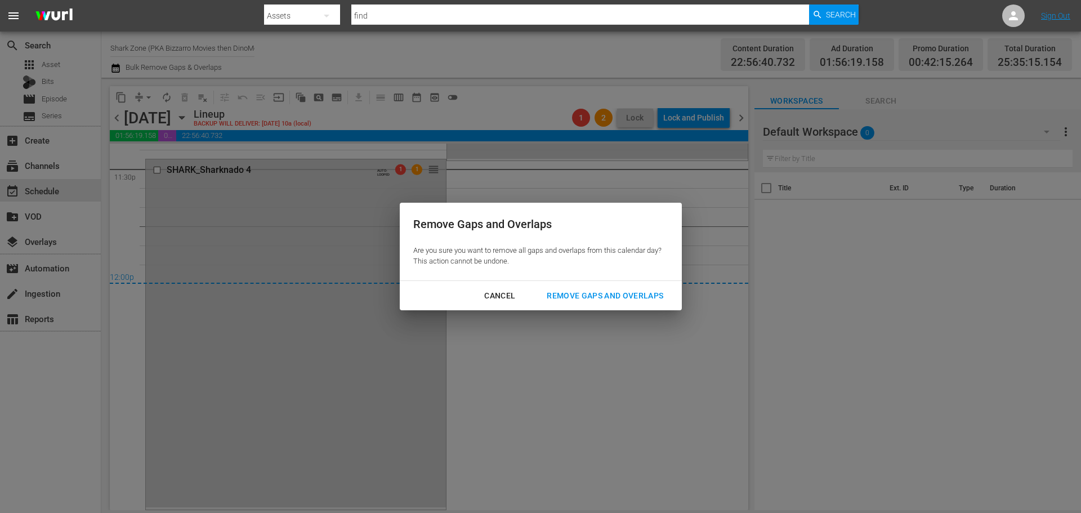
click at [660, 301] on div "Remove Gaps and Overlaps" at bounding box center [605, 296] width 135 height 14
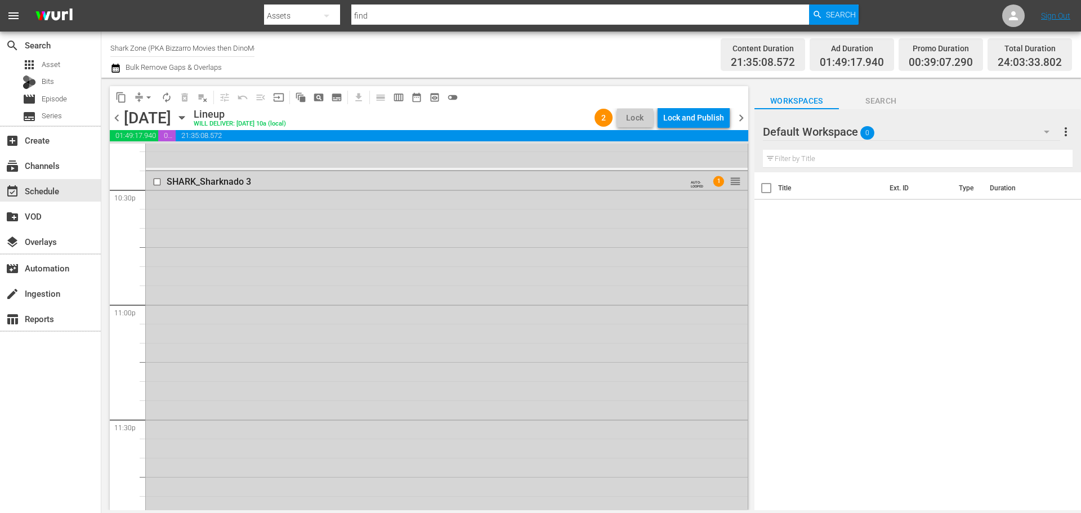
scroll to position [5166, 0]
drag, startPoint x: 741, startPoint y: 122, endPoint x: 759, endPoint y: 460, distance: 338.9
click at [741, 122] on span "chevron_right" at bounding box center [741, 118] width 14 height 14
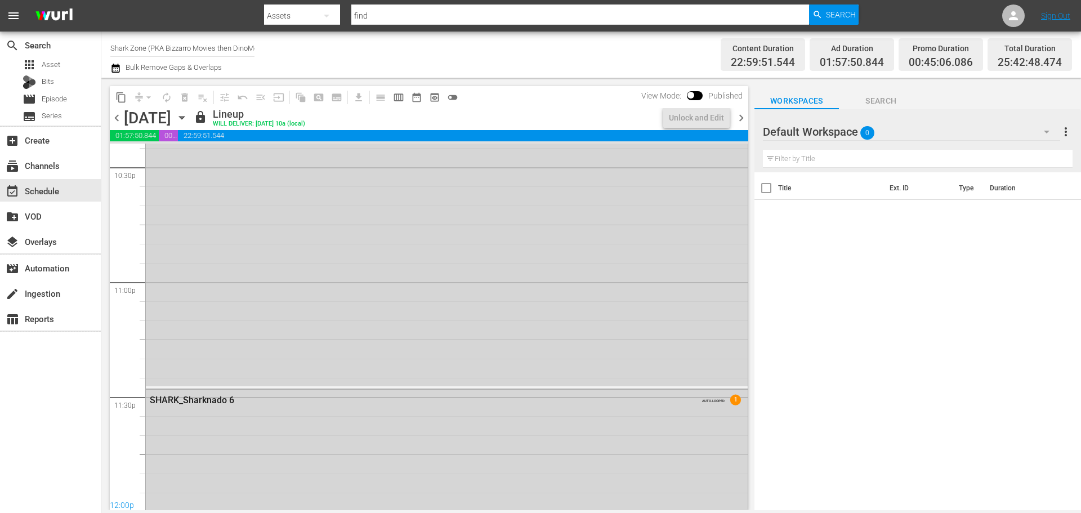
scroll to position [5389, 0]
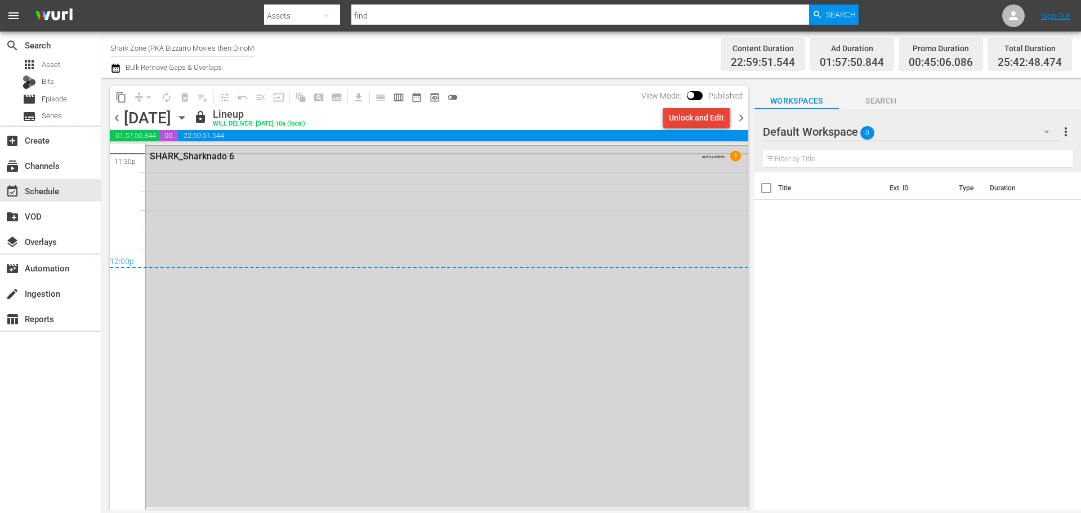
click at [704, 123] on div "Unlock and Edit" at bounding box center [696, 118] width 55 height 20
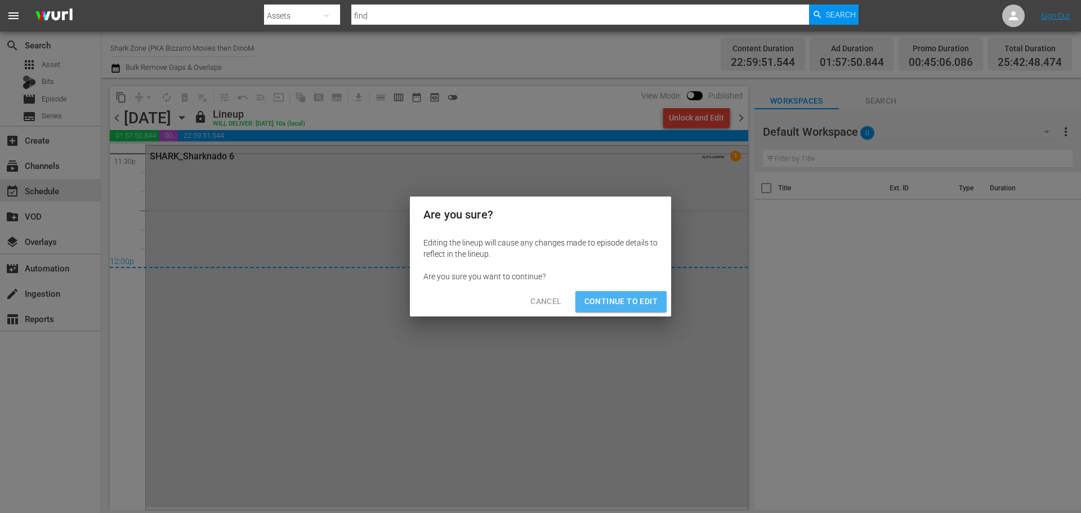
click at [644, 303] on span "Continue to Edit" at bounding box center [620, 301] width 73 height 14
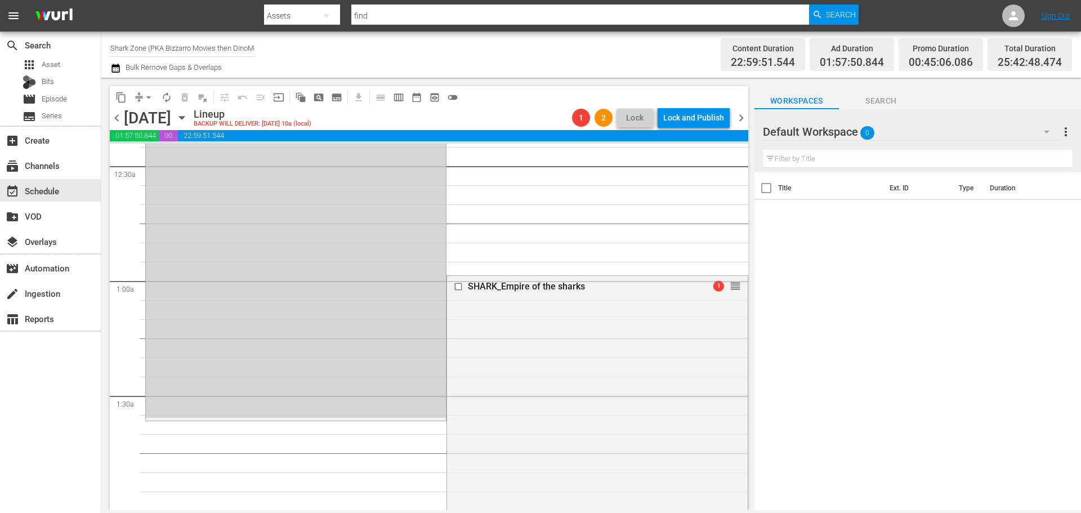
scroll to position [0, 0]
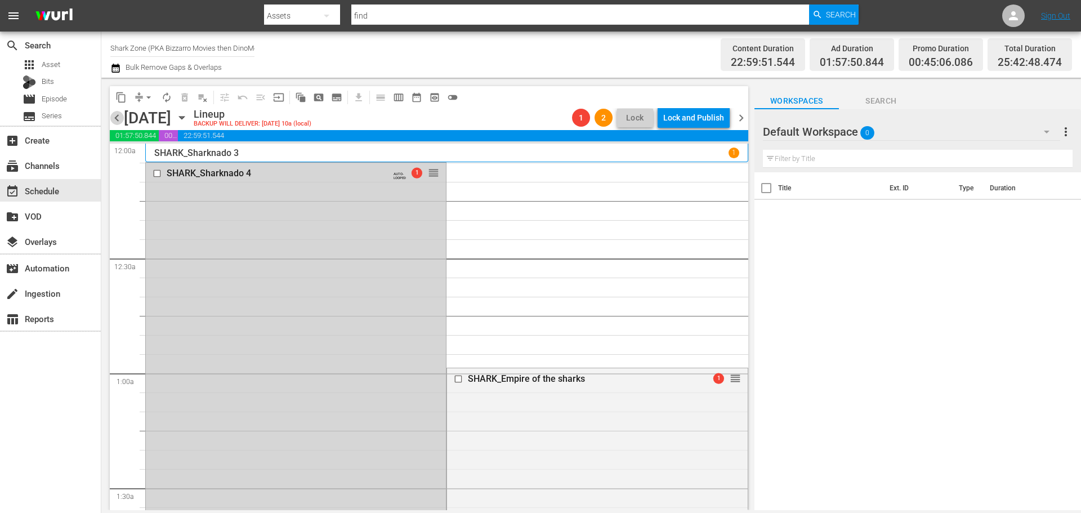
click at [115, 121] on span "chevron_left" at bounding box center [117, 118] width 14 height 14
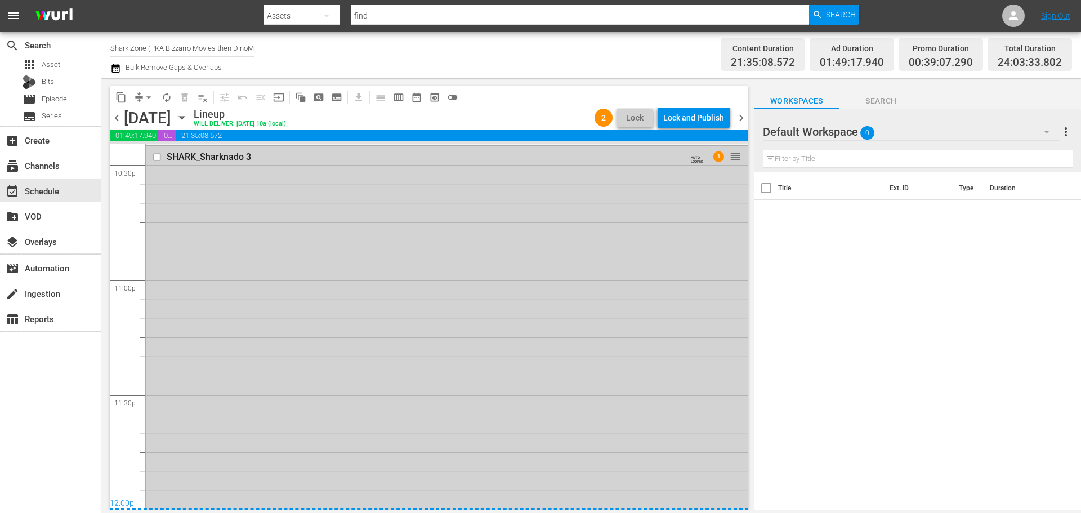
scroll to position [5121, 0]
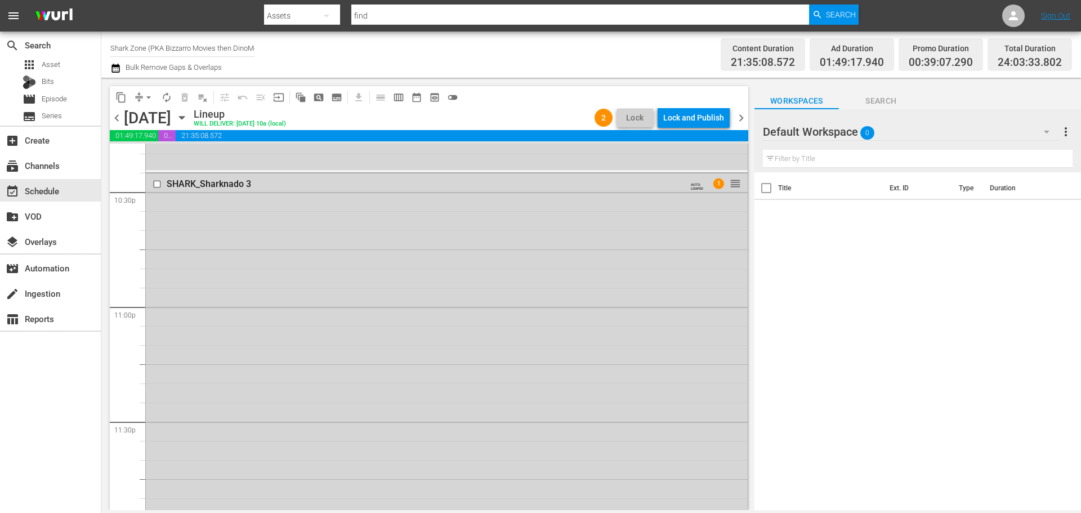
click at [120, 120] on span "chevron_left" at bounding box center [117, 118] width 14 height 14
click at [744, 116] on span "chevron_right" at bounding box center [741, 118] width 14 height 14
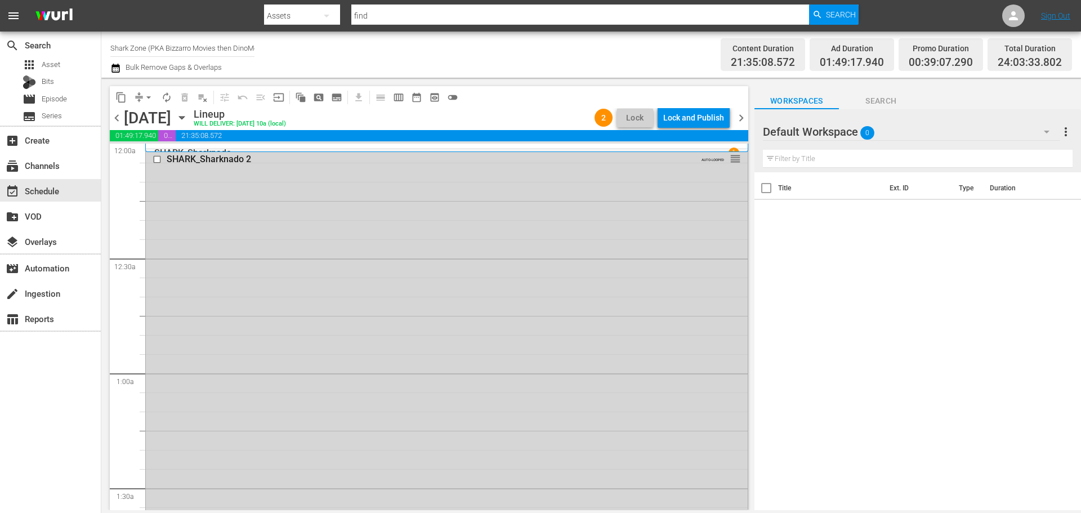
click at [740, 120] on span "chevron_right" at bounding box center [741, 118] width 14 height 14
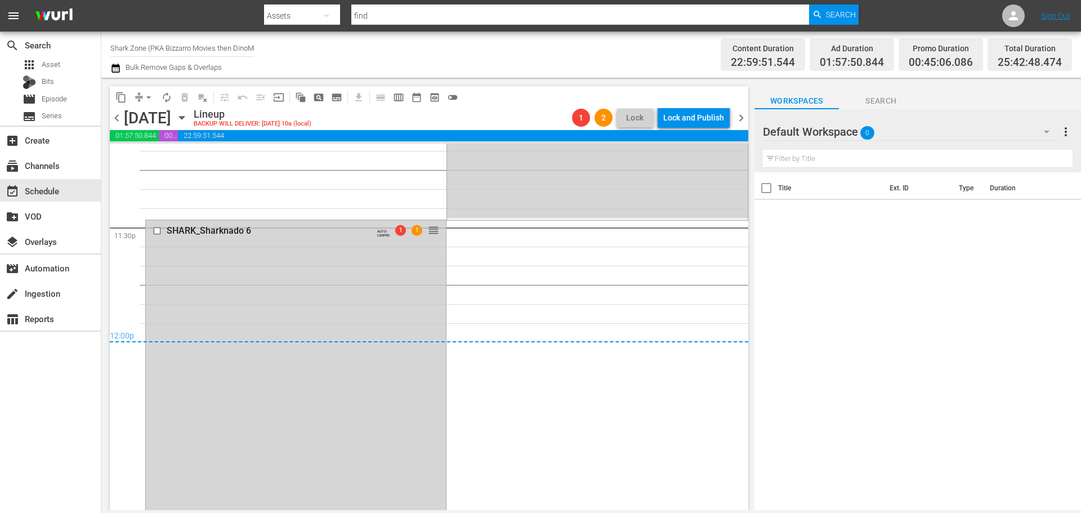
scroll to position [5316, 0]
click at [113, 116] on span "chevron_left" at bounding box center [117, 118] width 14 height 14
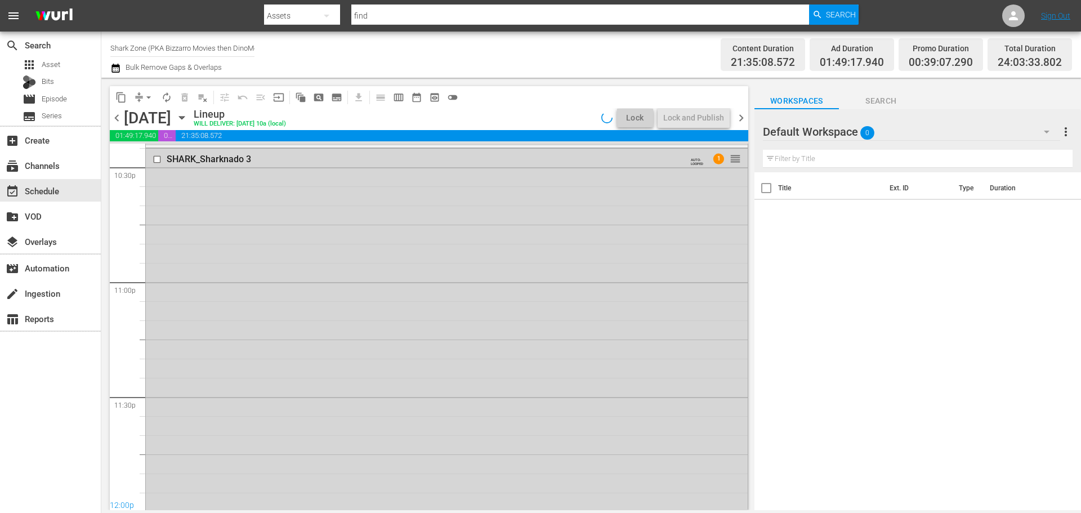
scroll to position [5166, 0]
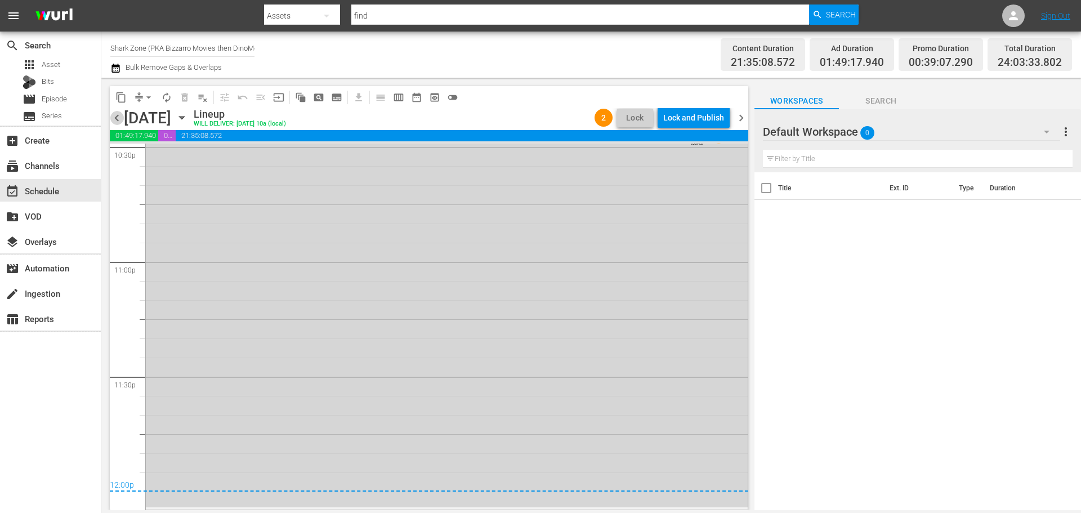
click at [117, 119] on span "chevron_left" at bounding box center [117, 118] width 14 height 14
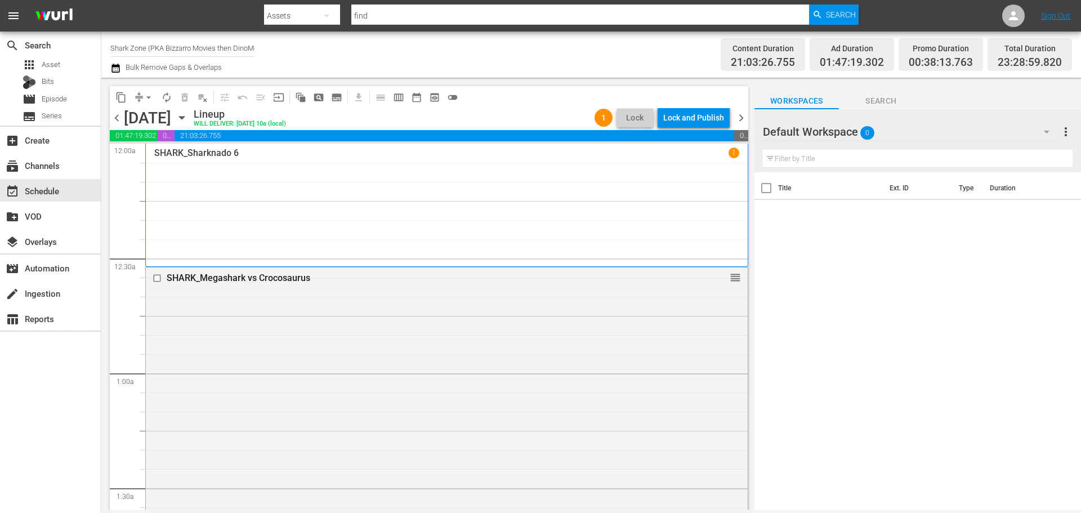
click at [111, 120] on span "chevron_left" at bounding box center [117, 118] width 14 height 14
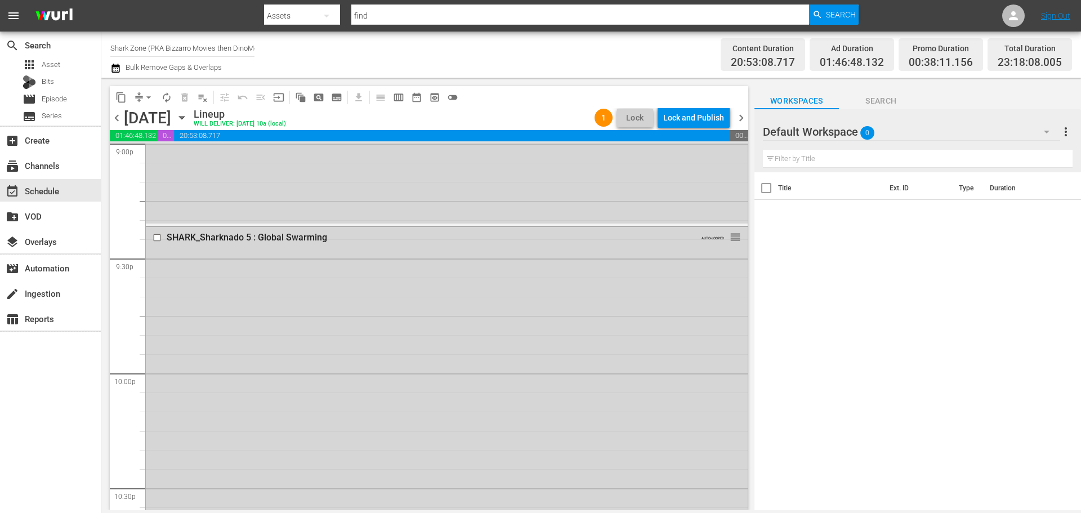
scroll to position [4764, 0]
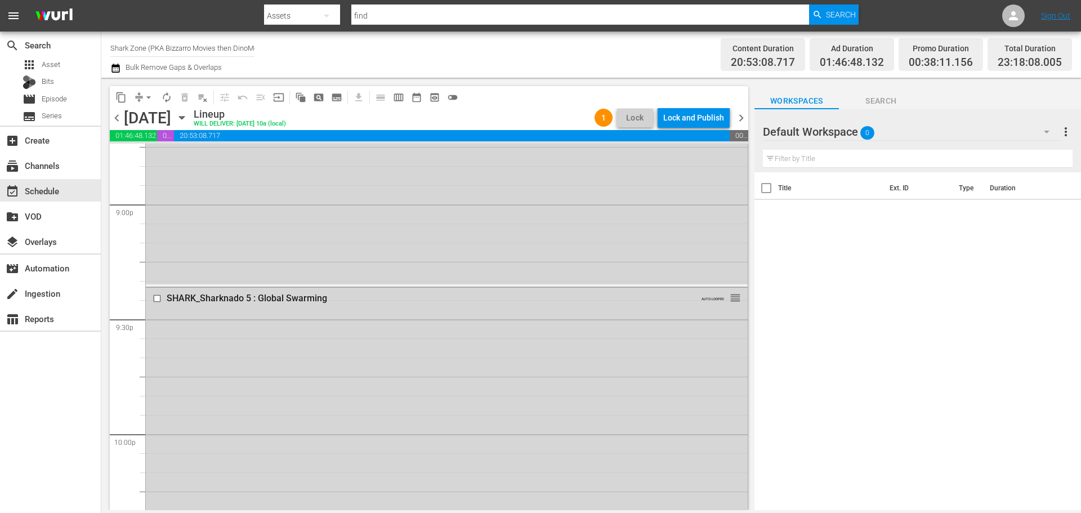
click at [743, 115] on span "chevron_right" at bounding box center [741, 118] width 14 height 14
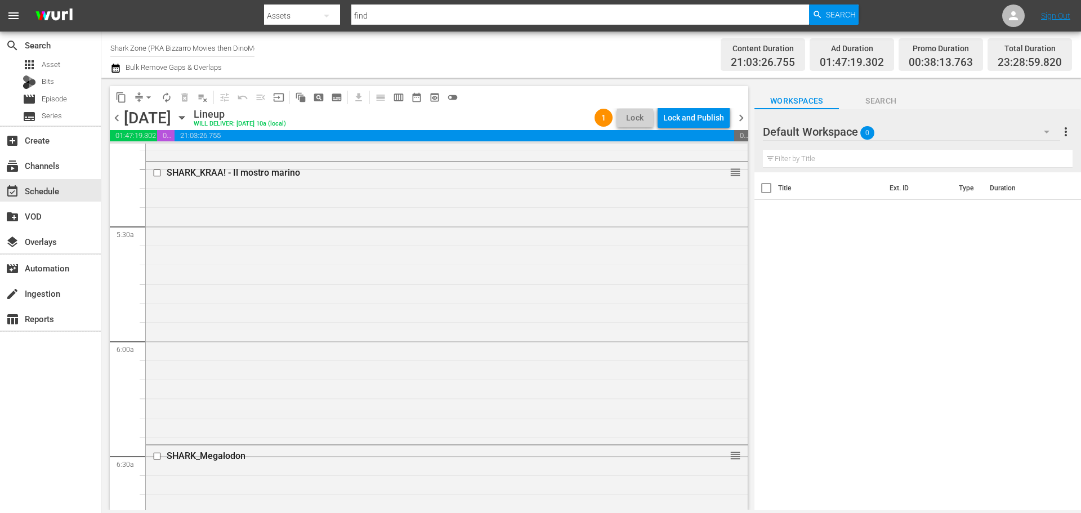
scroll to position [1126, 0]
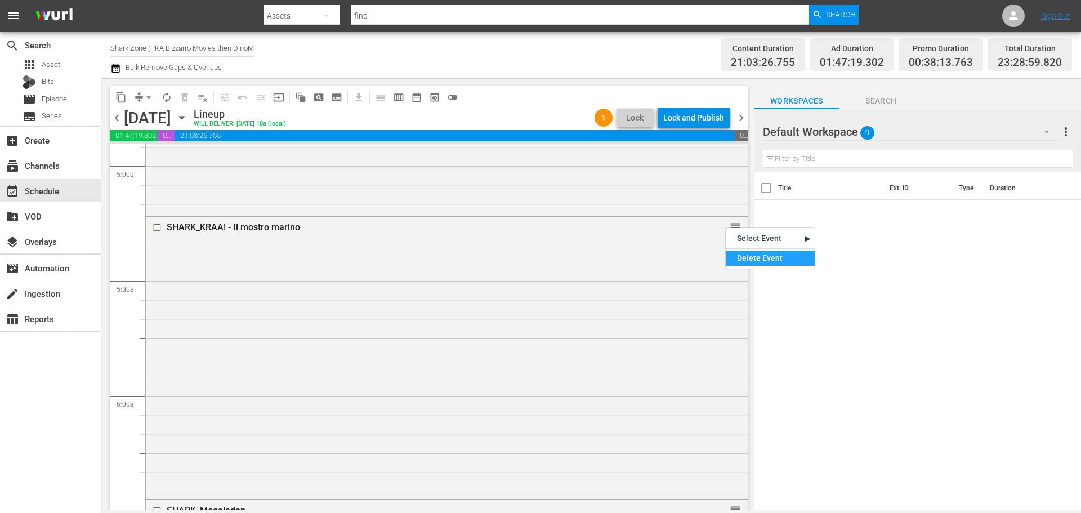
click at [737, 251] on div "Delete Event" at bounding box center [770, 258] width 89 height 15
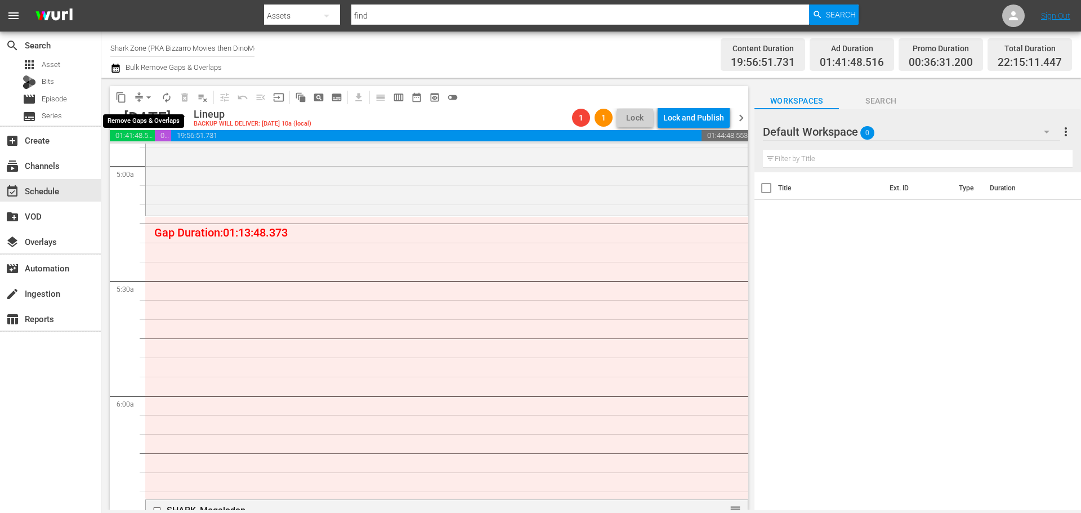
click at [148, 98] on span "arrow_drop_down" at bounding box center [148, 97] width 11 height 11
click at [141, 156] on li "Align to End of Previous Day" at bounding box center [149, 157] width 118 height 19
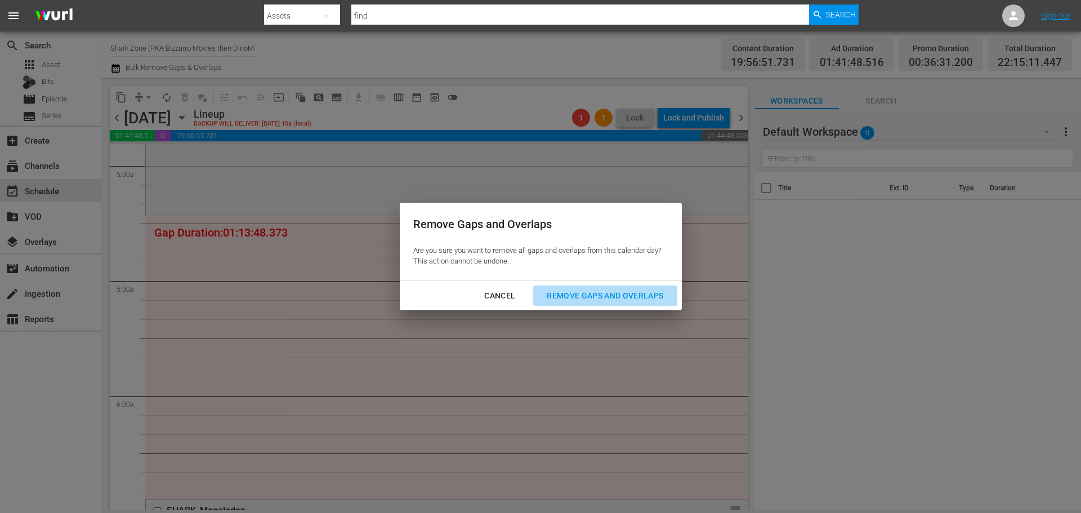
click at [623, 293] on div "Remove Gaps and Overlaps" at bounding box center [605, 296] width 135 height 14
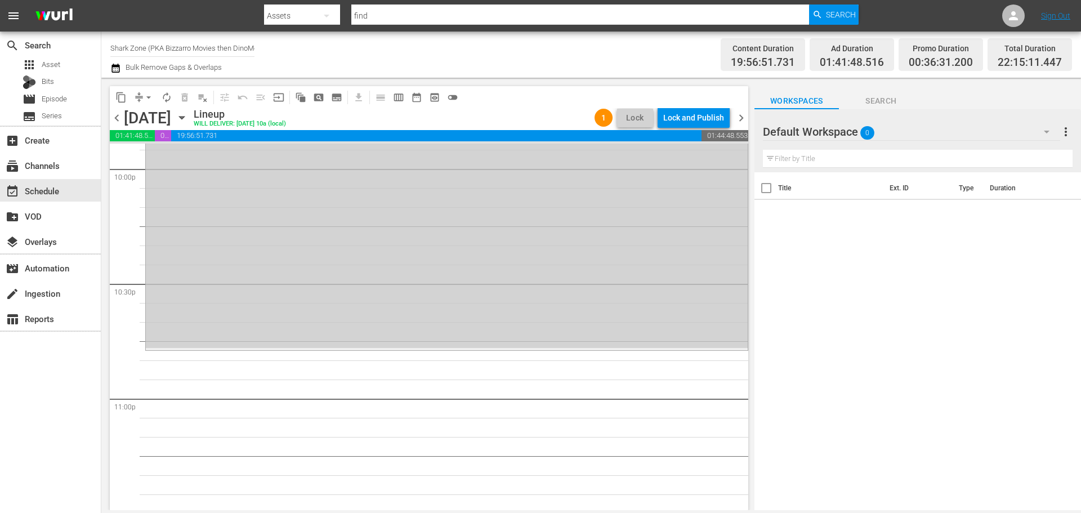
scroll to position [4978, 0]
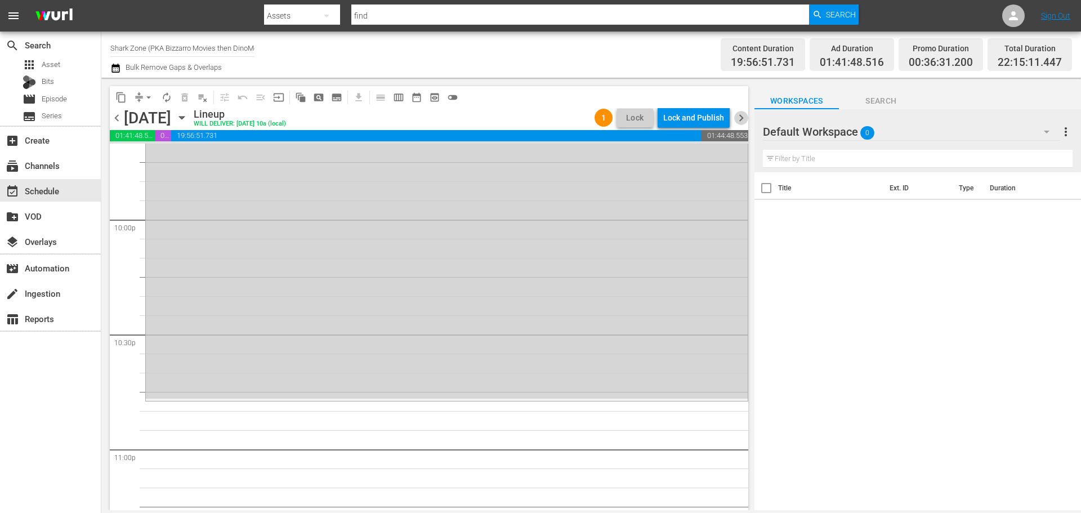
click at [739, 120] on span "chevron_right" at bounding box center [741, 118] width 14 height 14
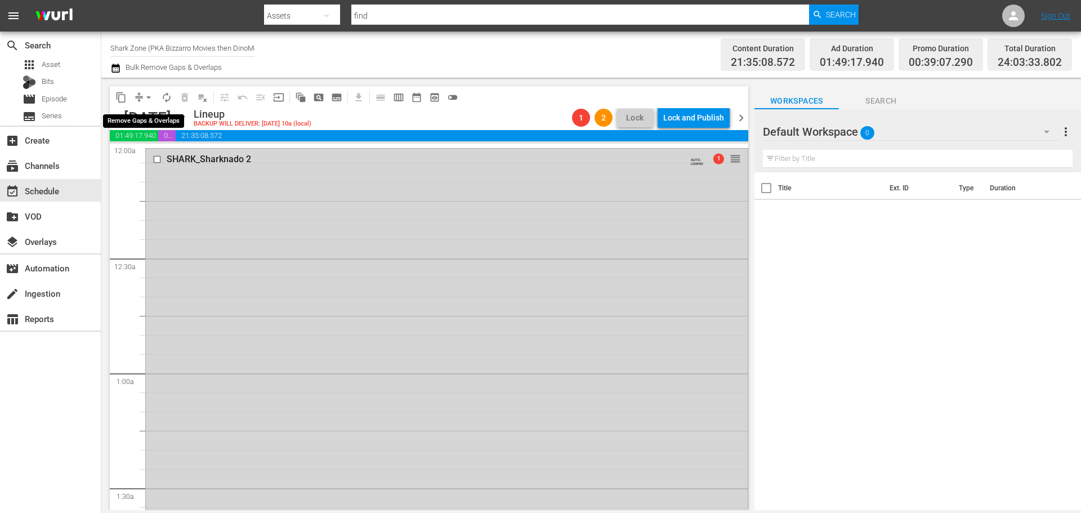
click at [146, 100] on span "arrow_drop_down" at bounding box center [148, 97] width 11 height 11
click at [156, 143] on li "Align to First Episode" at bounding box center [148, 139] width 93 height 19
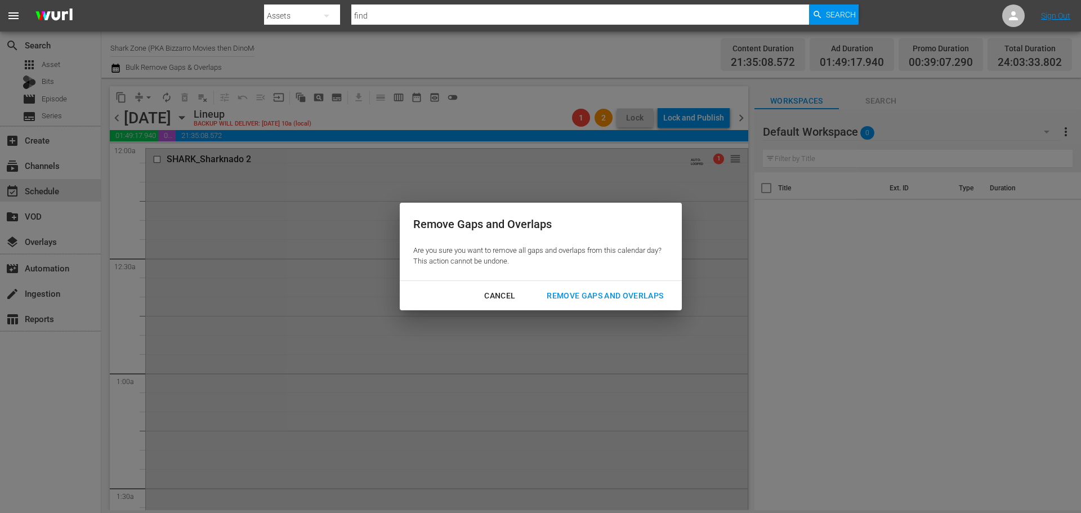
click at [589, 297] on div "Remove Gaps and Overlaps" at bounding box center [605, 296] width 135 height 14
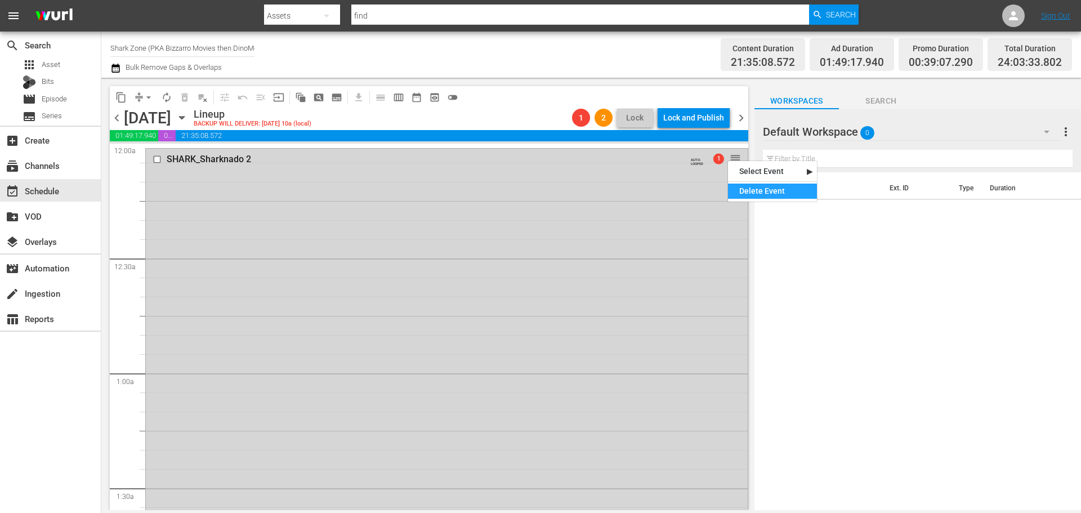
click at [749, 195] on div "Delete Event" at bounding box center [772, 191] width 89 height 15
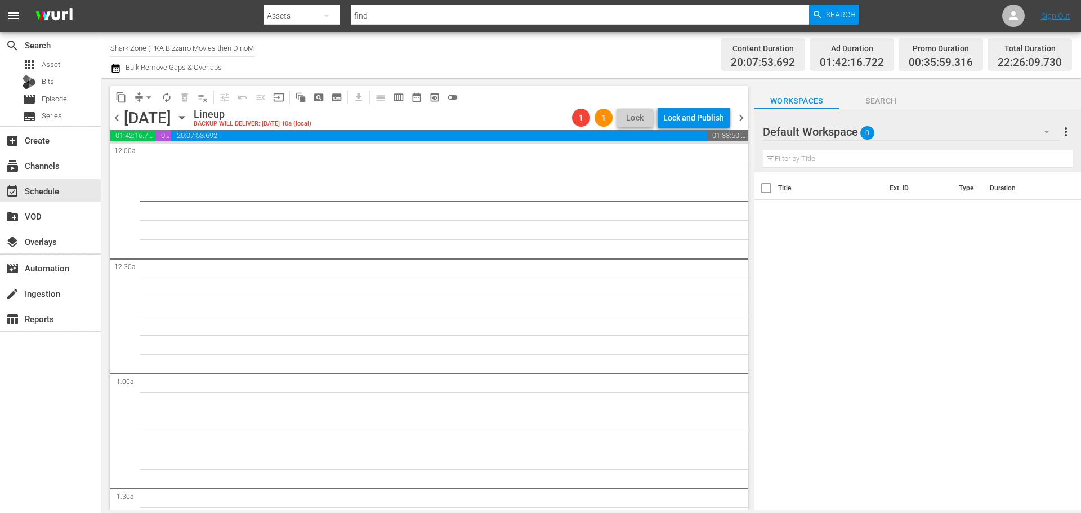
click at [118, 120] on span "chevron_left" at bounding box center [117, 118] width 14 height 14
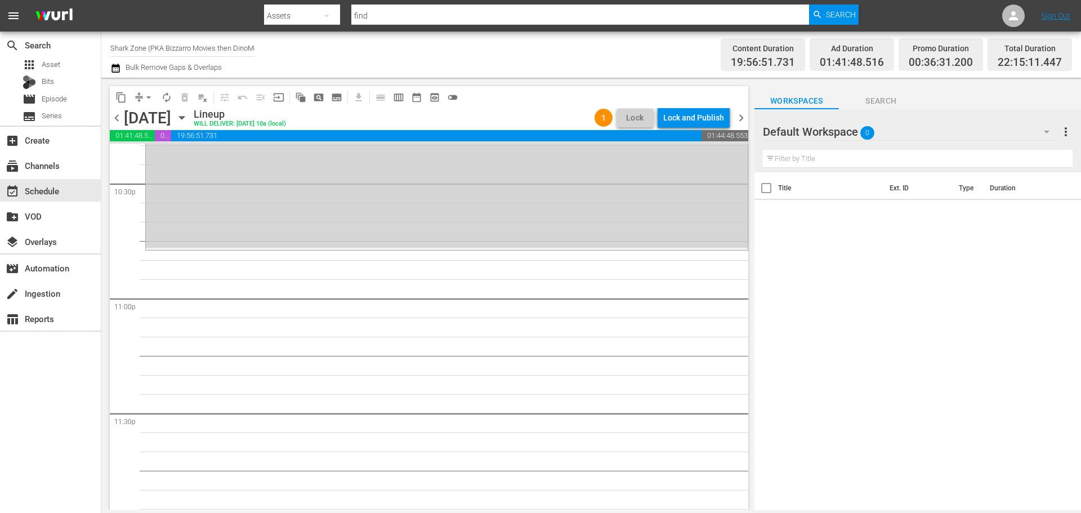
scroll to position [5147, 0]
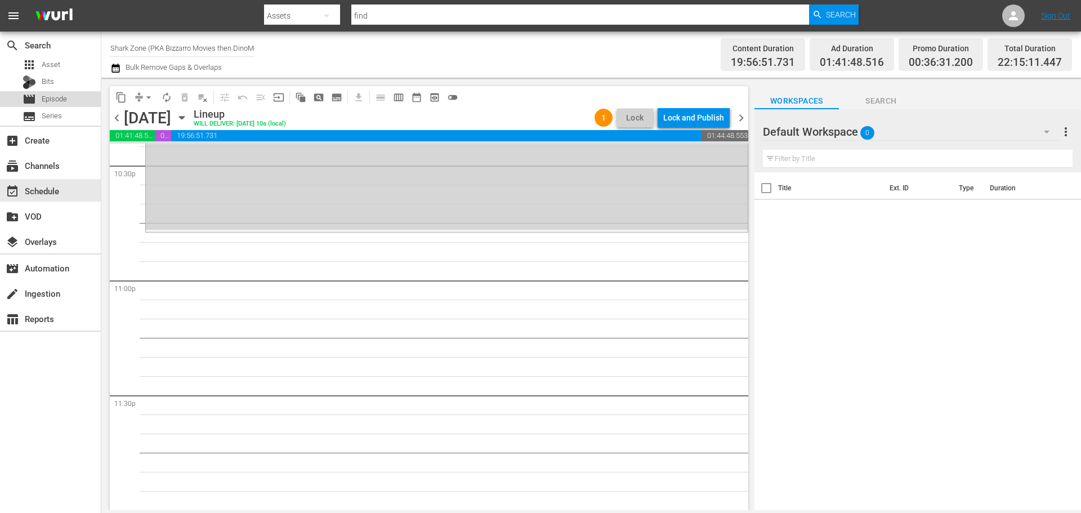
click at [64, 99] on span "Episode" at bounding box center [54, 98] width 25 height 11
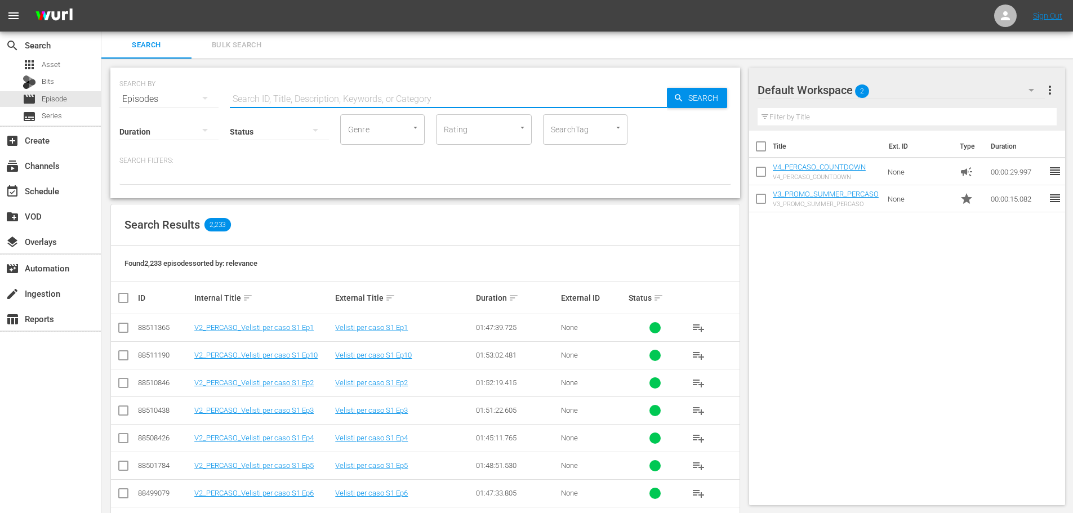
click at [283, 97] on input "text" at bounding box center [448, 99] width 437 height 27
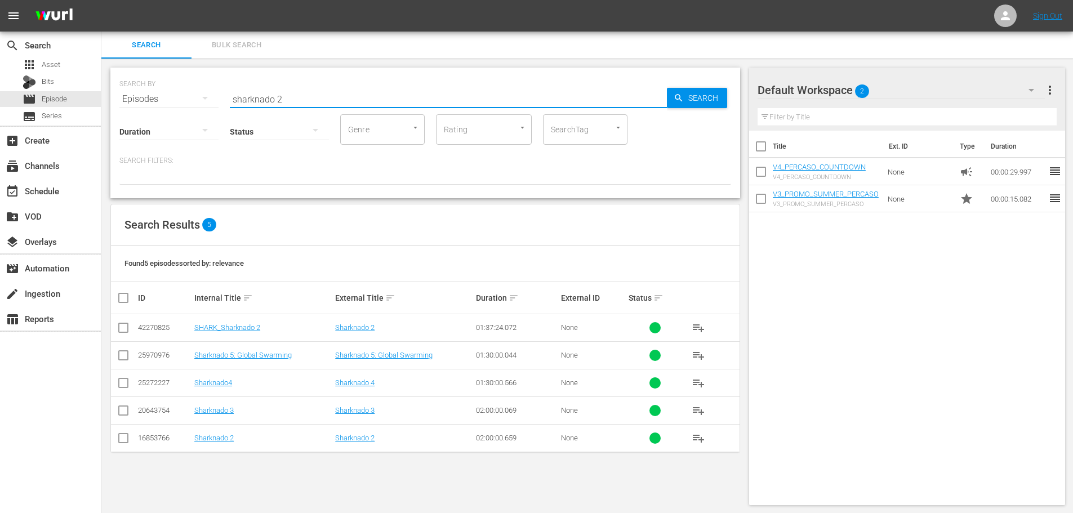
type input "sharknado 2"
click at [702, 322] on span "playlist_add" at bounding box center [698, 328] width 14 height 14
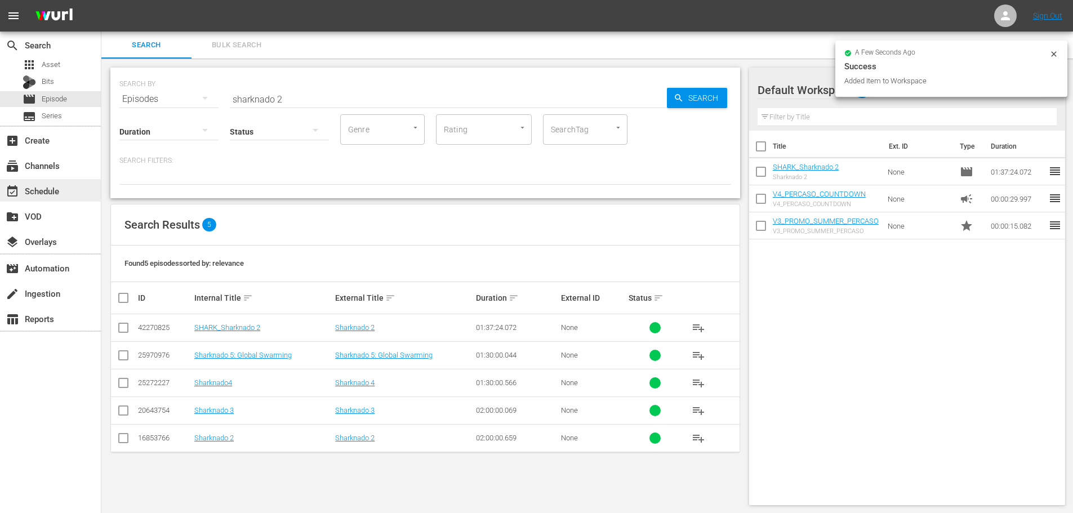
click at [60, 185] on div "event_available Schedule" at bounding box center [31, 189] width 63 height 10
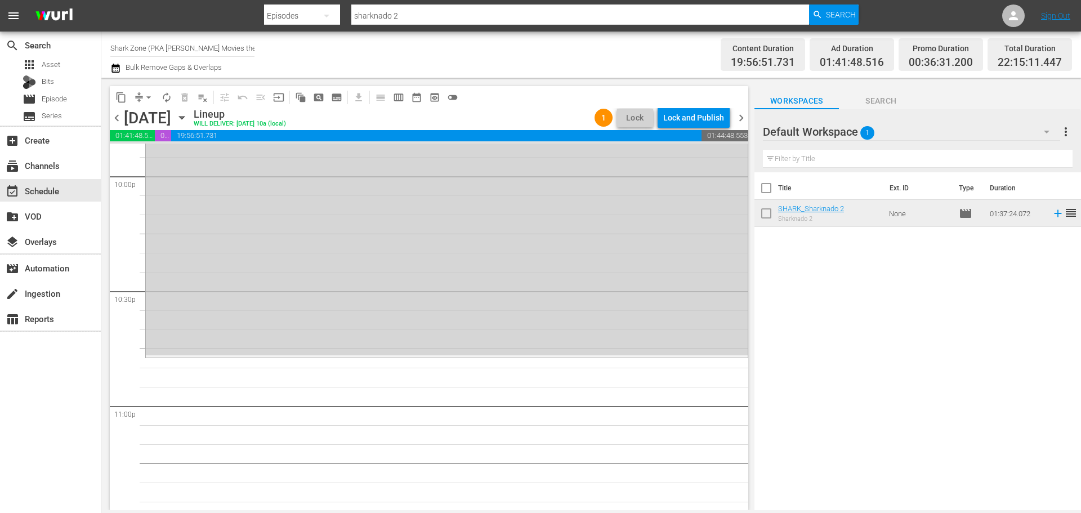
scroll to position [5147, 0]
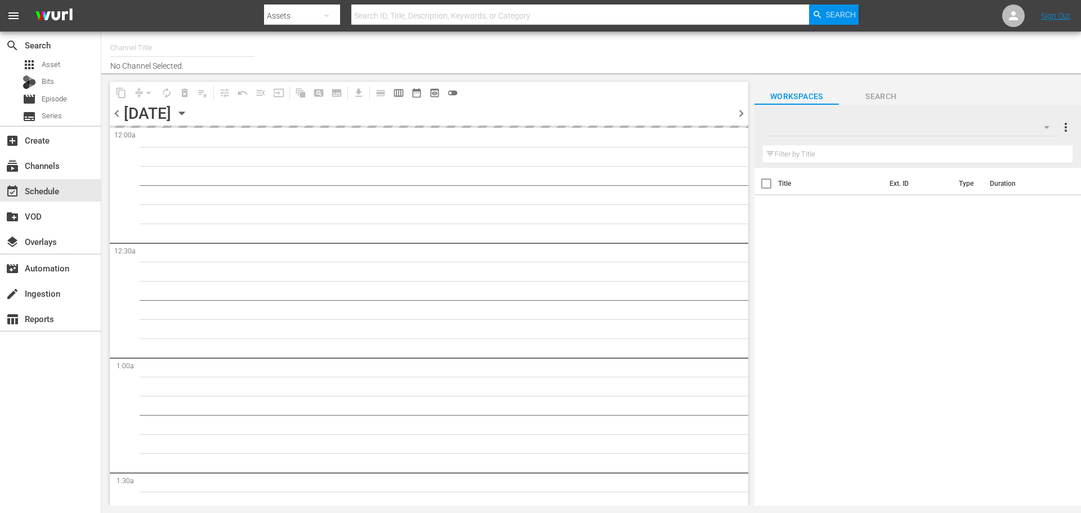
type input "Shark Zone (PKA Bizzarro Movies then DinoMonsters Movies then CineAliens) (607)"
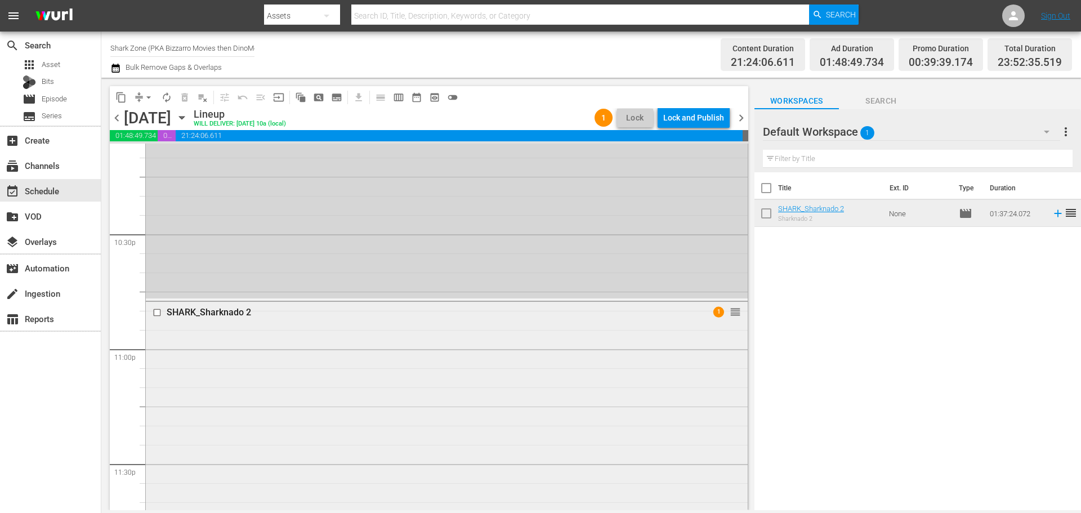
scroll to position [5060, 0]
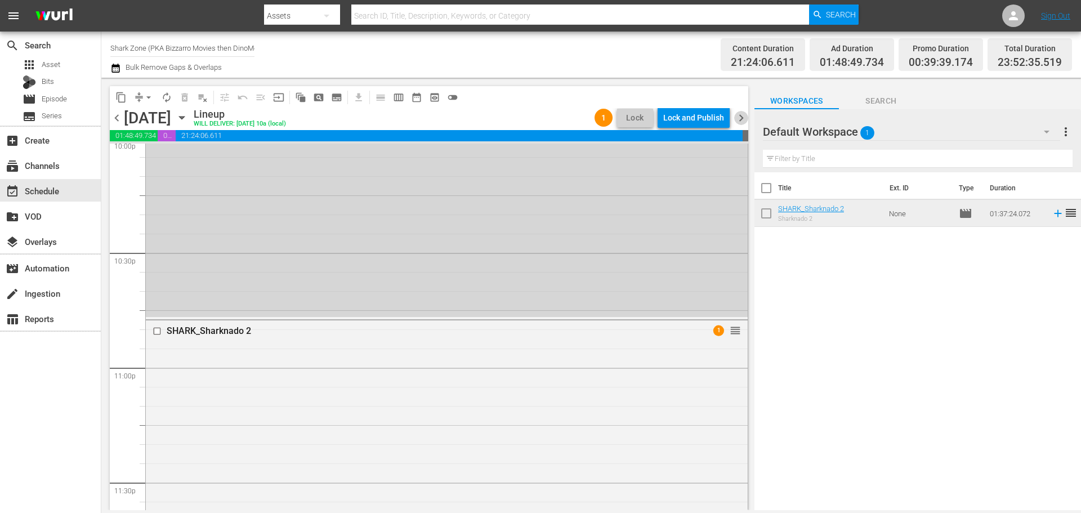
click at [748, 115] on span "chevron_right" at bounding box center [741, 118] width 14 height 14
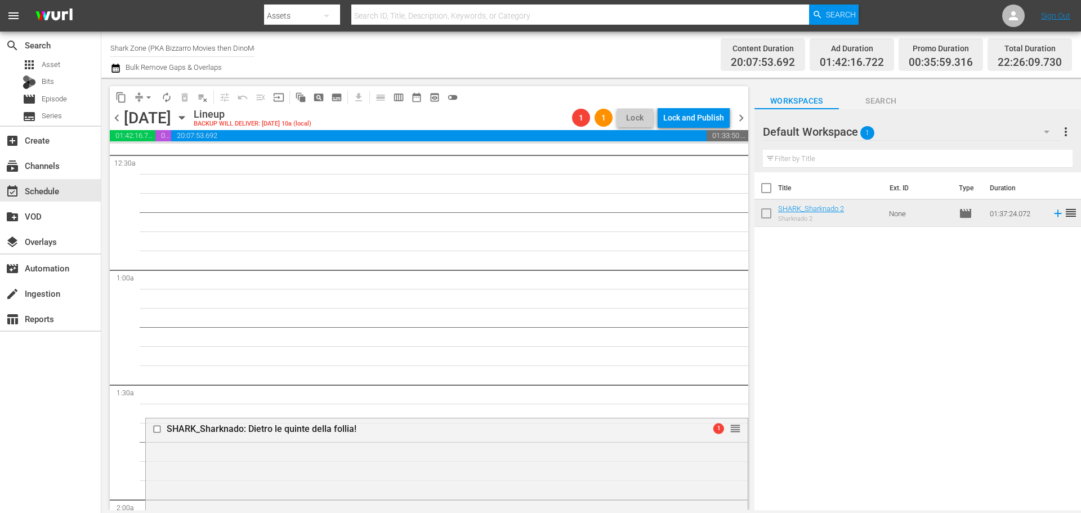
scroll to position [169, 0]
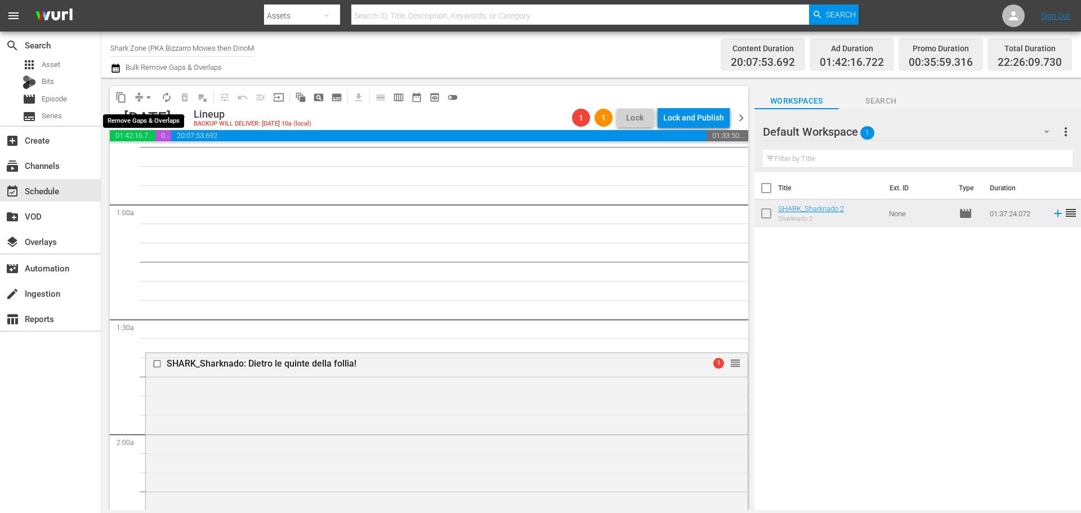
click at [150, 99] on span "arrow_drop_down" at bounding box center [148, 97] width 11 height 11
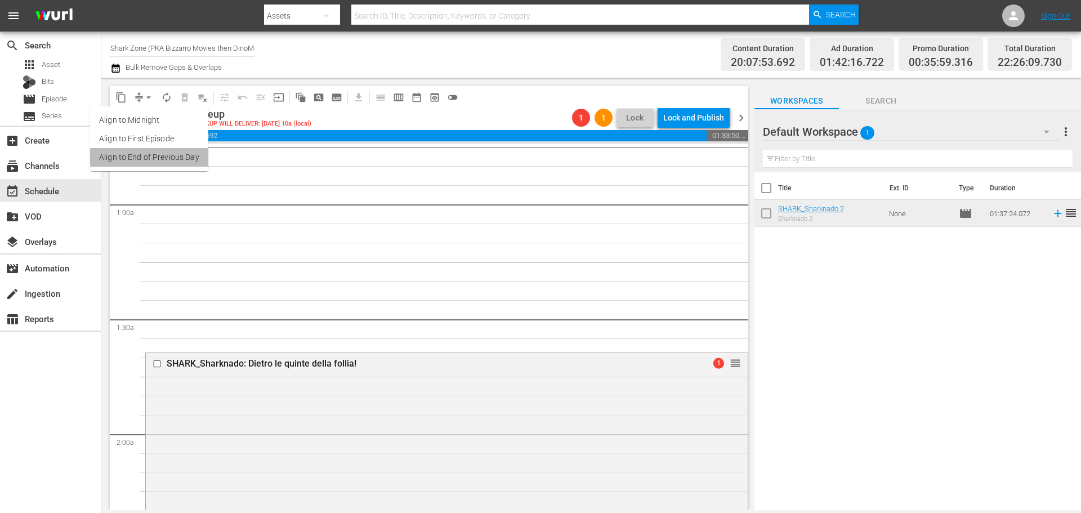
click at [155, 162] on li "Align to End of Previous Day" at bounding box center [149, 157] width 118 height 19
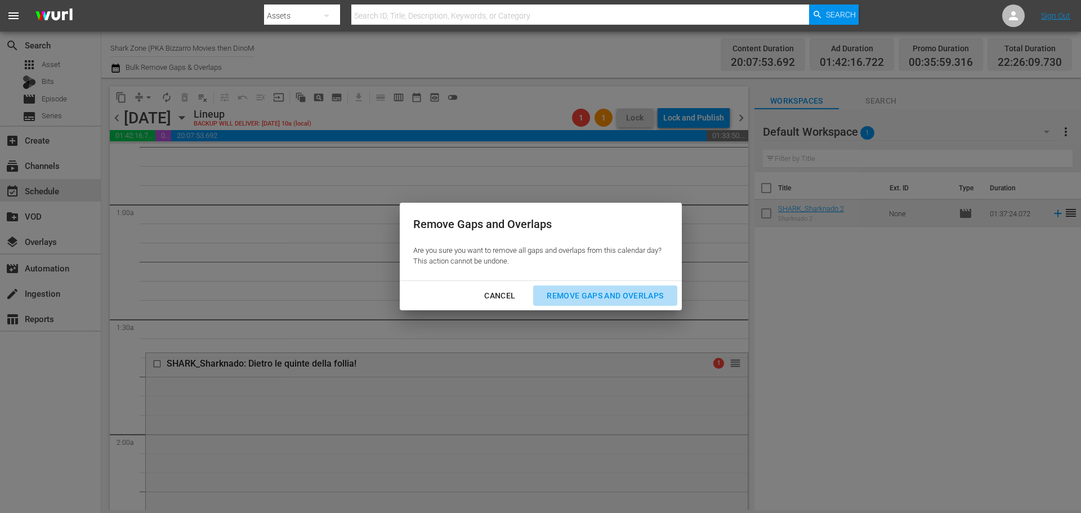
click at [630, 289] on div "Remove Gaps and Overlaps" at bounding box center [605, 296] width 135 height 14
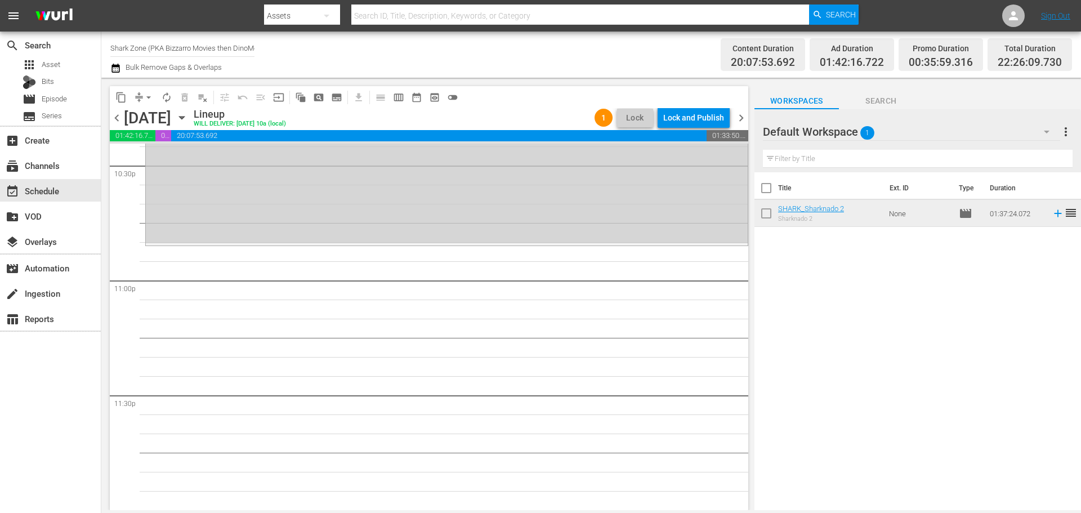
scroll to position [4850, 0]
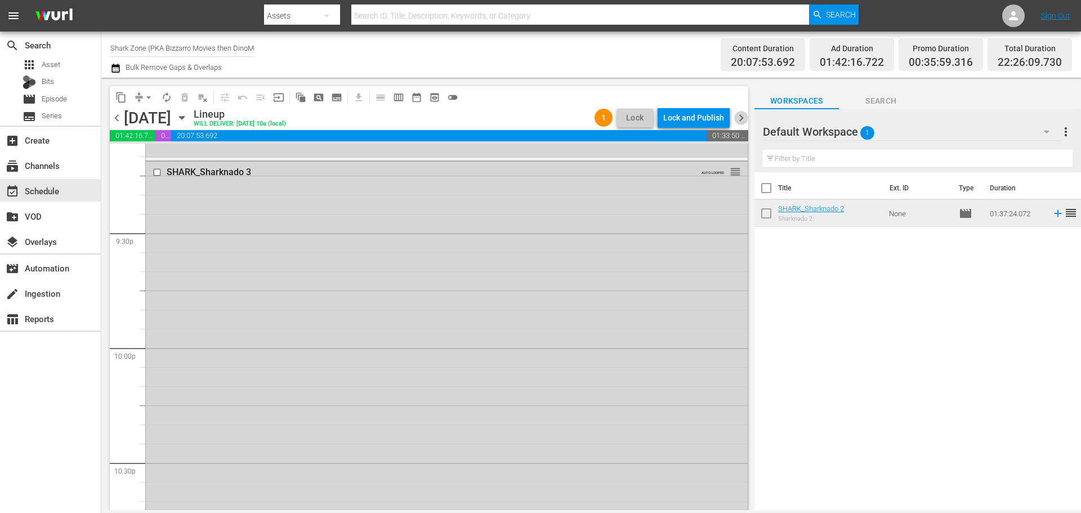
click at [746, 121] on span "chevron_right" at bounding box center [741, 118] width 14 height 14
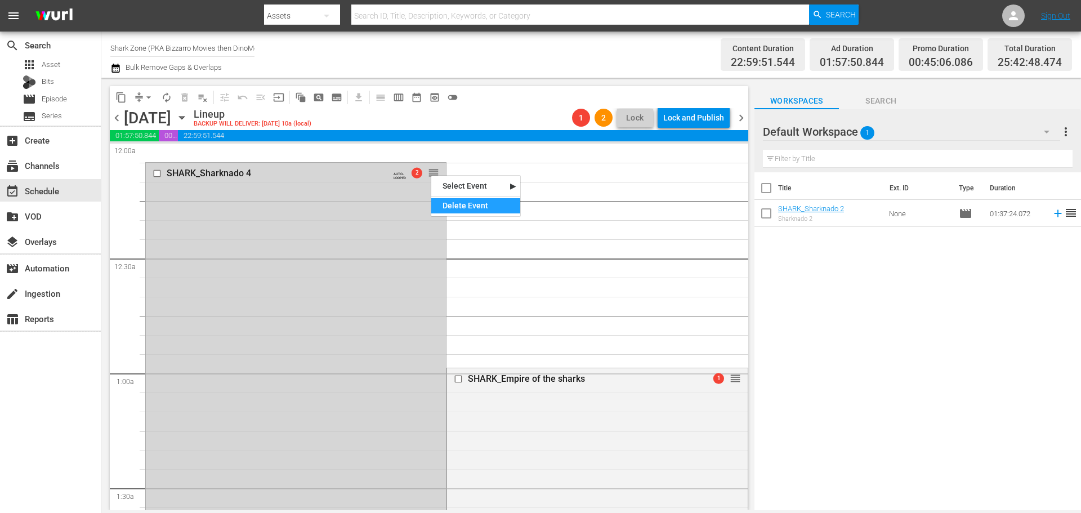
click at [479, 206] on div "Delete Event" at bounding box center [475, 205] width 89 height 15
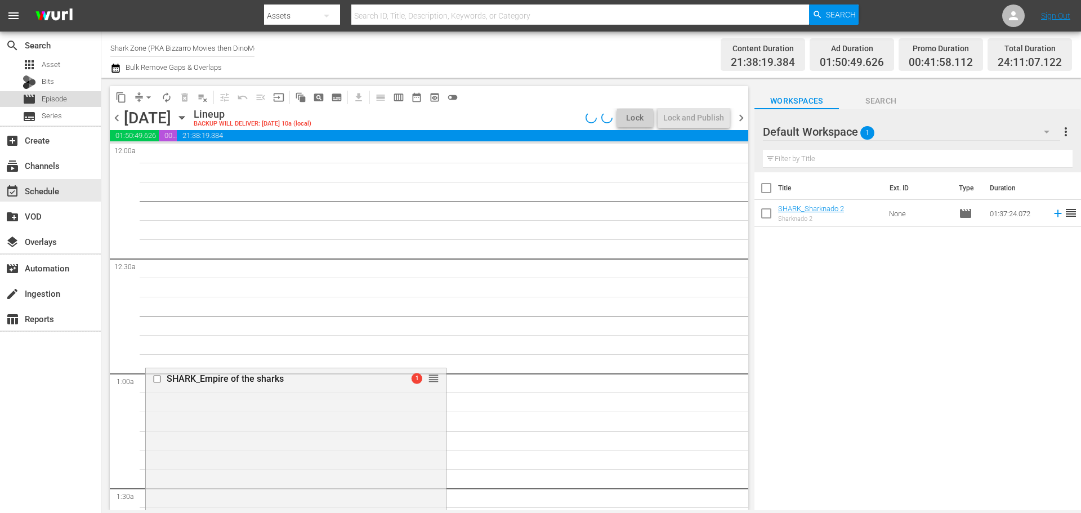
click at [74, 98] on div "movie Episode" at bounding box center [50, 99] width 101 height 16
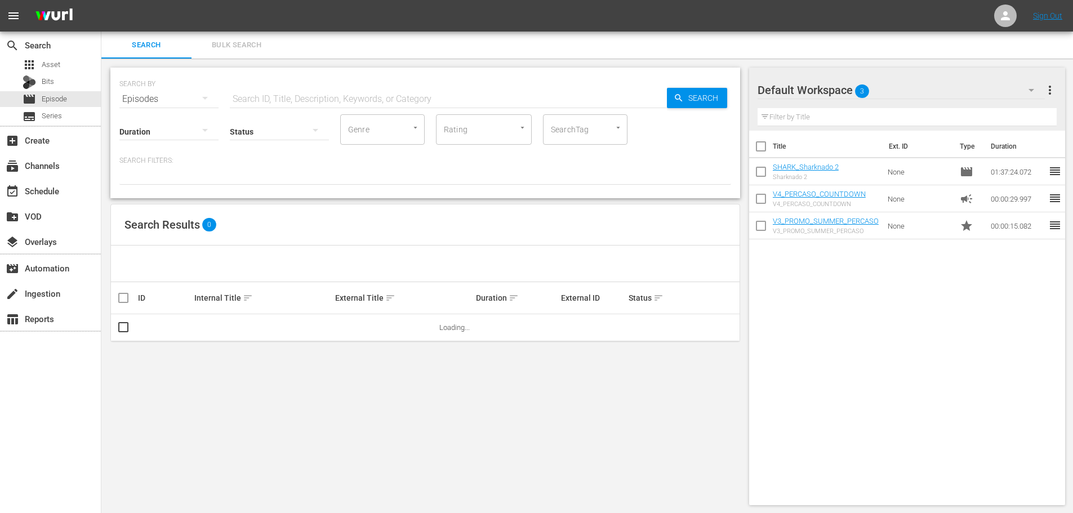
click at [342, 96] on input "text" at bounding box center [448, 99] width 437 height 27
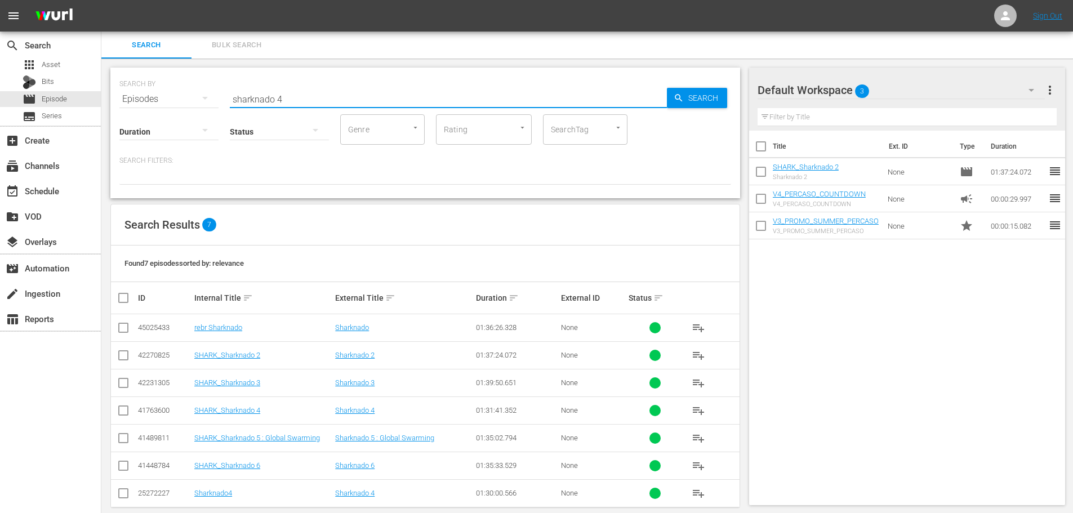
type input "sharknado 4"
click at [699, 410] on span "playlist_add" at bounding box center [698, 411] width 14 height 14
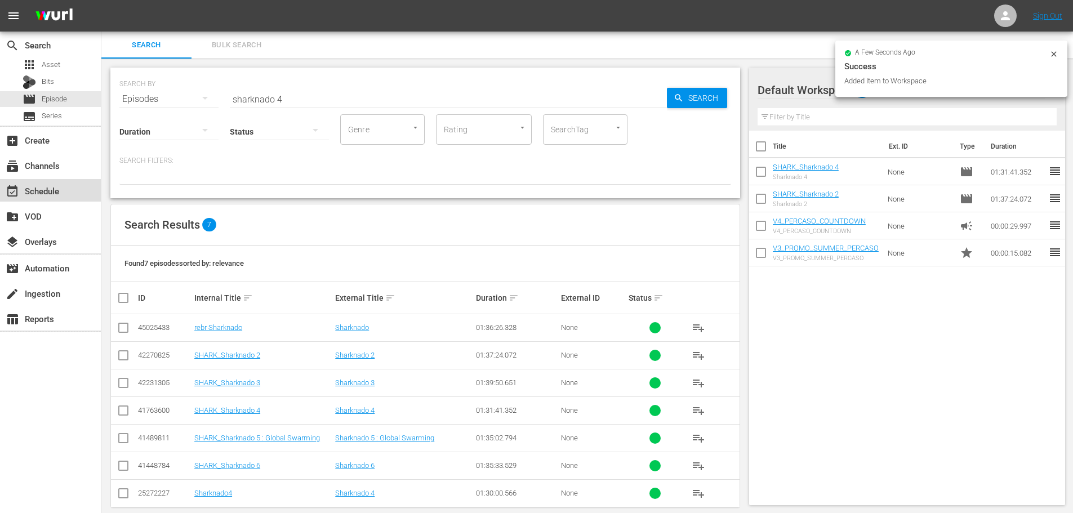
click at [37, 190] on div "event_available Schedule" at bounding box center [31, 189] width 63 height 10
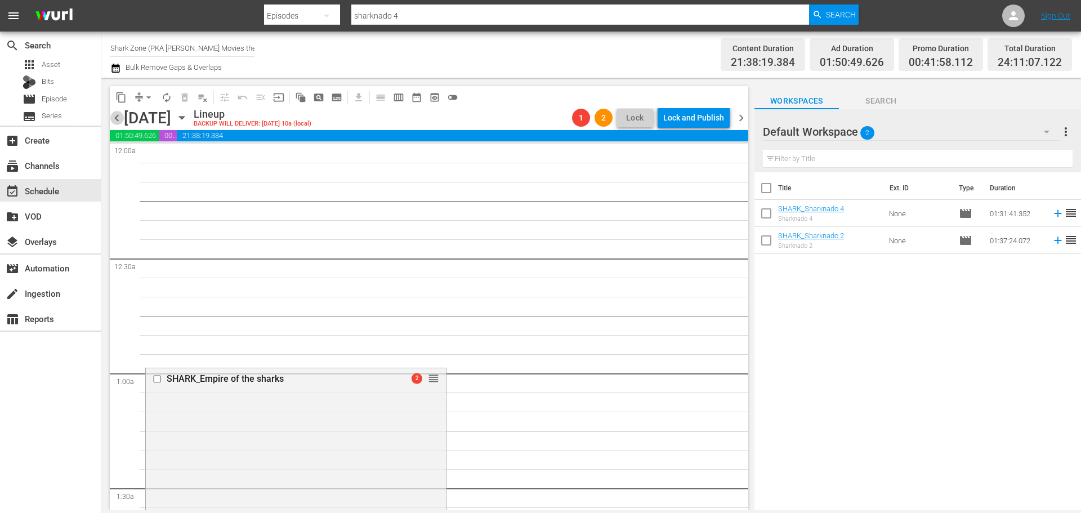
click at [118, 116] on span "chevron_left" at bounding box center [117, 118] width 14 height 14
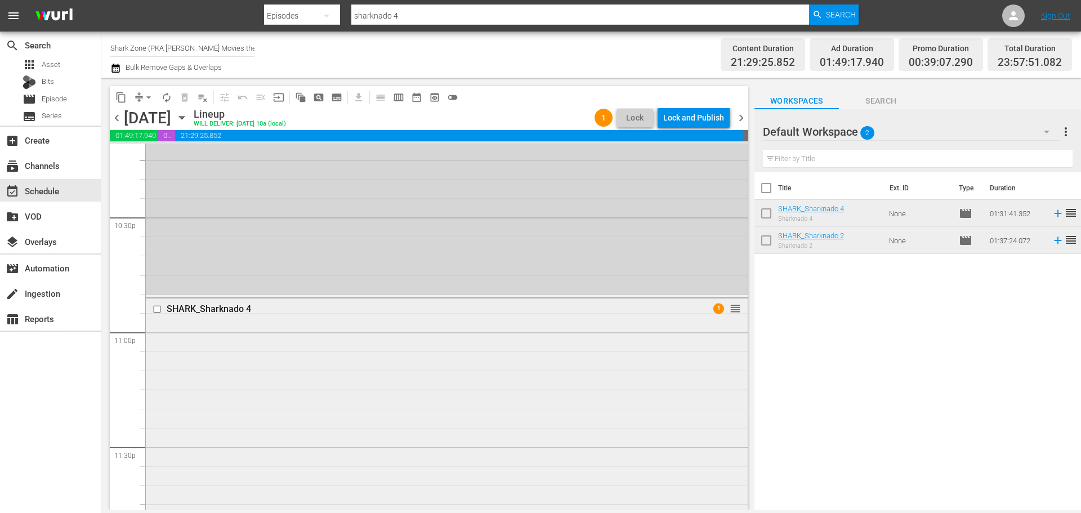
scroll to position [5234, 0]
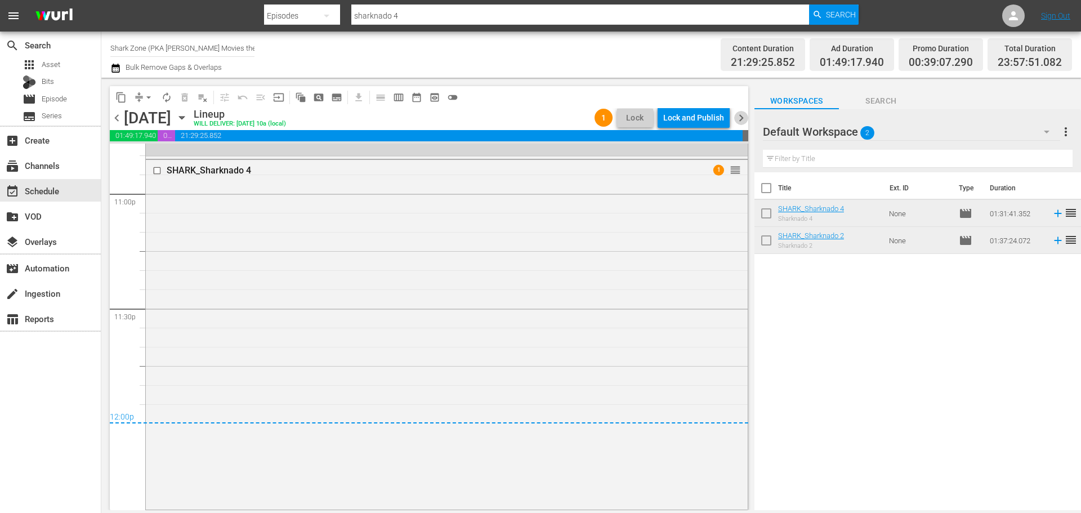
click at [746, 113] on span "chevron_right" at bounding box center [741, 118] width 14 height 14
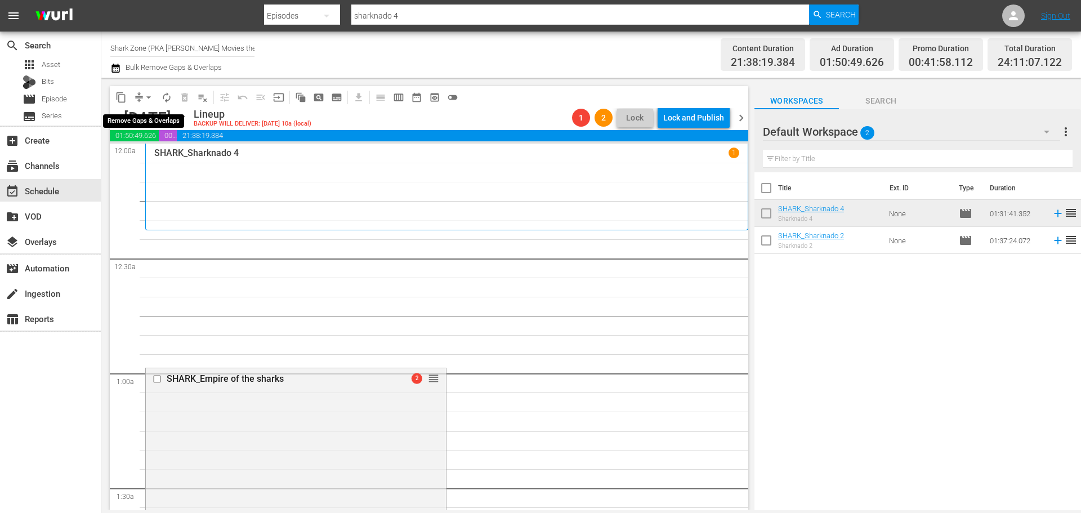
click at [148, 93] on span "arrow_drop_down" at bounding box center [148, 97] width 11 height 11
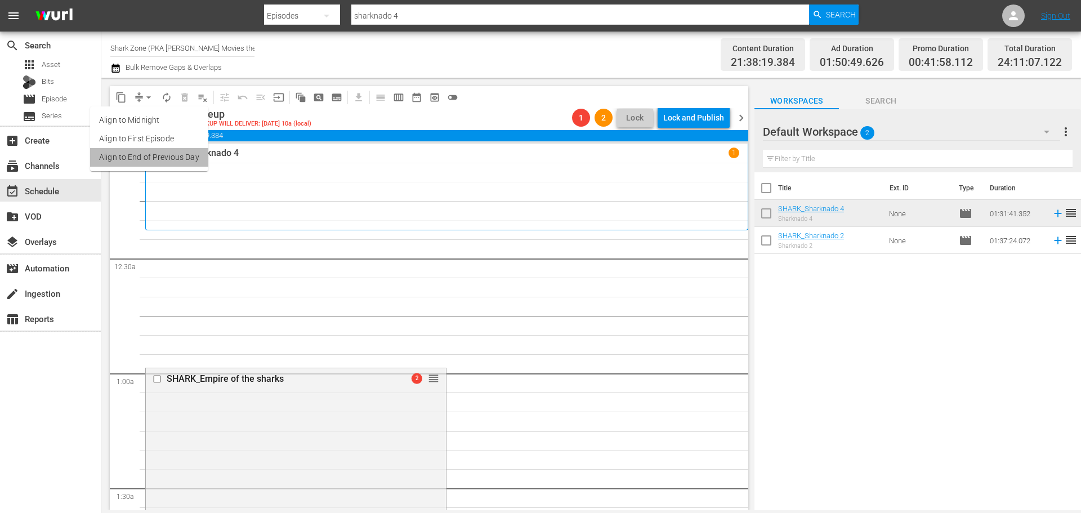
click at [164, 161] on li "Align to End of Previous Day" at bounding box center [149, 157] width 118 height 19
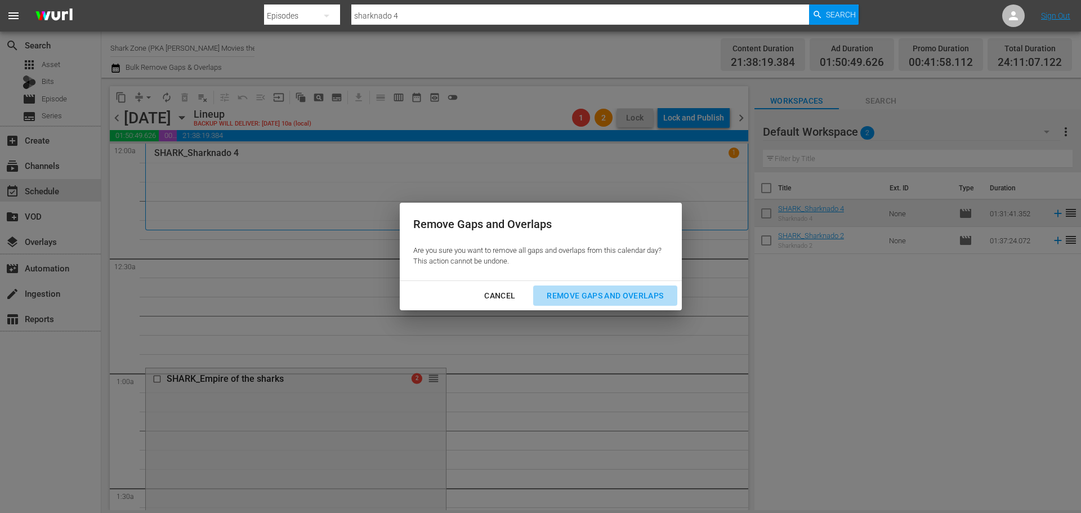
click at [588, 297] on div "Remove Gaps and Overlaps" at bounding box center [605, 296] width 135 height 14
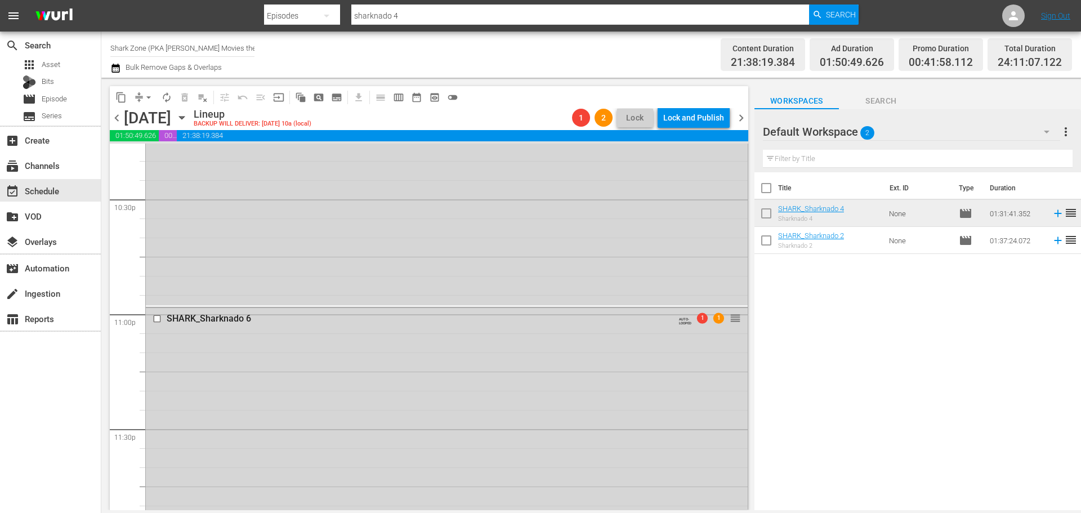
scroll to position [5108, 0]
click at [737, 119] on span "chevron_right" at bounding box center [741, 118] width 14 height 14
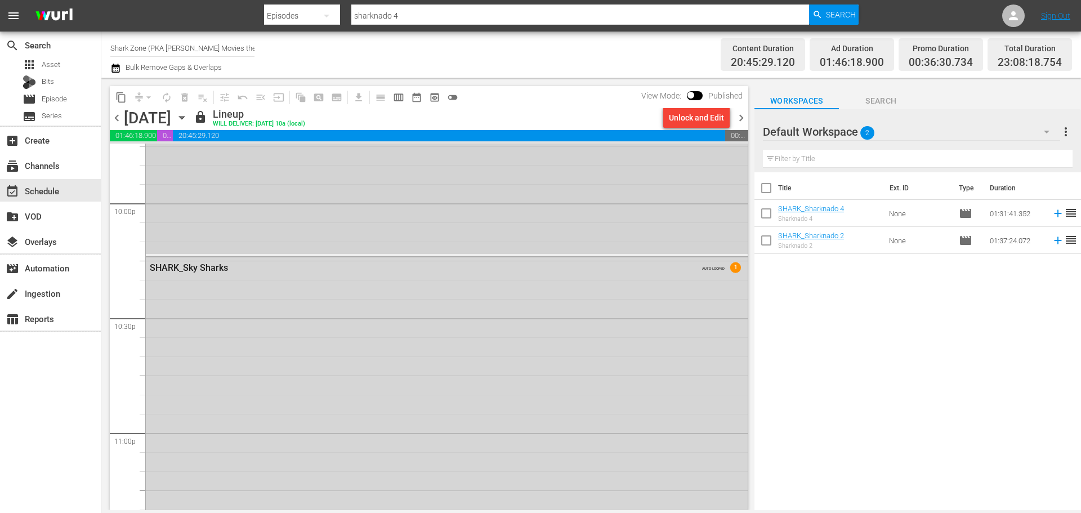
scroll to position [4975, 0]
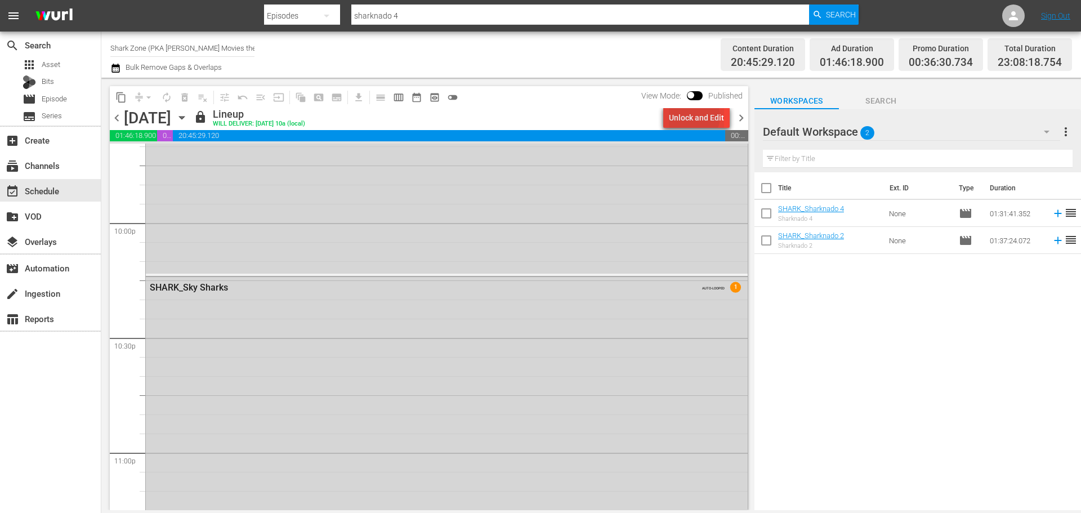
click at [695, 117] on div "Unlock and Edit" at bounding box center [696, 118] width 55 height 20
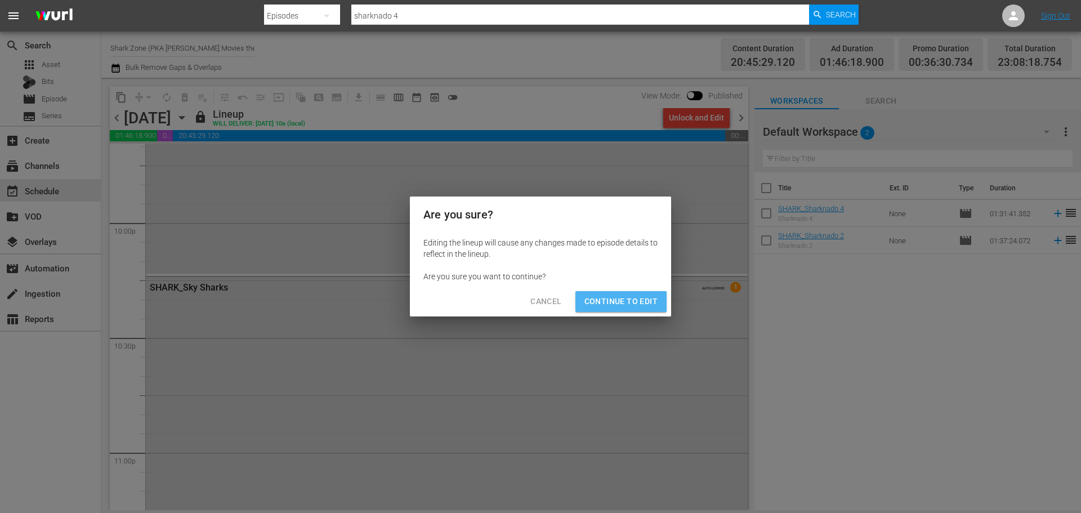
click at [642, 306] on span "Continue to Edit" at bounding box center [620, 301] width 73 height 14
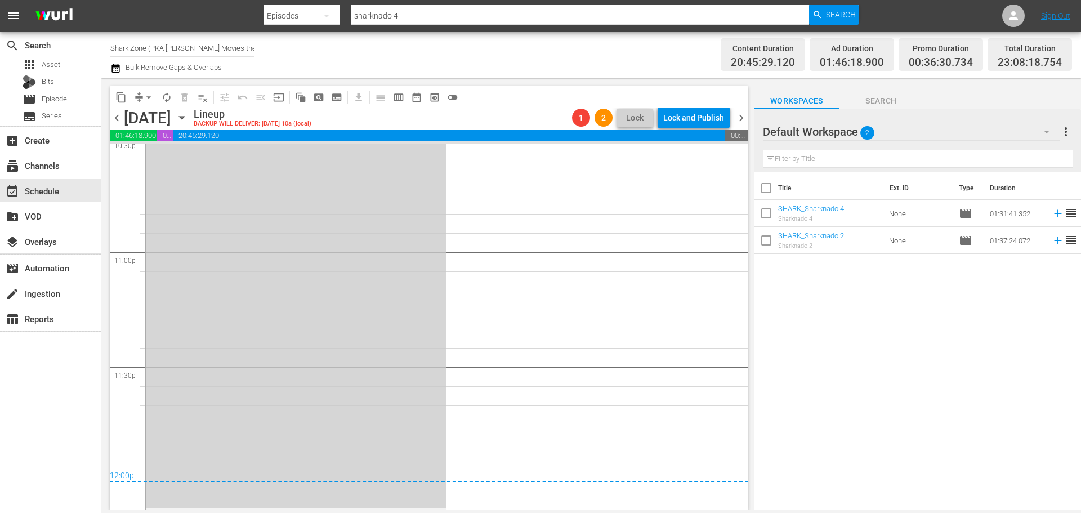
scroll to position [5063, 0]
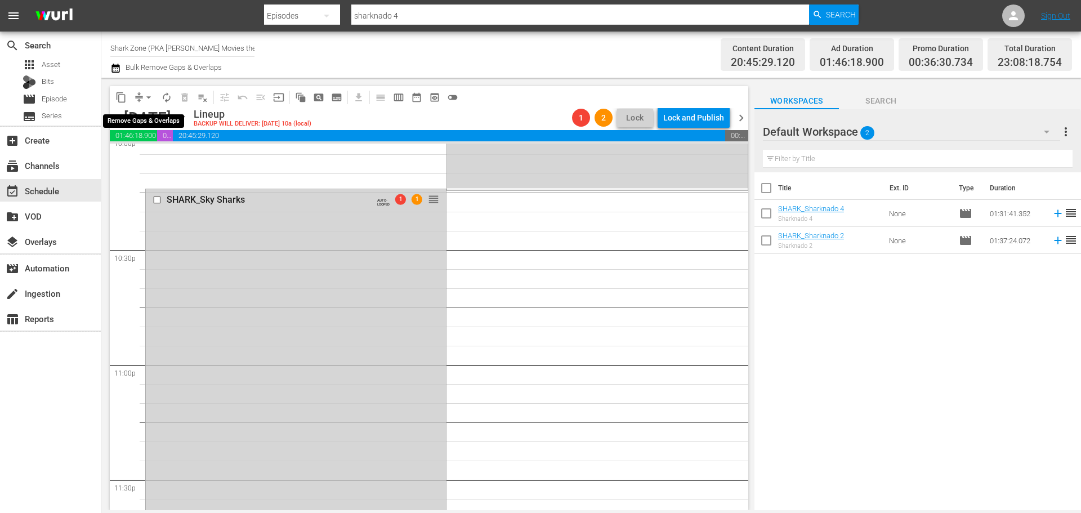
click at [146, 99] on span "arrow_drop_down" at bounding box center [148, 97] width 11 height 11
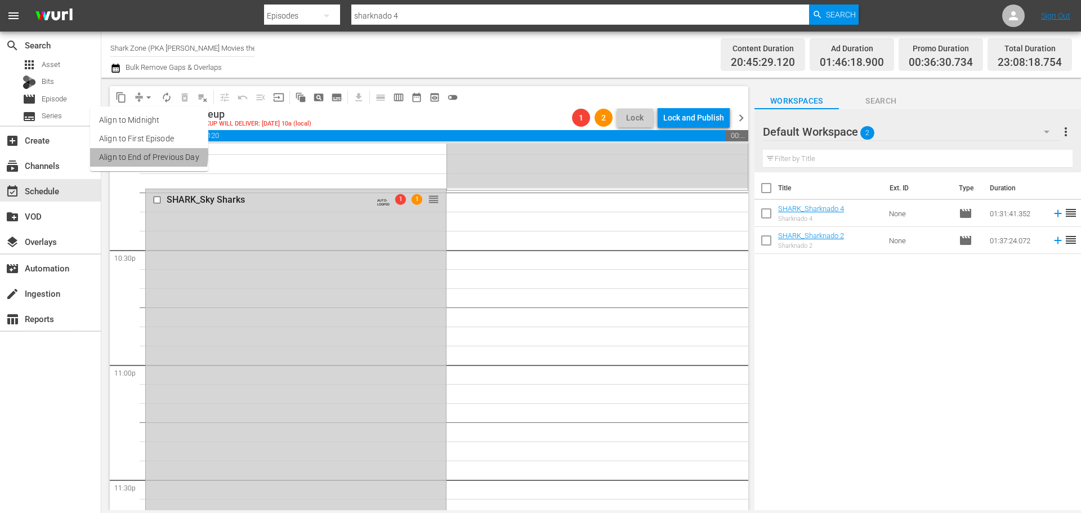
click at [140, 154] on li "Align to End of Previous Day" at bounding box center [149, 157] width 118 height 19
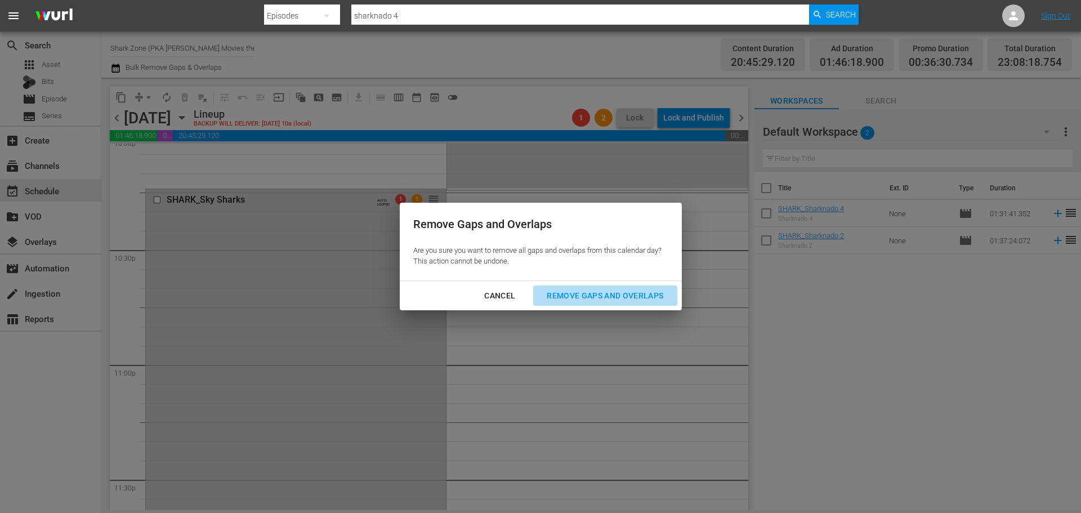
click at [661, 298] on div "Remove Gaps and Overlaps" at bounding box center [605, 296] width 135 height 14
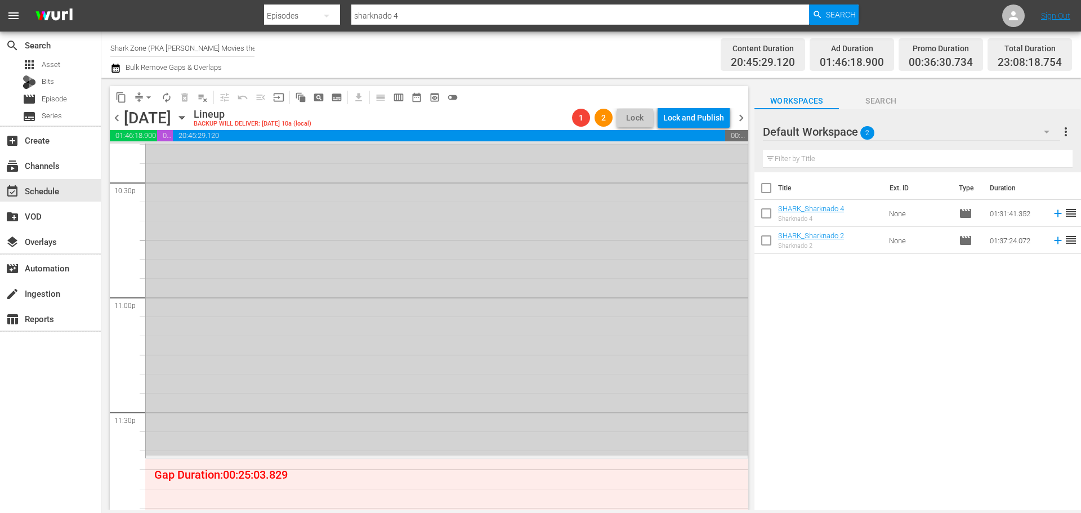
scroll to position [5062, 0]
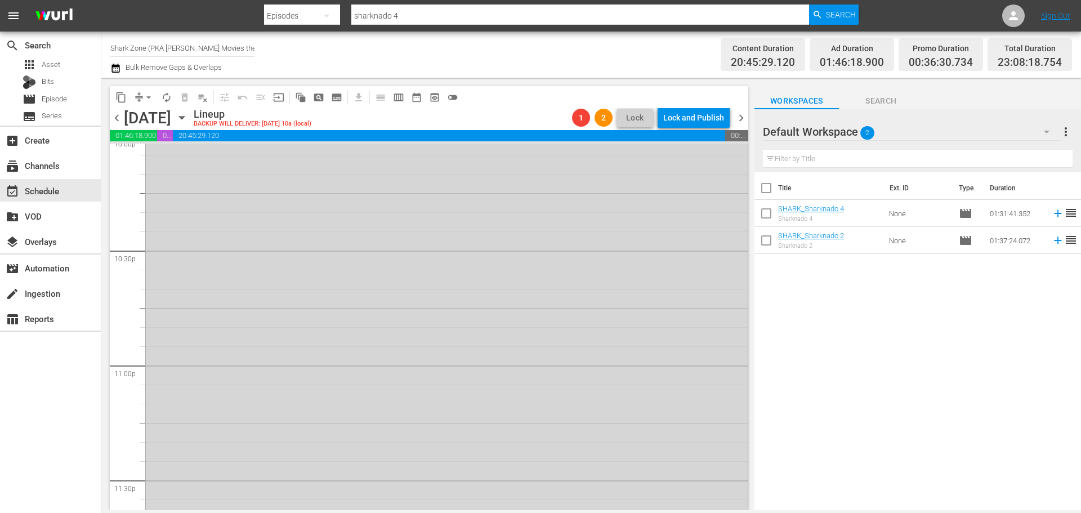
click at [742, 119] on span "chevron_right" at bounding box center [741, 118] width 14 height 14
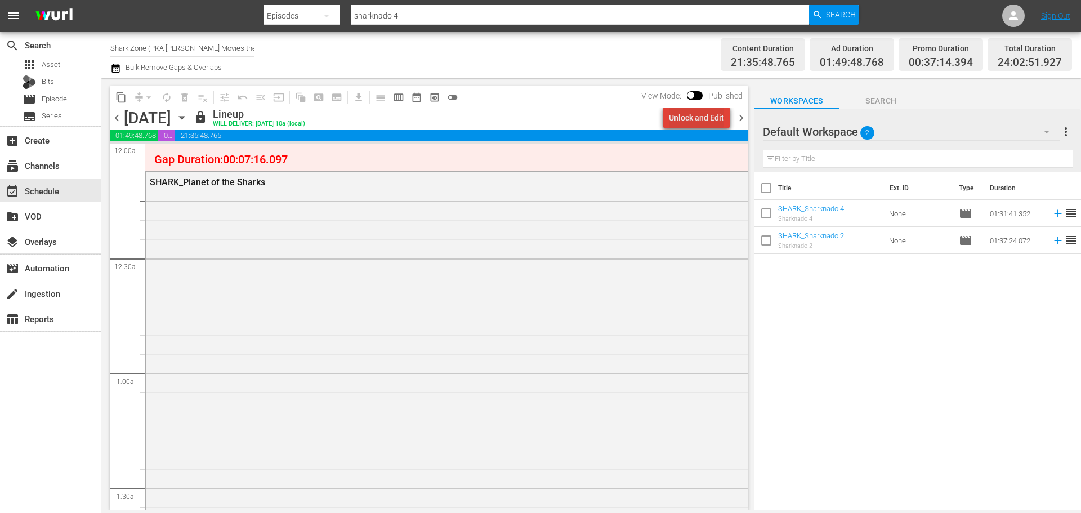
click at [715, 119] on div "Unlock and Edit" at bounding box center [696, 118] width 55 height 20
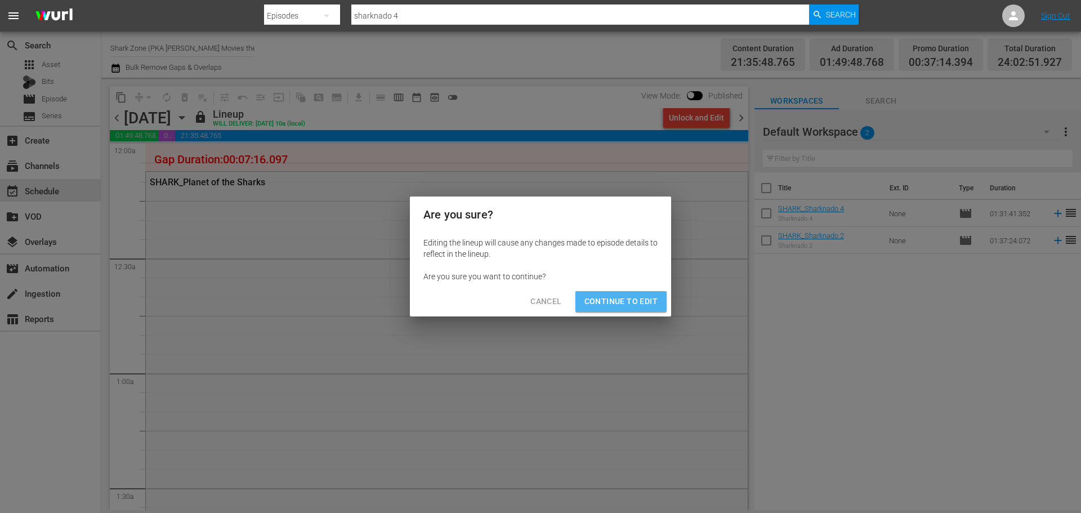
click at [640, 298] on span "Continue to Edit" at bounding box center [620, 301] width 73 height 14
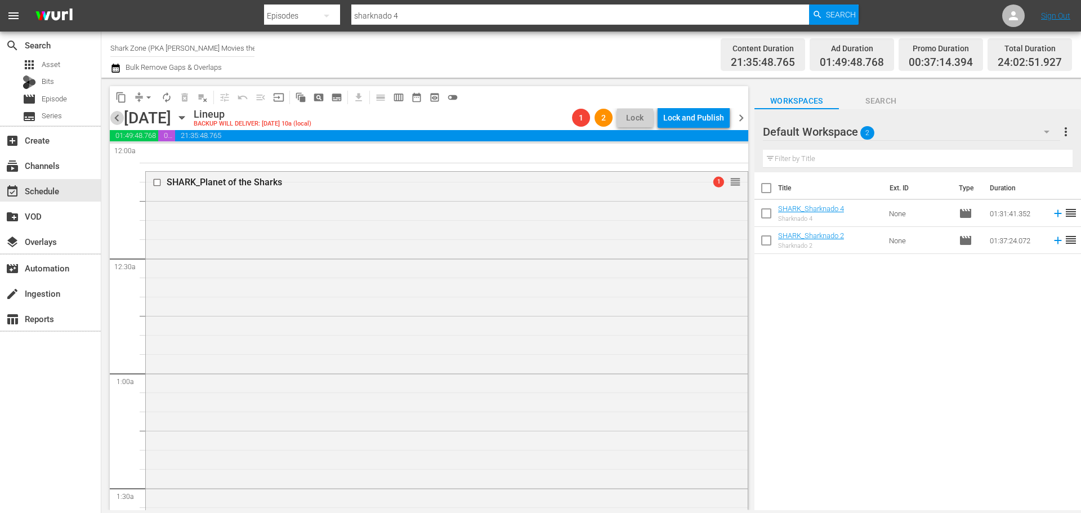
drag, startPoint x: 115, startPoint y: 111, endPoint x: 603, endPoint y: 91, distance: 488.0
click at [116, 111] on span "chevron_left" at bounding box center [117, 118] width 14 height 14
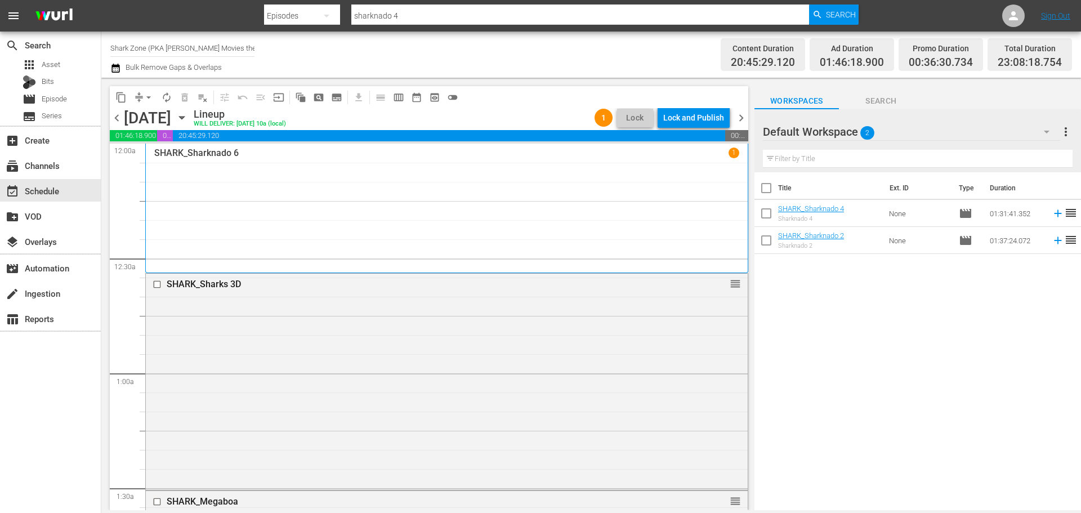
click at [736, 123] on span "chevron_right" at bounding box center [741, 118] width 14 height 14
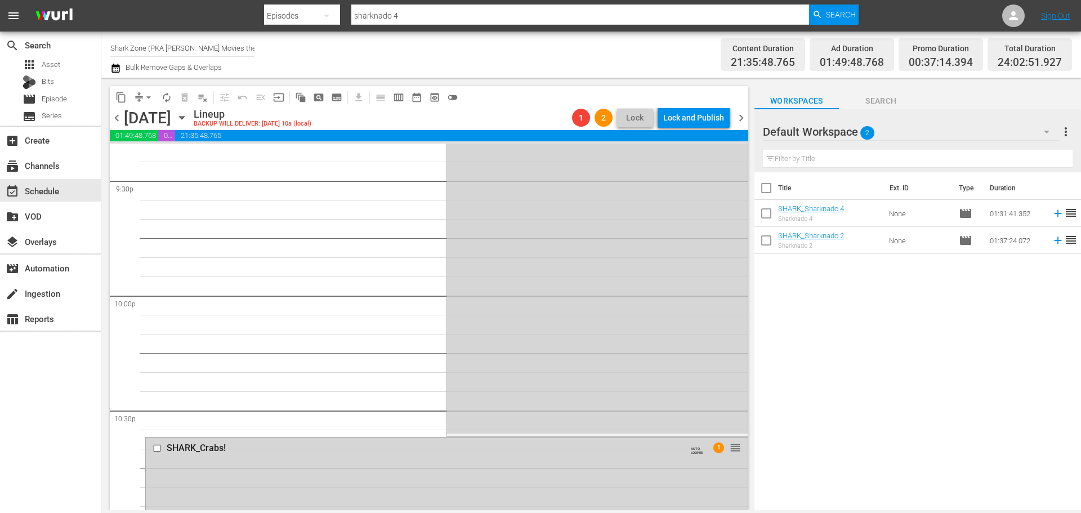
scroll to position [5172, 0]
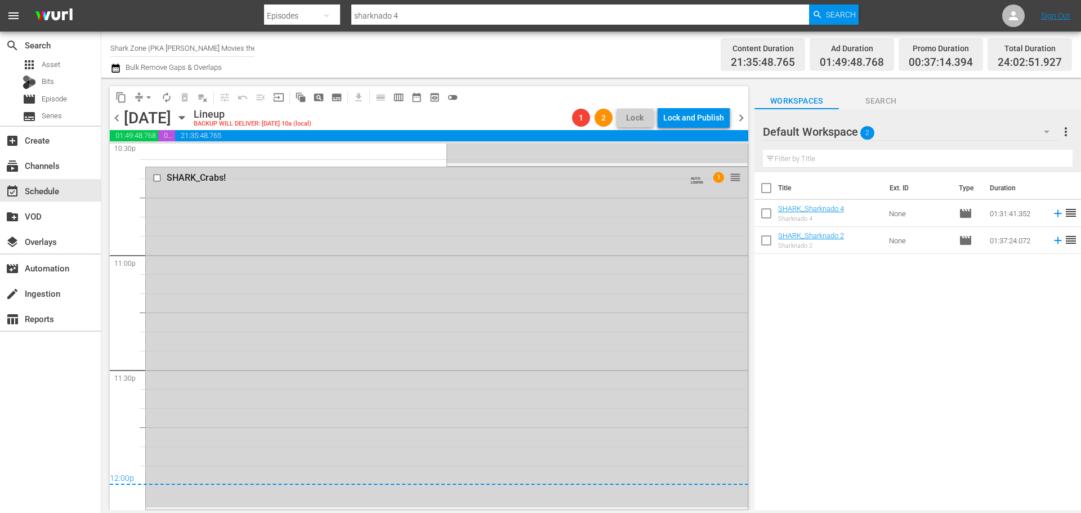
click at [113, 119] on span "chevron_left" at bounding box center [117, 118] width 14 height 14
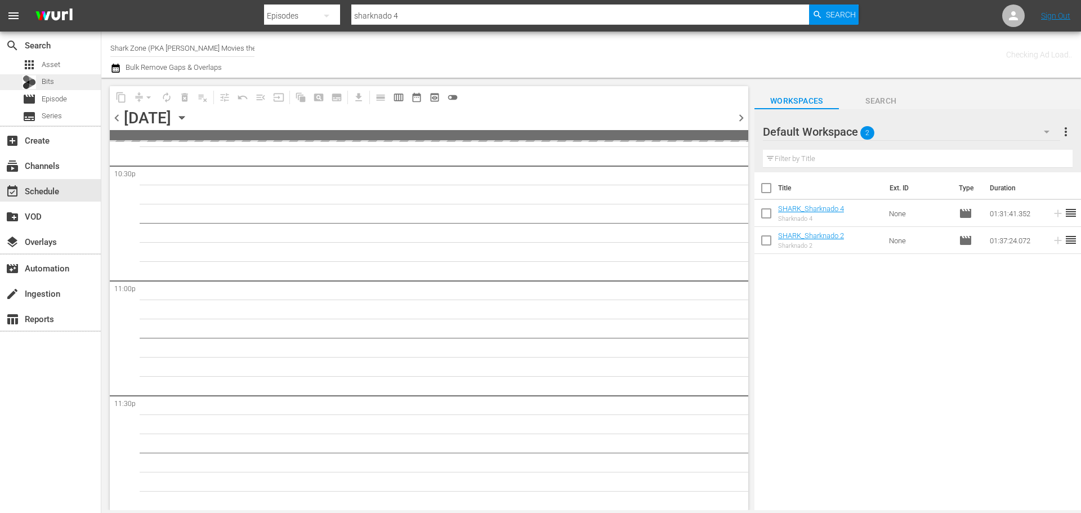
scroll to position [5145, 0]
click at [63, 100] on span "Episode" at bounding box center [54, 98] width 25 height 11
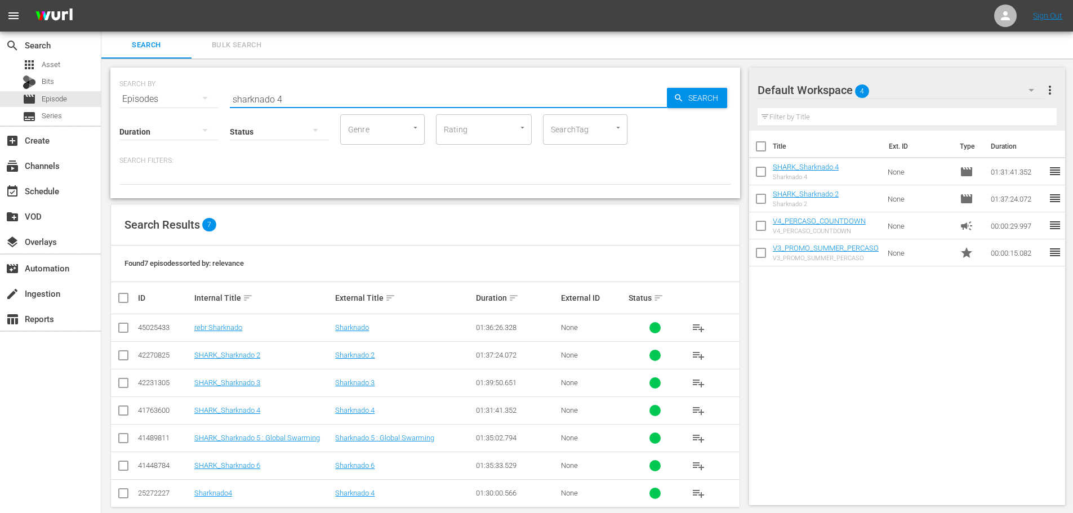
drag, startPoint x: 298, startPoint y: 93, endPoint x: 197, endPoint y: 118, distance: 104.2
click at [197, 118] on div "SEARCH BY Search By Episodes Search ID, Title, Description, Keywords, or Catego…" at bounding box center [425, 133] width 630 height 131
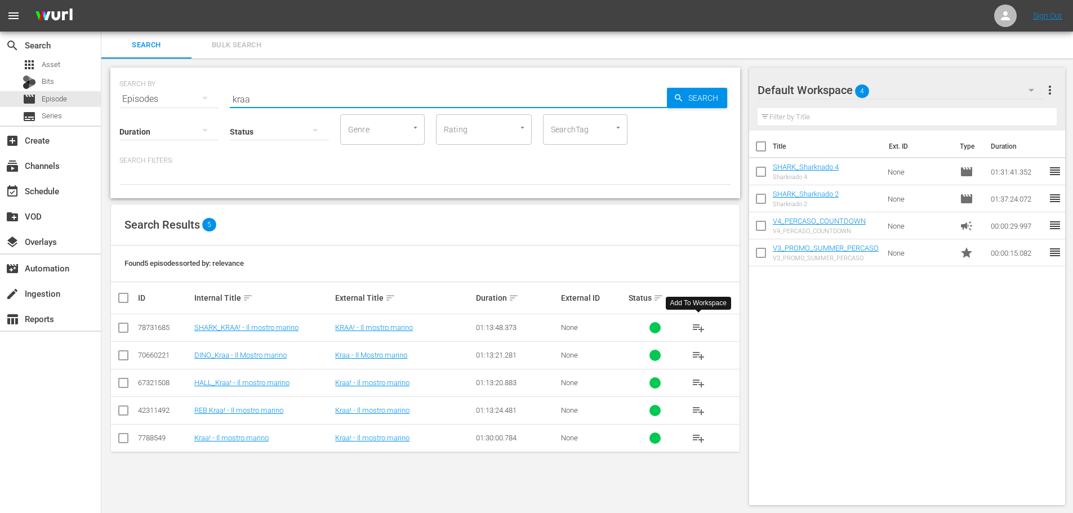
type input "kraa"
click at [698, 327] on span "playlist_add" at bounding box center [698, 328] width 14 height 14
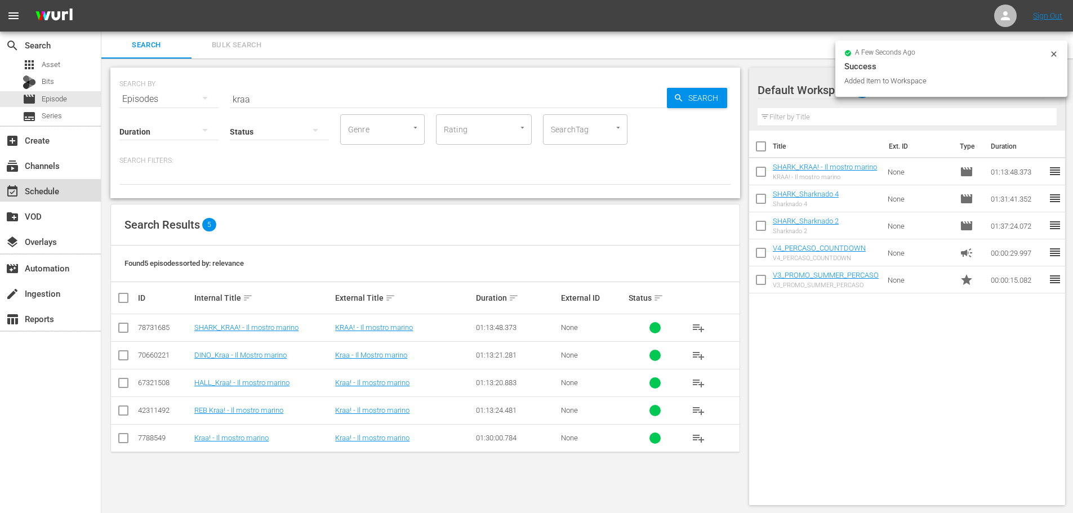
click at [84, 189] on div "event_available Schedule" at bounding box center [50, 190] width 101 height 23
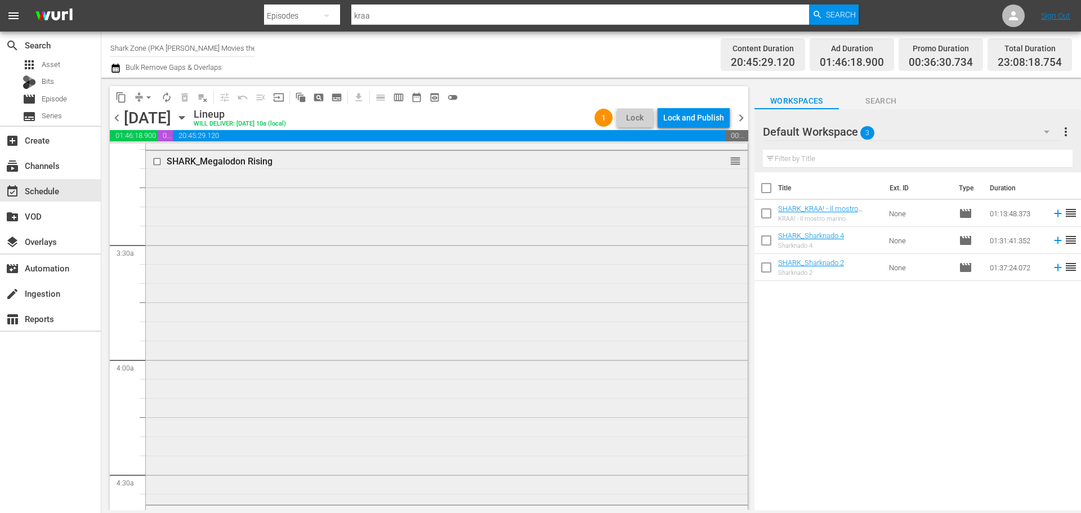
scroll to position [845, 0]
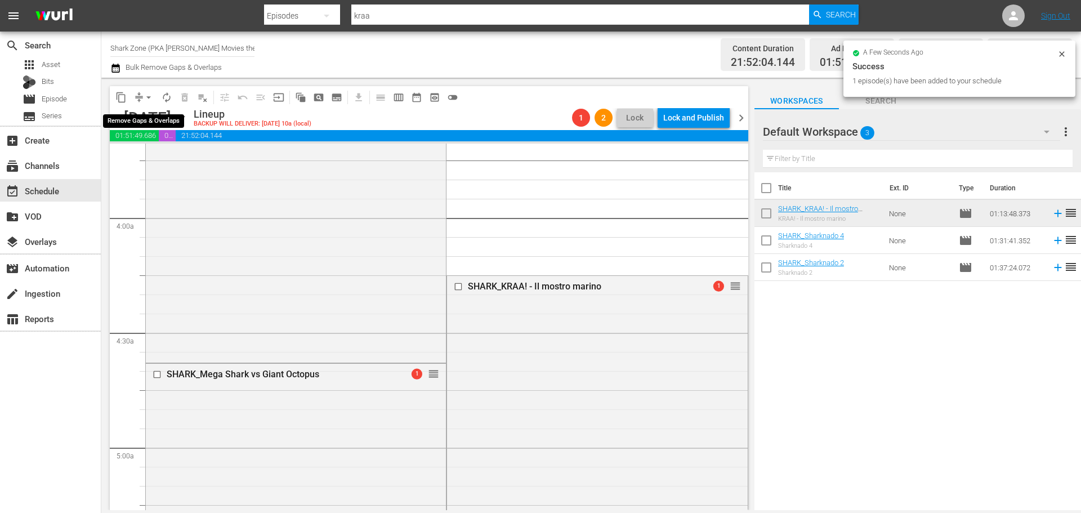
click at [148, 96] on span "arrow_drop_down" at bounding box center [148, 97] width 11 height 11
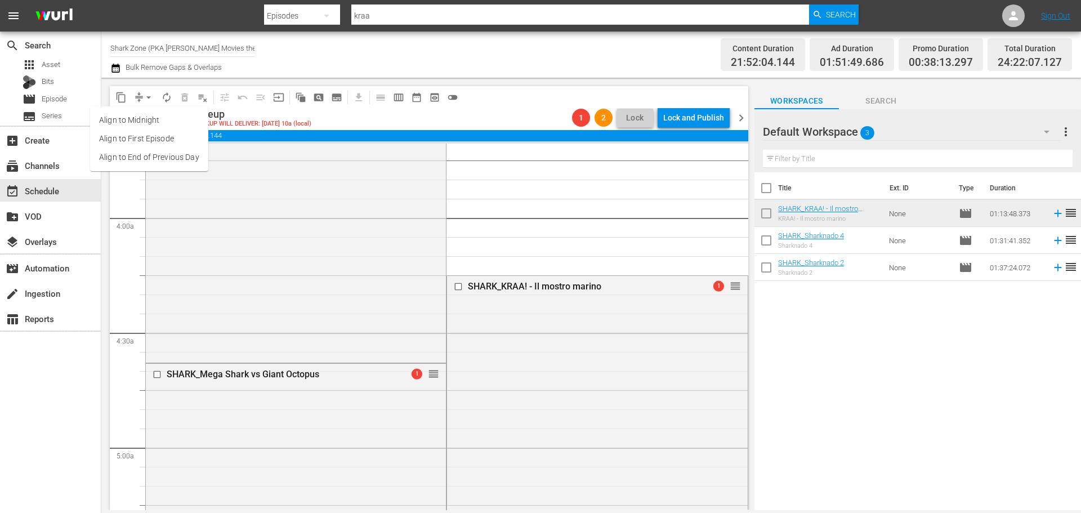
click at [144, 157] on li "Align to End of Previous Day" at bounding box center [149, 157] width 118 height 19
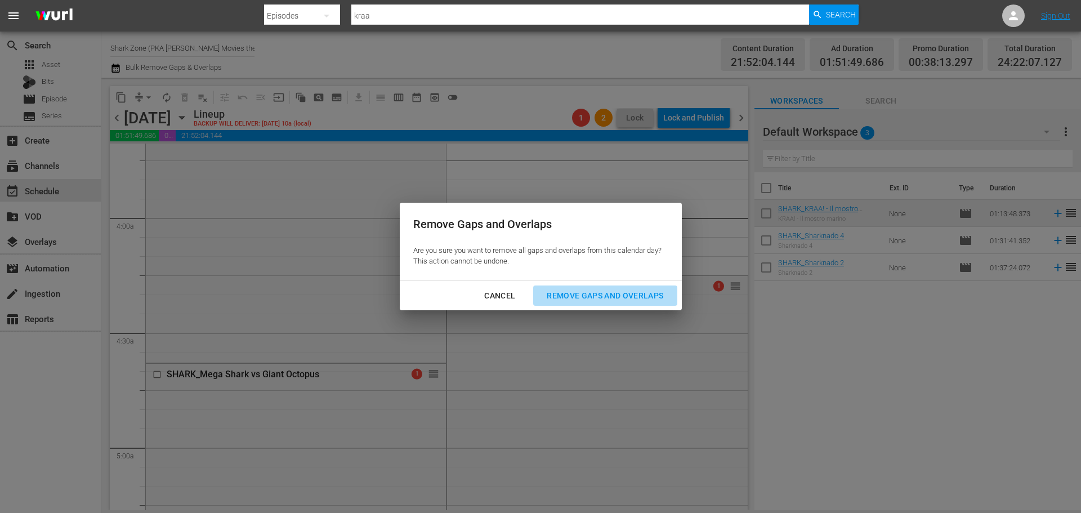
click at [559, 297] on div "Remove Gaps and Overlaps" at bounding box center [605, 296] width 135 height 14
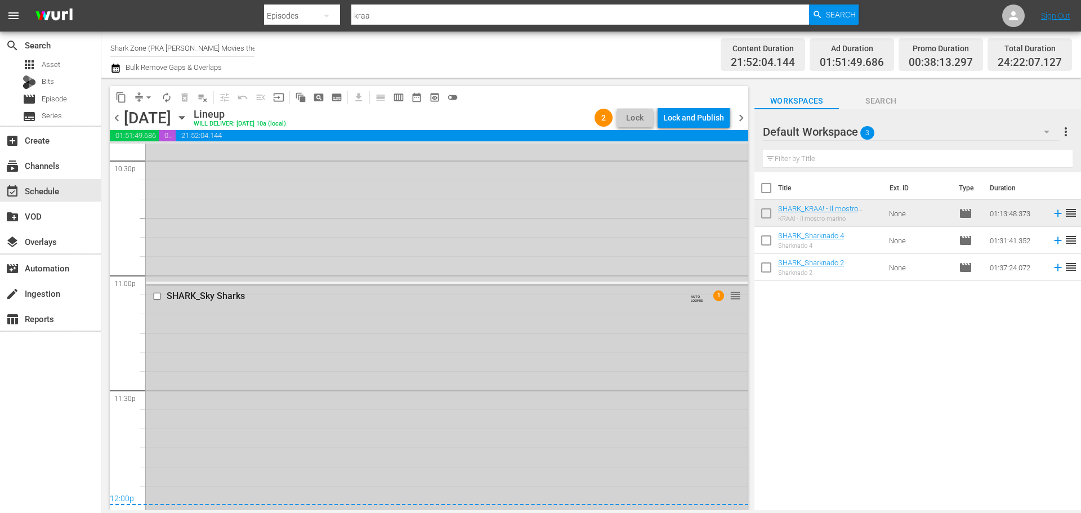
scroll to position [5143, 0]
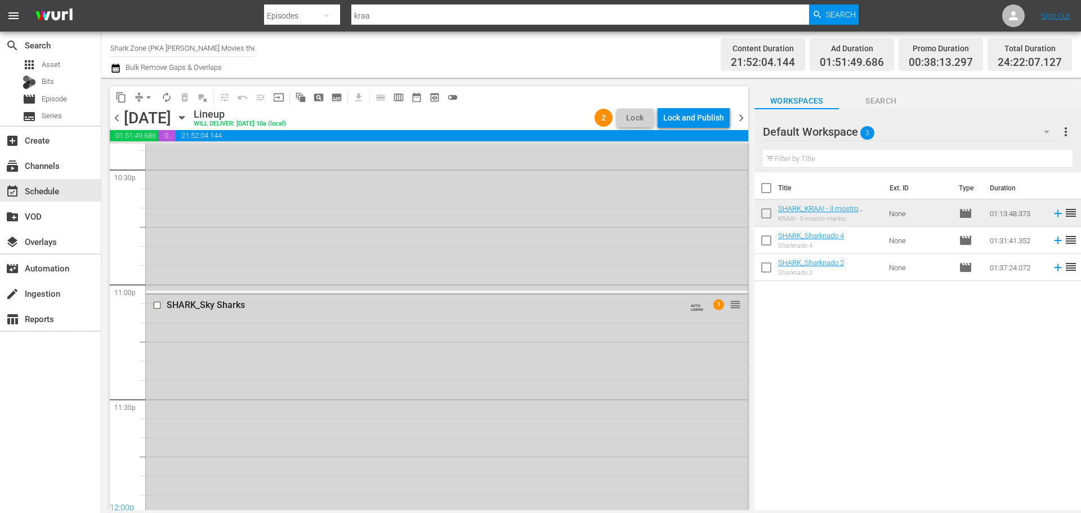
click at [746, 117] on span "chevron_right" at bounding box center [741, 118] width 14 height 14
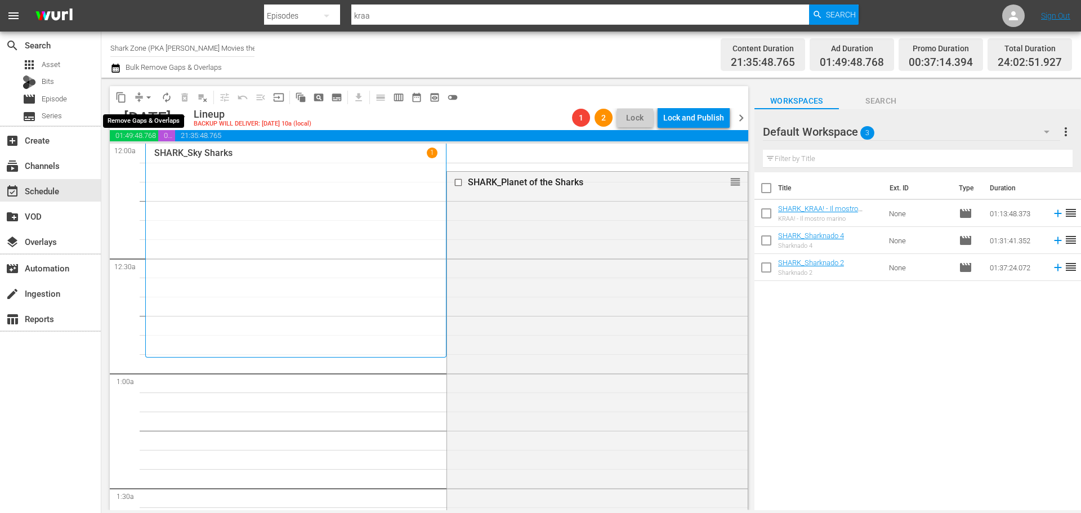
click at [148, 99] on span "arrow_drop_down" at bounding box center [148, 97] width 11 height 11
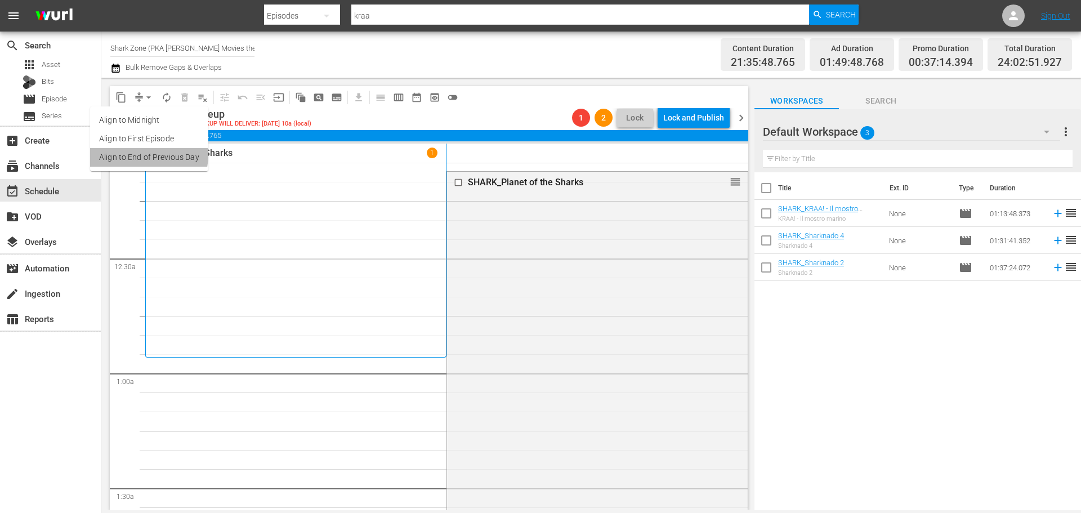
click at [146, 155] on li "Align to End of Previous Day" at bounding box center [149, 157] width 118 height 19
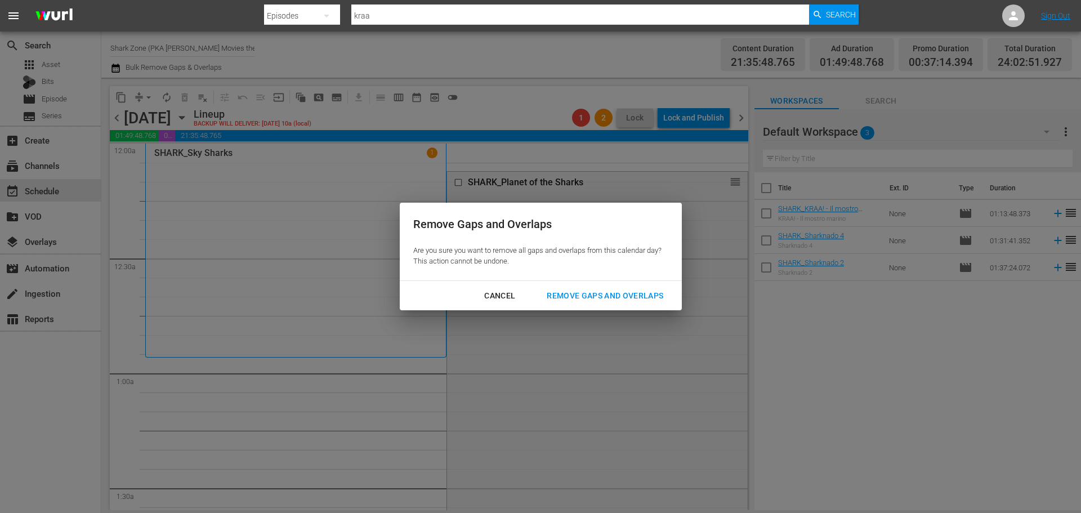
click at [572, 296] on div "Remove Gaps and Overlaps" at bounding box center [605, 296] width 135 height 14
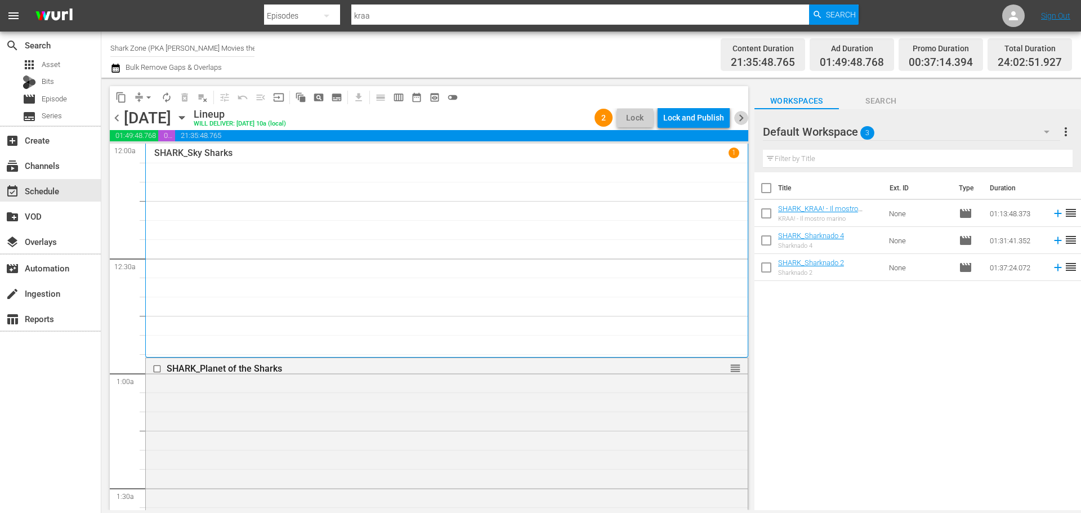
click at [742, 123] on span "chevron_right" at bounding box center [741, 118] width 14 height 14
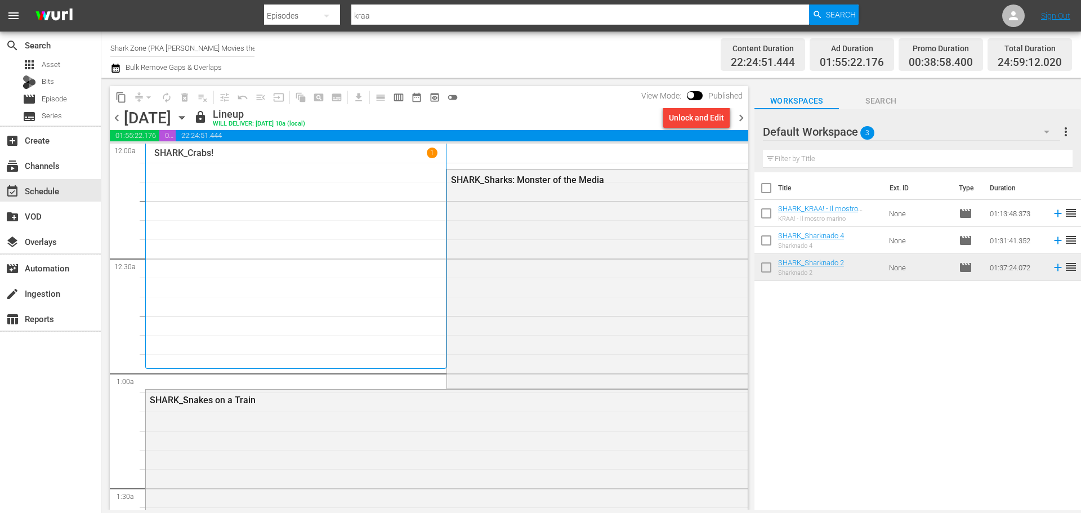
click at [698, 117] on div "Unlock and Edit" at bounding box center [696, 118] width 55 height 20
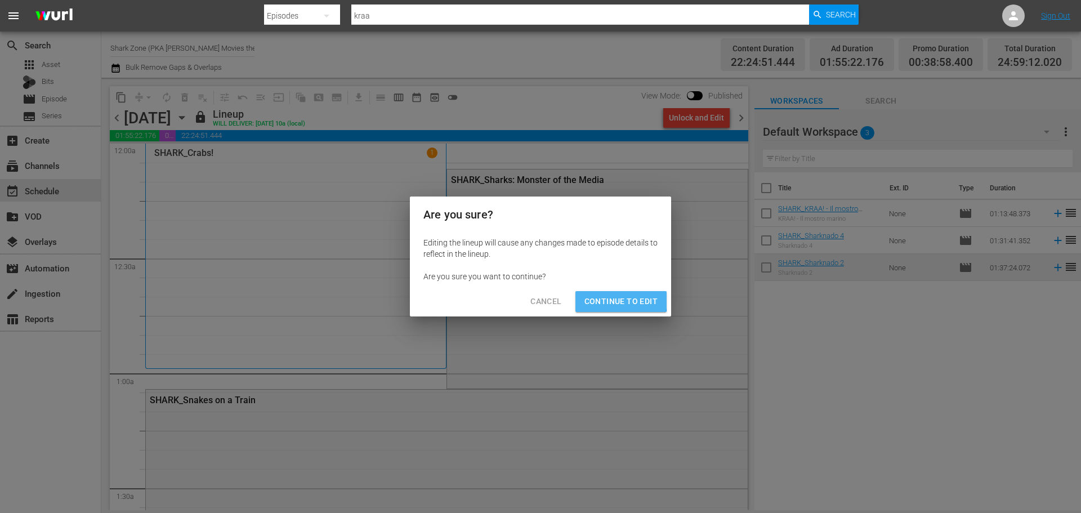
click at [611, 300] on span "Continue to Edit" at bounding box center [620, 301] width 73 height 14
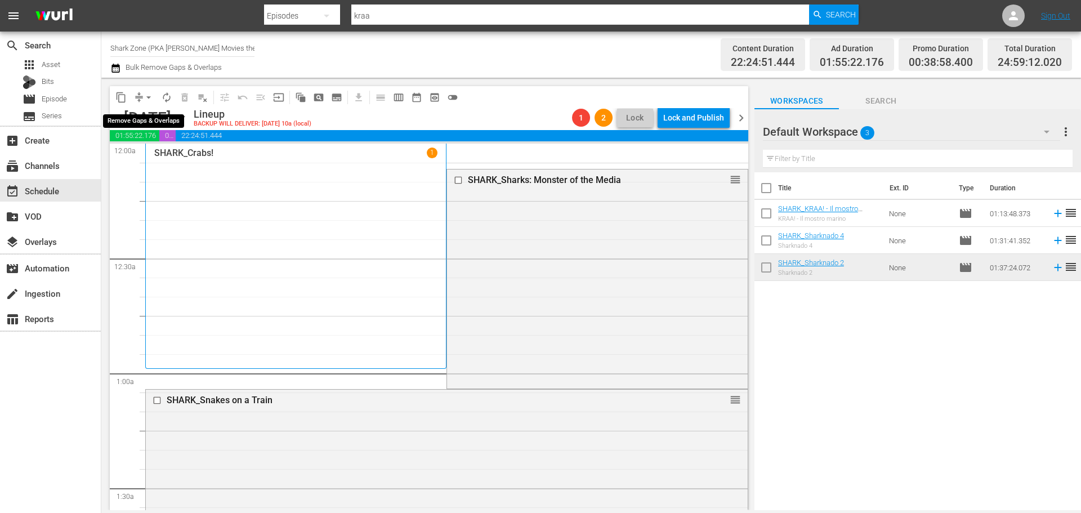
click at [148, 95] on span "arrow_drop_down" at bounding box center [148, 97] width 11 height 11
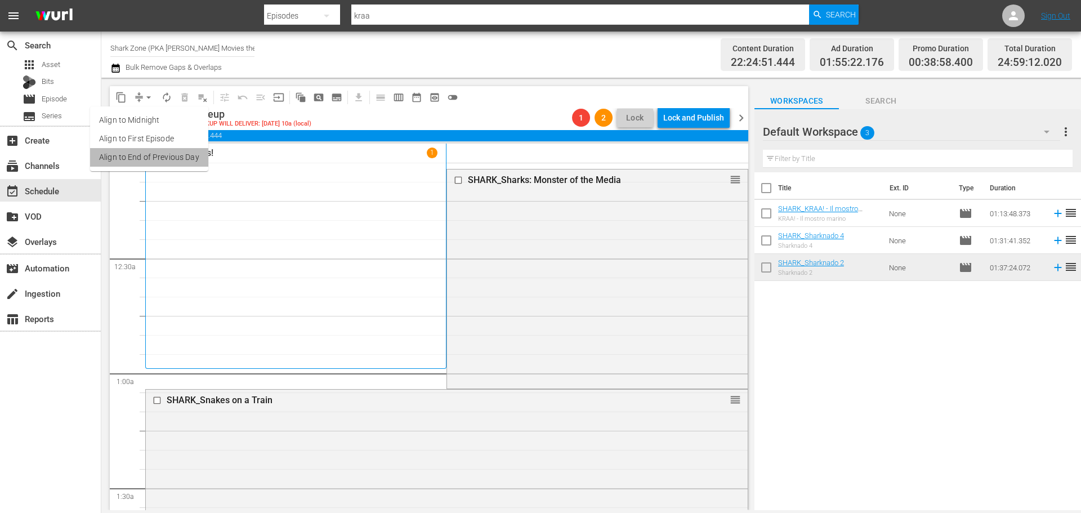
click at [173, 161] on li "Align to End of Previous Day" at bounding box center [149, 157] width 118 height 19
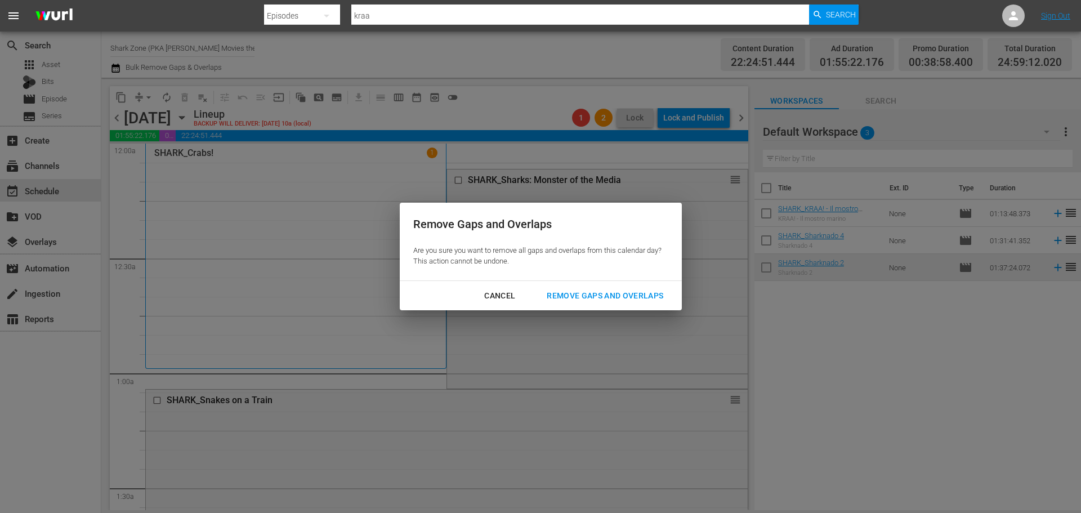
click at [597, 293] on div "Remove Gaps and Overlaps" at bounding box center [605, 296] width 135 height 14
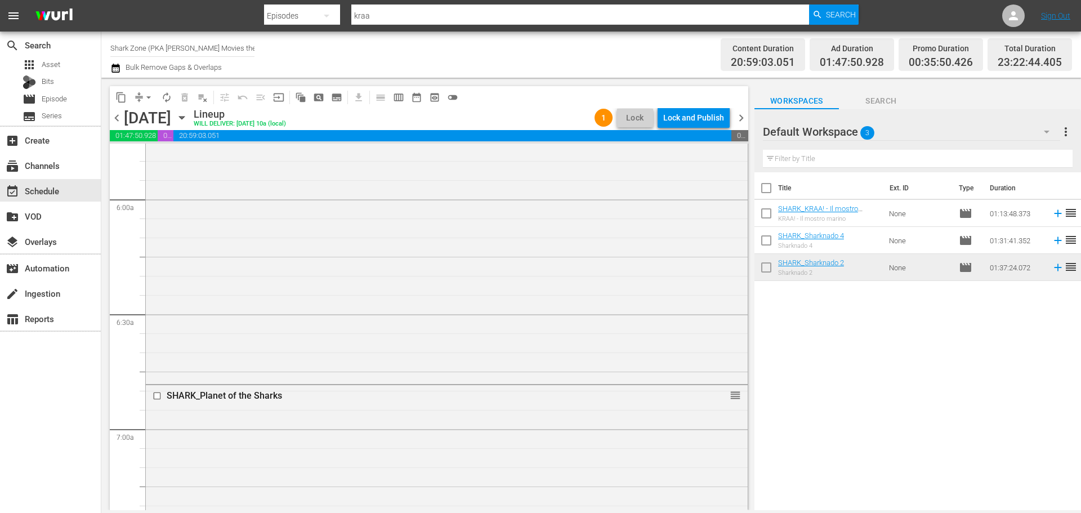
scroll to position [1186, 0]
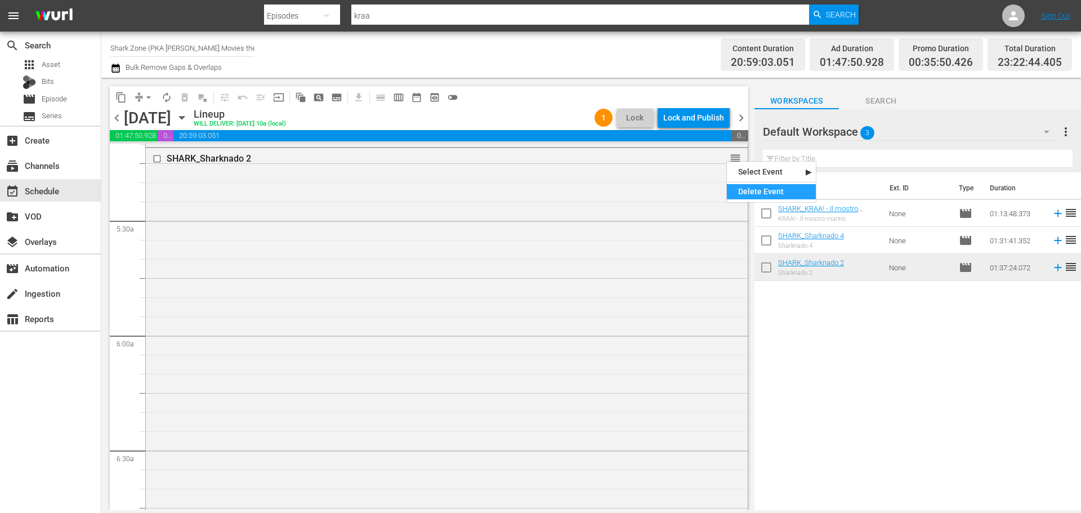
click at [737, 185] on div "Delete Event" at bounding box center [771, 191] width 89 height 15
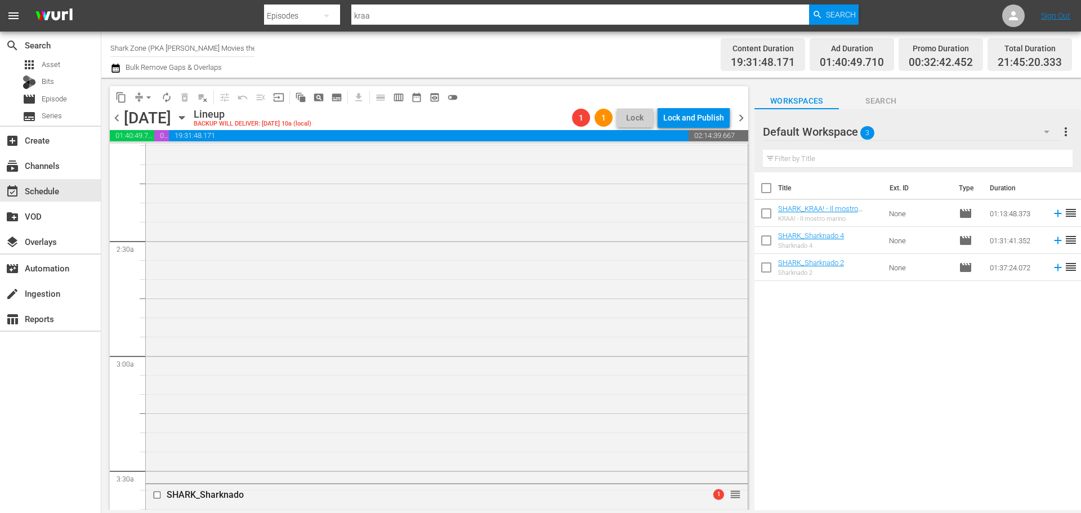
scroll to position [0, 0]
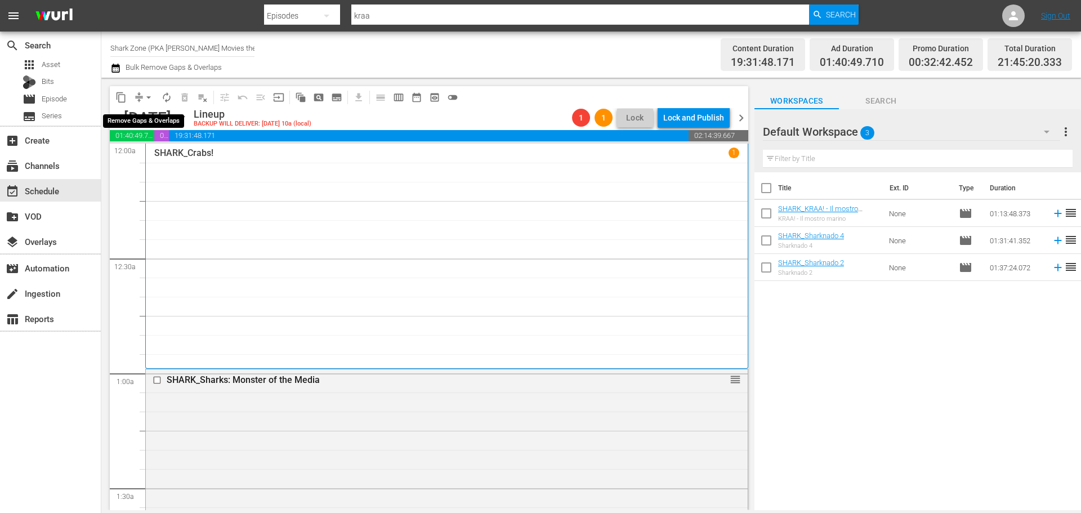
click at [148, 95] on span "arrow_drop_down" at bounding box center [148, 97] width 11 height 11
click at [169, 154] on li "Align to End of Previous Day" at bounding box center [149, 157] width 118 height 19
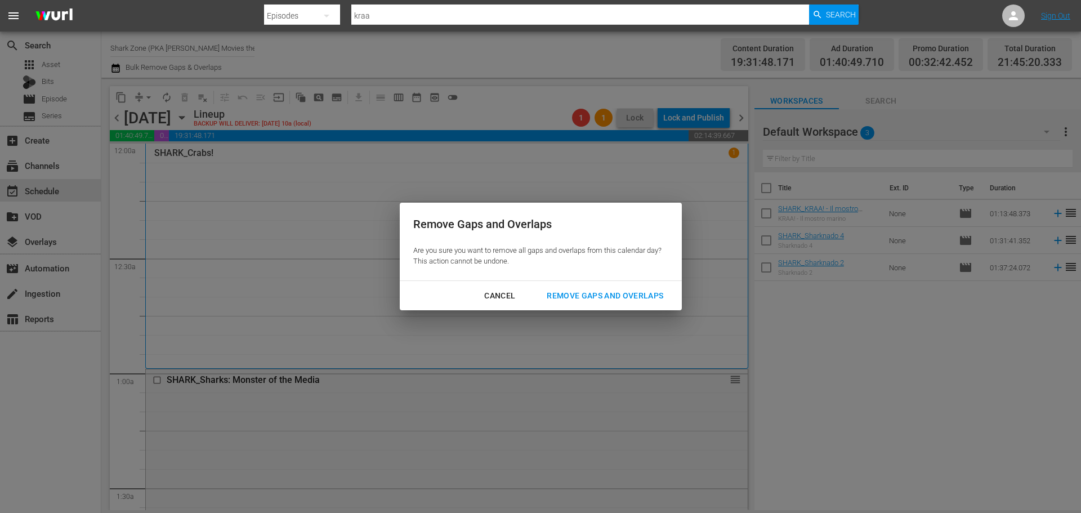
click at [637, 300] on div "Remove Gaps and Overlaps" at bounding box center [605, 296] width 135 height 14
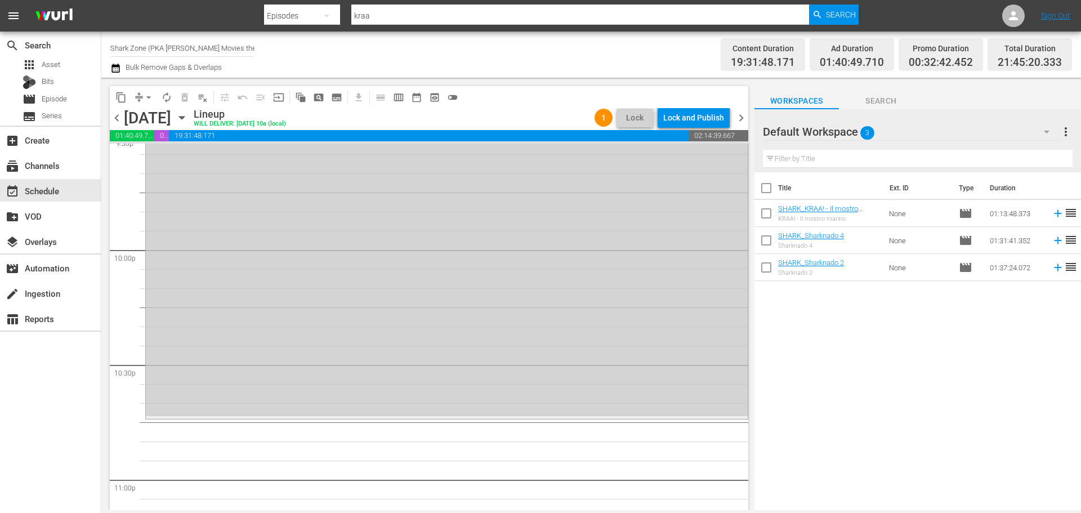
scroll to position [5103, 0]
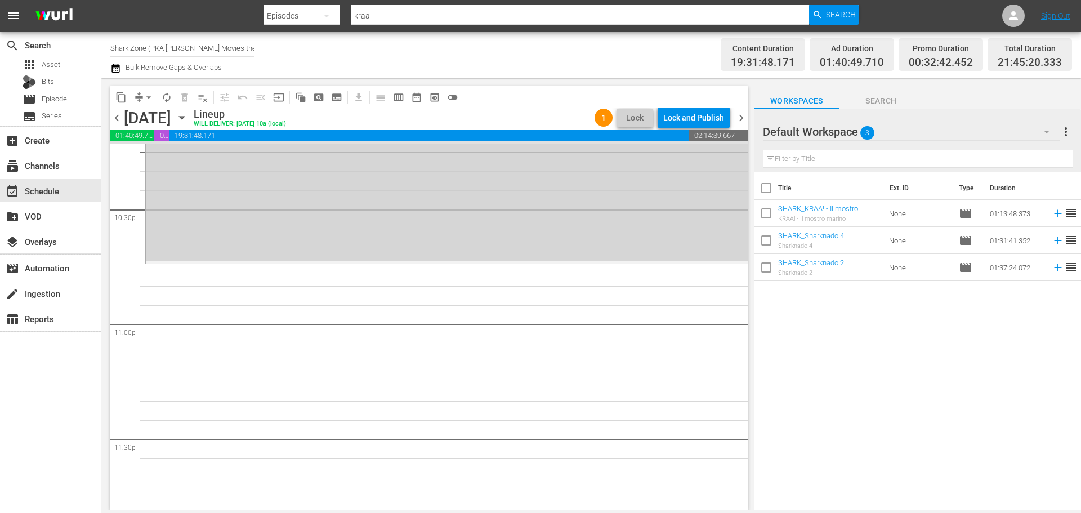
click at [742, 117] on span "chevron_right" at bounding box center [741, 118] width 14 height 14
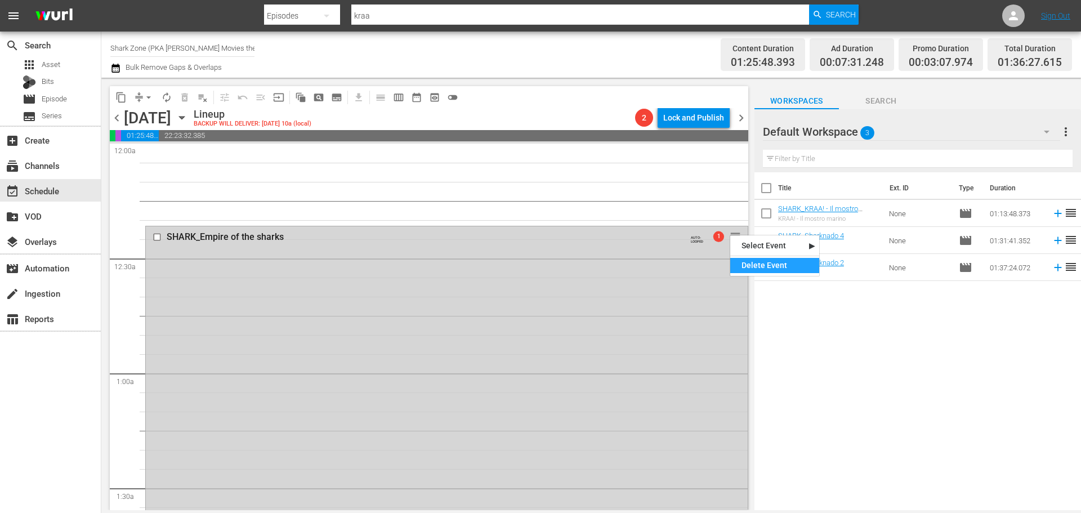
click at [763, 267] on div "Delete Event" at bounding box center [774, 265] width 89 height 15
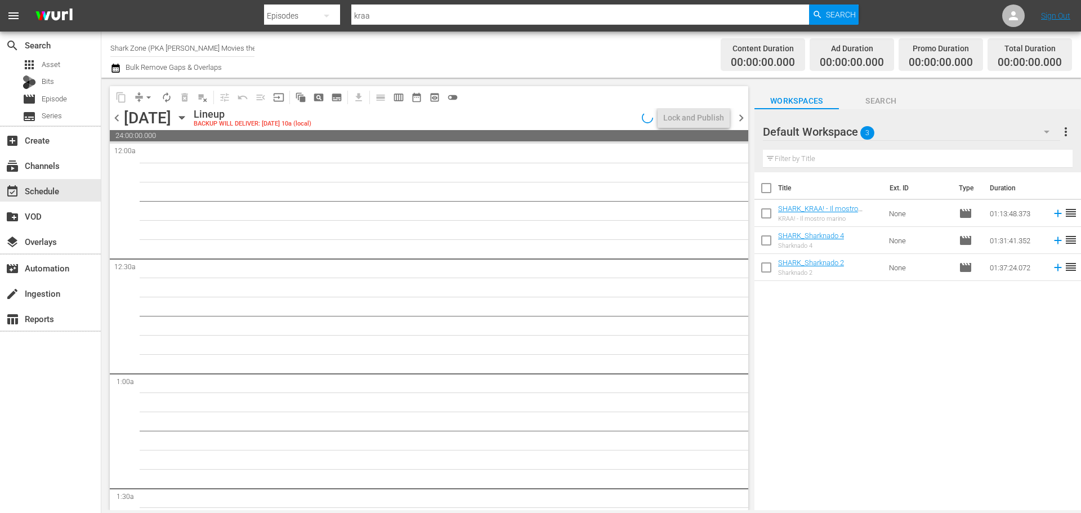
click at [115, 117] on span "chevron_left" at bounding box center [117, 118] width 14 height 14
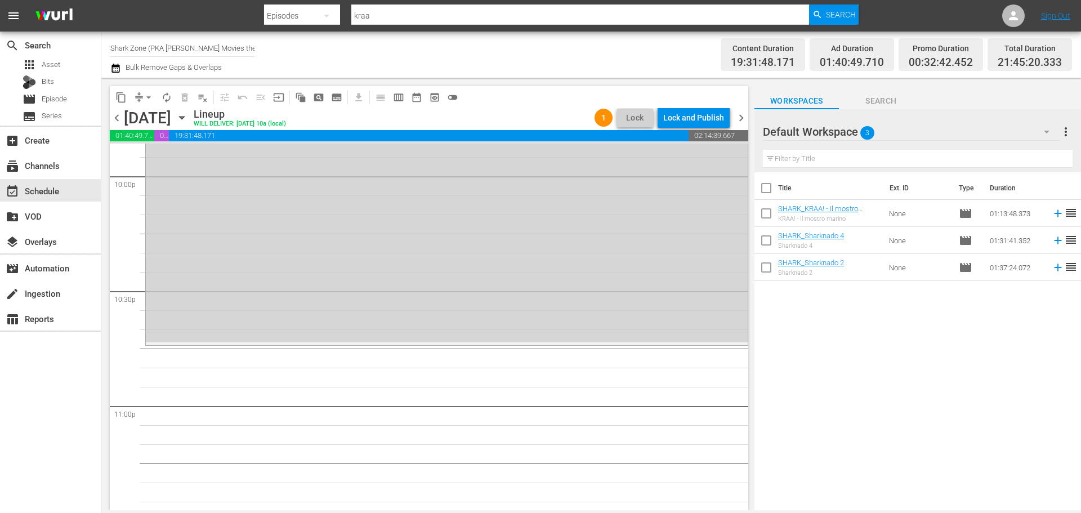
scroll to position [5147, 0]
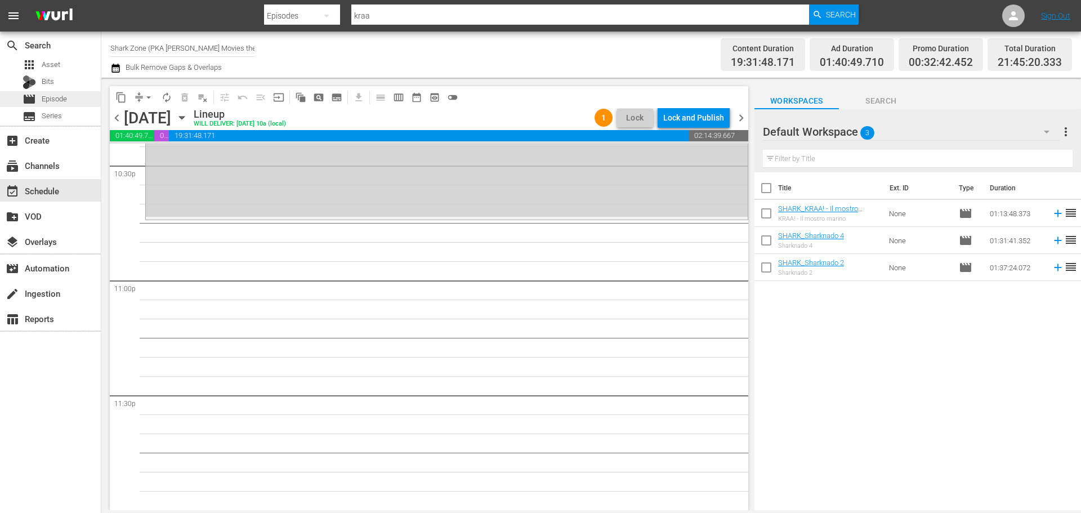
click at [68, 95] on div "movie Episode" at bounding box center [50, 99] width 101 height 16
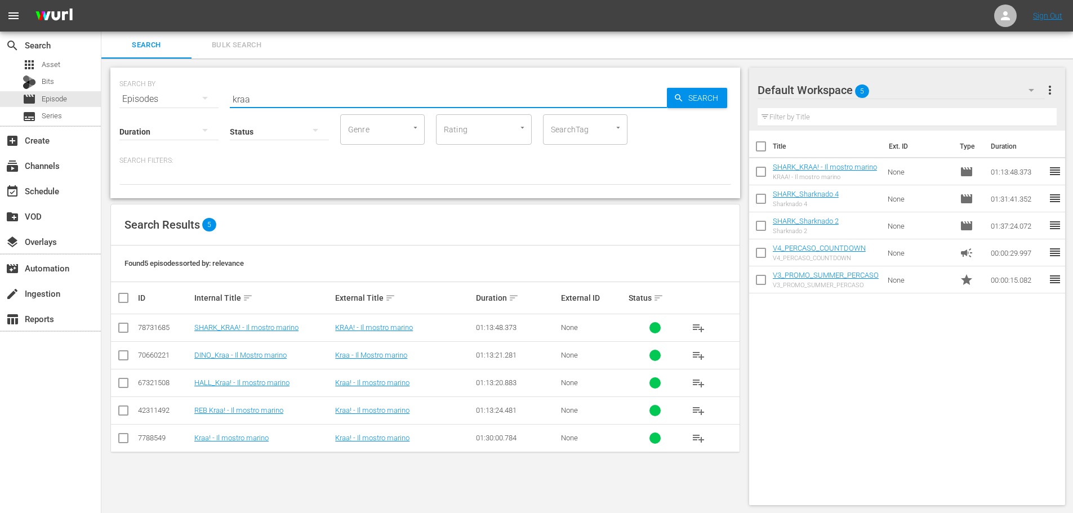
drag, startPoint x: 252, startPoint y: 92, endPoint x: 185, endPoint y: 105, distance: 68.8
click at [185, 105] on div "SEARCH BY Search By Episodes Search ID, Title, Description, Keywords, or Catego…" at bounding box center [425, 133] width 630 height 131
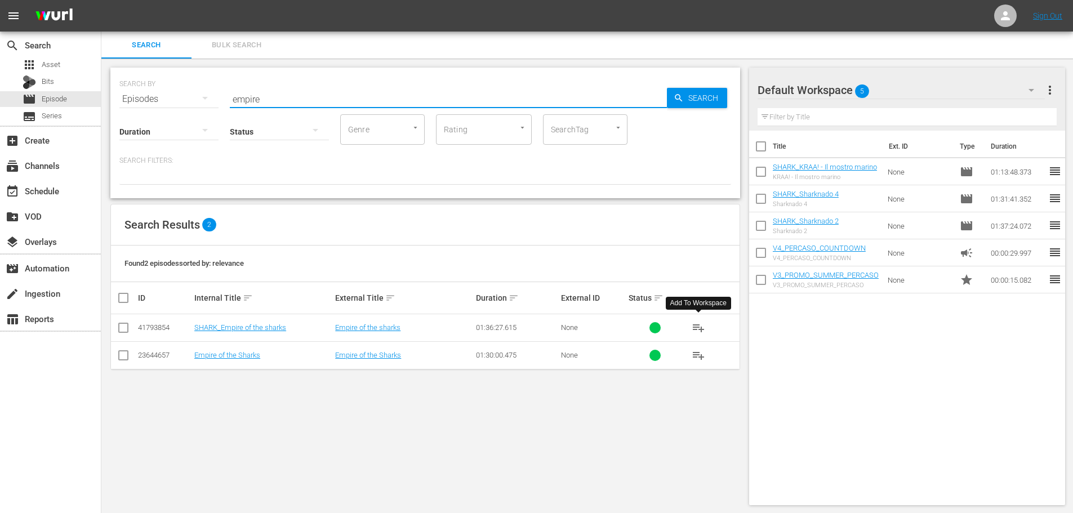
type input "empire"
click at [699, 327] on span "playlist_add" at bounding box center [698, 328] width 14 height 14
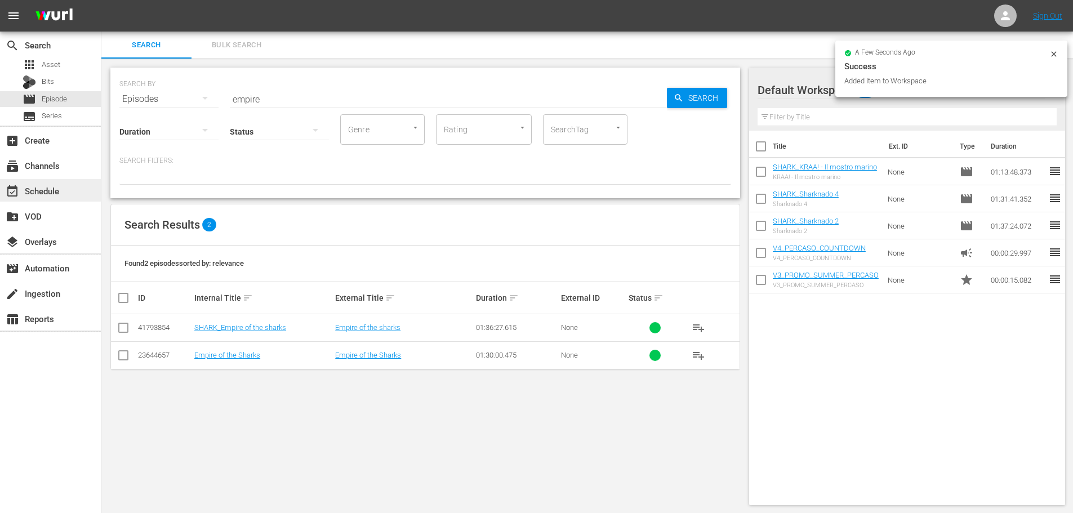
click at [71, 187] on div "event_available Schedule" at bounding box center [50, 190] width 101 height 23
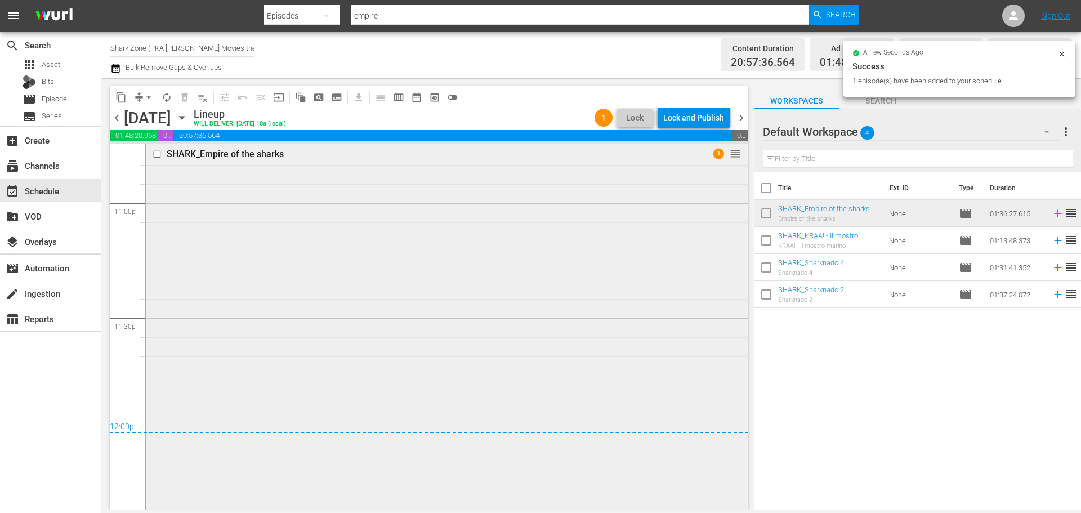
scroll to position [5226, 0]
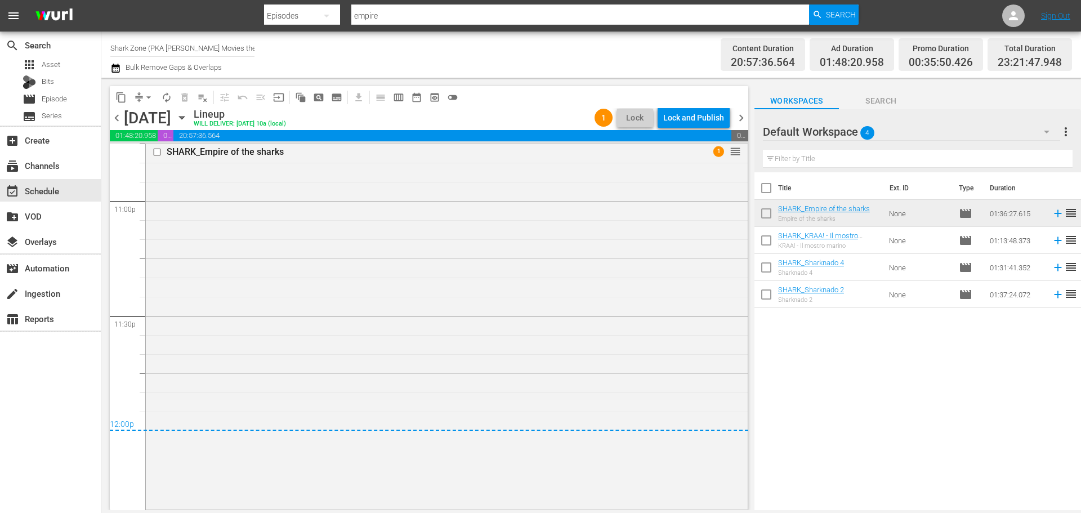
click at [188, 119] on icon "button" at bounding box center [182, 117] width 12 height 12
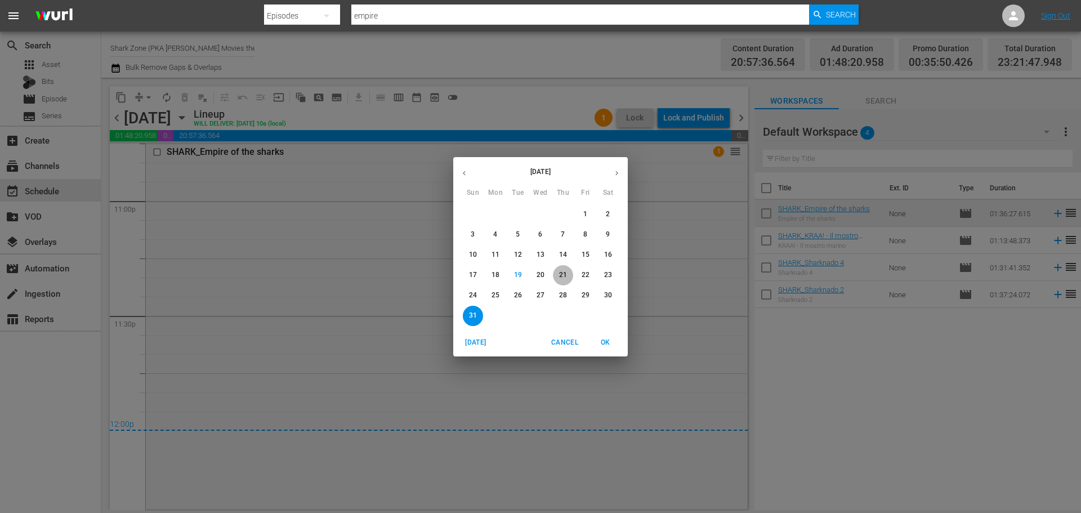
click at [563, 280] on p "21" at bounding box center [563, 275] width 8 height 10
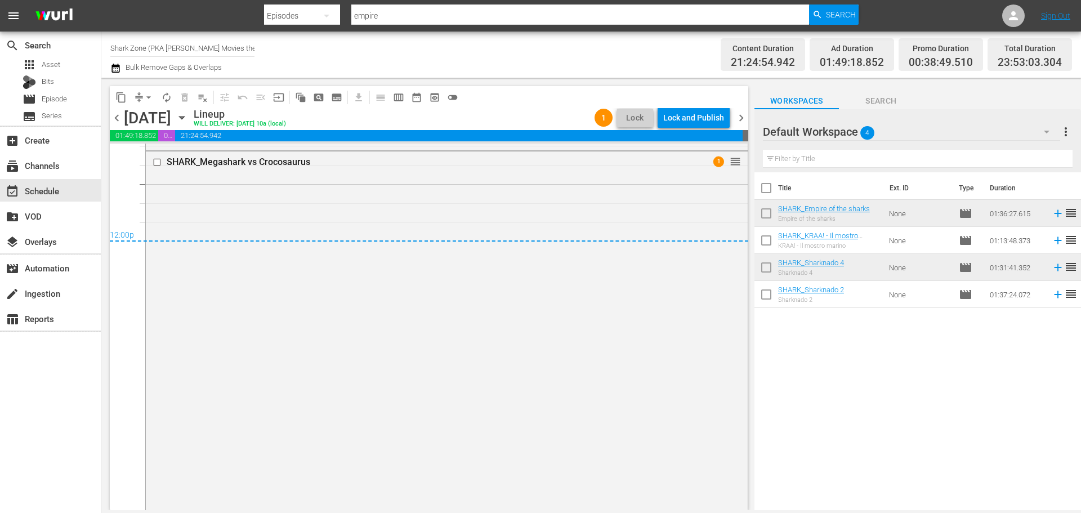
scroll to position [5293, 0]
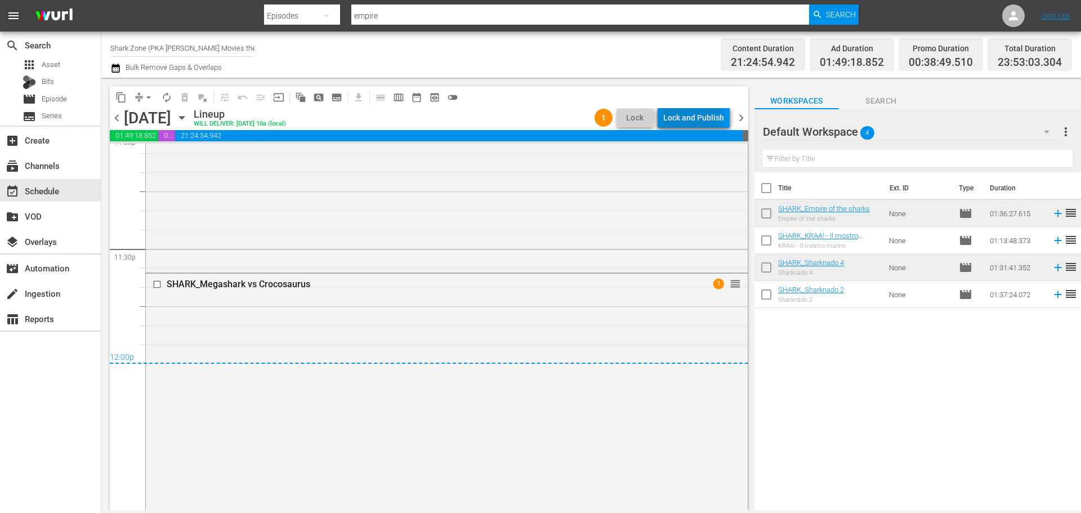
click at [690, 115] on div "Lock and Publish" at bounding box center [693, 118] width 61 height 20
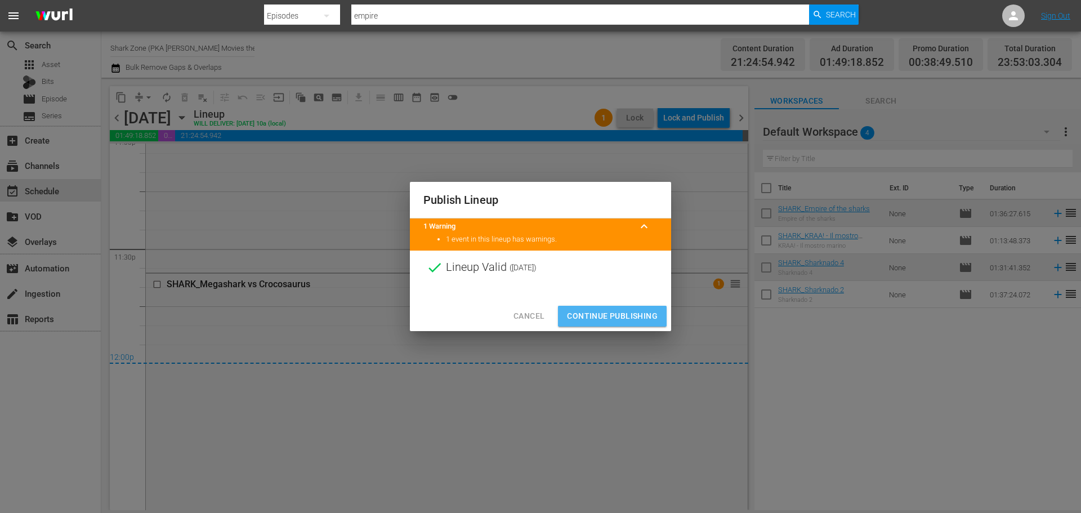
click at [649, 315] on span "Continue Publishing" at bounding box center [612, 316] width 91 height 14
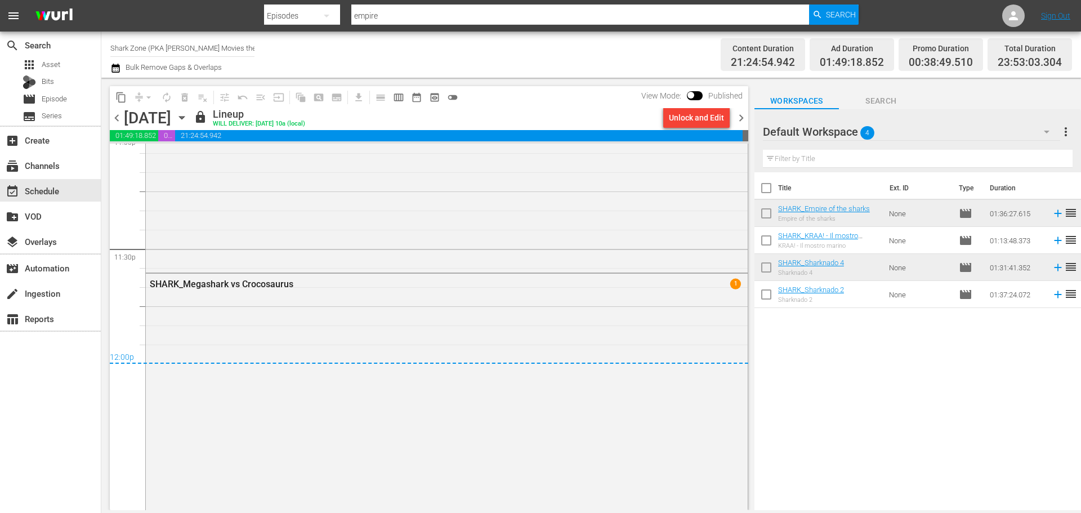
click at [737, 123] on span "chevron_right" at bounding box center [741, 118] width 14 height 14
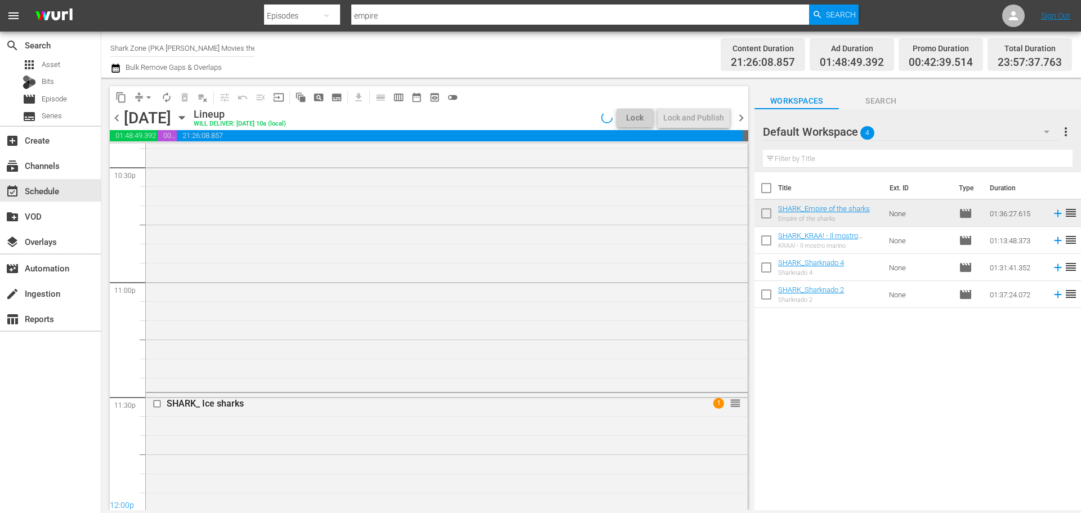
scroll to position [5198, 0]
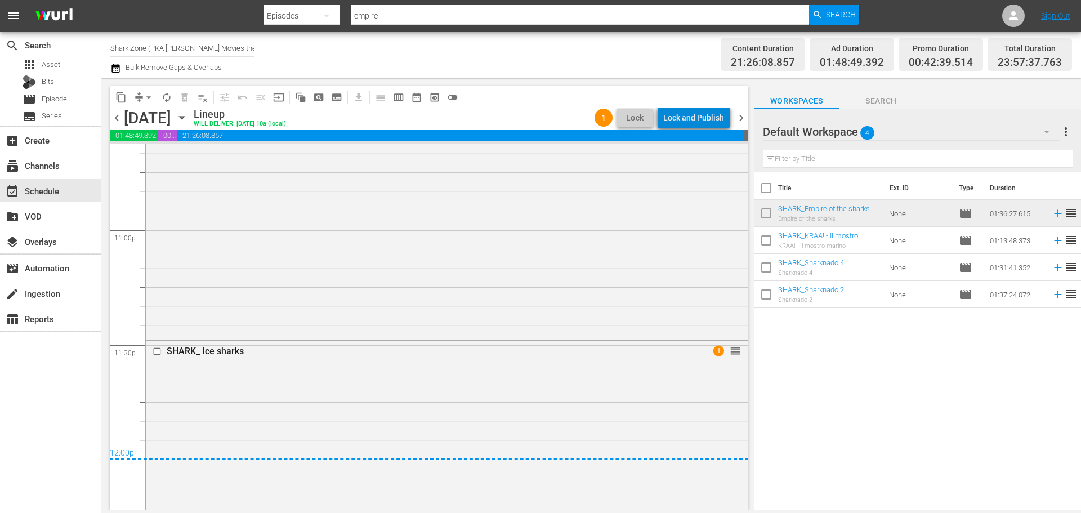
click at [707, 120] on div "Lock and Publish" at bounding box center [693, 118] width 61 height 20
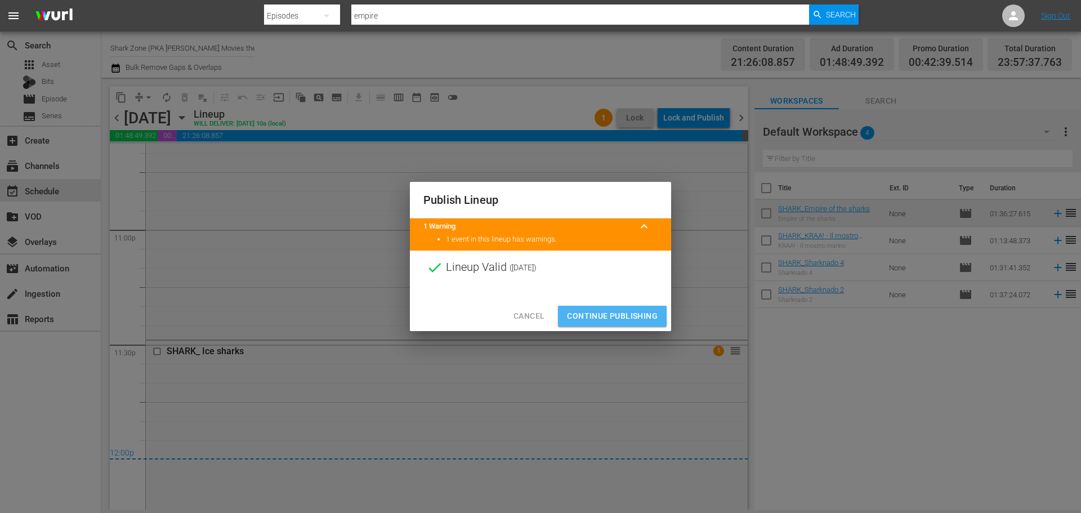
click at [614, 313] on span "Continue Publishing" at bounding box center [612, 316] width 91 height 14
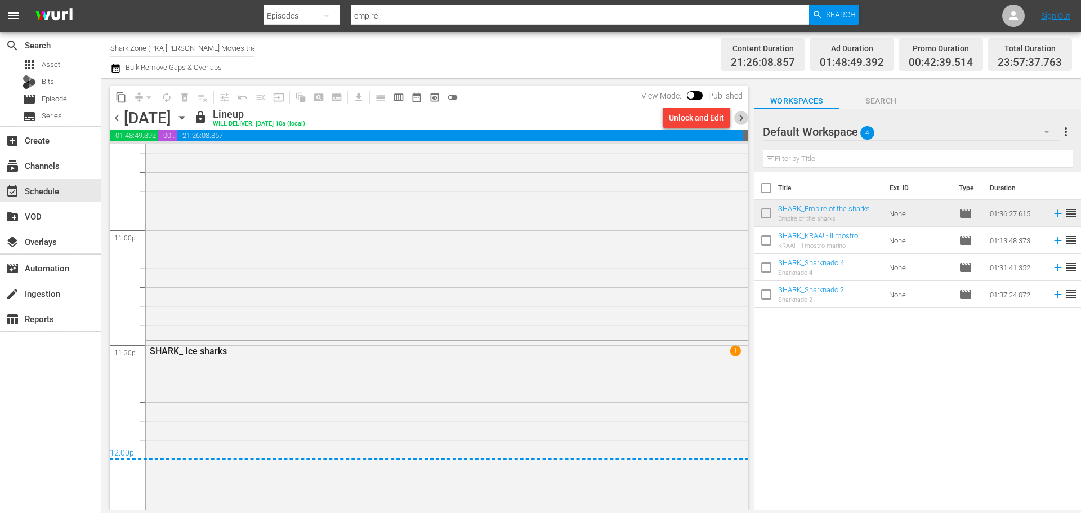
click at [740, 119] on span "chevron_right" at bounding box center [741, 118] width 14 height 14
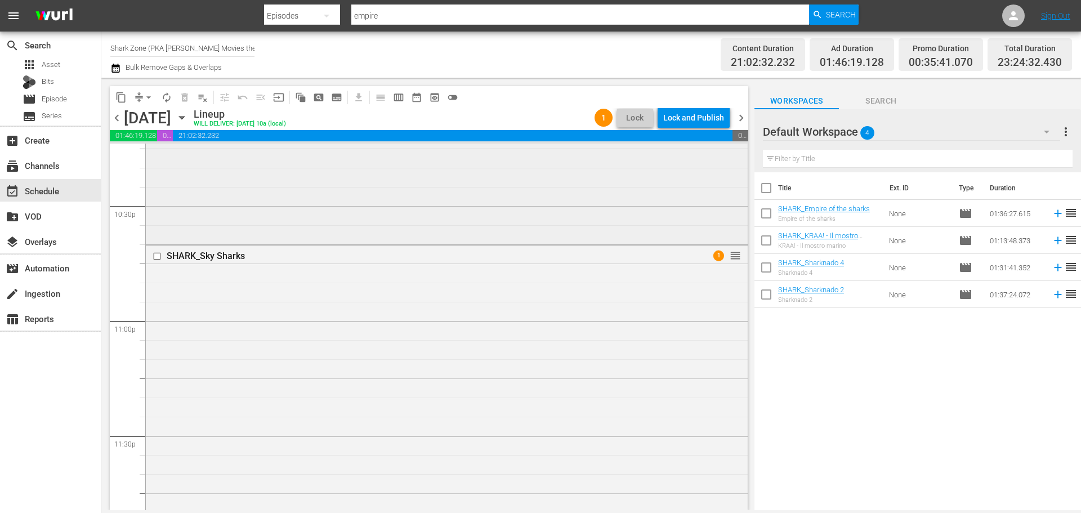
scroll to position [5105, 0]
click at [698, 114] on div "Lock and Publish" at bounding box center [693, 118] width 61 height 20
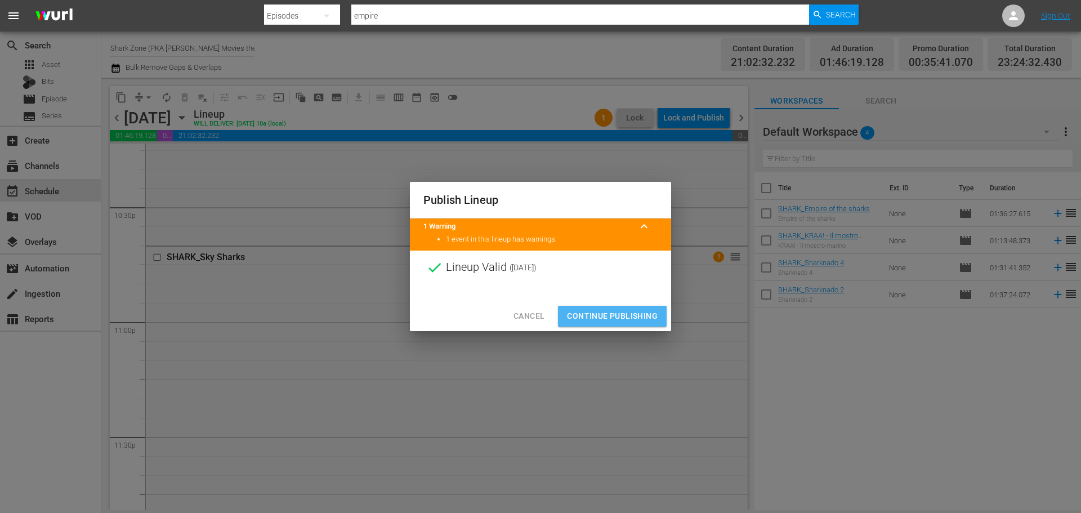
click at [657, 314] on span "Continue Publishing" at bounding box center [612, 316] width 91 height 14
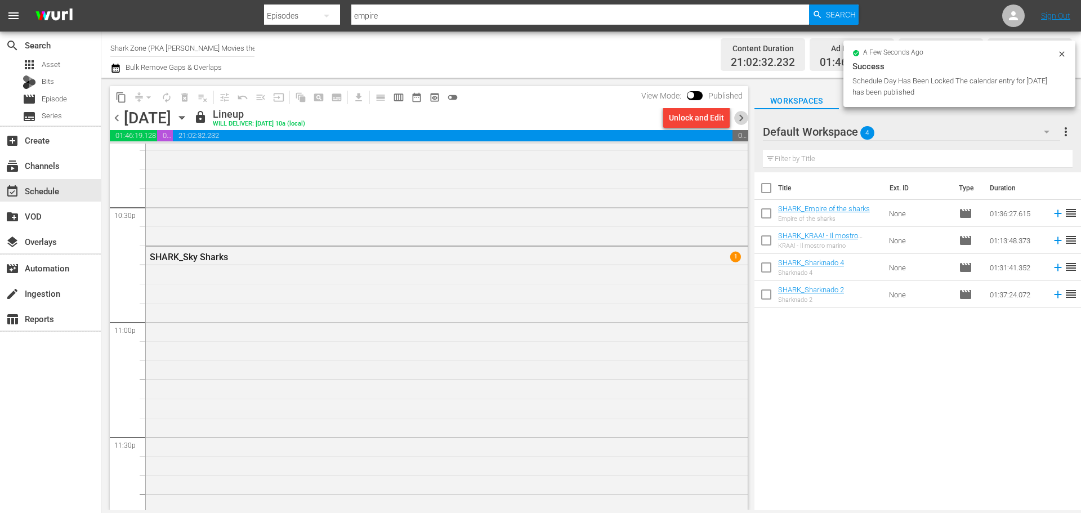
click at [742, 119] on span "chevron_right" at bounding box center [741, 118] width 14 height 14
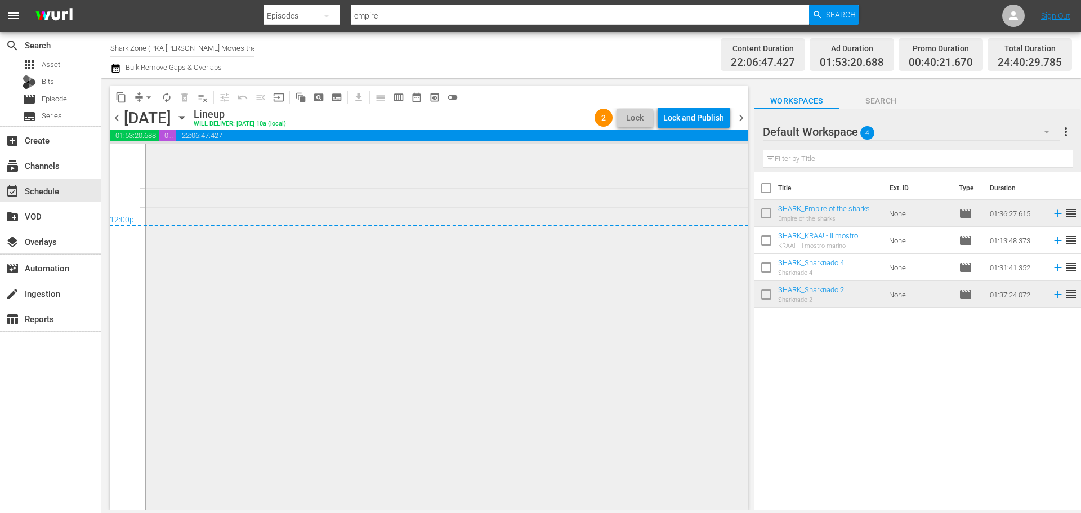
scroll to position [5318, 0]
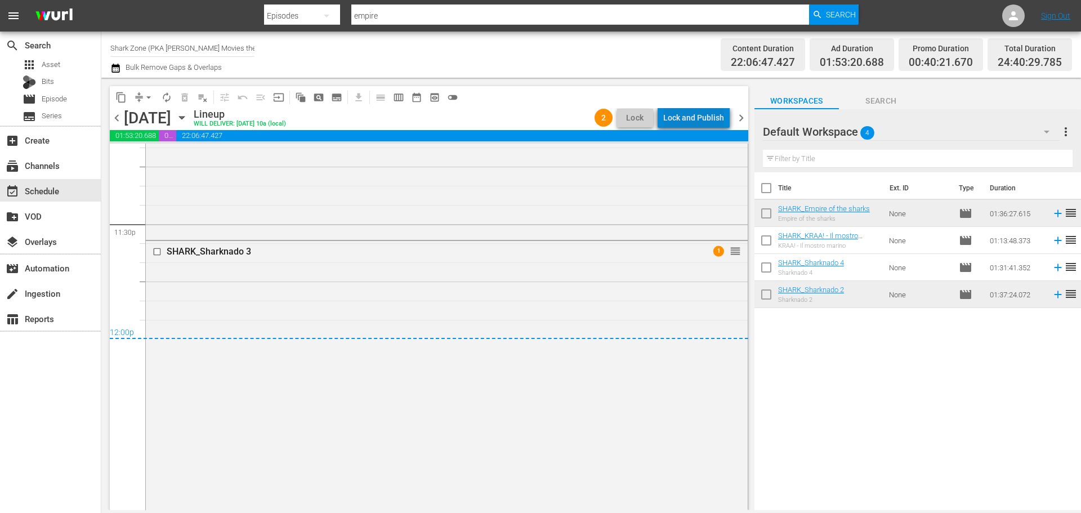
click at [708, 109] on div "Lock and Publish" at bounding box center [693, 118] width 61 height 20
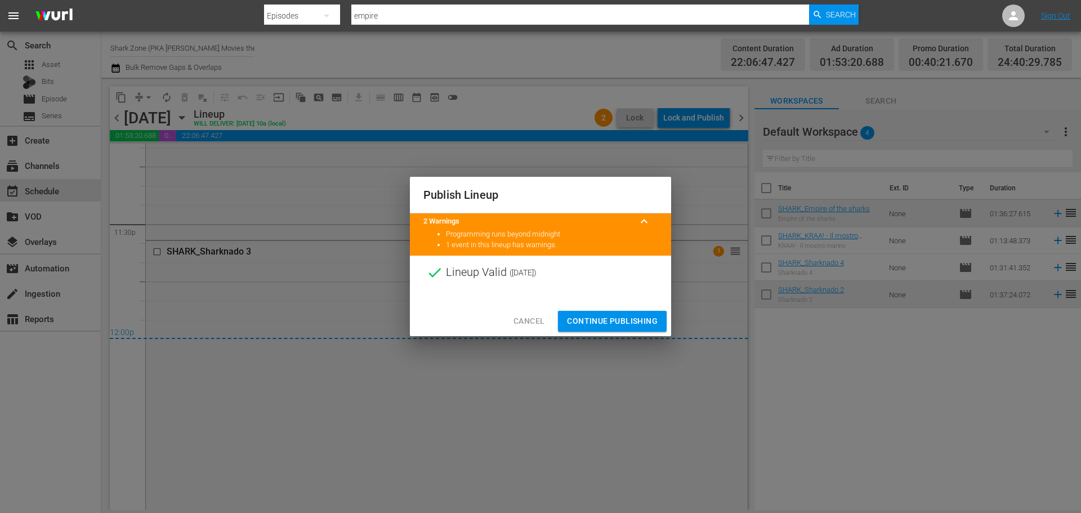
click at [641, 315] on span "Continue Publishing" at bounding box center [612, 321] width 91 height 14
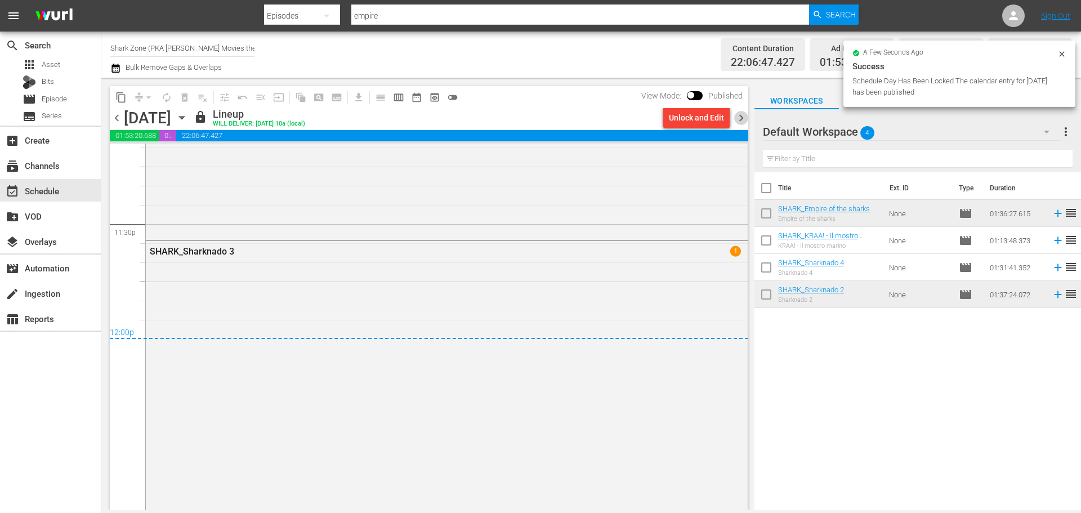
click at [744, 120] on span "chevron_right" at bounding box center [741, 118] width 14 height 14
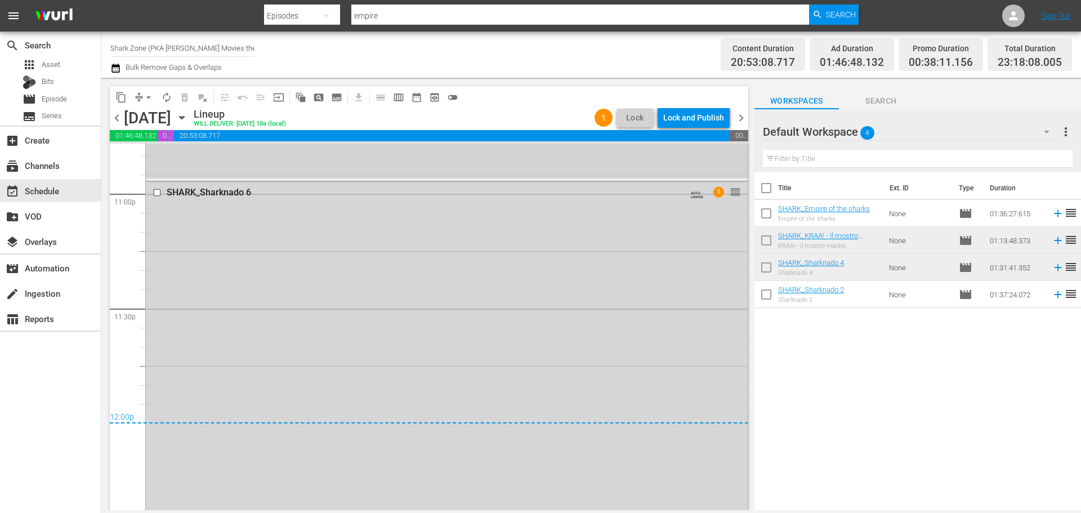
scroll to position [5214, 0]
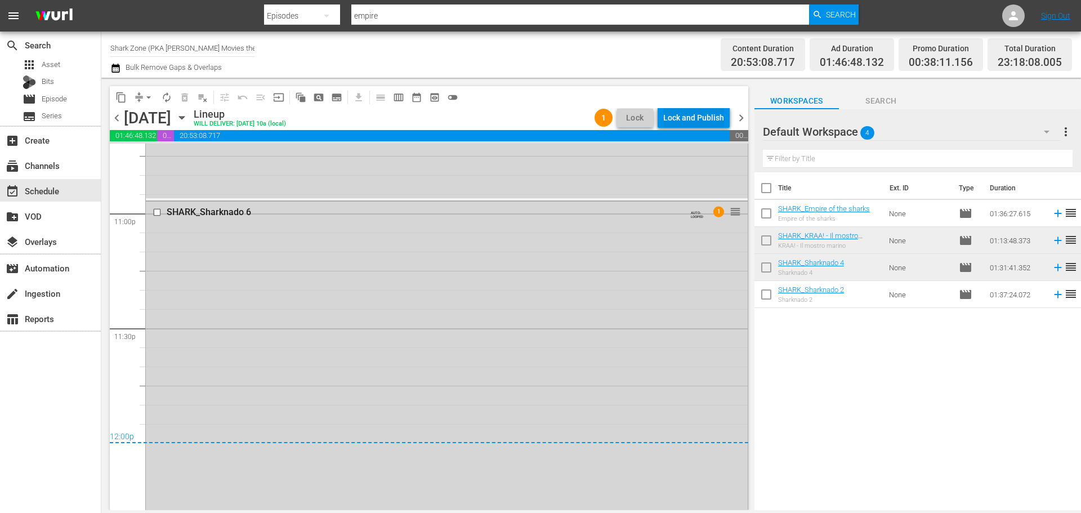
click at [697, 115] on div "Lock and Publish" at bounding box center [693, 118] width 61 height 20
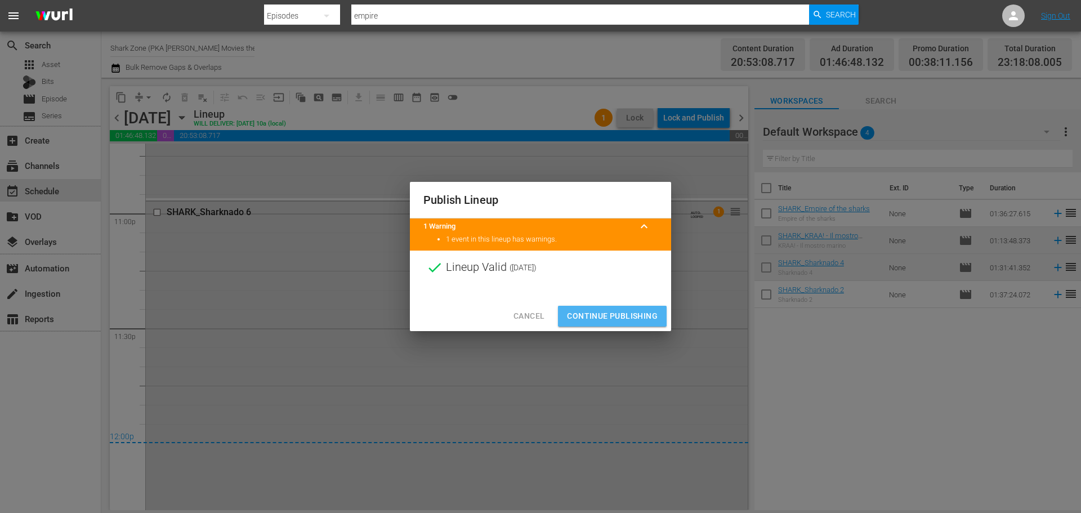
click at [654, 319] on span "Continue Publishing" at bounding box center [612, 316] width 91 height 14
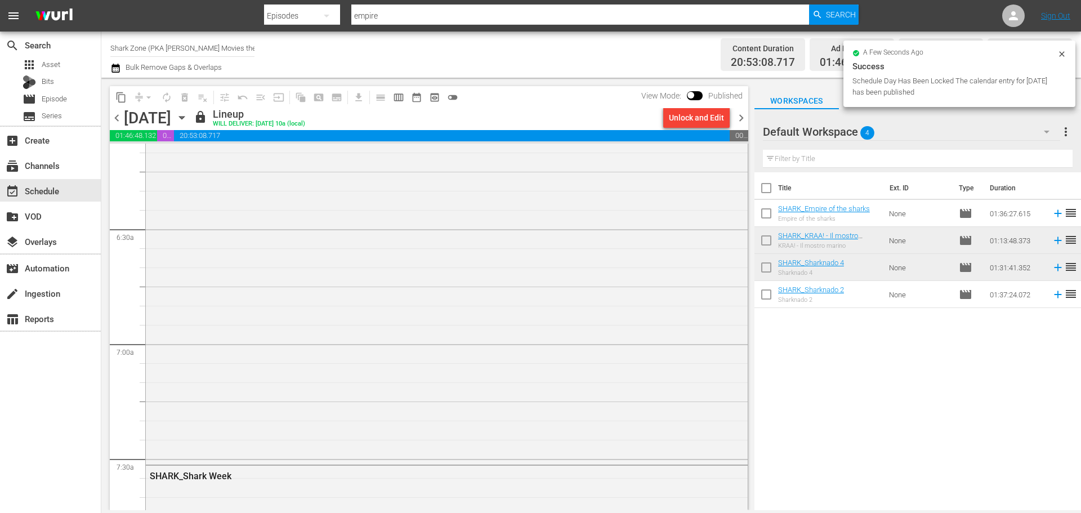
scroll to position [1182, 0]
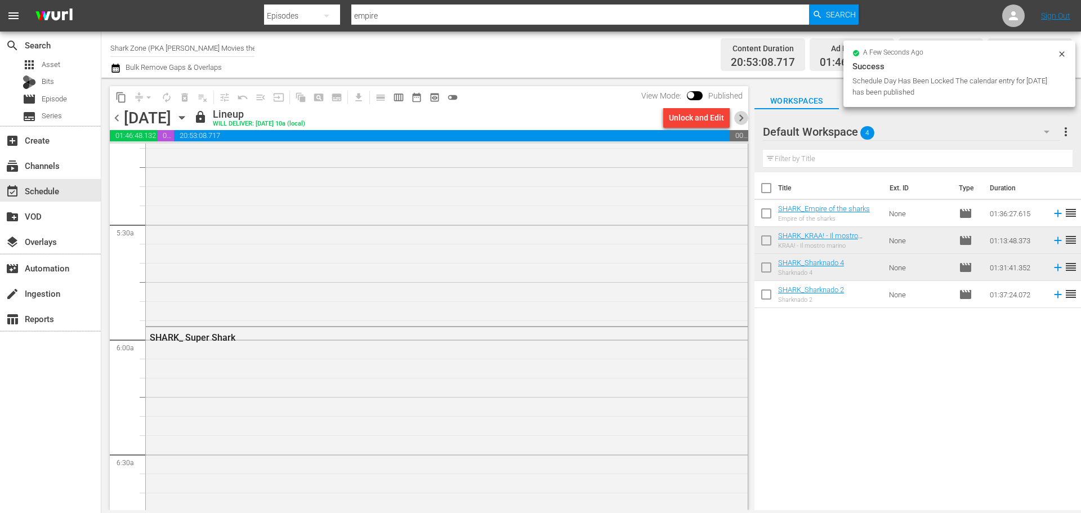
click at [739, 113] on span "chevron_right" at bounding box center [741, 118] width 14 height 14
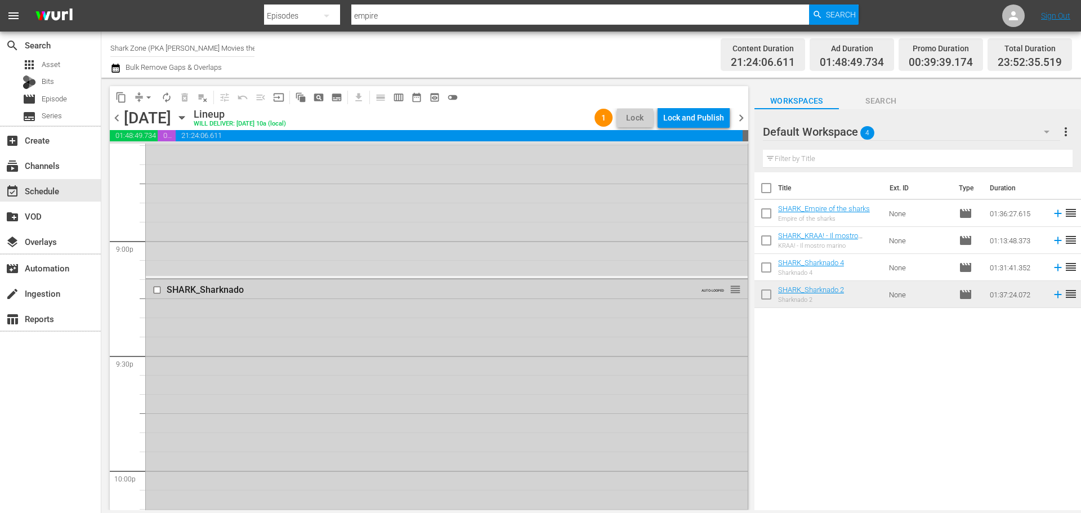
scroll to position [4718, 0]
click at [709, 117] on div "Lock and Publish" at bounding box center [693, 118] width 61 height 20
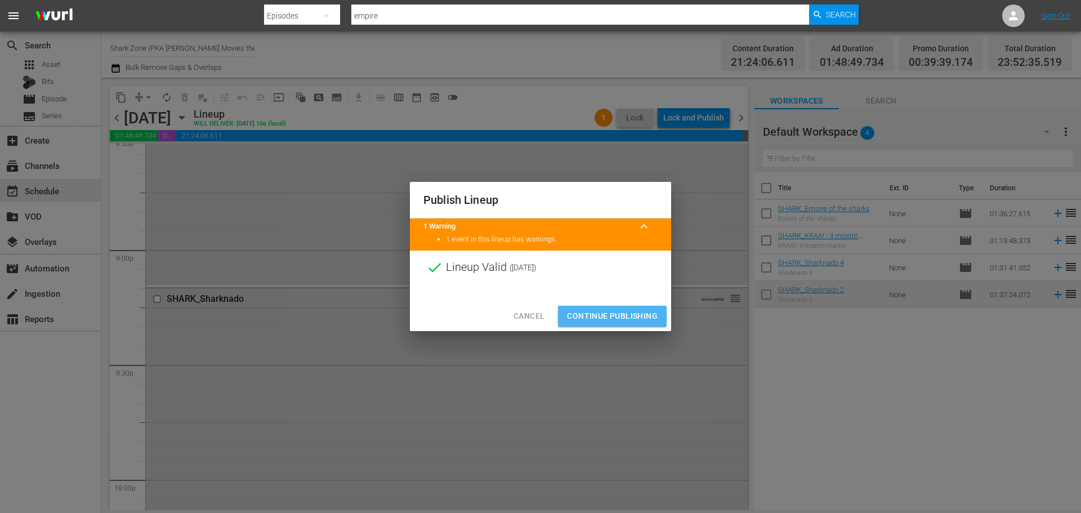
click at [648, 313] on span "Continue Publishing" at bounding box center [612, 316] width 91 height 14
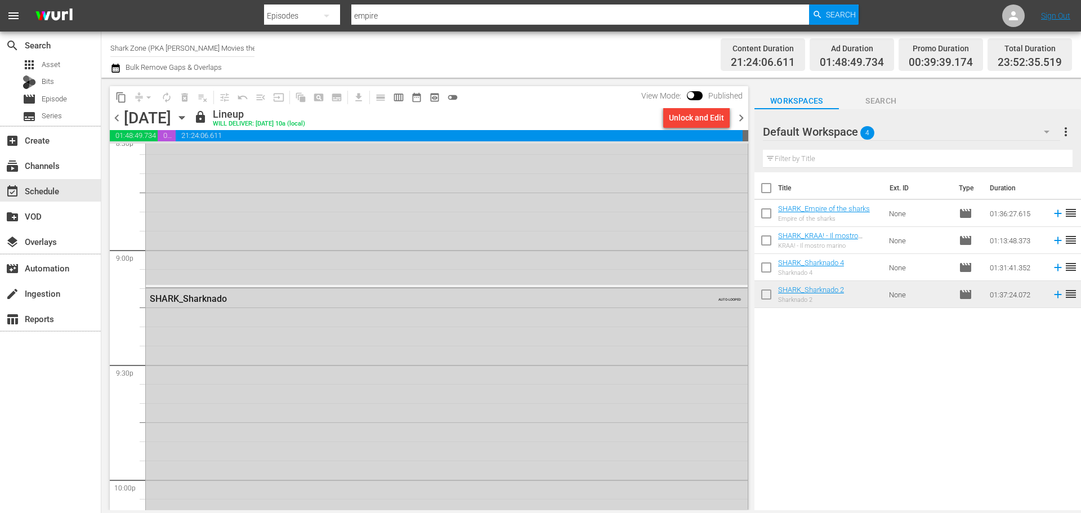
scroll to position [5242, 0]
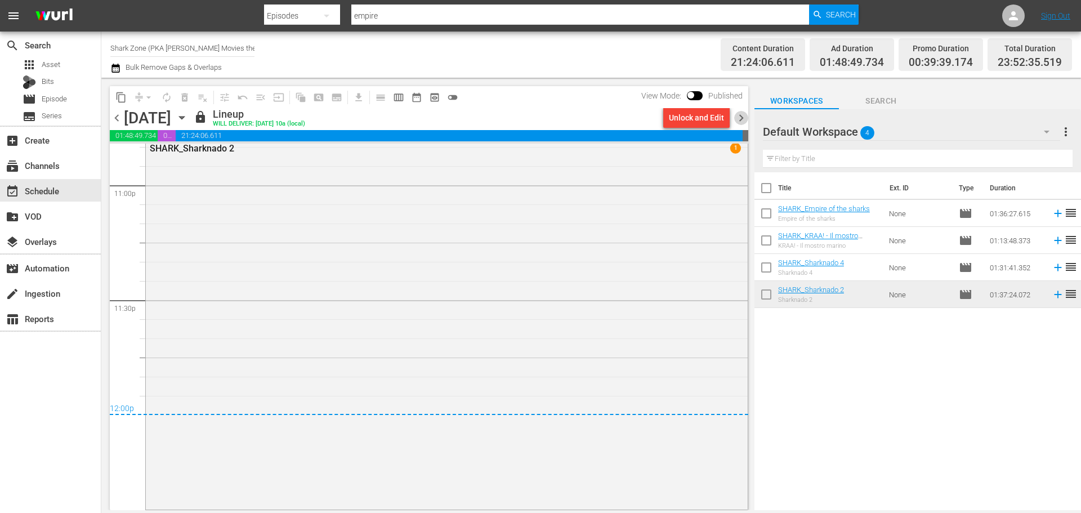
click at [738, 120] on span "chevron_right" at bounding box center [741, 118] width 14 height 14
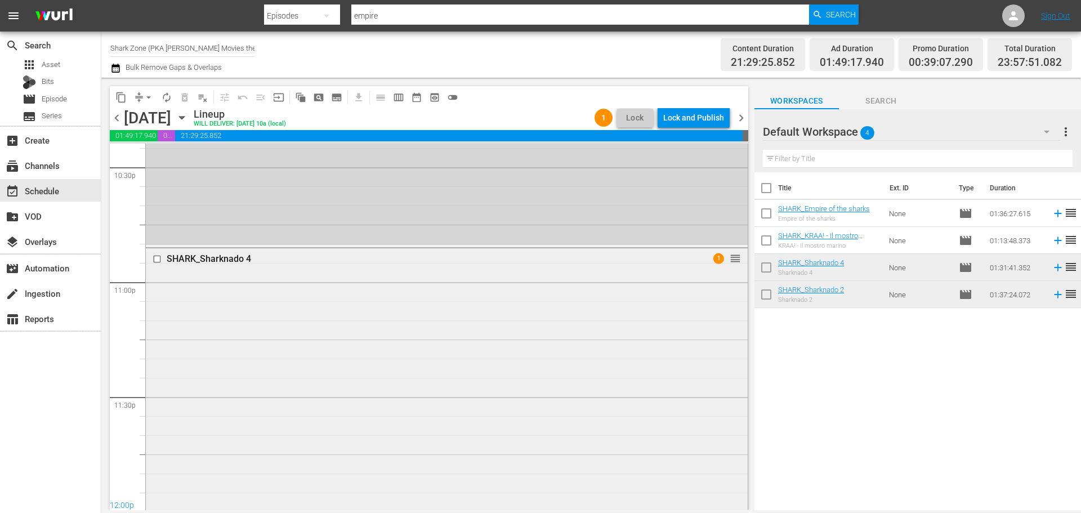
scroll to position [5234, 0]
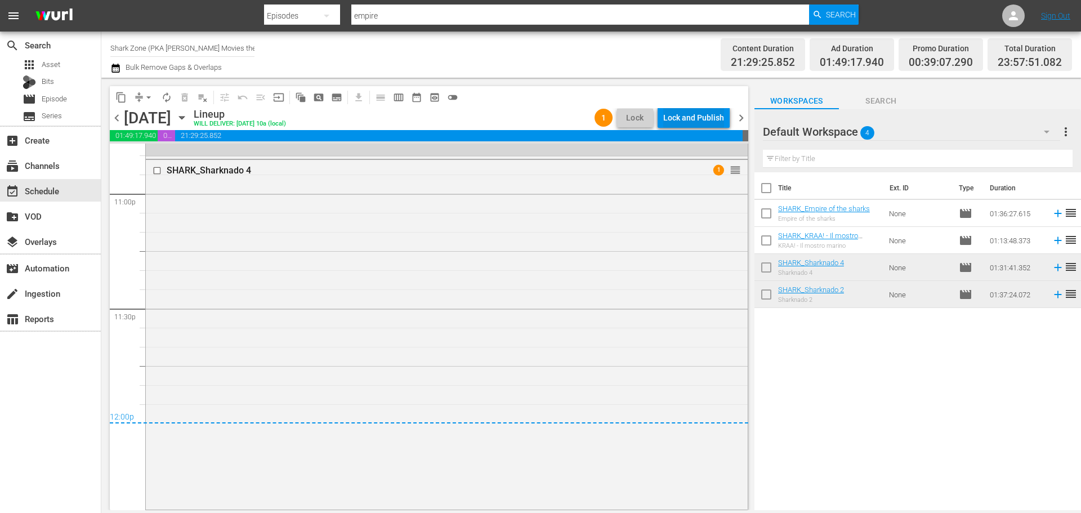
click at [690, 117] on div "Lock and Publish" at bounding box center [693, 118] width 61 height 20
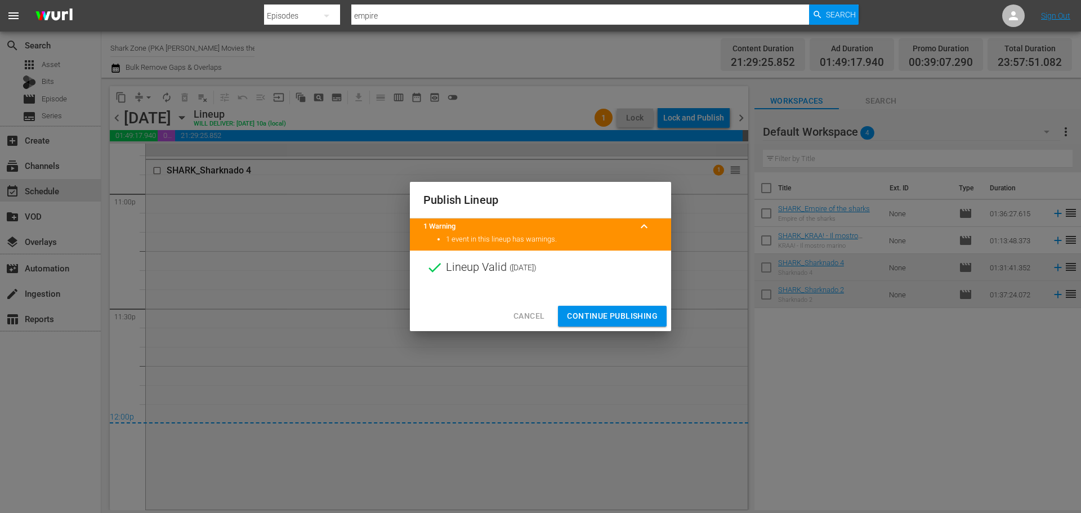
click at [611, 323] on button "Continue Publishing" at bounding box center [612, 316] width 109 height 21
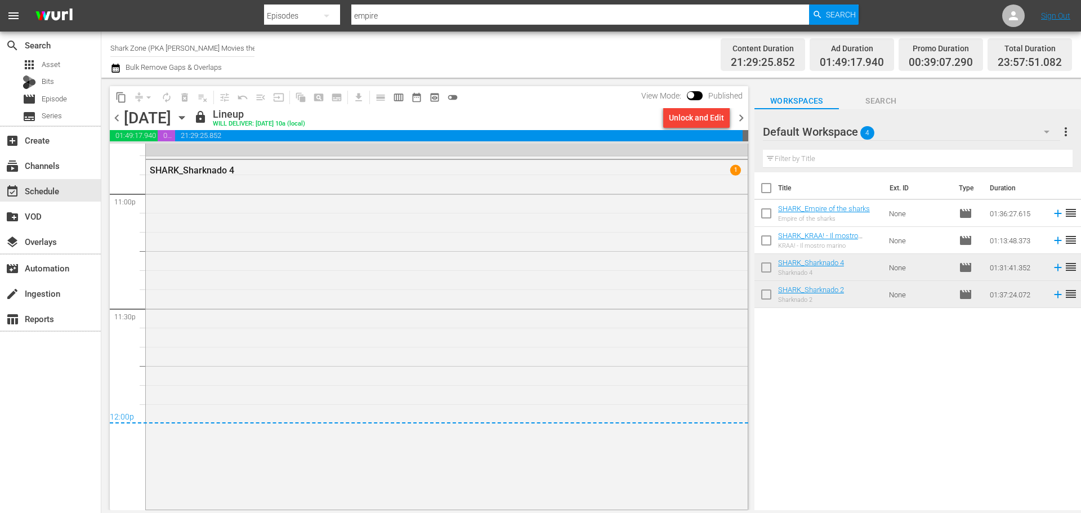
scroll to position [0, 0]
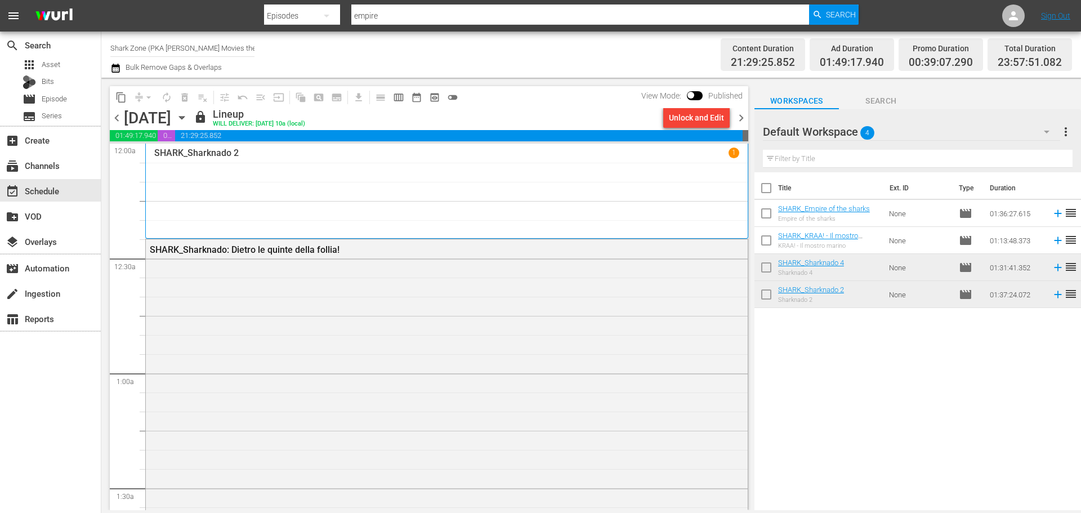
click at [741, 120] on span "chevron_right" at bounding box center [741, 118] width 14 height 14
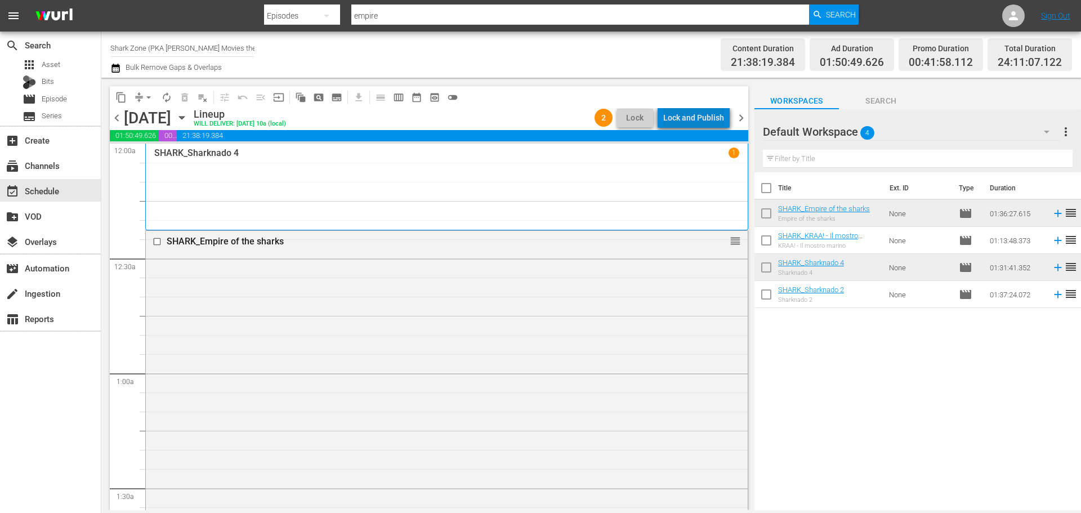
click at [713, 124] on div "Lock and Publish" at bounding box center [693, 118] width 61 height 20
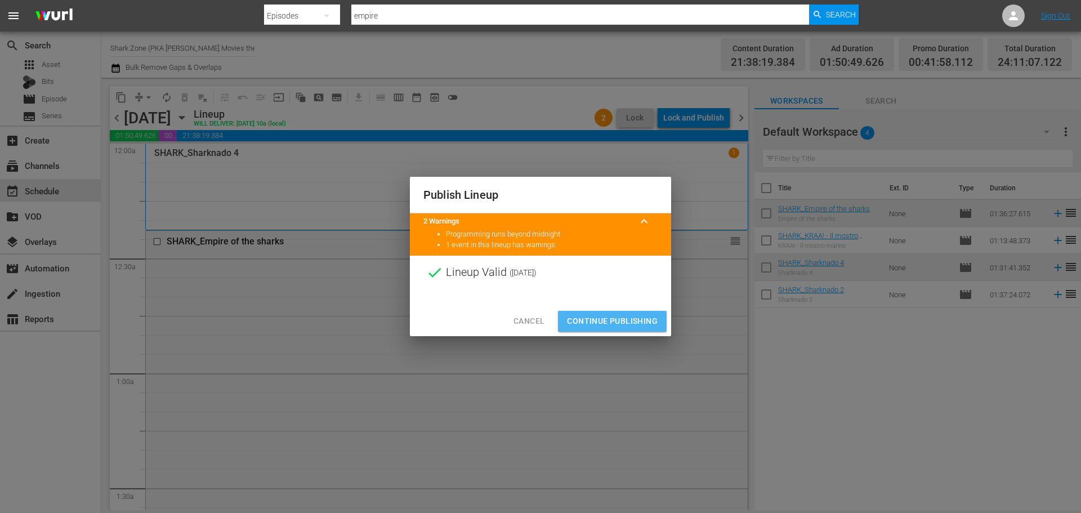
click at [646, 326] on span "Continue Publishing" at bounding box center [612, 321] width 91 height 14
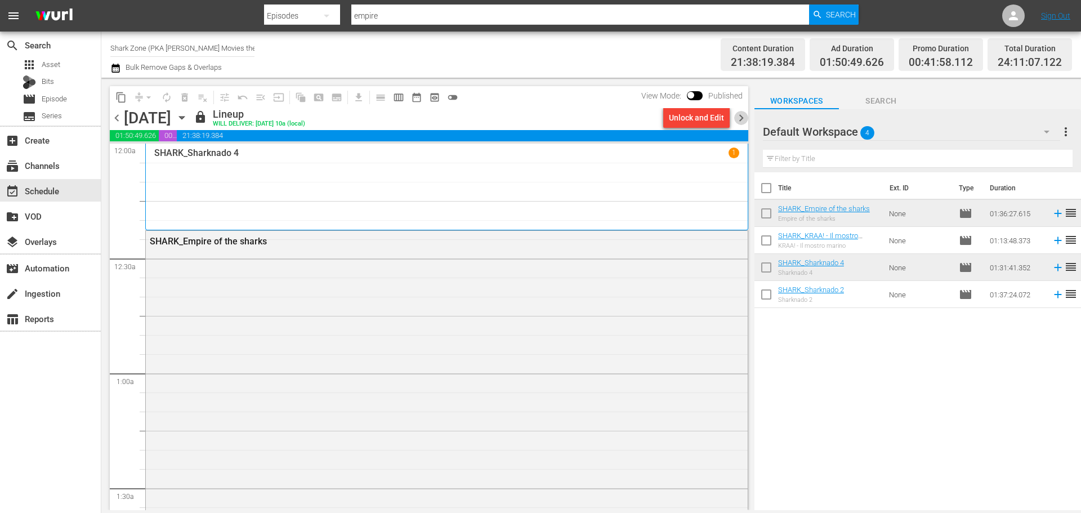
click at [742, 122] on span "chevron_right" at bounding box center [741, 118] width 14 height 14
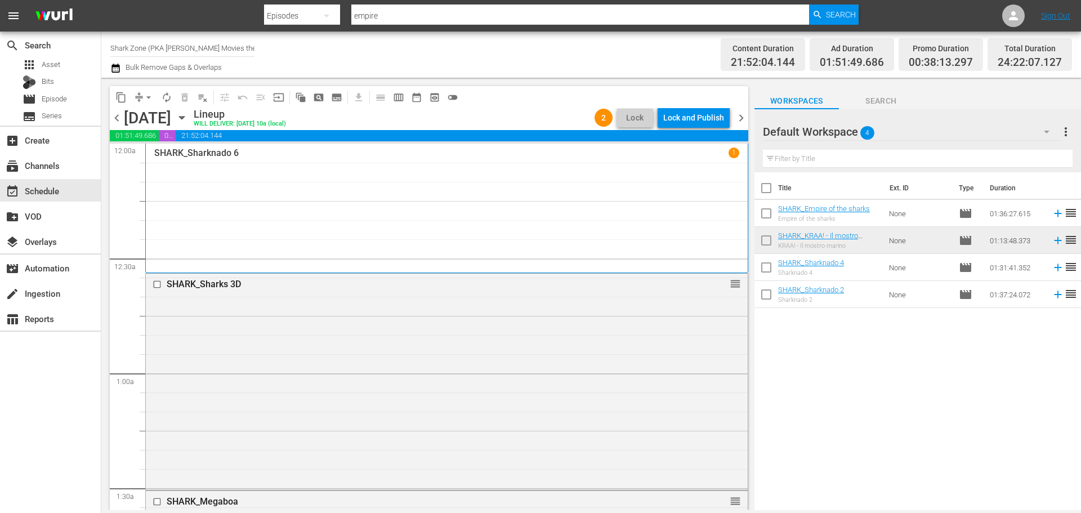
click at [703, 120] on div "Lock and Publish" at bounding box center [693, 118] width 61 height 20
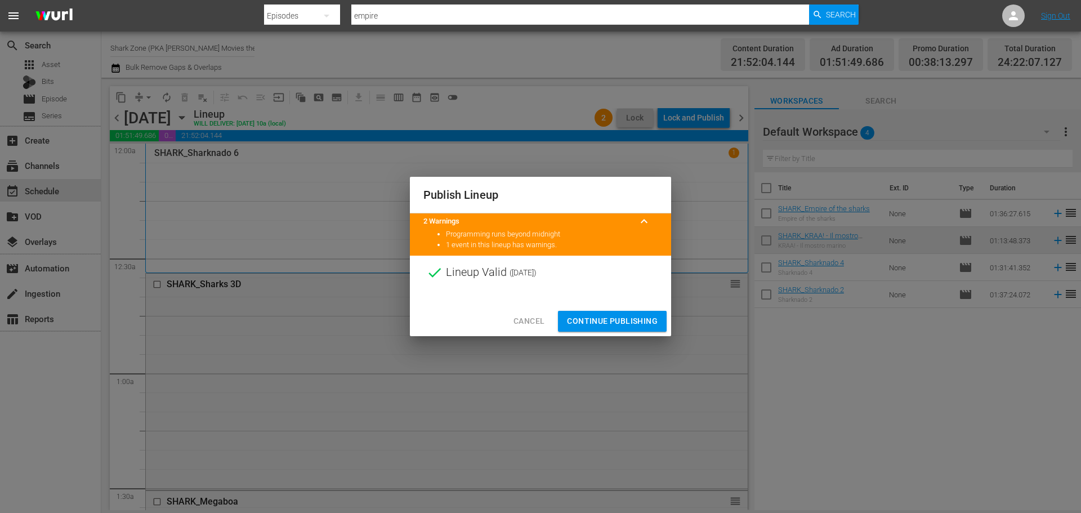
click at [630, 318] on span "Continue Publishing" at bounding box center [612, 321] width 91 height 14
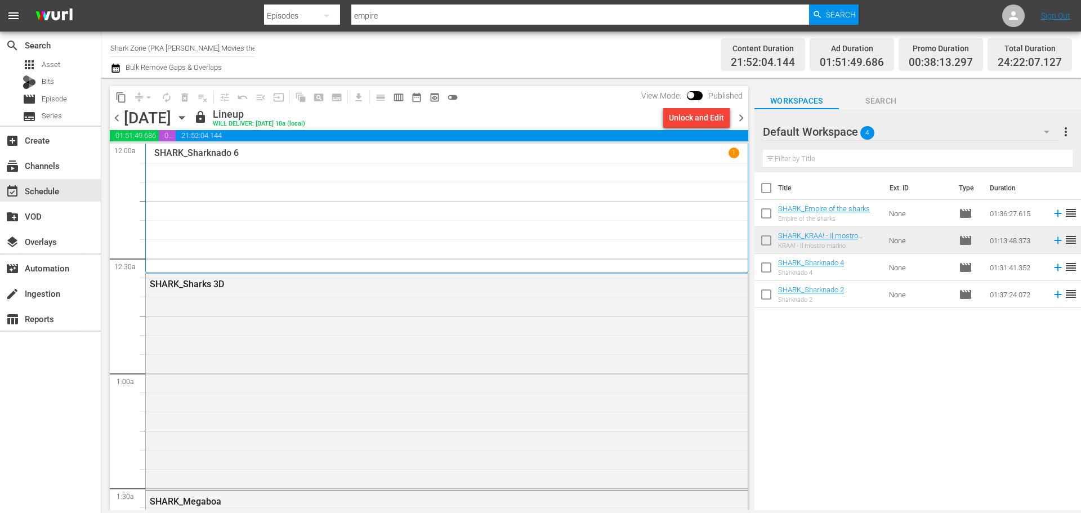
click at [747, 115] on span "chevron_right" at bounding box center [741, 118] width 14 height 14
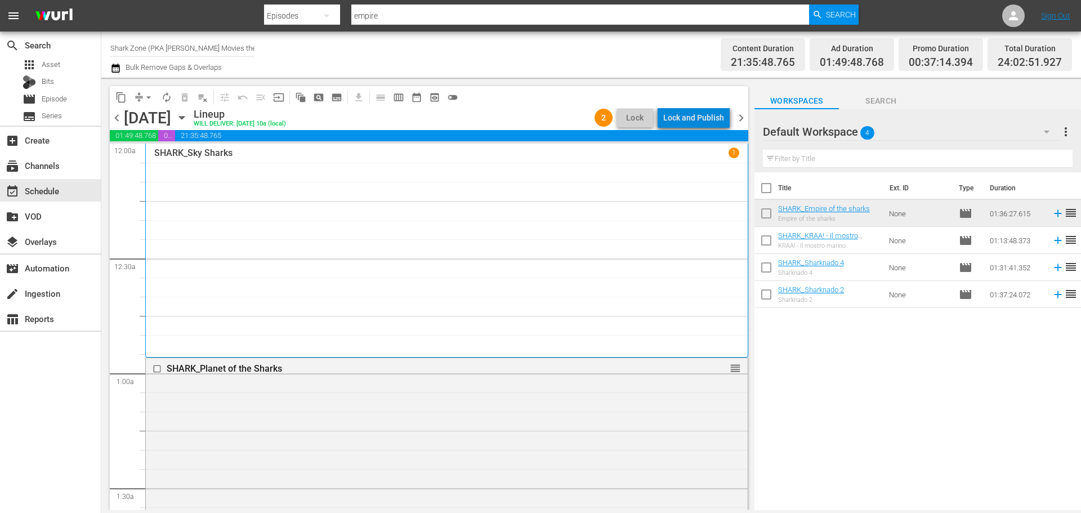
click at [717, 118] on div "Lock and Publish" at bounding box center [693, 118] width 61 height 20
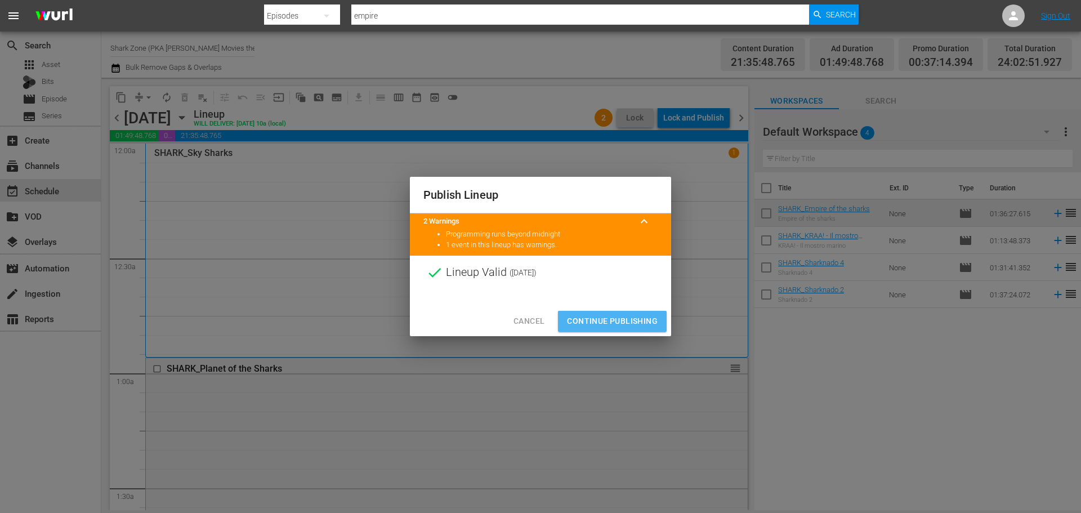
click at [647, 324] on span "Continue Publishing" at bounding box center [612, 321] width 91 height 14
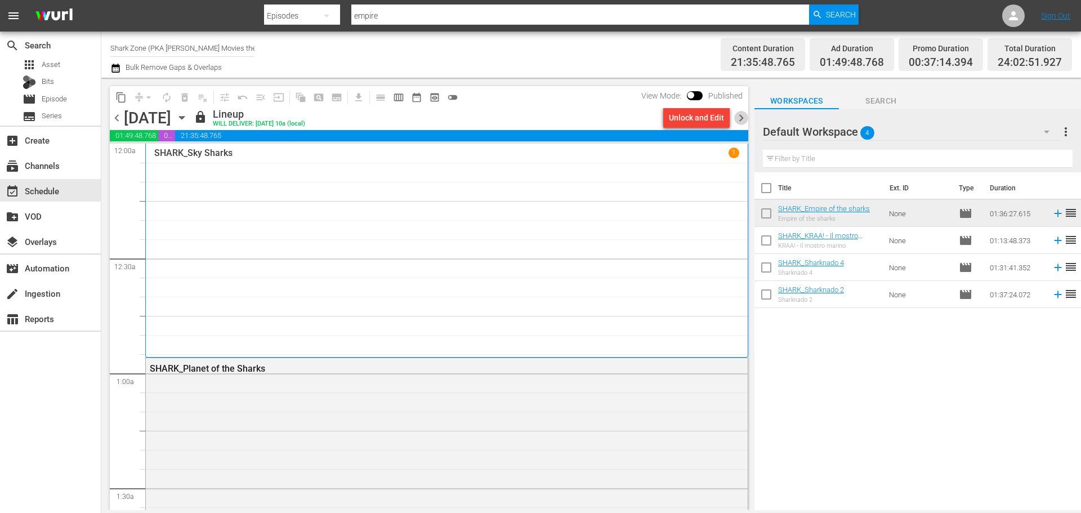
click at [743, 123] on span "chevron_right" at bounding box center [741, 118] width 14 height 14
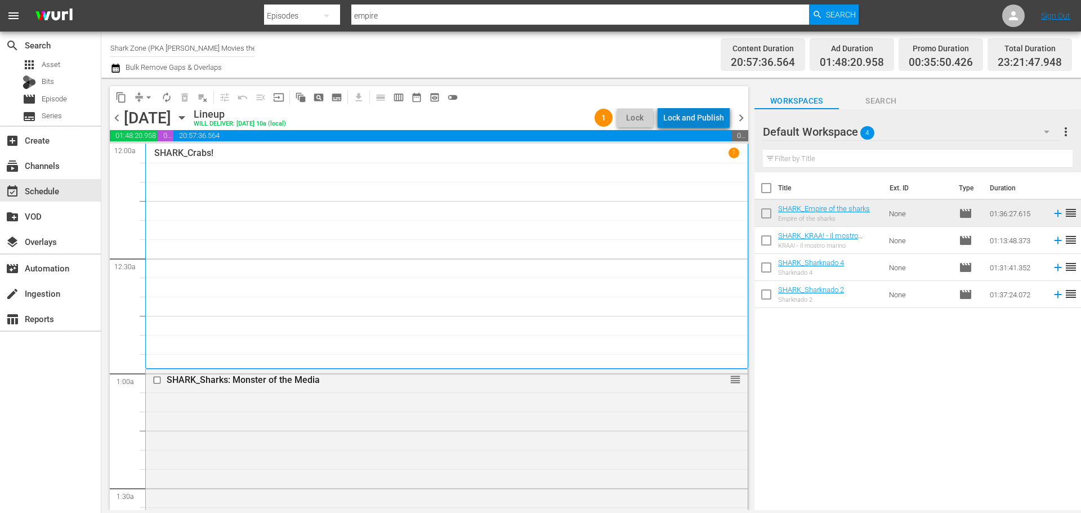
click at [705, 117] on div "Lock and Publish" at bounding box center [693, 118] width 61 height 20
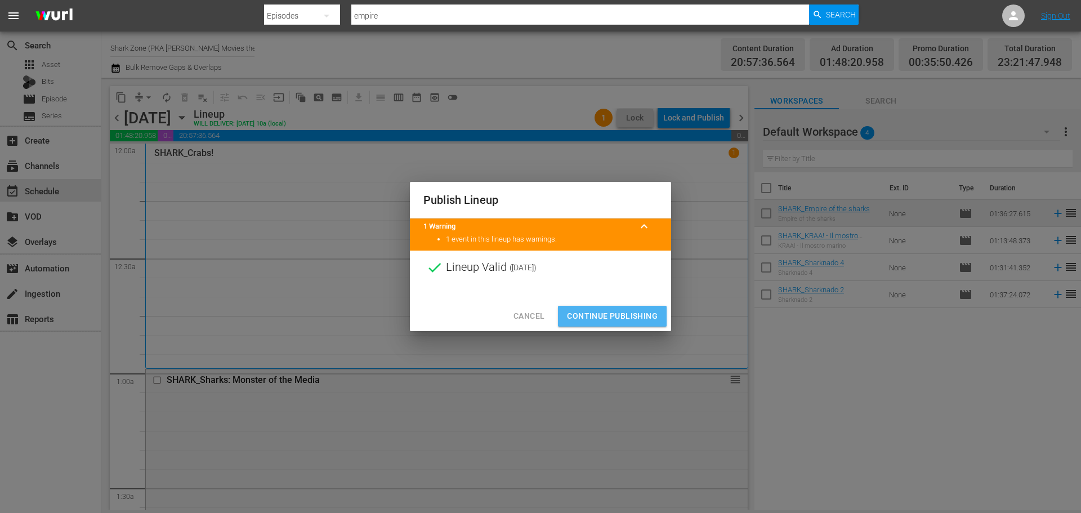
click at [640, 310] on span "Continue Publishing" at bounding box center [612, 316] width 91 height 14
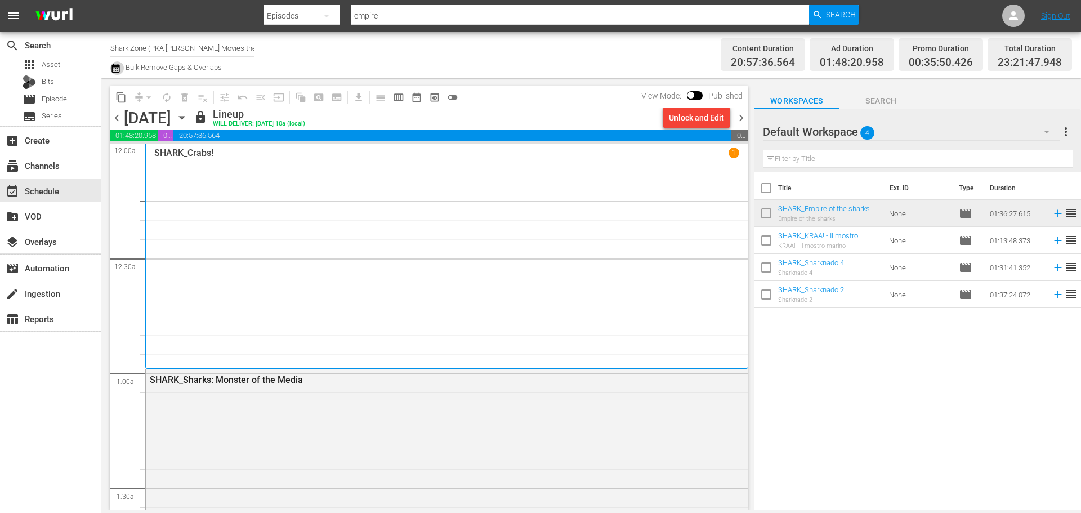
click at [119, 69] on icon "button" at bounding box center [115, 68] width 8 height 9
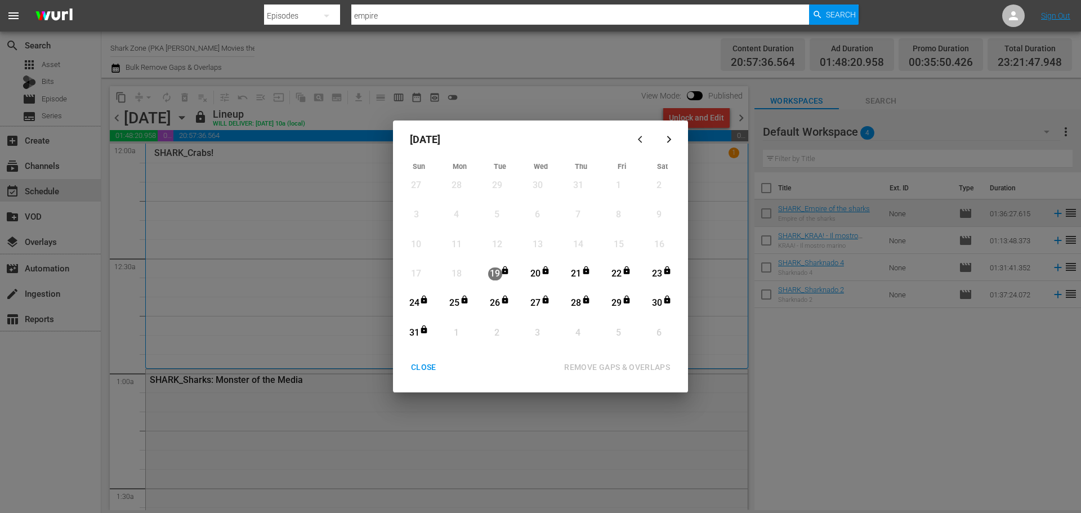
click at [437, 365] on div "CLOSE" at bounding box center [423, 367] width 43 height 14
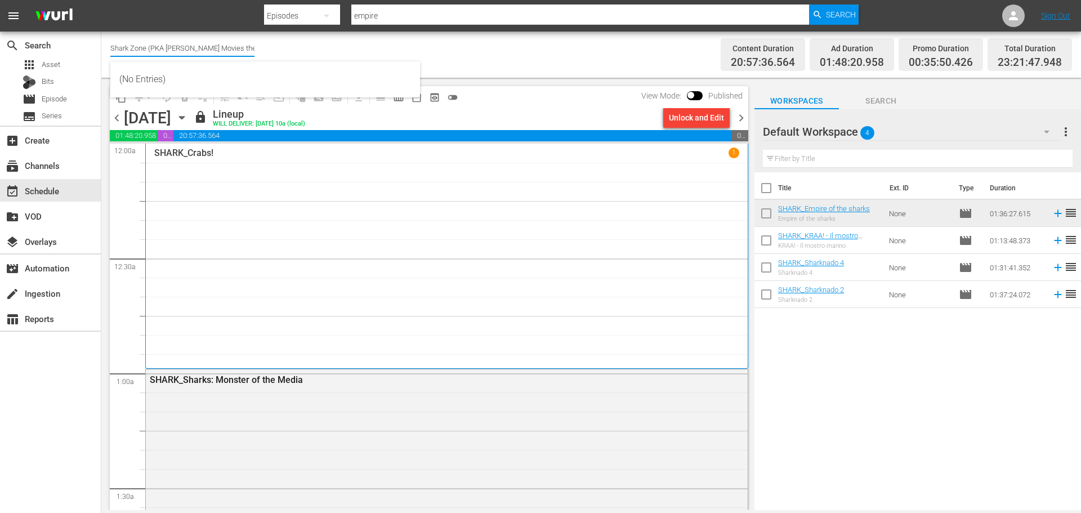
click at [145, 44] on input "Shark Zone (PKA [PERSON_NAME] Movies then DinoMonsters Movies then CineAliens)" at bounding box center [182, 47] width 144 height 27
click at [219, 83] on div "[MEDICAL_DATA] Movies (previously Full Moon) (1244 - minerva_fullmoon_1)" at bounding box center [265, 79] width 292 height 27
type input "[MEDICAL_DATA] Movies (previously Full Moon) (1244 - minerva_fullmoon_1)"
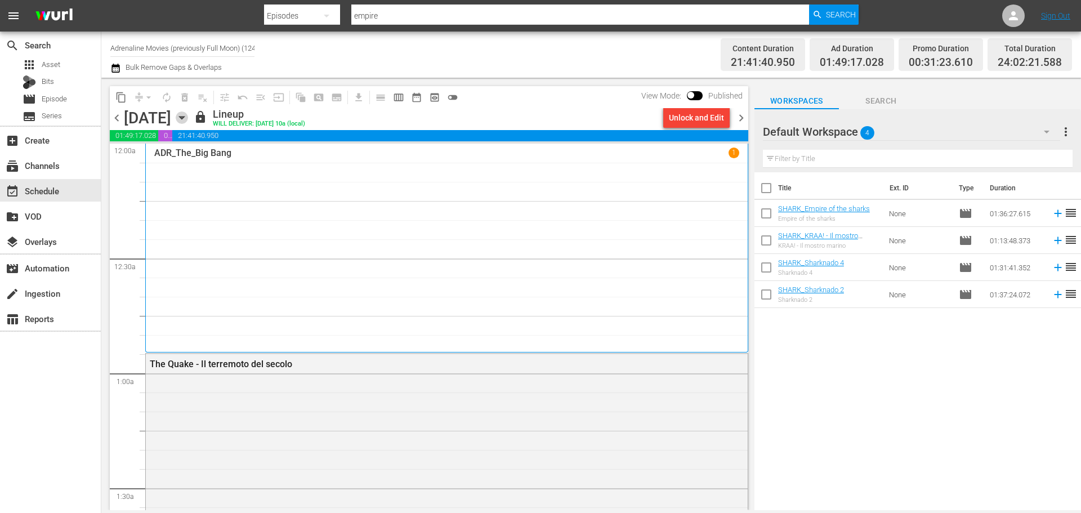
click at [184, 117] on icon "button" at bounding box center [181, 118] width 5 height 3
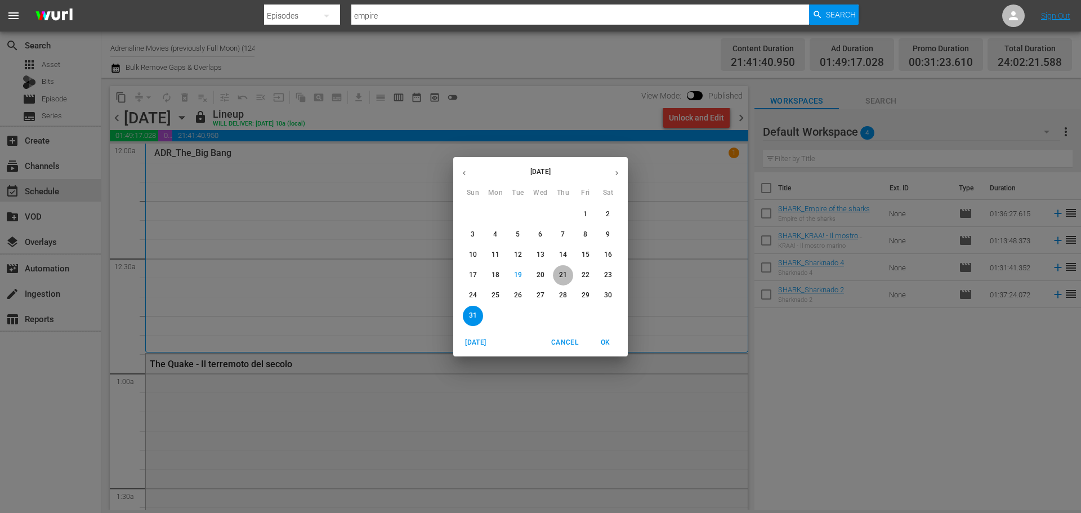
click at [559, 272] on span "21" at bounding box center [563, 275] width 20 height 10
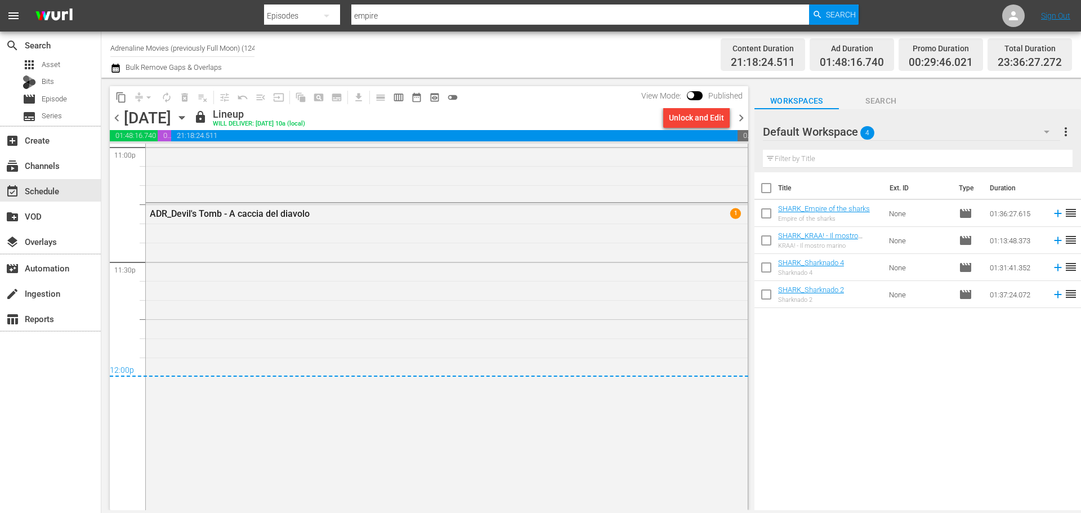
scroll to position [5216, 0]
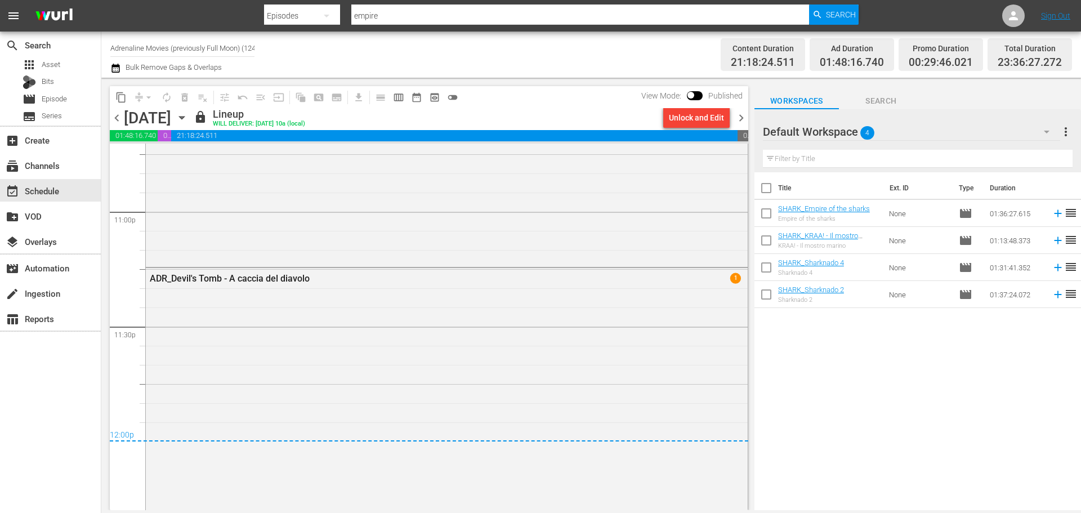
click at [737, 124] on span "chevron_right" at bounding box center [741, 118] width 14 height 14
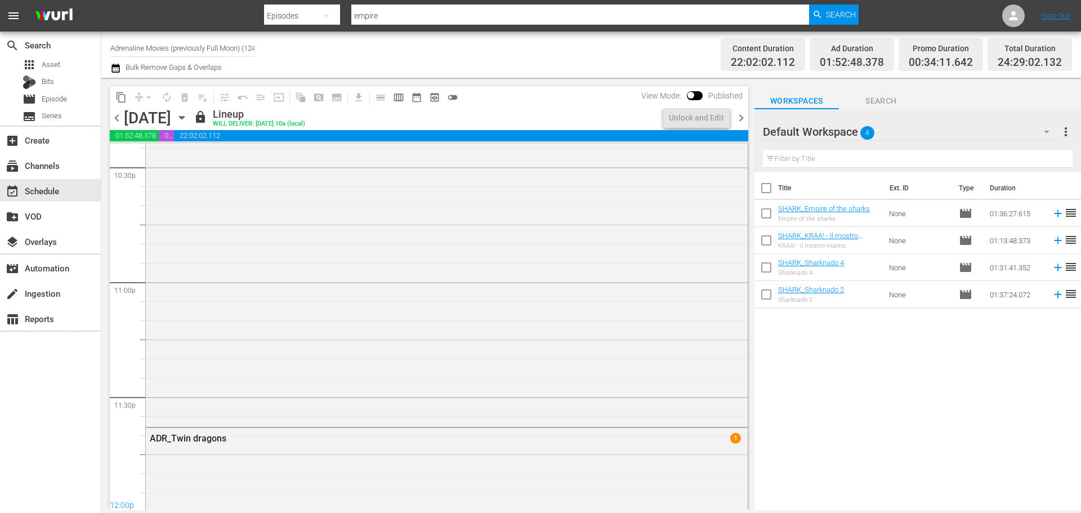
scroll to position [5235, 0]
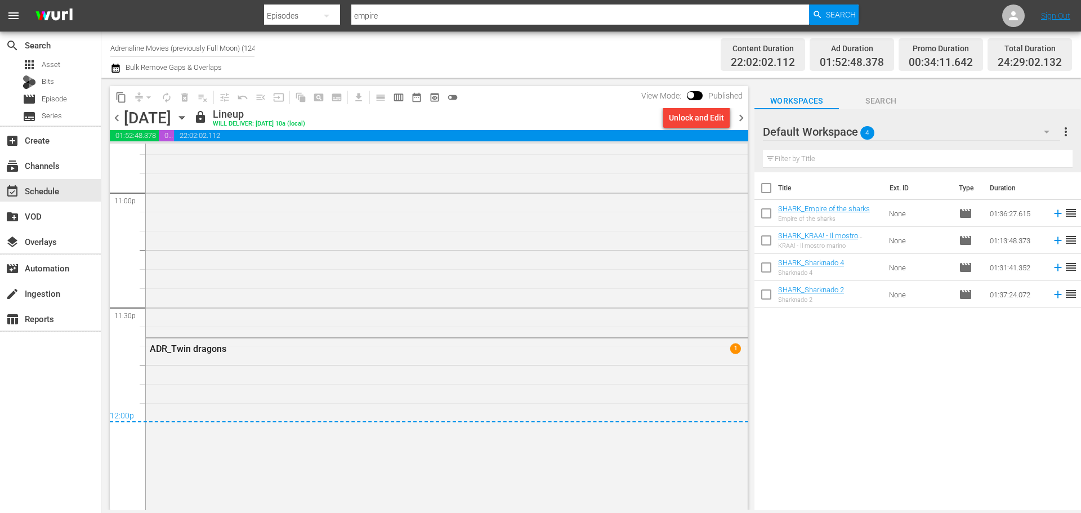
click at [739, 126] on div "chevron_left [DATE] [DATE] lock Lineup WILL DELIVER: [DATE] 10a (local) Unlock …" at bounding box center [429, 119] width 639 height 22
click at [739, 119] on span "chevron_right" at bounding box center [741, 118] width 14 height 14
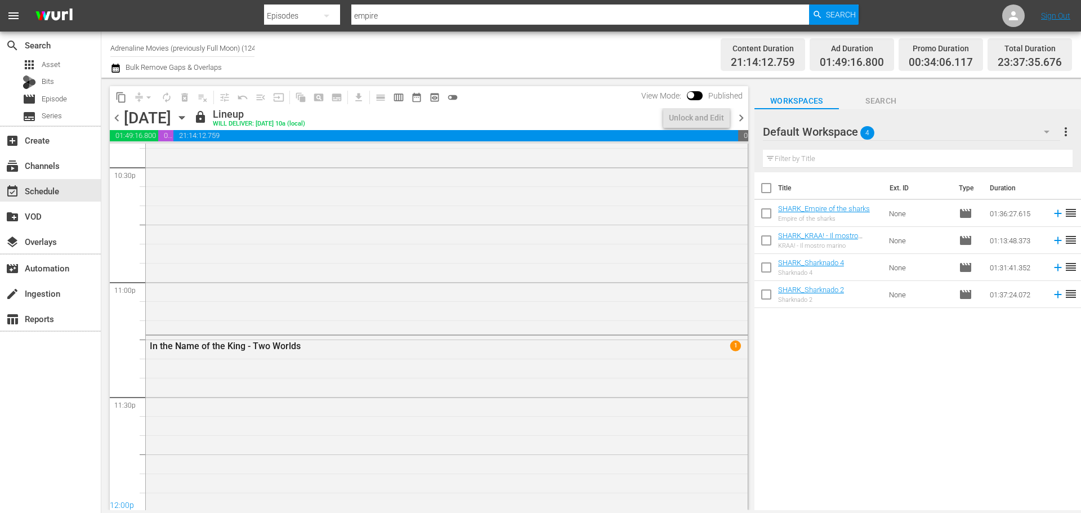
scroll to position [5254, 0]
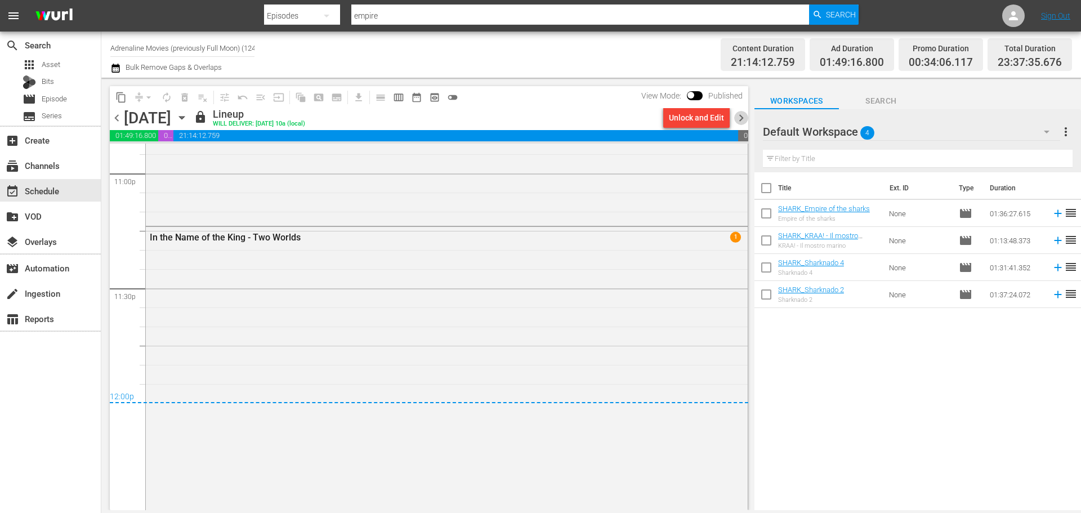
click at [746, 114] on span "chevron_right" at bounding box center [741, 118] width 14 height 14
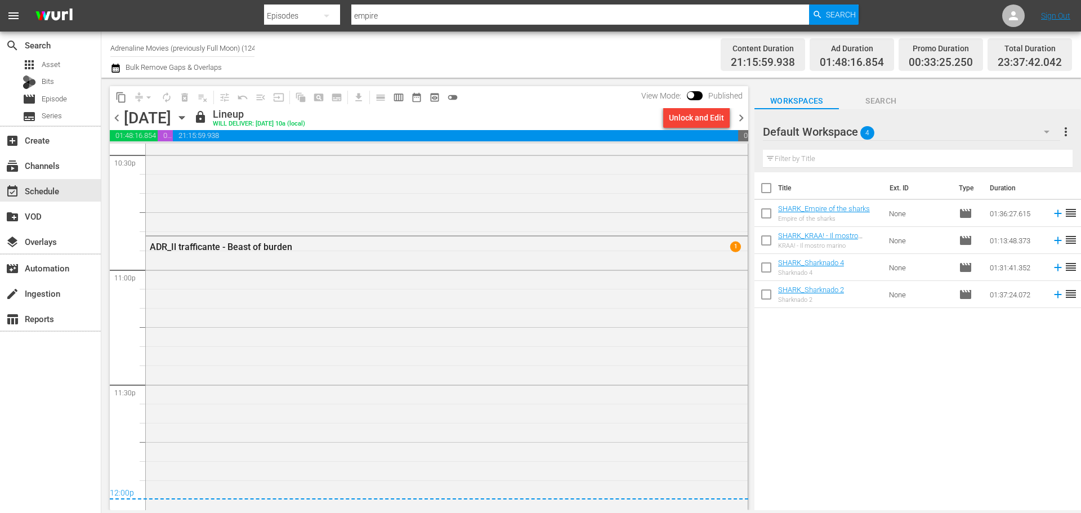
scroll to position [5155, 0]
click at [738, 119] on span "chevron_right" at bounding box center [741, 118] width 14 height 14
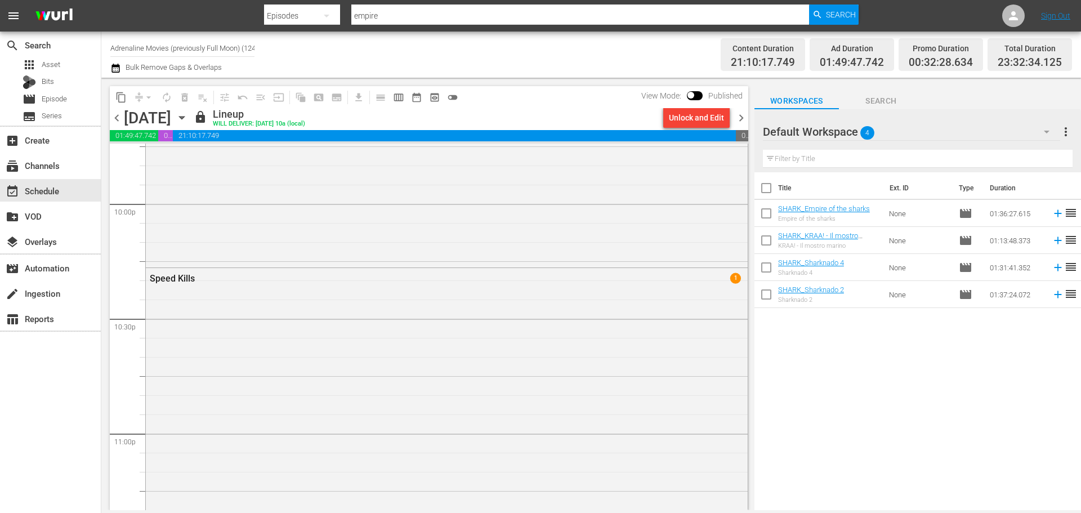
scroll to position [5163, 0]
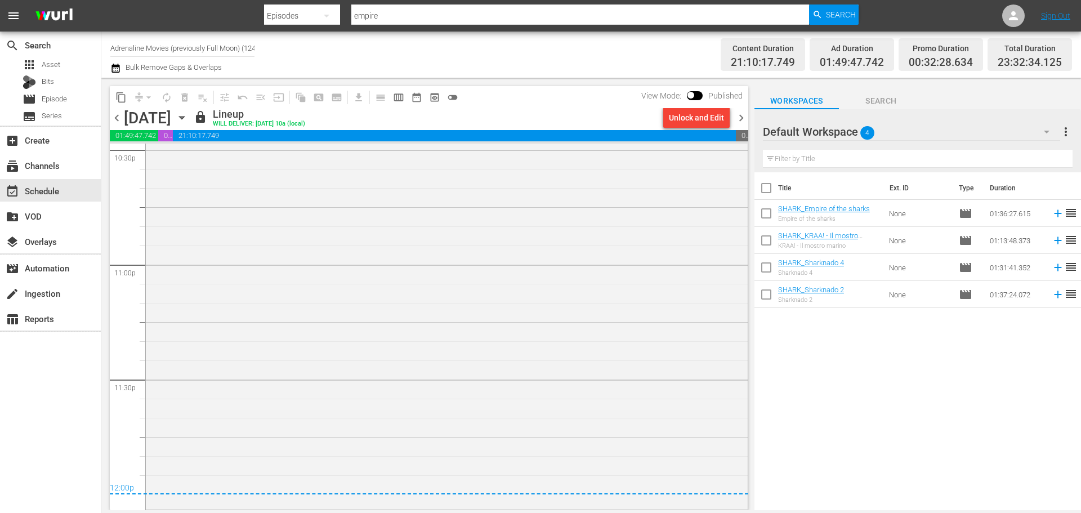
click at [737, 123] on span "chevron_right" at bounding box center [741, 118] width 14 height 14
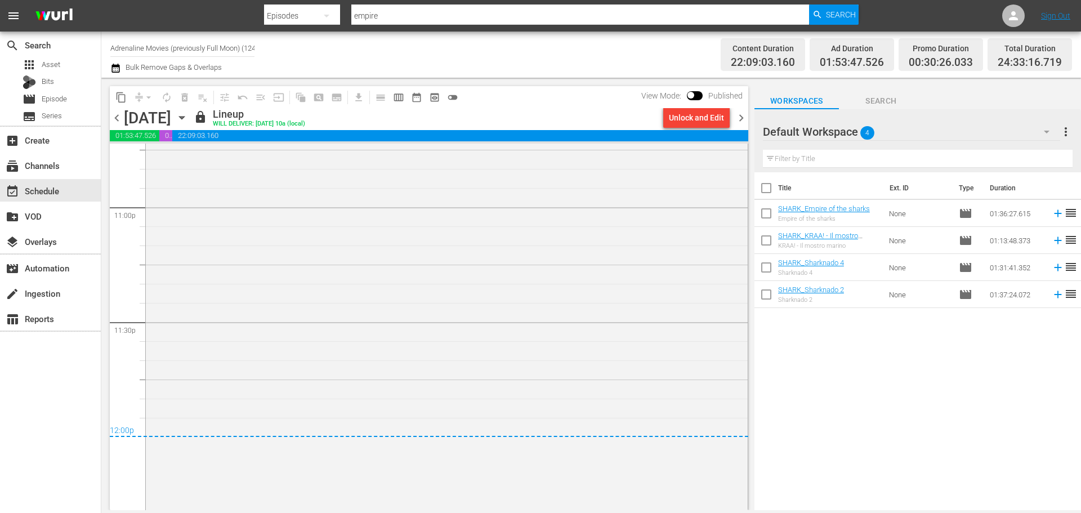
scroll to position [4995, 0]
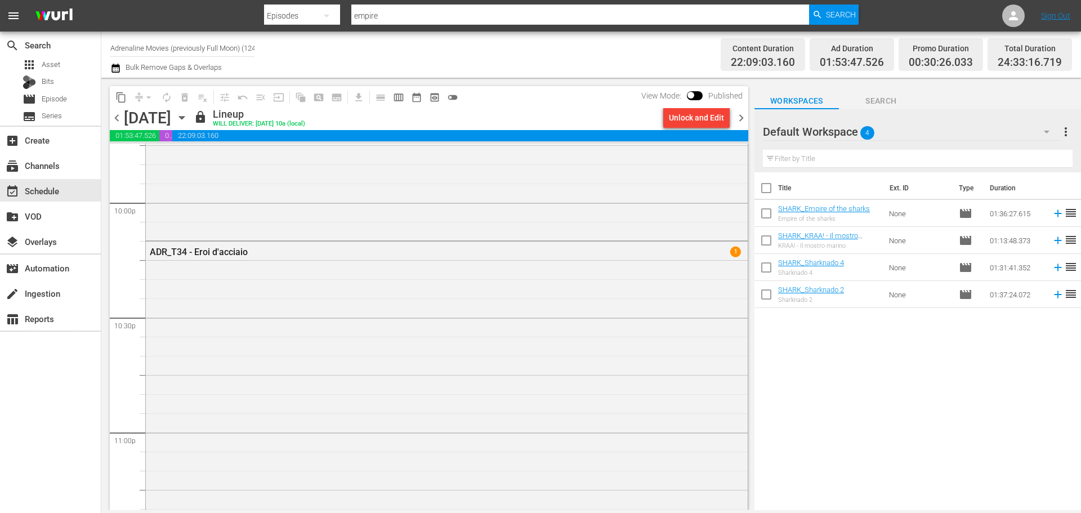
click at [743, 114] on span "chevron_right" at bounding box center [741, 118] width 14 height 14
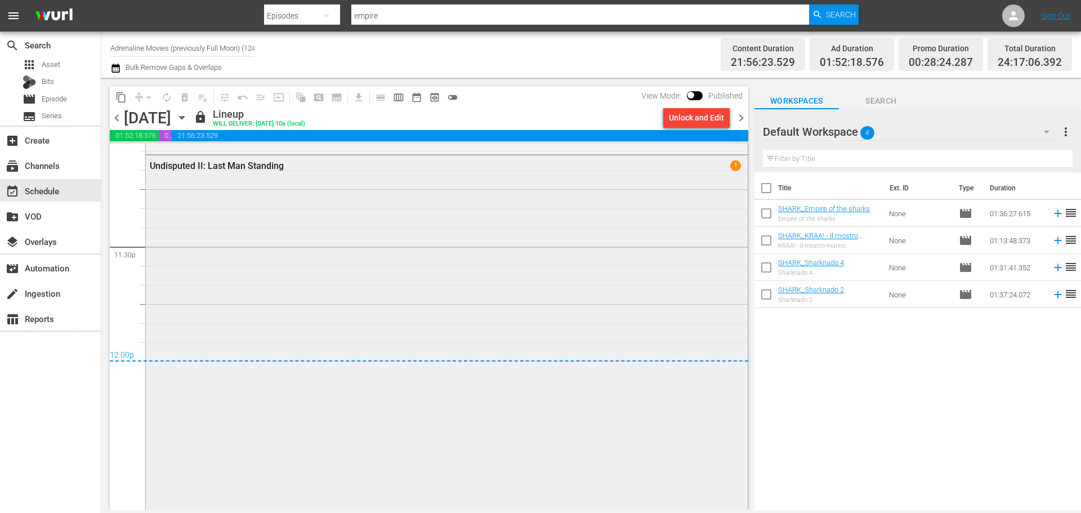
scroll to position [5239, 0]
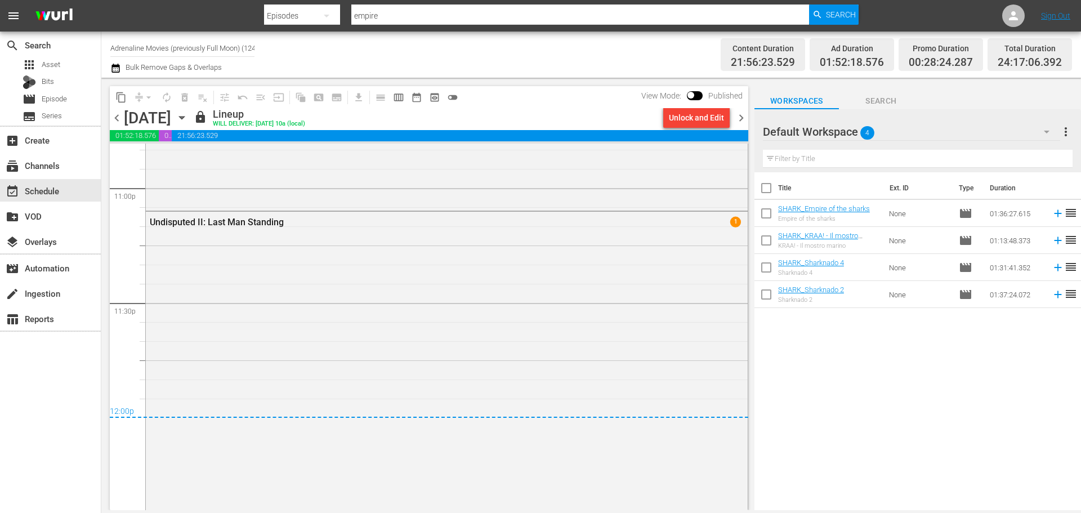
click at [738, 115] on span "chevron_right" at bounding box center [741, 118] width 14 height 14
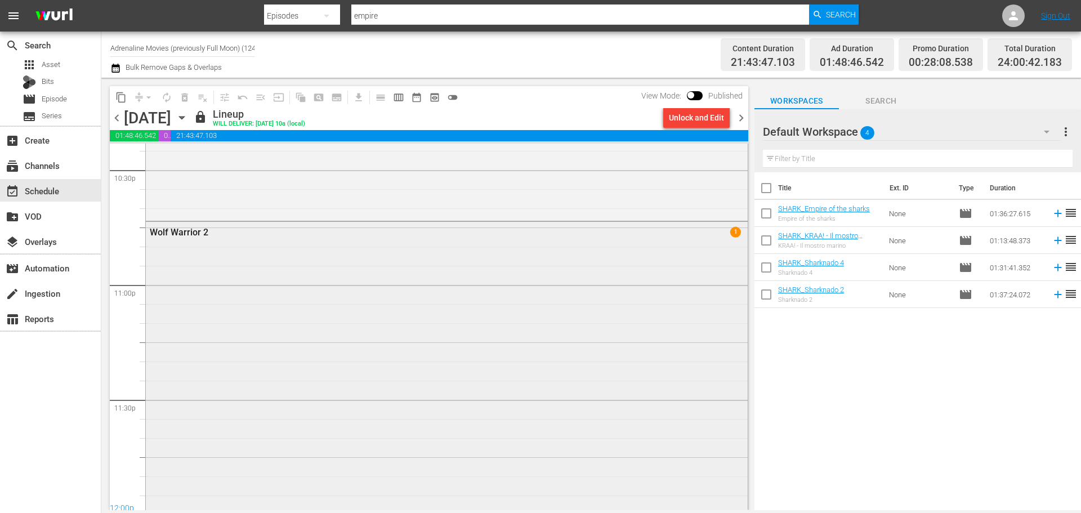
scroll to position [5133, 0]
click at [739, 120] on span "chevron_right" at bounding box center [741, 118] width 14 height 14
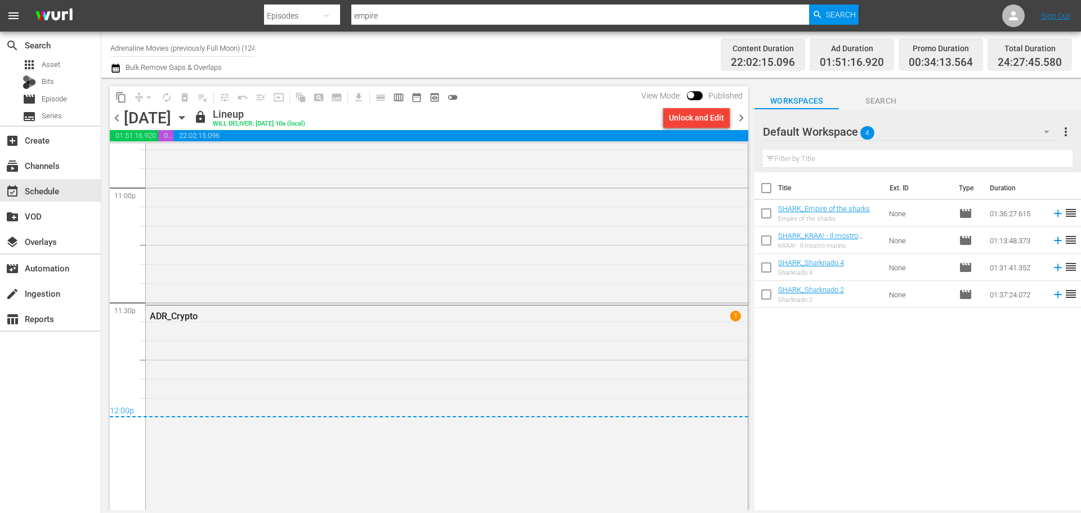
click at [743, 120] on span "chevron_right" at bounding box center [741, 118] width 14 height 14
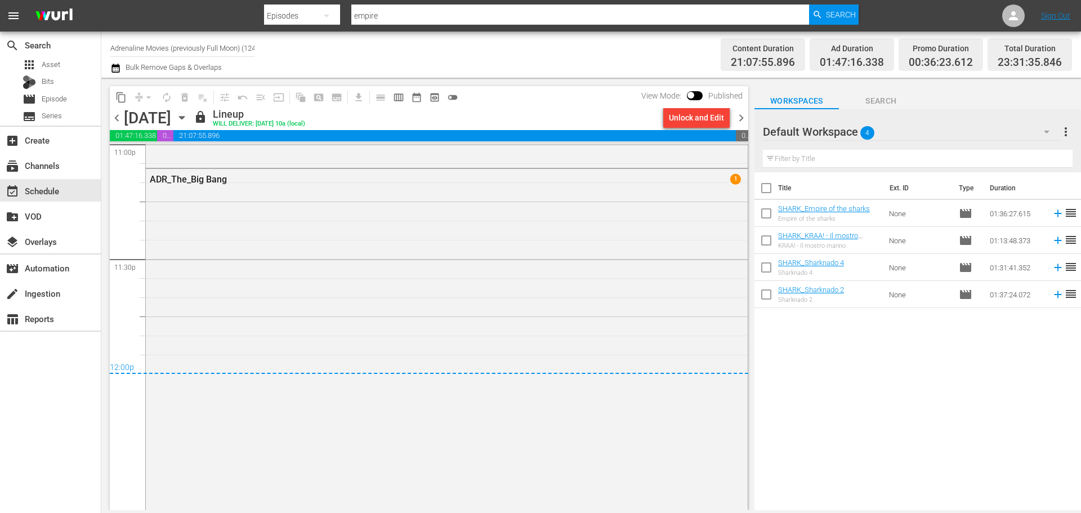
scroll to position [5314, 0]
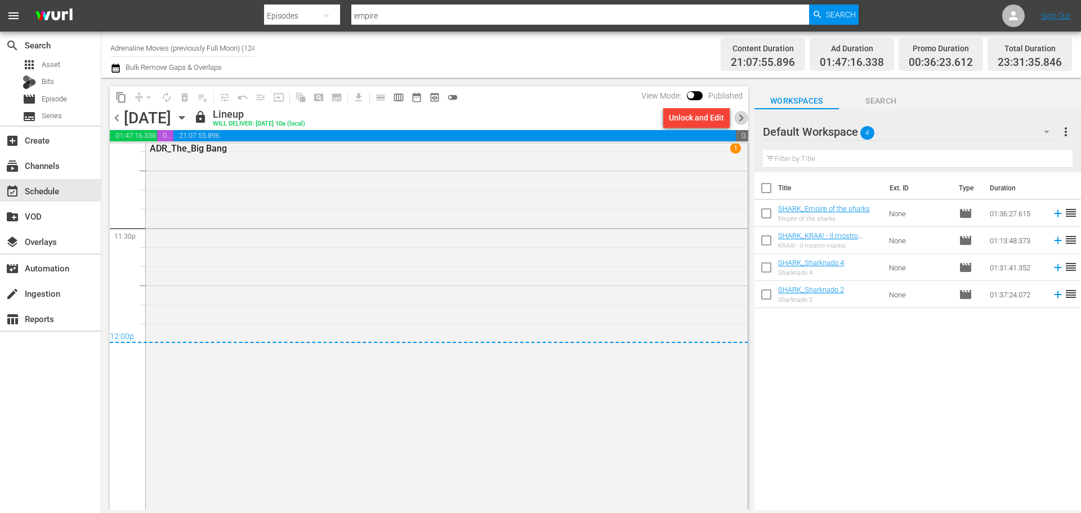
click at [744, 119] on span "chevron_right" at bounding box center [741, 118] width 14 height 14
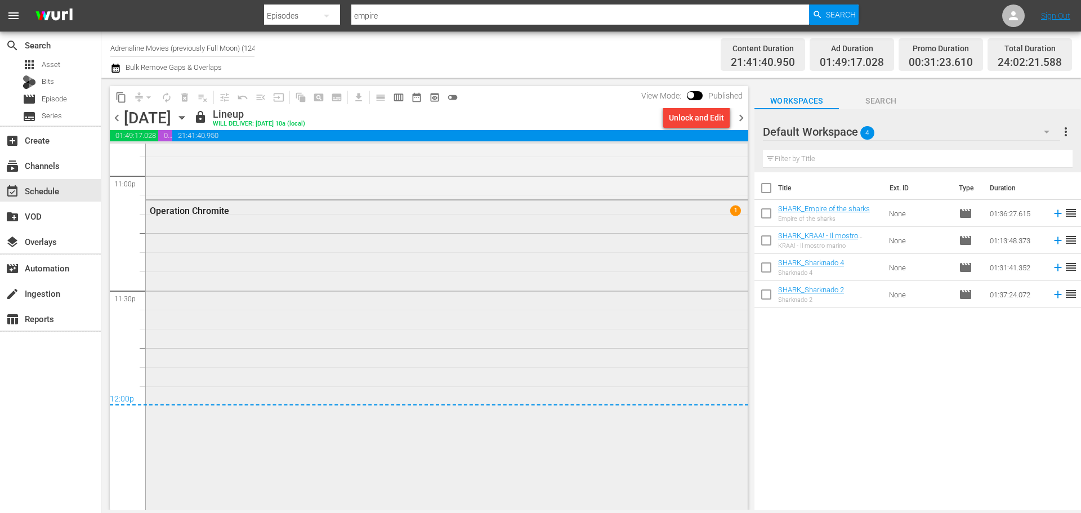
scroll to position [5196, 0]
